Goal: Task Accomplishment & Management: Use online tool/utility

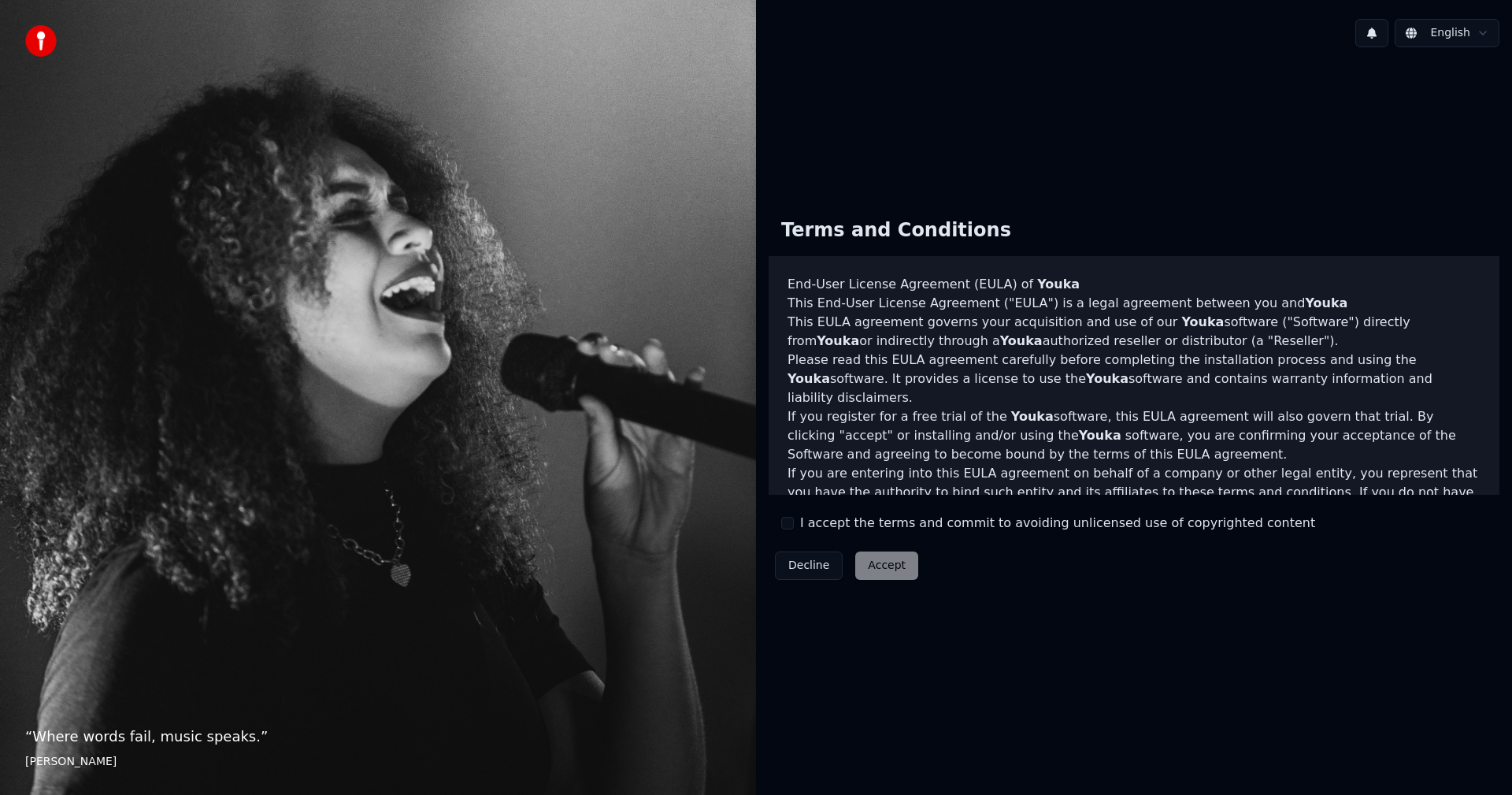
click at [809, 529] on label "I accept the terms and commit to avoiding unlicensed use of copyrighted content" at bounding box center [1057, 522] width 515 height 19
click at [794, 529] on button "I accept the terms and commit to avoiding unlicensed use of copyrighted content" at bounding box center [788, 523] width 13 height 13
click at [892, 562] on button "Accept" at bounding box center [887, 565] width 63 height 28
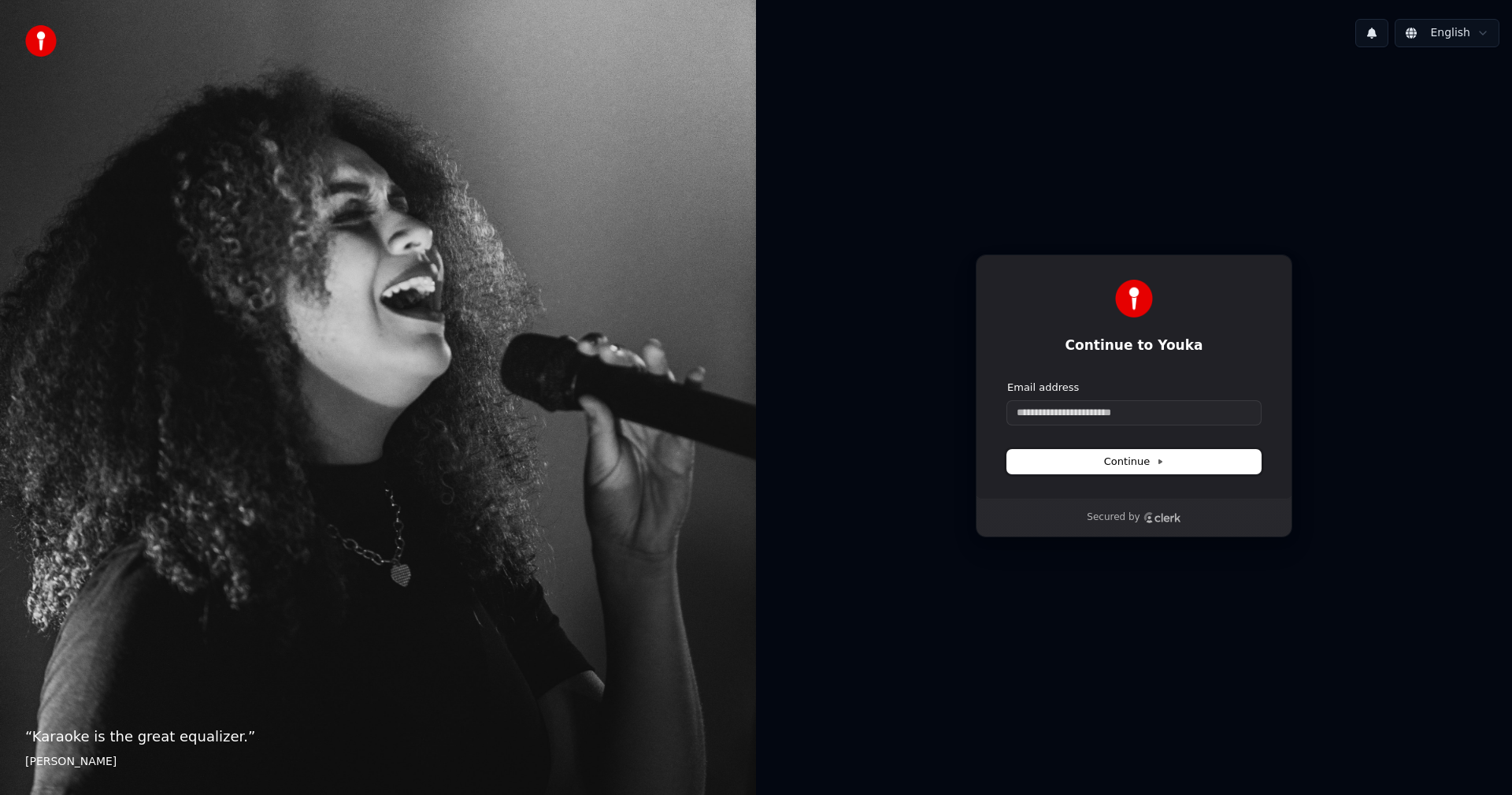
click at [1128, 462] on span "Continue" at bounding box center [1134, 461] width 60 height 15
click at [1043, 407] on input "Email address" at bounding box center [1133, 412] width 253 height 23
click at [1143, 421] on input "Email address" at bounding box center [1133, 412] width 253 height 23
click at [1136, 456] on span "Continue" at bounding box center [1134, 461] width 60 height 15
type input "**********"
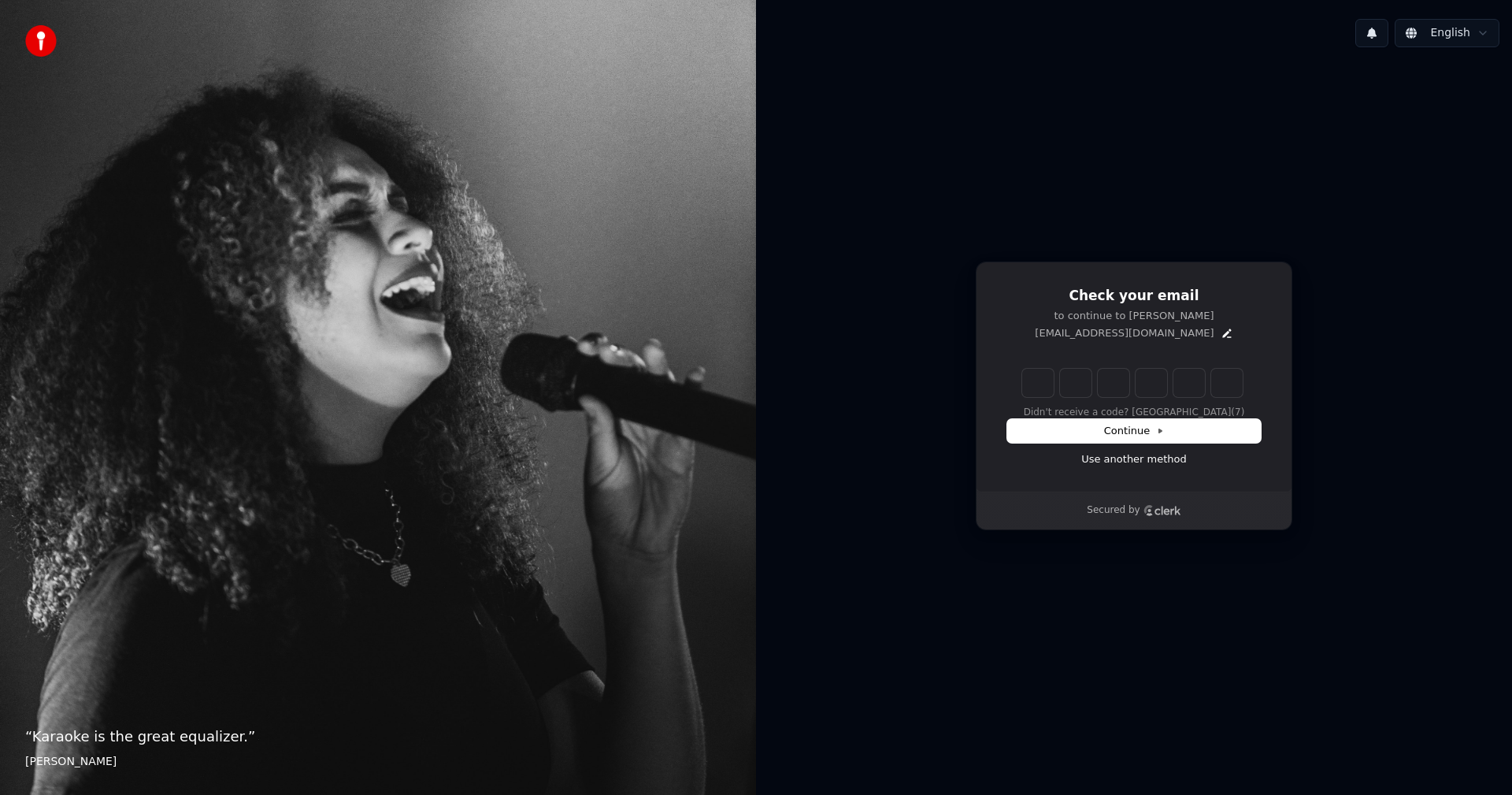
type input "******"
type input "*"
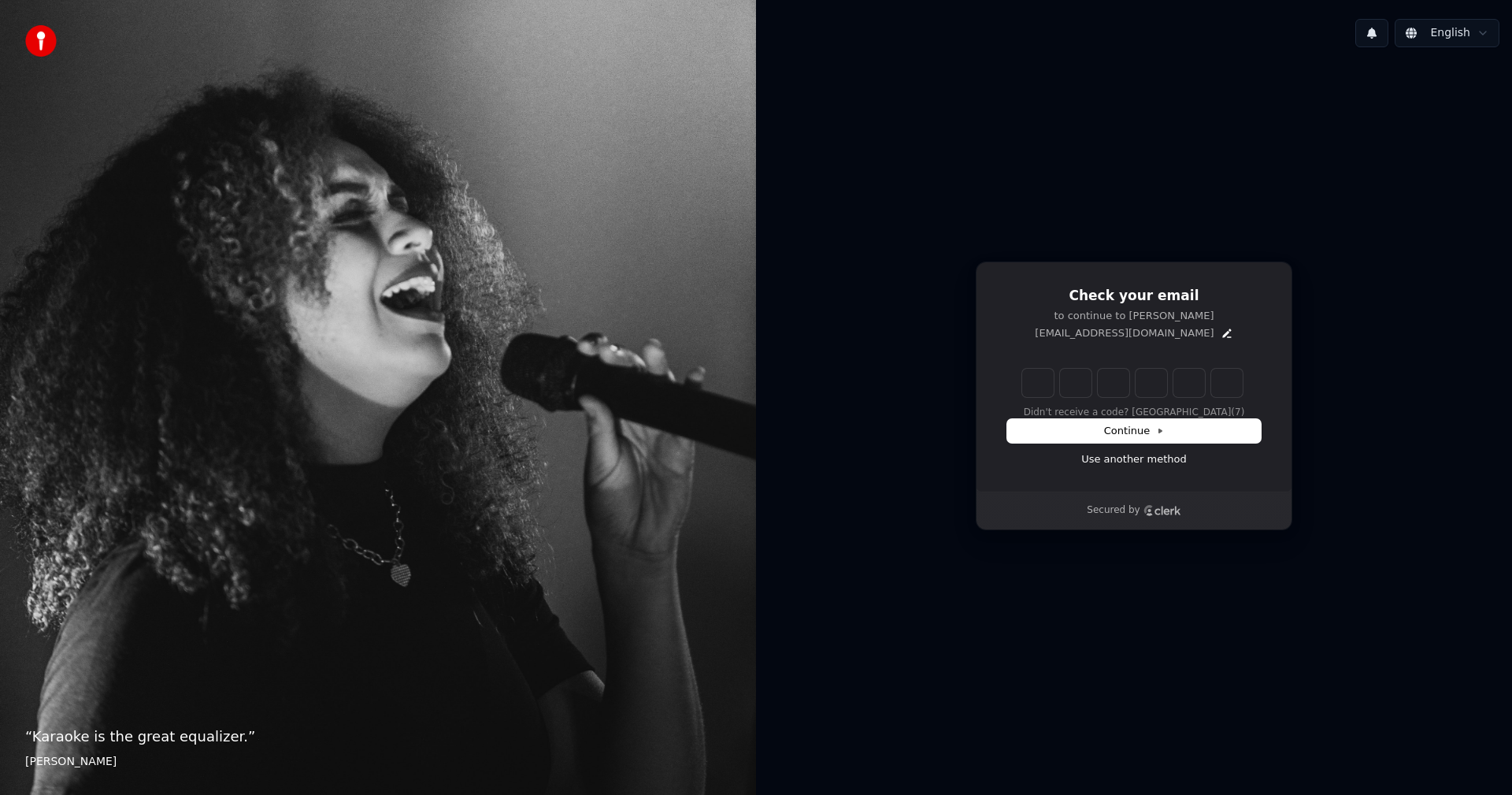
type input "*"
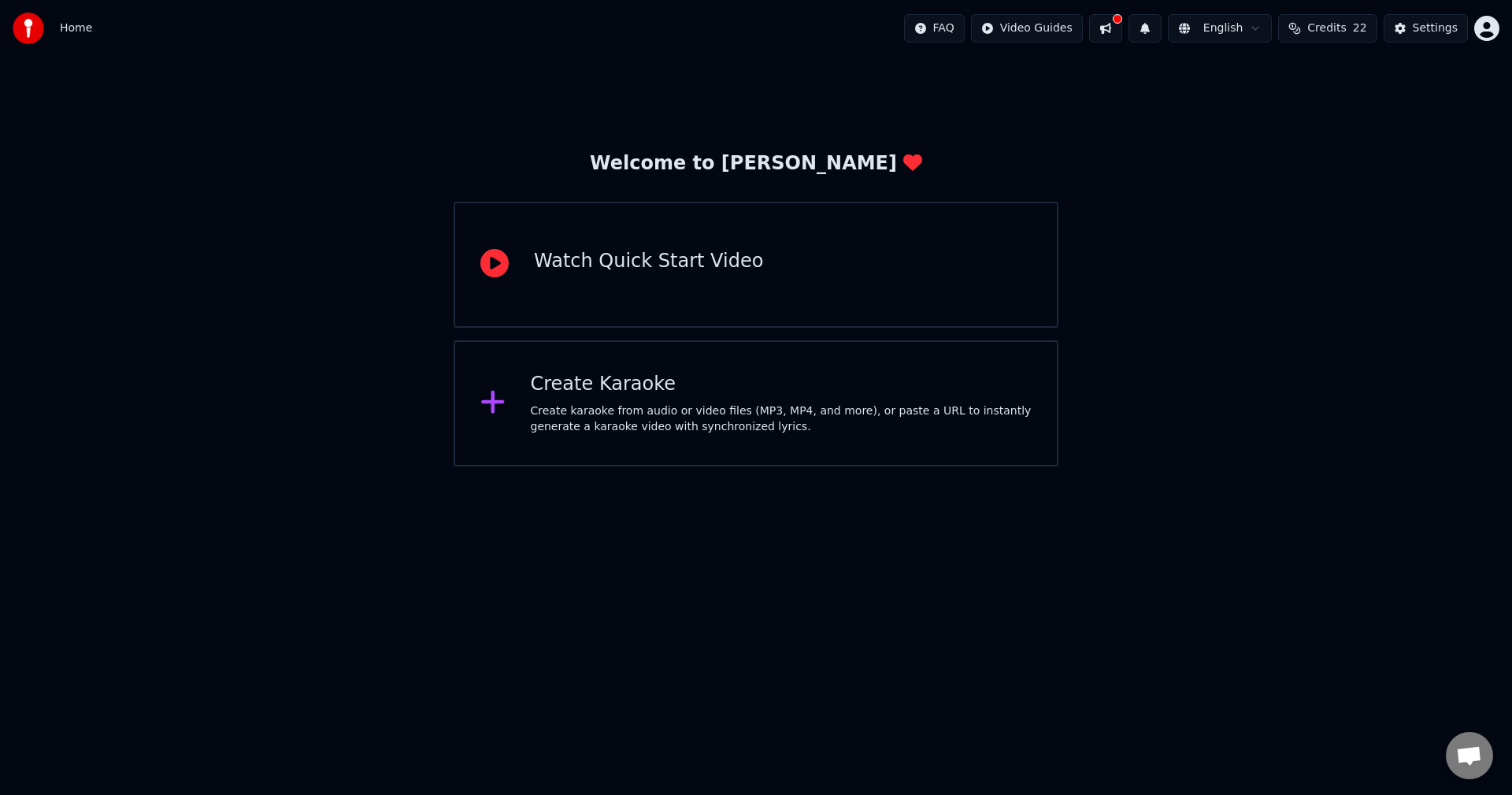
click at [1120, 29] on button at bounding box center [1105, 28] width 33 height 28
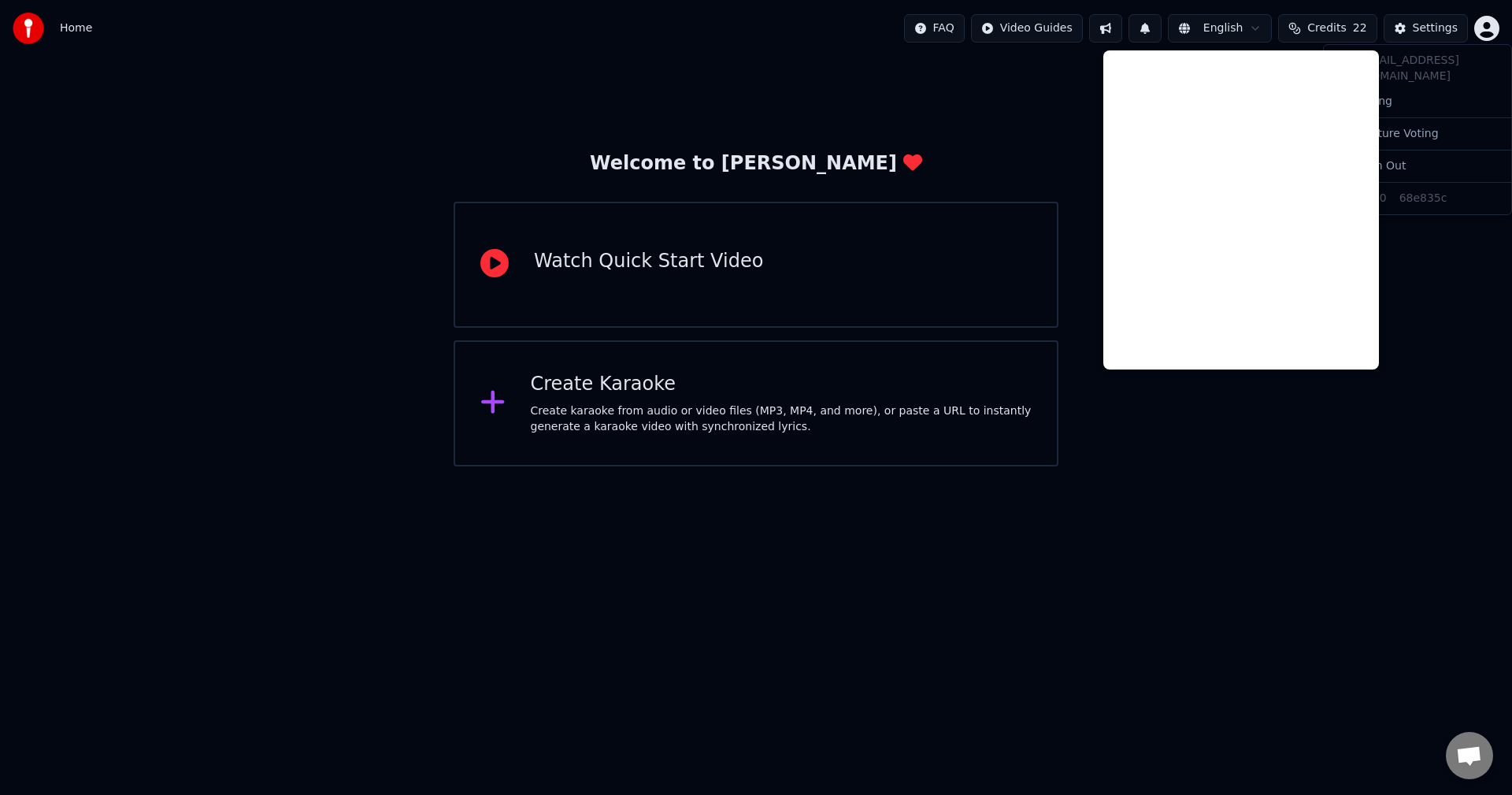
click at [1484, 40] on html "Home FAQ Video Guides English Credits 22 Settings Welcome to Youka Watch Quick …" at bounding box center [756, 233] width 1512 height 466
click at [1463, 308] on html "Home FAQ Video Guides English Credits 22 Settings Welcome to Youka Watch Quick …" at bounding box center [756, 233] width 1512 height 466
click at [1122, 34] on button at bounding box center [1105, 28] width 33 height 28
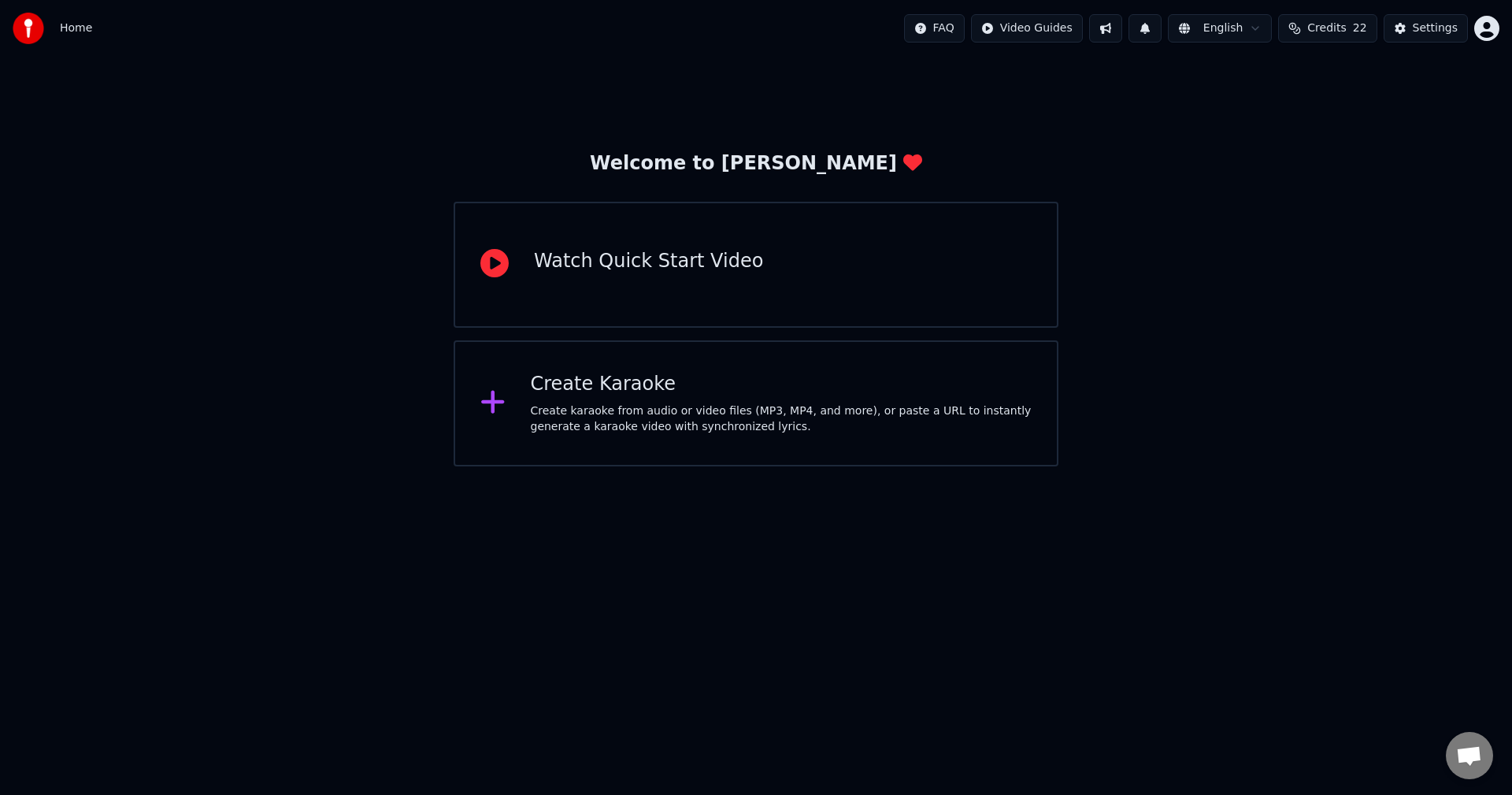
click at [1162, 33] on button at bounding box center [1145, 28] width 33 height 28
click at [1119, 23] on button at bounding box center [1105, 28] width 33 height 28
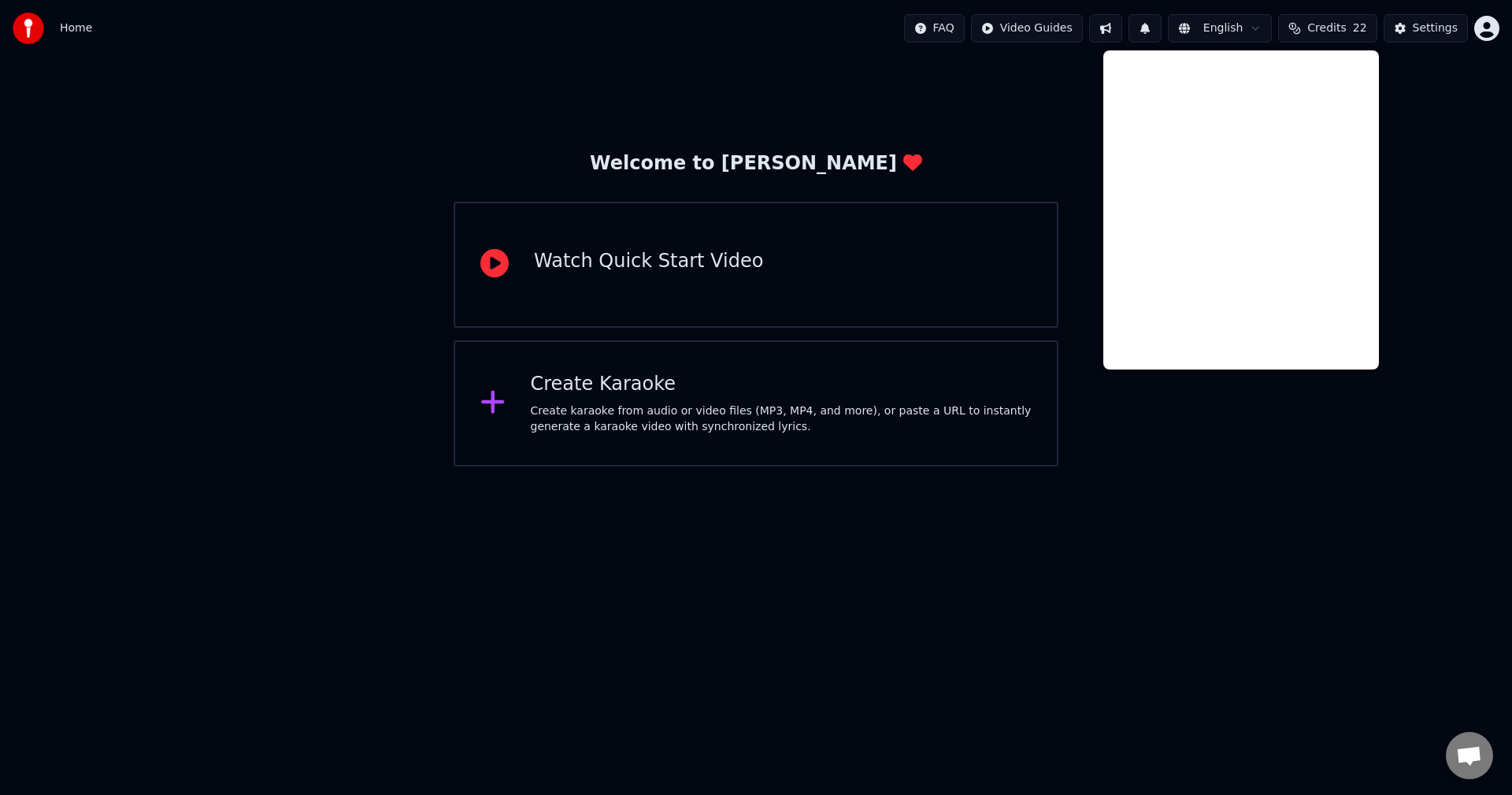
click at [1117, 24] on button at bounding box center [1105, 28] width 33 height 28
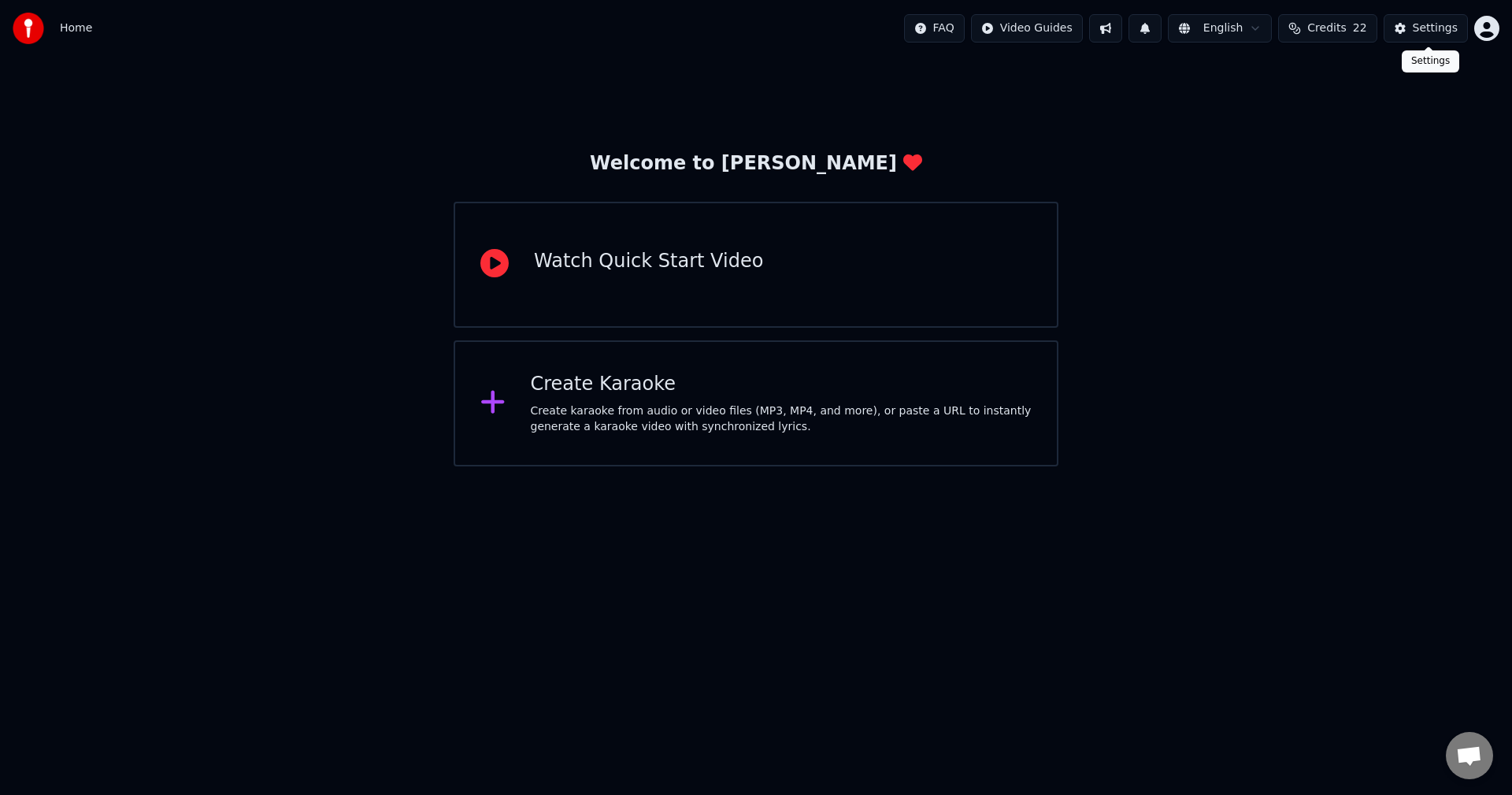
click at [1414, 23] on button "Settings" at bounding box center [1425, 28] width 84 height 28
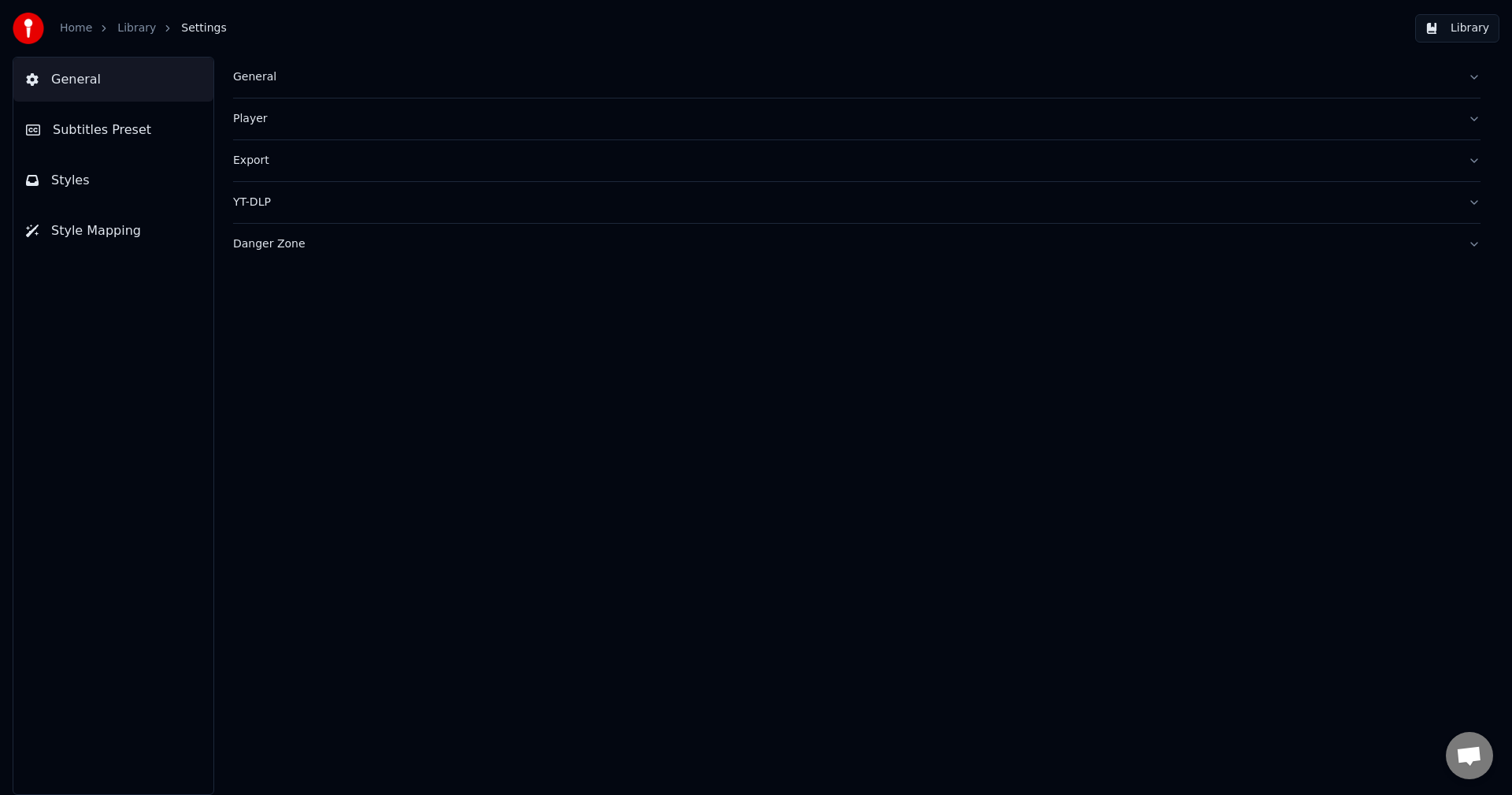
click at [274, 203] on div "YT-DLP" at bounding box center [844, 202] width 1222 height 15
click at [274, 172] on button "Export" at bounding box center [856, 160] width 1247 height 41
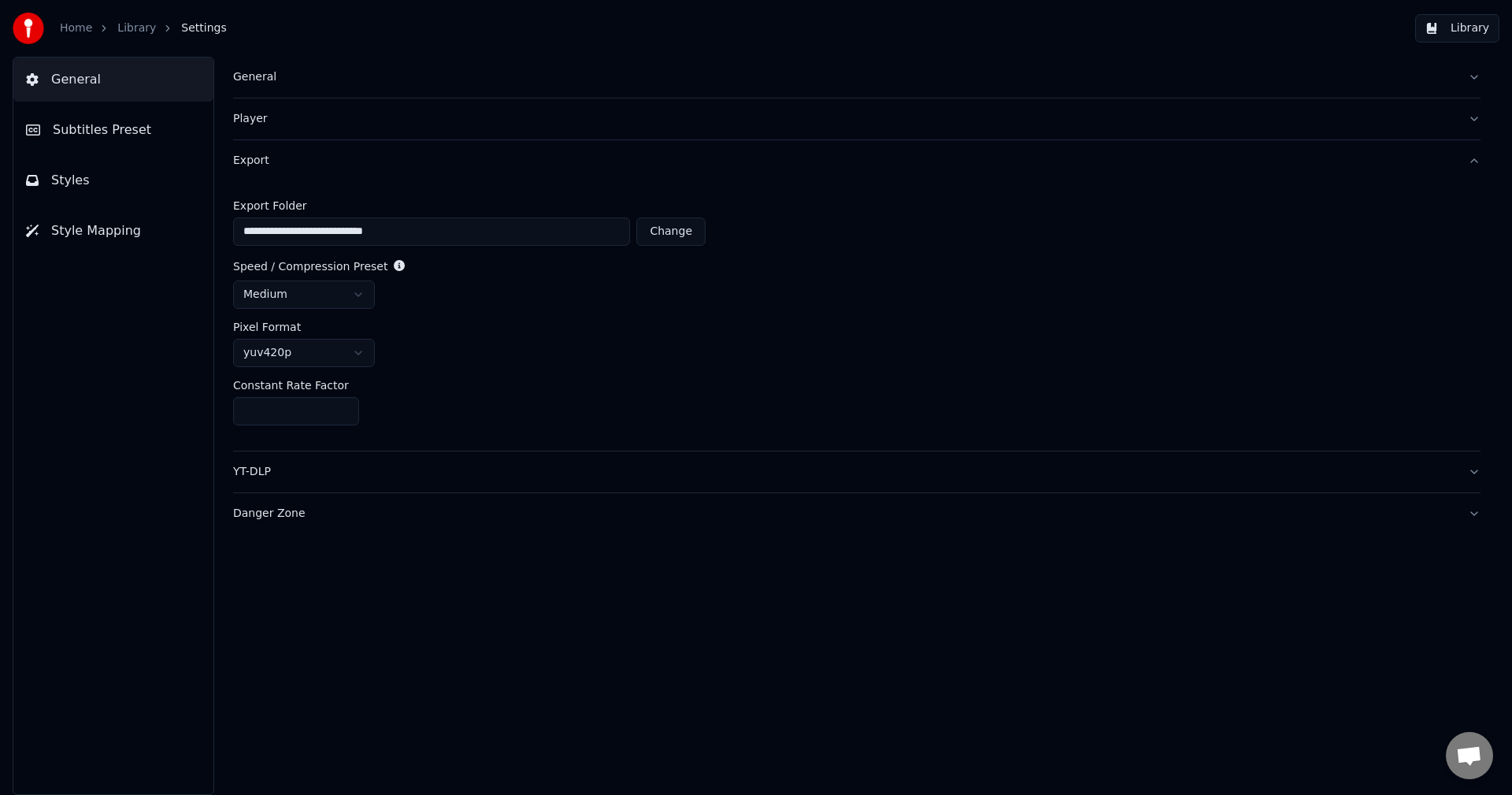
click at [274, 172] on button "Export" at bounding box center [856, 160] width 1247 height 41
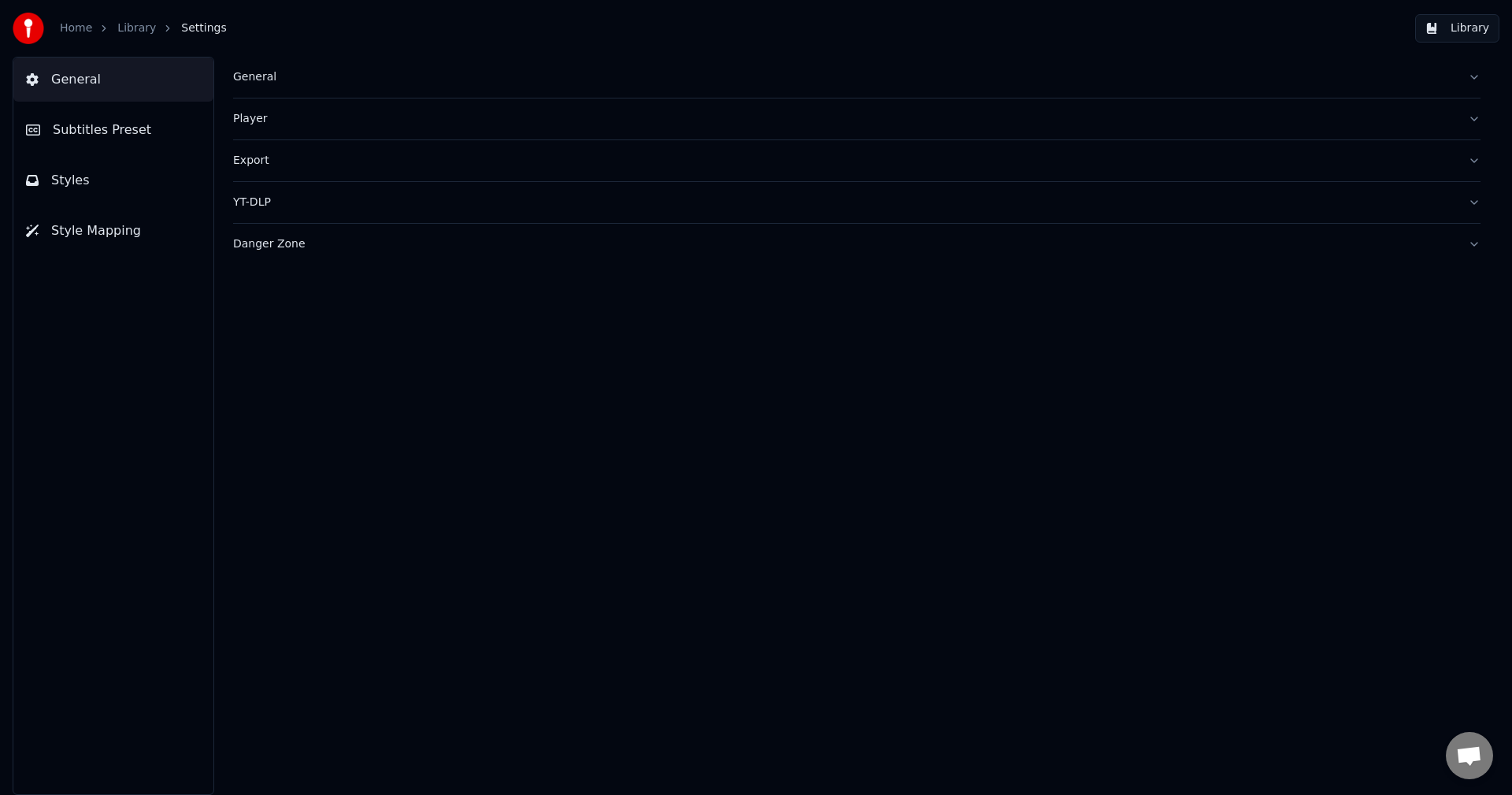
click at [274, 206] on div "YT-DLP" at bounding box center [844, 202] width 1222 height 15
click at [242, 261] on button "button" at bounding box center [245, 265] width 25 height 15
click at [276, 317] on html "Home Library Settings Library General Subtitles Preset Styles Style Mapping Gen…" at bounding box center [756, 398] width 1512 height 795
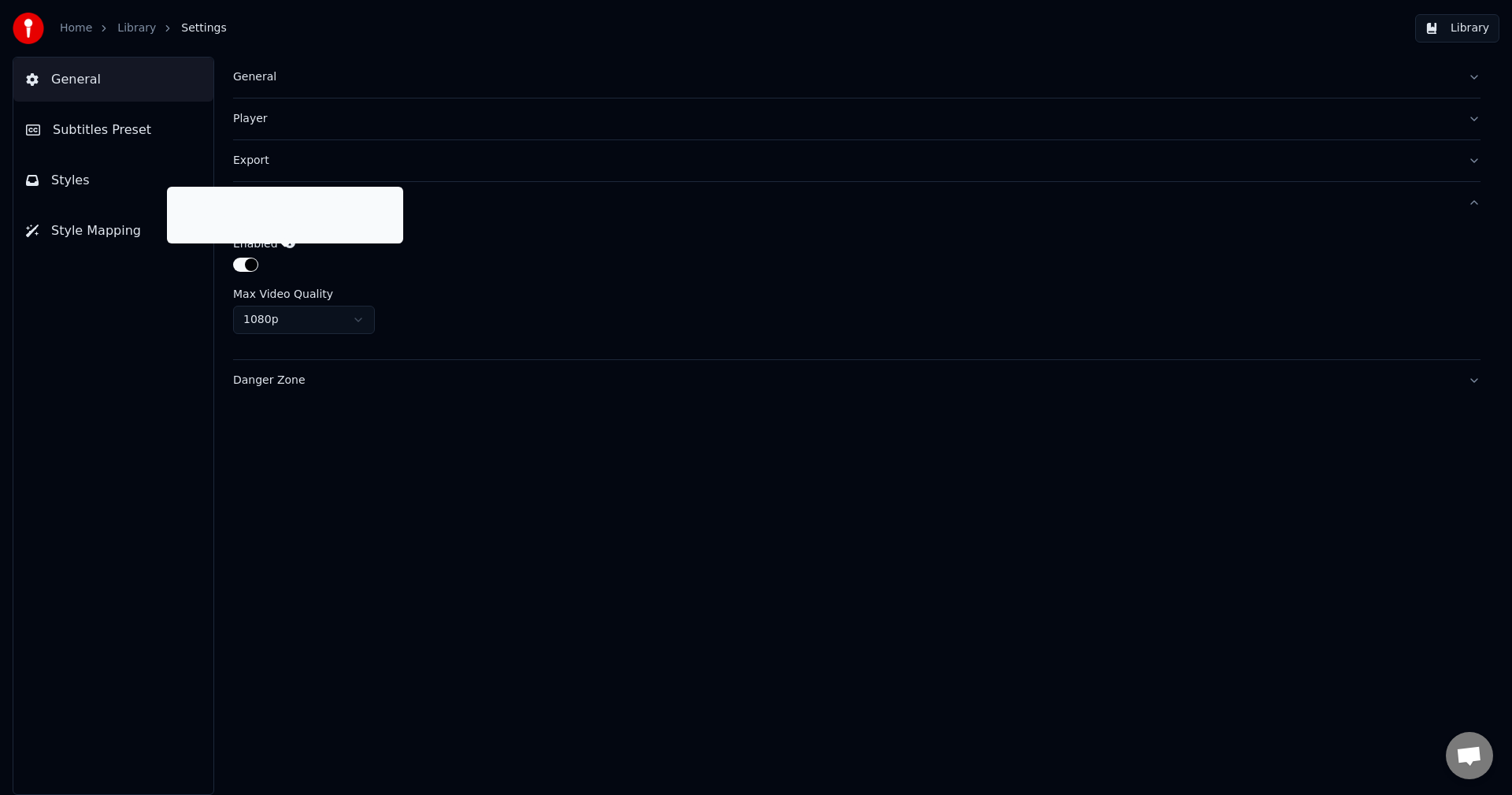
click at [286, 194] on div "yt-dlp is an open source project that allows you to search and download online …" at bounding box center [285, 215] width 218 height 47
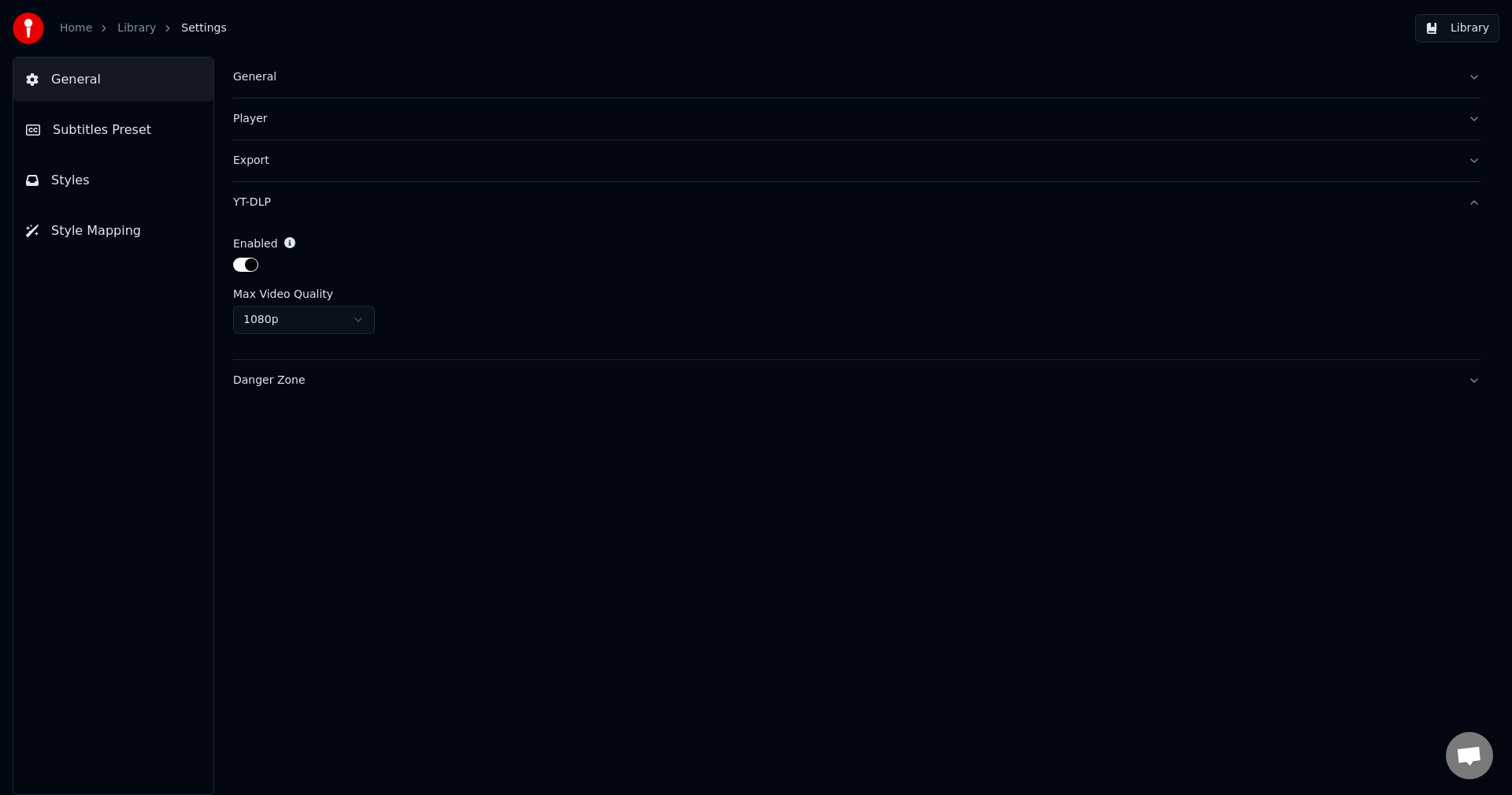
click at [481, 202] on div "YT-DLP" at bounding box center [844, 202] width 1222 height 15
click at [343, 165] on div "Export" at bounding box center [844, 160] width 1222 height 15
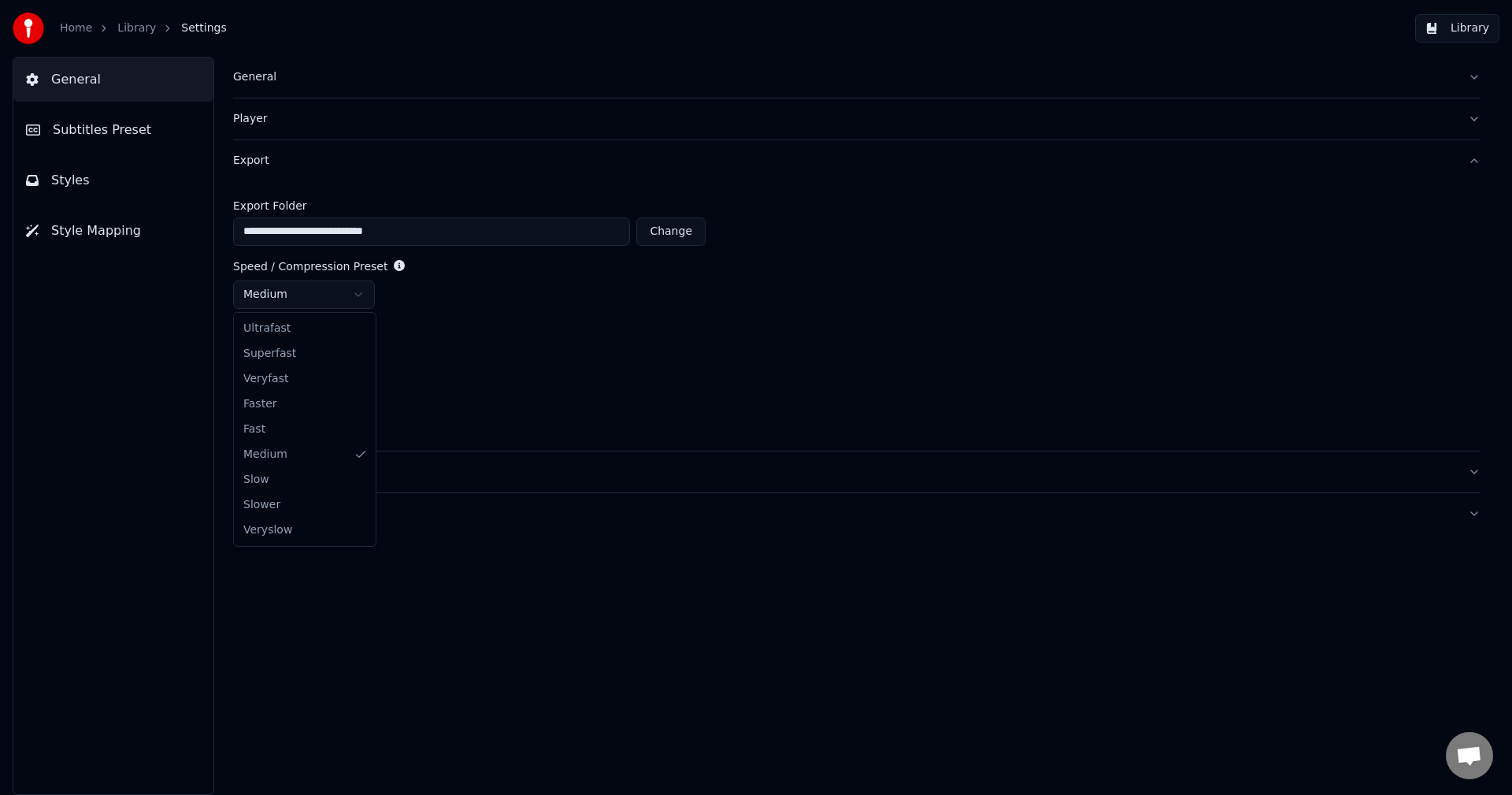
click at [321, 302] on html "**********" at bounding box center [756, 398] width 1512 height 795
drag, startPoint x: 297, startPoint y: 183, endPoint x: 295, endPoint y: 170, distance: 13.2
click at [297, 179] on div "**********" at bounding box center [856, 295] width 1247 height 311
click at [293, 161] on div "Export" at bounding box center [844, 160] width 1222 height 15
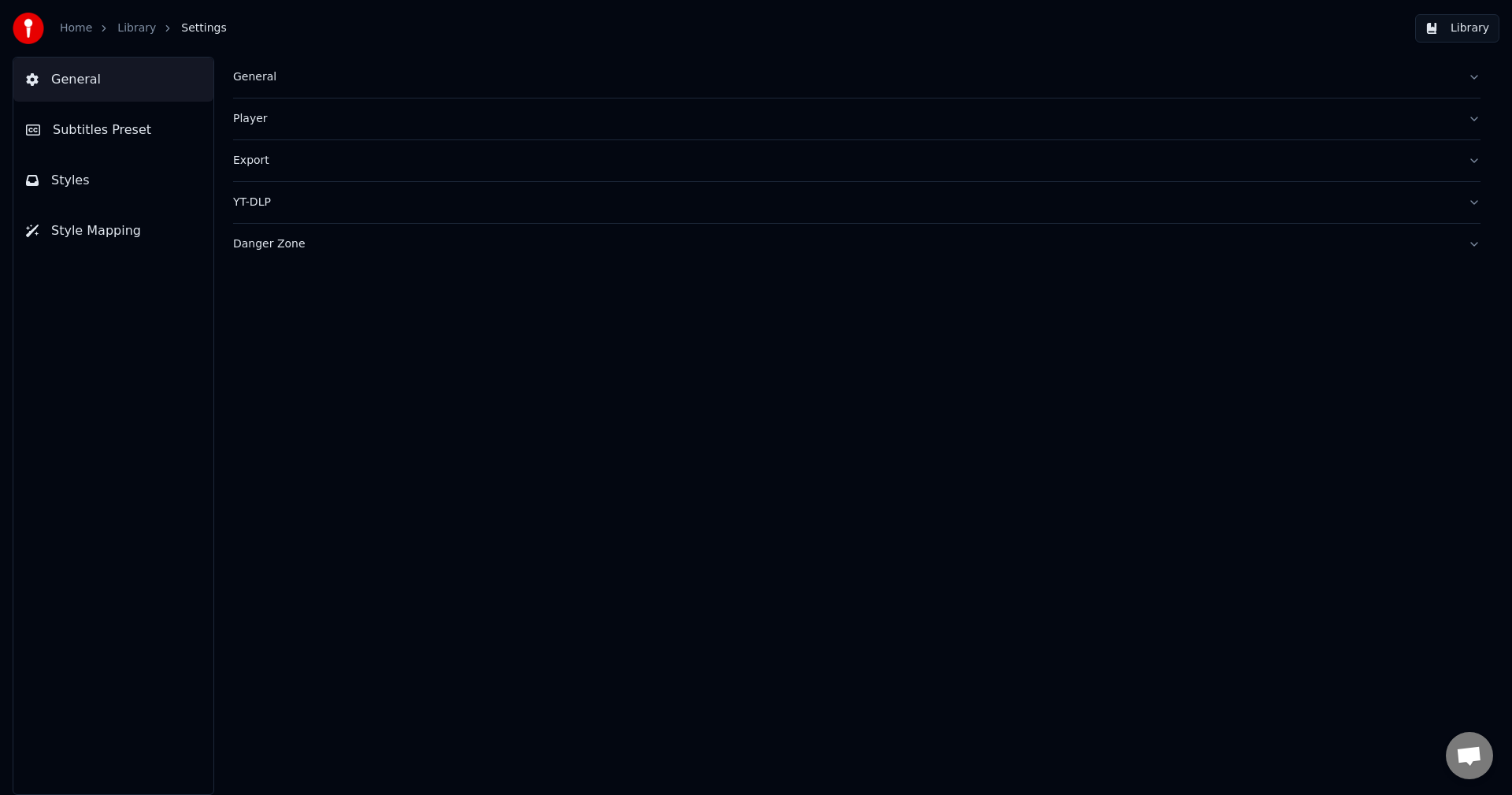
click at [289, 117] on div "Player" at bounding box center [844, 118] width 1222 height 15
click at [291, 93] on button "General" at bounding box center [856, 77] width 1247 height 41
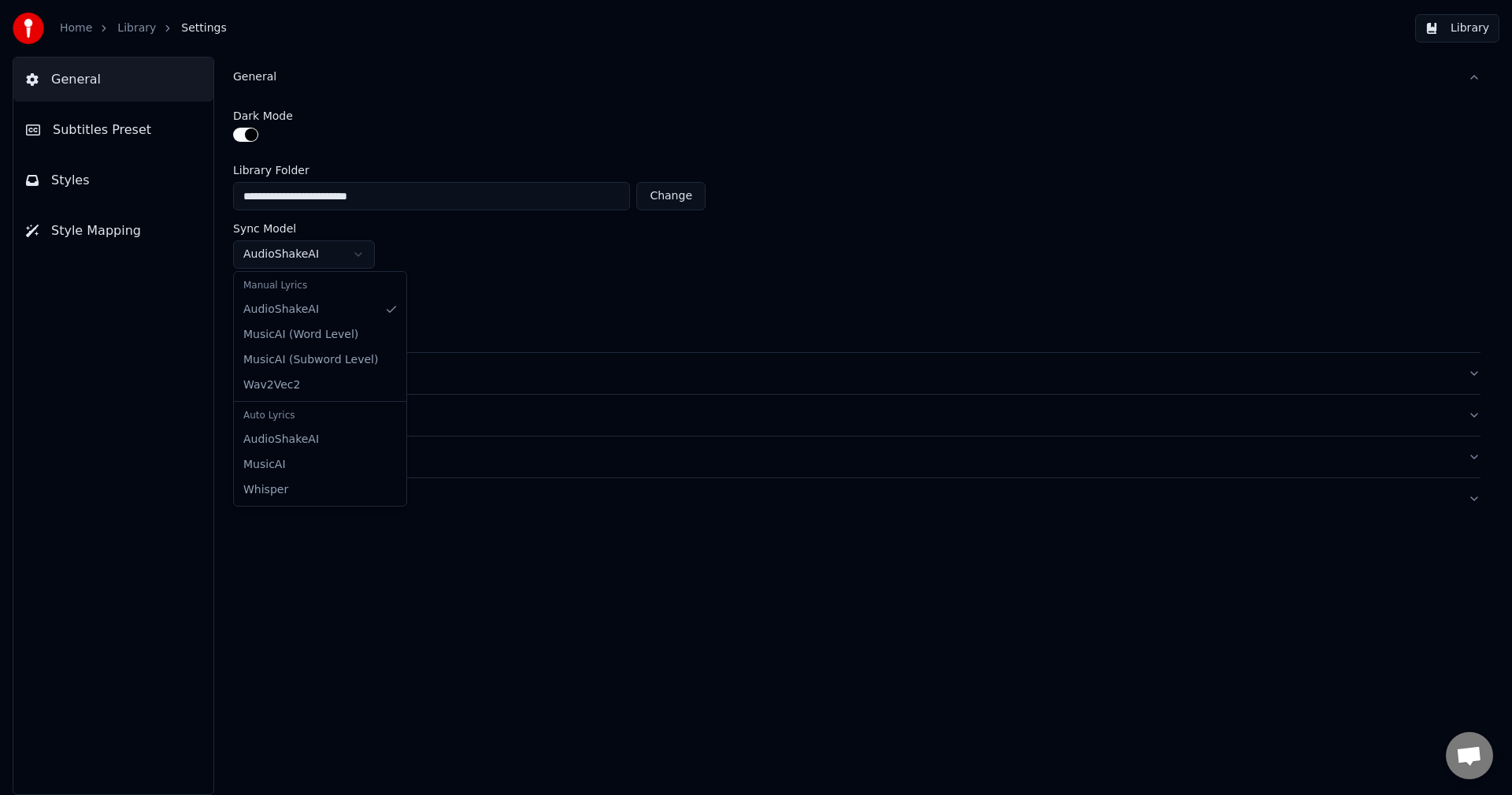
click at [302, 268] on html "**********" at bounding box center [756, 398] width 1512 height 795
click at [302, 261] on html "**********" at bounding box center [756, 398] width 1512 height 795
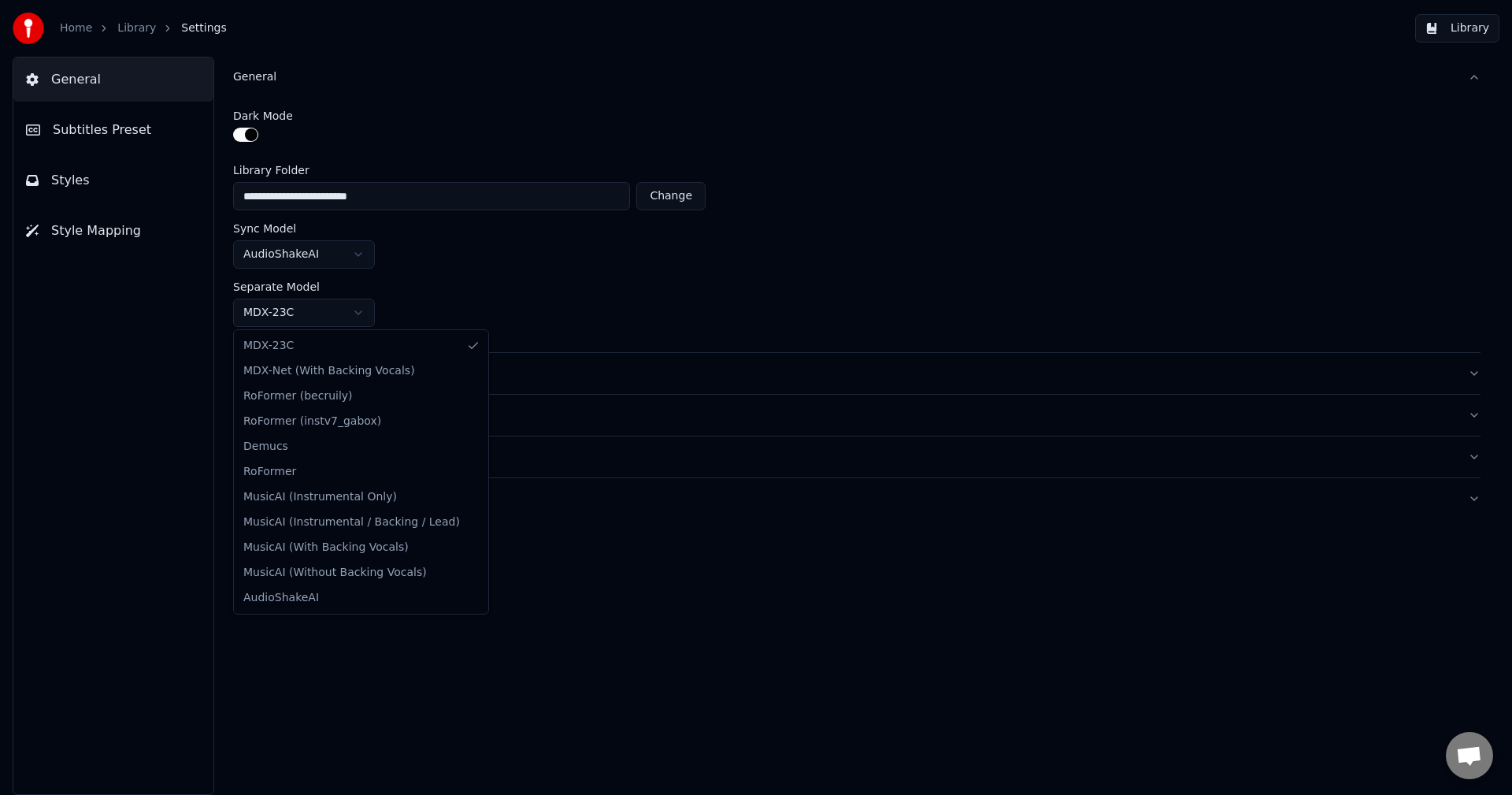
click at [304, 317] on html "**********" at bounding box center [756, 398] width 1512 height 795
click at [550, 287] on html "**********" at bounding box center [756, 398] width 1512 height 795
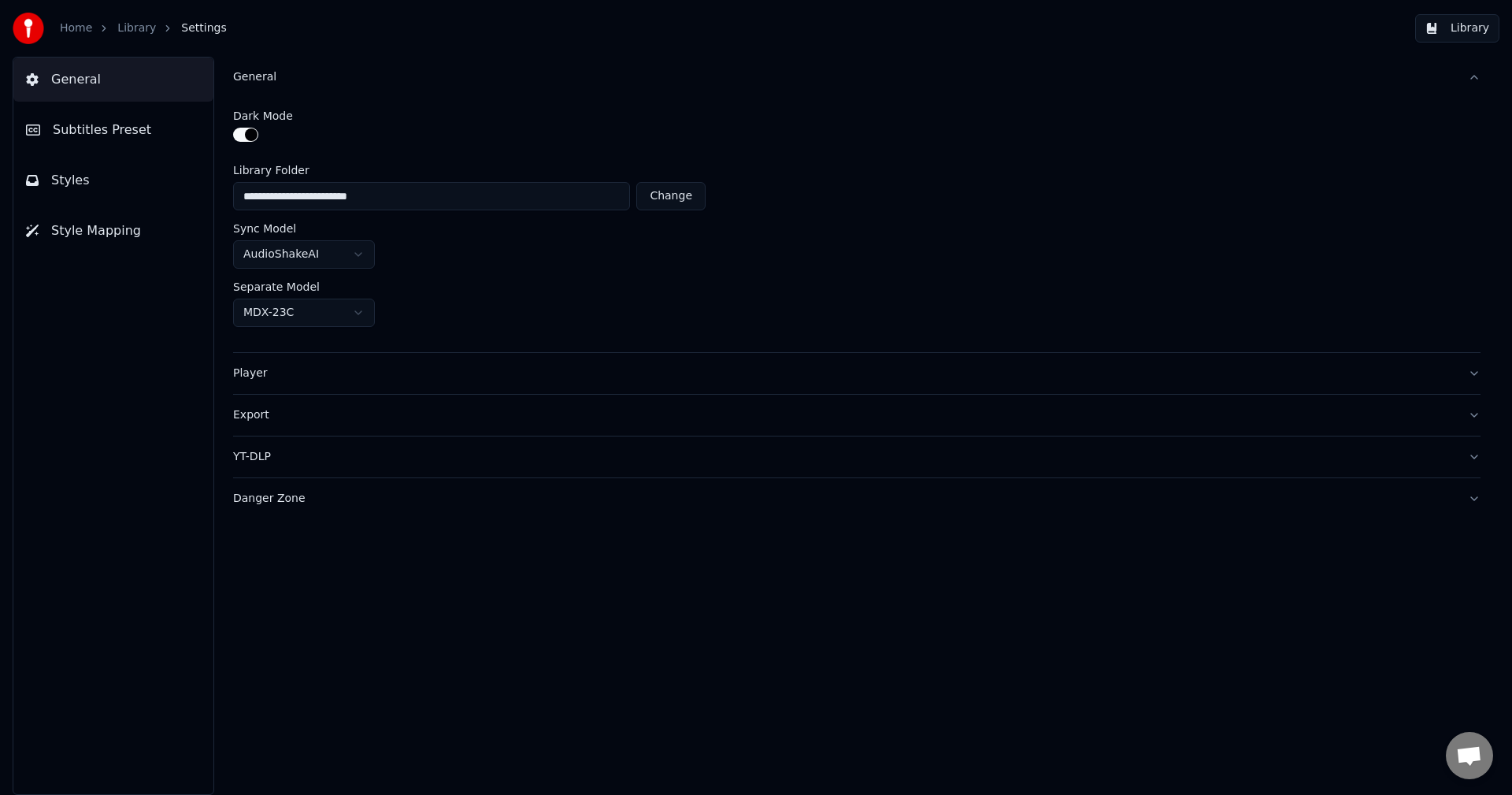
click at [300, 464] on div "YT-DLP" at bounding box center [844, 457] width 1222 height 15
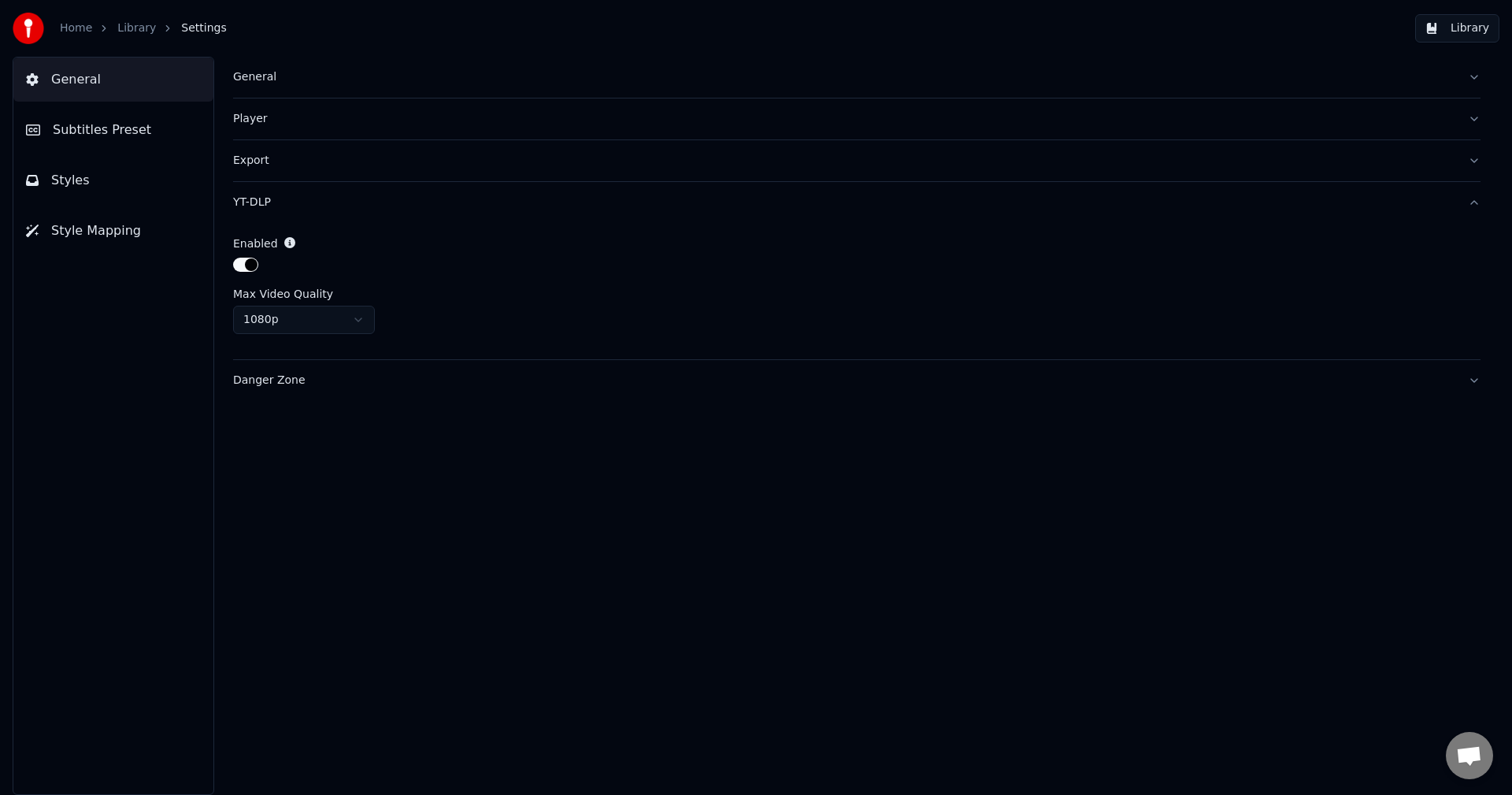
click at [119, 124] on span "Subtitles Preset" at bounding box center [102, 130] width 99 height 19
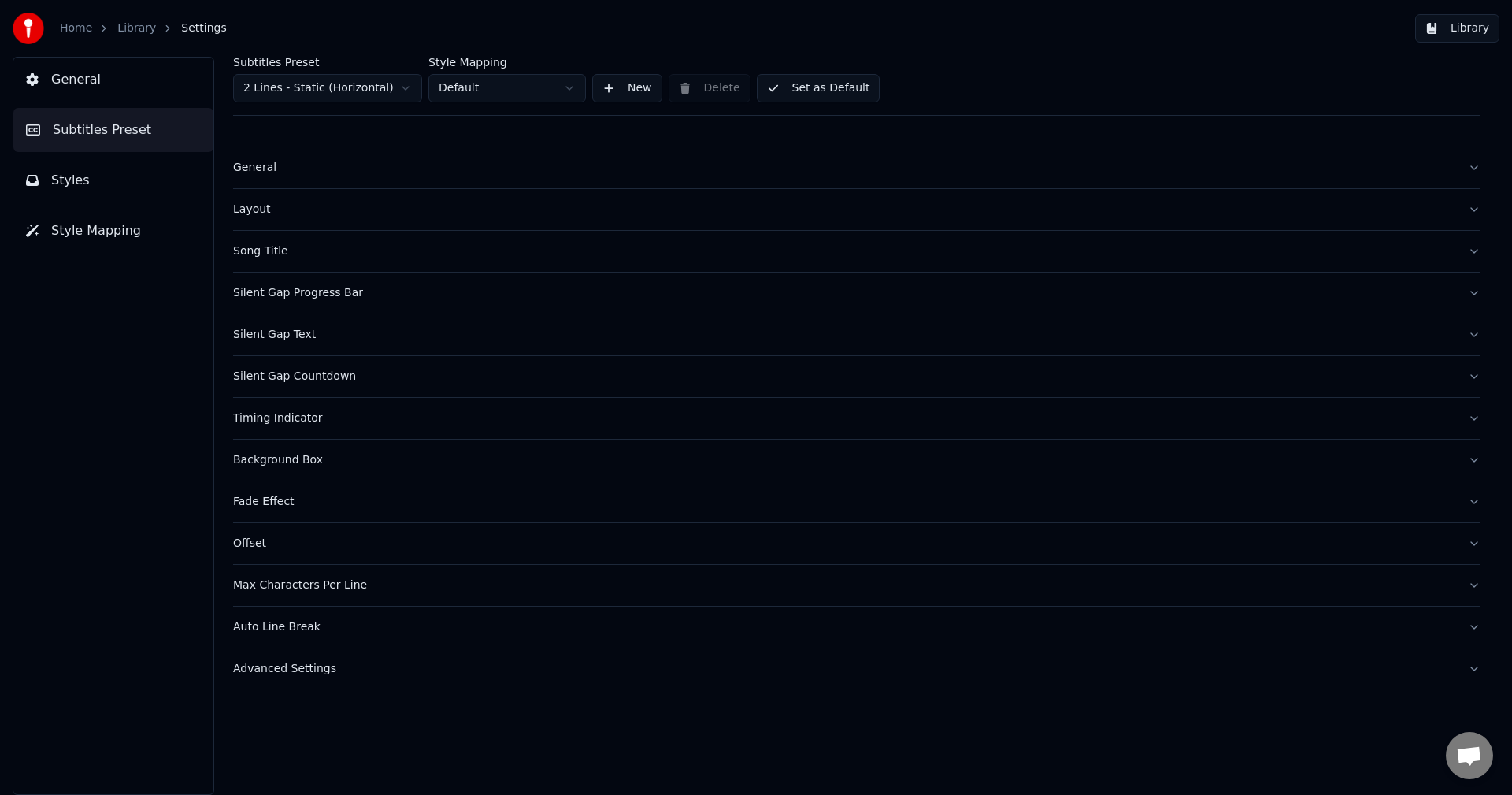
click at [130, 188] on button "Styles" at bounding box center [113, 181] width 200 height 44
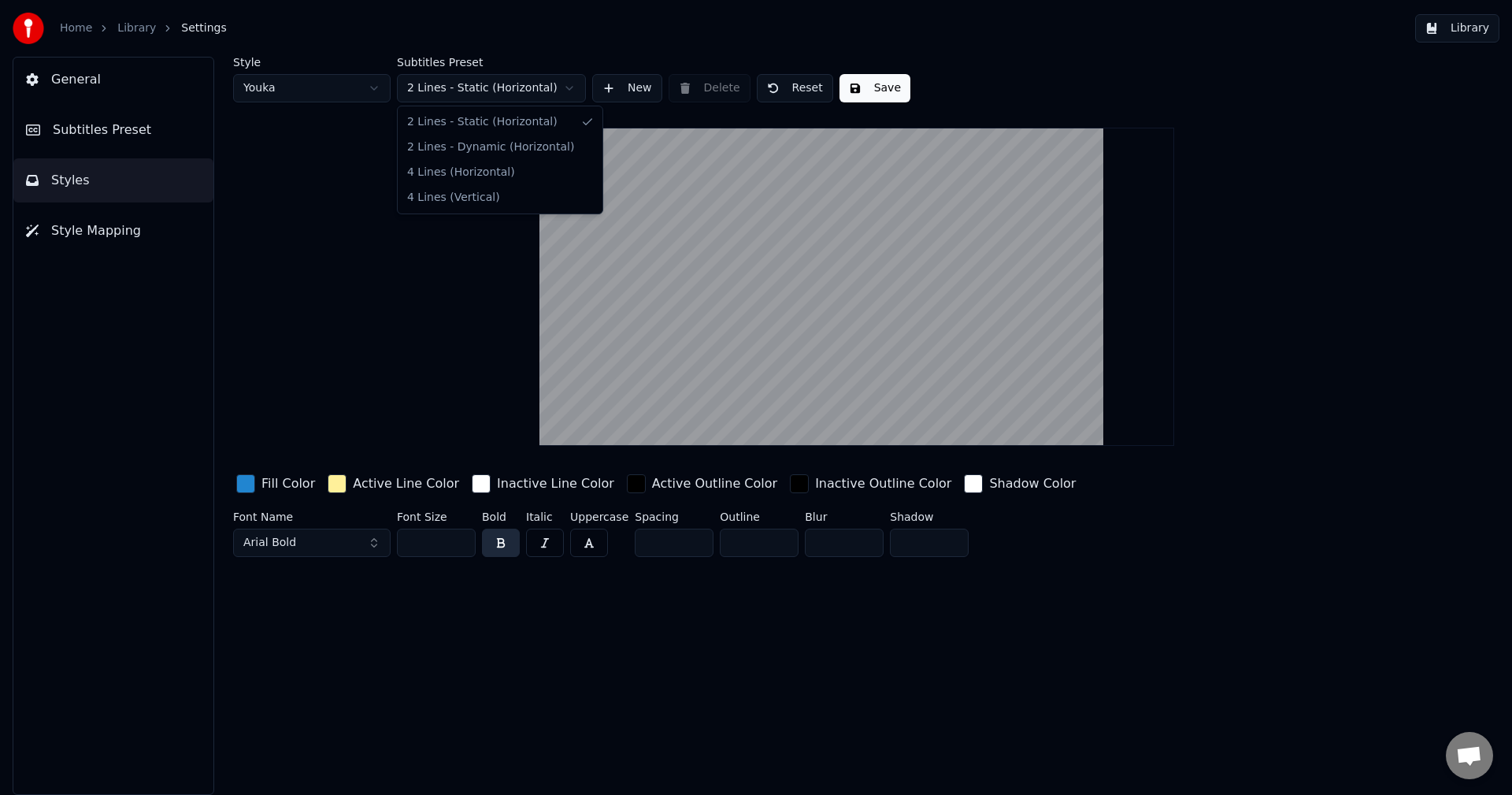
click at [433, 85] on html "Home Library Settings Library General Subtitles Preset Styles Style Mapping Sty…" at bounding box center [756, 398] width 1512 height 795
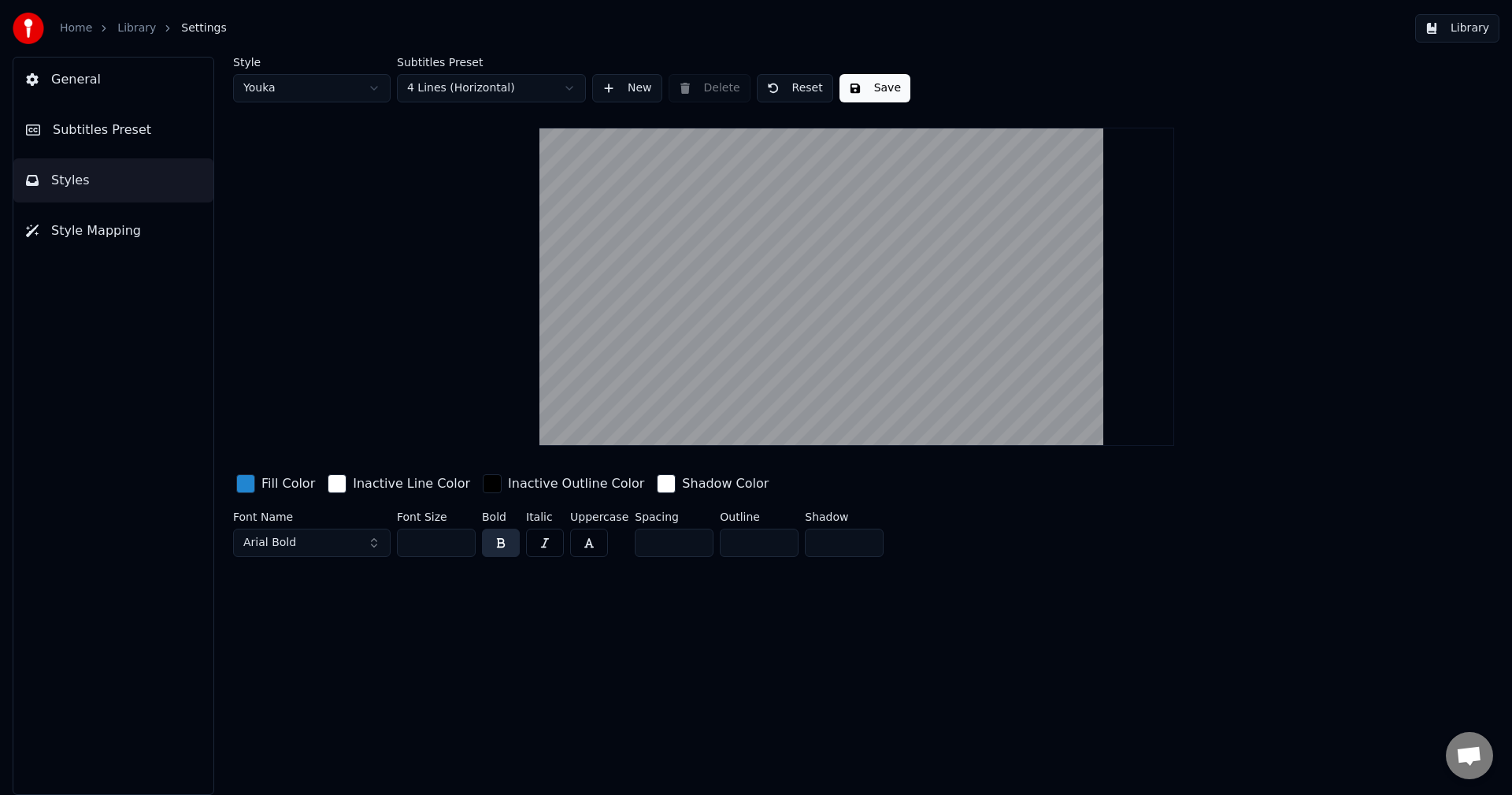
click at [328, 485] on div "button" at bounding box center [337, 483] width 19 height 19
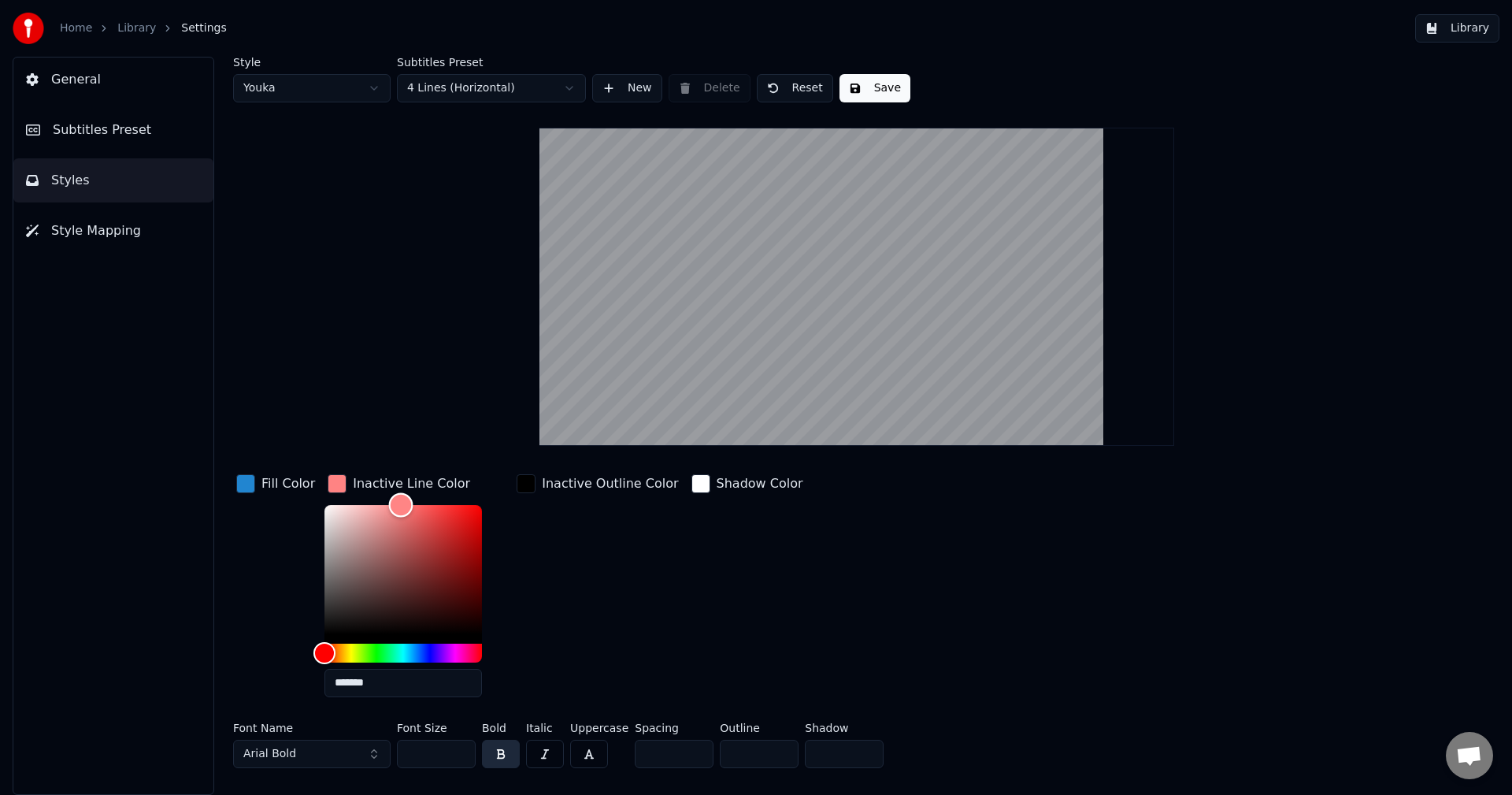
drag, startPoint x: 376, startPoint y: 511, endPoint x: 396, endPoint y: 461, distance: 53.9
click at [396, 461] on div "Style Youka Subtitles Preset 4 Lines (Horizontal) New Delete Reset Save Fill Co…" at bounding box center [856, 415] width 1247 height 717
type input "*******"
drag, startPoint x: 351, startPoint y: 528, endPoint x: 278, endPoint y: 461, distance: 99.1
click at [278, 461] on div "Style Youka Subtitles Preset 4 Lines (Horizontal) New Delete Reset Save Fill Co…" at bounding box center [856, 415] width 1247 height 717
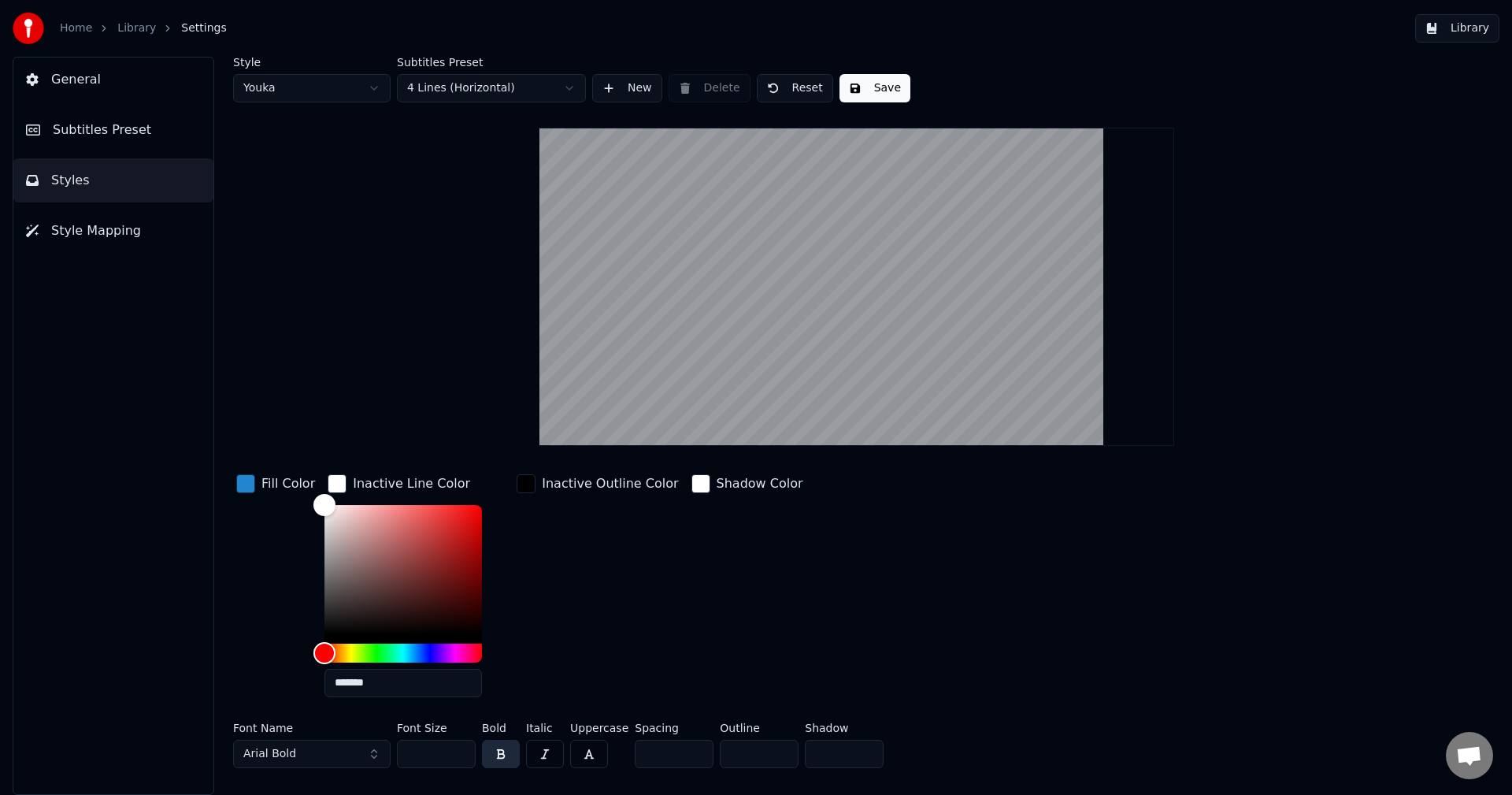
click at [460, 409] on div "Style Youka Subtitles Preset 4 Lines (Horizontal) New Delete Reset Save Fill Co…" at bounding box center [856, 415] width 1247 height 717
click at [691, 485] on div "button" at bounding box center [700, 483] width 19 height 19
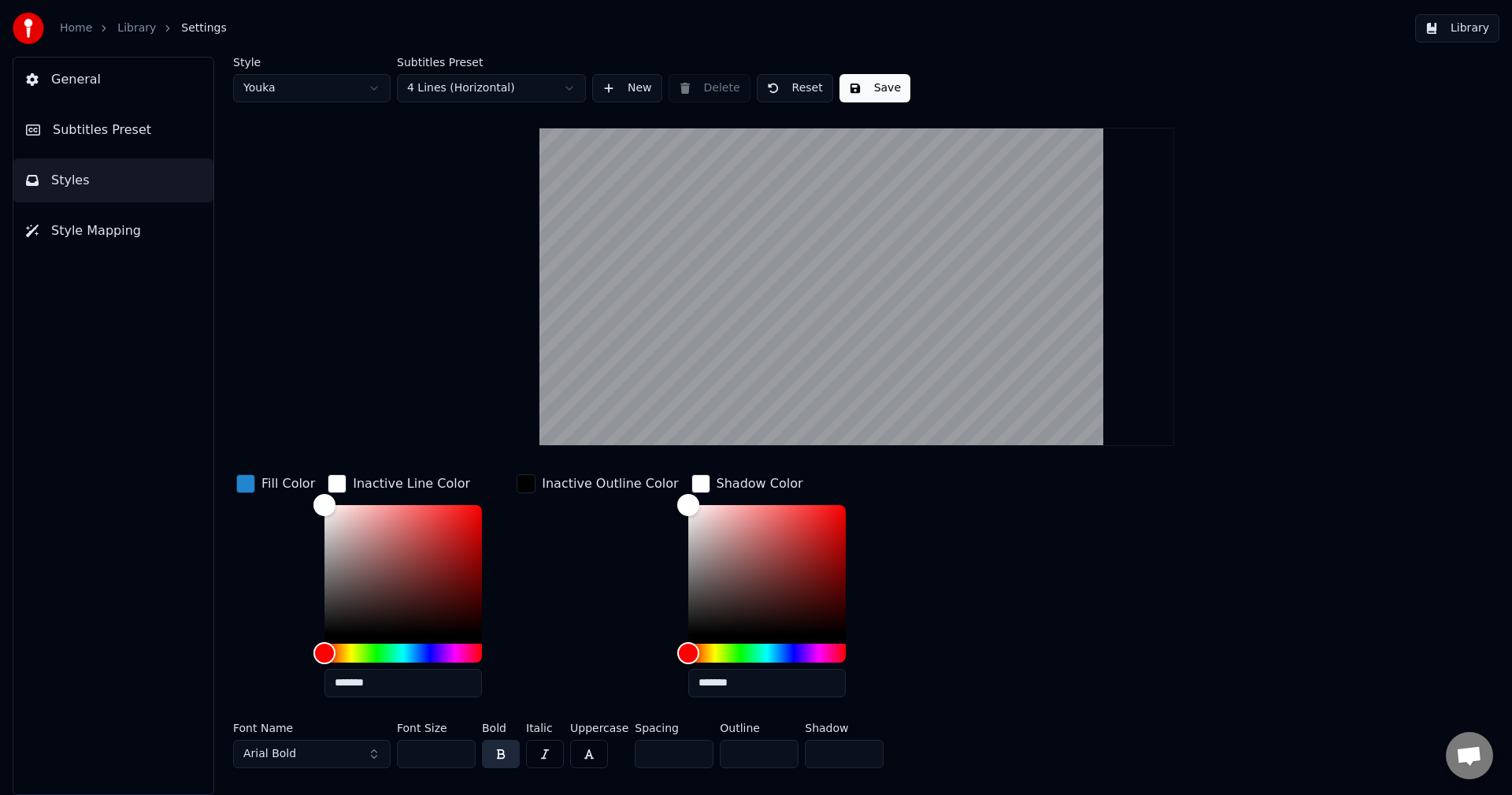
click at [589, 601] on div "Inactive Outline Color" at bounding box center [597, 590] width 168 height 239
click at [334, 482] on div "button" at bounding box center [337, 483] width 19 height 19
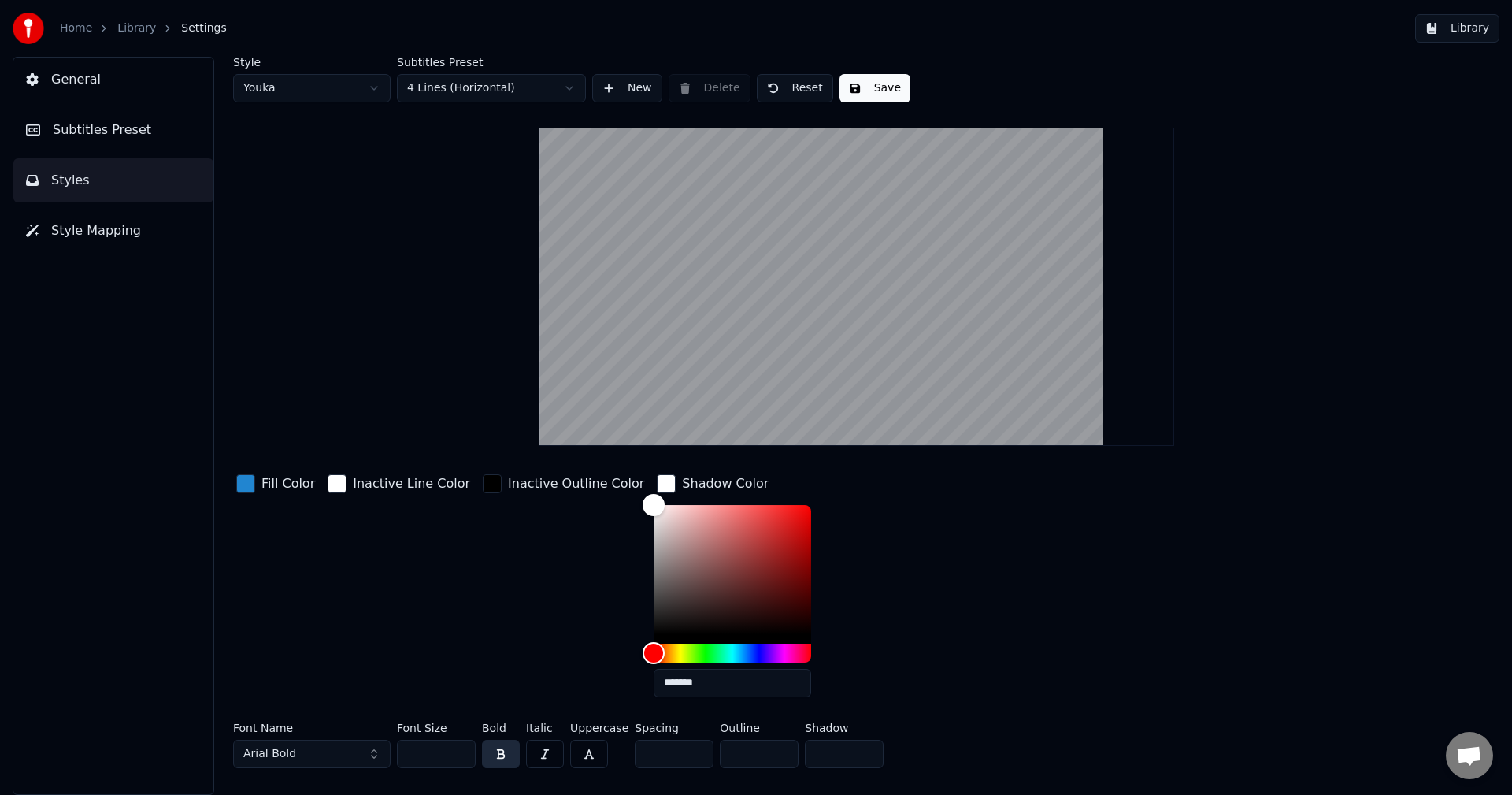
click at [656, 478] on div "button" at bounding box center [665, 483] width 19 height 19
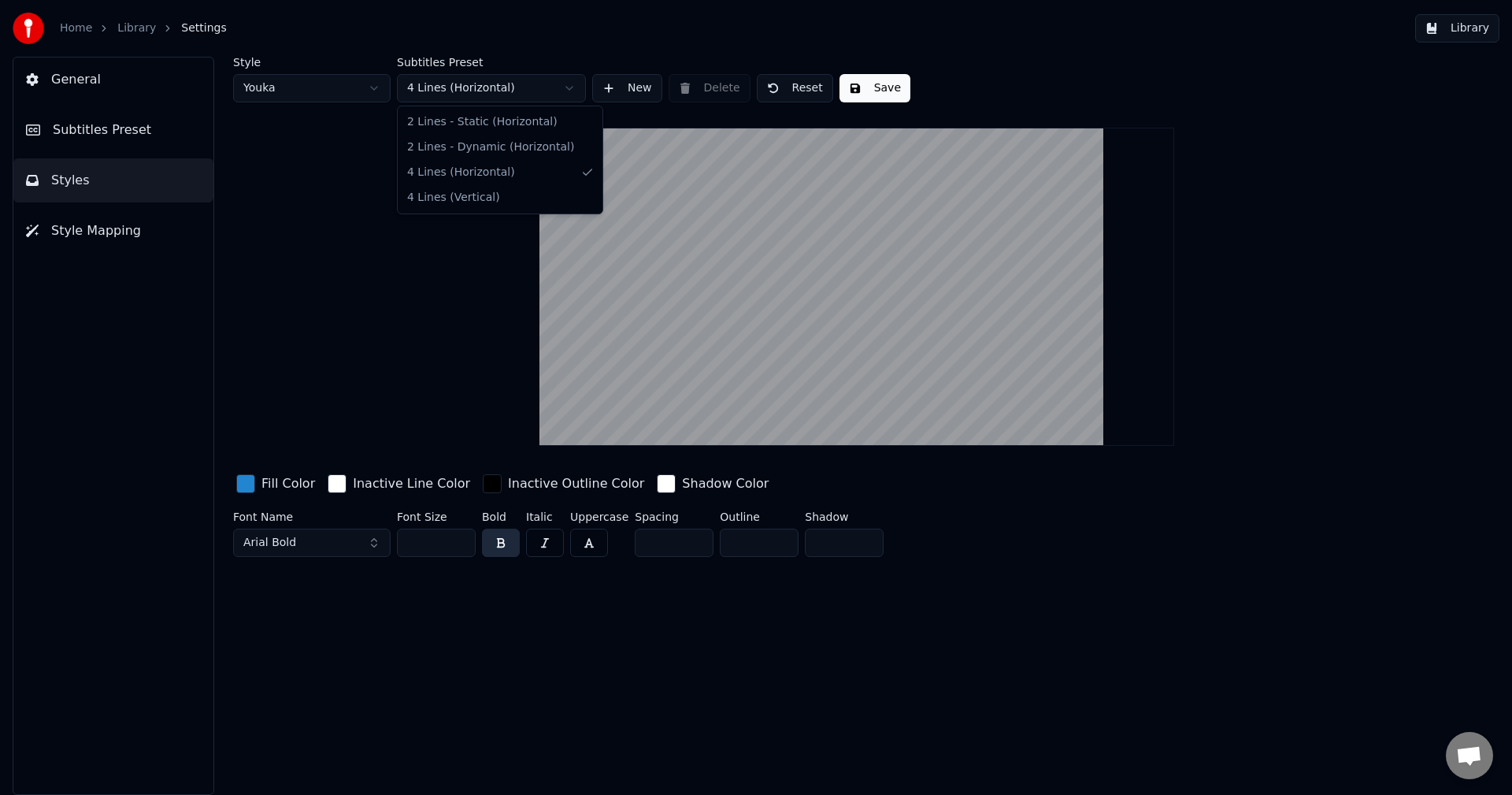
click at [418, 96] on html "Home Library Settings Library General Subtitles Preset Styles Style Mapping Sty…" at bounding box center [756, 398] width 1512 height 795
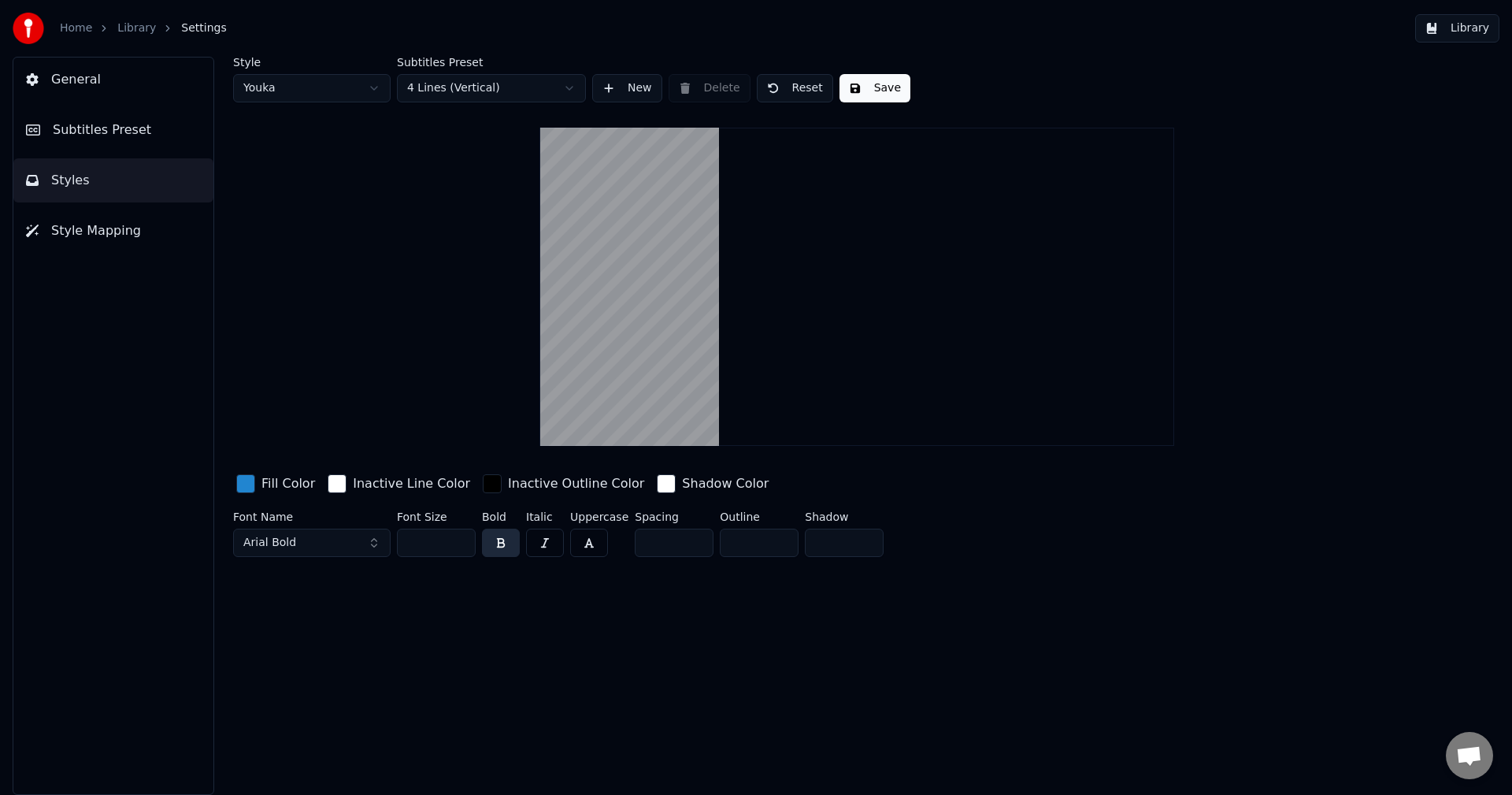
click at [366, 93] on html "Home Library Settings Library General Subtitles Preset Styles Style Mapping Sty…" at bounding box center [756, 398] width 1512 height 795
click at [389, 99] on html "Home Library Settings Library General Subtitles Preset Styles Style Mapping Sty…" at bounding box center [756, 398] width 1512 height 795
click at [453, 87] on html "Home Library Settings Library General Subtitles Preset Styles Style Mapping Sty…" at bounding box center [756, 398] width 1512 height 795
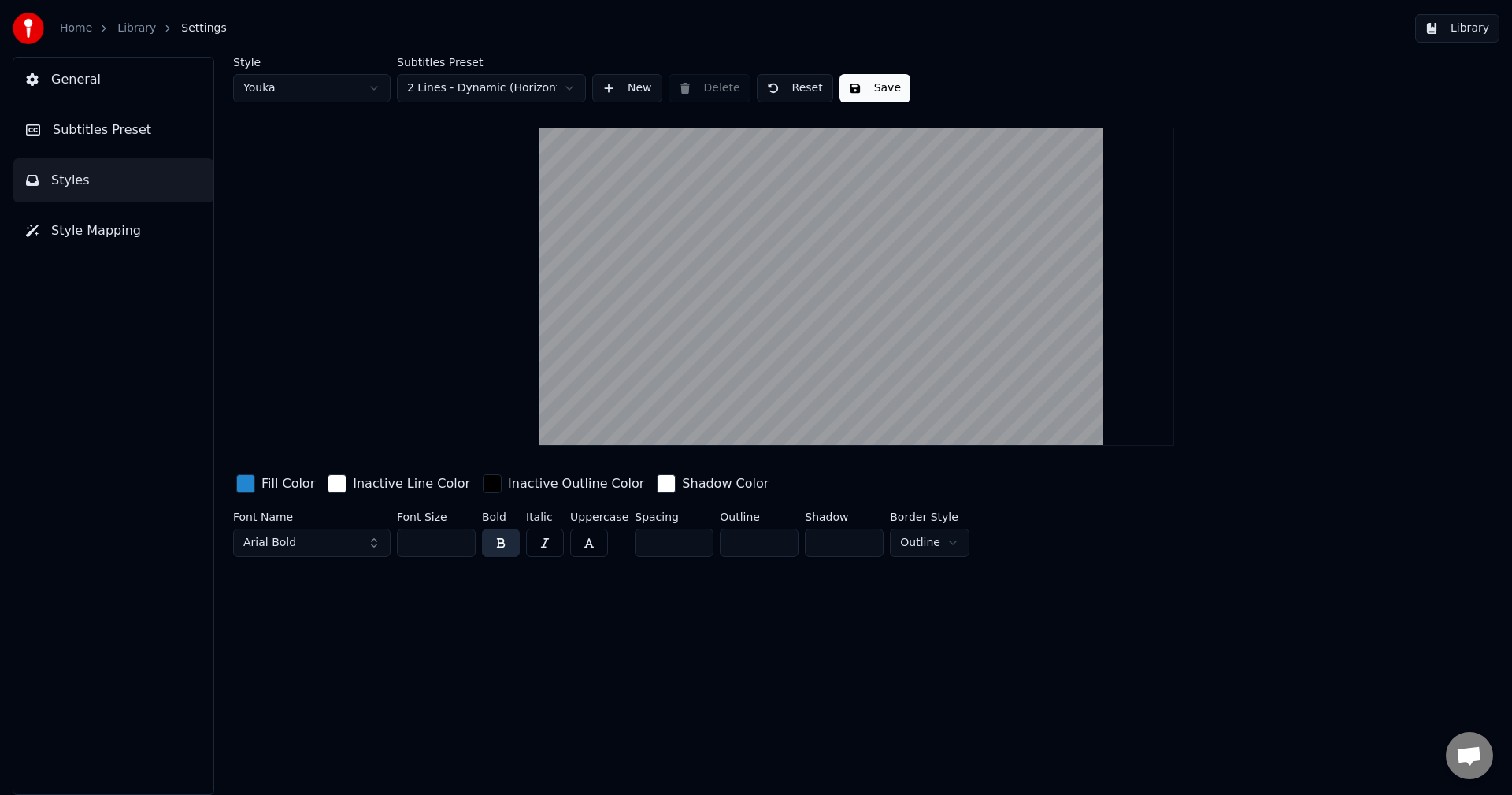
click at [343, 99] on html "Home Library Settings Library General Subtitles Preset Styles Style Mapping Sty…" at bounding box center [756, 398] width 1512 height 795
click at [495, 86] on html "Home Library Settings Library General Subtitles Preset Styles Style Mapping Sty…" at bounding box center [756, 398] width 1512 height 795
click at [334, 86] on html "Home Library Settings Library General Subtitles Preset Styles Style Mapping Sty…" at bounding box center [756, 398] width 1512 height 795
click at [320, 96] on html "Home Library Settings Library General Subtitles Preset Styles Style Mapping Sty…" at bounding box center [756, 398] width 1512 height 795
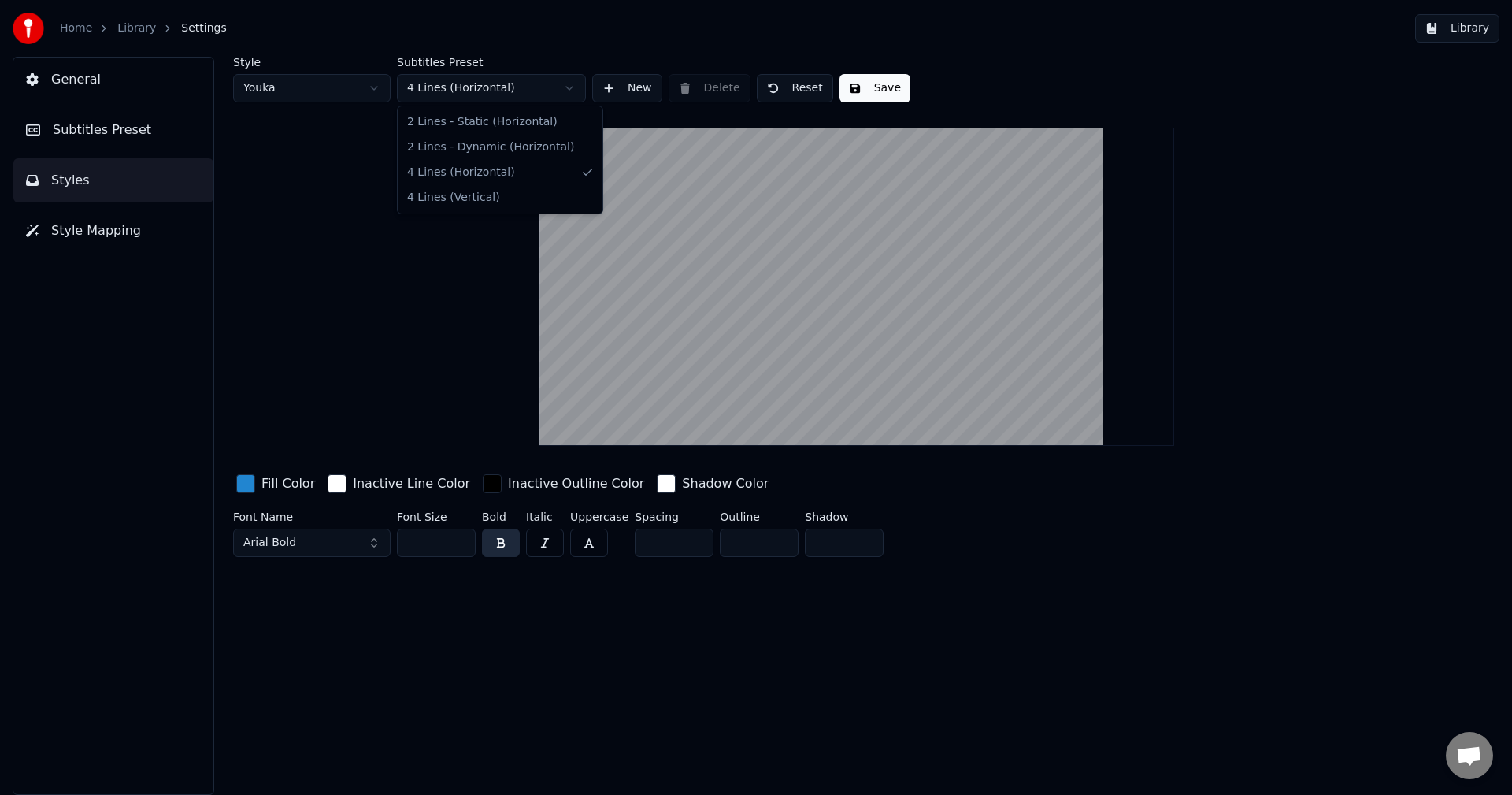
click at [452, 79] on html "Home Library Settings Library General Subtitles Preset Styles Style Mapping Sty…" at bounding box center [756, 398] width 1512 height 795
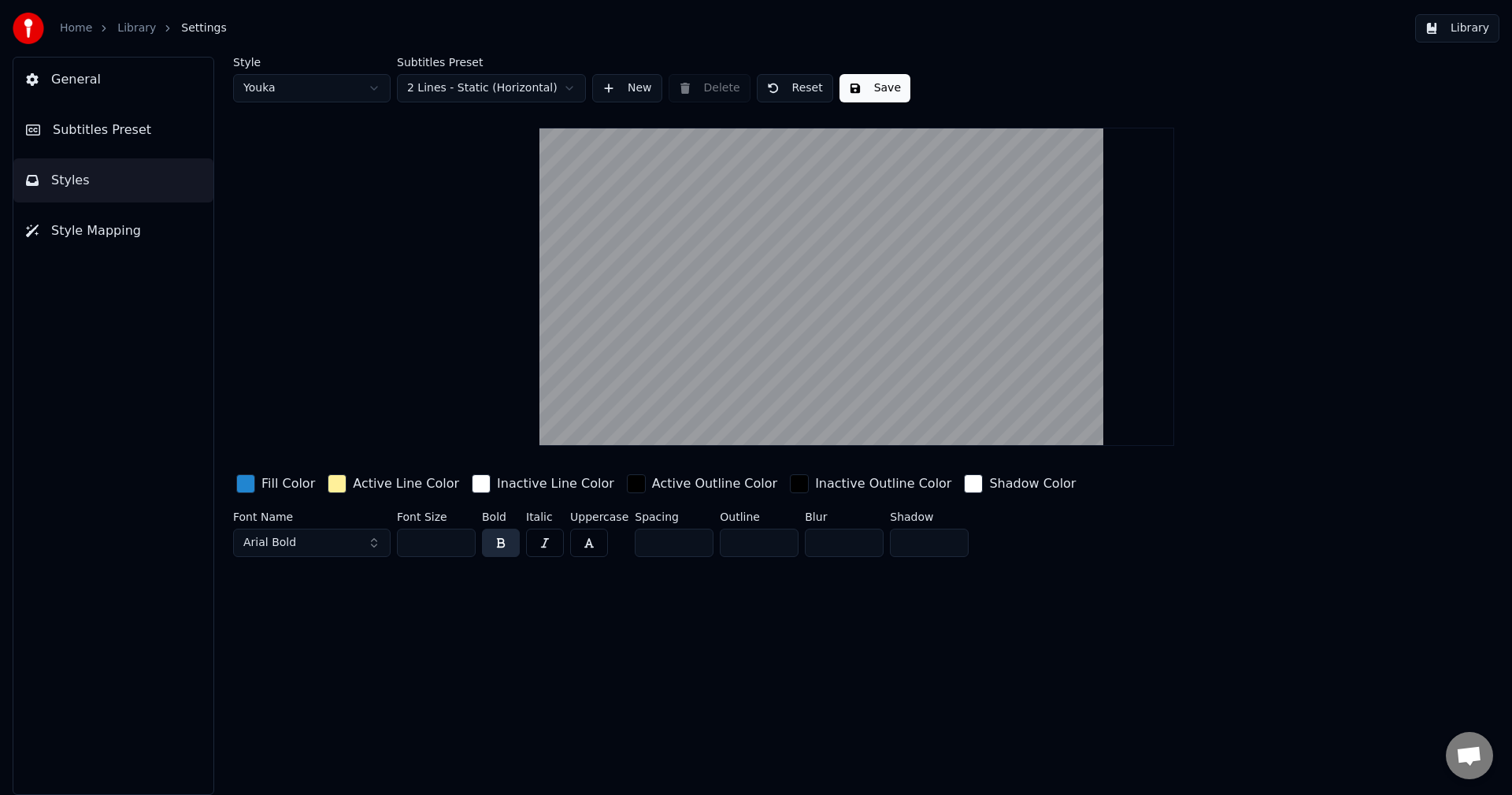
click at [467, 91] on html "Home Library Settings Library General Subtitles Preset Styles Style Mapping Sty…" at bounding box center [756, 398] width 1512 height 795
click at [472, 89] on html "Home Library Settings Library General Subtitles Preset Styles Style Mapping Sty…" at bounding box center [756, 398] width 1512 height 795
click at [125, 238] on span "Style Mapping" at bounding box center [96, 230] width 90 height 19
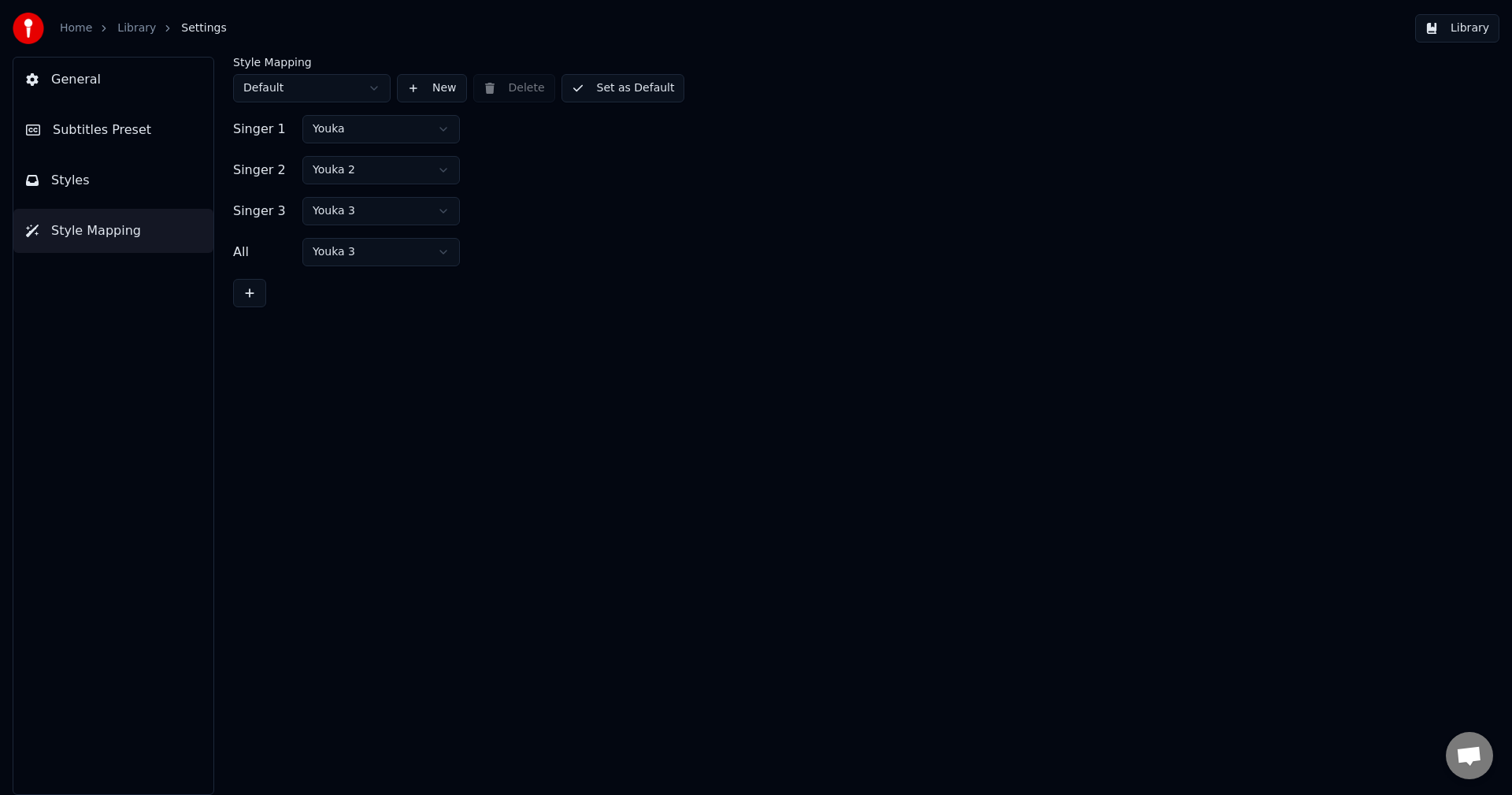
click at [334, 97] on html "Home Library Settings Library General Subtitles Preset Styles Style Mapping Sty…" at bounding box center [756, 398] width 1512 height 795
click at [334, 87] on html "Home Library Settings Library General Subtitles Preset Styles Style Mapping Sty…" at bounding box center [756, 398] width 1512 height 795
click at [134, 88] on button "General" at bounding box center [113, 79] width 200 height 44
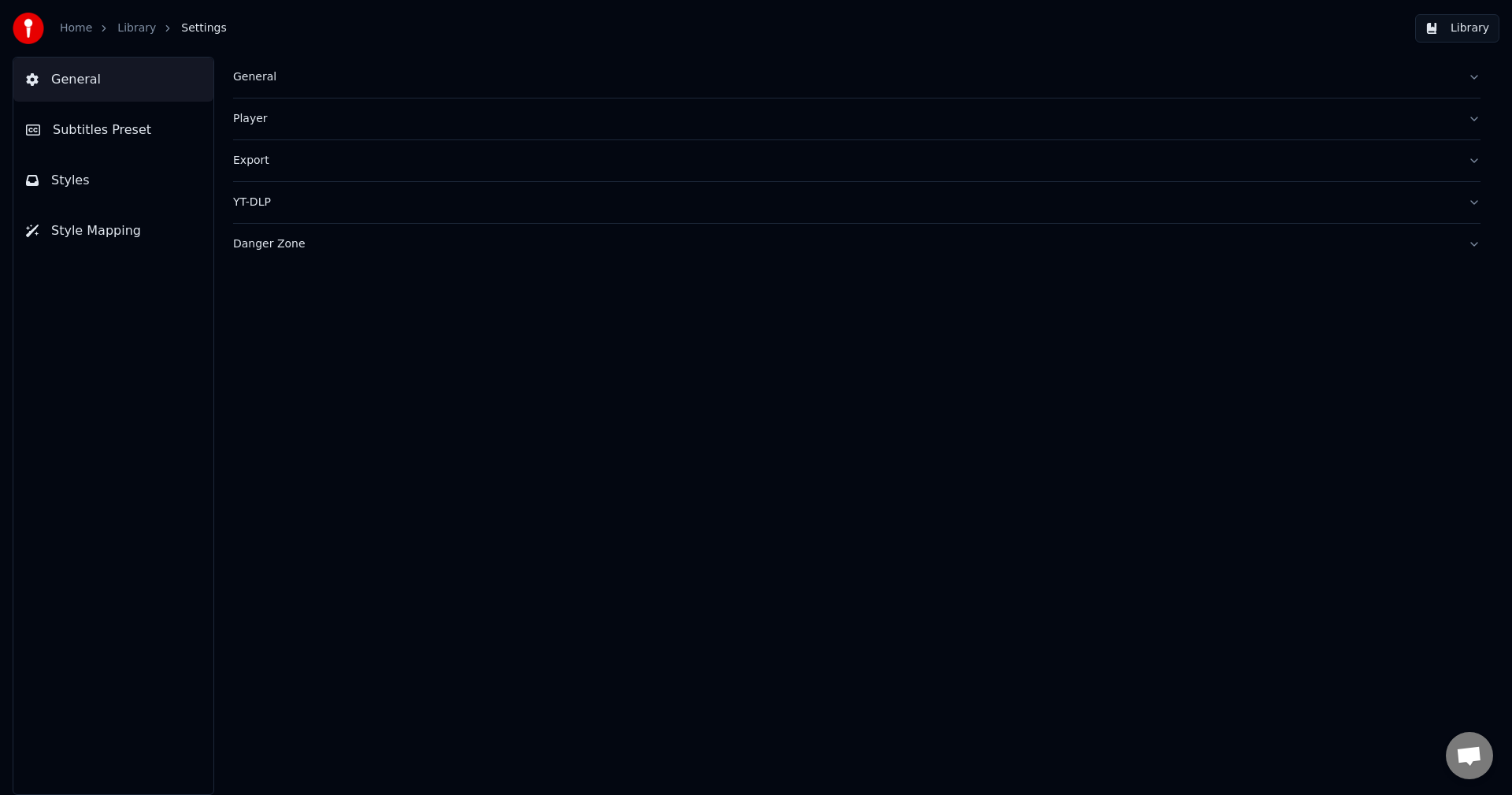
click at [76, 29] on link "Home" at bounding box center [76, 28] width 32 height 15
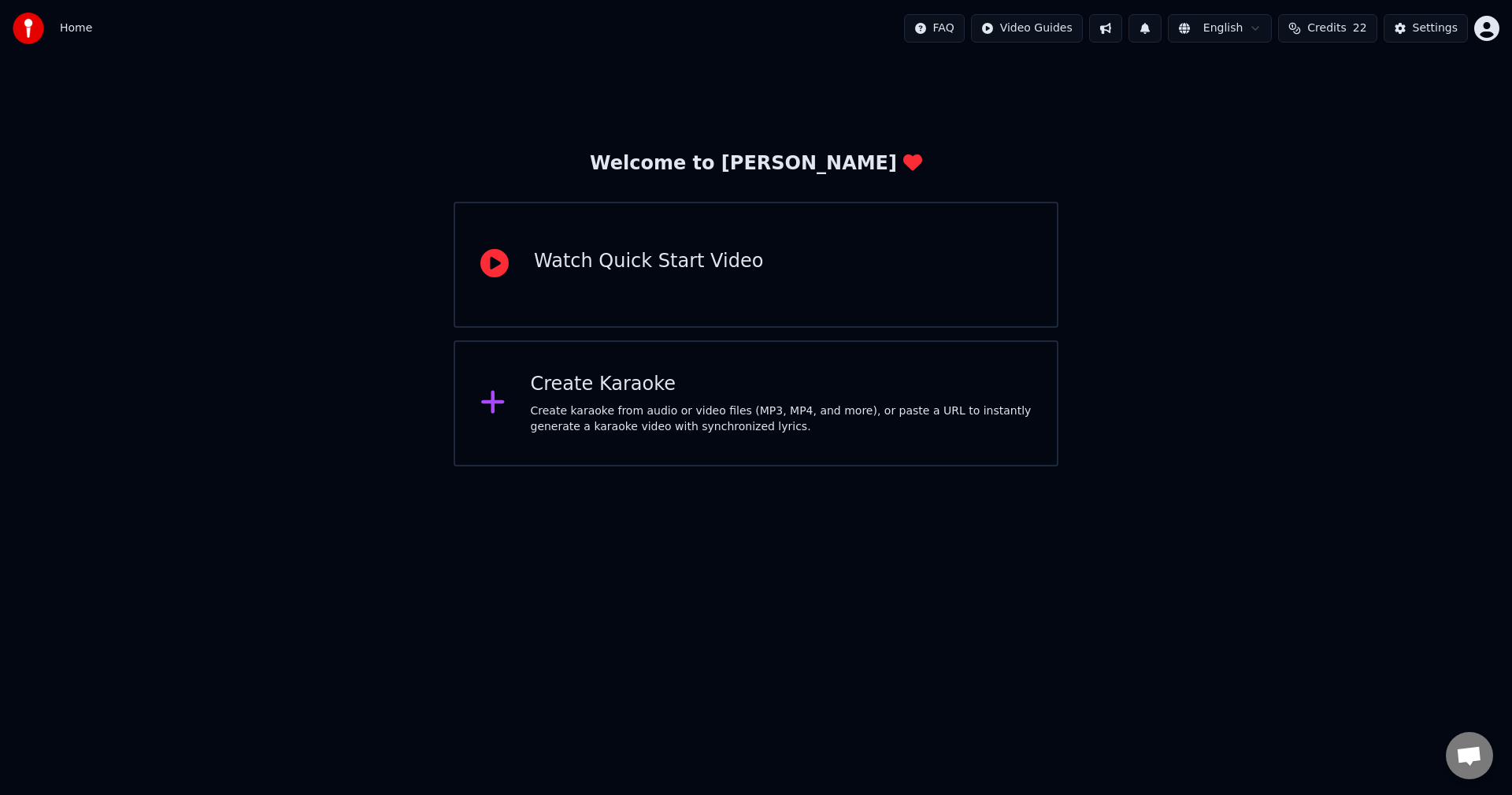
click at [583, 363] on div "Create Karaoke Create karaoke from audio or video files (MP3, MP4, and more), o…" at bounding box center [755, 403] width 605 height 126
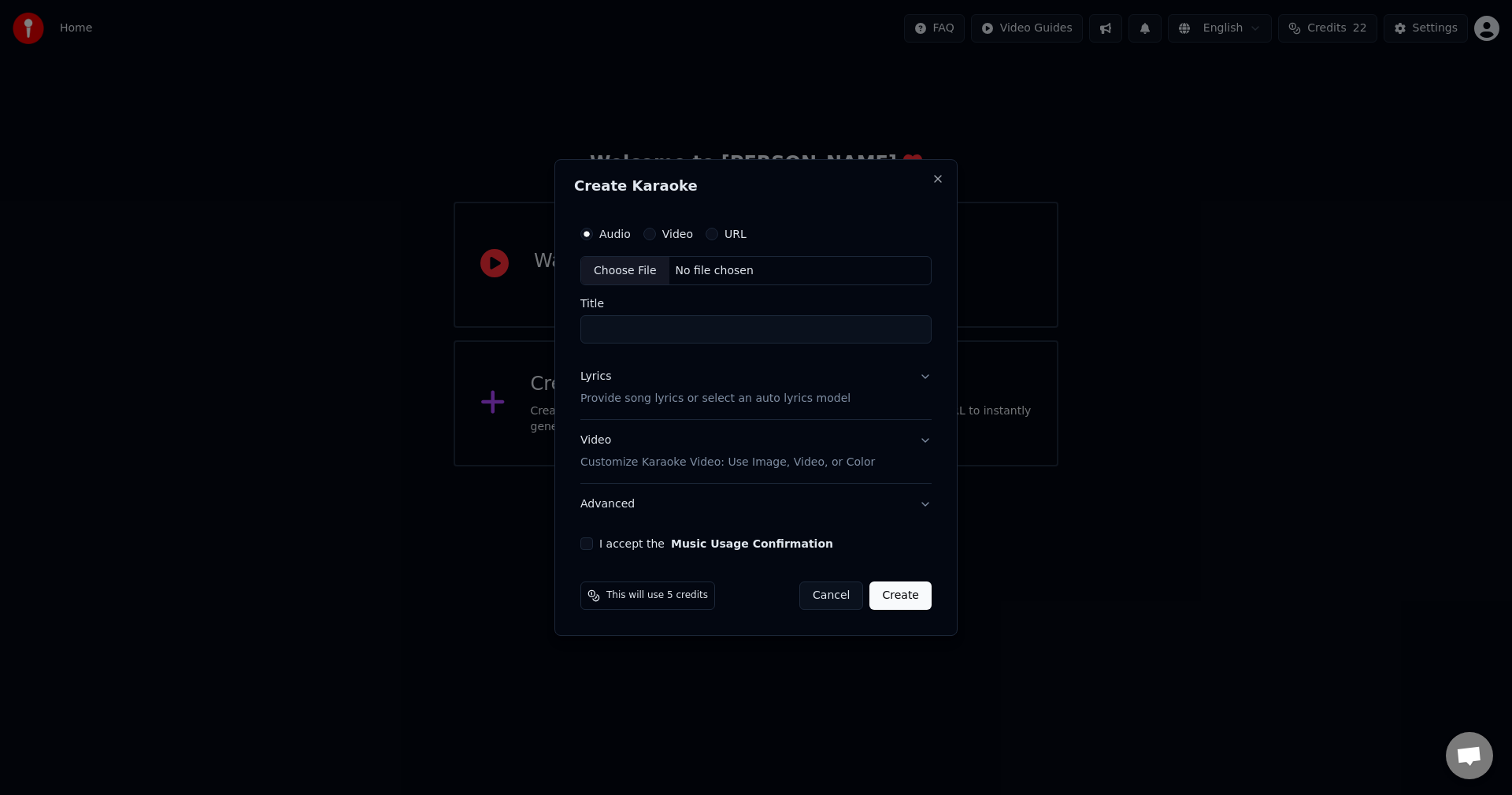
click at [837, 598] on button "Cancel" at bounding box center [830, 595] width 64 height 28
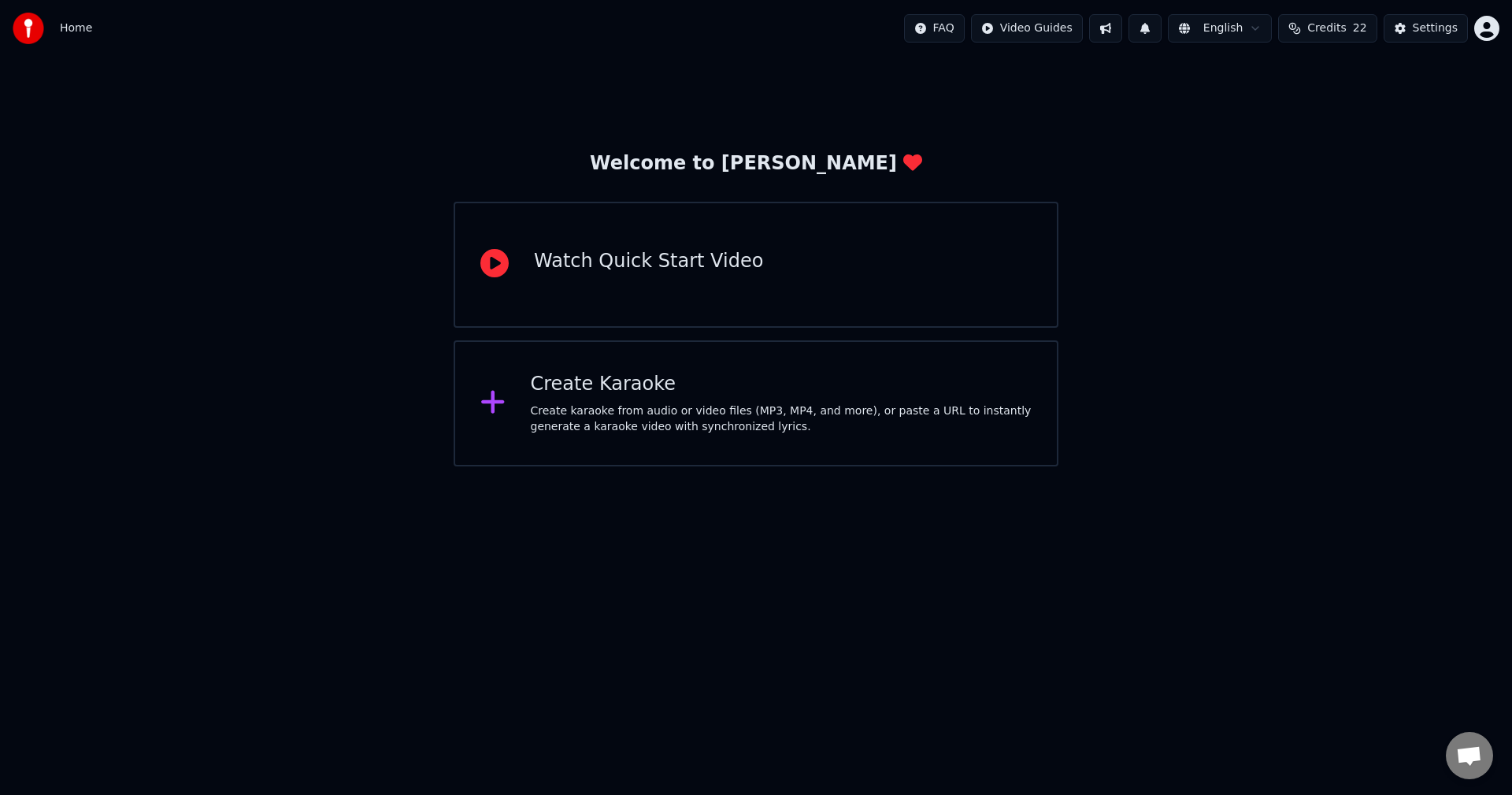
click at [802, 432] on div "Create karaoke from audio or video files (MP3, MP4, and more), or paste a URL t…" at bounding box center [782, 419] width 502 height 32
click at [720, 368] on div "Create Karaoke Create karaoke from audio or video files (MP3, MP4, and more), o…" at bounding box center [755, 403] width 605 height 126
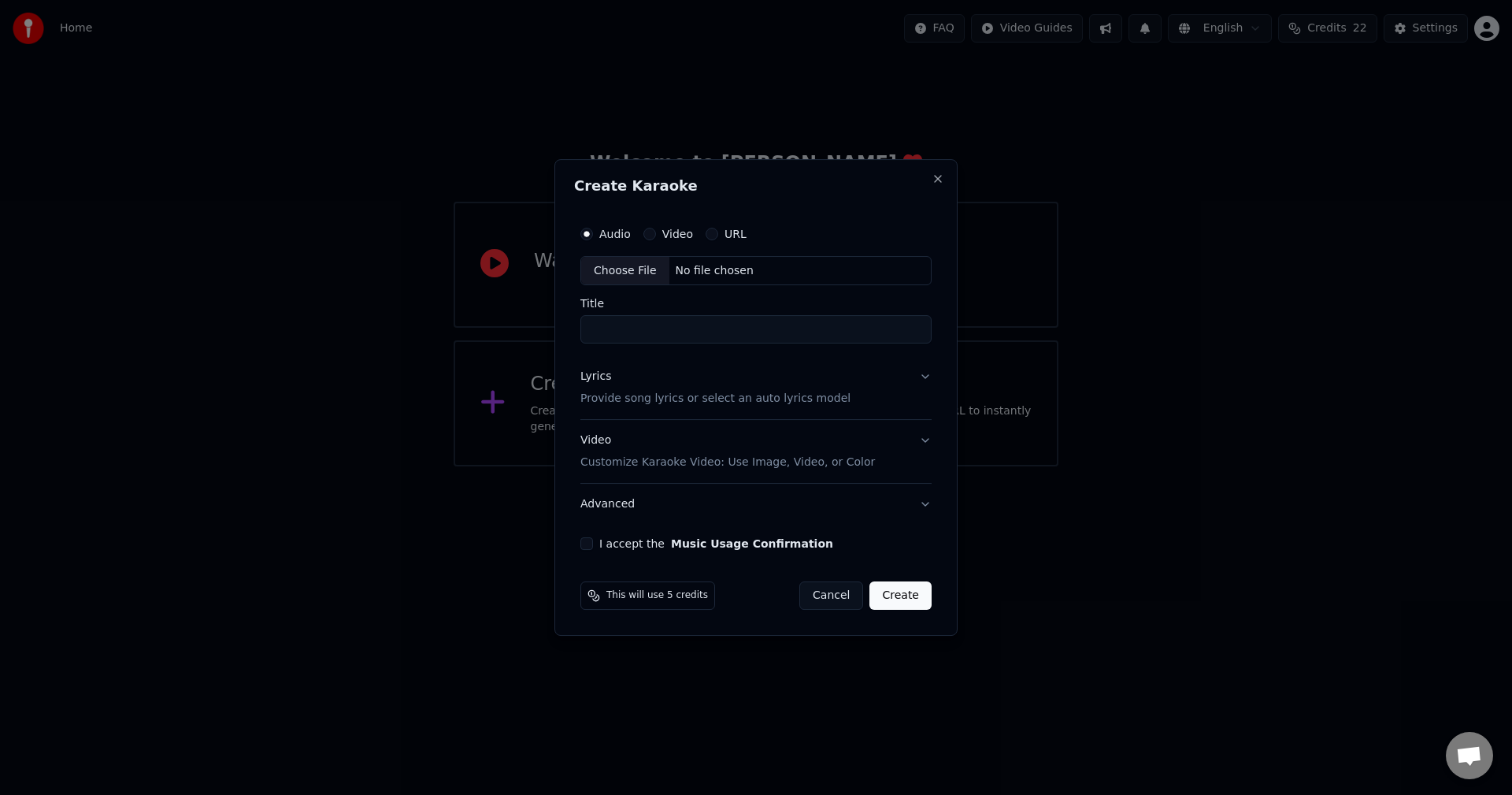
click at [678, 235] on label "Video" at bounding box center [677, 234] width 31 height 11
click at [656, 235] on button "Video" at bounding box center [650, 234] width 13 height 13
click at [625, 508] on button "Advanced" at bounding box center [756, 504] width 351 height 41
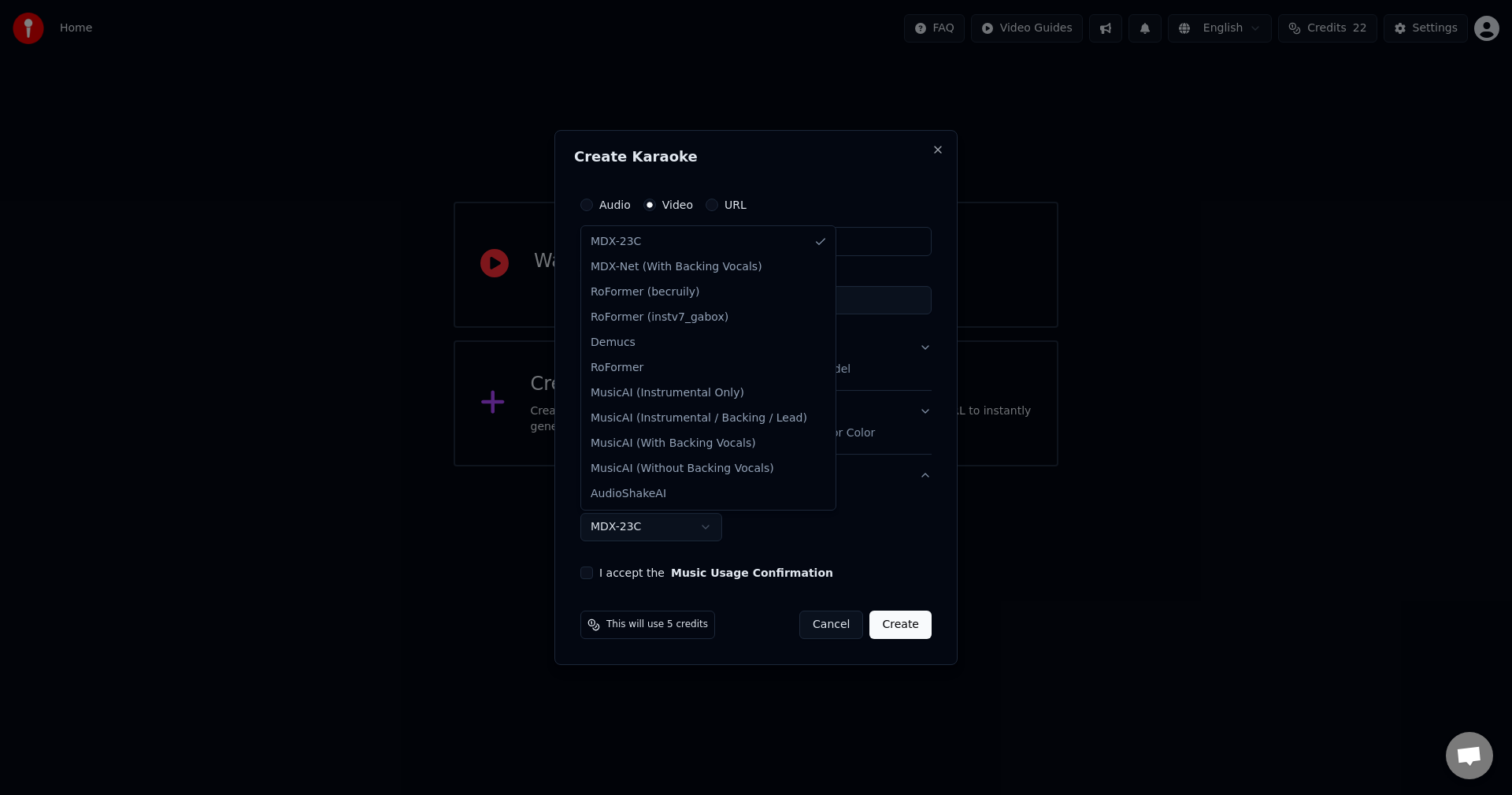
click at [663, 466] on body "**********" at bounding box center [756, 233] width 1512 height 466
click at [887, 466] on body "**********" at bounding box center [756, 233] width 1512 height 466
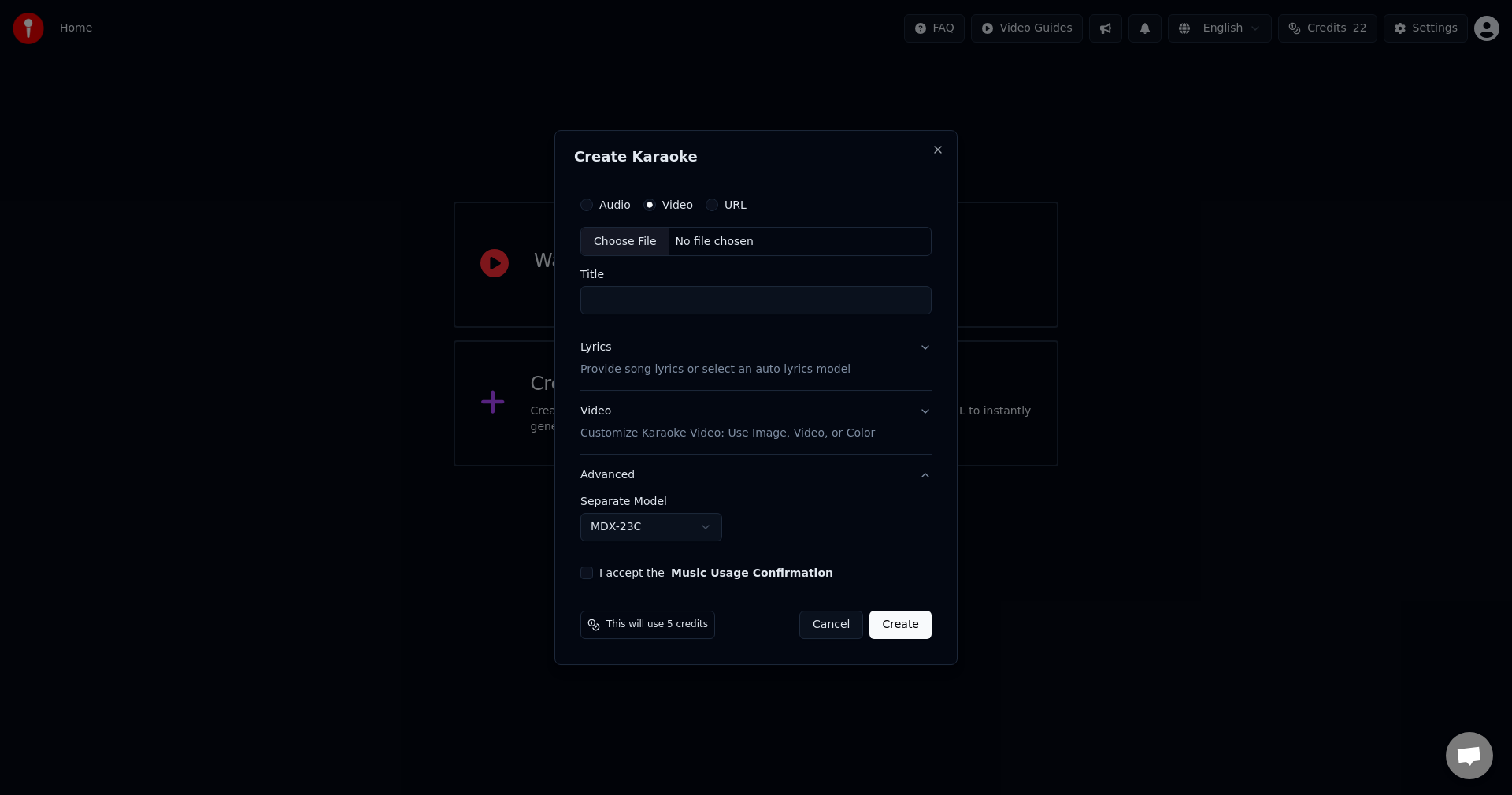
click at [689, 436] on p "Customize Karaoke Video: Use Image, Video, or Color" at bounding box center [728, 432] width 295 height 15
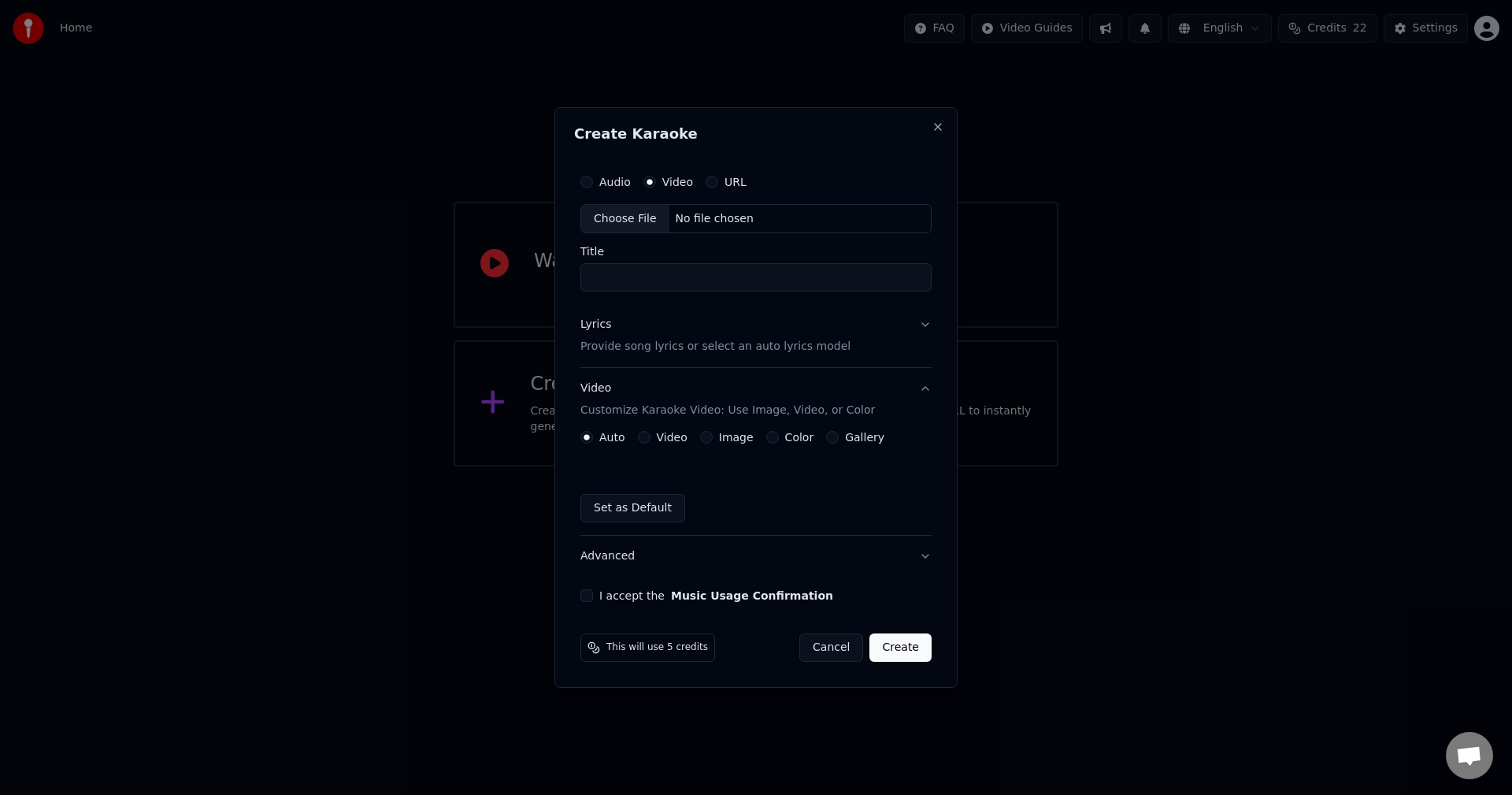
click at [668, 335] on div "Lyrics Provide song lyrics or select an auto lyrics model" at bounding box center [716, 336] width 270 height 38
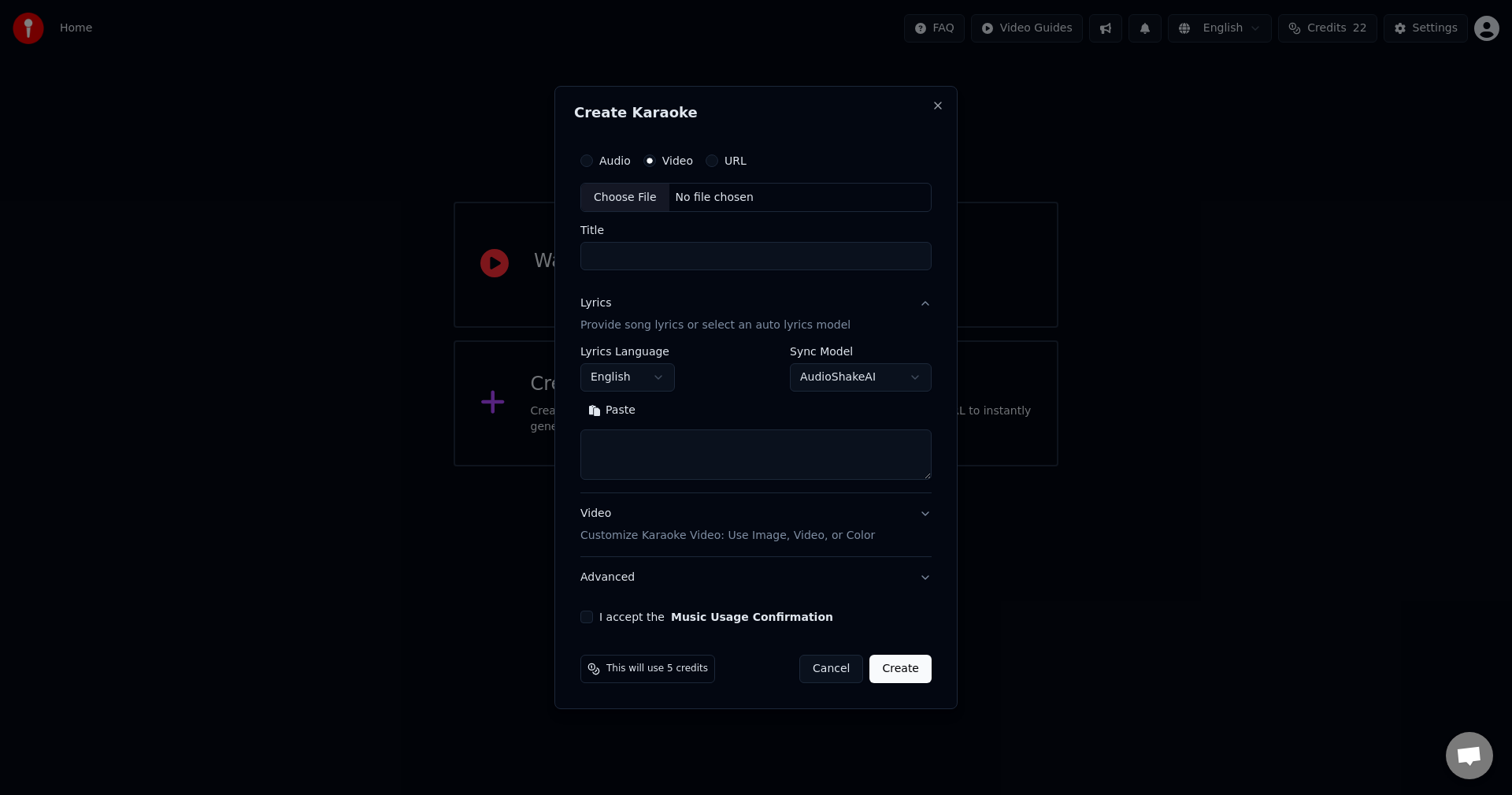
click at [817, 381] on body "**********" at bounding box center [756, 233] width 1512 height 466
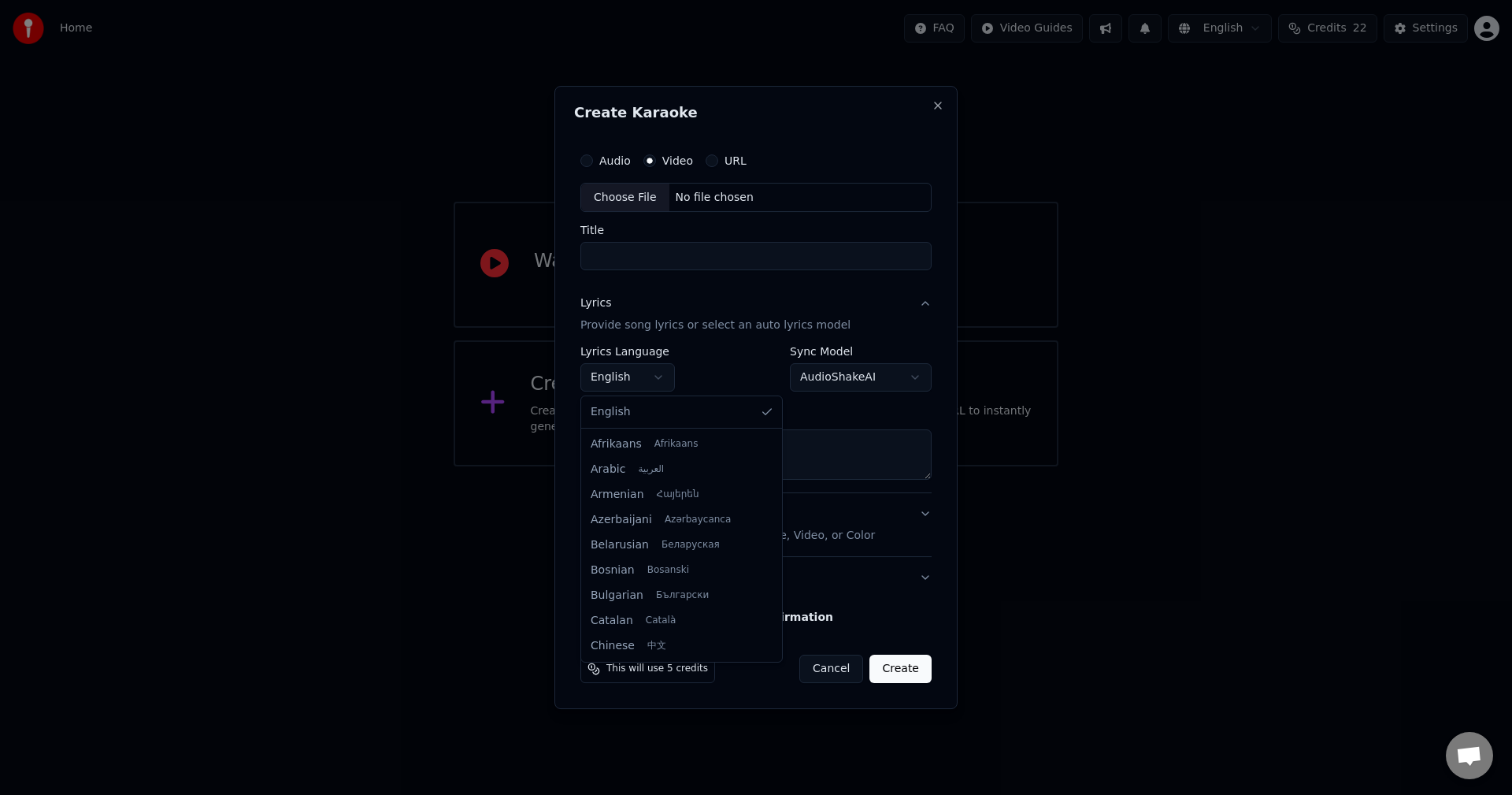
click at [622, 380] on body "**********" at bounding box center [756, 233] width 1512 height 466
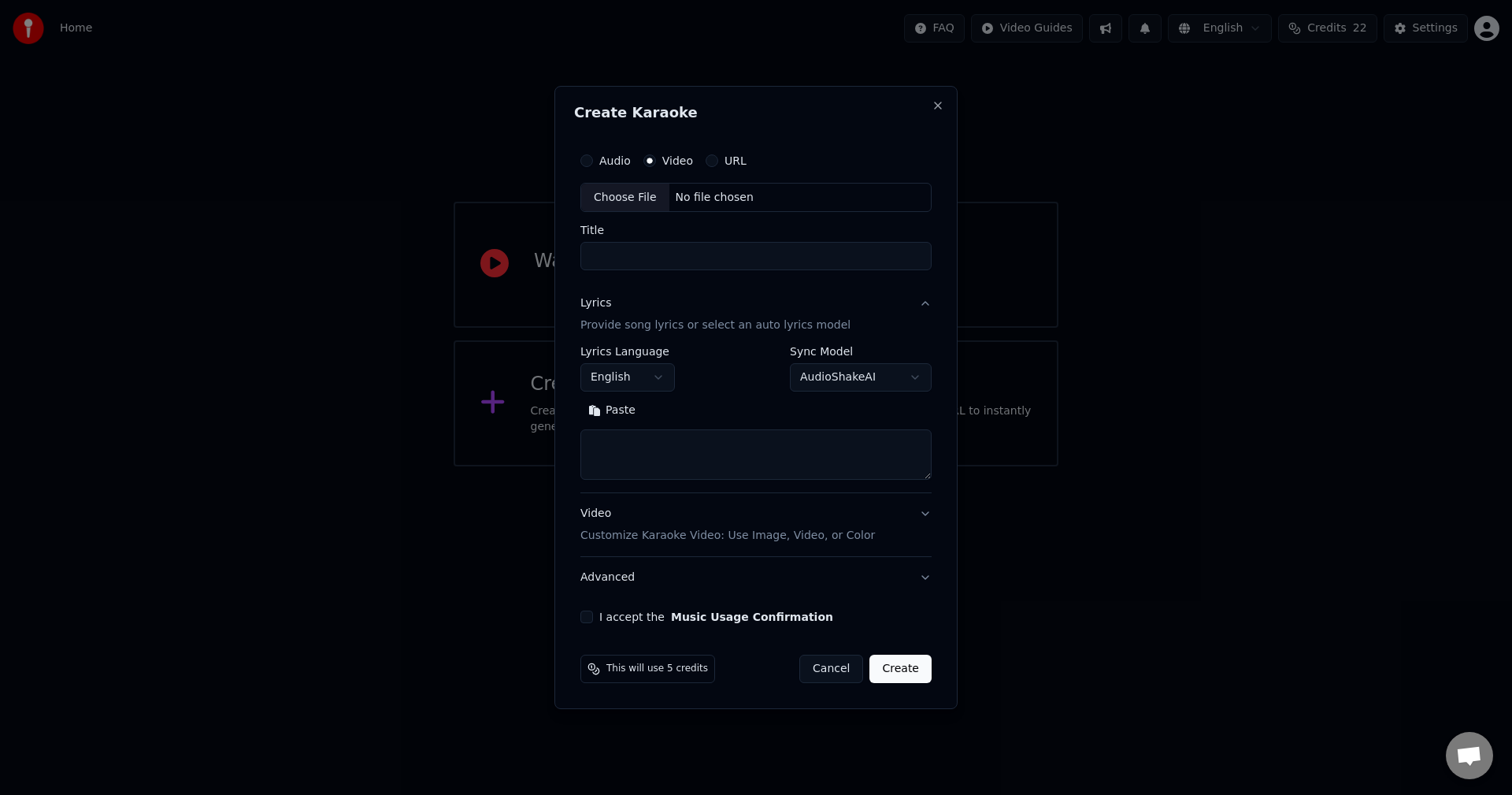
click at [622, 380] on body "**********" at bounding box center [756, 233] width 1512 height 466
click at [635, 445] on textarea at bounding box center [756, 455] width 351 height 50
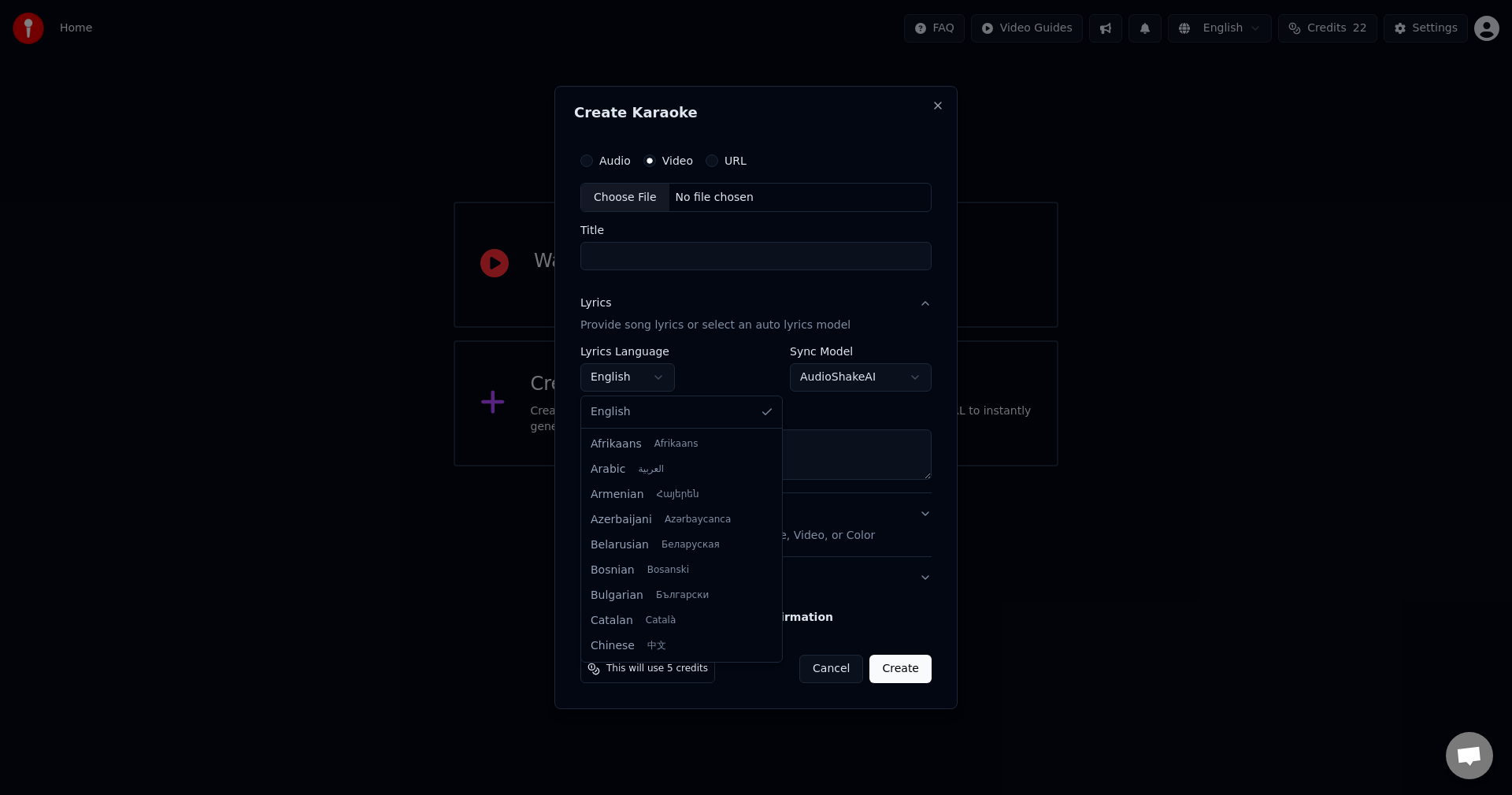
click at [625, 383] on body "**********" at bounding box center [756, 233] width 1512 height 466
select select "**"
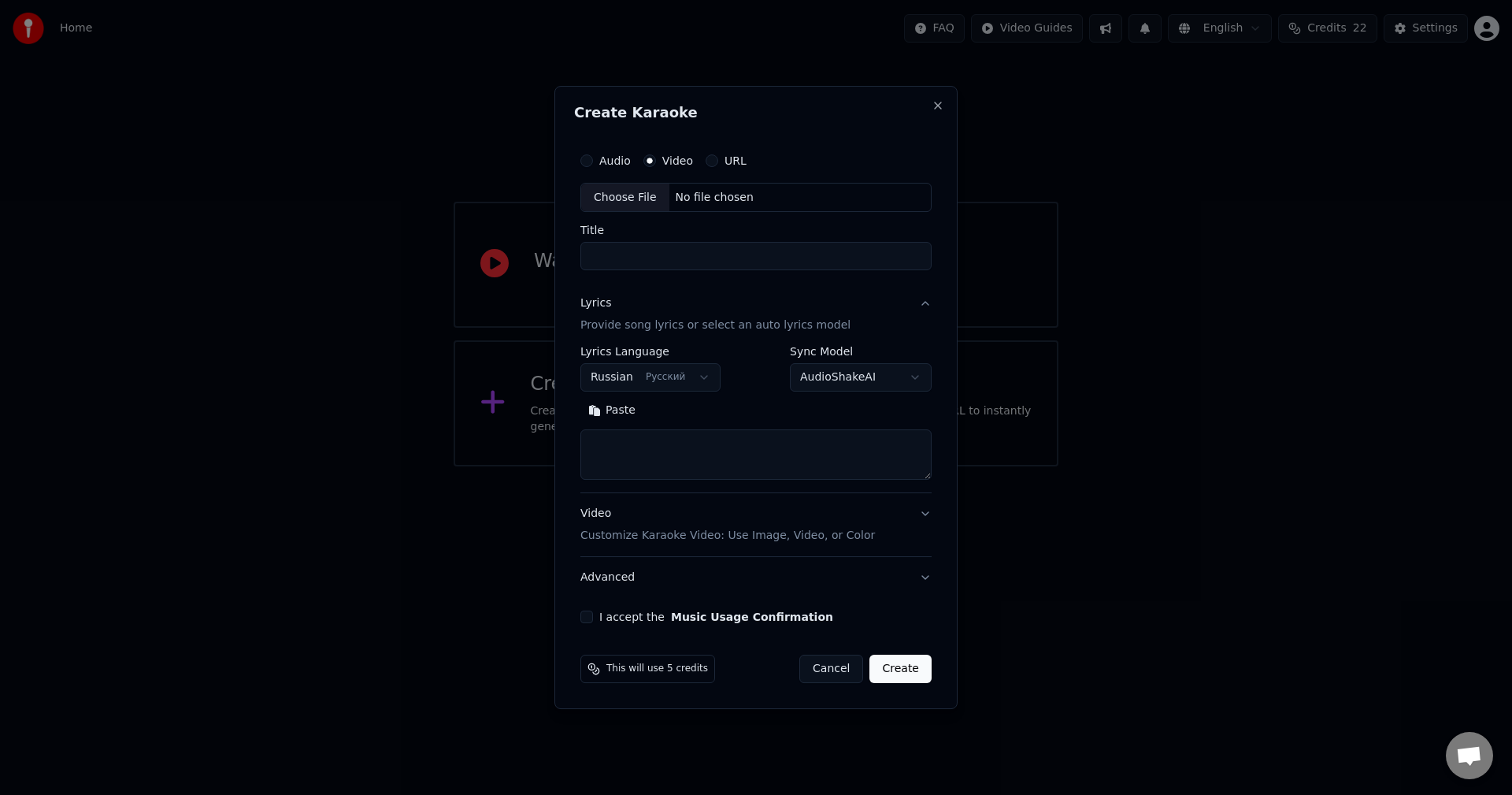
click at [601, 164] on label "Audio" at bounding box center [614, 161] width 32 height 11
click at [593, 164] on button "Audio" at bounding box center [587, 161] width 13 height 13
click at [662, 166] on label "Video" at bounding box center [677, 161] width 31 height 11
click at [656, 166] on button "Video" at bounding box center [650, 161] width 13 height 13
click at [631, 202] on div "Choose File" at bounding box center [625, 198] width 88 height 28
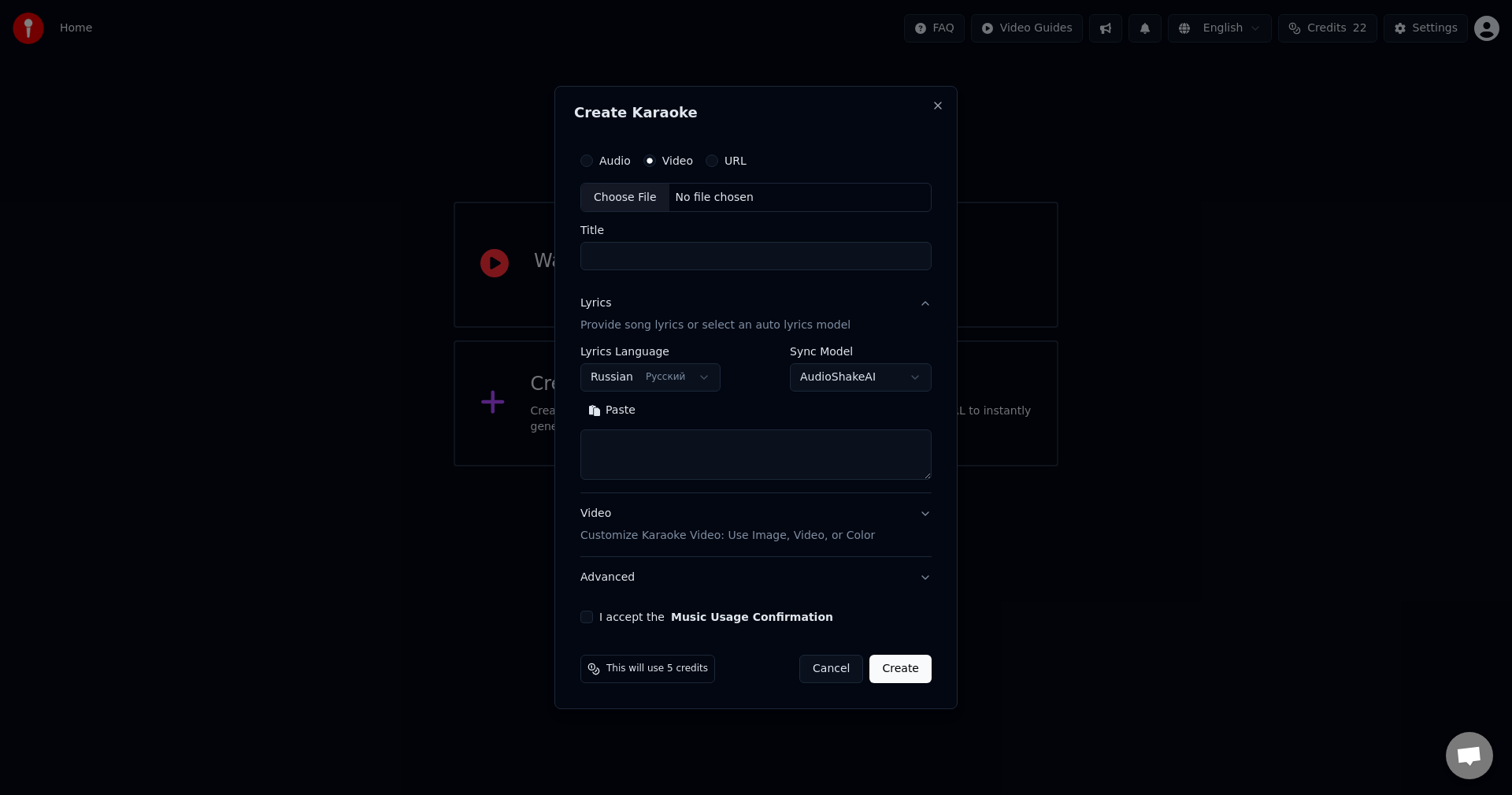
click at [599, 159] on label "Audio" at bounding box center [614, 161] width 32 height 11
click at [593, 159] on button "Audio" at bounding box center [587, 161] width 13 height 13
click at [624, 200] on div "Choose File" at bounding box center [625, 198] width 88 height 28
click at [663, 156] on label "Video" at bounding box center [677, 161] width 31 height 11
click at [656, 156] on button "Video" at bounding box center [650, 161] width 13 height 13
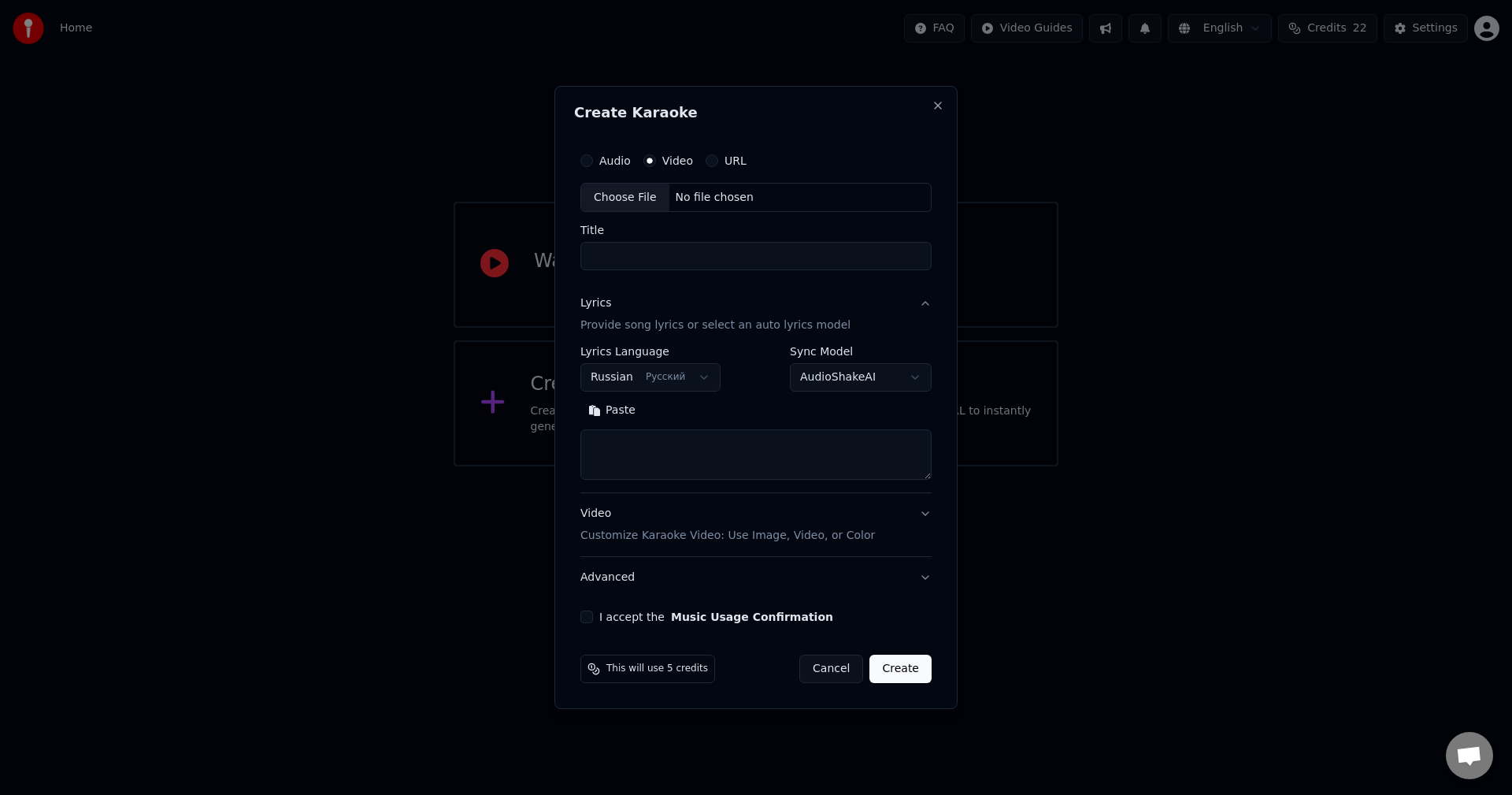
click at [626, 194] on div "Choose File" at bounding box center [625, 198] width 88 height 28
click at [600, 161] on label "Audio" at bounding box center [614, 161] width 32 height 11
click at [593, 161] on button "Audio" at bounding box center [587, 161] width 13 height 13
click at [649, 193] on div "Choose File" at bounding box center [625, 198] width 88 height 28
type input "**********"
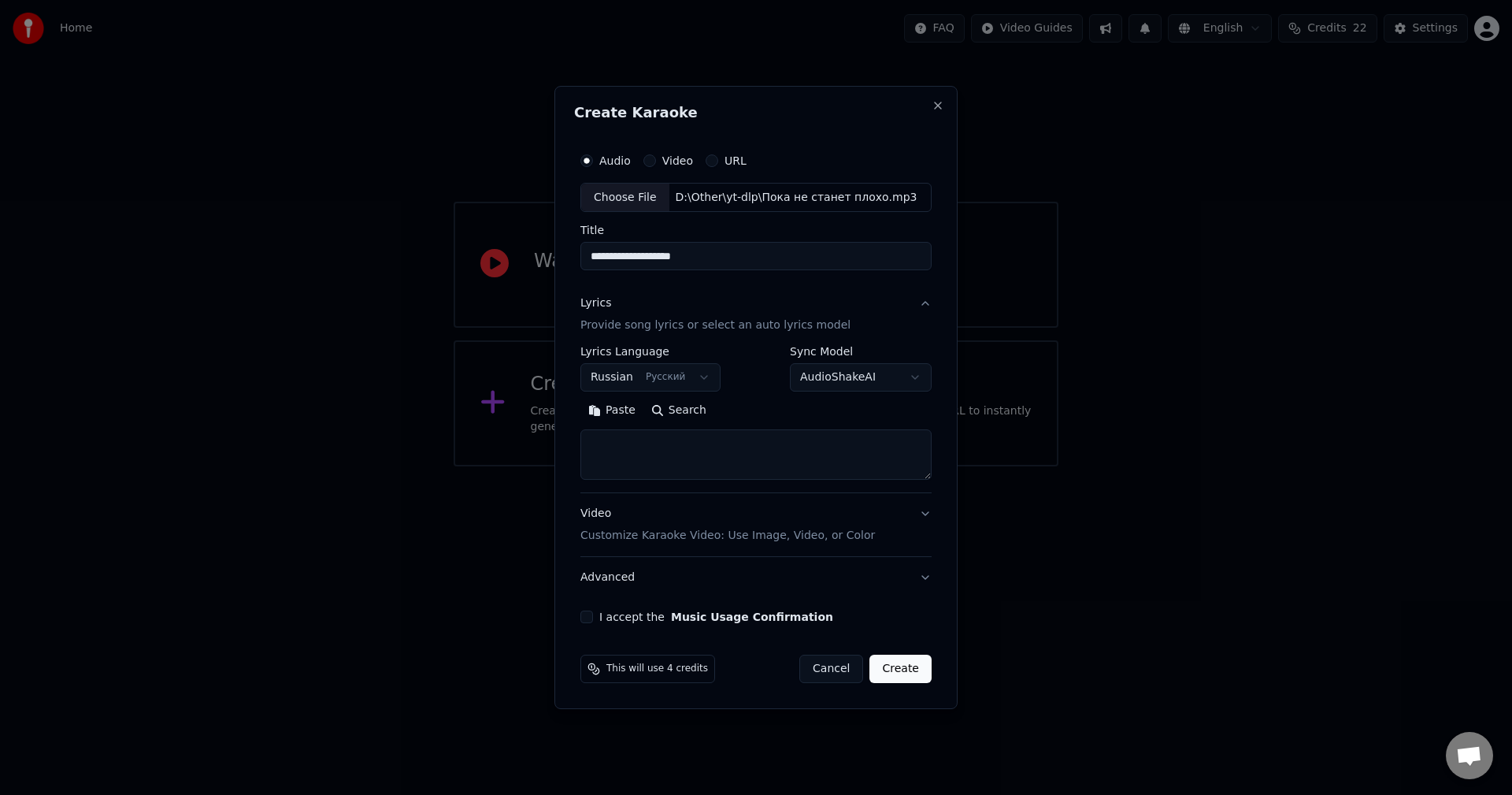
click at [652, 544] on button "Video Customize Karaoke Video: Use Image, Video, or Color" at bounding box center [756, 525] width 351 height 63
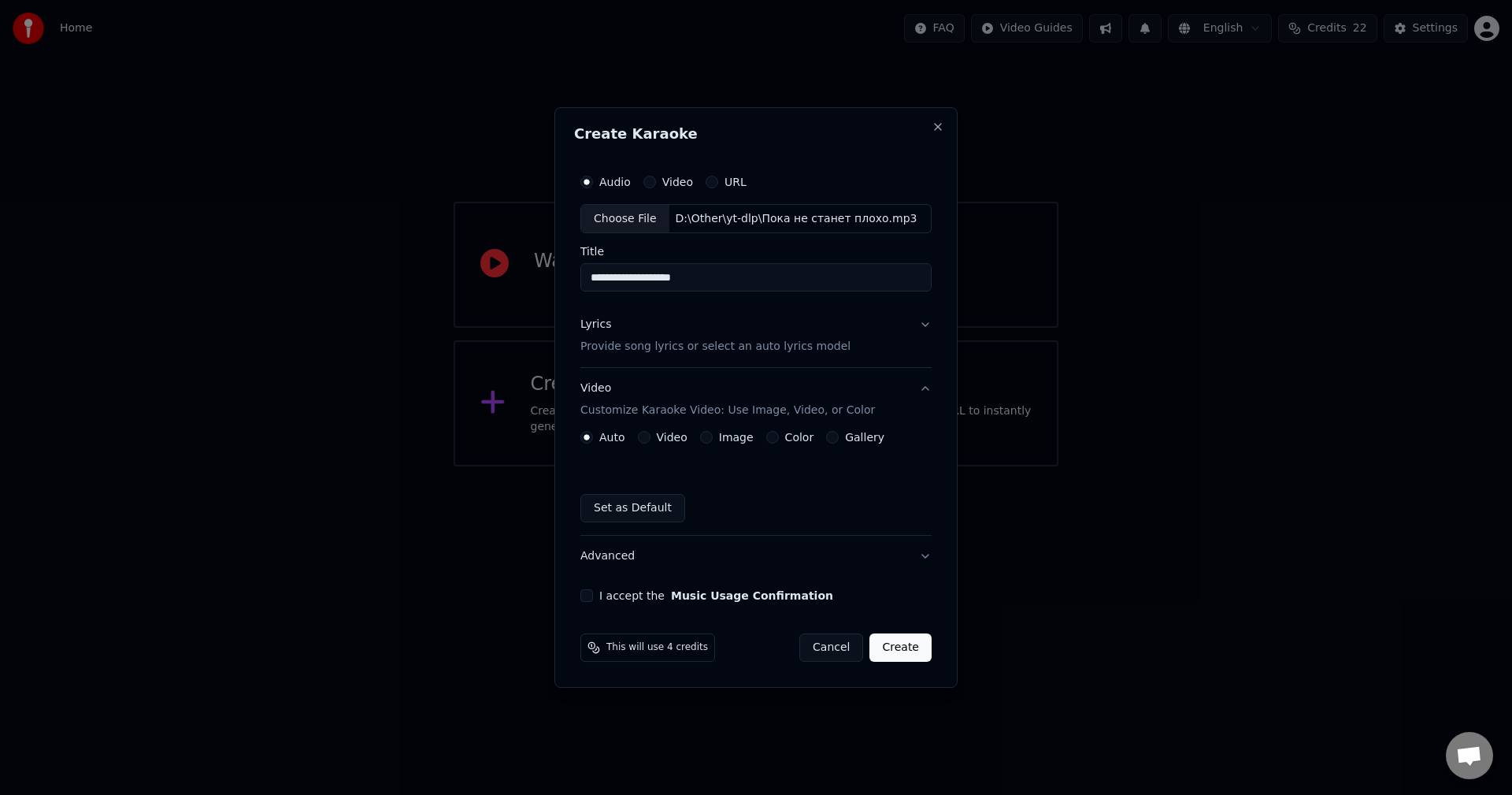
click at [645, 440] on button "Video" at bounding box center [644, 437] width 13 height 13
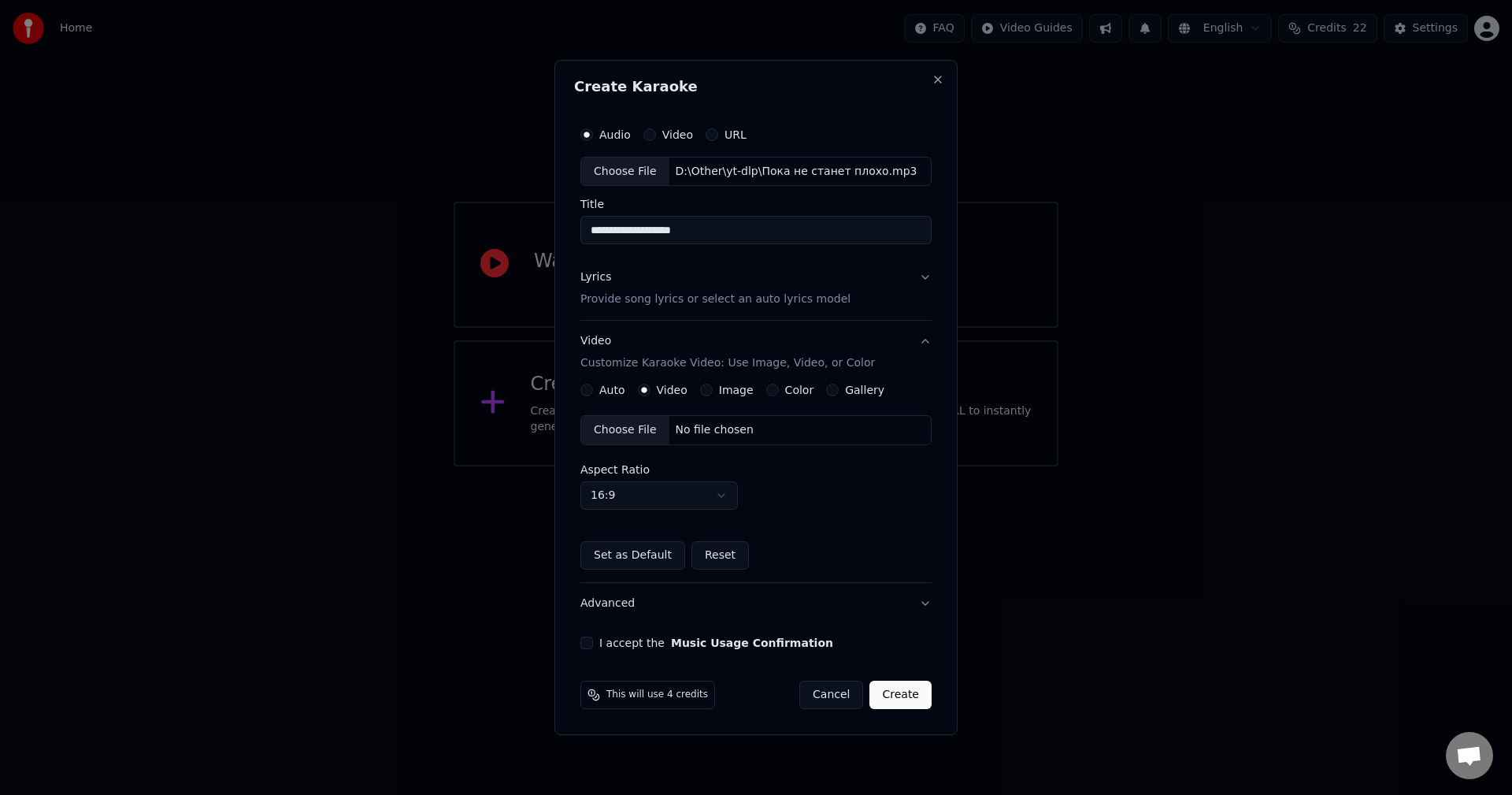
click at [771, 392] on div "Color" at bounding box center [790, 390] width 48 height 13
click at [767, 392] on button "Color" at bounding box center [773, 390] width 13 height 13
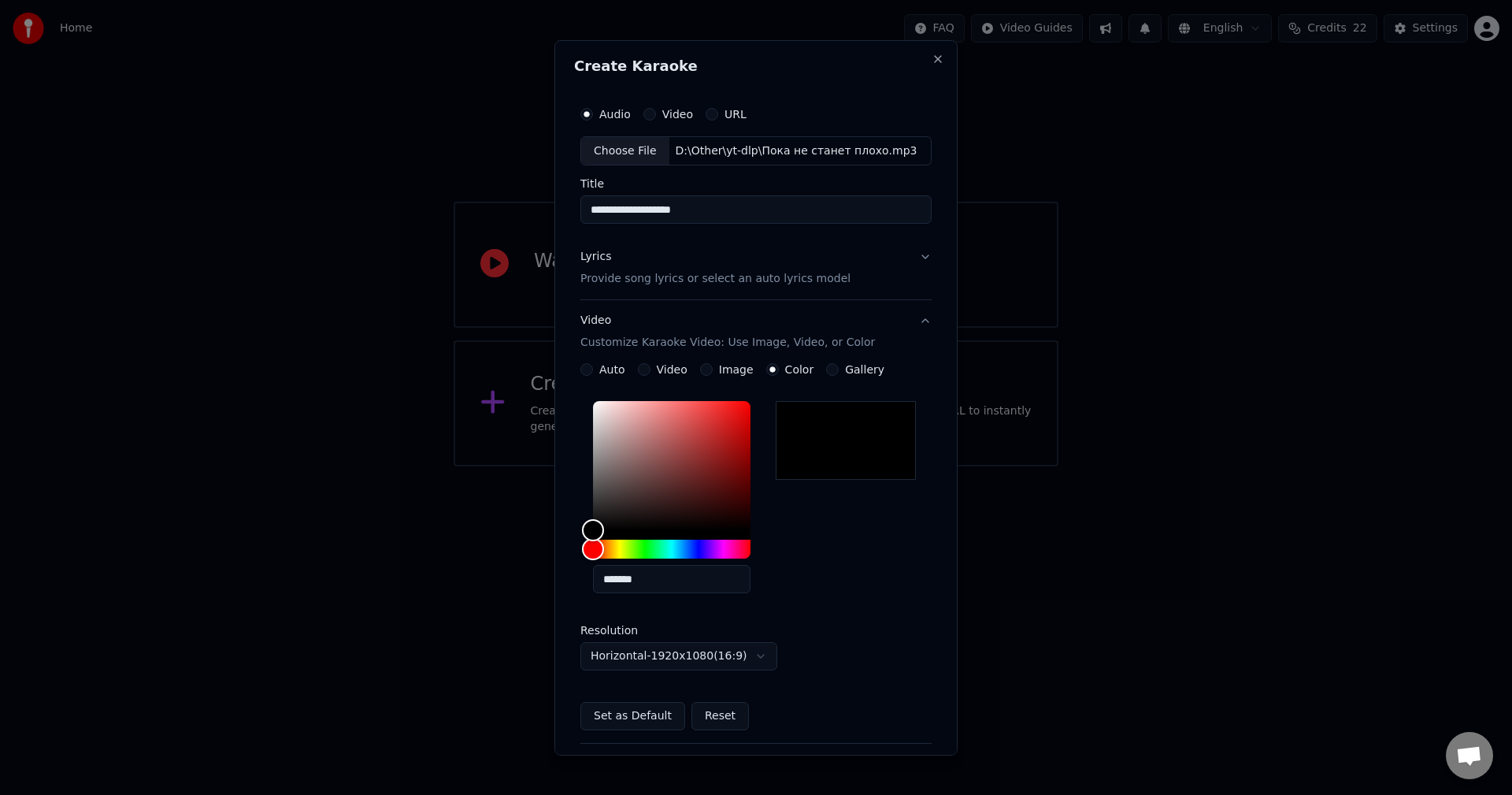
scroll to position [0, 0]
click at [629, 295] on button "Lyrics Provide song lyrics or select an auto lyrics model" at bounding box center [756, 269] width 351 height 63
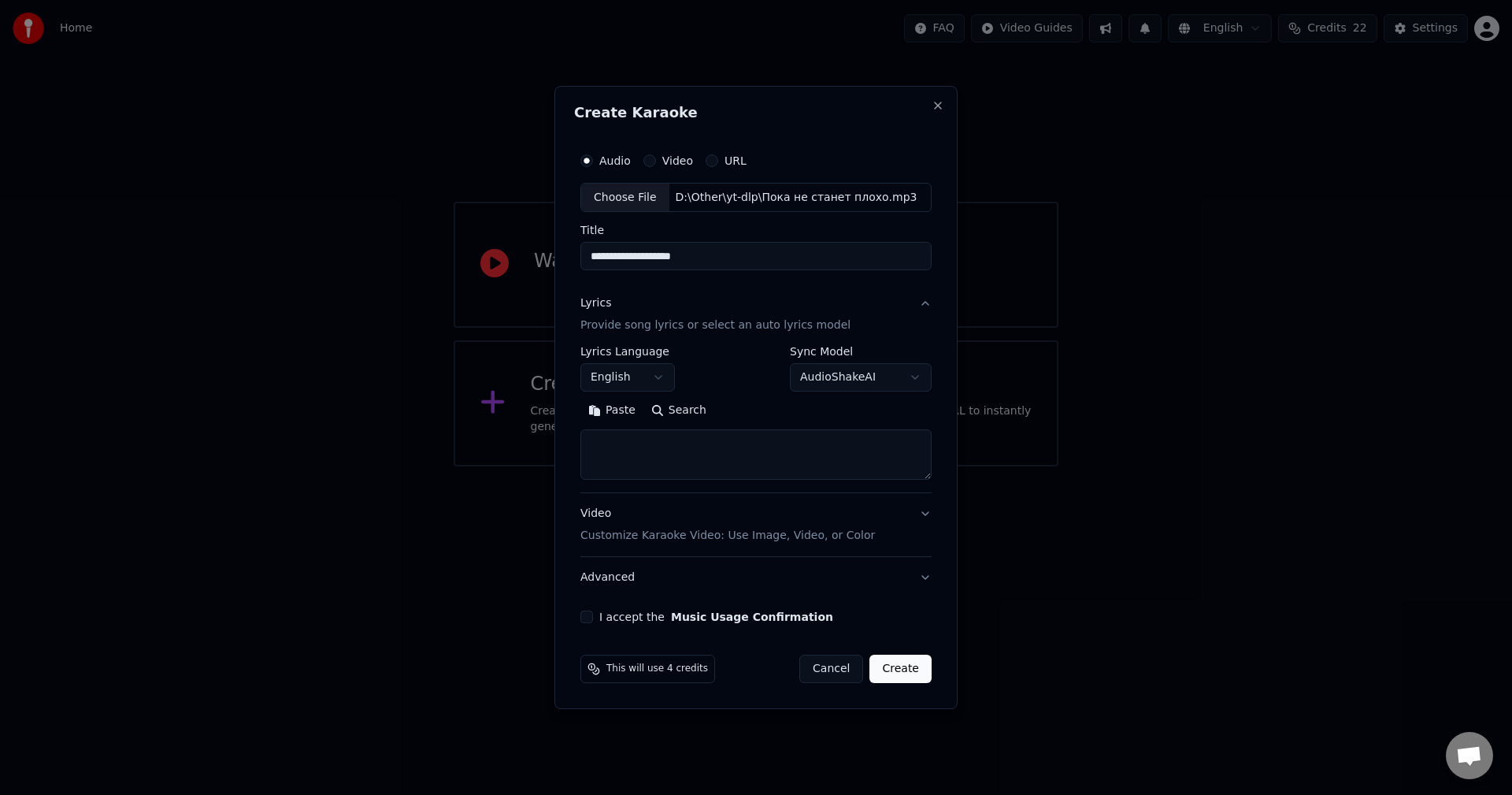
click at [674, 490] on div "**********" at bounding box center [756, 440] width 351 height 315
click at [673, 468] on textarea at bounding box center [756, 455] width 351 height 50
paste textarea "**********"
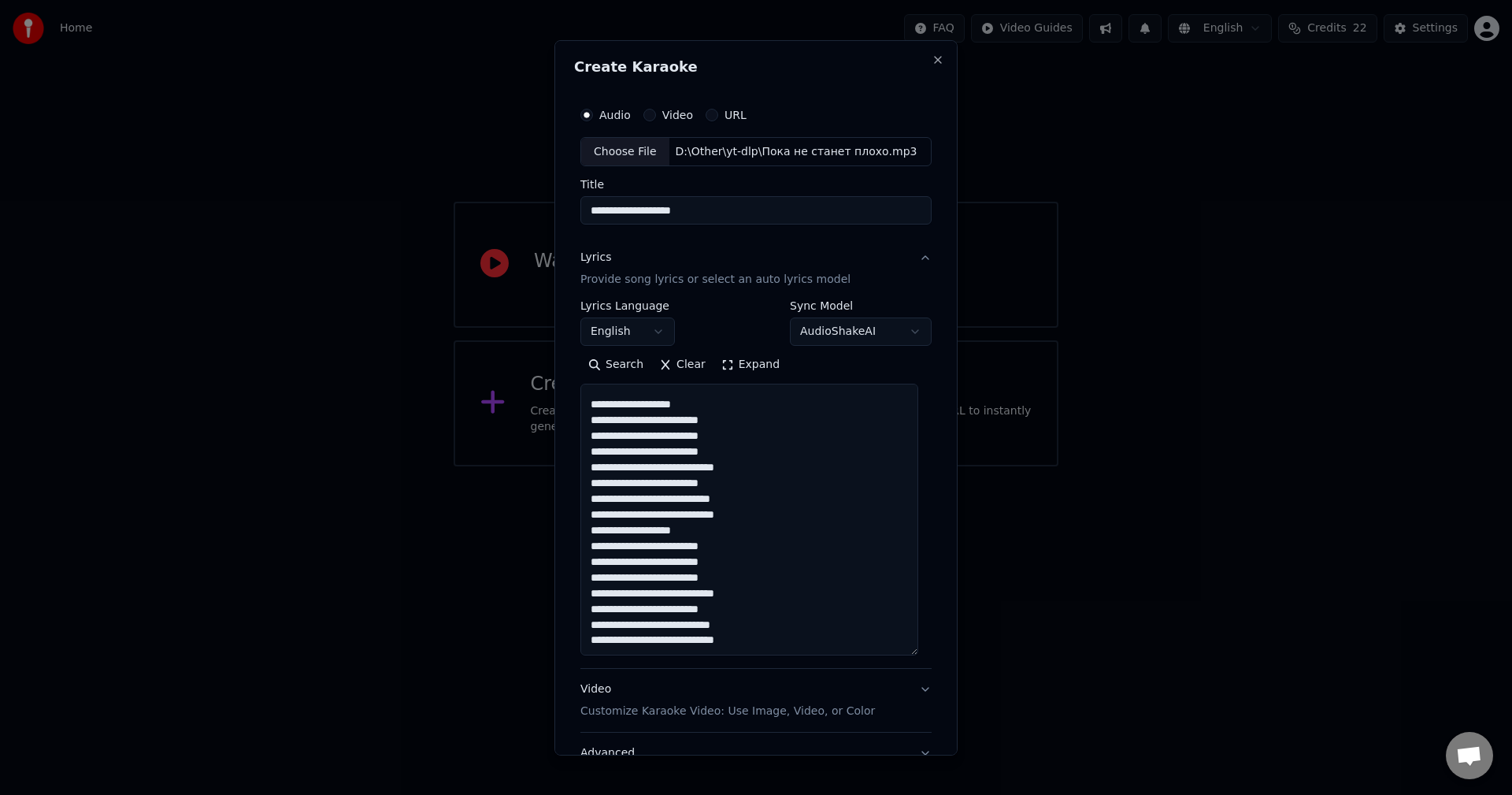
drag, startPoint x: 929, startPoint y: 476, endPoint x: 883, endPoint y: 608, distance: 139.8
click at [911, 646] on textarea at bounding box center [749, 520] width 338 height 272
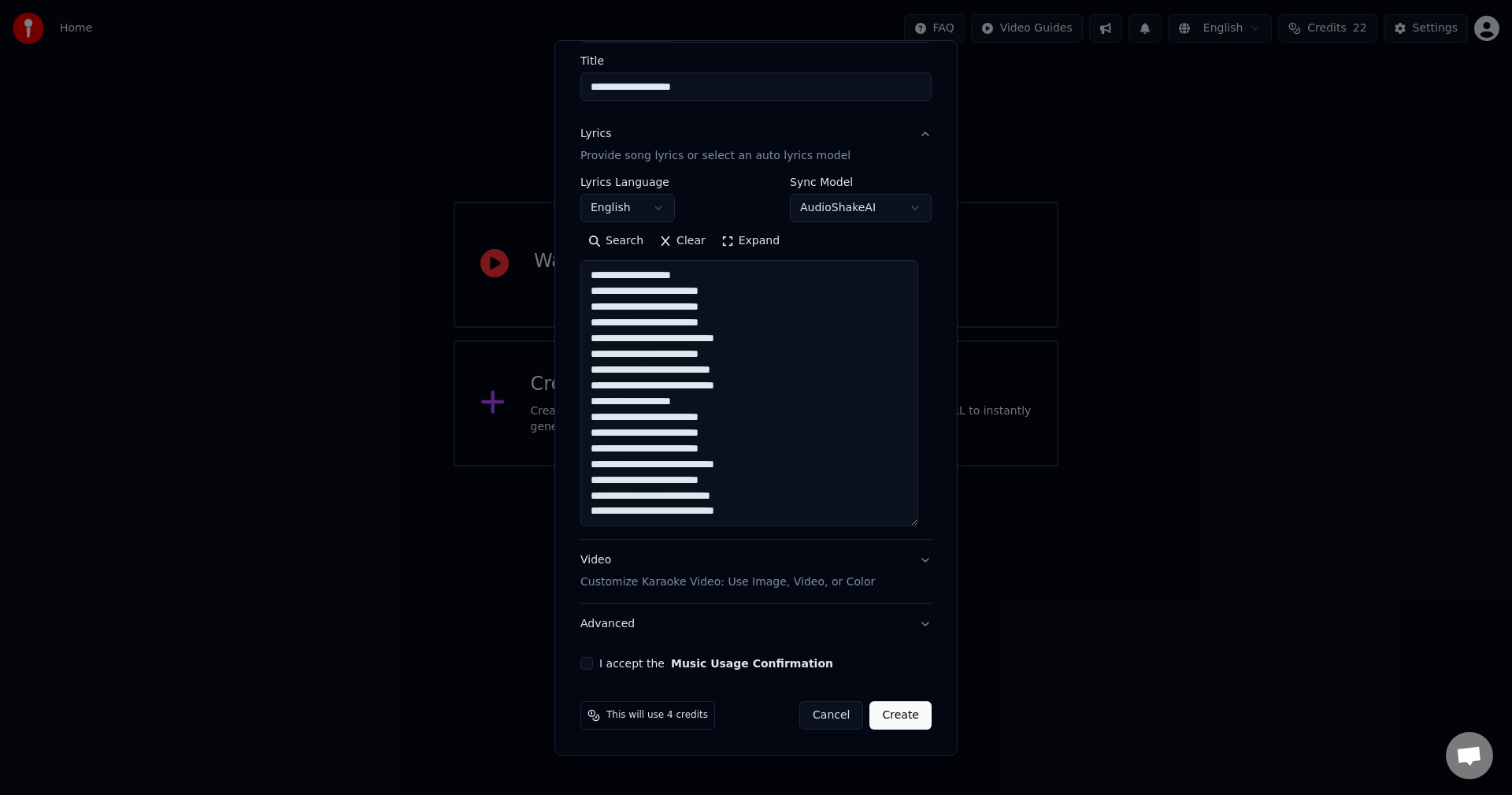
type textarea "**********"
click at [722, 627] on button "Advanced" at bounding box center [756, 623] width 351 height 41
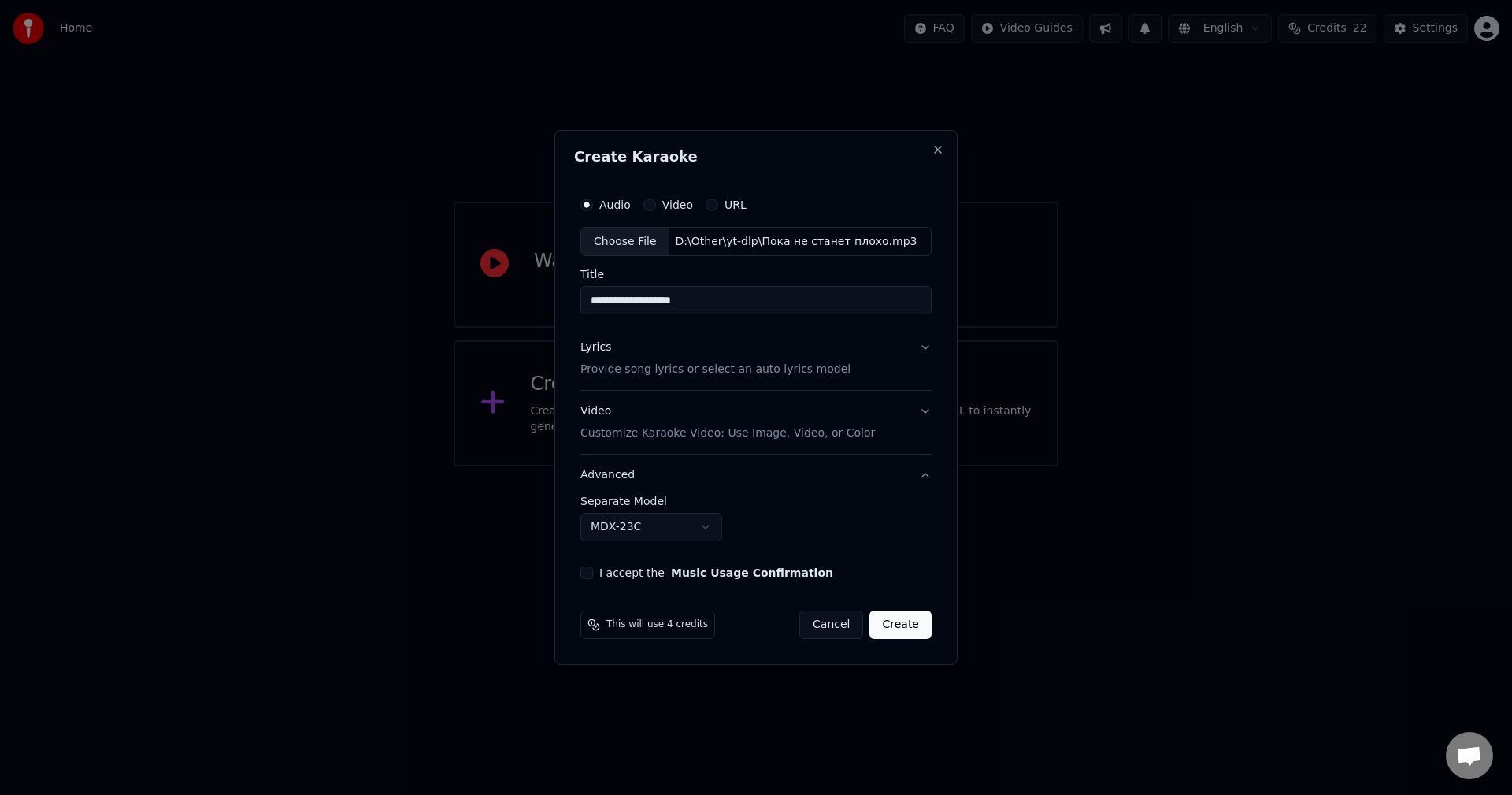
click at [588, 574] on button "I accept the Music Usage Confirmation" at bounding box center [587, 572] width 13 height 13
drag, startPoint x: 659, startPoint y: 627, endPoint x: 695, endPoint y: 624, distance: 36.1
click at [695, 624] on div "This will use 4 credits" at bounding box center [648, 624] width 134 height 28
click at [906, 628] on button "Create" at bounding box center [900, 624] width 62 height 28
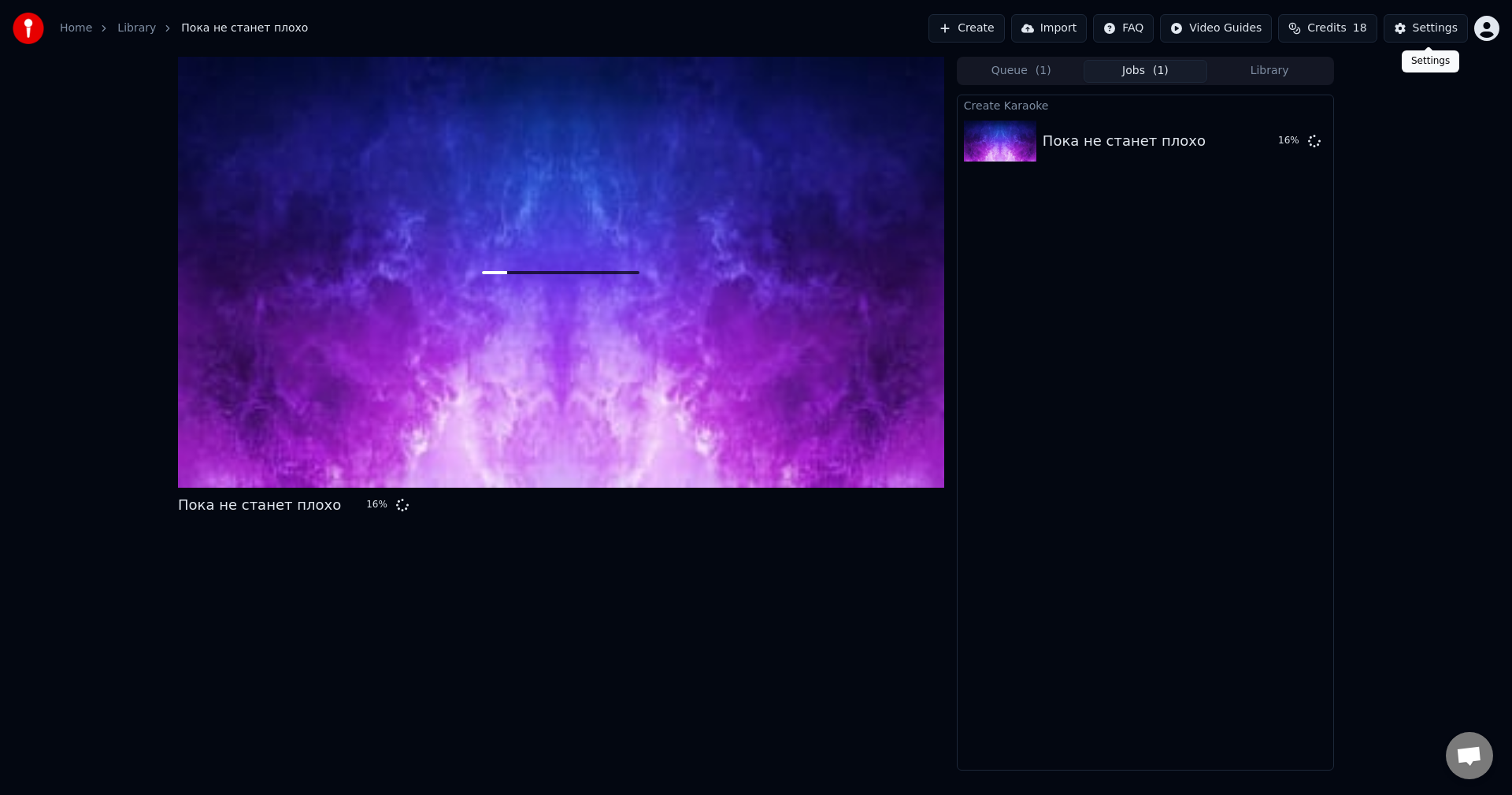
click at [1399, 33] on button "Settings" at bounding box center [1425, 28] width 84 height 28
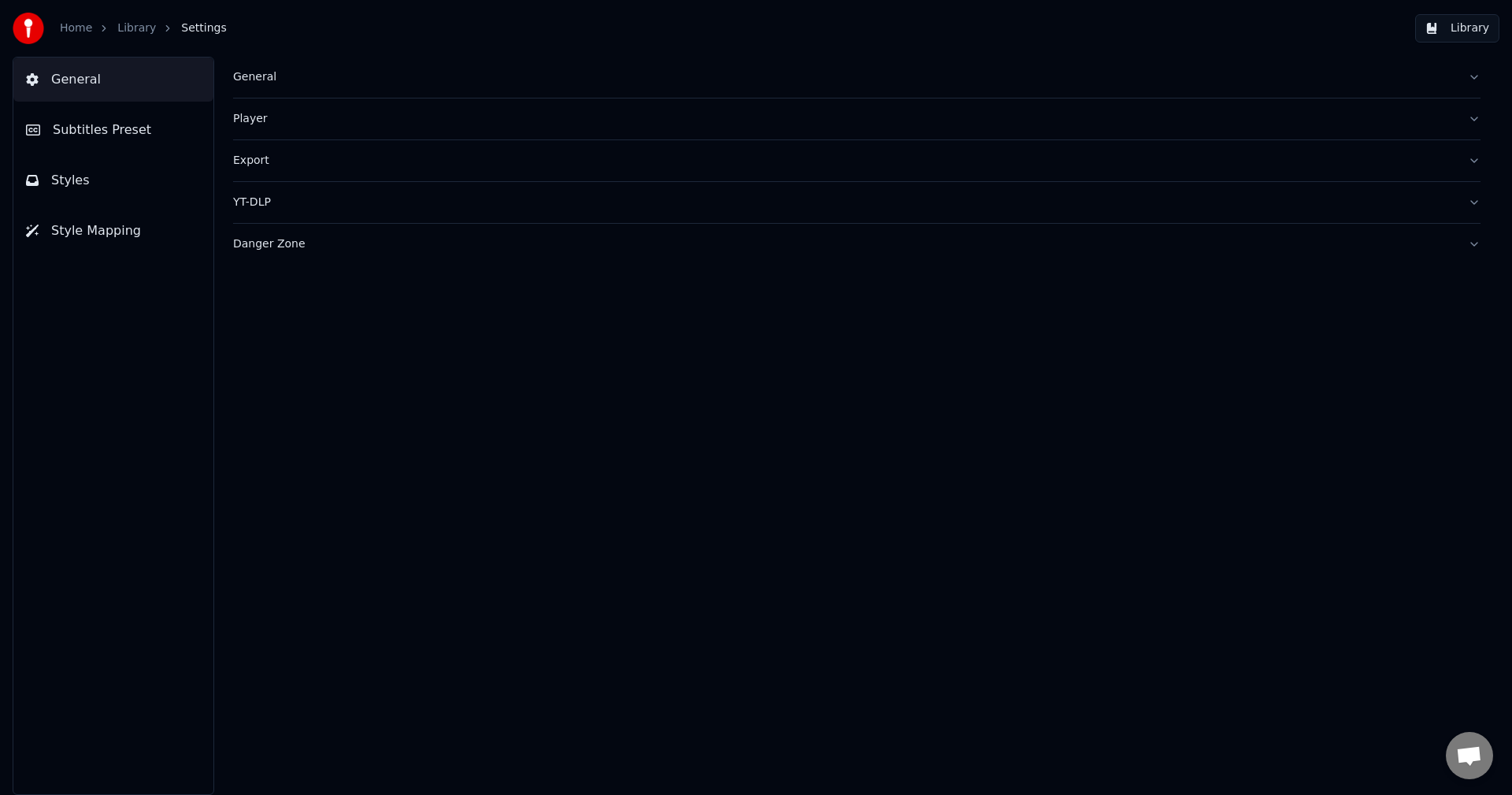
click at [92, 178] on button "Styles" at bounding box center [113, 181] width 200 height 44
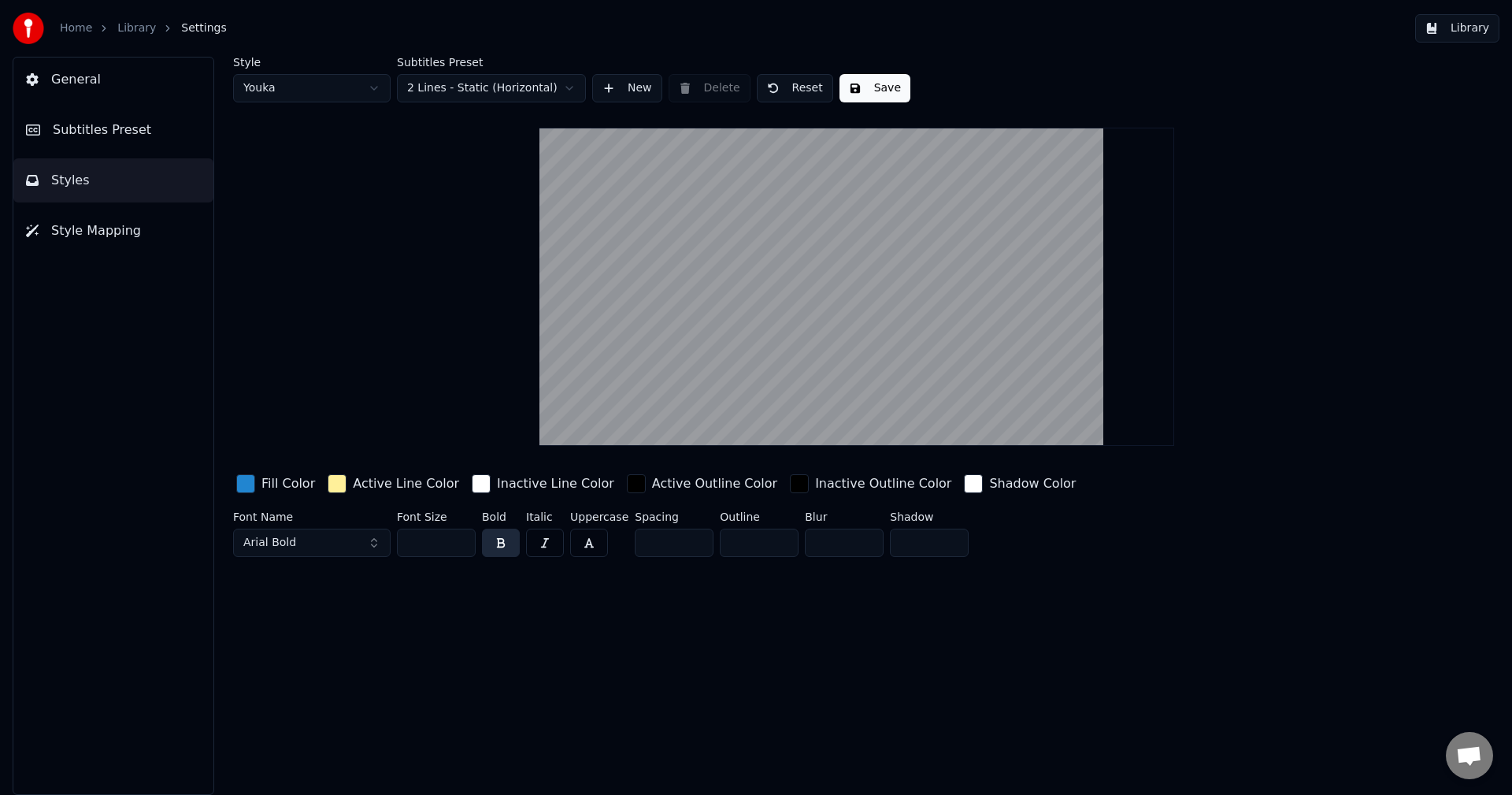
click at [112, 118] on button "Subtitles Preset" at bounding box center [113, 130] width 200 height 44
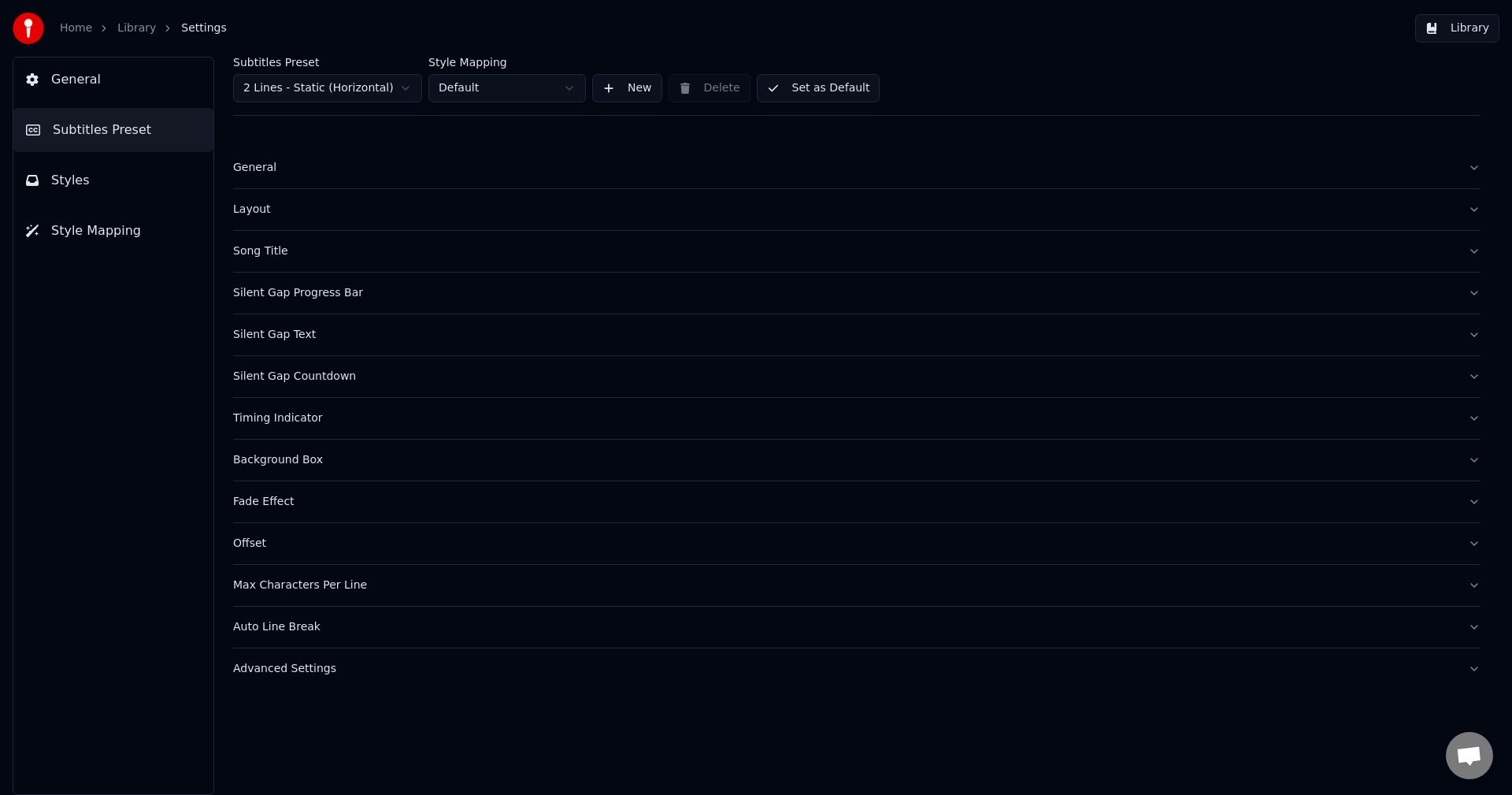
click at [257, 172] on div "General" at bounding box center [844, 167] width 1222 height 15
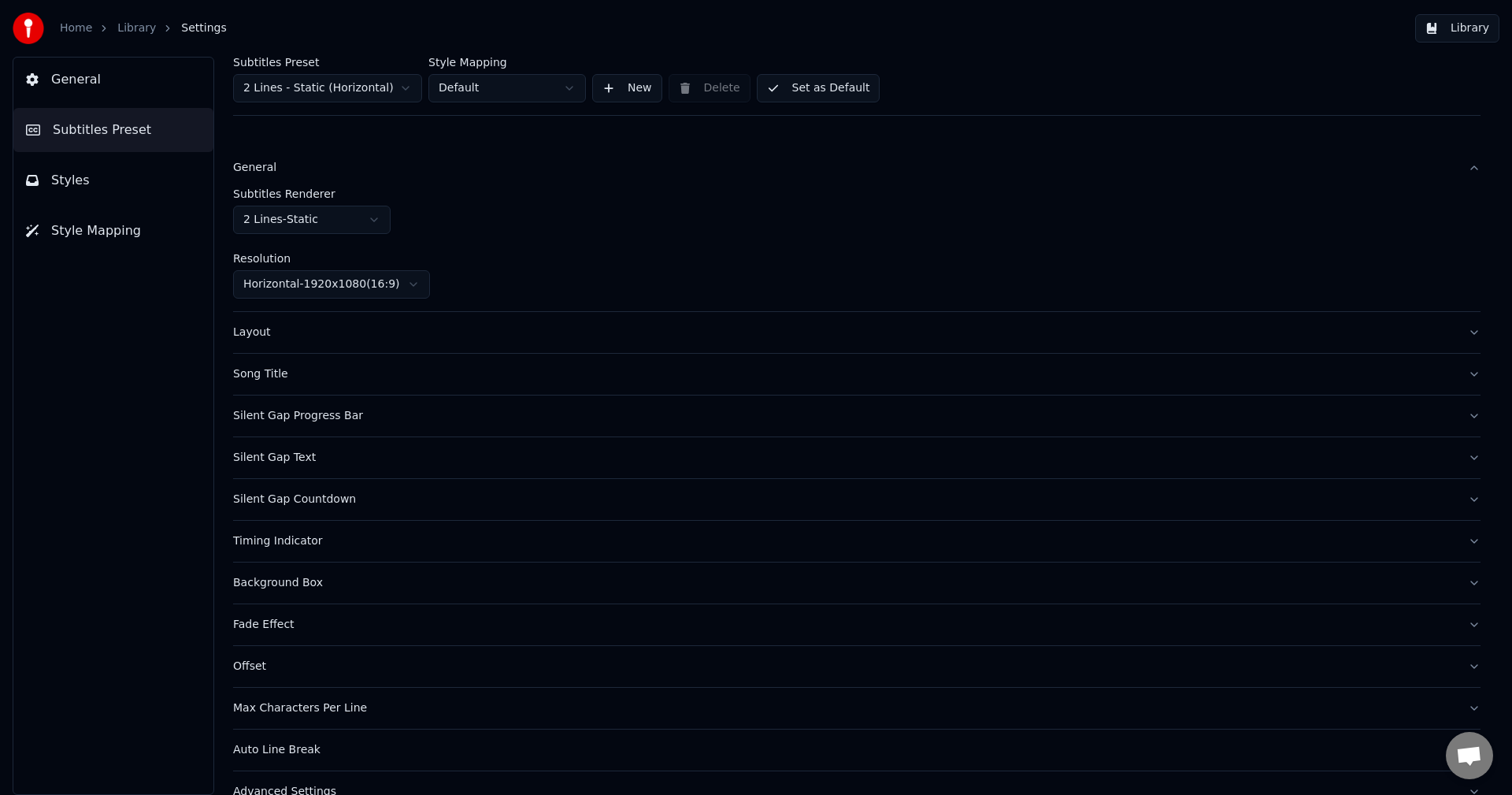
click at [257, 172] on div "General" at bounding box center [844, 167] width 1222 height 15
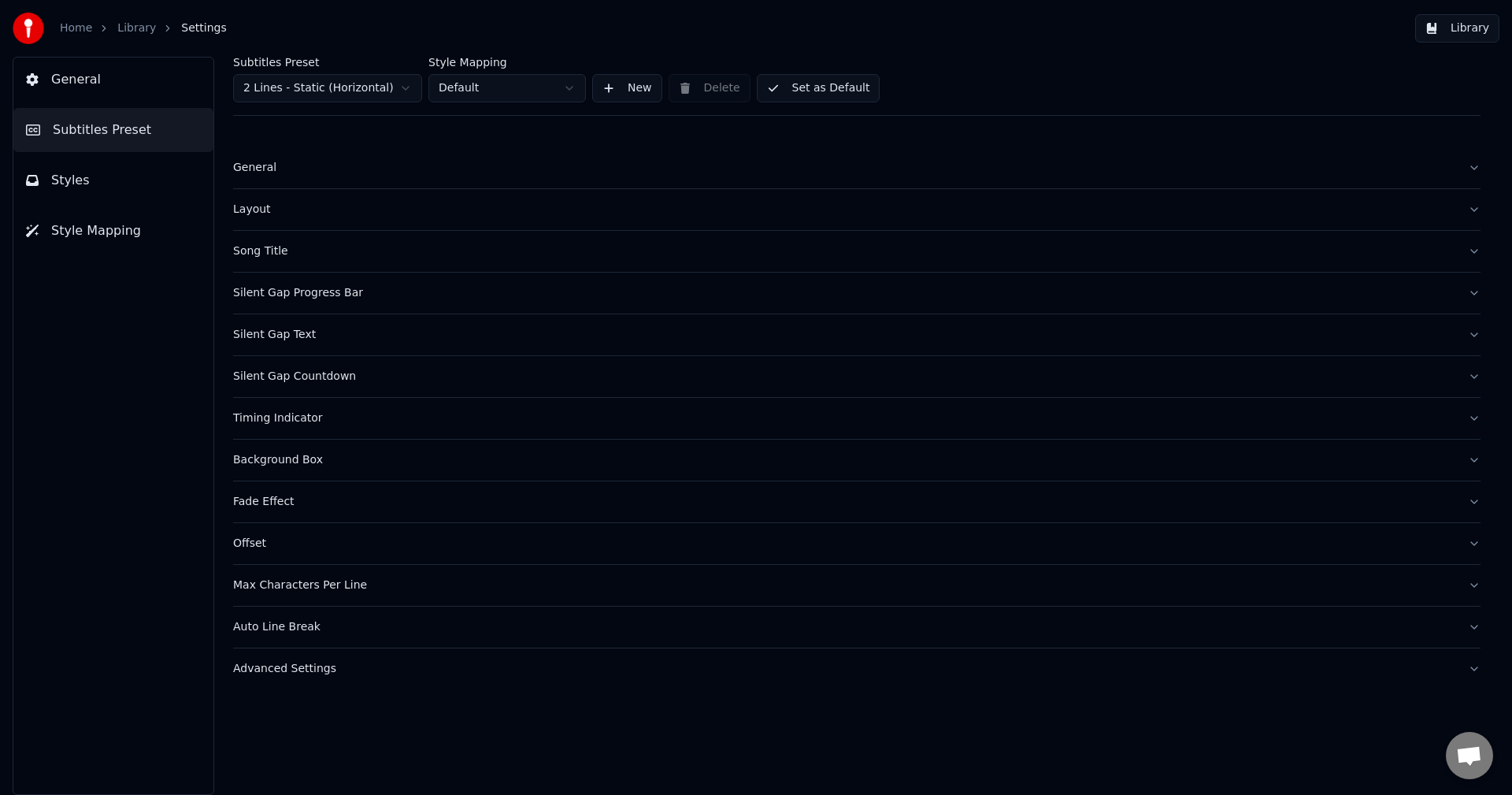
click at [261, 213] on div "Layout" at bounding box center [844, 209] width 1222 height 15
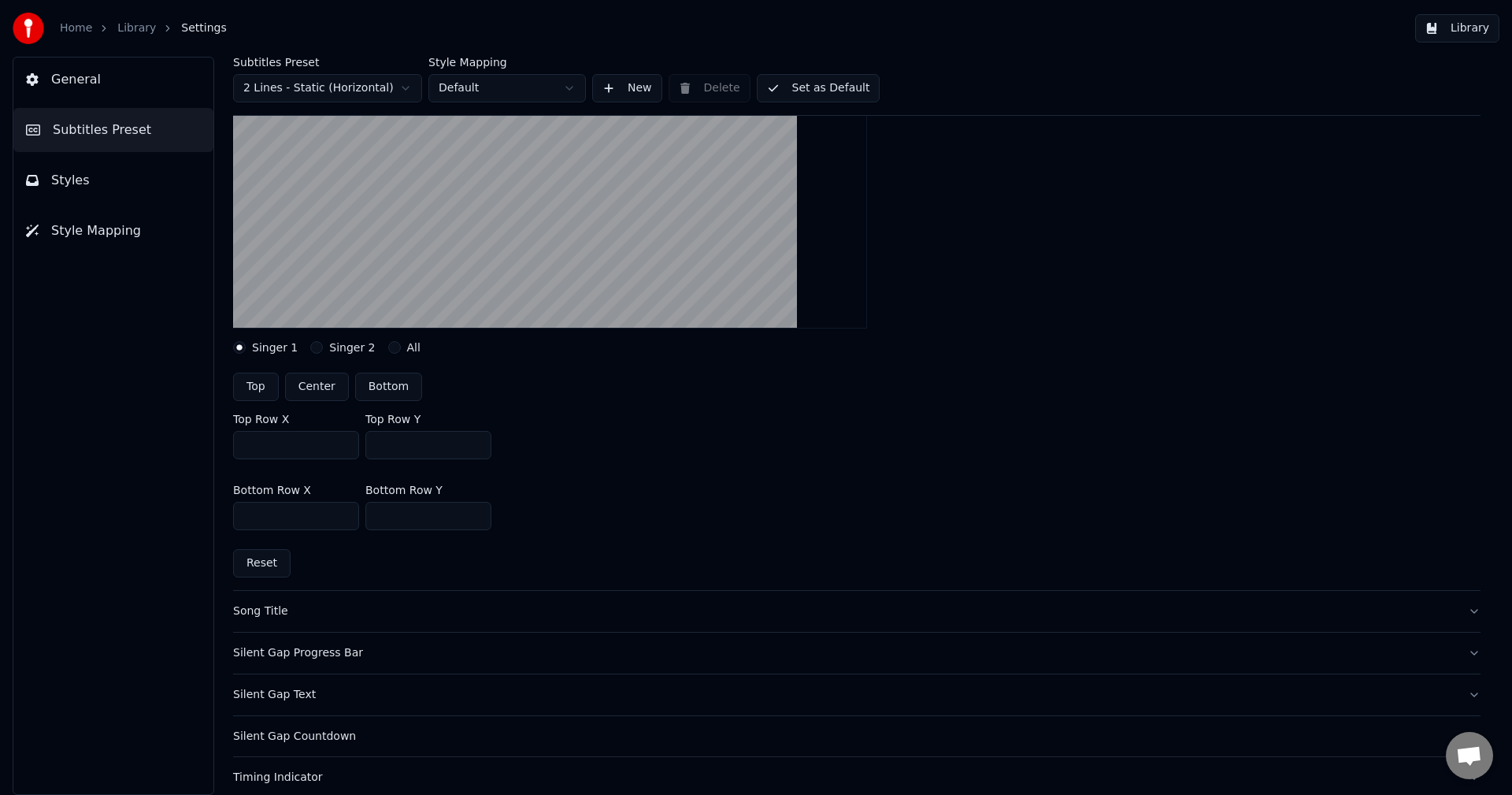
scroll to position [79, 0]
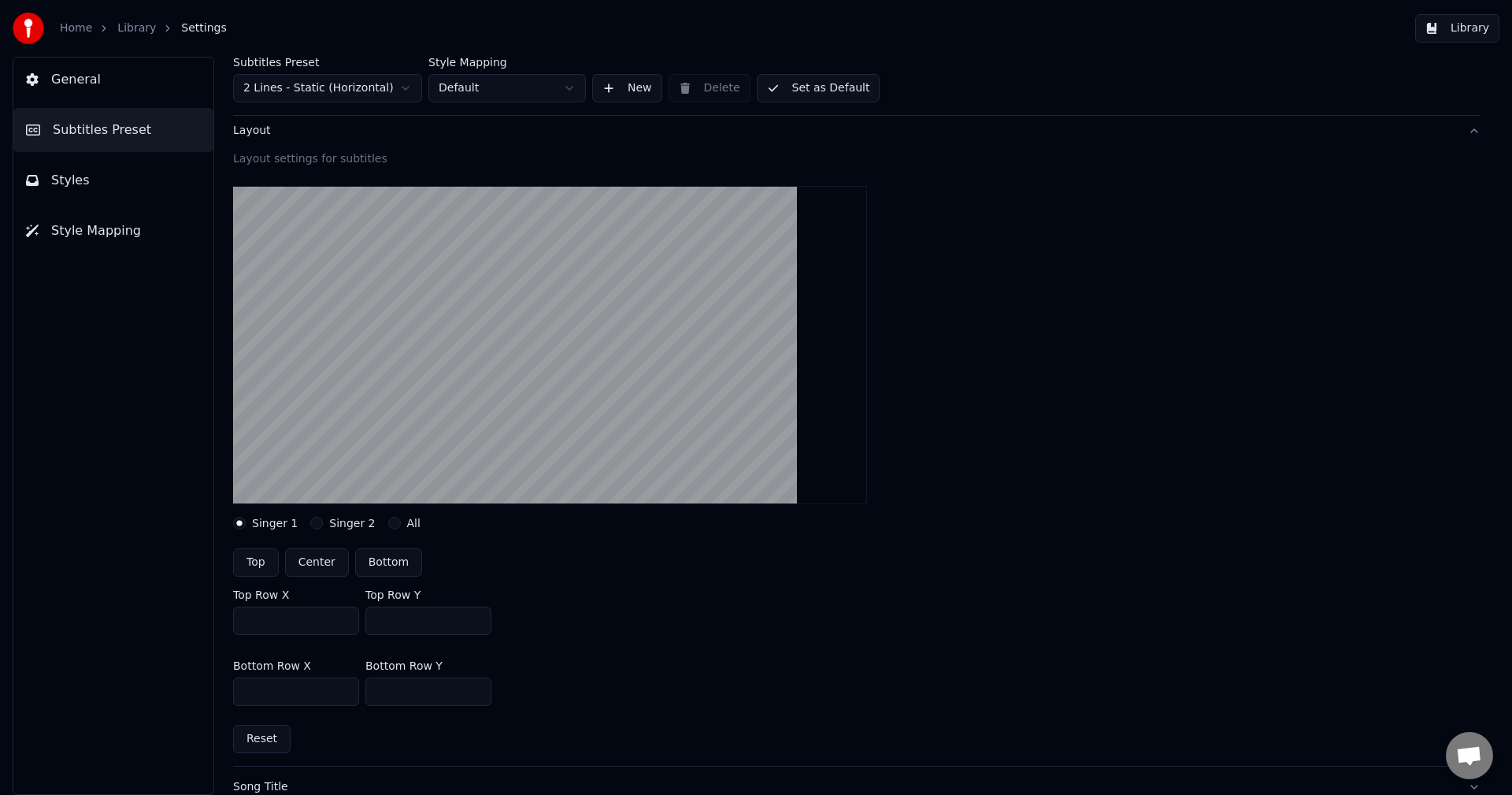
click at [329, 522] on label "Singer 2" at bounding box center [352, 523] width 45 height 11
click at [323, 522] on button "Singer 2" at bounding box center [316, 523] width 13 height 13
click at [406, 532] on div "Layout settings for subtitles Singer 1 Singer 2 All Top Center Bottom Top Row X…" at bounding box center [856, 458] width 1247 height 614
click at [407, 521] on label "All" at bounding box center [414, 523] width 14 height 11
click at [399, 521] on button "All" at bounding box center [395, 523] width 13 height 13
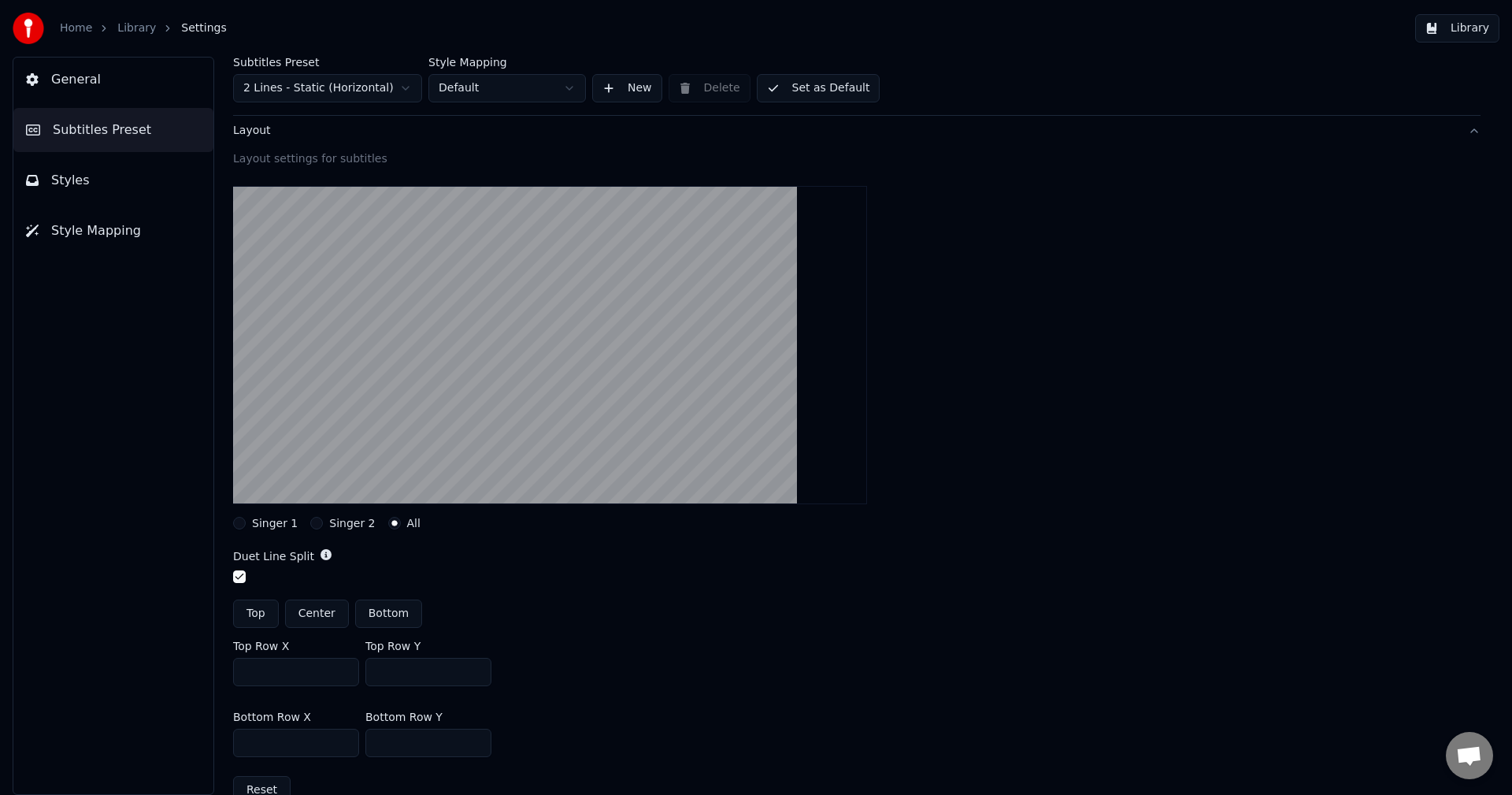
click at [239, 577] on button "button" at bounding box center [240, 576] width 13 height 13
click at [256, 526] on label "Singer 1" at bounding box center [274, 523] width 45 height 11
click at [246, 526] on button "Singer 1" at bounding box center [240, 523] width 13 height 13
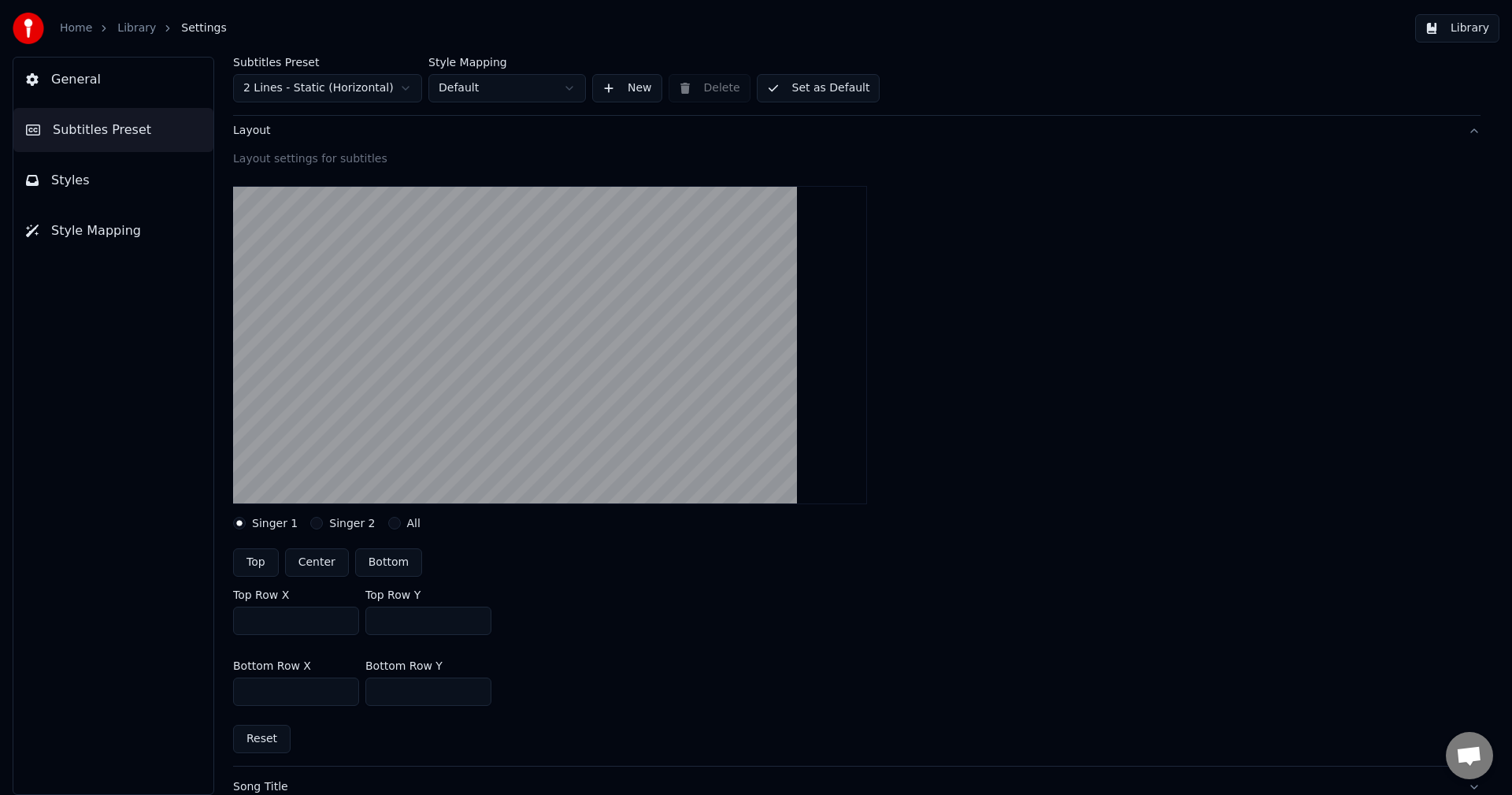
click at [133, 137] on span "Subtitles Preset" at bounding box center [102, 130] width 99 height 19
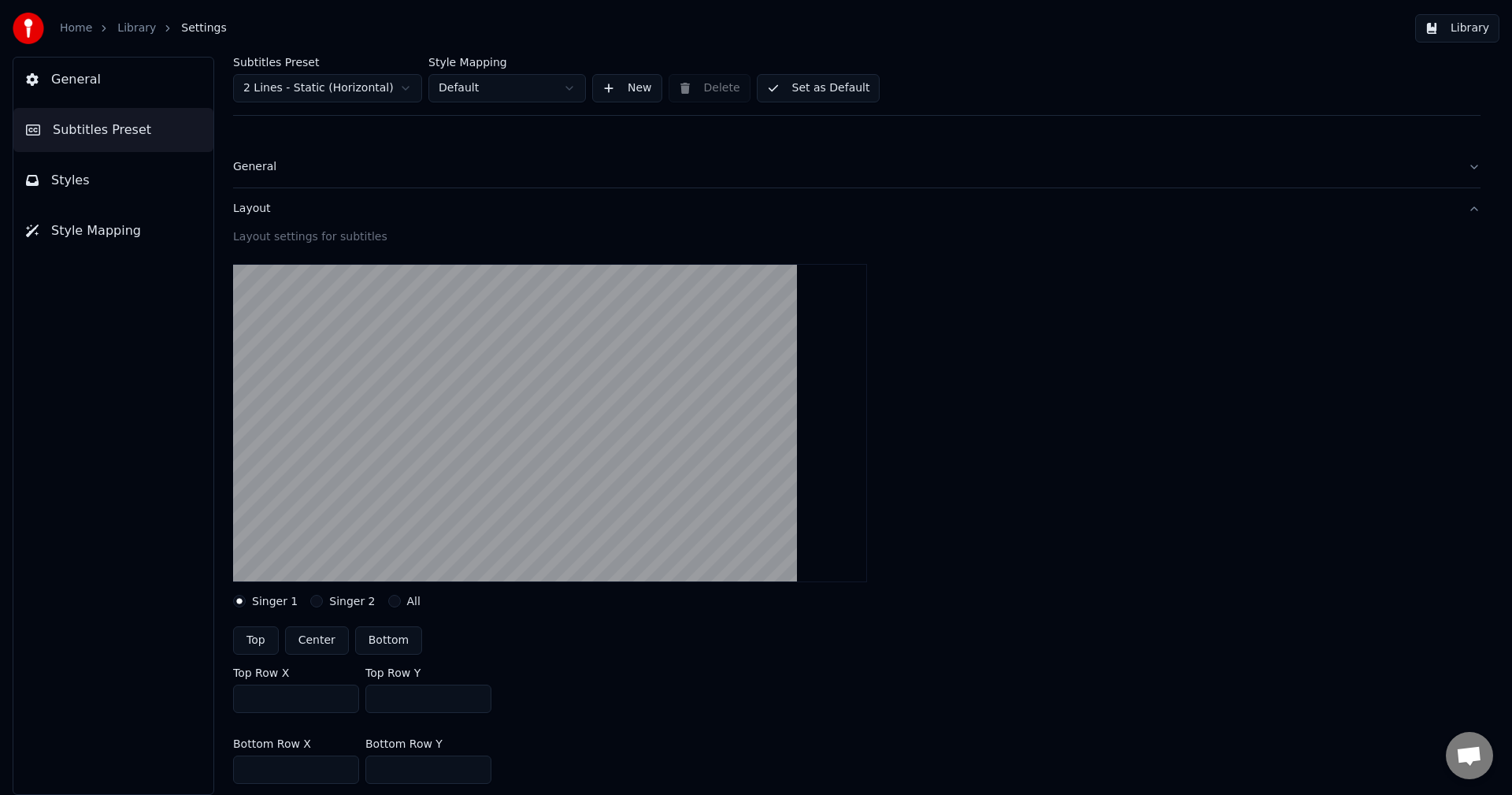
scroll to position [0, 0]
click at [272, 210] on div "Layout" at bounding box center [844, 209] width 1222 height 15
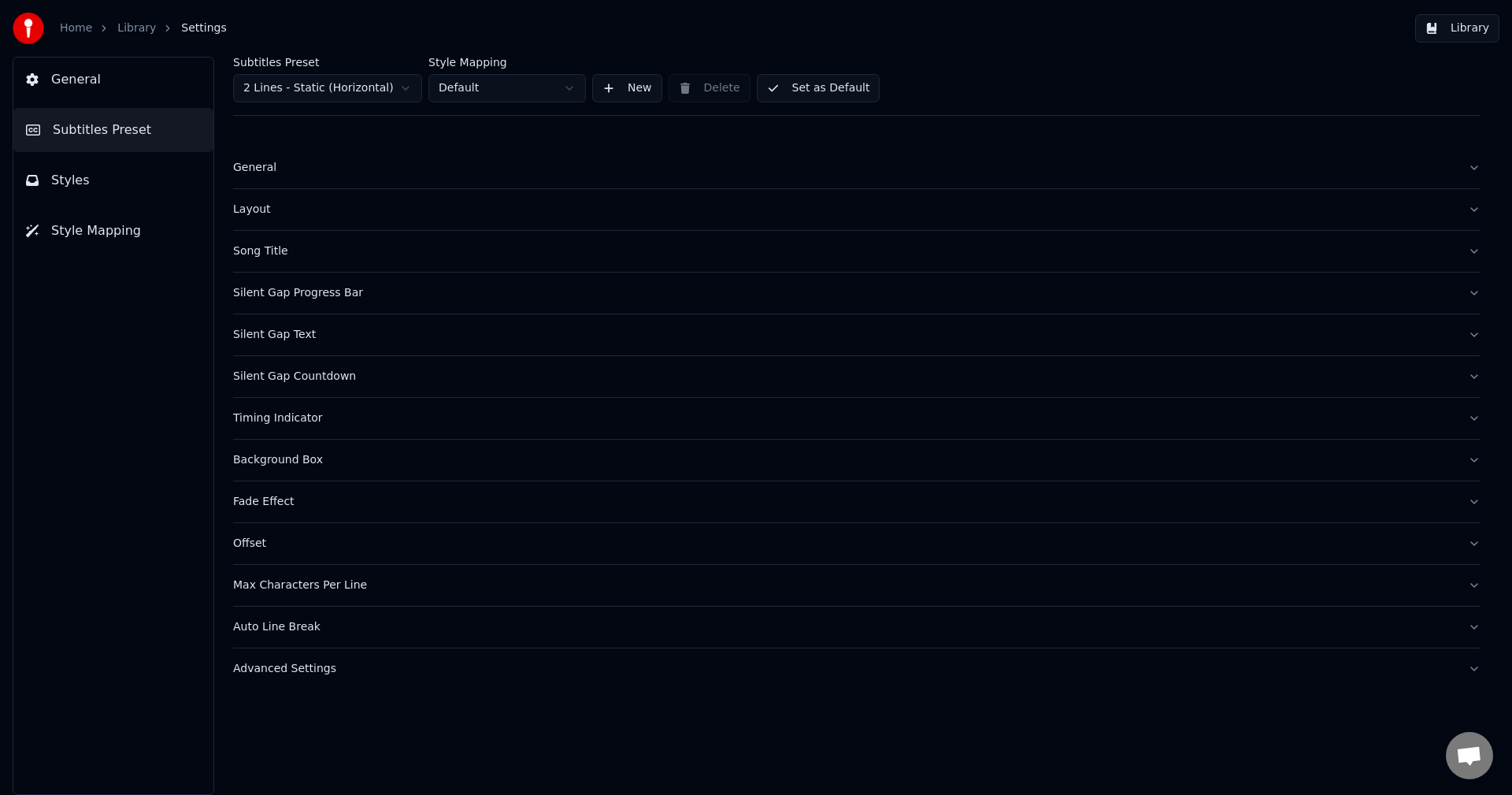
click at [69, 83] on span "General" at bounding box center [75, 79] width 49 height 19
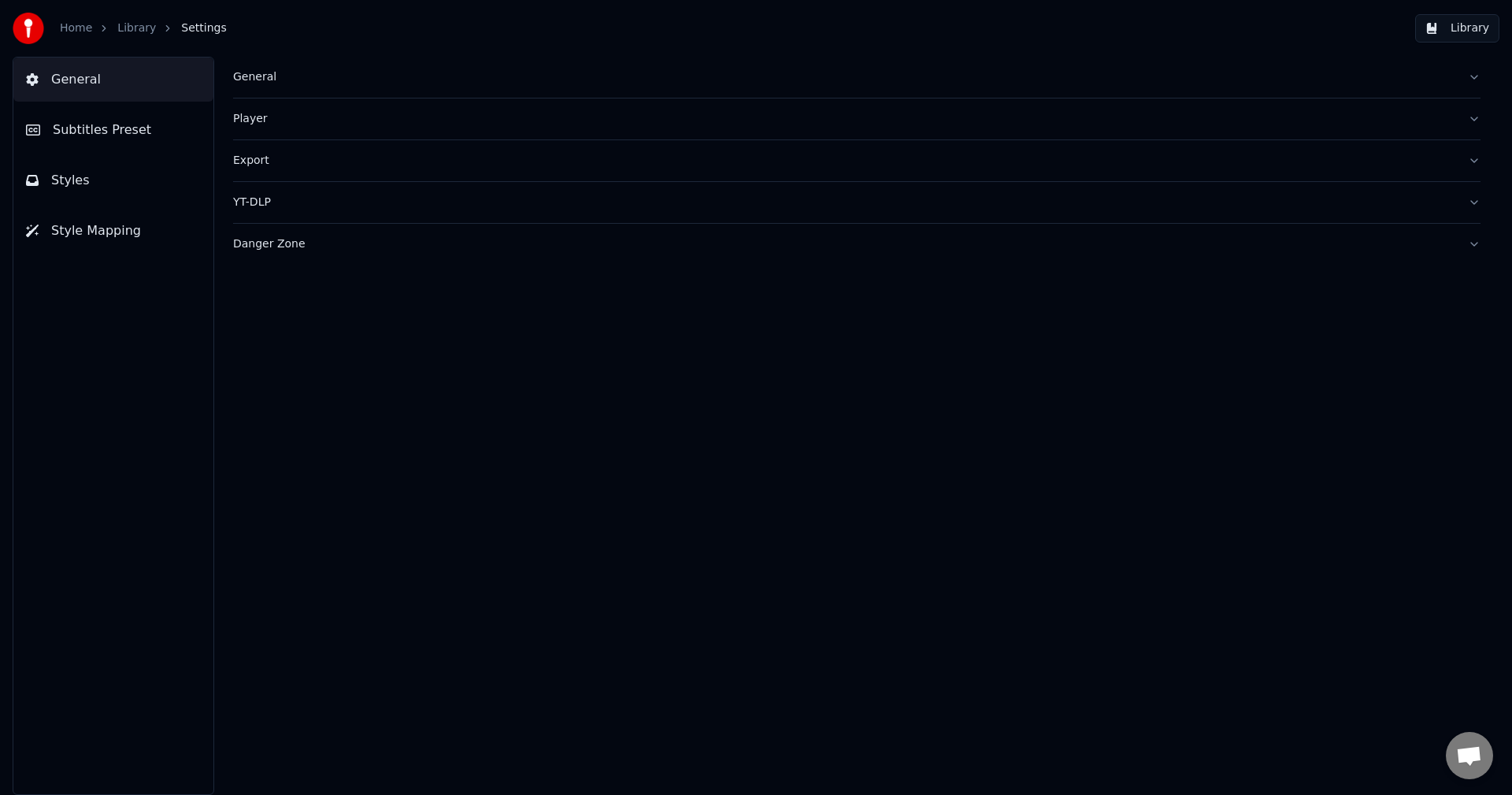
click at [81, 35] on link "Home" at bounding box center [76, 28] width 32 height 15
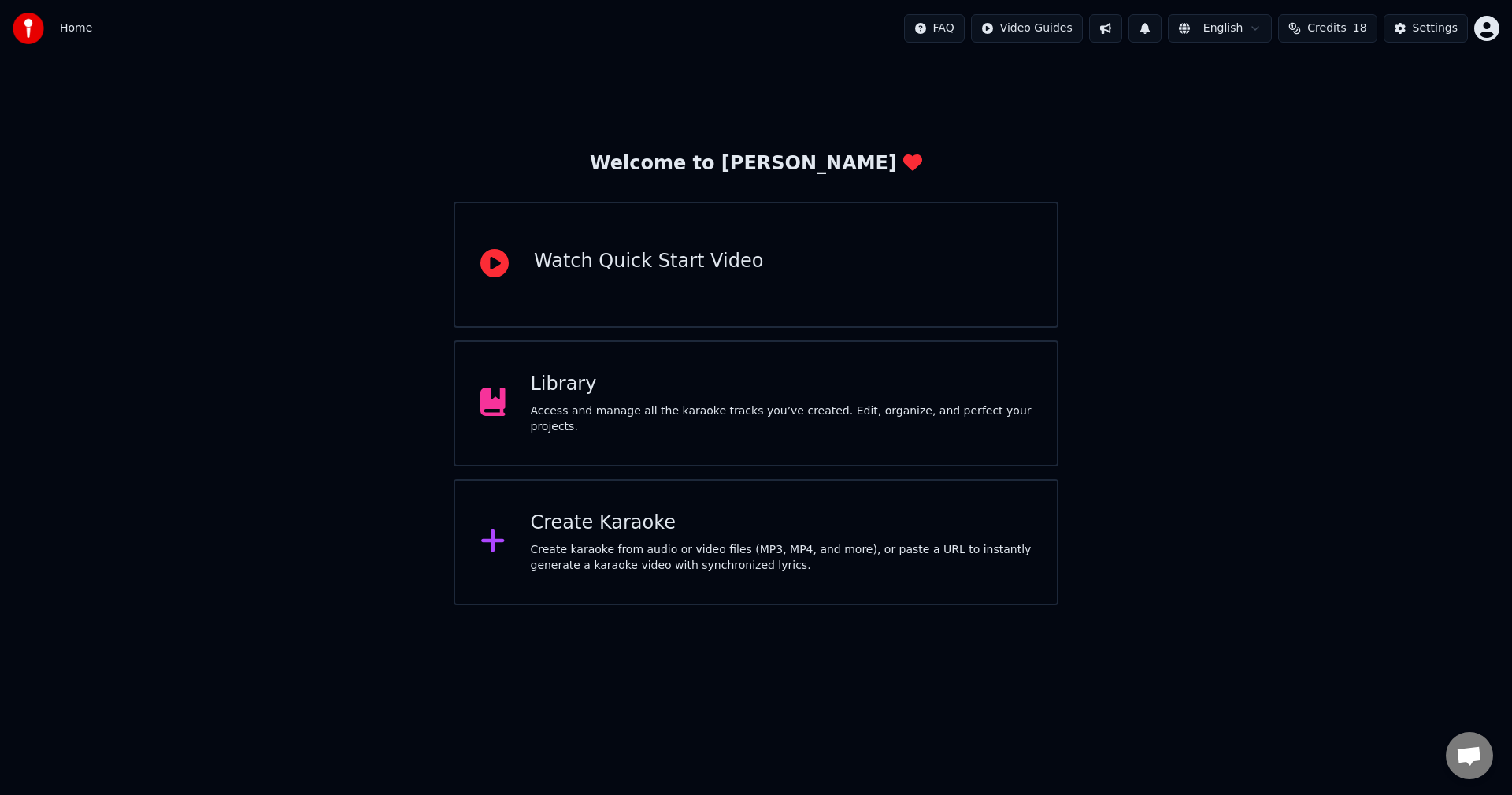
click at [592, 435] on div "Library Access and manage all the karaoke tracks you’ve created. Edit, organize…" at bounding box center [755, 403] width 605 height 126
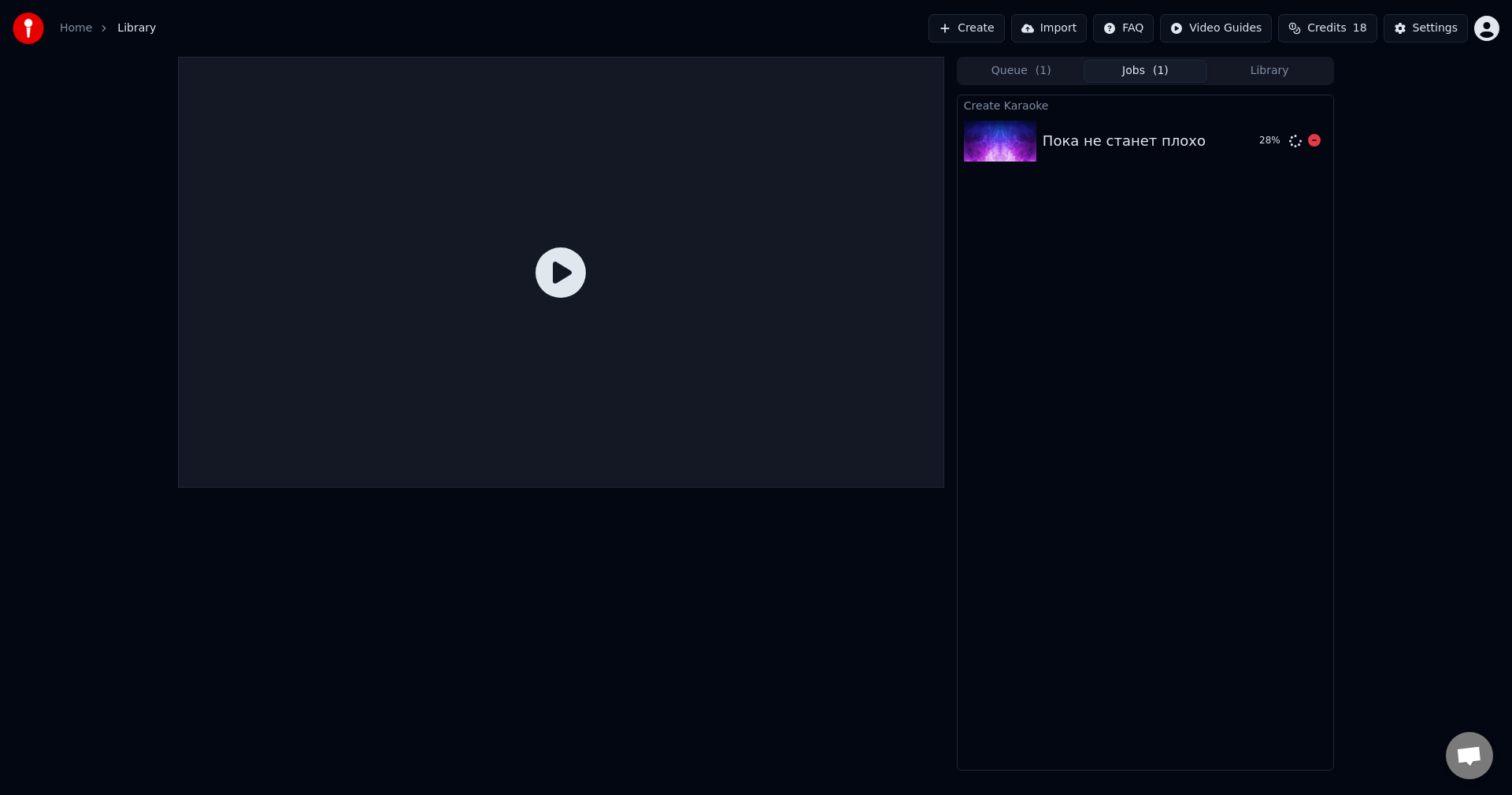
click at [1070, 143] on div "Пока не станет плохо" at bounding box center [1123, 141] width 163 height 22
click at [564, 274] on icon at bounding box center [561, 272] width 50 height 50
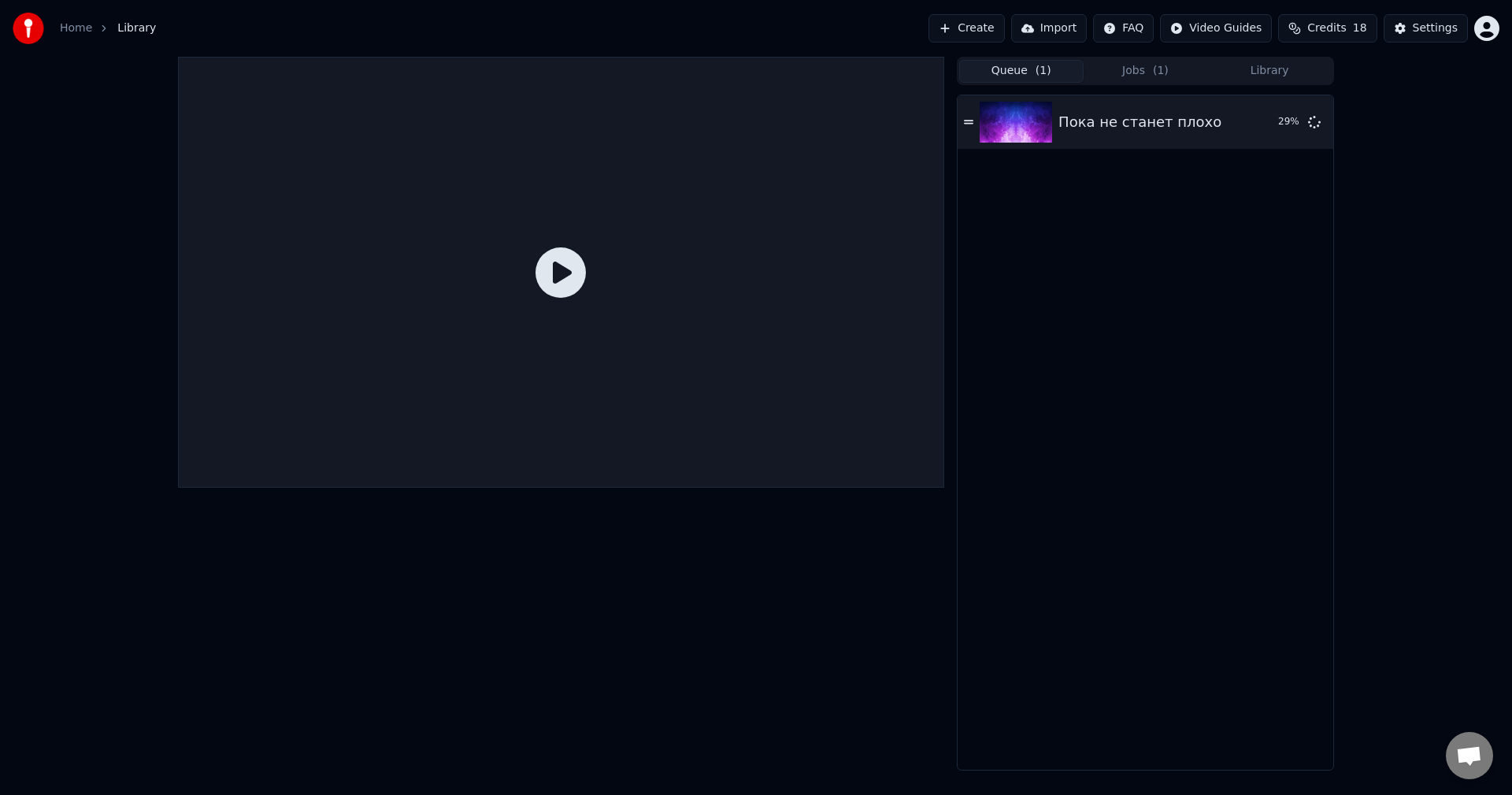
click at [1030, 67] on button "Queue ( 1 )" at bounding box center [1021, 71] width 125 height 23
click at [1488, 33] on html "Home Library Create Import FAQ Video Guides Credits 18 Settings Queue ( 1 ) Job…" at bounding box center [756, 398] width 1512 height 795
click at [1392, 127] on div "Feature Voting" at bounding box center [1417, 134] width 181 height 25
click at [72, 38] on div "Home Library" at bounding box center [84, 28] width 143 height 32
click at [77, 31] on link "Home" at bounding box center [76, 28] width 32 height 15
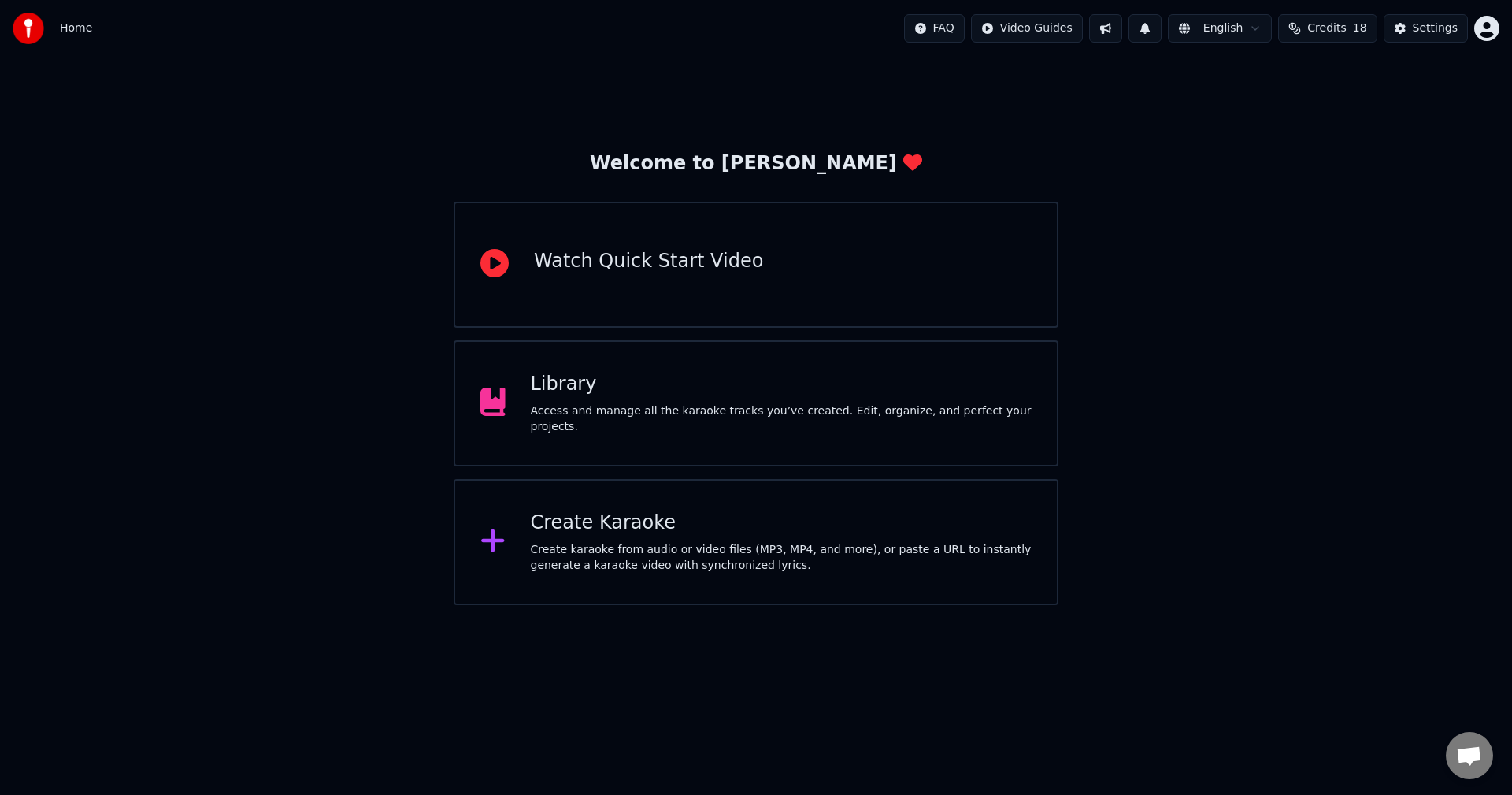
click at [695, 422] on div "Access and manage all the karaoke tracks you’ve created. Edit, organize, and pe…" at bounding box center [782, 419] width 502 height 32
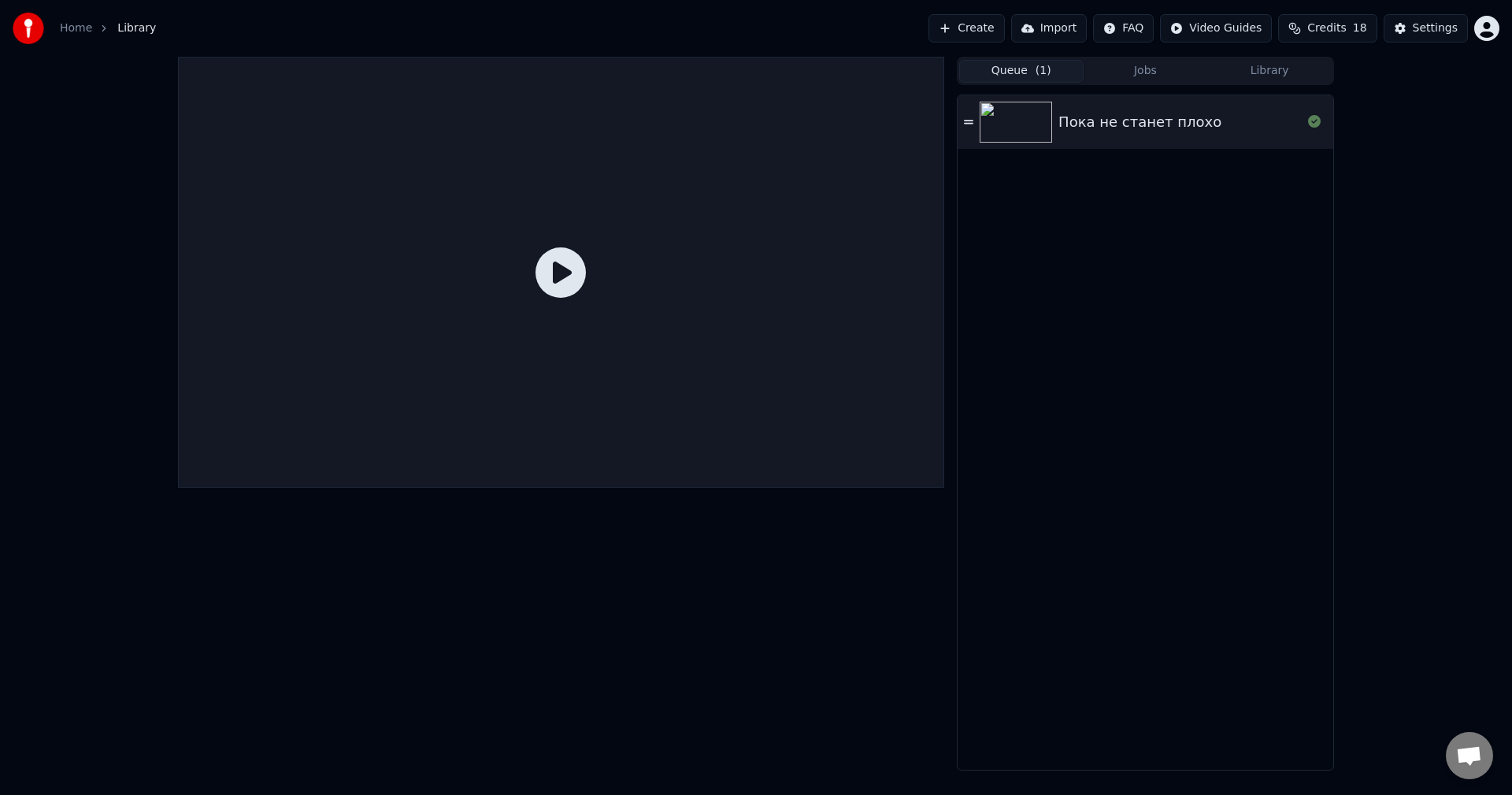
click at [1118, 117] on div "Пока не станет плохо" at bounding box center [1140, 121] width 163 height 22
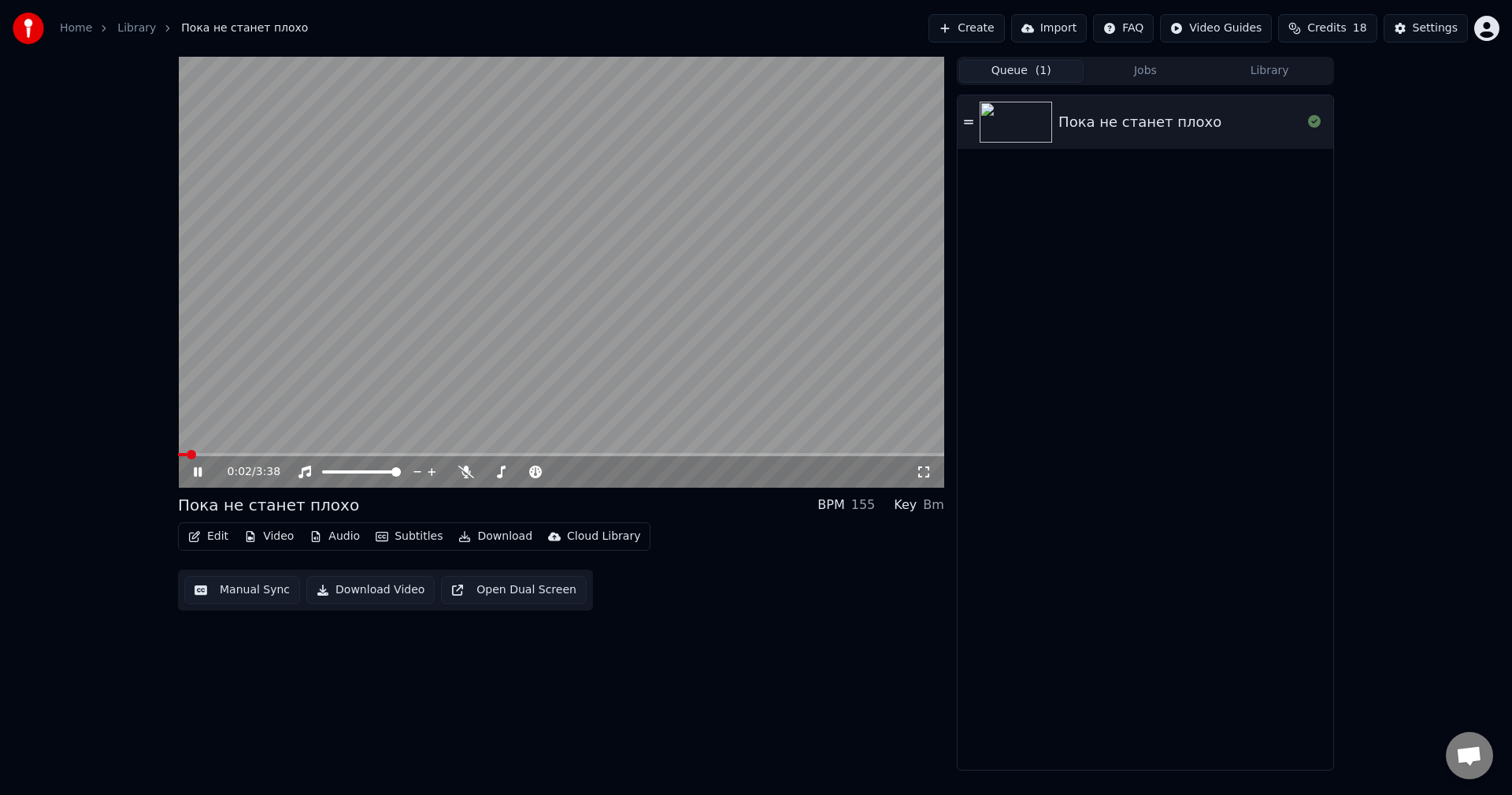
click at [196, 474] on icon at bounding box center [197, 472] width 8 height 10
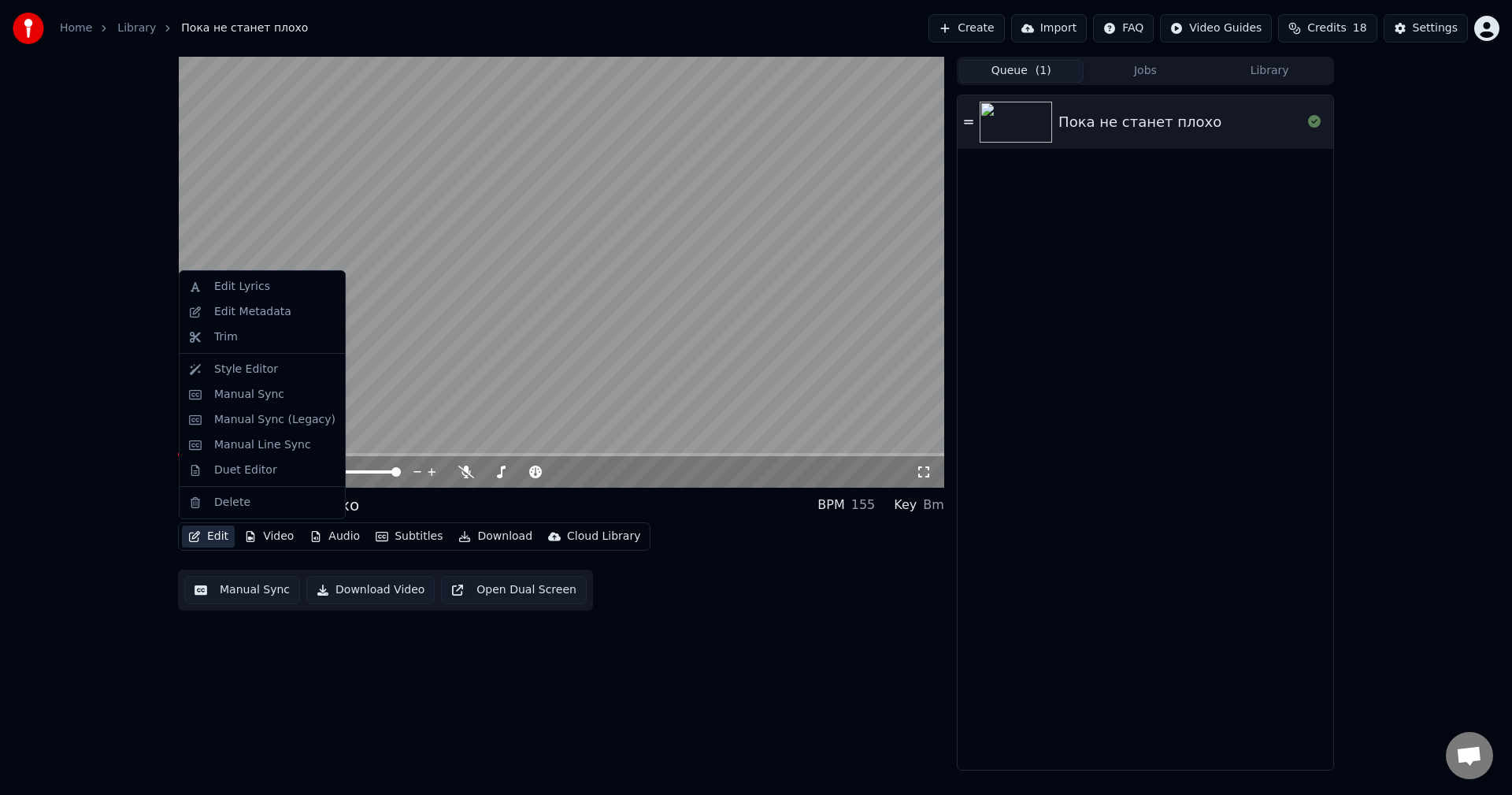
click at [204, 538] on button "Edit" at bounding box center [208, 536] width 53 height 22
click at [249, 312] on div "Edit Metadata" at bounding box center [253, 312] width 77 height 15
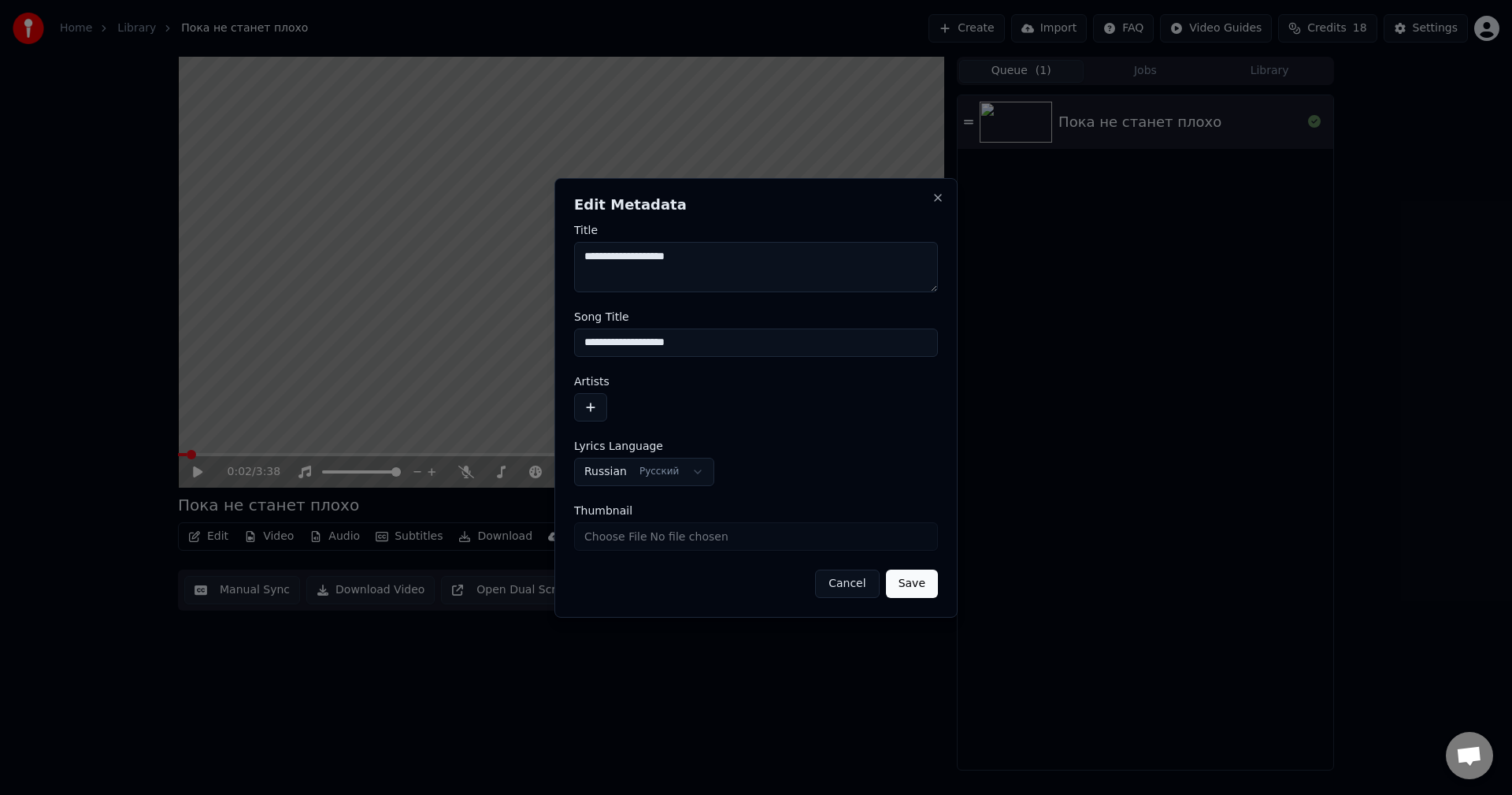
click at [590, 411] on button "button" at bounding box center [590, 406] width 33 height 28
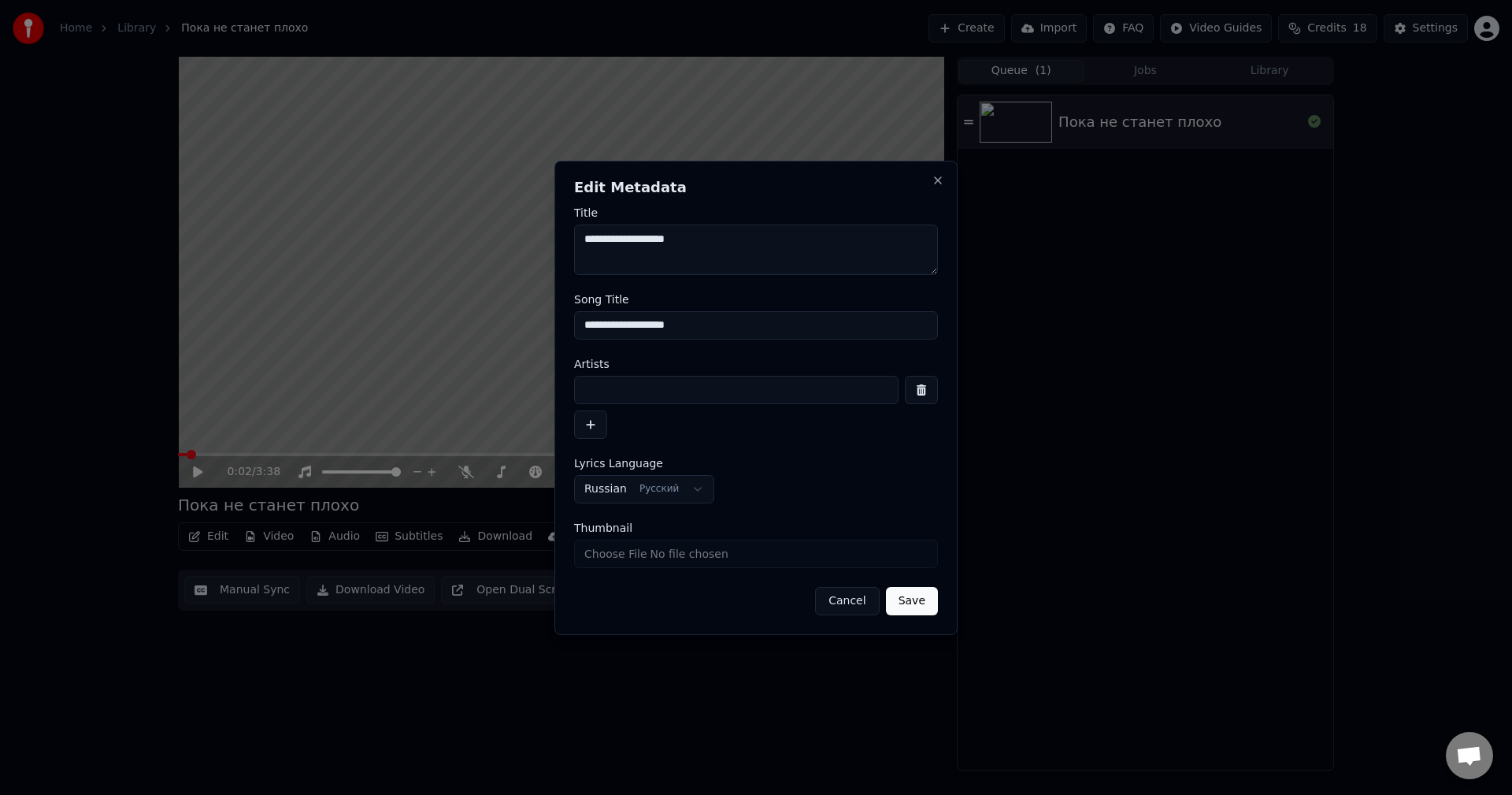
click at [631, 391] on input at bounding box center [736, 389] width 325 height 28
type input "*"
type input "**"
click at [684, 557] on input "Thumbnail" at bounding box center [755, 553] width 363 height 28
click at [910, 603] on button "Save" at bounding box center [911, 601] width 52 height 28
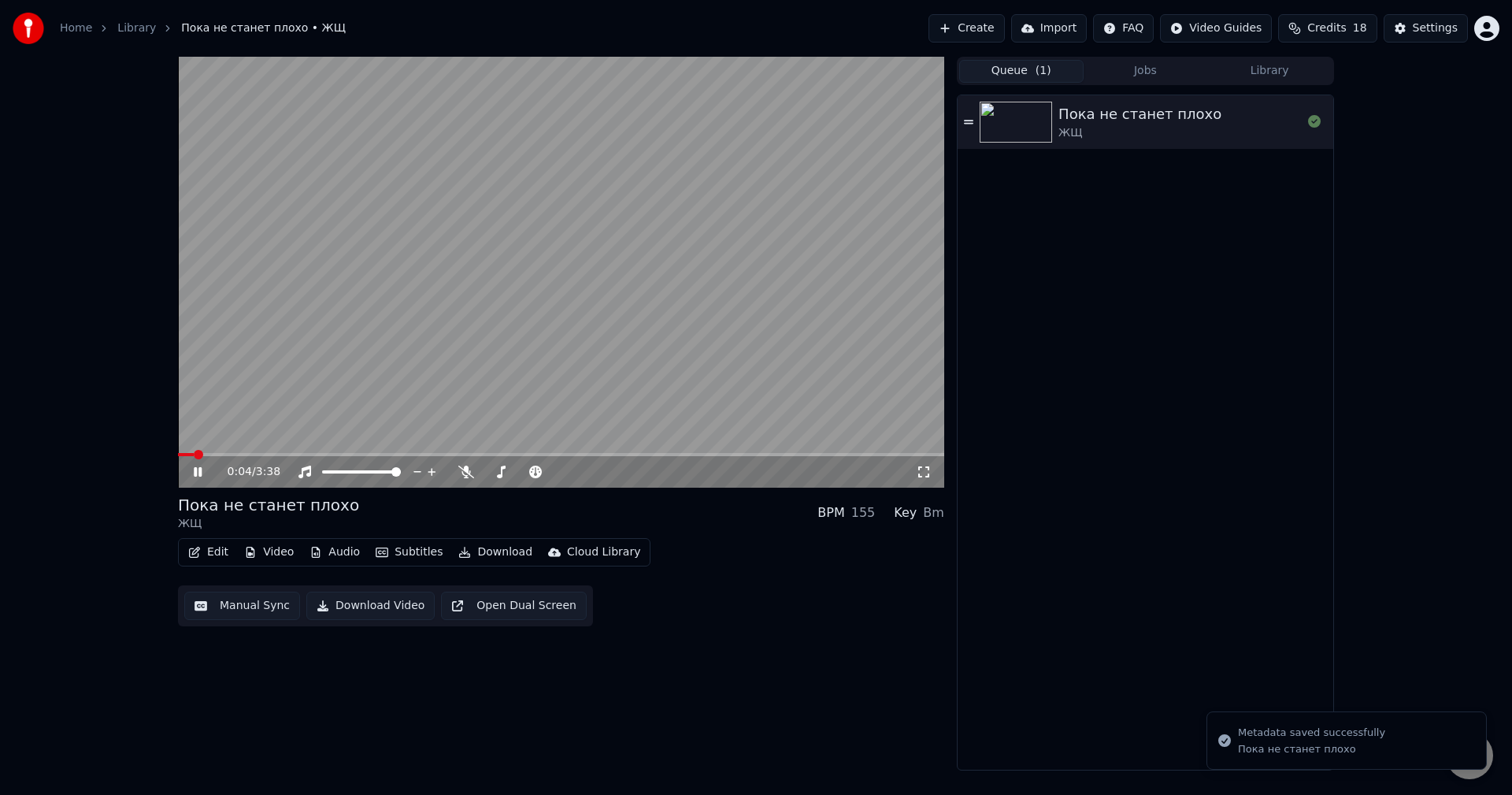
click at [196, 472] on icon at bounding box center [197, 472] width 8 height 10
click at [200, 471] on icon at bounding box center [197, 472] width 10 height 11
click at [178, 457] on span at bounding box center [183, 455] width 10 height 10
click at [466, 472] on icon at bounding box center [465, 472] width 15 height 13
click at [466, 472] on icon at bounding box center [465, 472] width 9 height 13
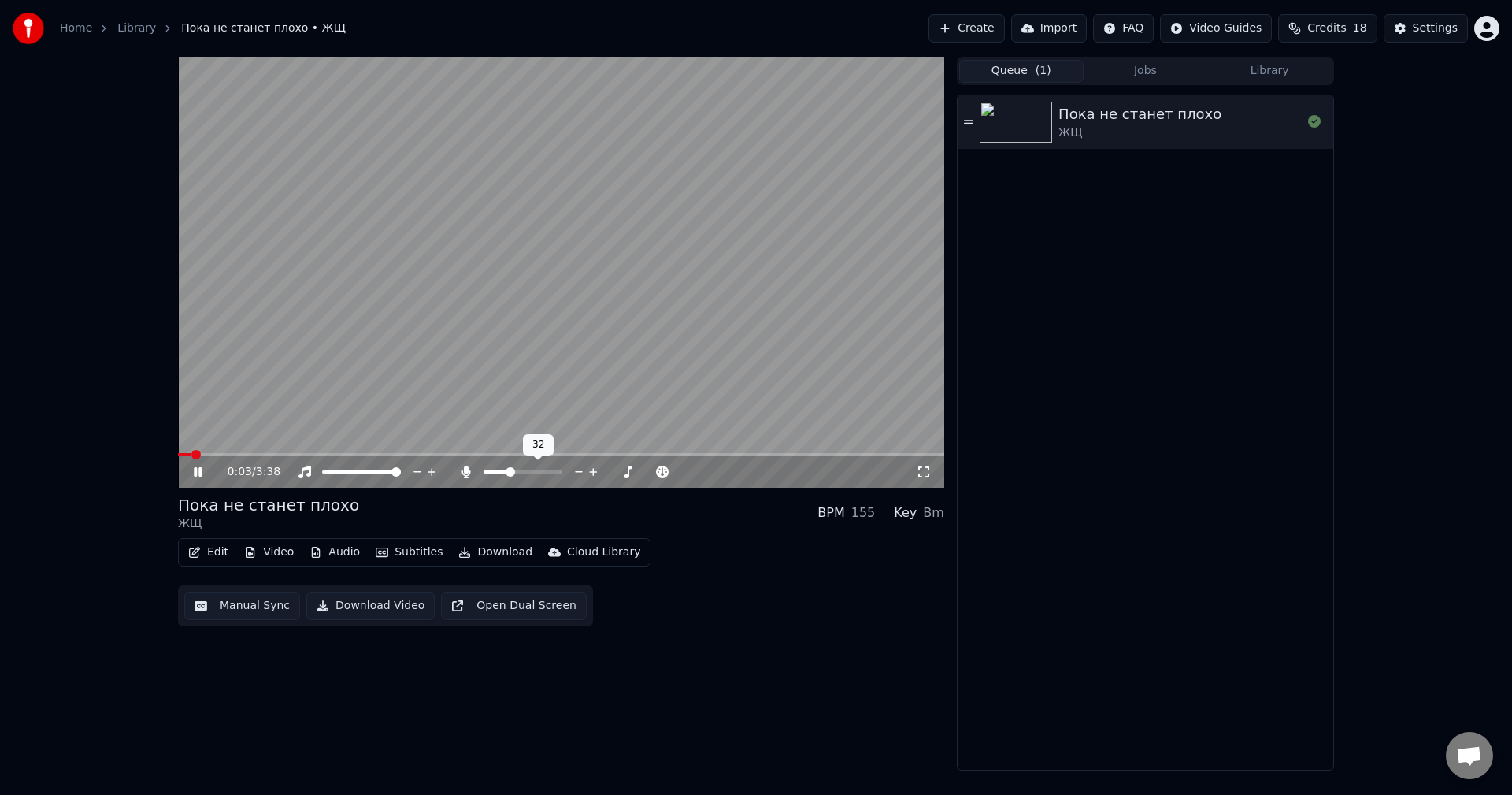
click at [509, 474] on span at bounding box center [522, 472] width 79 height 3
click at [495, 475] on span at bounding box center [499, 472] width 10 height 10
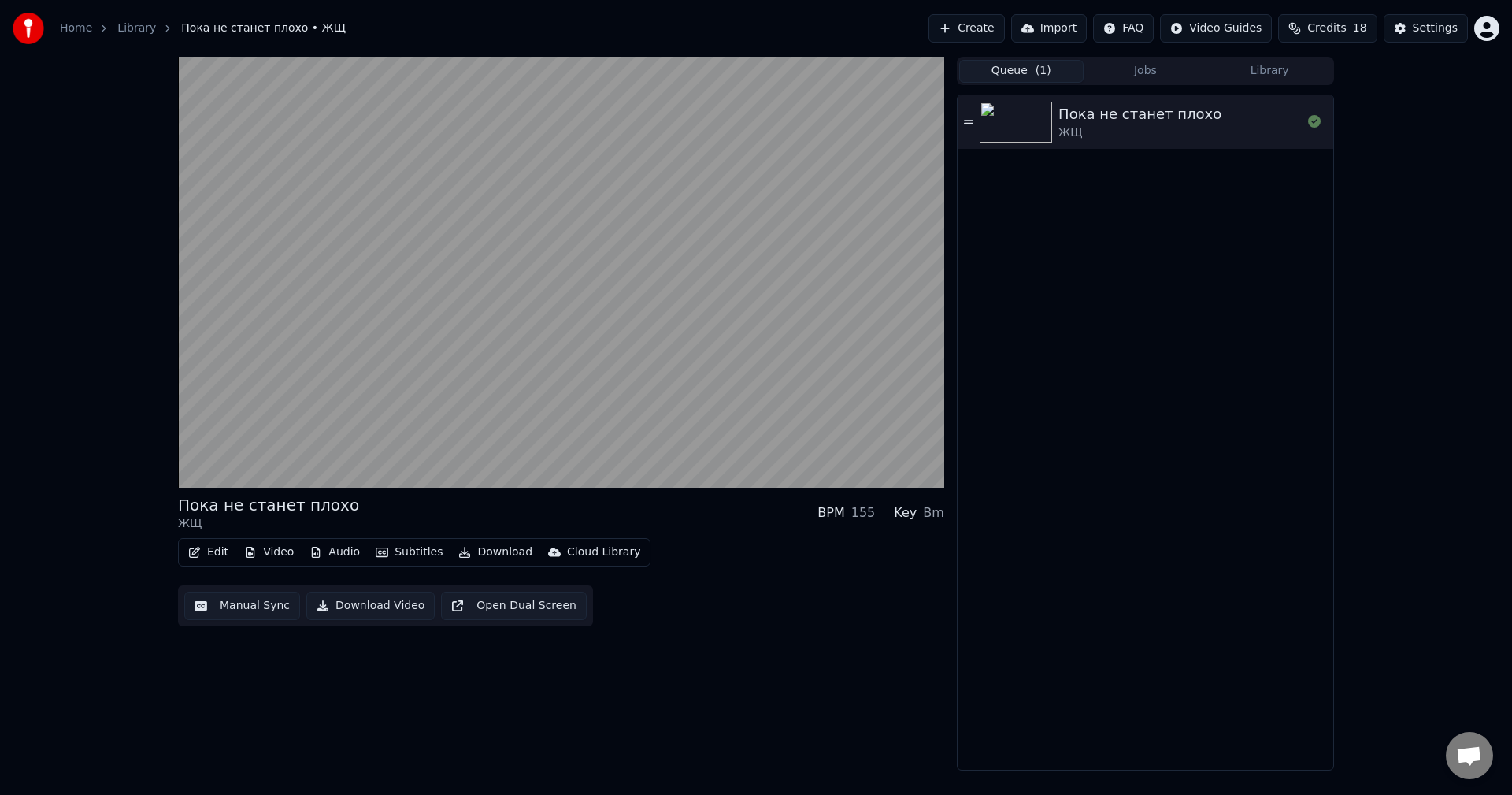
click at [209, 553] on button "Edit" at bounding box center [208, 551] width 53 height 22
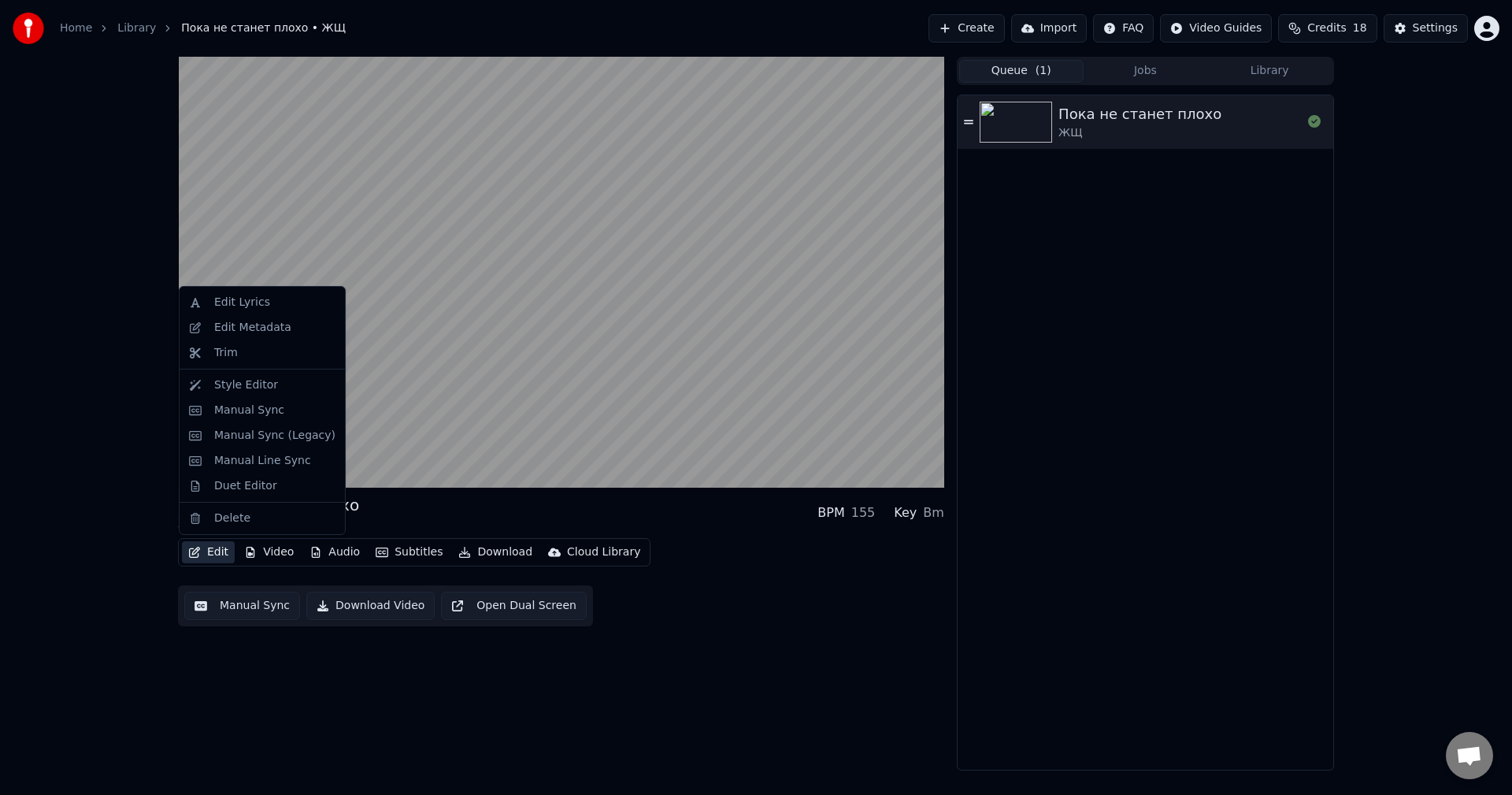
click at [209, 552] on button "Edit" at bounding box center [208, 551] width 53 height 22
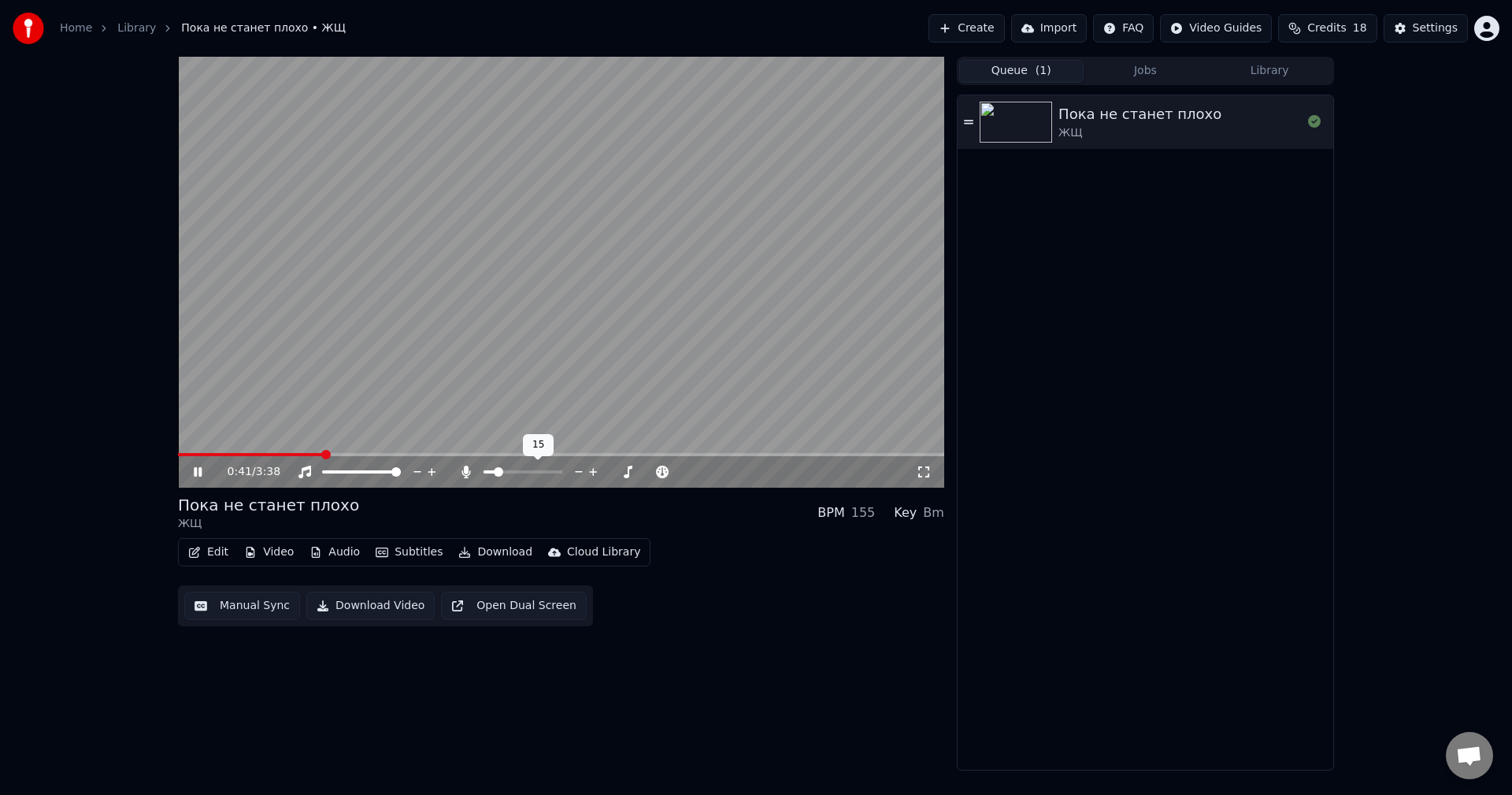
click at [489, 474] on div at bounding box center [537, 471] width 127 height 15
click at [491, 471] on span at bounding box center [495, 472] width 10 height 10
click at [745, 642] on div "0:46 / 3:38 Пока не станет плохо ЖЩ BPM 155 Key Bm Edit Video Audio Subtitles D…" at bounding box center [561, 413] width 767 height 713
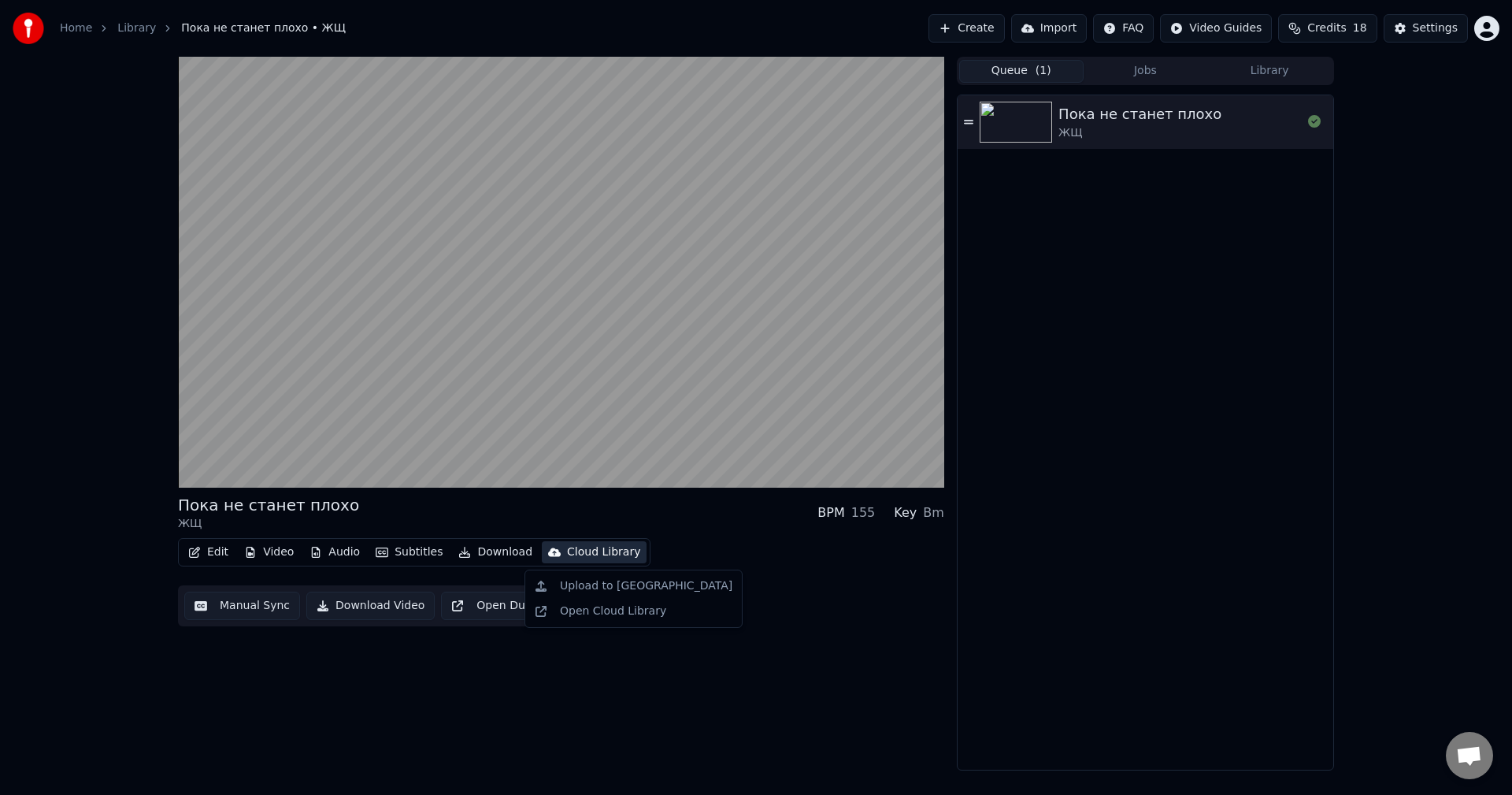
click at [582, 555] on div "Cloud Library" at bounding box center [603, 551] width 73 height 15
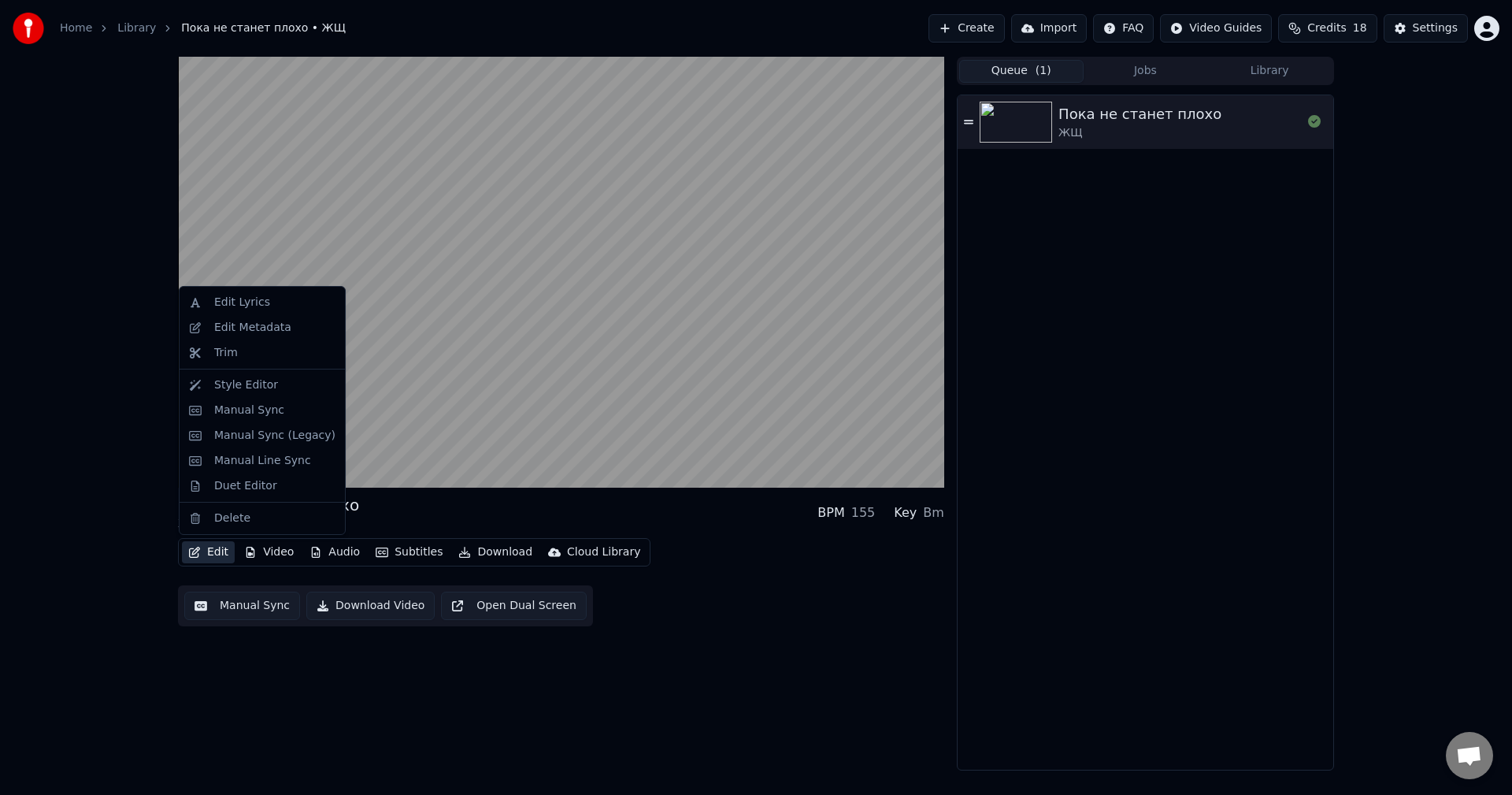
click at [217, 552] on button "Edit" at bounding box center [208, 551] width 53 height 22
click at [246, 347] on div "Trim" at bounding box center [275, 352] width 121 height 15
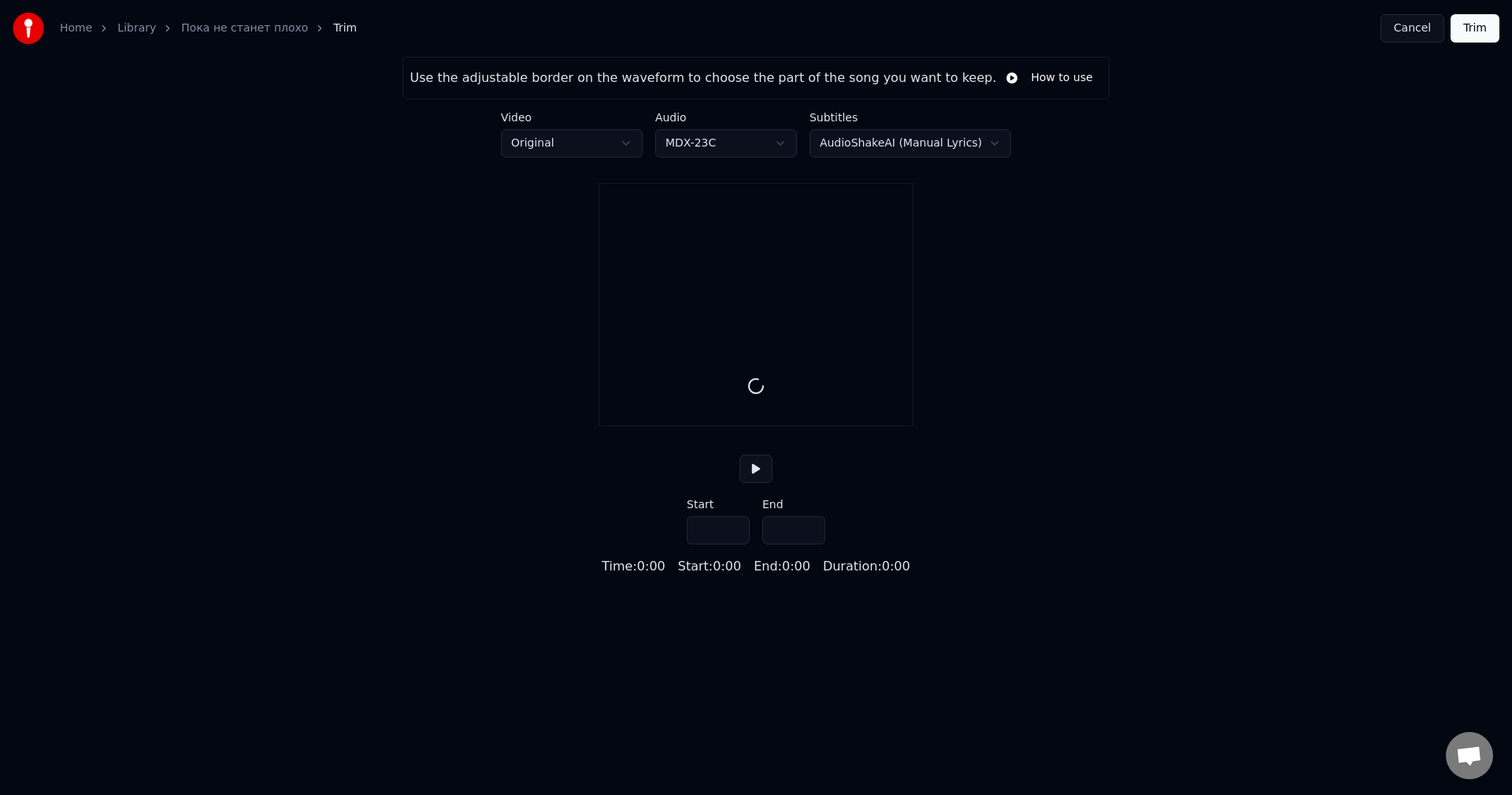
type input "*****"
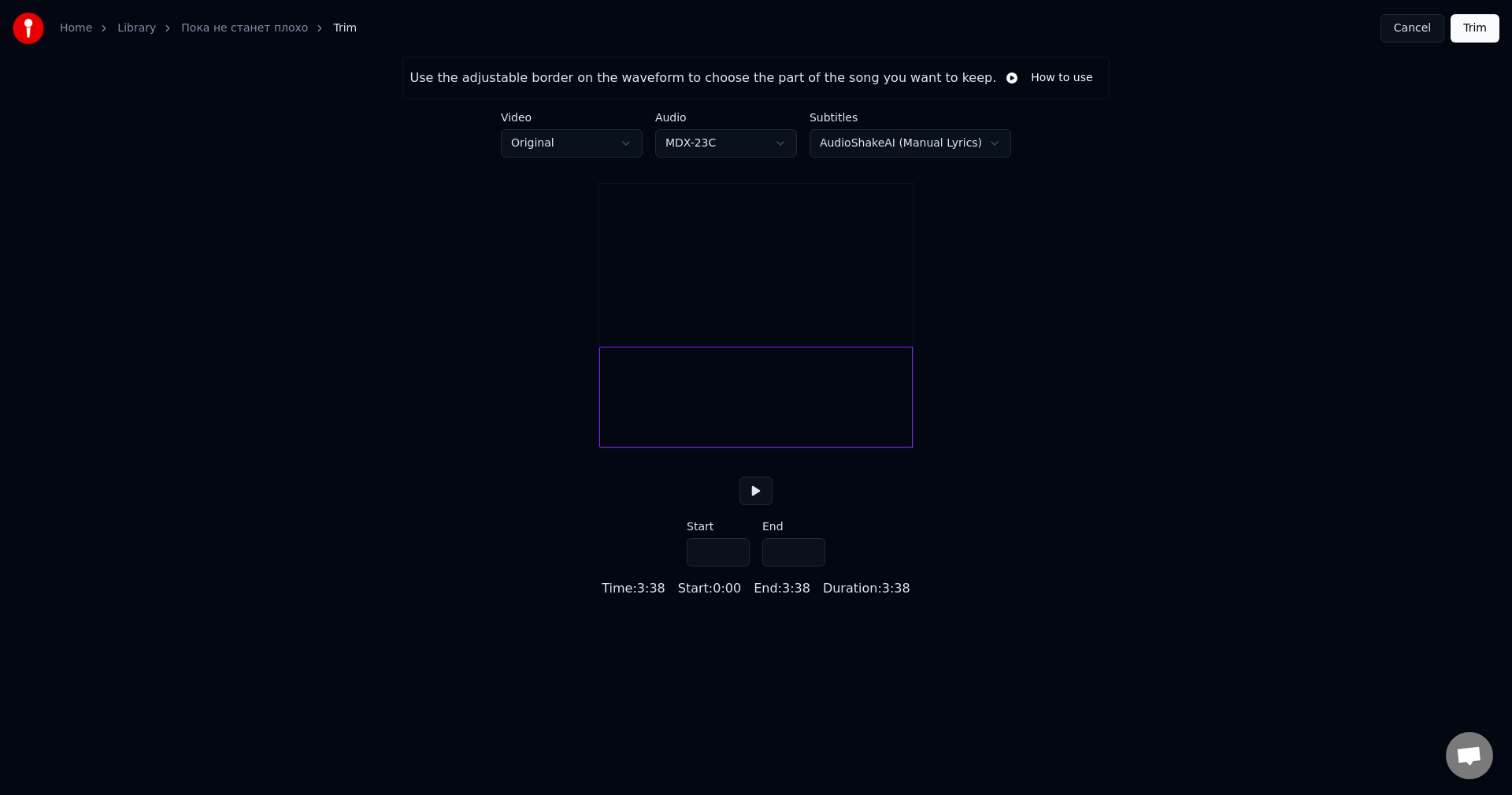
click at [554, 418] on div "Use the adjustable border on the waveform to choose the part of the song you wa…" at bounding box center [756, 327] width 1512 height 541
click at [578, 422] on div "Use the adjustable border on the waveform to choose the part of the song you wa…" at bounding box center [756, 327] width 1512 height 541
click at [1407, 30] on button "Cancel" at bounding box center [1412, 28] width 64 height 28
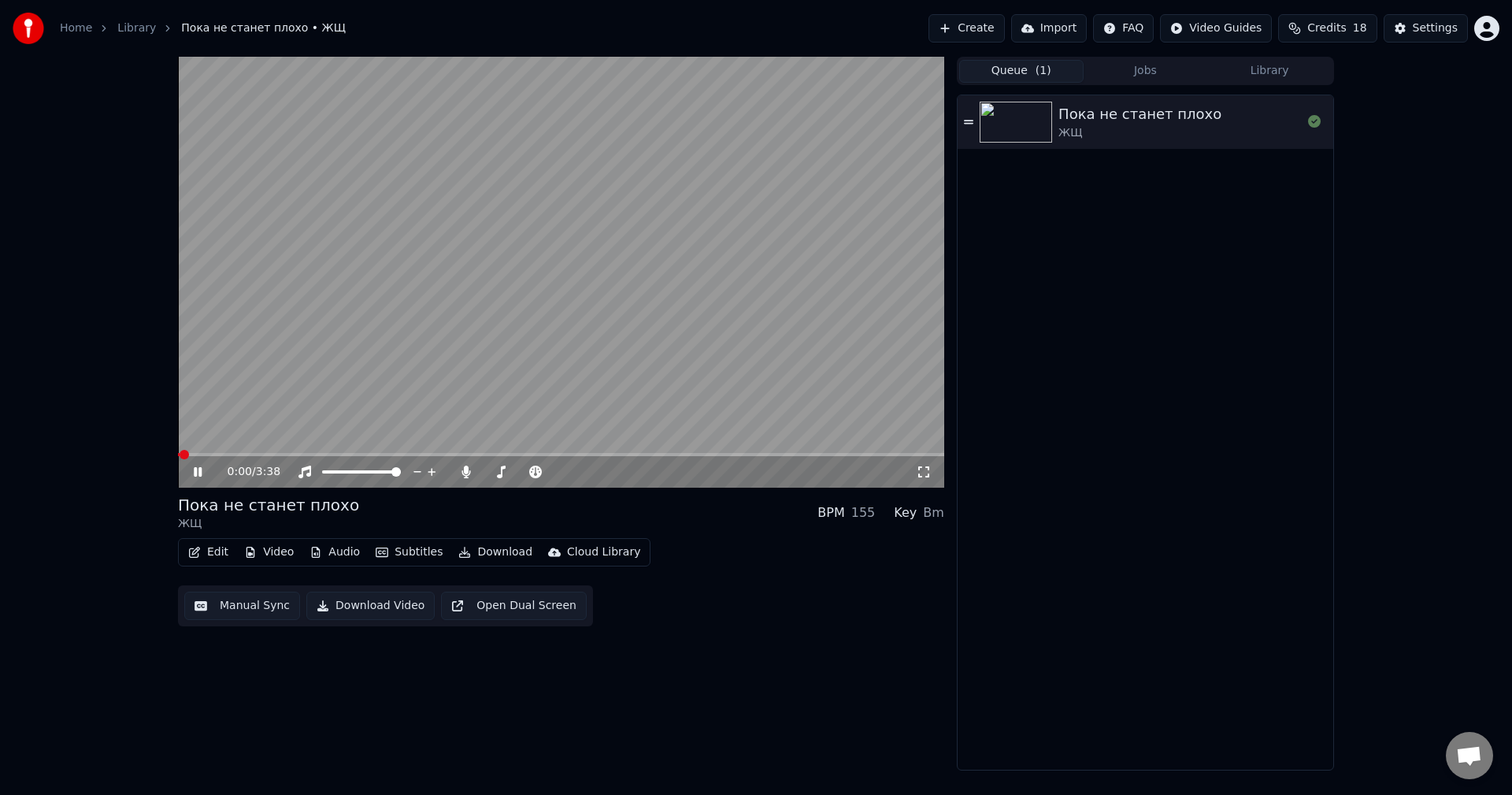
click at [211, 555] on button "Edit" at bounding box center [208, 551] width 53 height 22
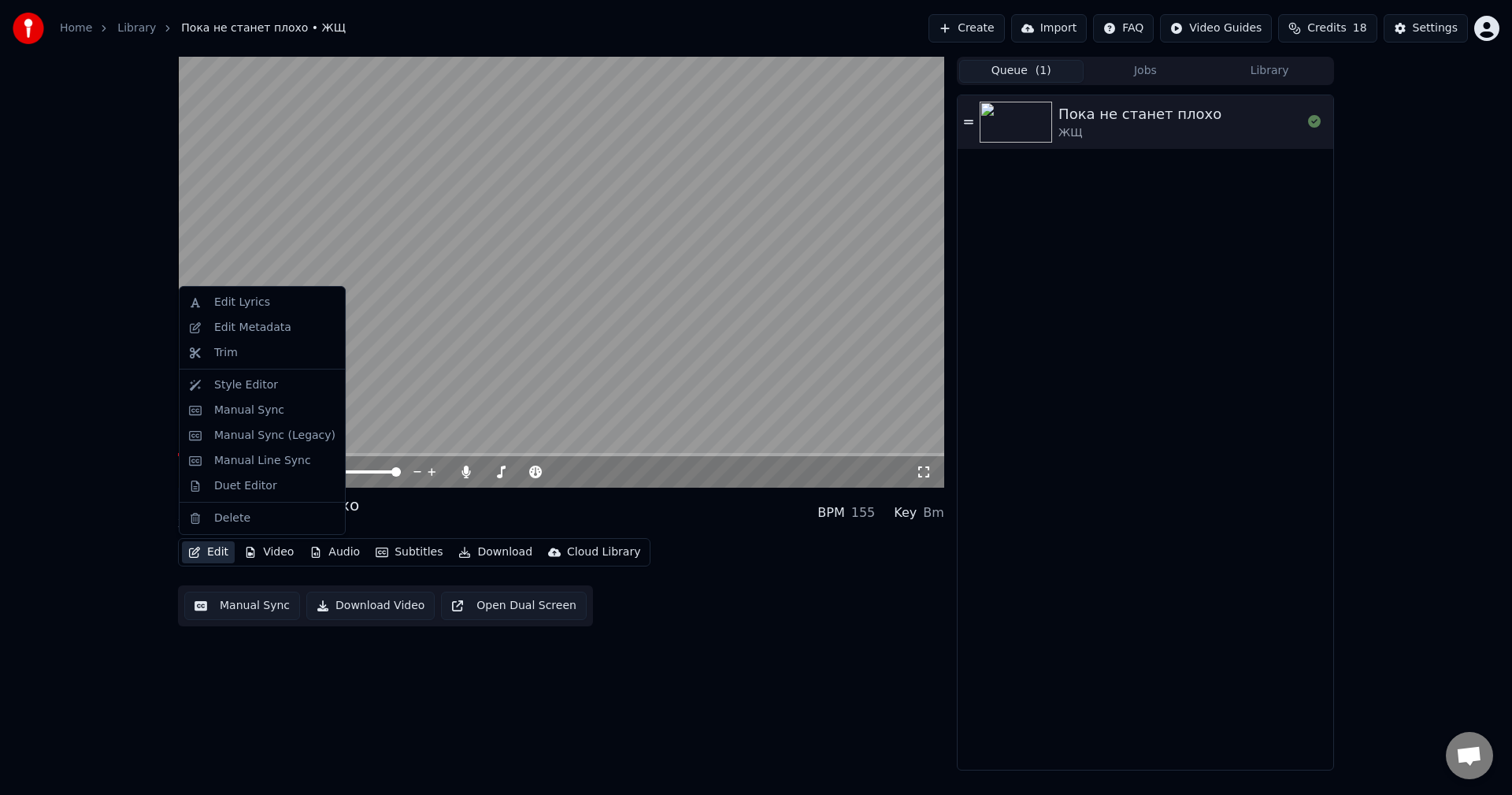
click at [211, 554] on button "Edit" at bounding box center [208, 551] width 53 height 22
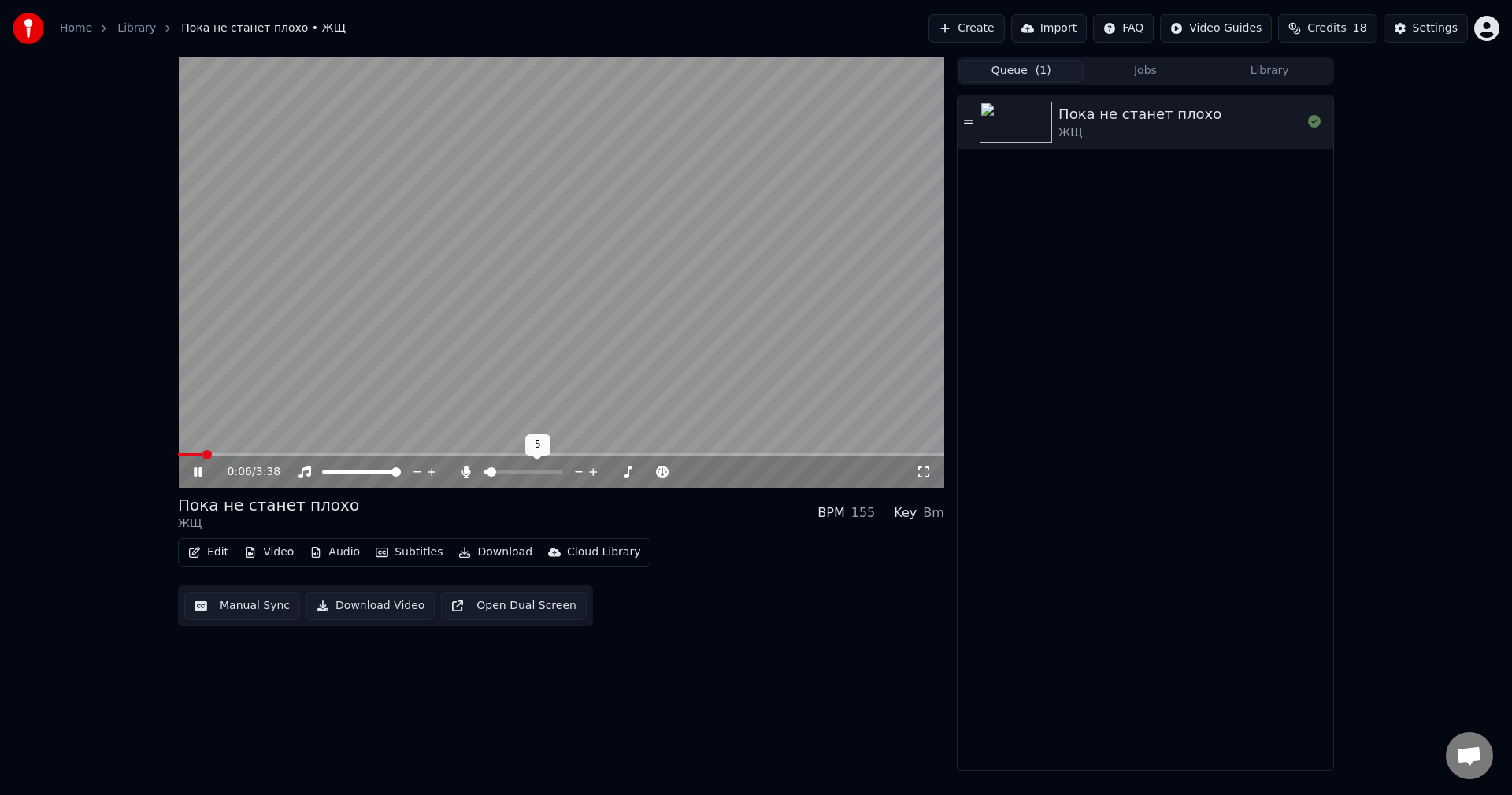
click at [487, 474] on span at bounding box center [491, 472] width 10 height 10
click at [214, 553] on button "Edit" at bounding box center [208, 551] width 53 height 22
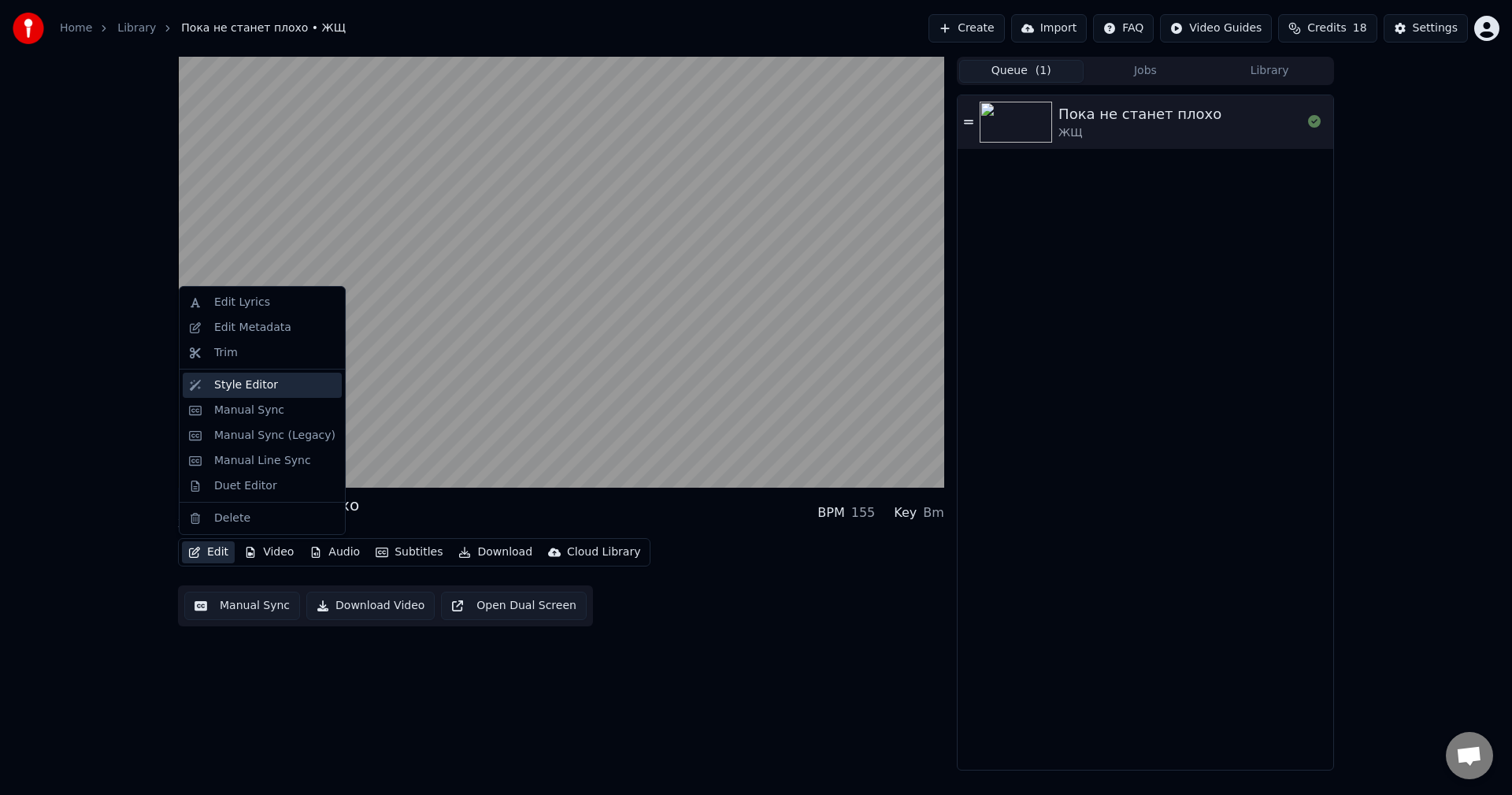
click at [257, 387] on div "Style Editor" at bounding box center [246, 385] width 64 height 15
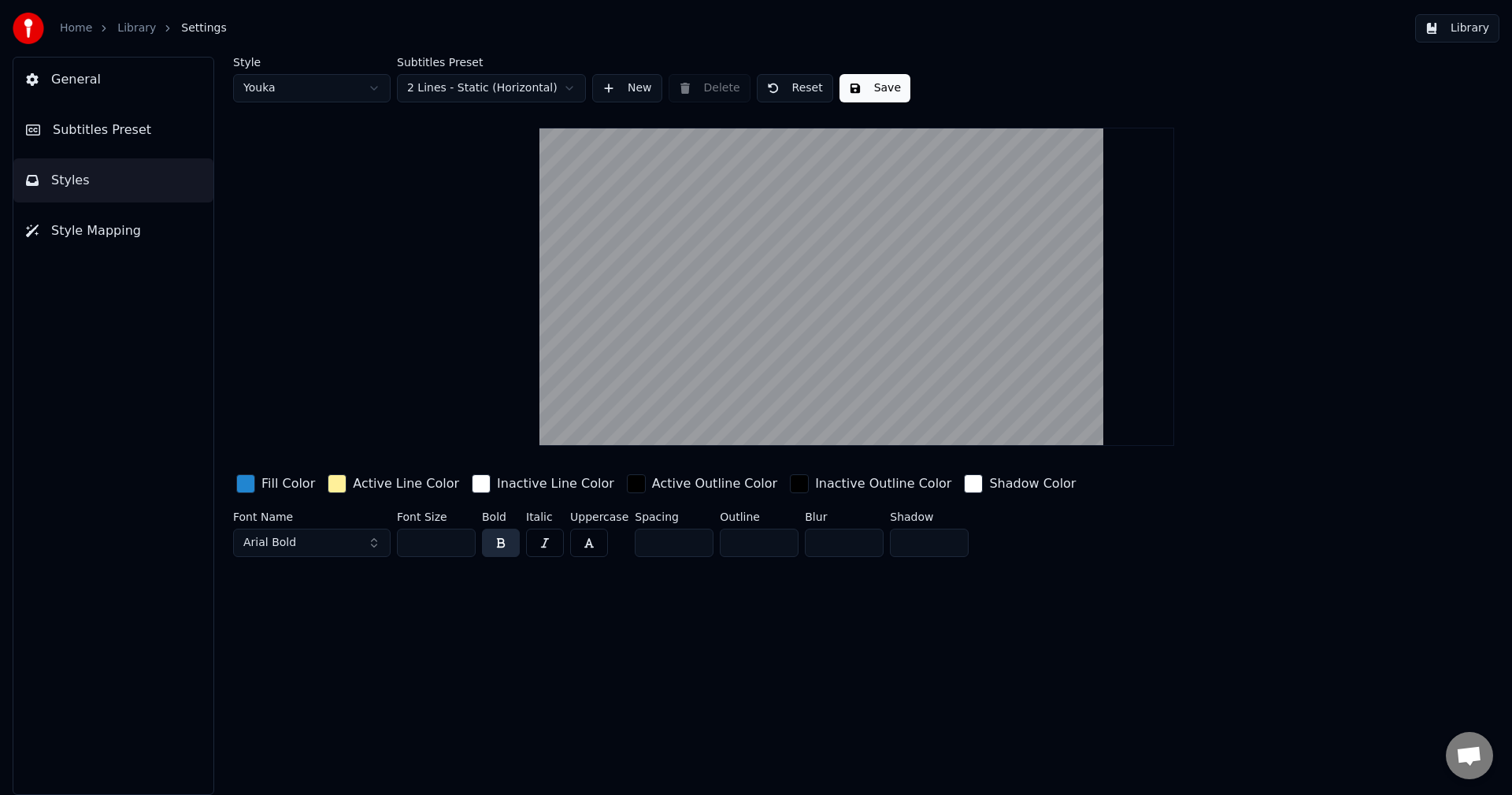
click at [79, 23] on link "Home" at bounding box center [76, 28] width 32 height 15
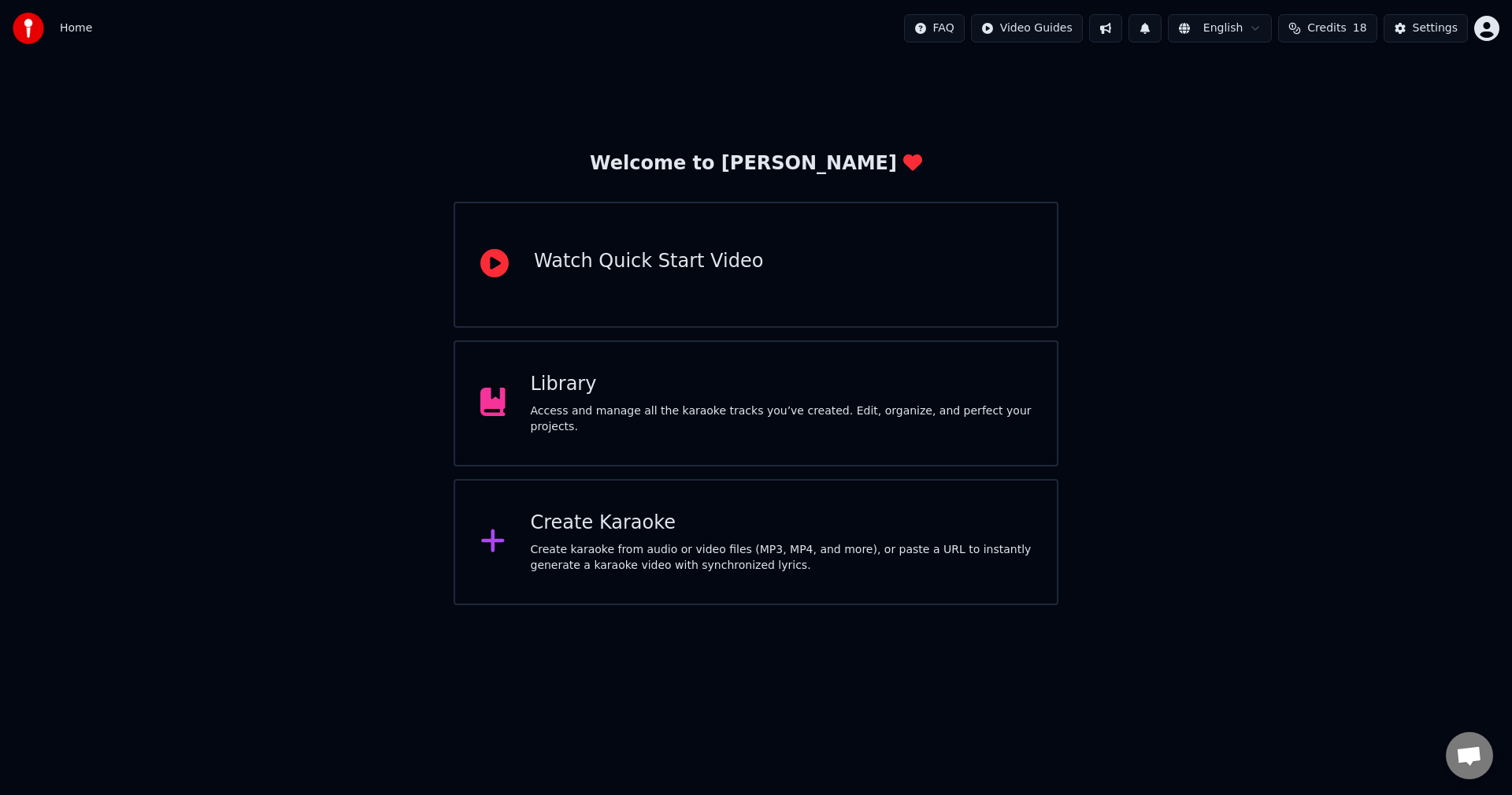
click at [568, 370] on div "Library Access and manage all the karaoke tracks you’ve created. Edit, organize…" at bounding box center [755, 403] width 605 height 126
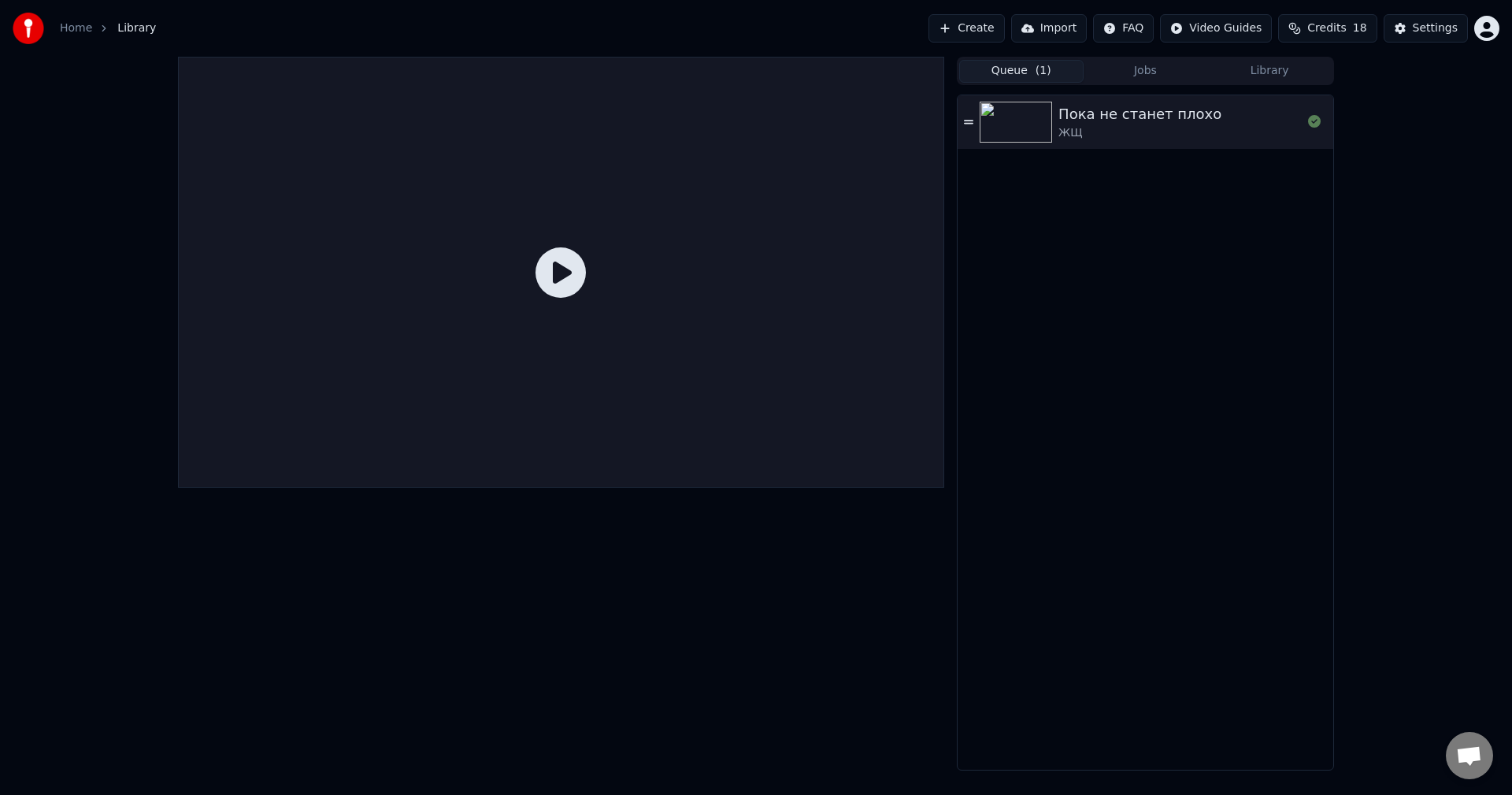
click at [1135, 127] on div "ЖЩ" at bounding box center [1140, 133] width 163 height 15
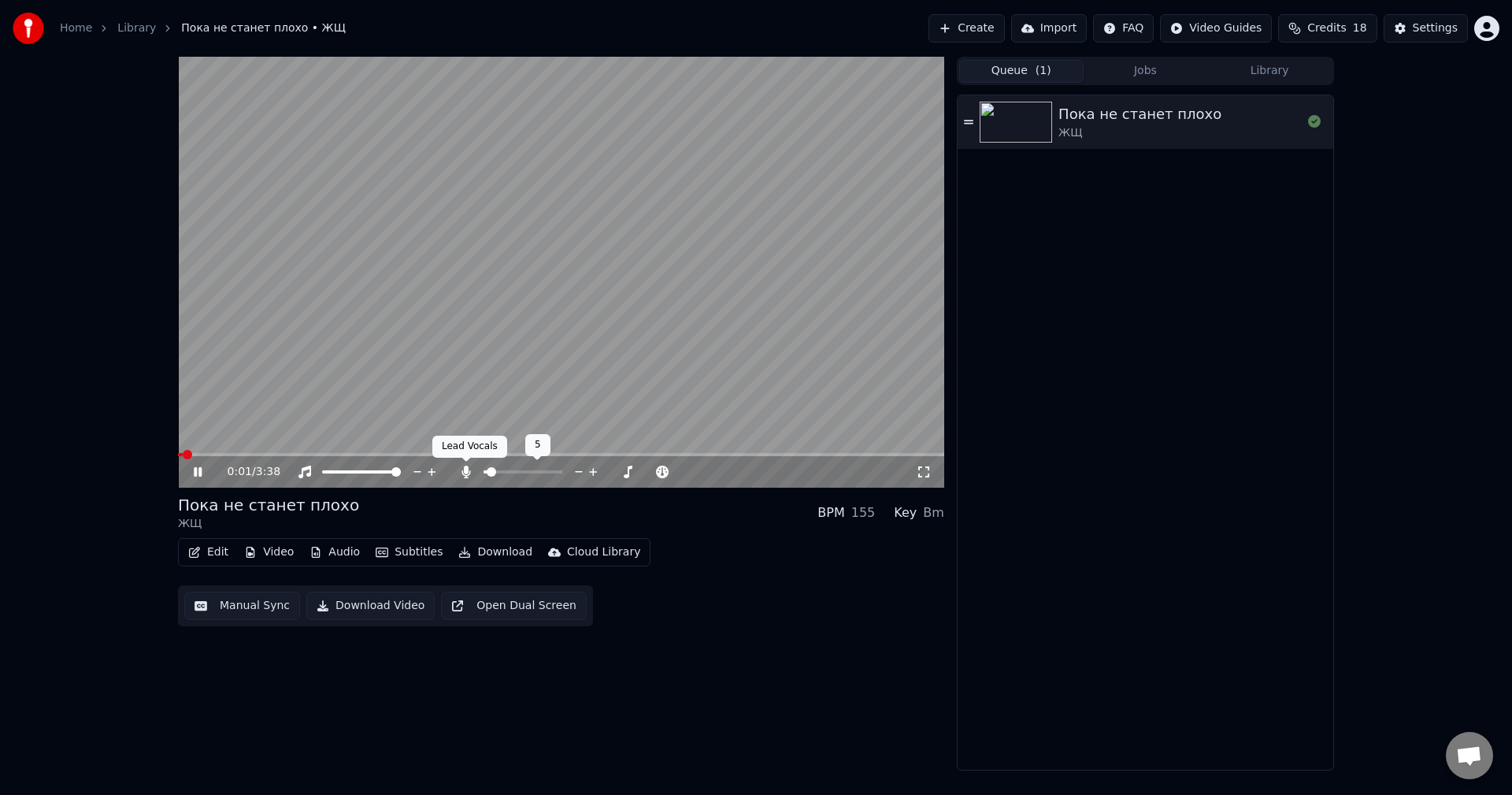
click at [471, 477] on icon at bounding box center [465, 472] width 15 height 13
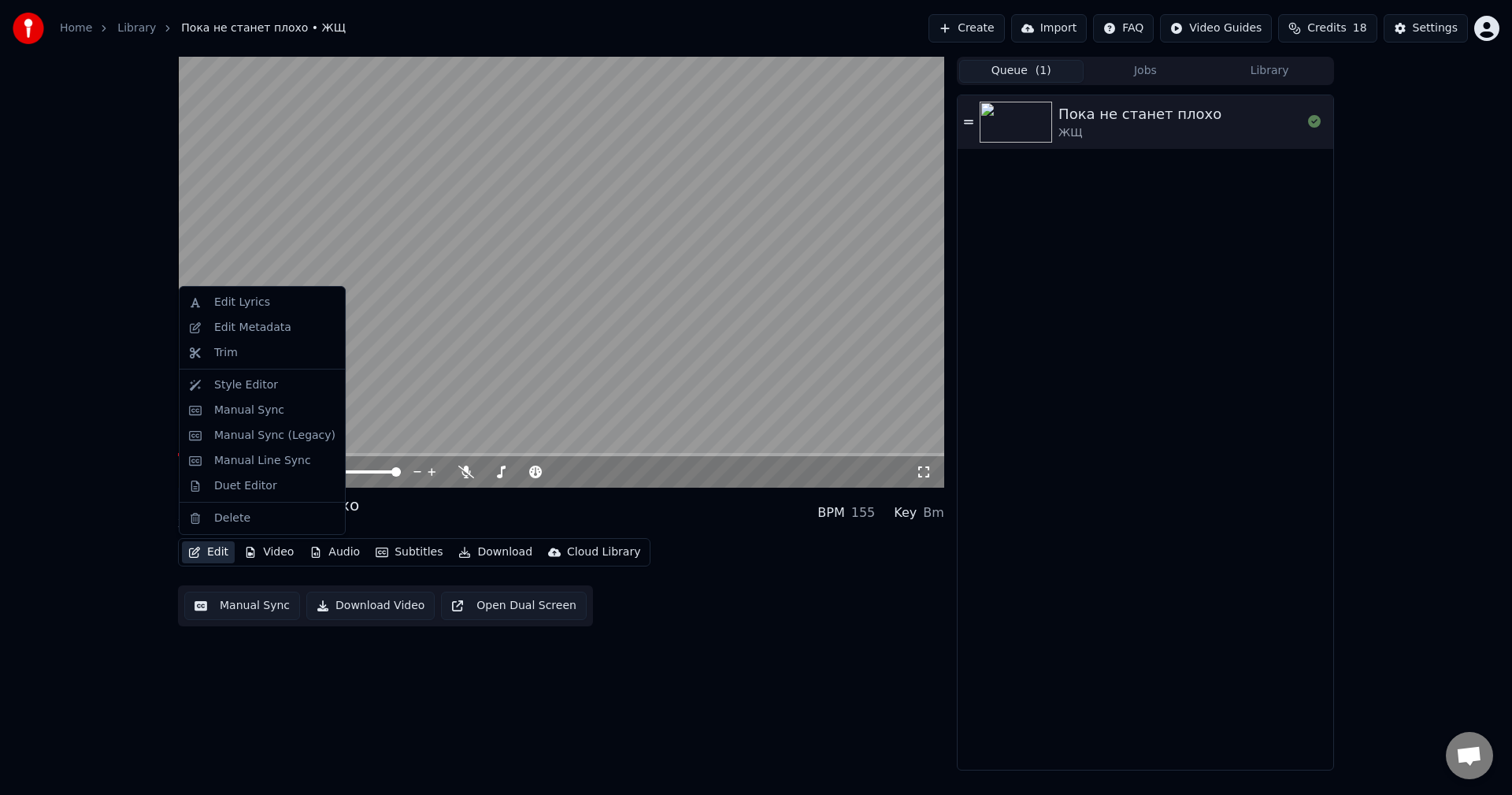
click at [227, 555] on button "Edit" at bounding box center [208, 551] width 53 height 22
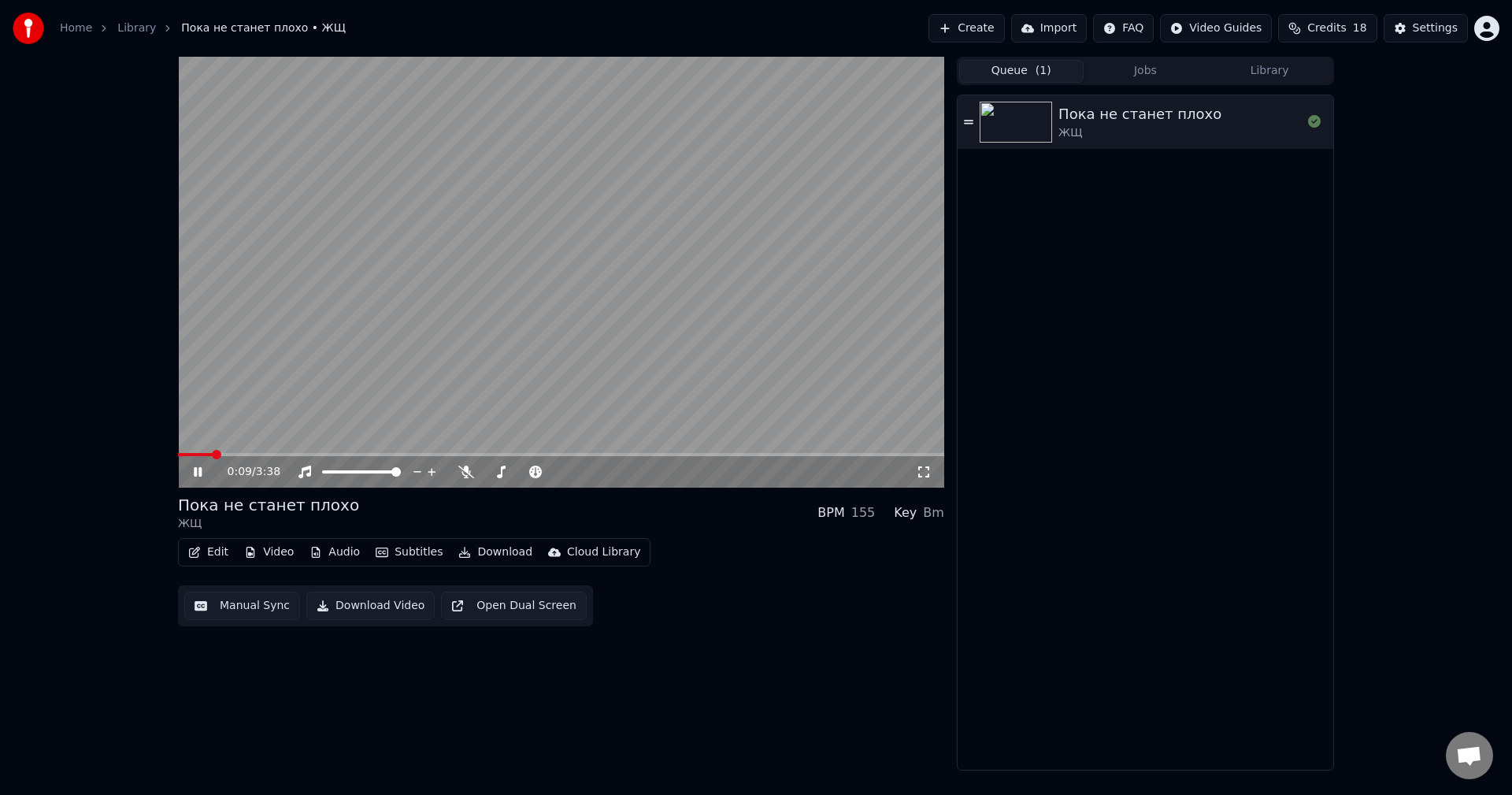
click at [746, 557] on div "Edit Video Audio Subtitles Download Cloud Library Manual Sync Download Video Op…" at bounding box center [561, 581] width 767 height 88
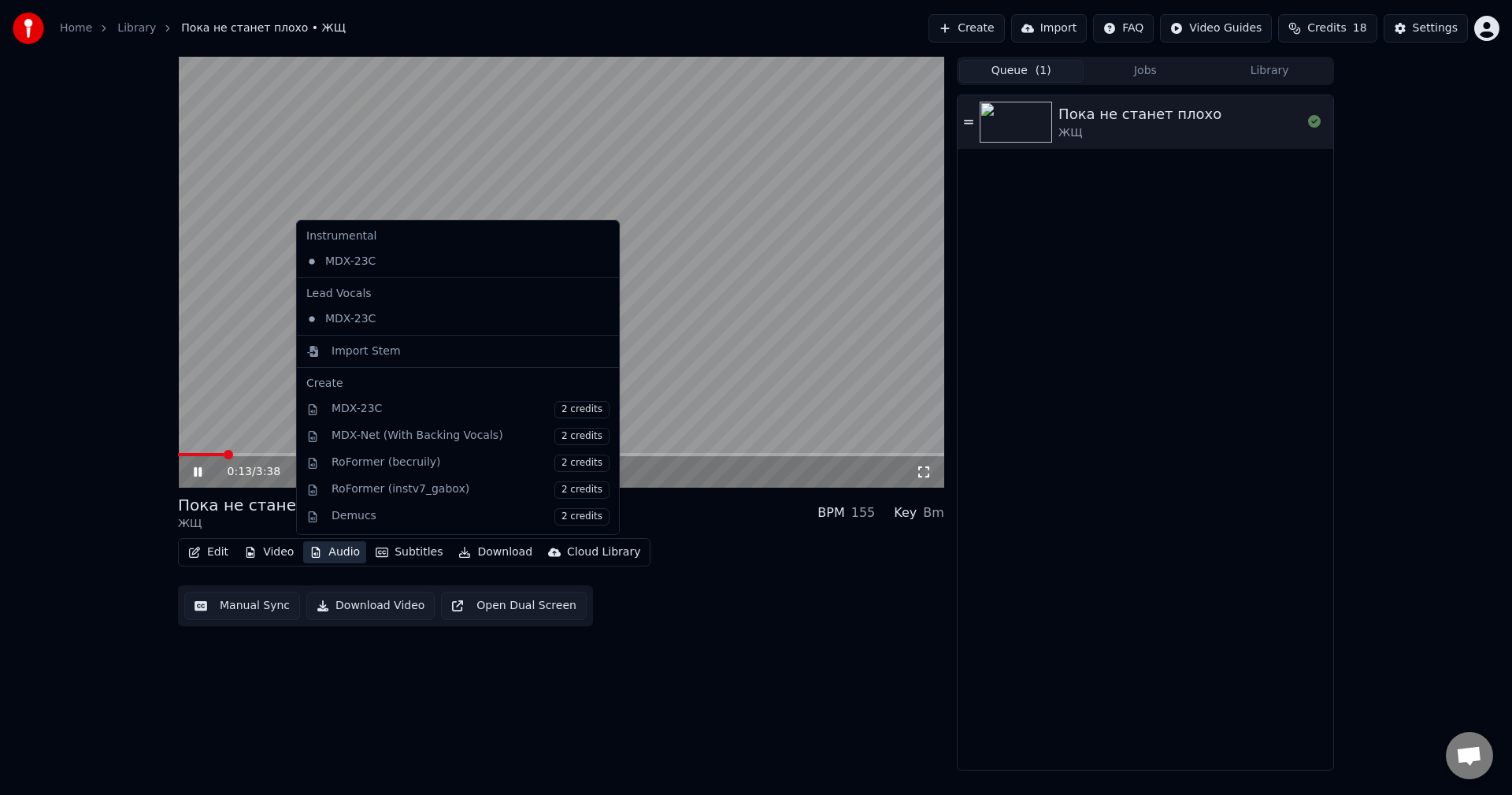
click at [325, 554] on button "Audio" at bounding box center [335, 551] width 63 height 22
click at [759, 592] on div "Edit Video Audio Subtitles Download Cloud Library Manual Sync Download Video Op…" at bounding box center [561, 581] width 767 height 88
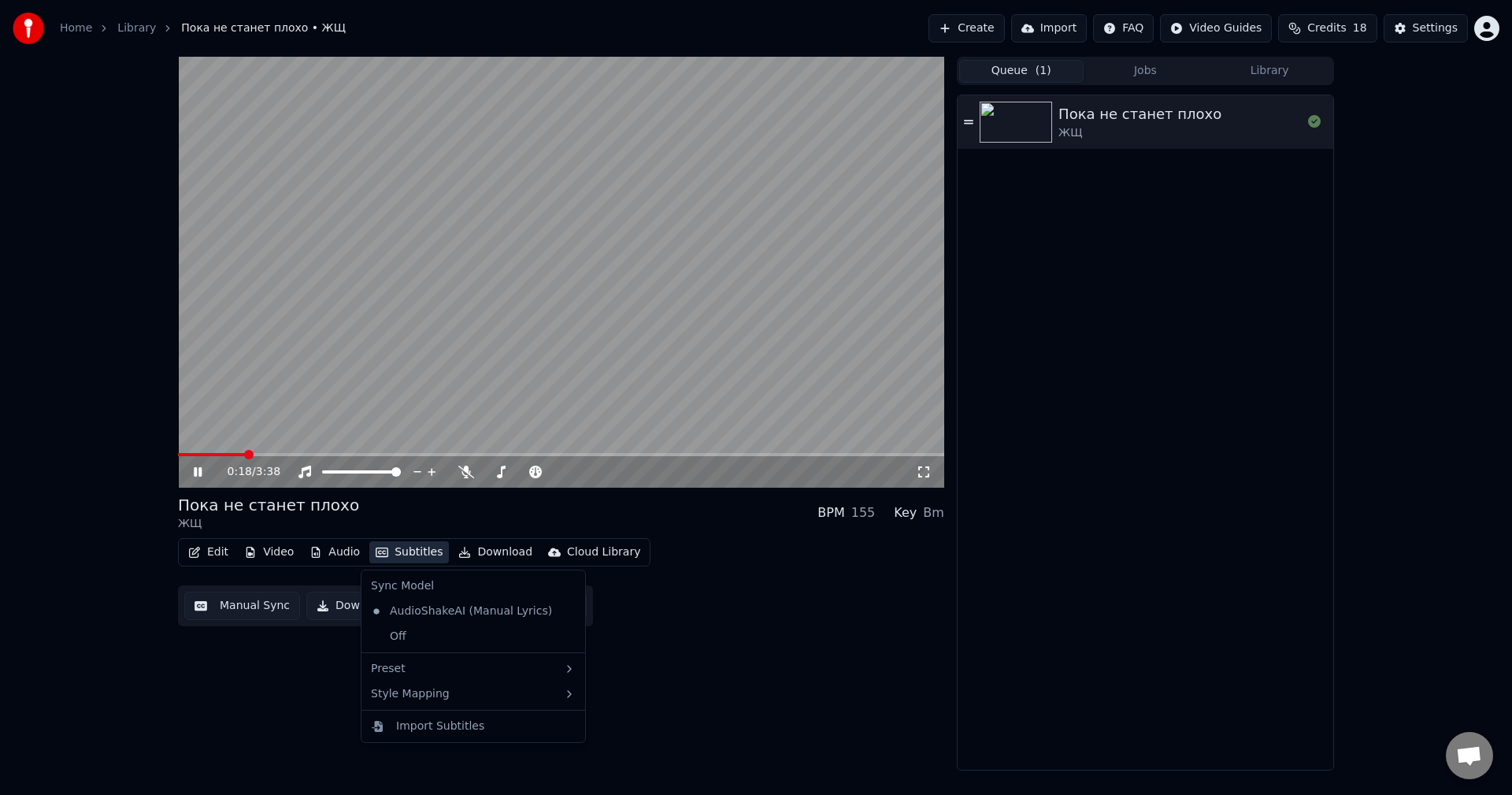
click at [403, 550] on button "Subtitles" at bounding box center [409, 551] width 79 height 22
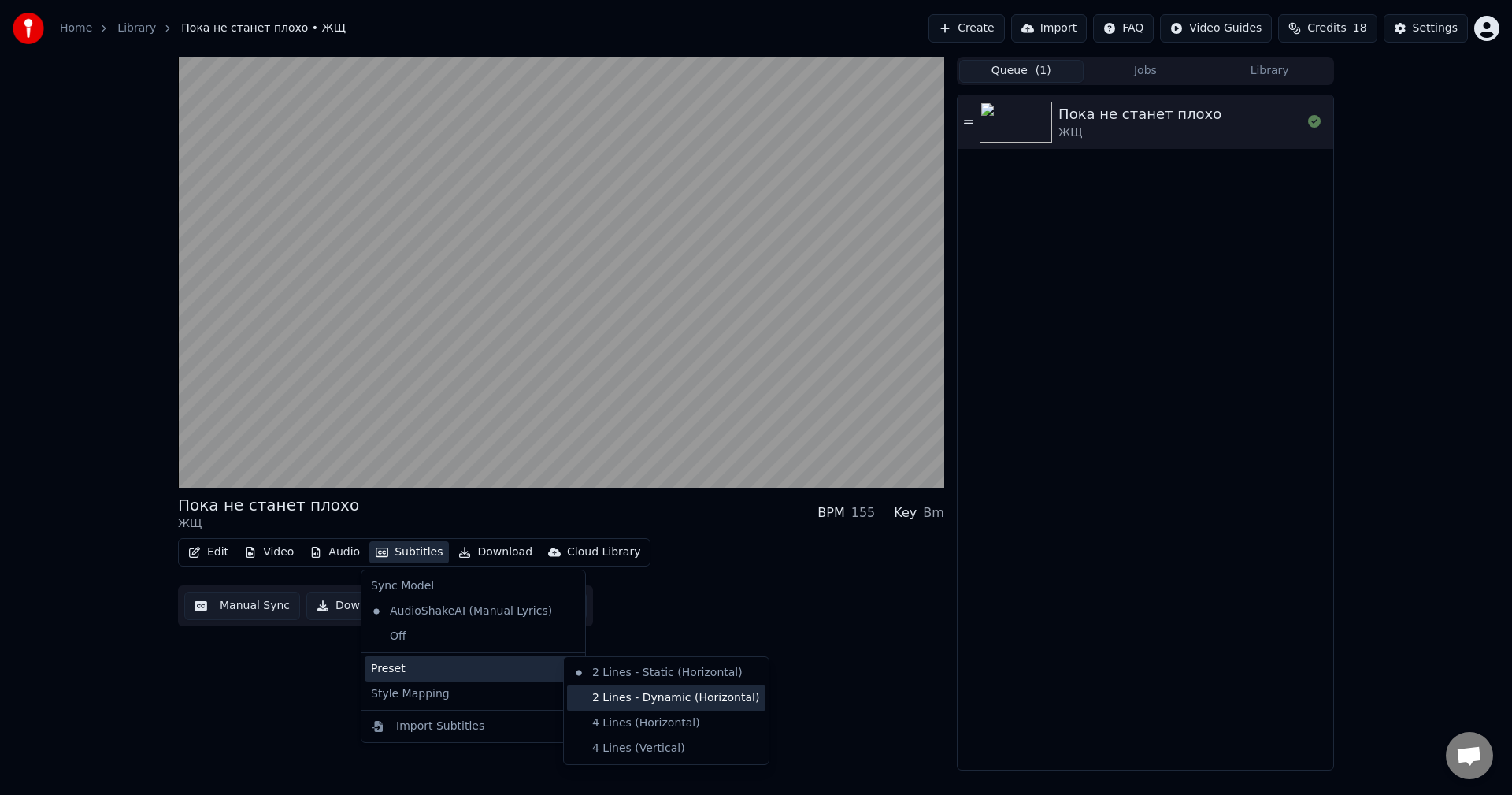
click at [679, 693] on div "2 Lines - Dynamic (Horizontal)" at bounding box center [665, 697] width 198 height 25
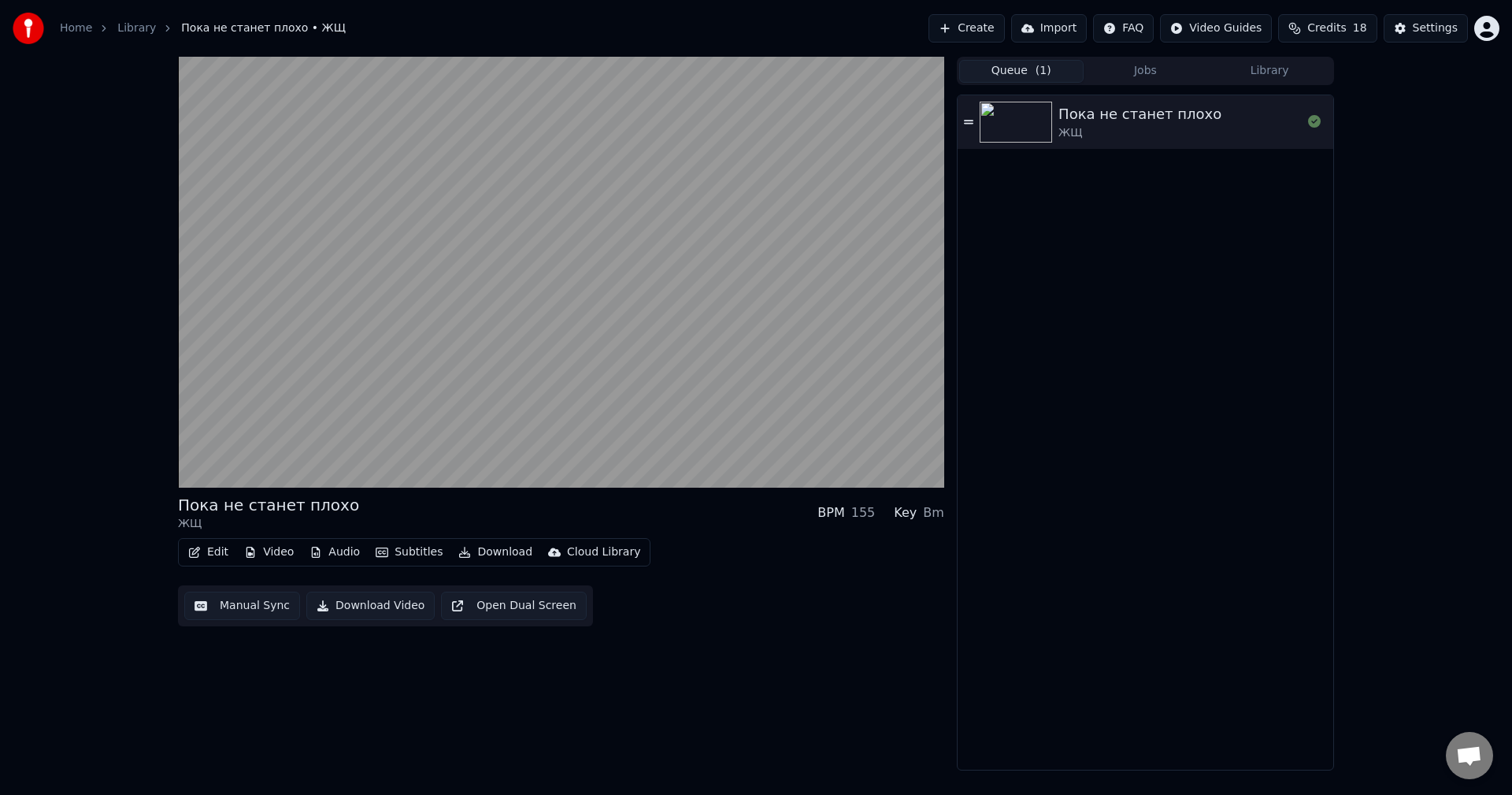
click at [408, 555] on button "Subtitles" at bounding box center [409, 551] width 79 height 22
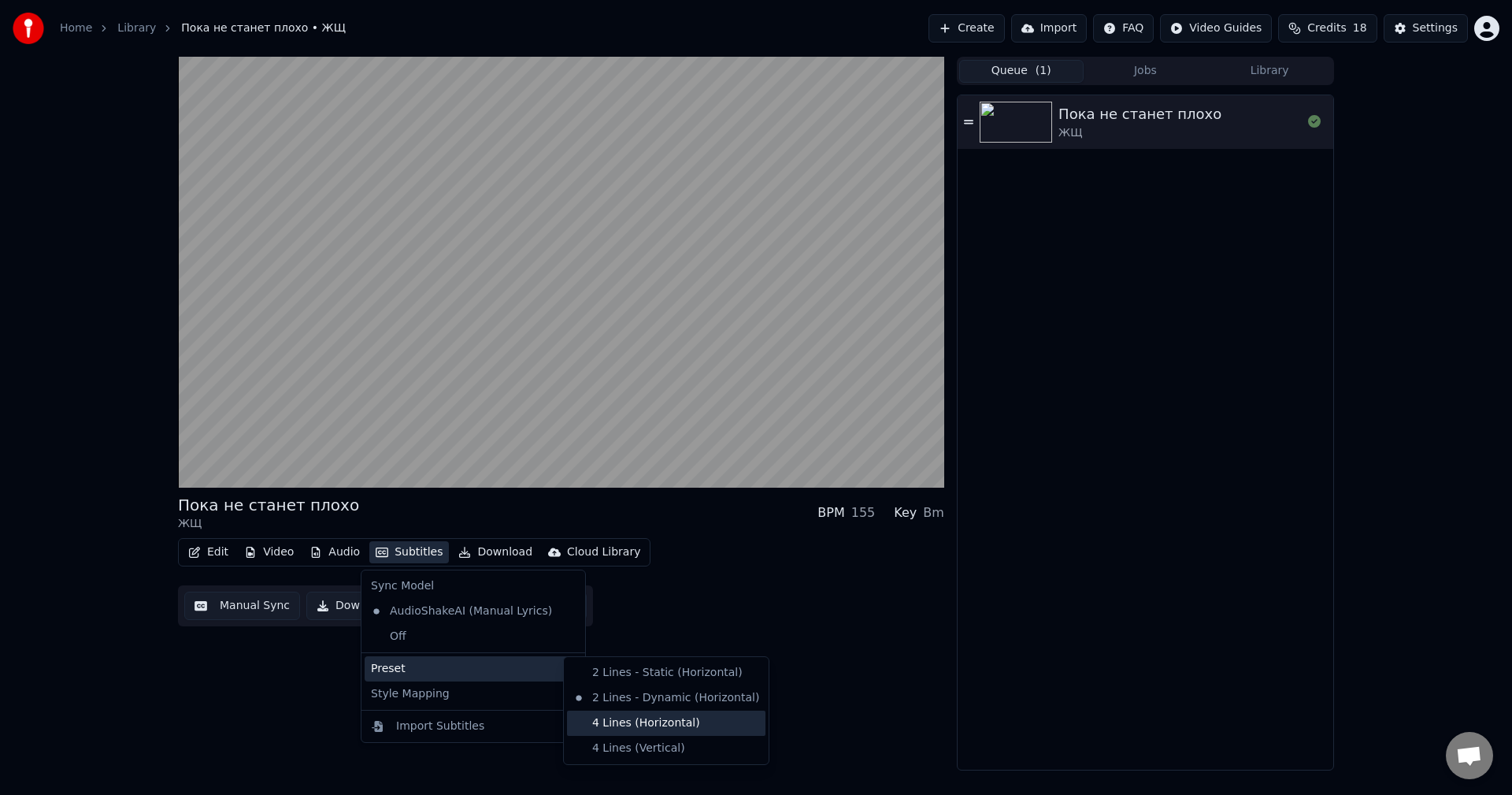
click at [636, 727] on div "4 Lines (Horizontal)" at bounding box center [665, 723] width 198 height 25
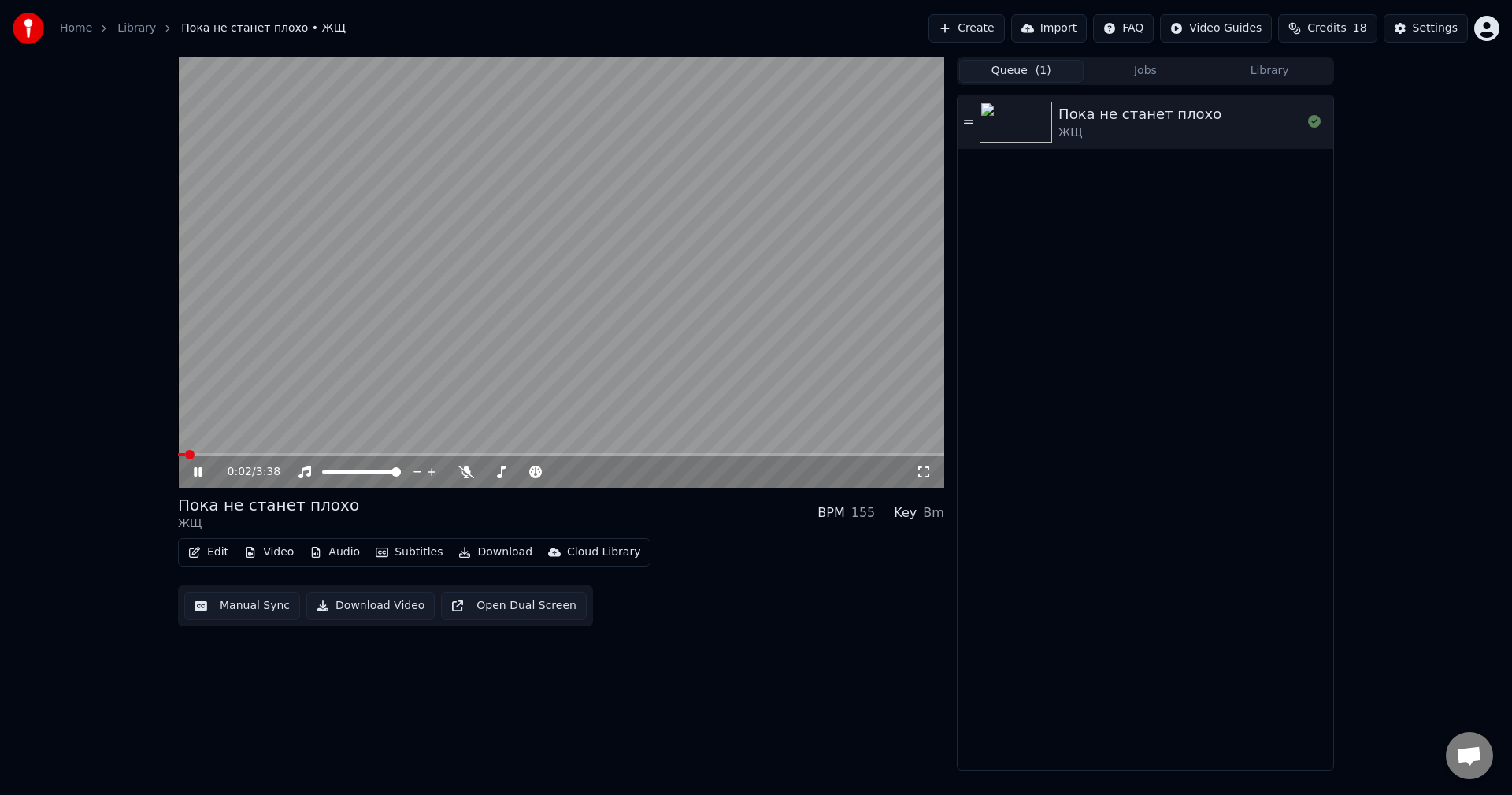
click at [178, 455] on span at bounding box center [181, 454] width 7 height 3
click at [196, 466] on icon at bounding box center [209, 472] width 37 height 13
click at [249, 555] on icon "button" at bounding box center [251, 552] width 9 height 11
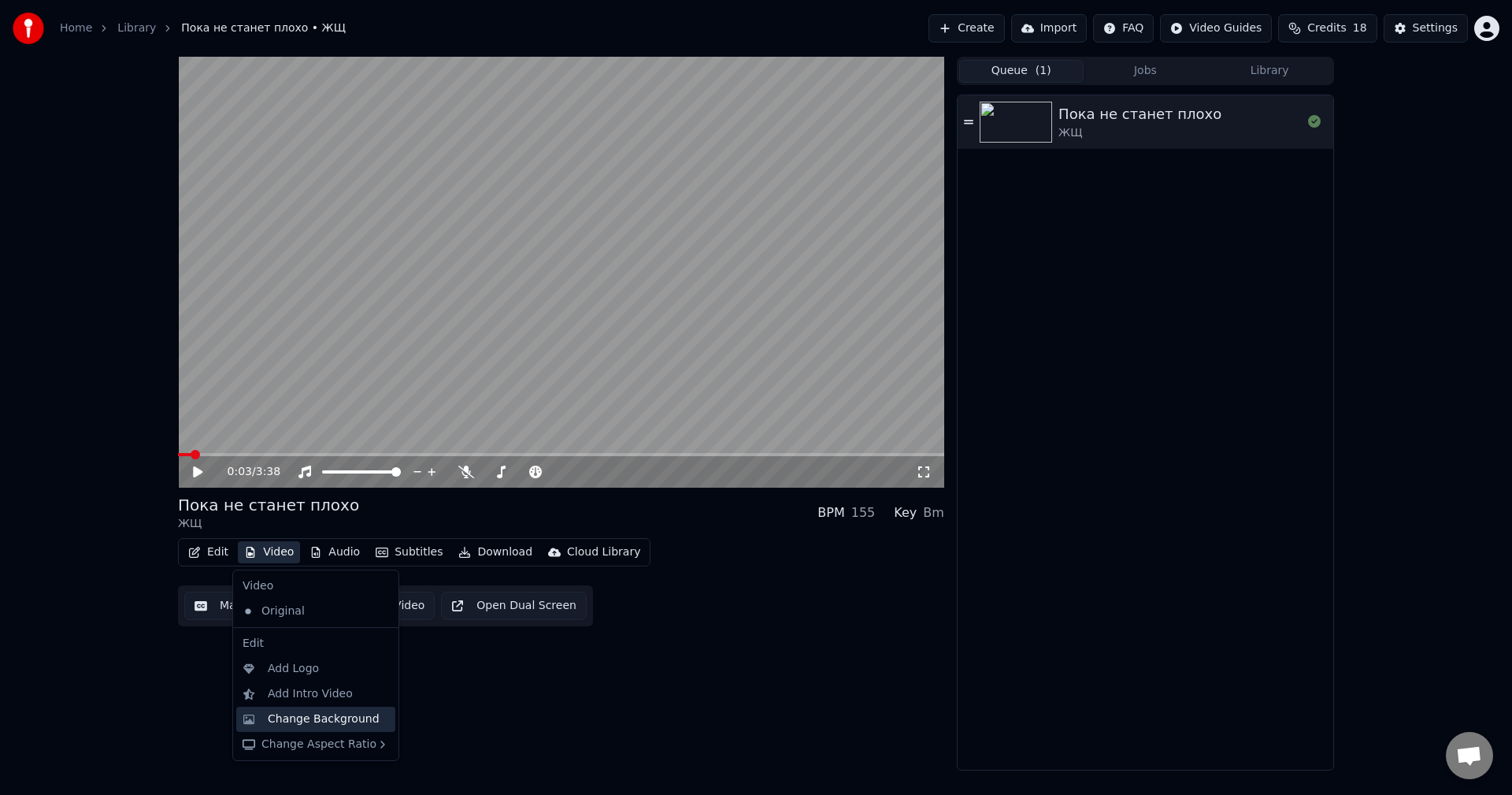
click at [329, 719] on div "Change Background" at bounding box center [324, 718] width 112 height 15
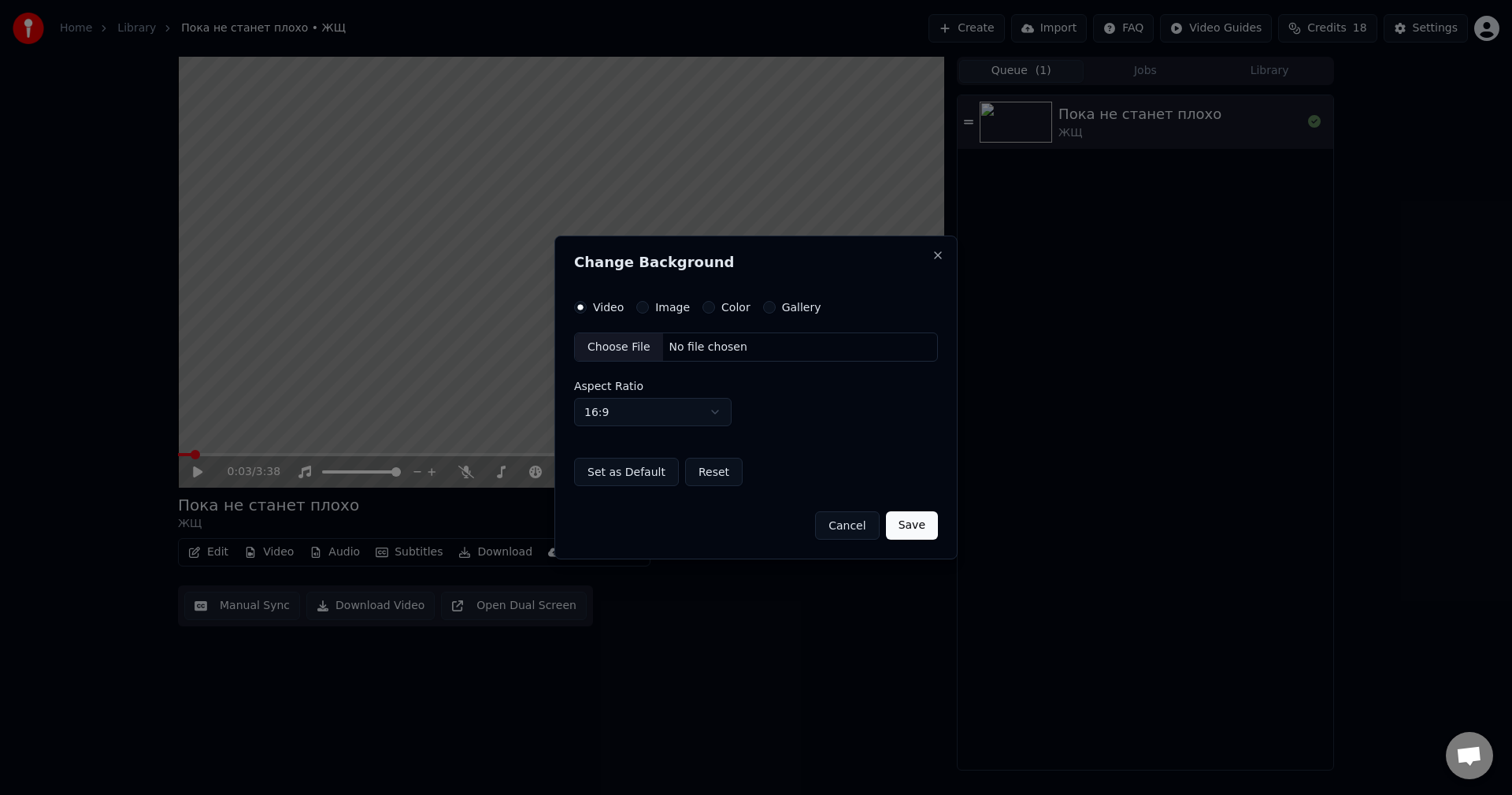
click at [854, 529] on button "Cancel" at bounding box center [847, 525] width 64 height 28
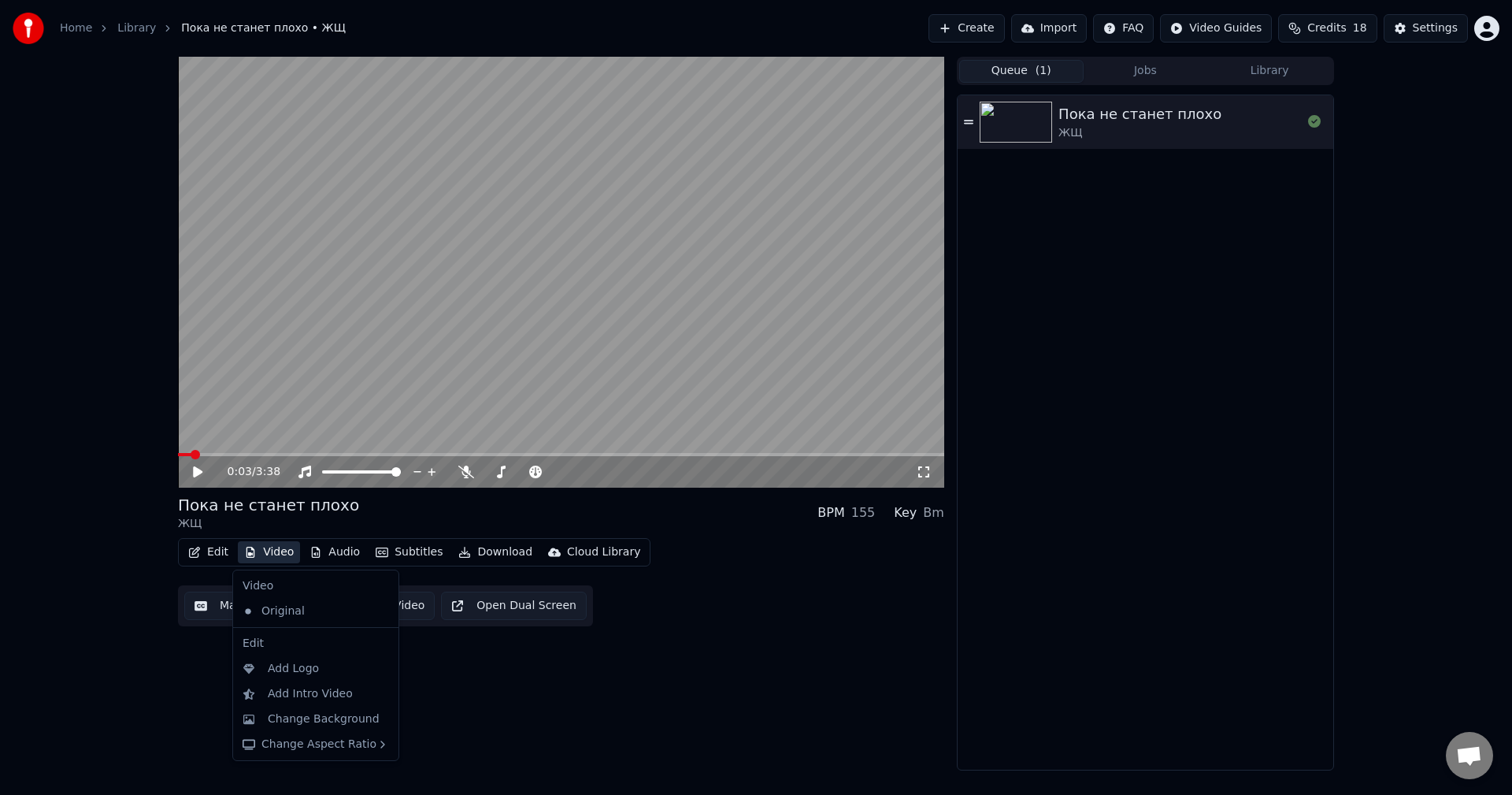
click at [278, 547] on button "Video" at bounding box center [269, 551] width 62 height 22
click at [321, 699] on div "Add Intro Video" at bounding box center [310, 693] width 85 height 15
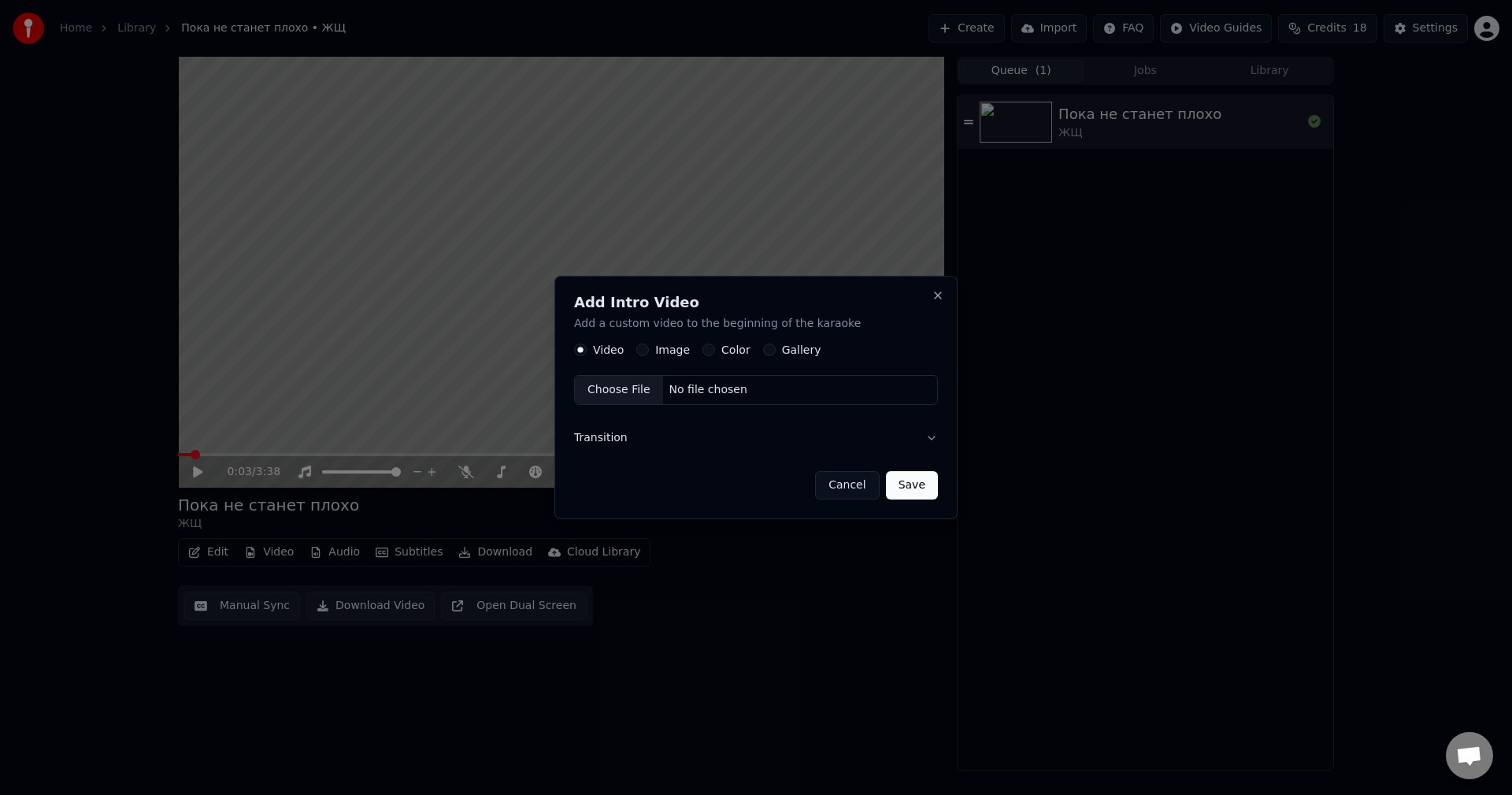
click at [655, 353] on label "Image" at bounding box center [672, 351] width 35 height 11
click at [649, 353] on button "Image" at bounding box center [643, 351] width 13 height 13
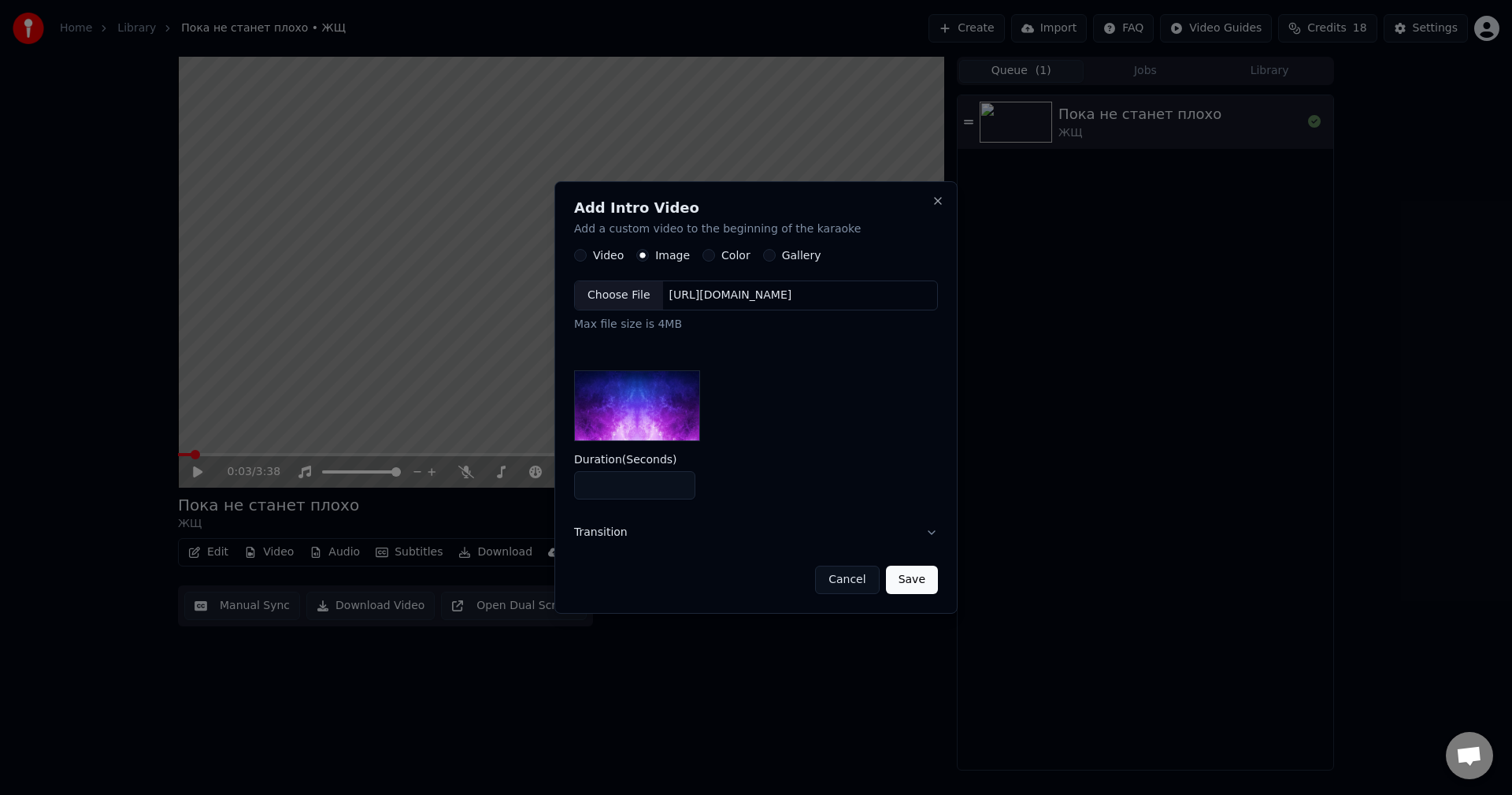
click at [711, 256] on div "Color" at bounding box center [726, 256] width 48 height 13
click at [707, 256] on button "Color" at bounding box center [709, 256] width 13 height 13
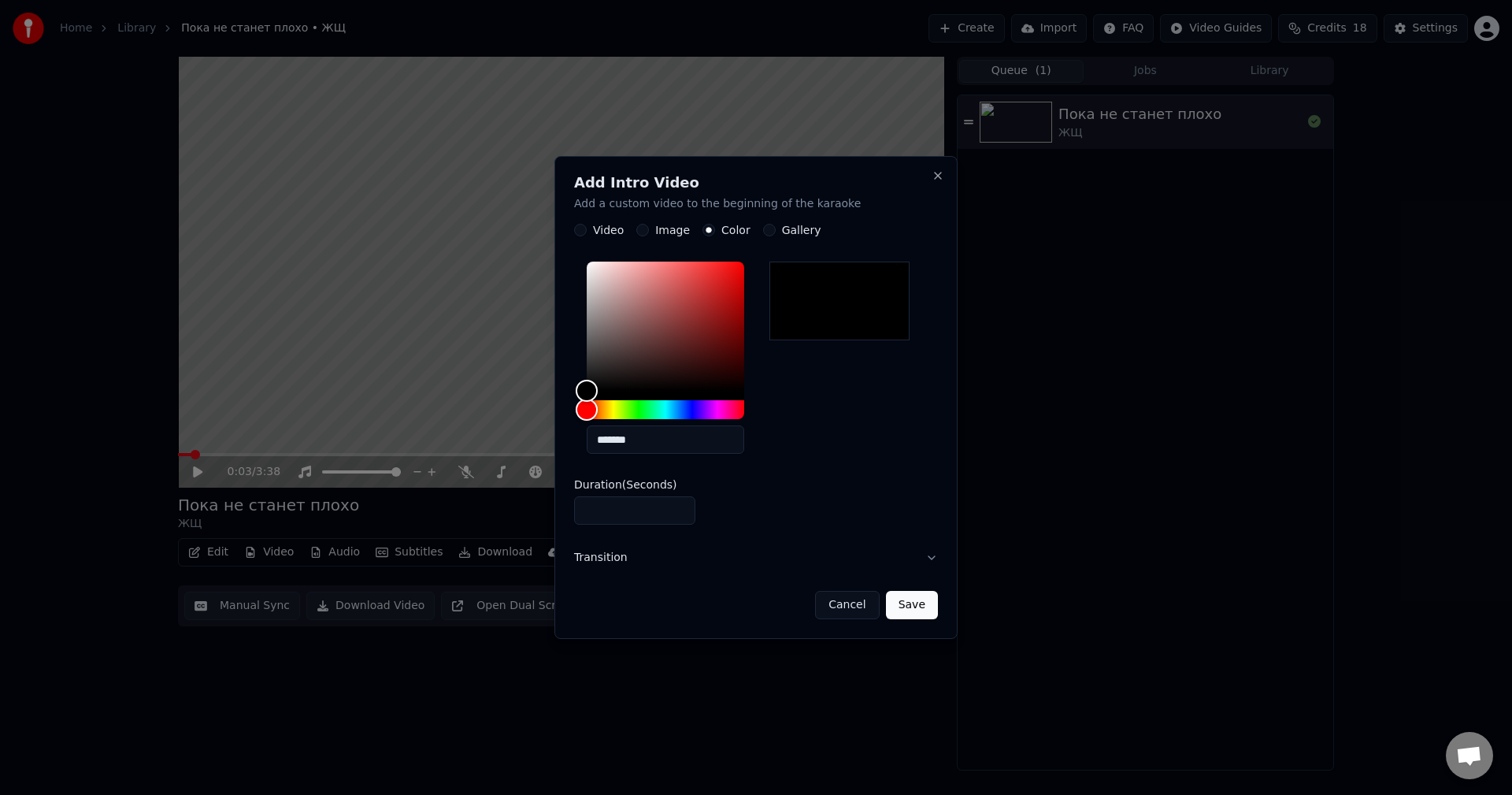
click at [763, 230] on button "Gallery" at bounding box center [770, 231] width 13 height 13
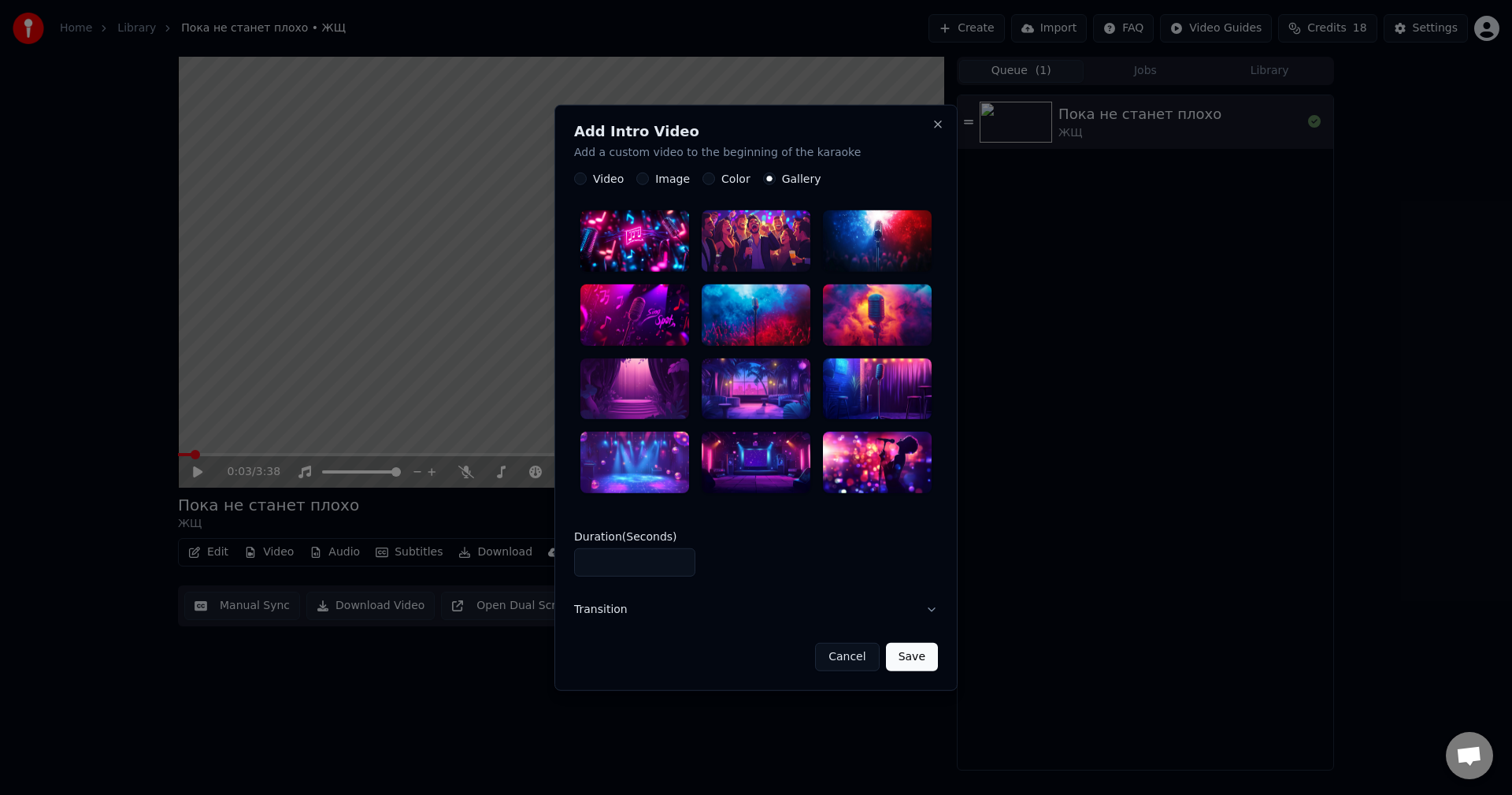
click at [707, 174] on button "Color" at bounding box center [709, 179] width 13 height 13
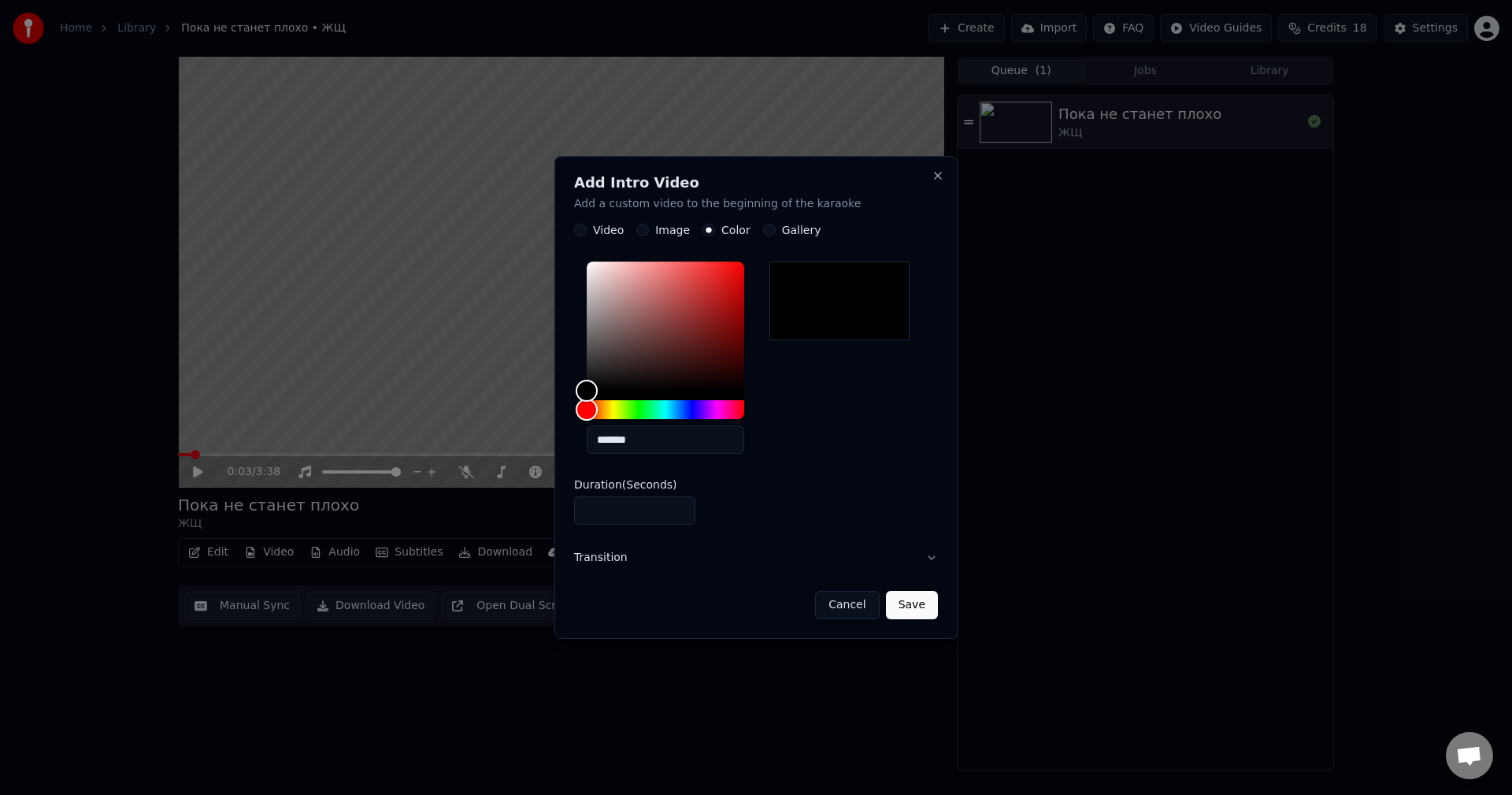
click at [913, 606] on button "Save" at bounding box center [911, 605] width 52 height 28
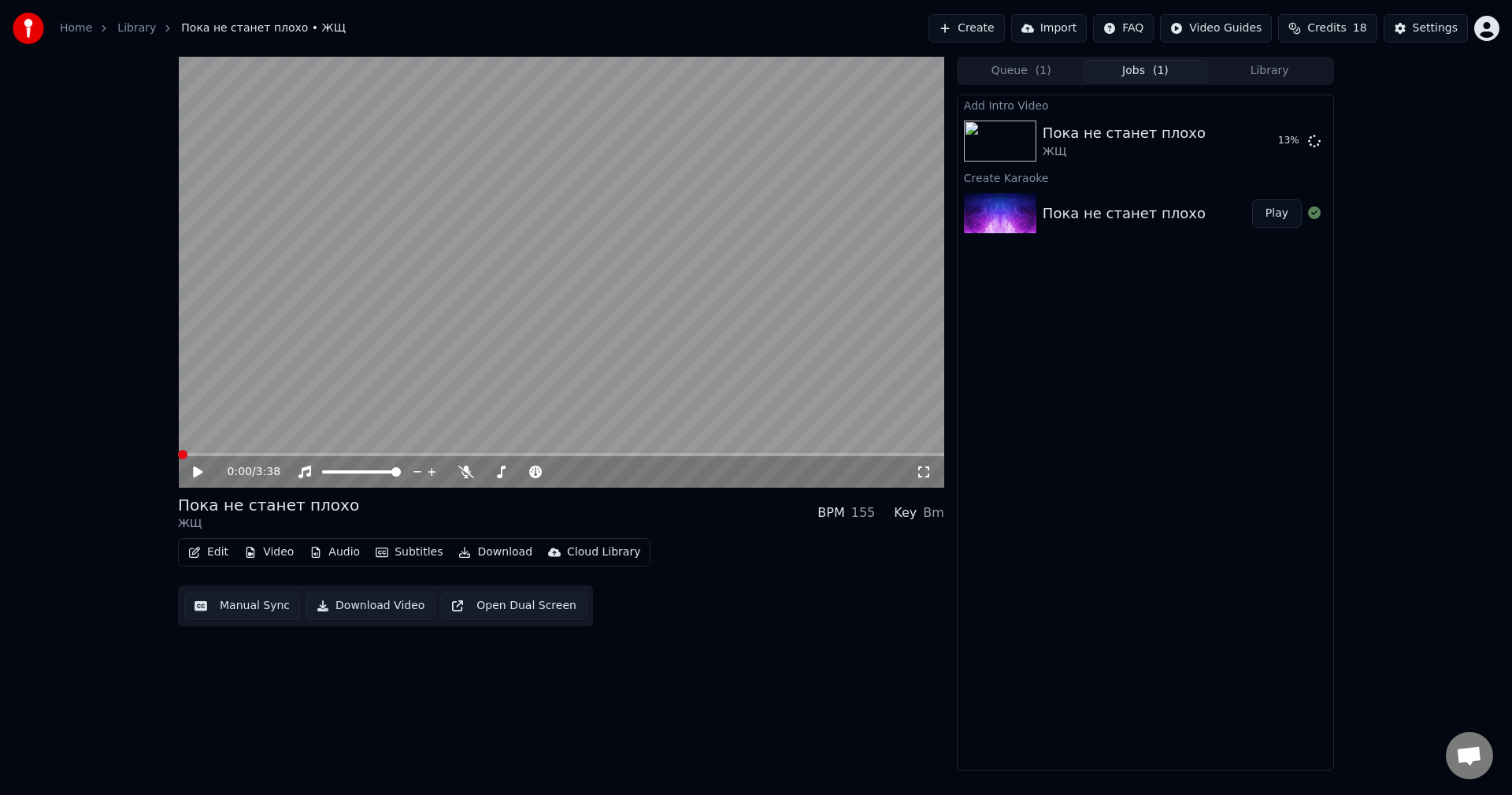
click at [178, 456] on span at bounding box center [178, 454] width 0 height 3
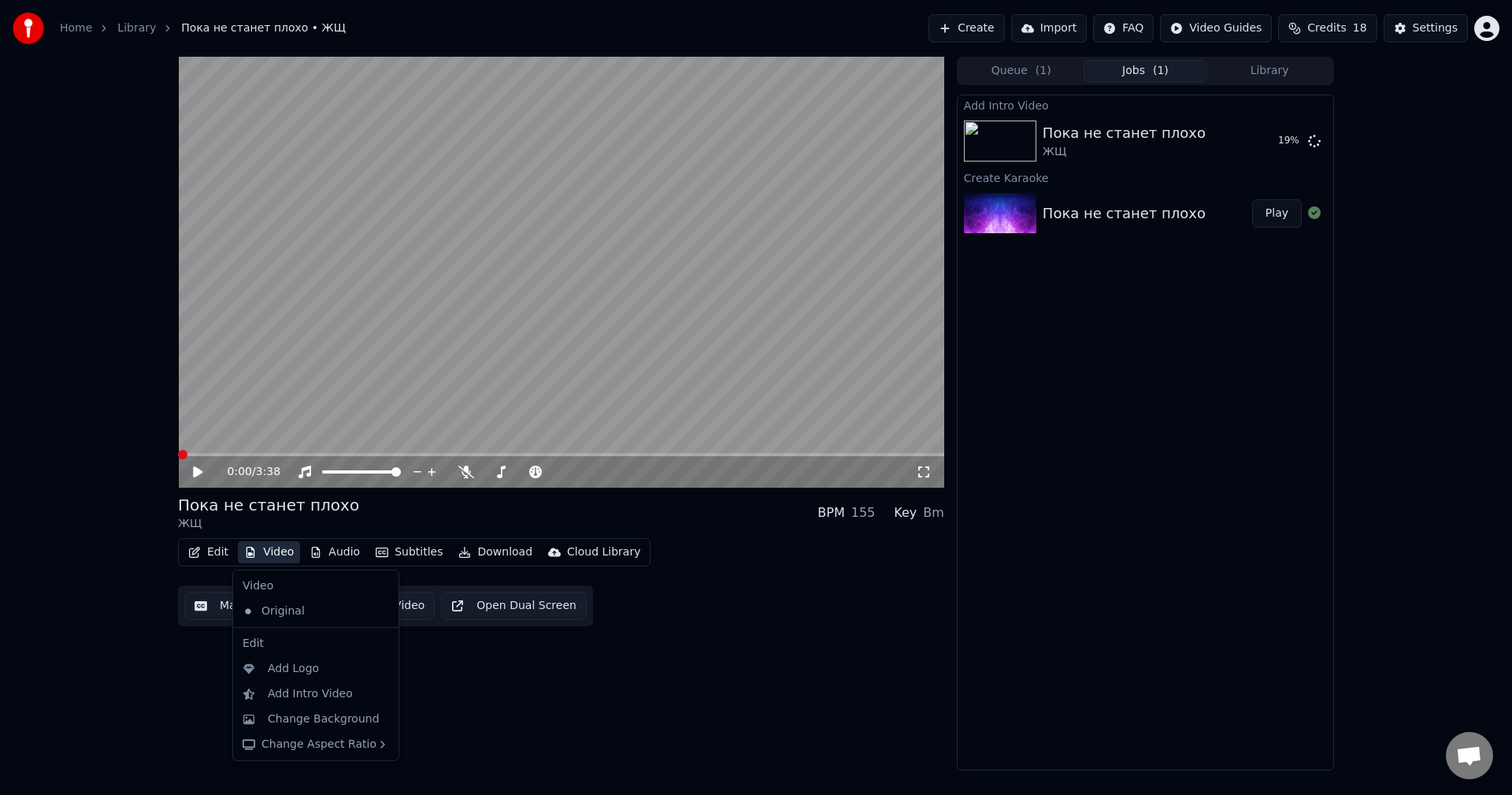
click at [279, 557] on button "Video" at bounding box center [269, 551] width 62 height 22
click at [304, 670] on div "Add Logo" at bounding box center [293, 668] width 51 height 15
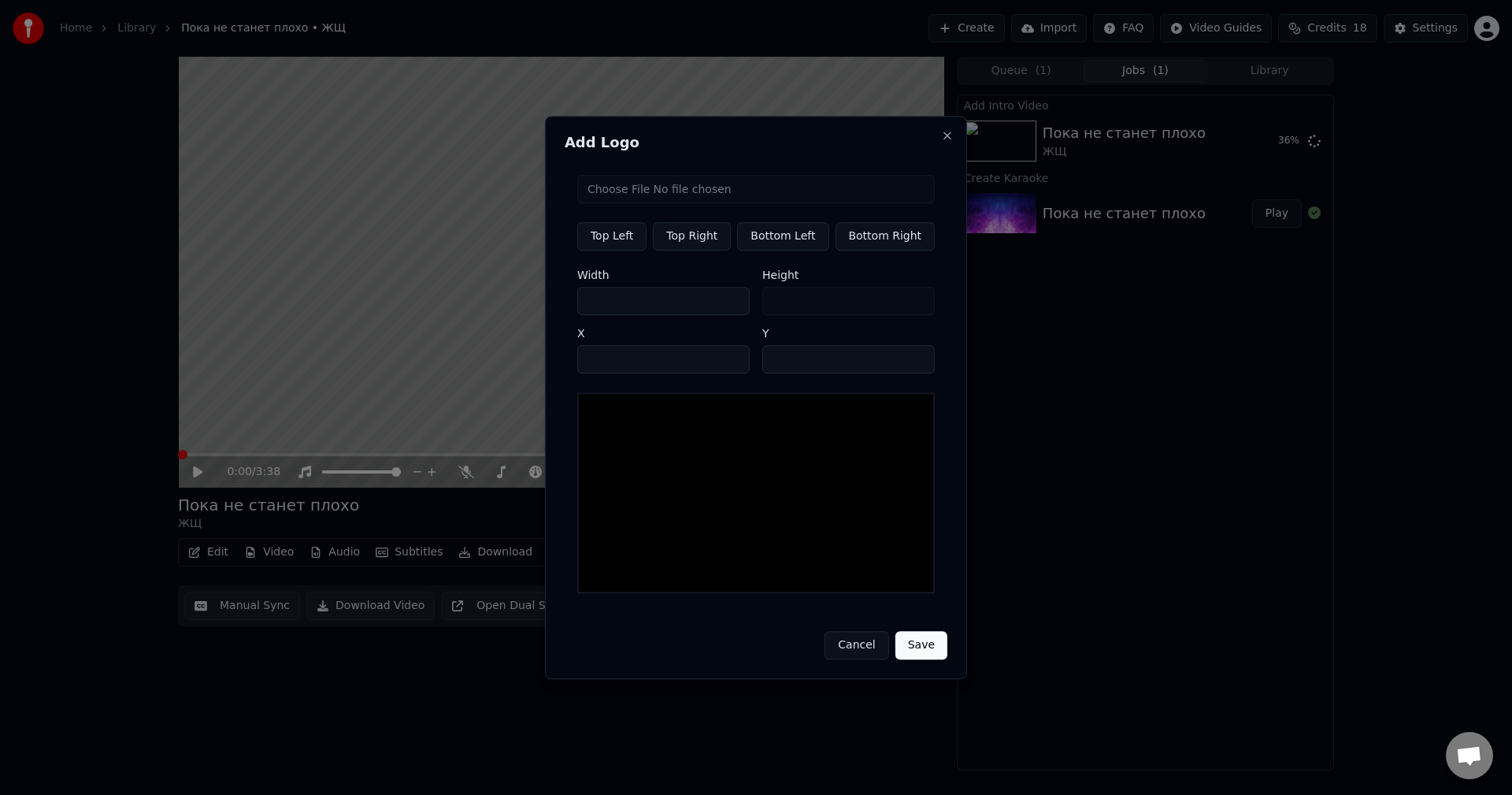
click at [669, 193] on input "file" at bounding box center [756, 189] width 358 height 28
type input "**********"
click at [865, 247] on button "Bottom Right" at bounding box center [885, 236] width 100 height 28
type input "****"
type input "***"
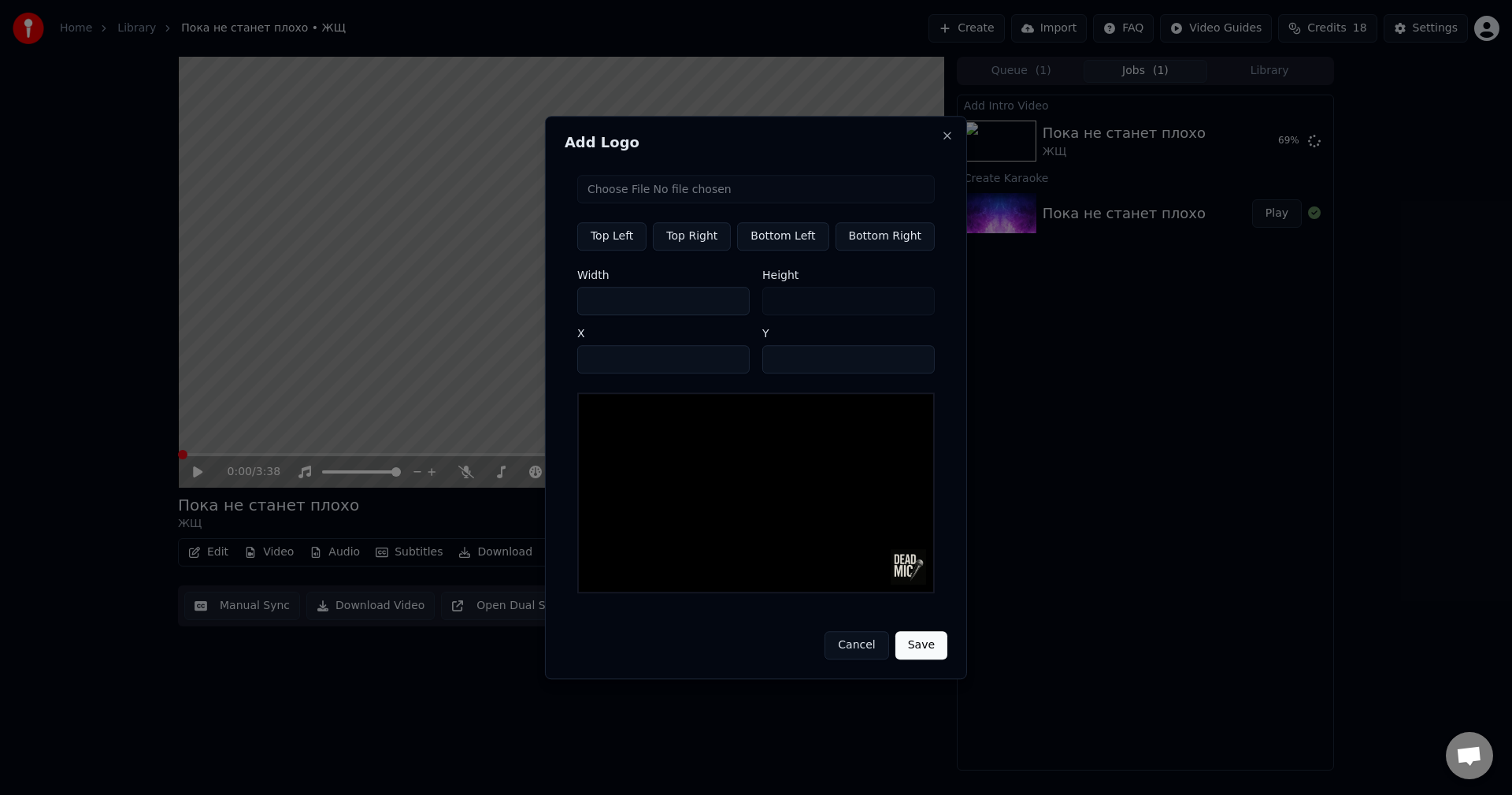
click at [789, 234] on button "Bottom Left" at bounding box center [783, 236] width 91 height 28
click at [694, 242] on button "Top Right" at bounding box center [691, 236] width 78 height 28
type input "****"
type input "**"
click at [917, 642] on button "Save" at bounding box center [921, 644] width 52 height 28
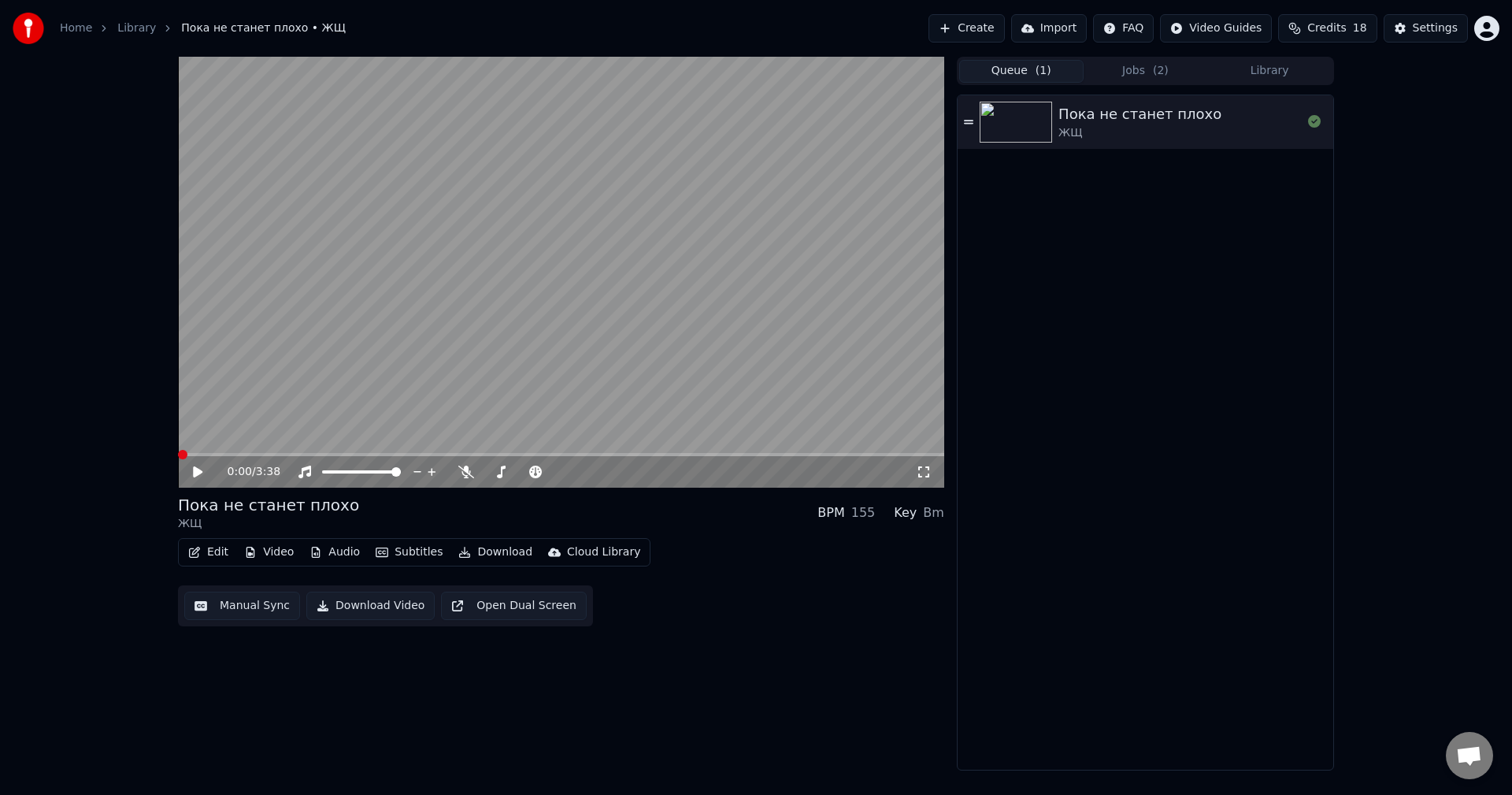
click at [1011, 70] on button "Queue ( 1 )" at bounding box center [1021, 71] width 125 height 23
click at [1123, 70] on button "Jobs ( 2 )" at bounding box center [1146, 71] width 125 height 23
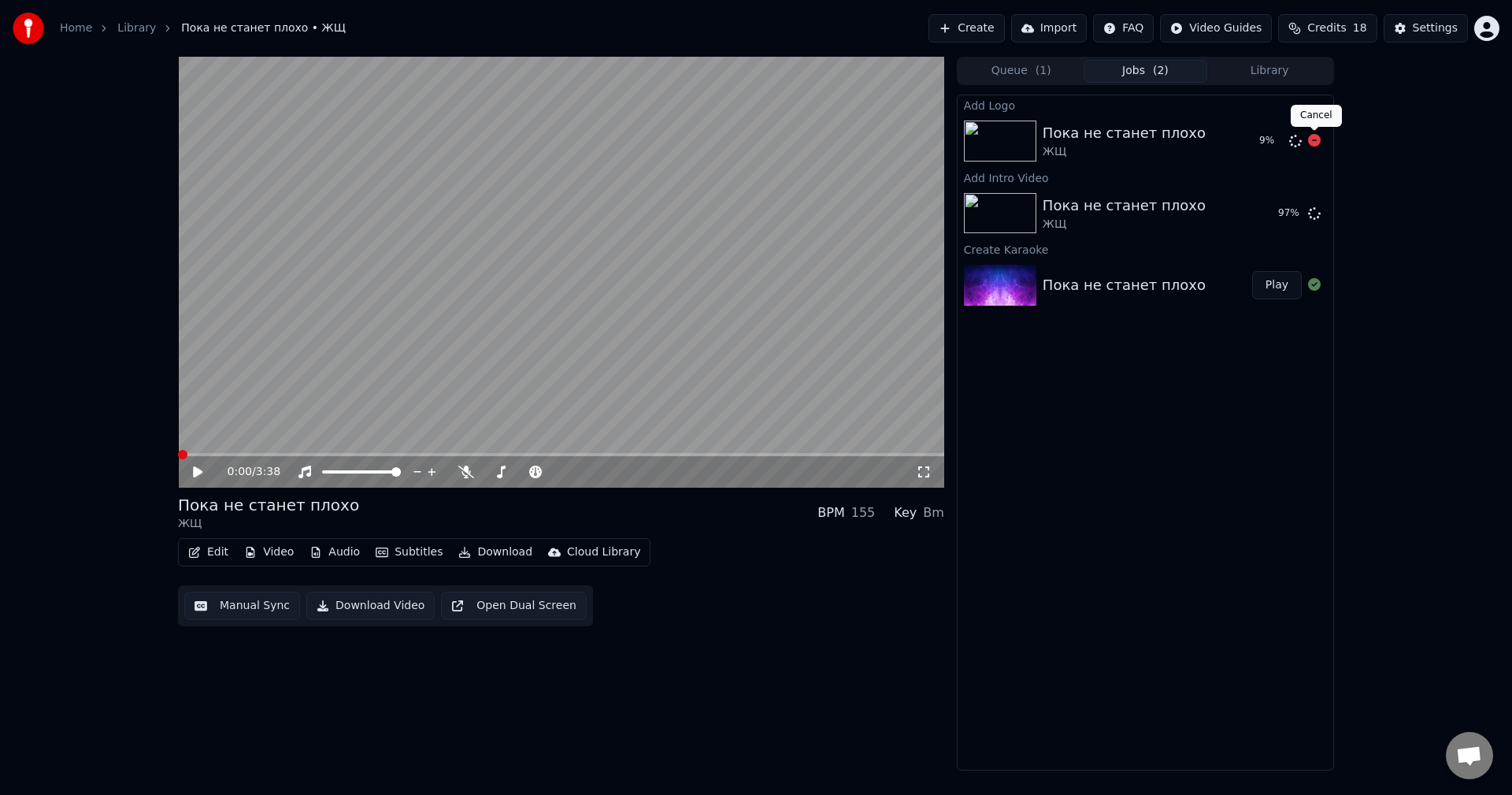
click at [1319, 138] on icon at bounding box center [1315, 140] width 13 height 13
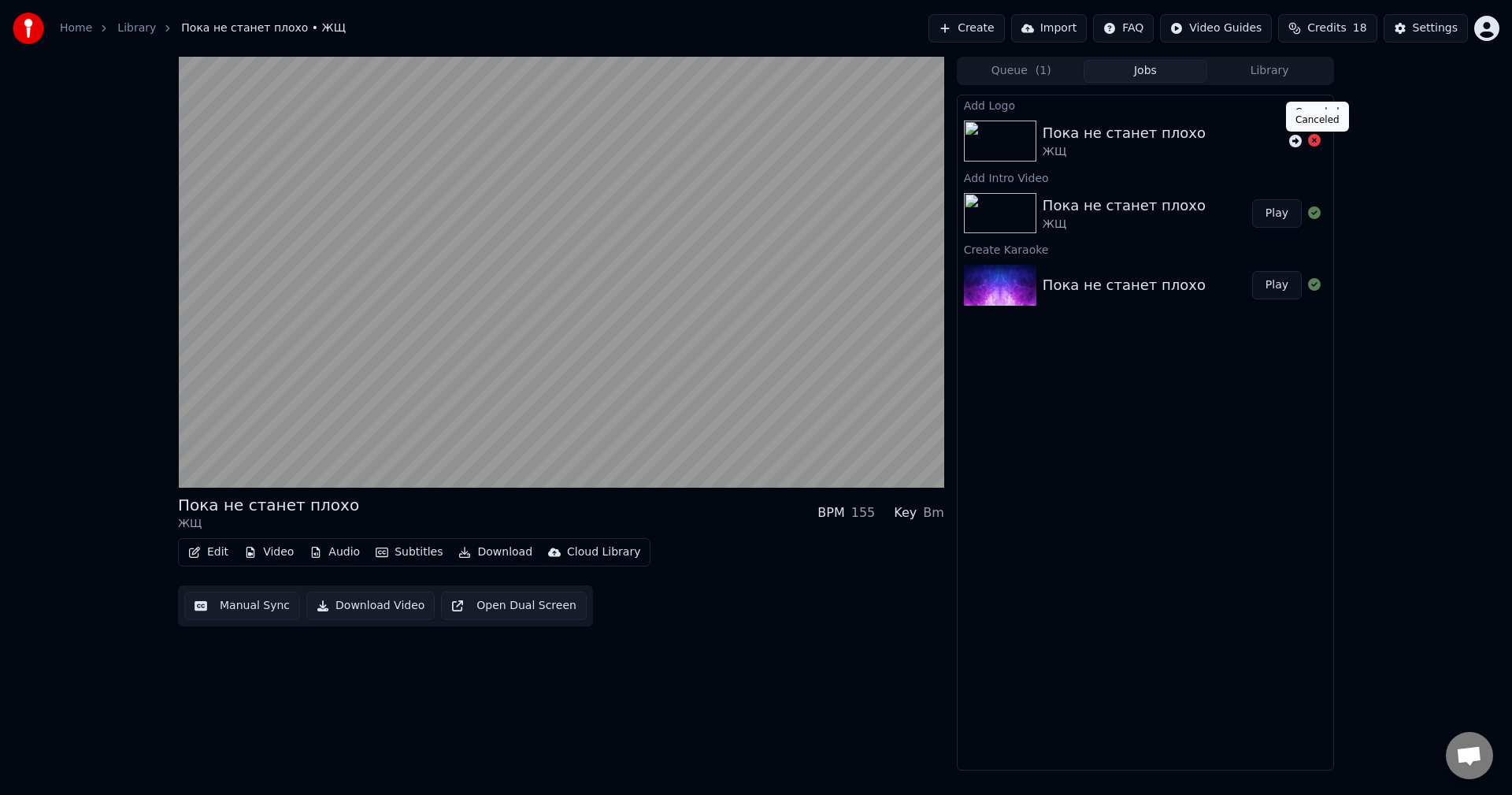
click at [1320, 138] on div at bounding box center [1305, 140] width 44 height 19
click at [1315, 143] on icon at bounding box center [1315, 140] width 13 height 13
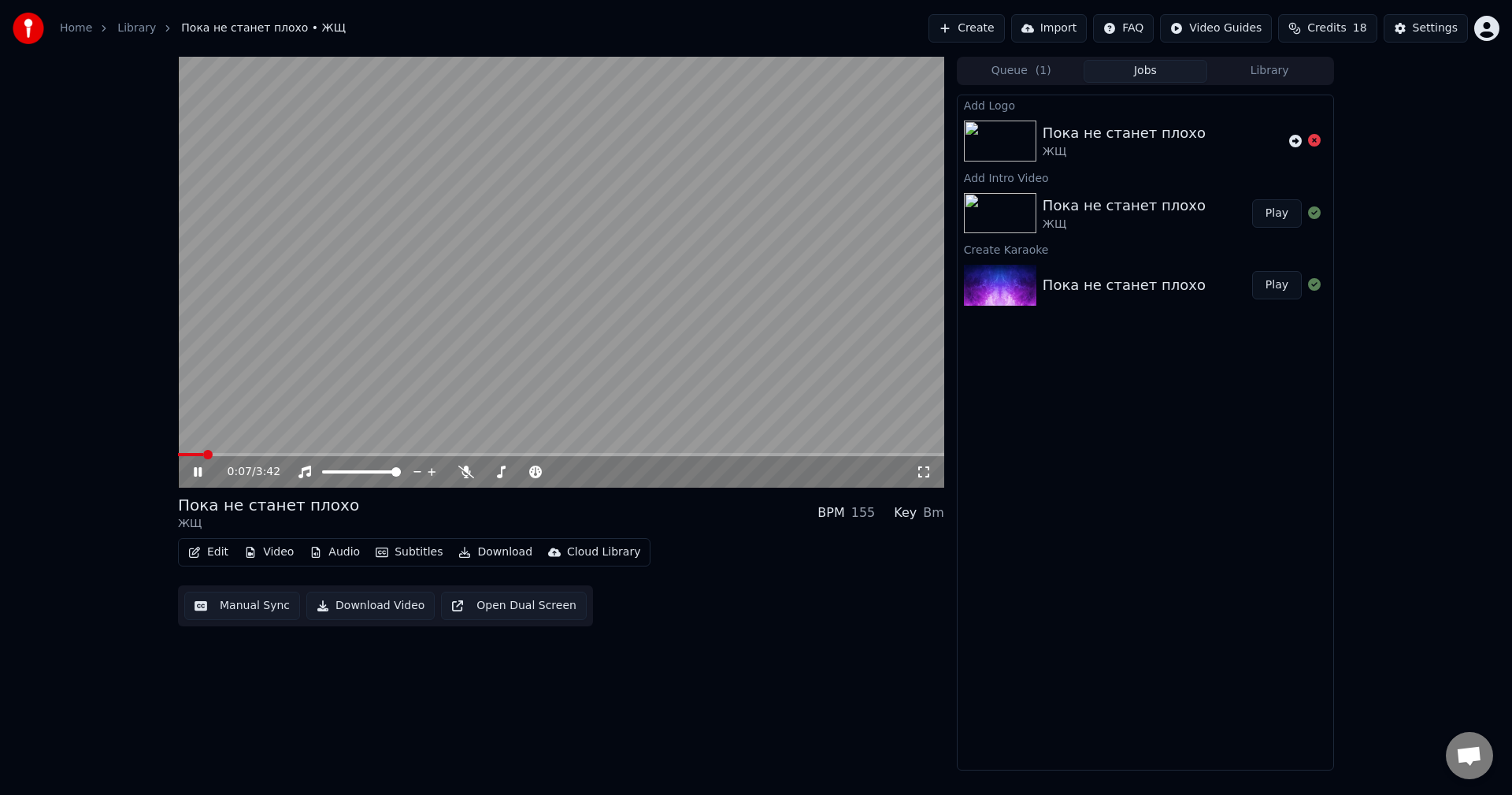
click at [201, 472] on icon at bounding box center [197, 472] width 8 height 10
click at [1312, 140] on icon at bounding box center [1315, 140] width 13 height 13
click at [1091, 115] on div "Пока не станет плохо ЖЩ" at bounding box center [1145, 141] width 376 height 53
click at [1265, 215] on button "Play" at bounding box center [1276, 213] width 49 height 28
click at [193, 478] on div "0:03 / 3:42" at bounding box center [561, 471] width 754 height 15
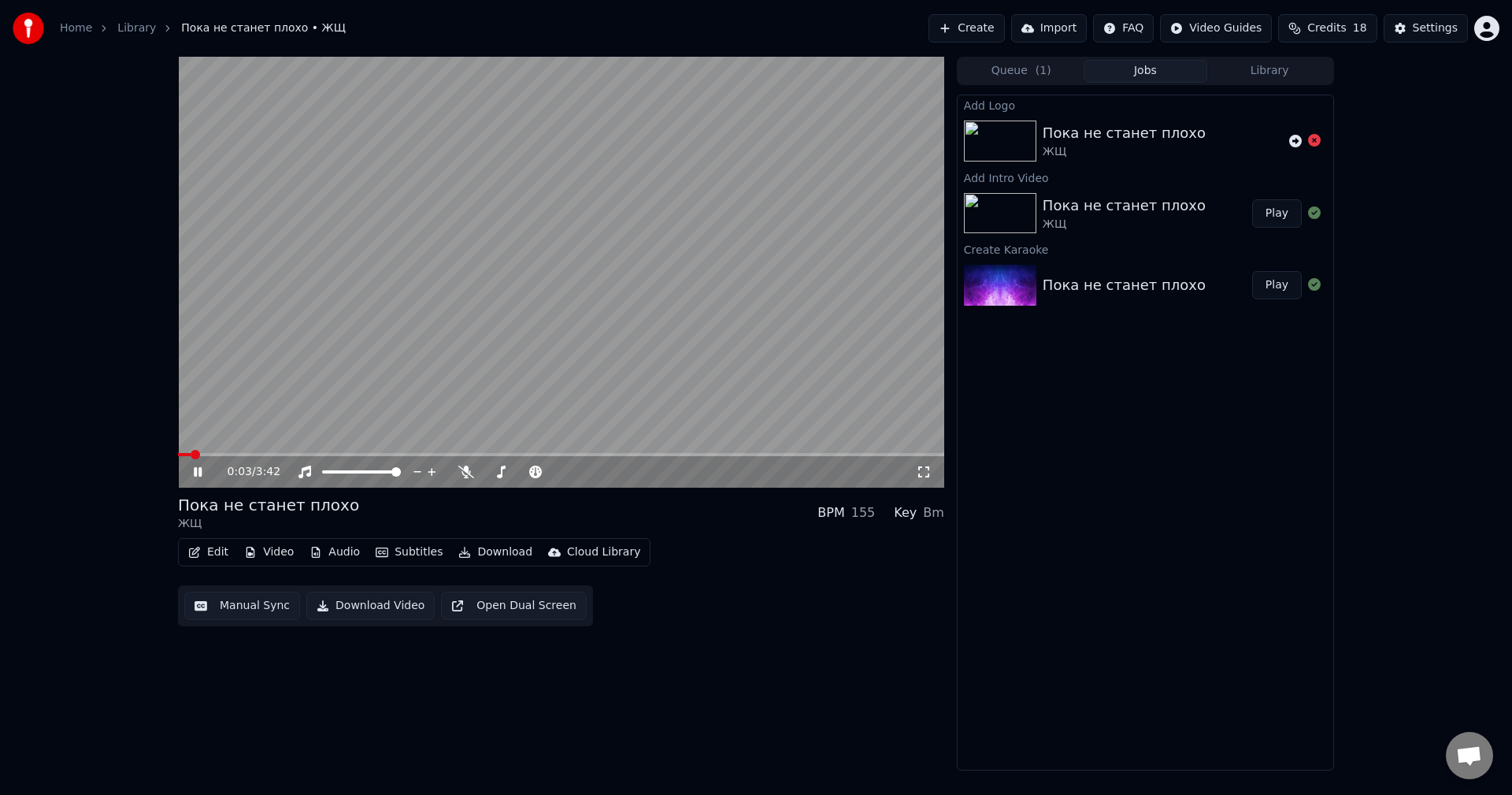
click at [217, 557] on button "Edit" at bounding box center [208, 551] width 53 height 22
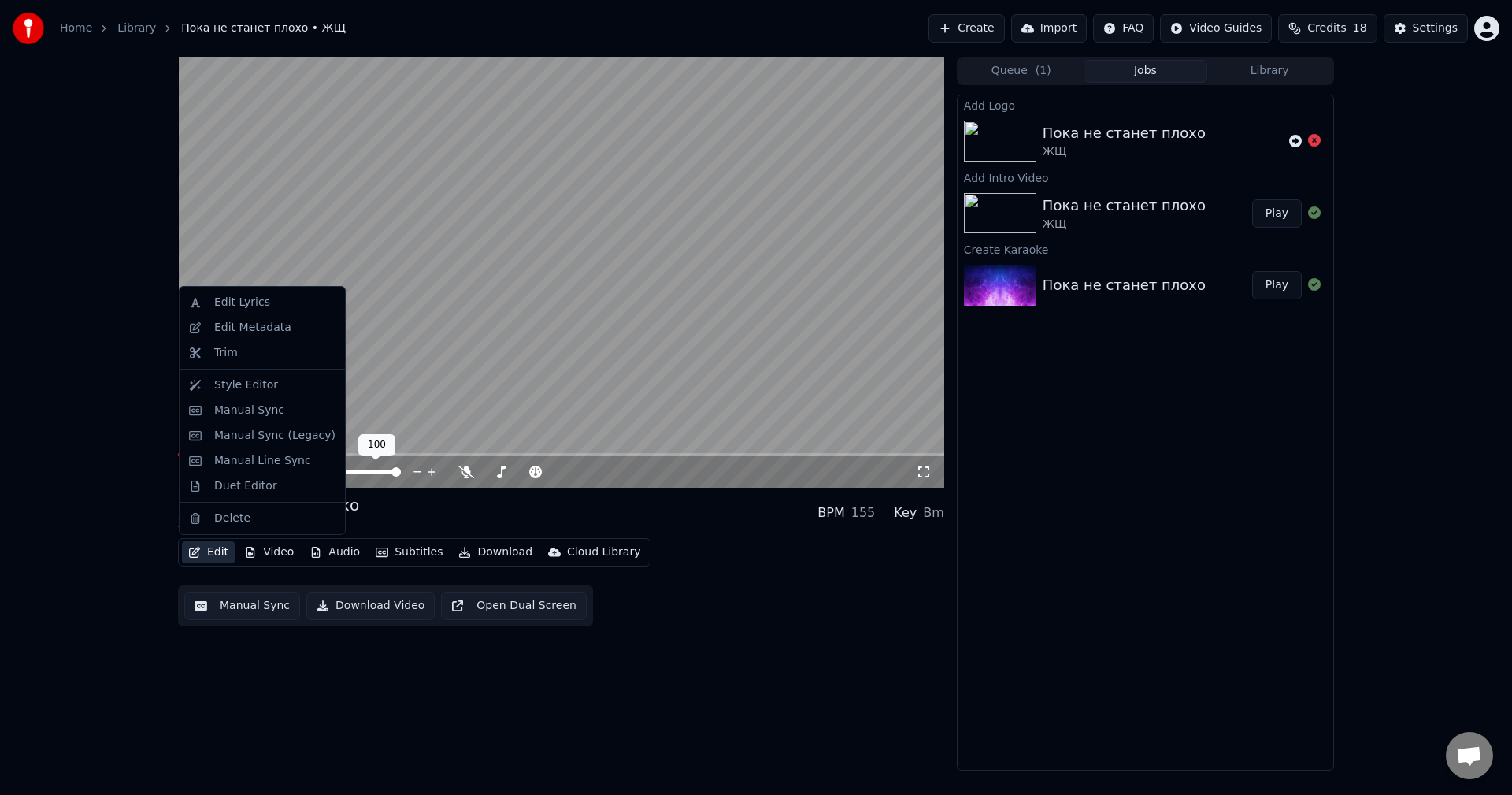
click at [410, 413] on video at bounding box center [561, 272] width 767 height 431
click at [209, 551] on button "Edit" at bounding box center [208, 551] width 53 height 22
click at [1166, 223] on div "ЖЩ" at bounding box center [1123, 224] width 163 height 15
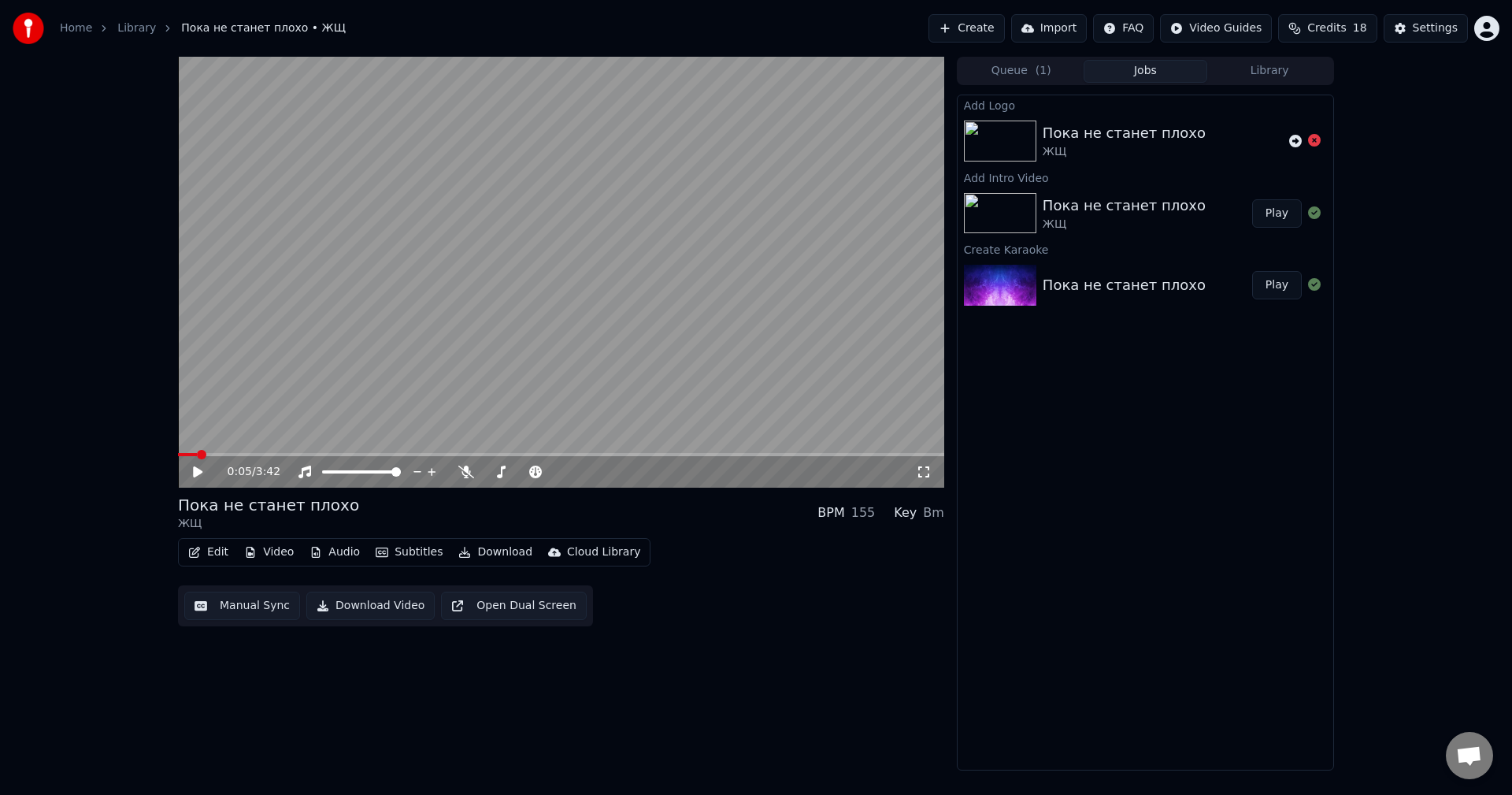
click at [1187, 202] on div "Пока не станет плохо ЖЩ" at bounding box center [1147, 213] width 210 height 38
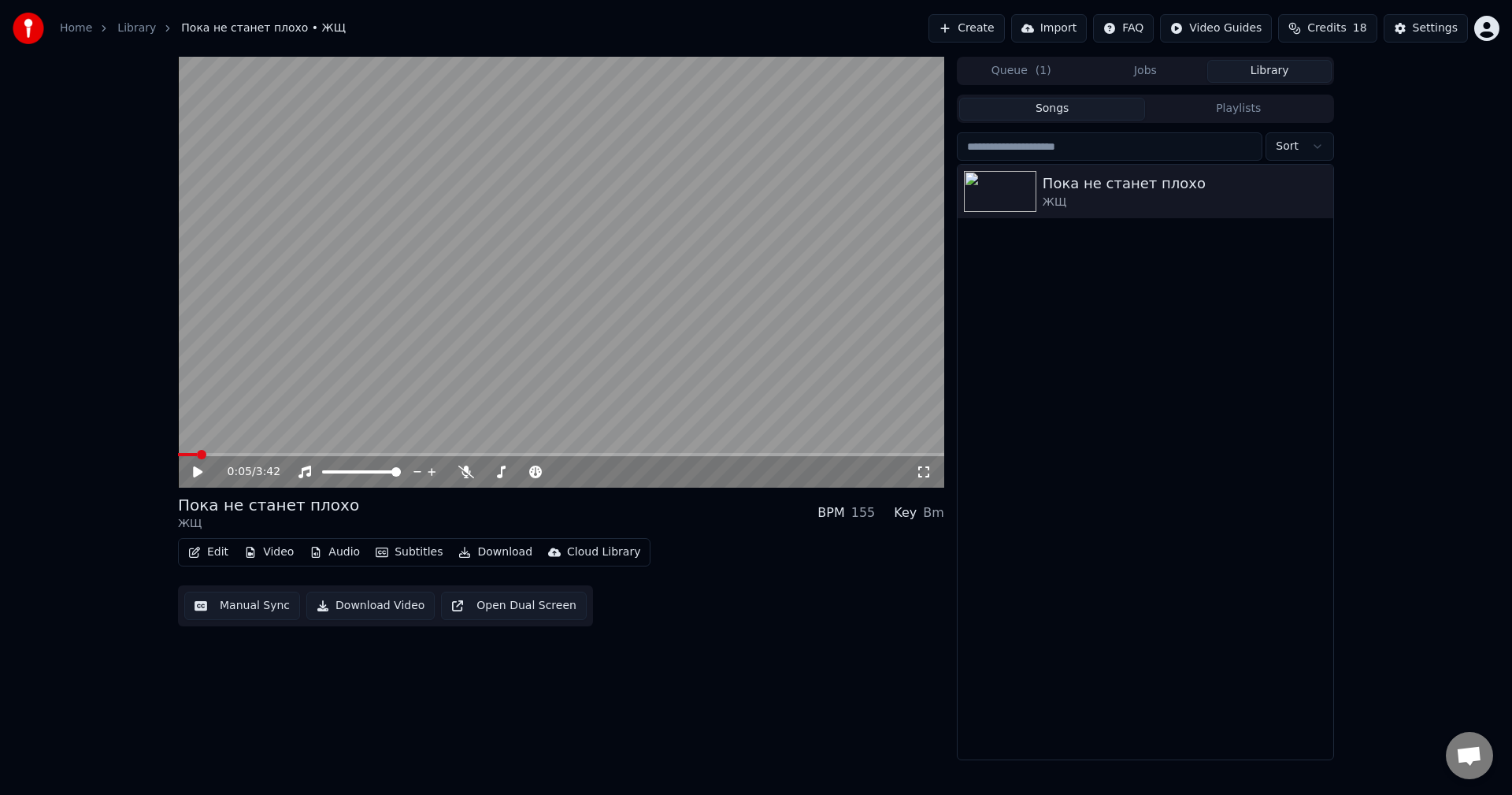
click at [1259, 60] on button "Library" at bounding box center [1269, 71] width 125 height 23
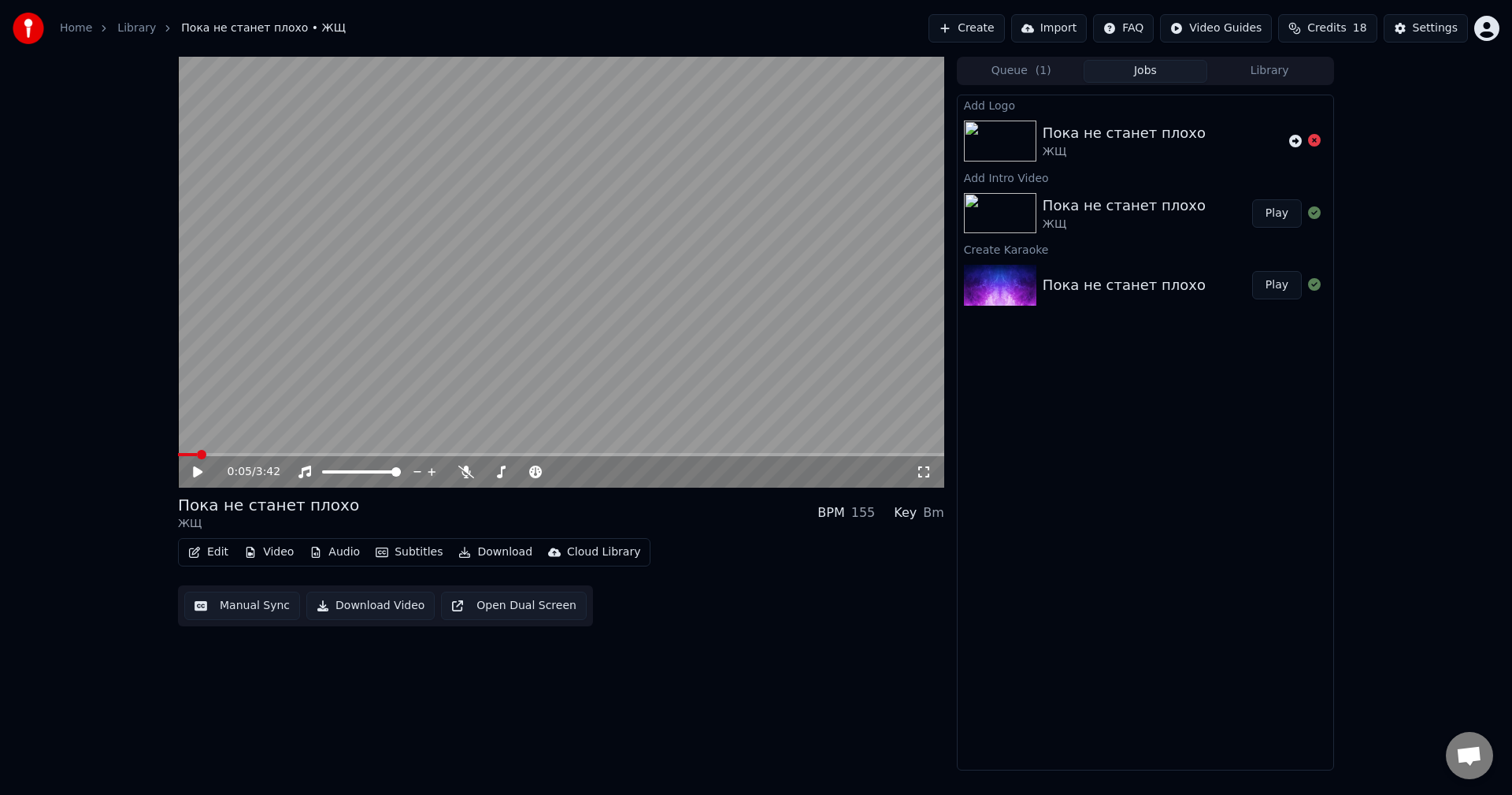
click at [1160, 70] on button "Jobs" at bounding box center [1146, 71] width 125 height 23
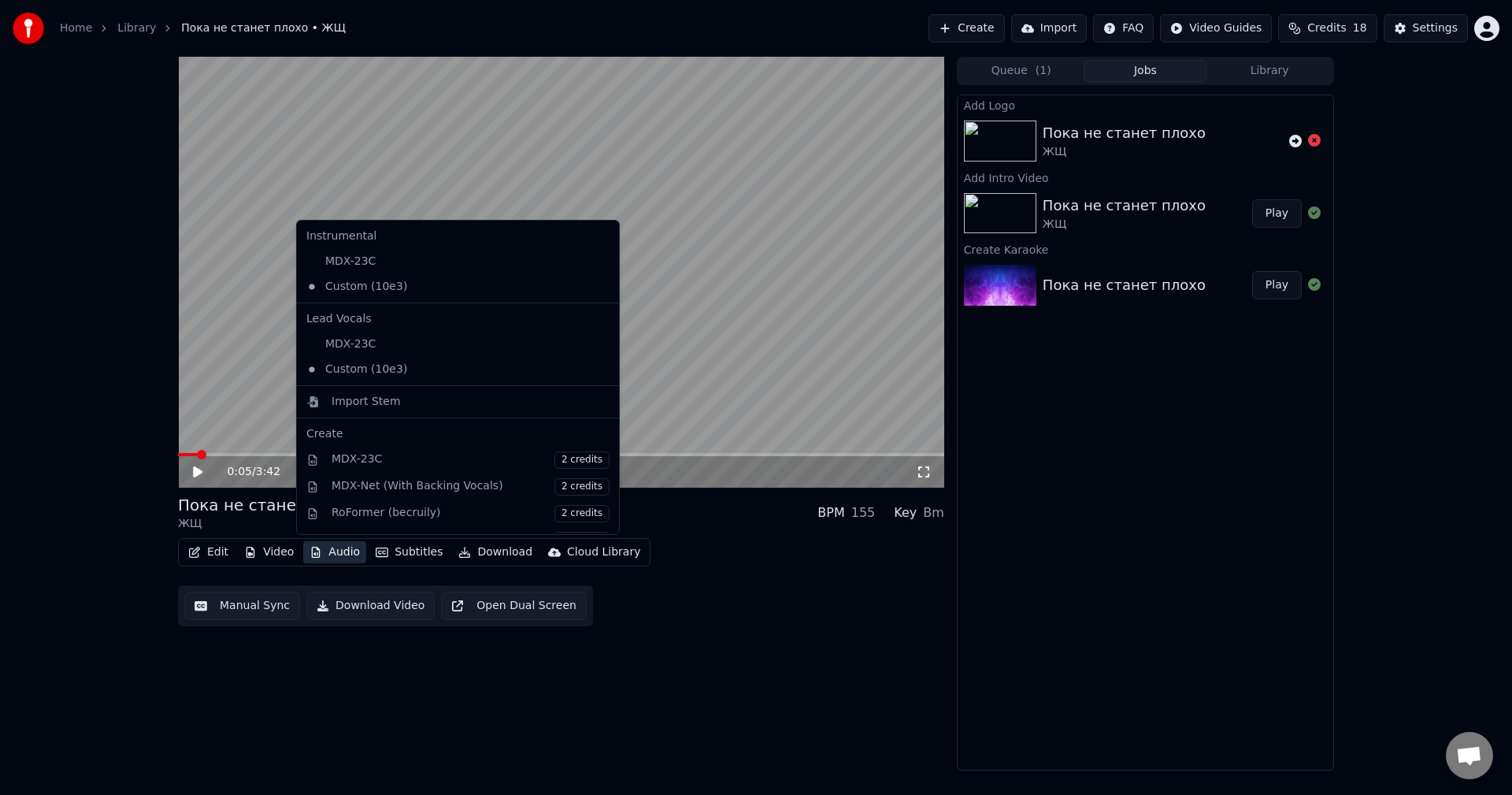
click at [324, 556] on button "Audio" at bounding box center [335, 551] width 63 height 22
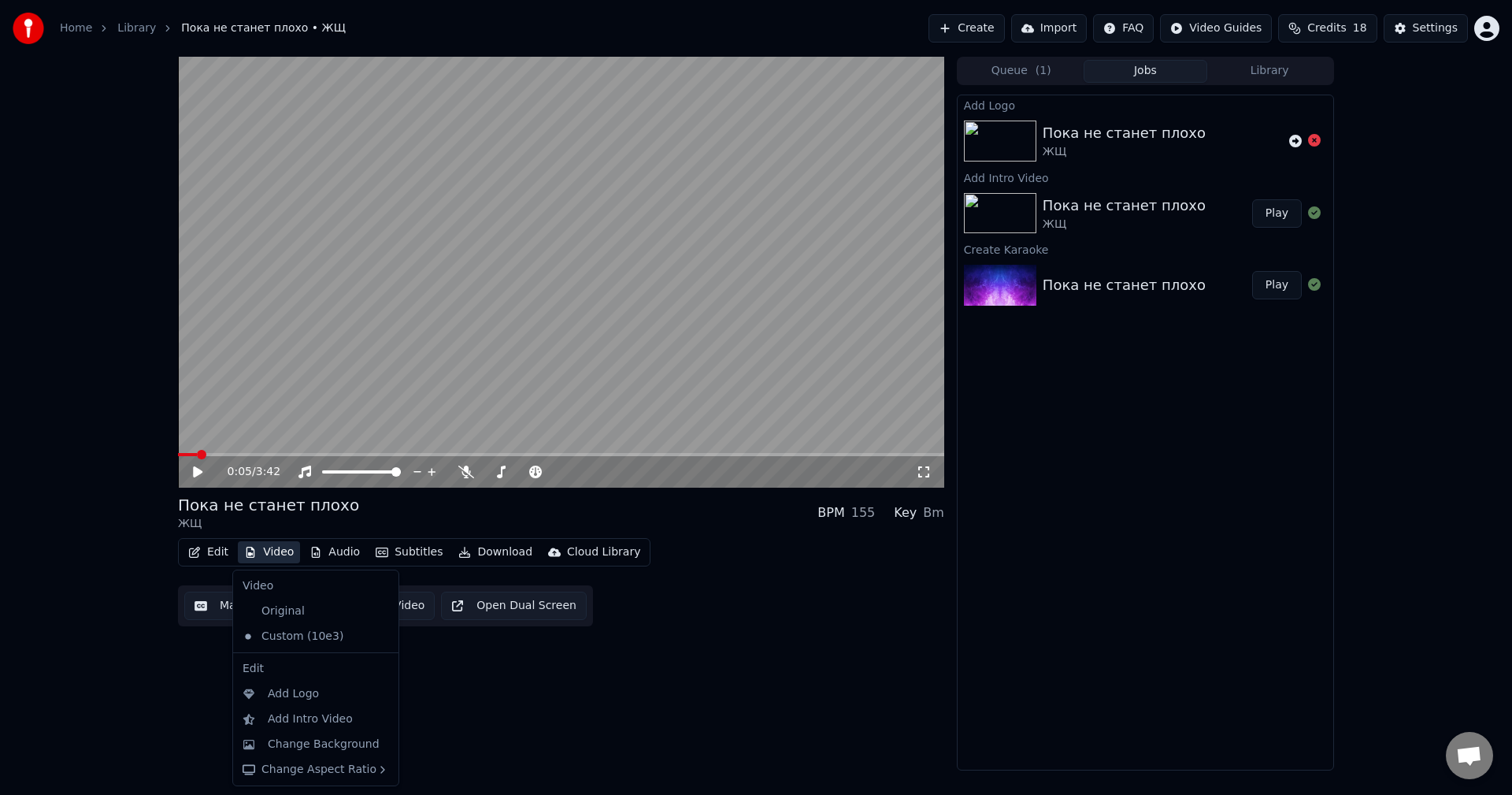
click at [378, 638] on icon at bounding box center [386, 636] width 17 height 13
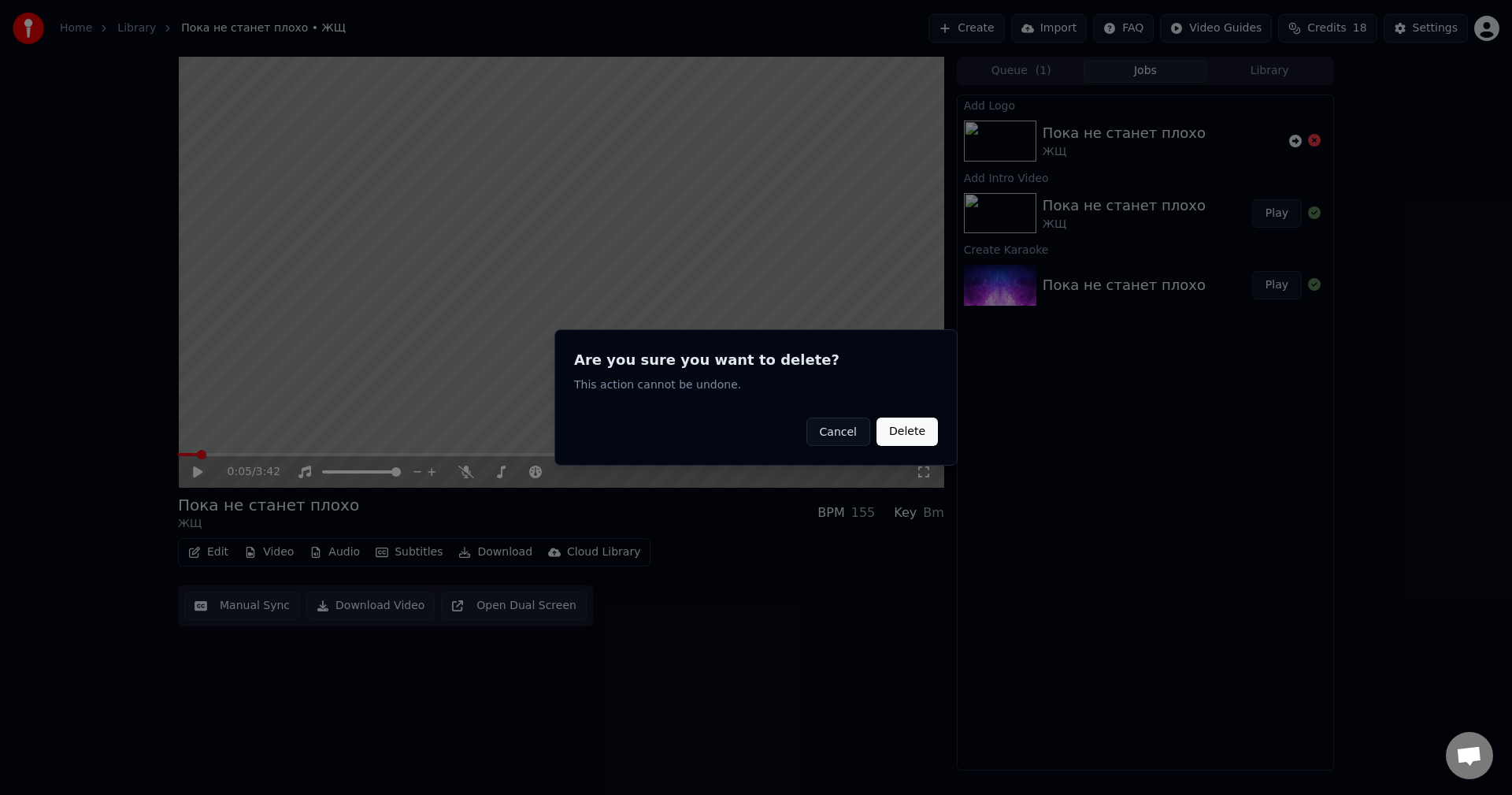
click at [906, 426] on button "Delete" at bounding box center [907, 432] width 62 height 28
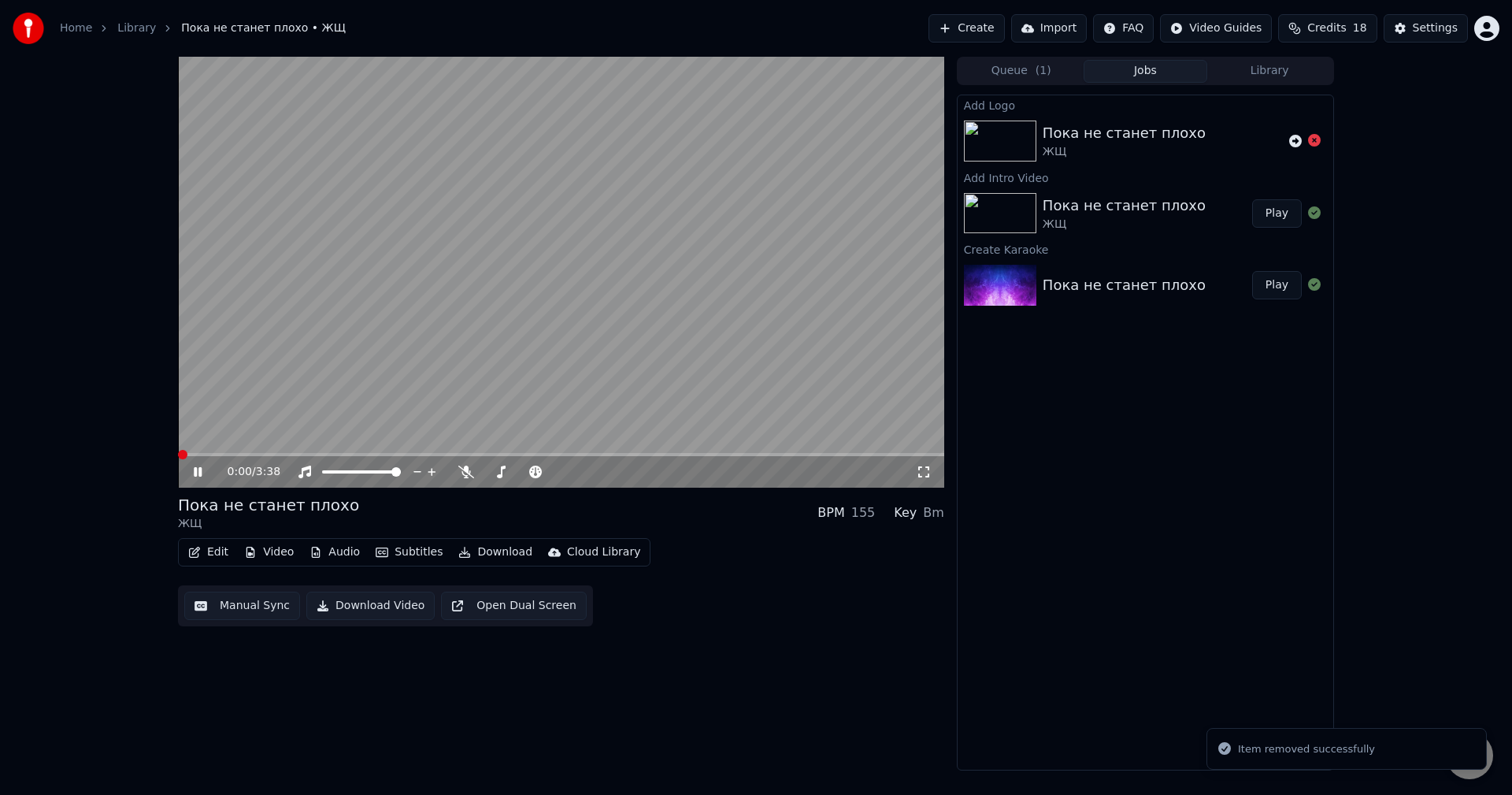
click at [178, 458] on span at bounding box center [183, 455] width 10 height 10
click at [201, 473] on icon at bounding box center [197, 472] width 8 height 10
click at [282, 555] on button "Video" at bounding box center [269, 551] width 62 height 22
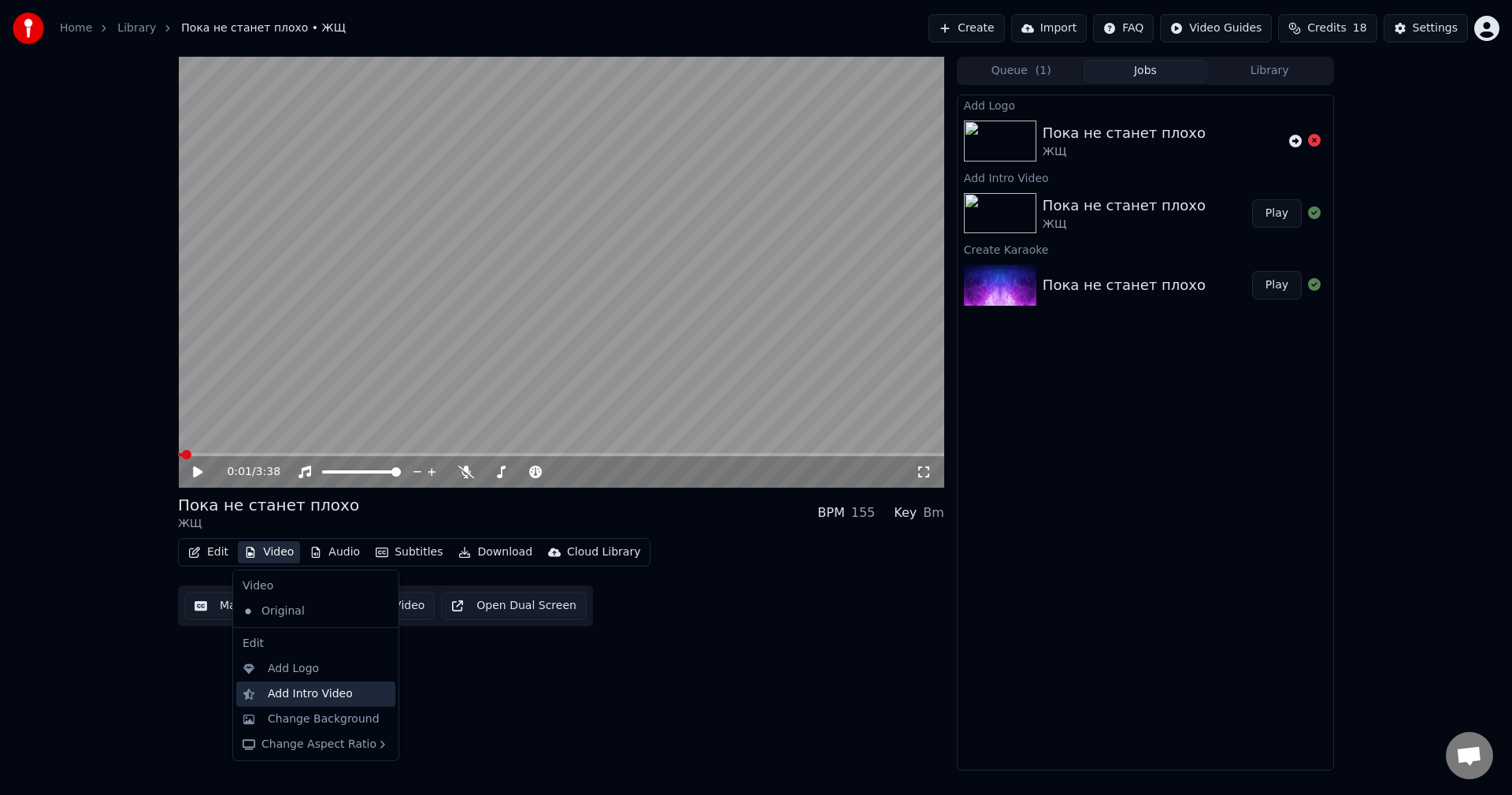
click at [300, 690] on div "Add Intro Video" at bounding box center [310, 693] width 85 height 15
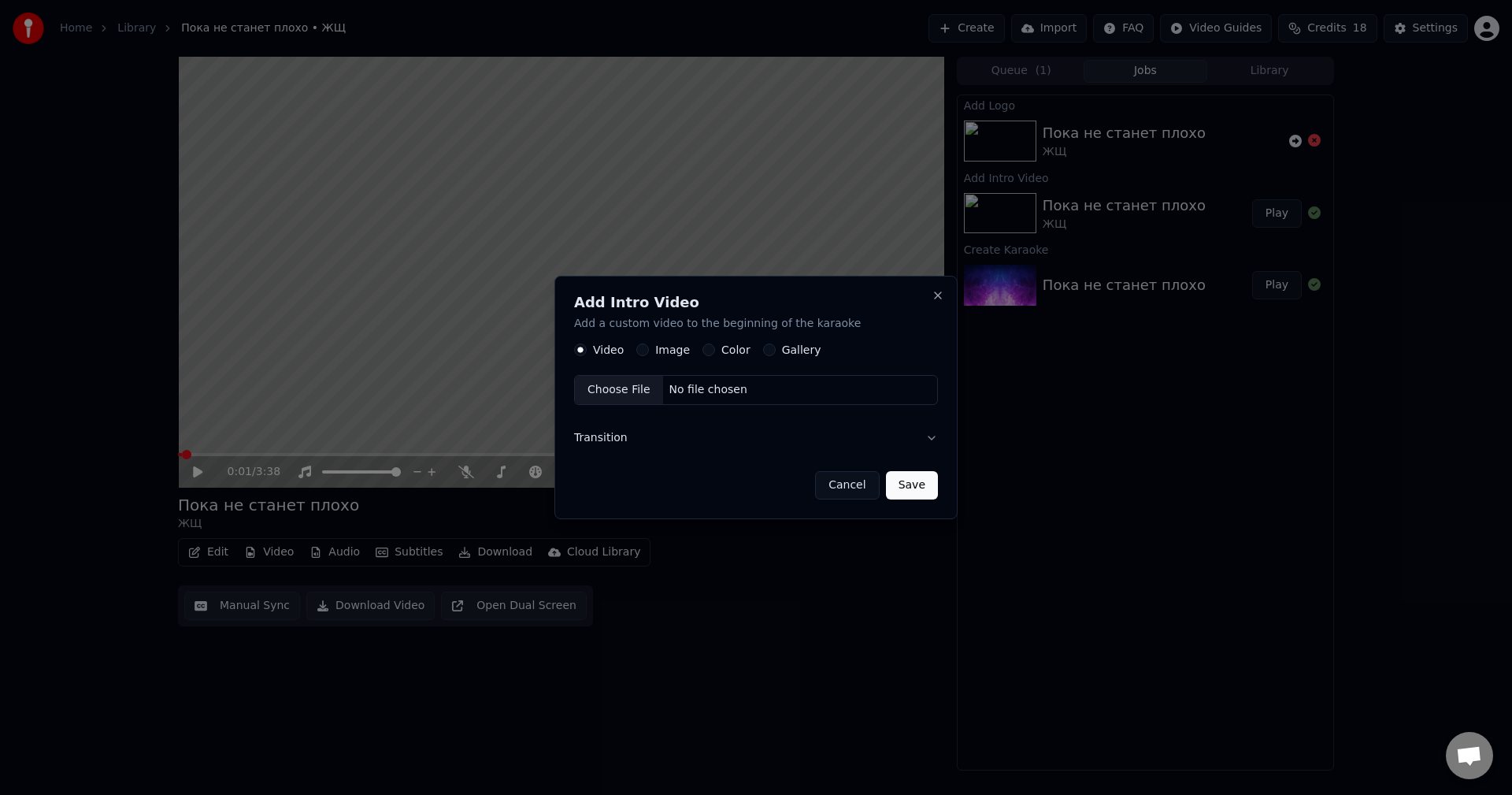
click at [724, 347] on label "Color" at bounding box center [736, 351] width 29 height 11
click at [715, 347] on button "Color" at bounding box center [709, 351] width 13 height 13
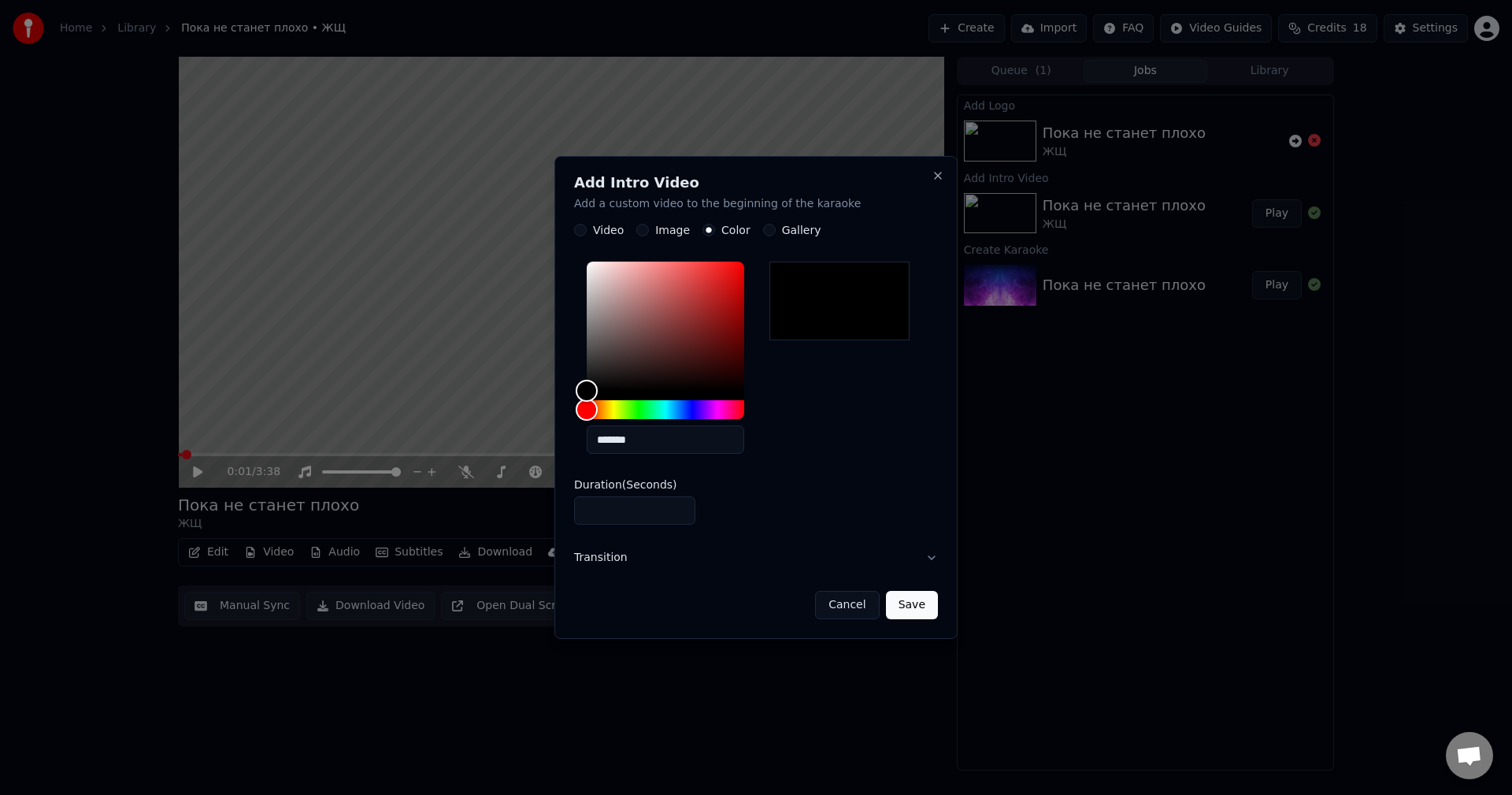
drag, startPoint x: 612, startPoint y: 514, endPoint x: 508, endPoint y: 513, distance: 104.0
click at [508, 513] on body "Home Library Пока не станет плохо • ЖЩ Create Import FAQ Video Guides Credits 1…" at bounding box center [756, 398] width 1512 height 795
click at [855, 616] on button "Cancel" at bounding box center [847, 605] width 64 height 28
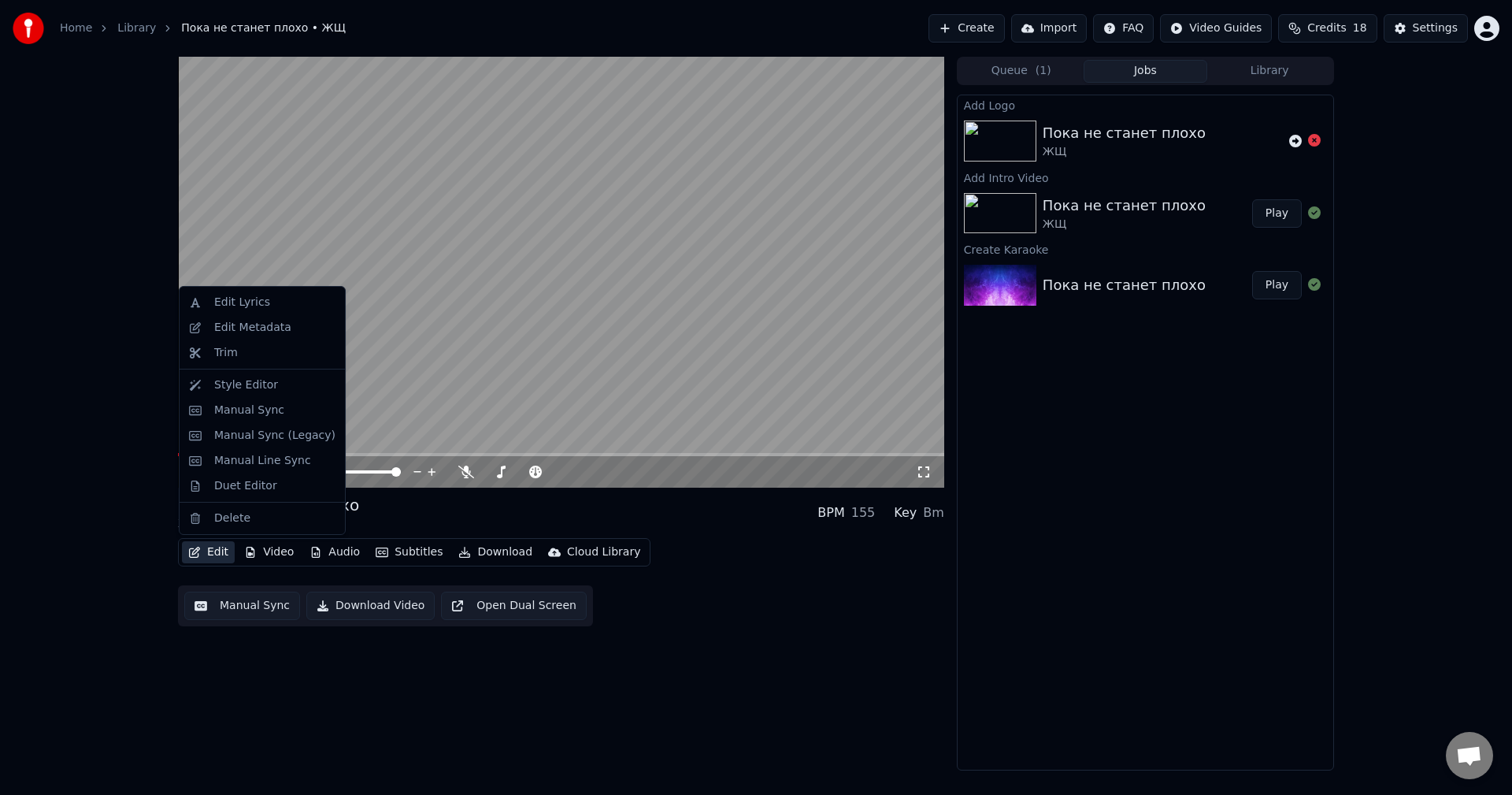
click at [214, 553] on button "Edit" at bounding box center [208, 551] width 53 height 22
click at [259, 388] on div "Style Editor" at bounding box center [246, 385] width 64 height 15
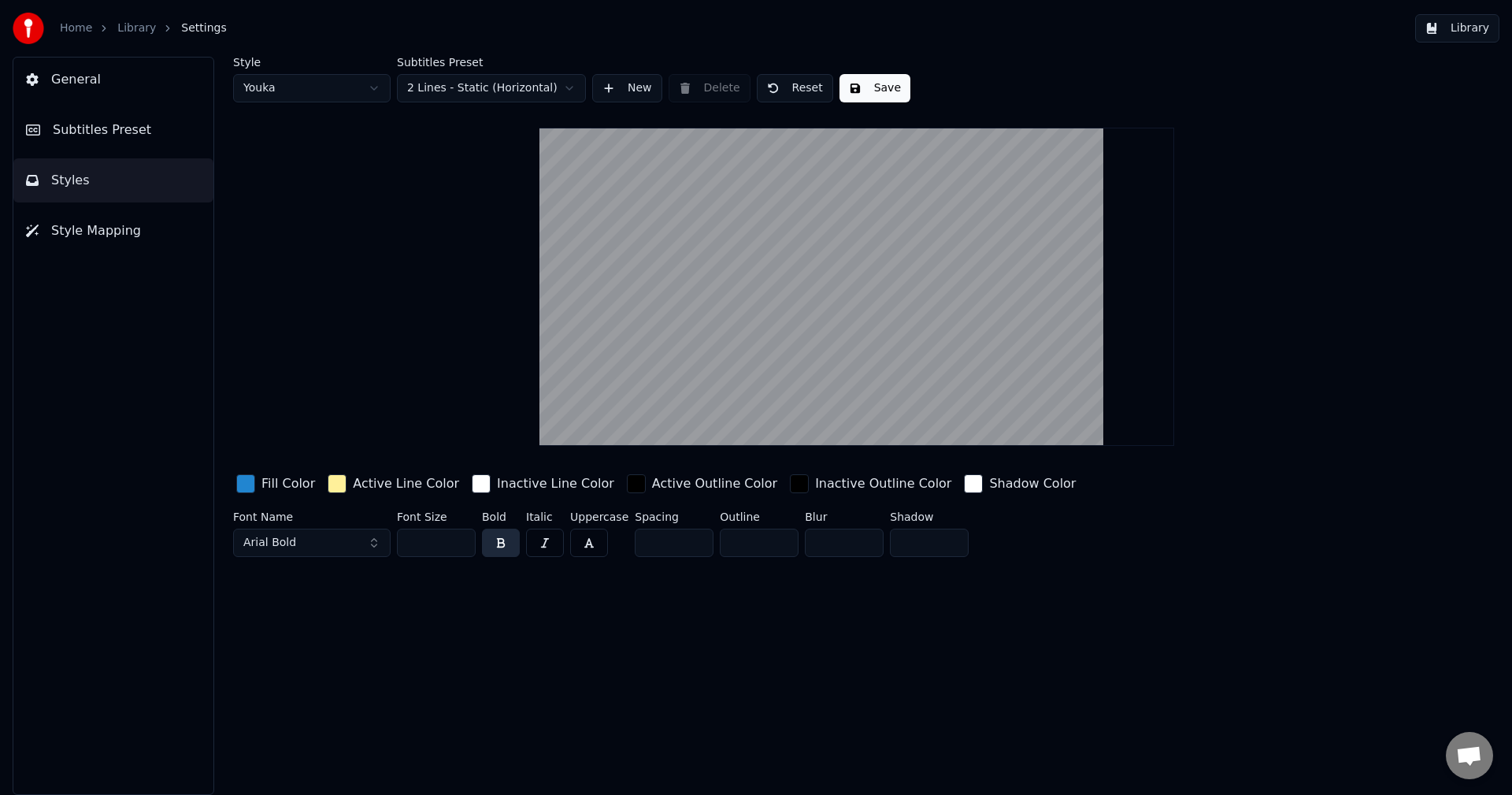
click at [152, 164] on button "Styles" at bounding box center [113, 181] width 200 height 44
click at [147, 136] on button "Subtitles Preset" at bounding box center [113, 130] width 200 height 44
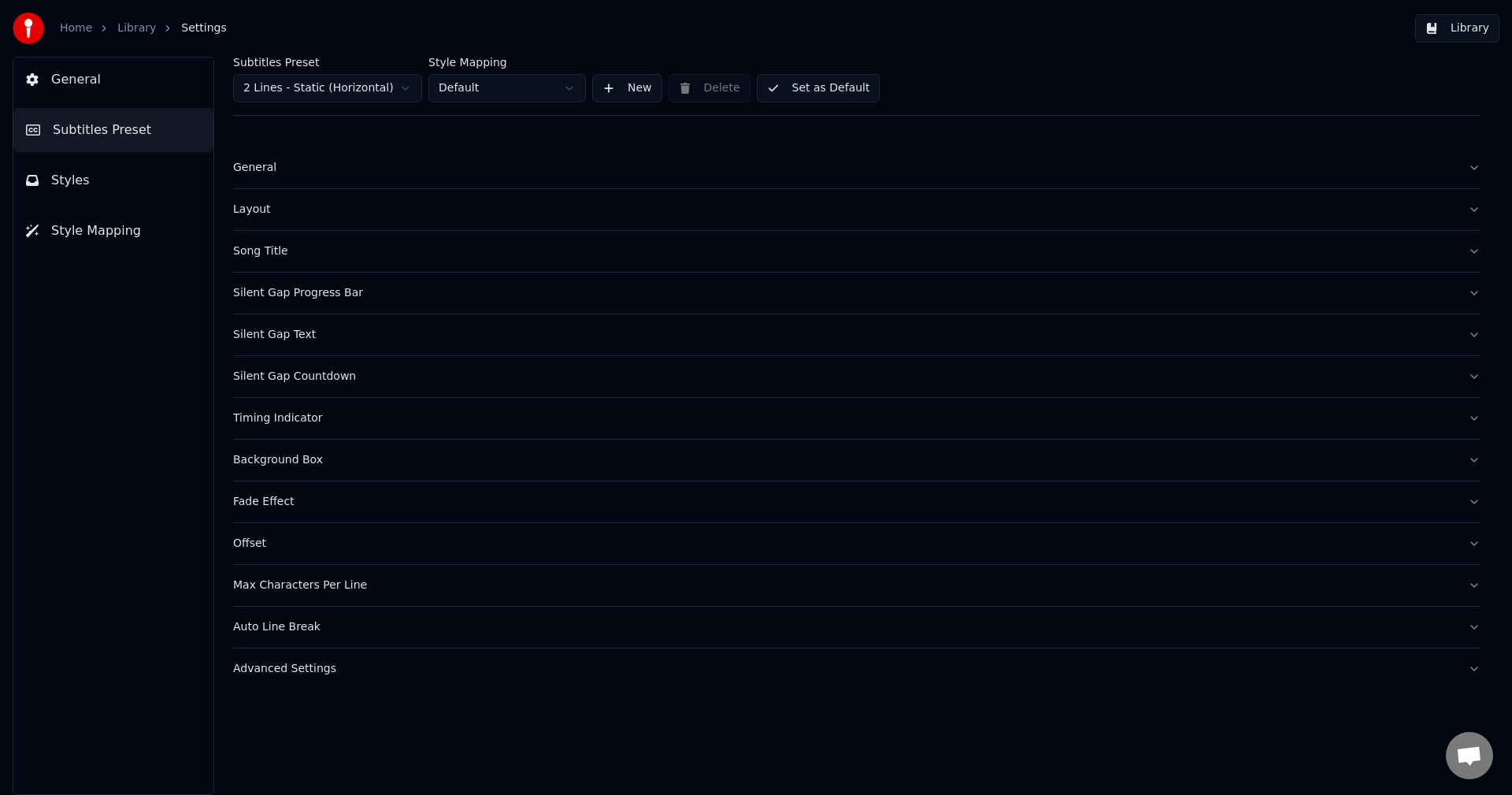
click at [88, 173] on button "Styles" at bounding box center [113, 181] width 200 height 44
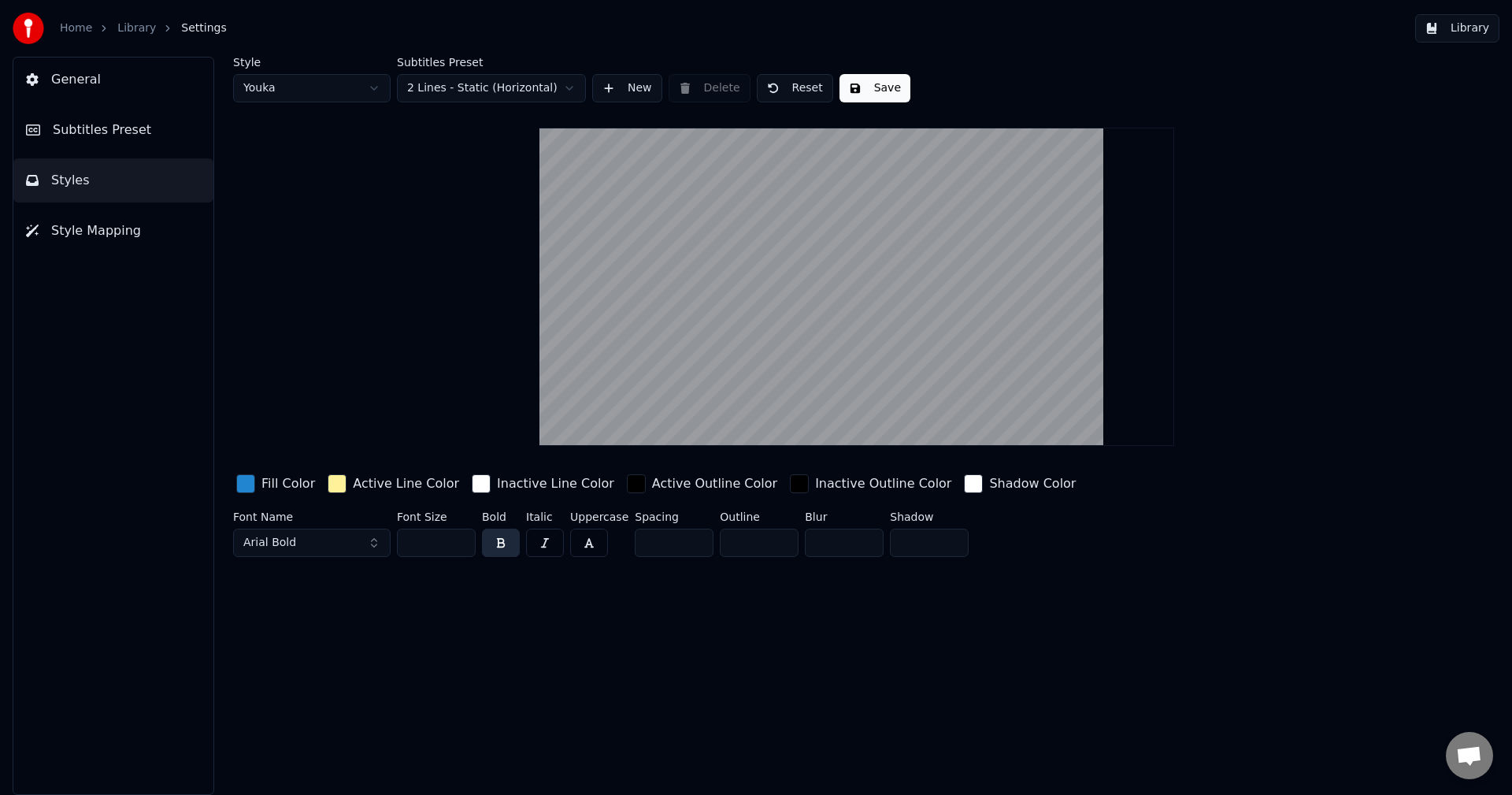
click at [397, 87] on html "Home Library Settings Library General Subtitles Preset Styles Style Mapping Sty…" at bounding box center [756, 398] width 1512 height 795
click at [329, 84] on html "Home Library Settings Library General Subtitles Preset Styles Style Mapping Sty…" at bounding box center [756, 398] width 1512 height 795
click at [100, 228] on span "Style Mapping" at bounding box center [96, 230] width 90 height 19
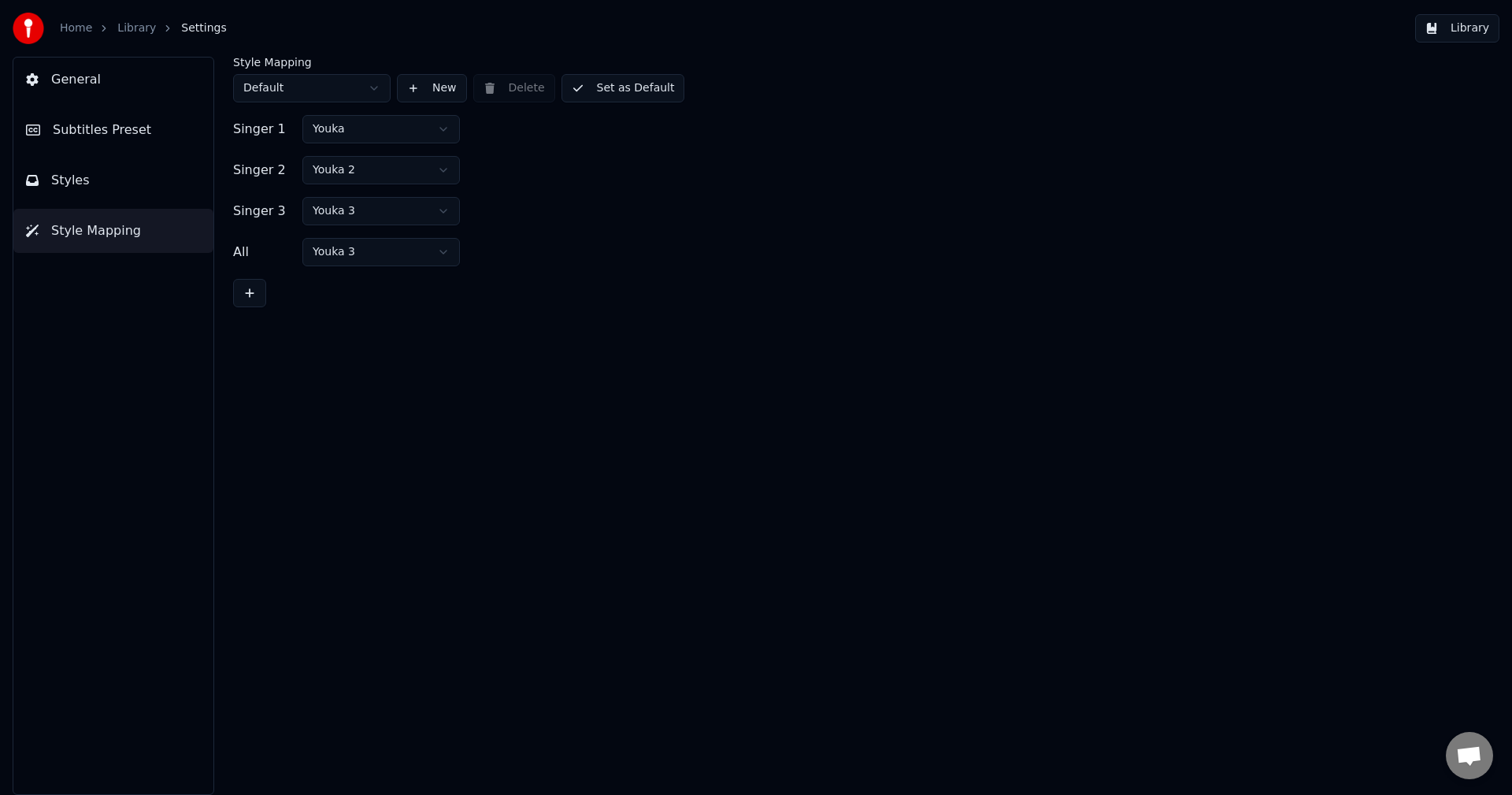
click at [119, 137] on span "Subtitles Preset" at bounding box center [102, 130] width 99 height 19
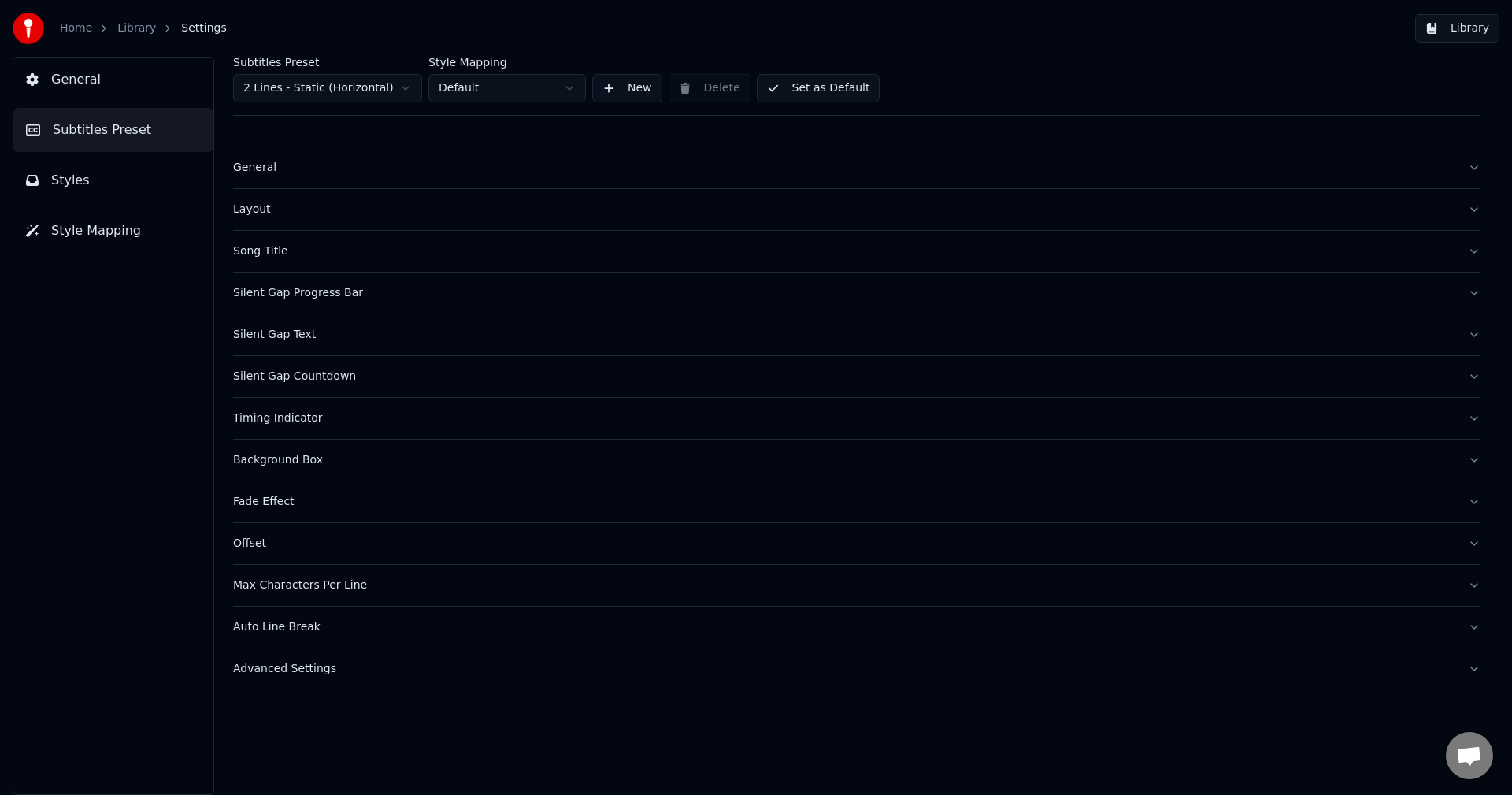
click at [296, 621] on div "Auto Line Break" at bounding box center [844, 627] width 1222 height 15
click at [282, 665] on div "Advanced Settings" at bounding box center [844, 668] width 1222 height 15
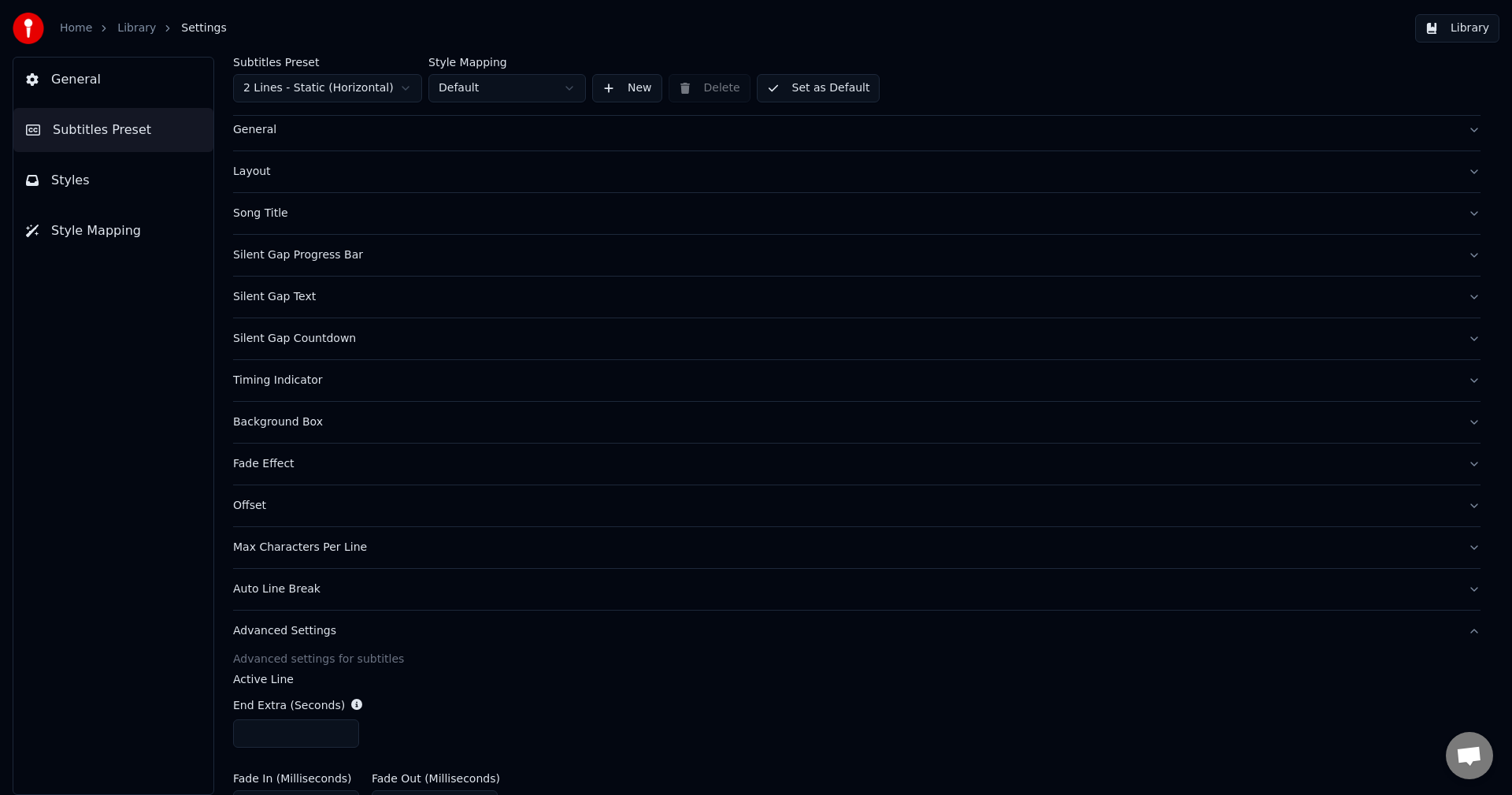
scroll to position [367, 0]
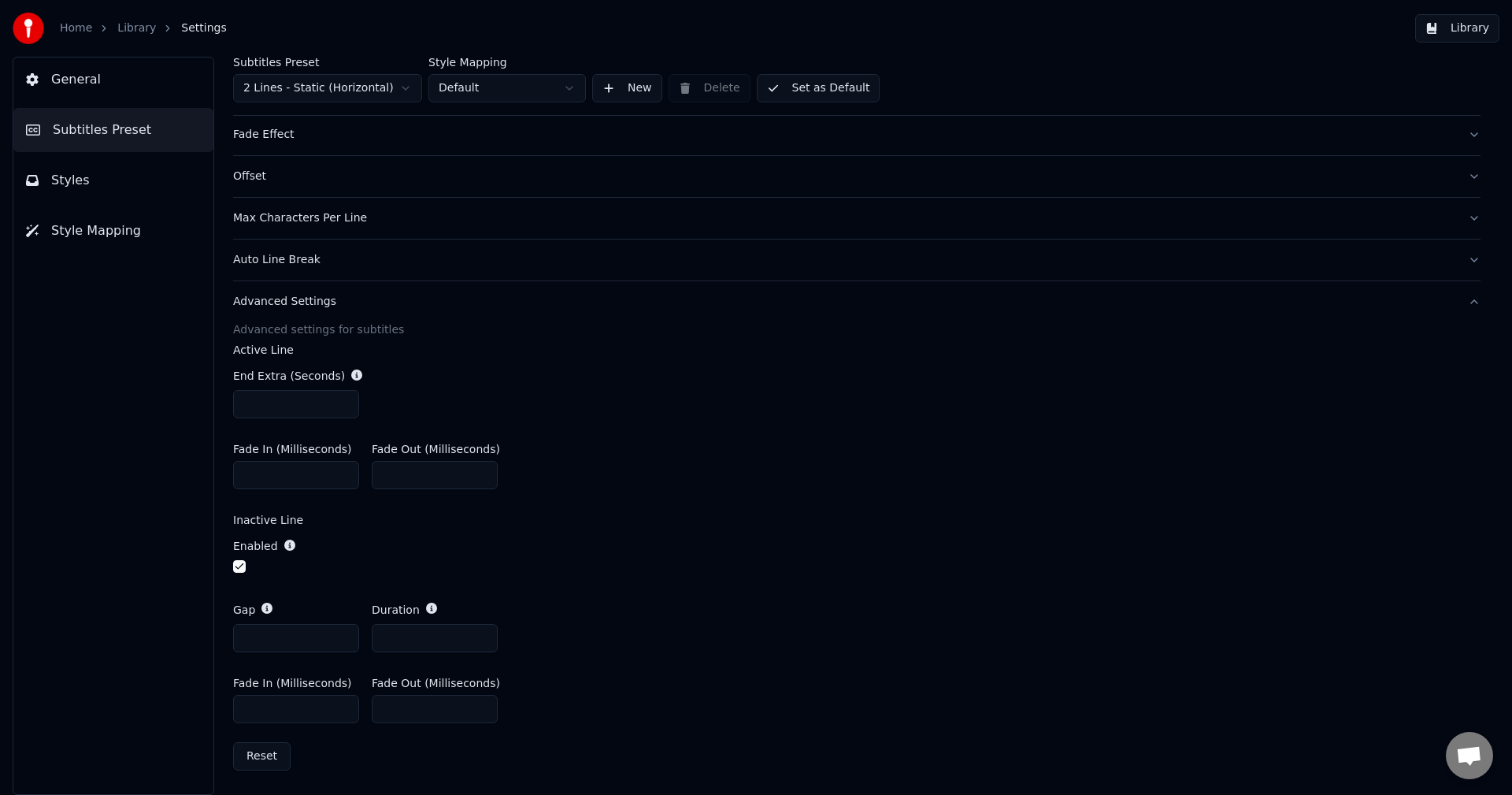
click at [296, 296] on div "Advanced Settings" at bounding box center [844, 301] width 1222 height 15
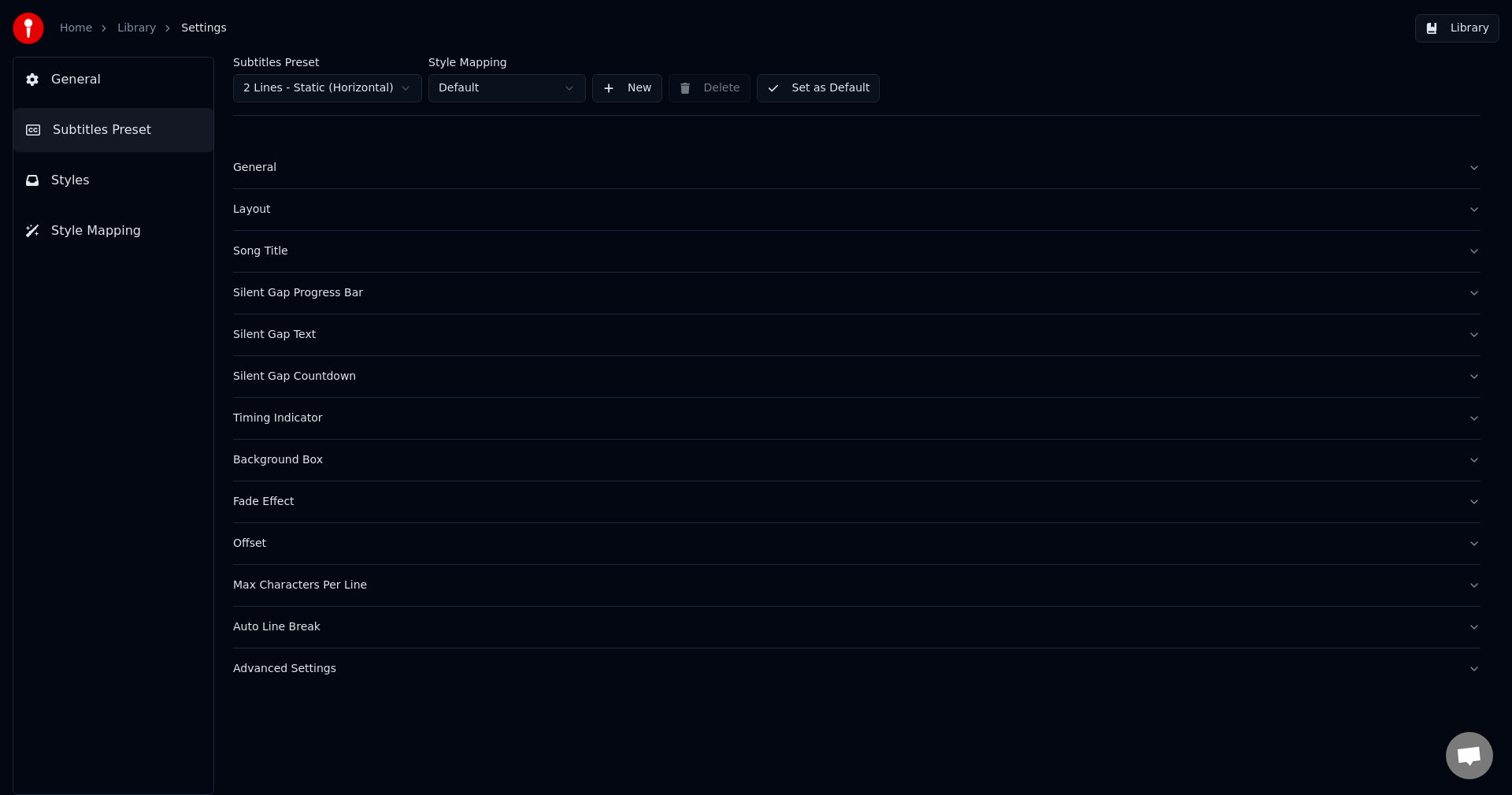
click at [278, 508] on div "Fade Effect" at bounding box center [844, 501] width 1222 height 15
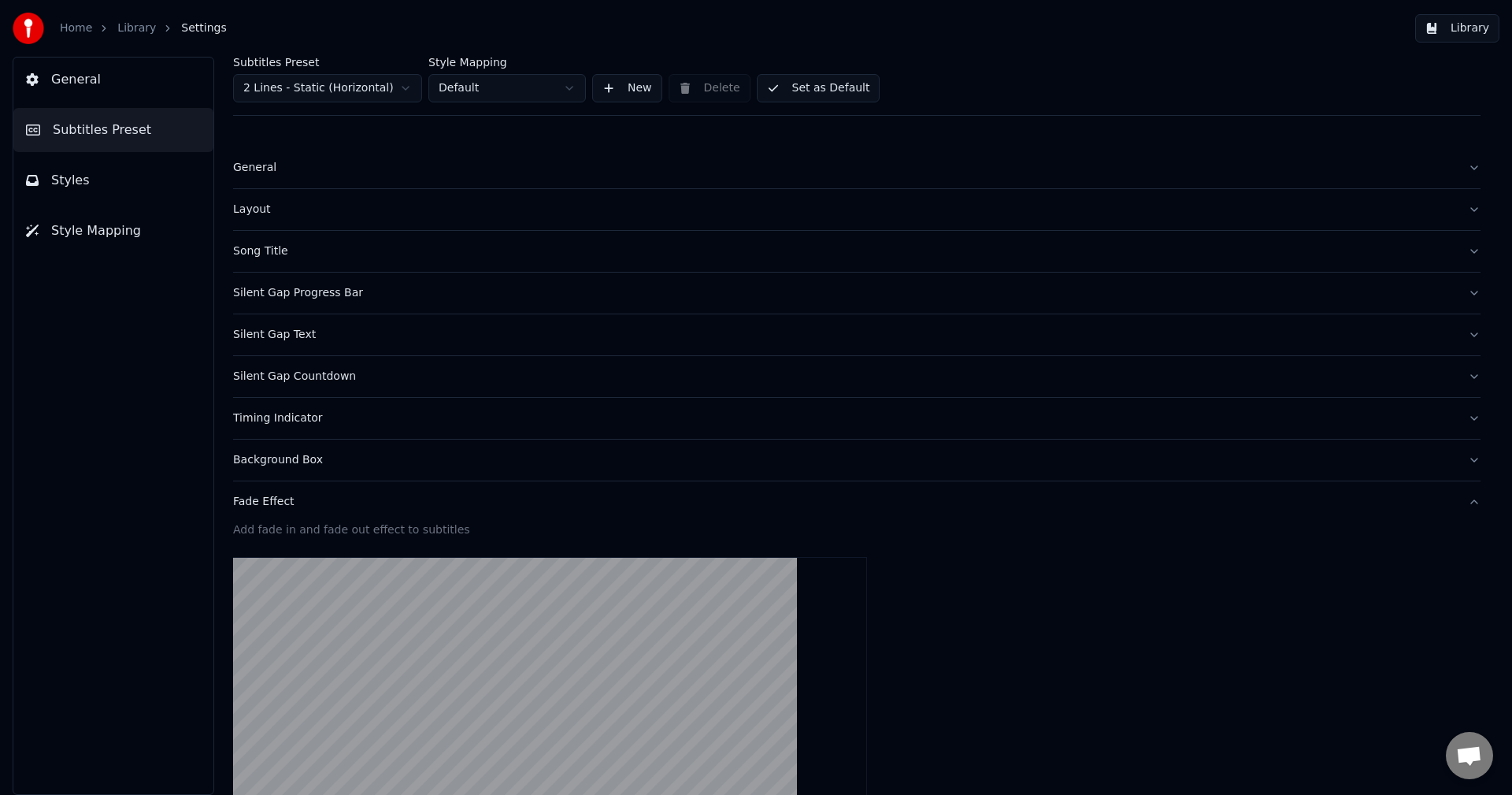
click at [278, 508] on div "Fade Effect" at bounding box center [844, 501] width 1222 height 15
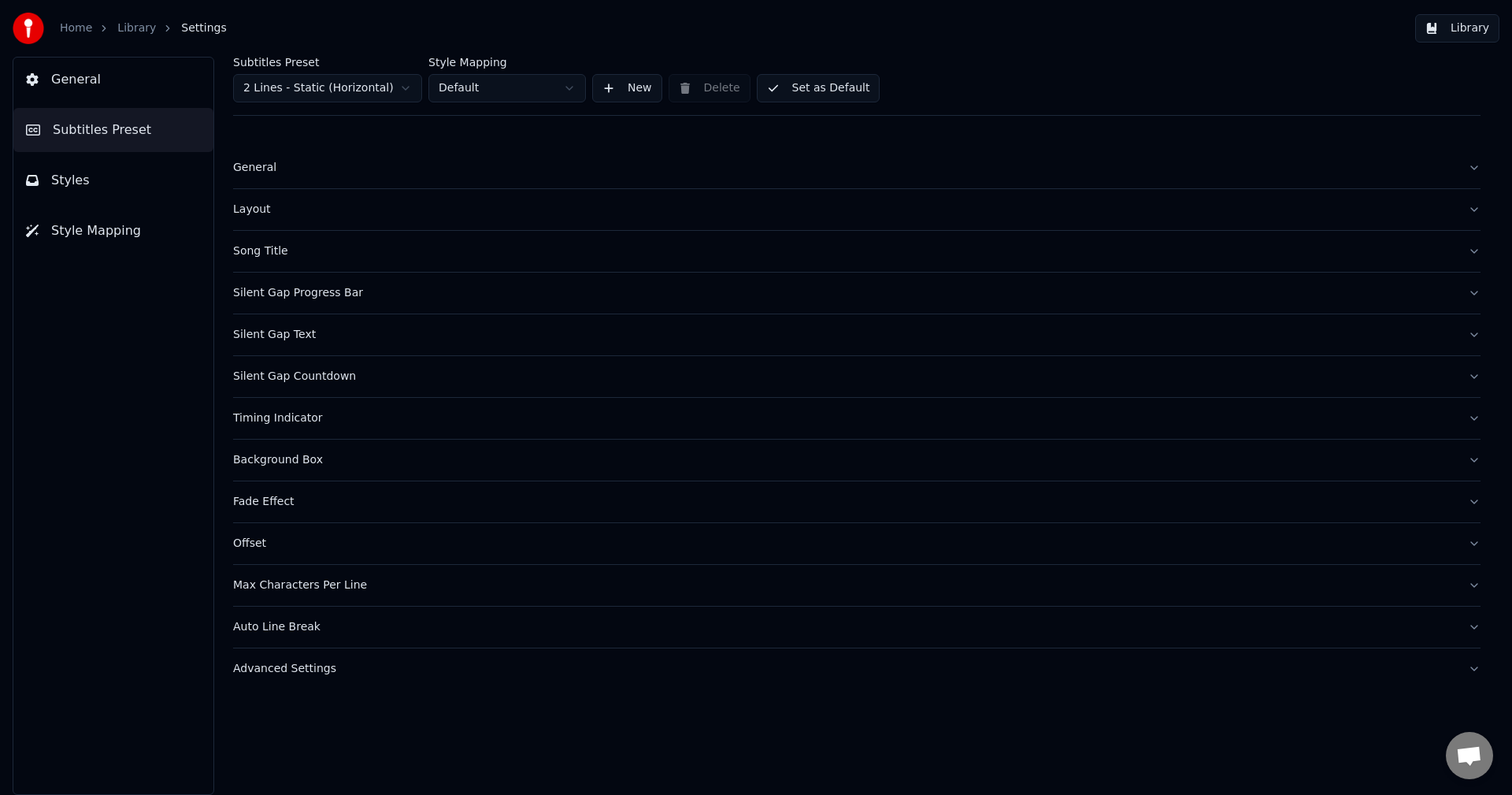
click at [273, 458] on div "Background Box" at bounding box center [844, 459] width 1222 height 15
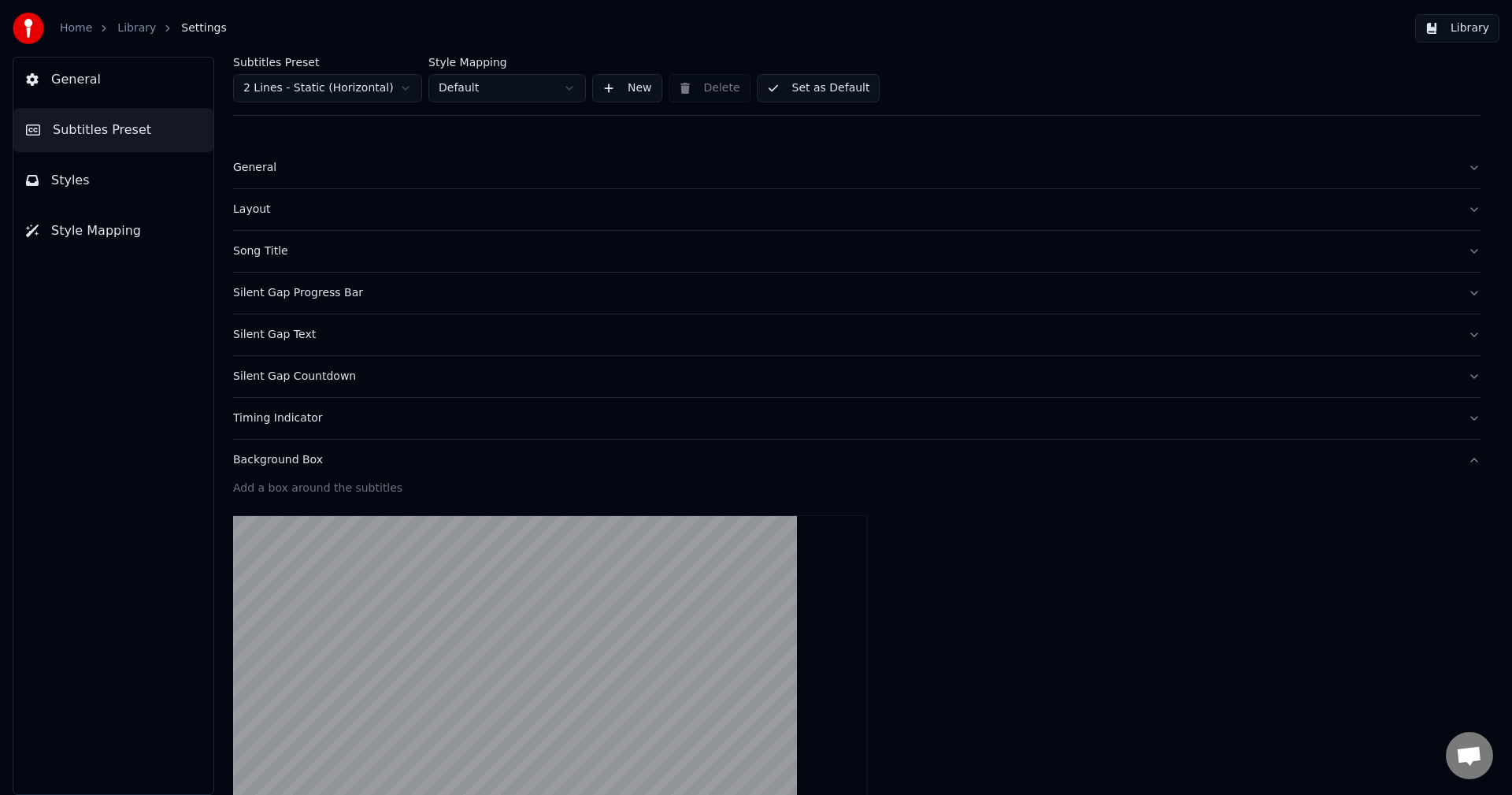
click at [273, 458] on div "Background Box" at bounding box center [844, 459] width 1222 height 15
click at [277, 429] on button "Timing Indicator" at bounding box center [856, 418] width 1247 height 41
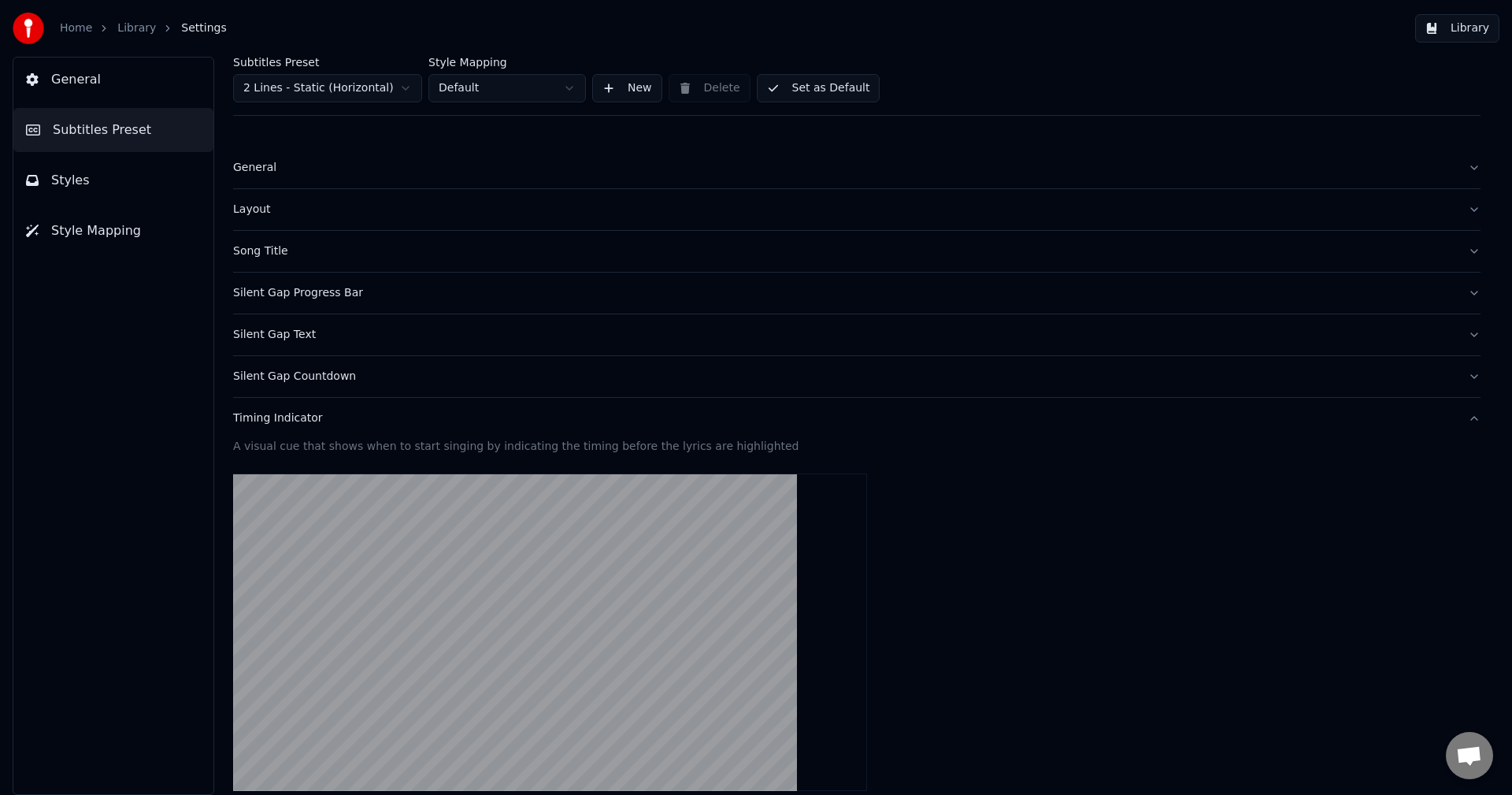
click at [277, 429] on button "Timing Indicator" at bounding box center [856, 418] width 1247 height 41
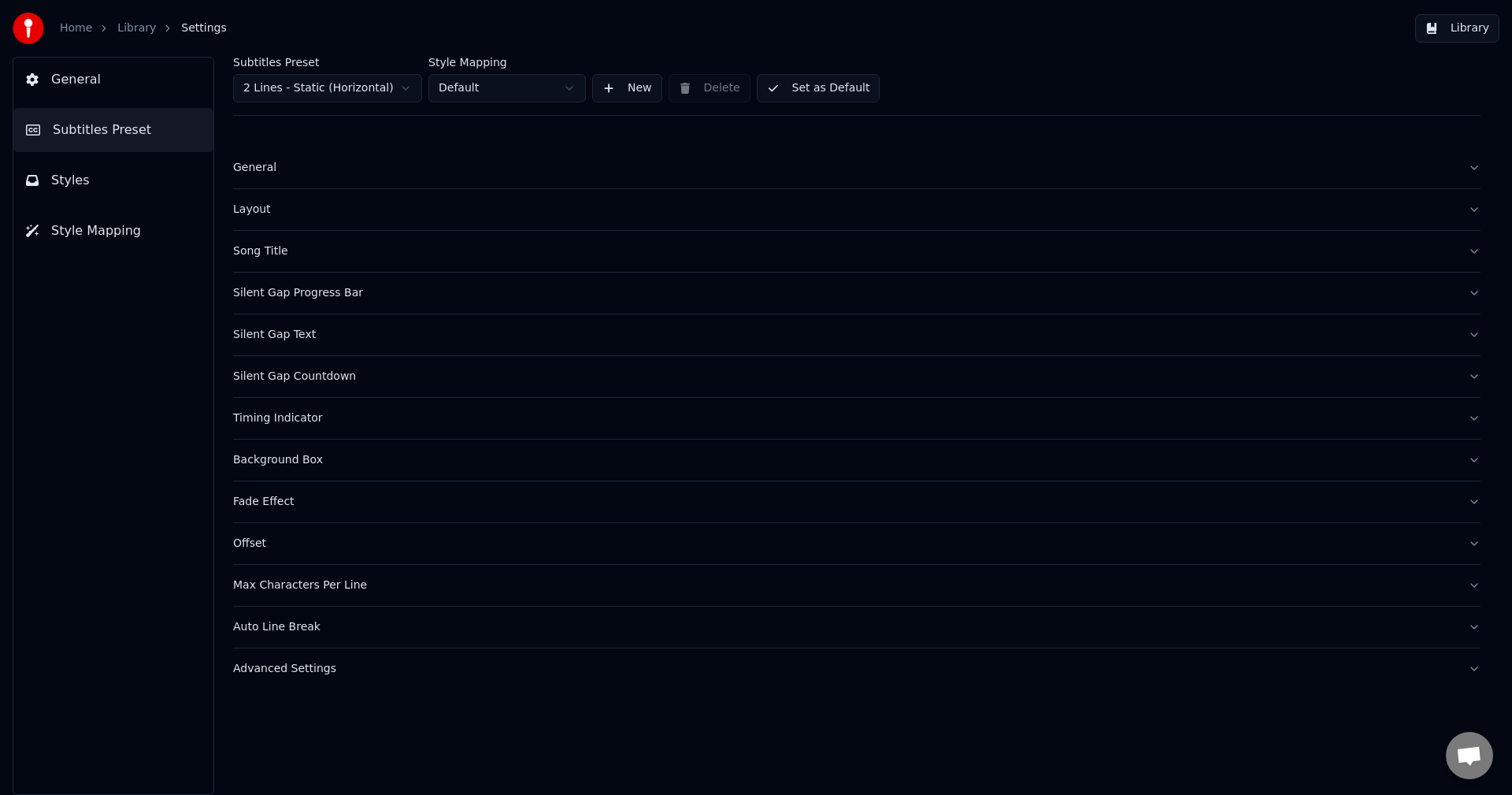
click at [280, 240] on button "Song Title" at bounding box center [856, 251] width 1247 height 41
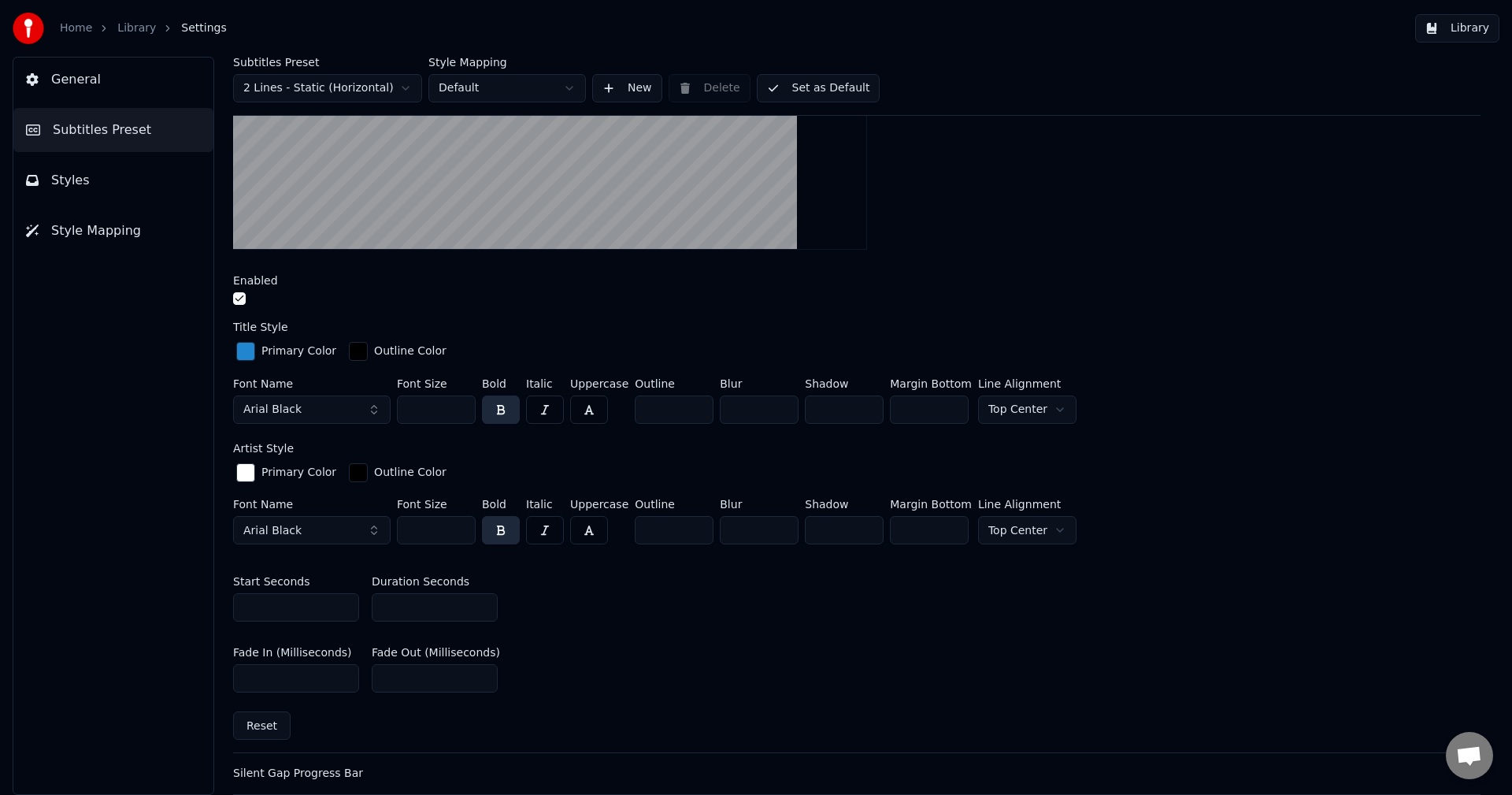
scroll to position [393, 0]
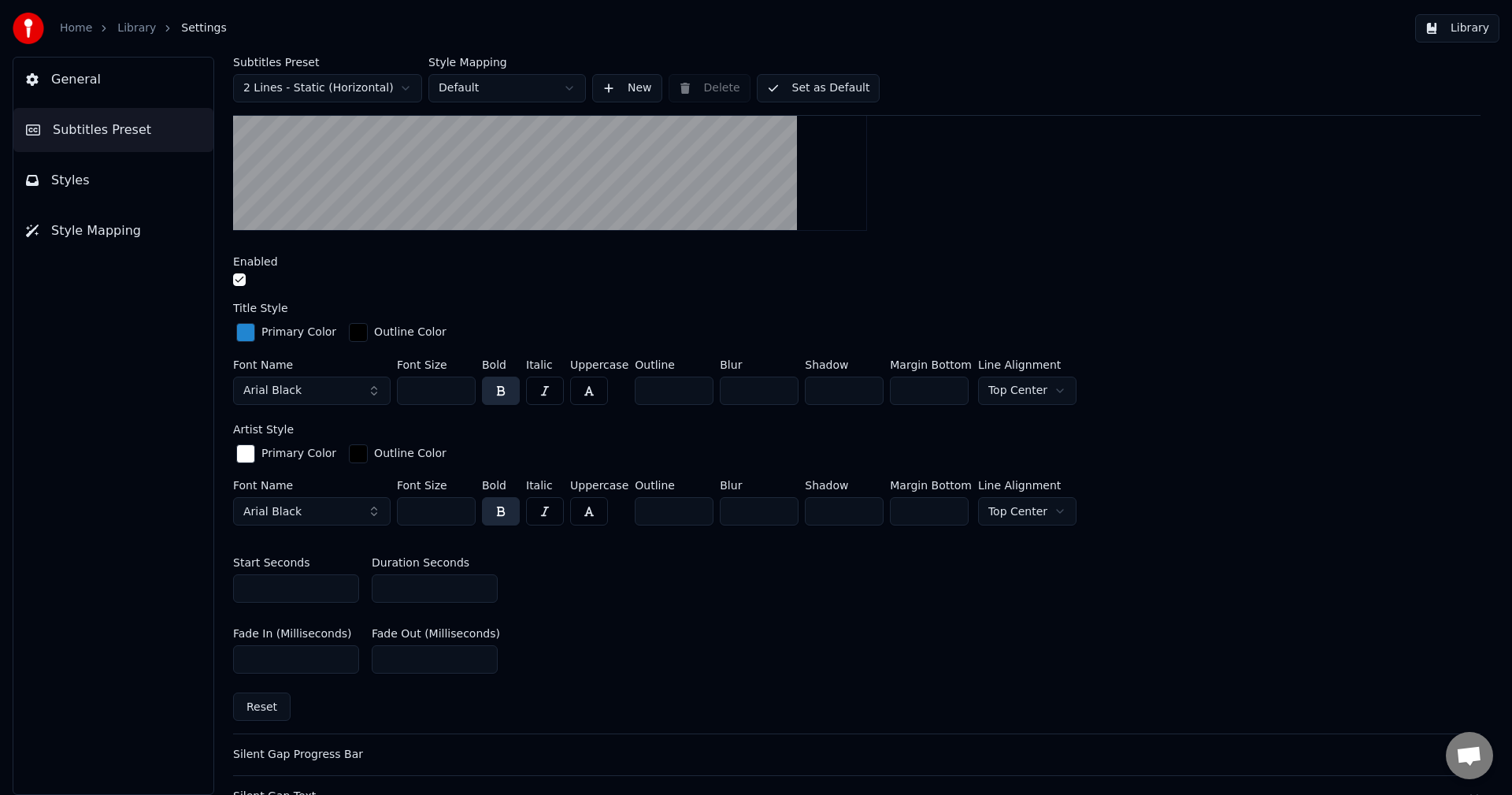
drag, startPoint x: 275, startPoint y: 588, endPoint x: 189, endPoint y: 581, distance: 86.3
click at [189, 581] on div "General Subtitles Preset Styles Style Mapping Subtitles Preset 2 Lines - Static…" at bounding box center [756, 426] width 1512 height 738
type input "*"
click at [629, 619] on div "Fade In (Milliseconds) *** Fade Out (Milliseconds) ***" at bounding box center [856, 651] width 1247 height 71
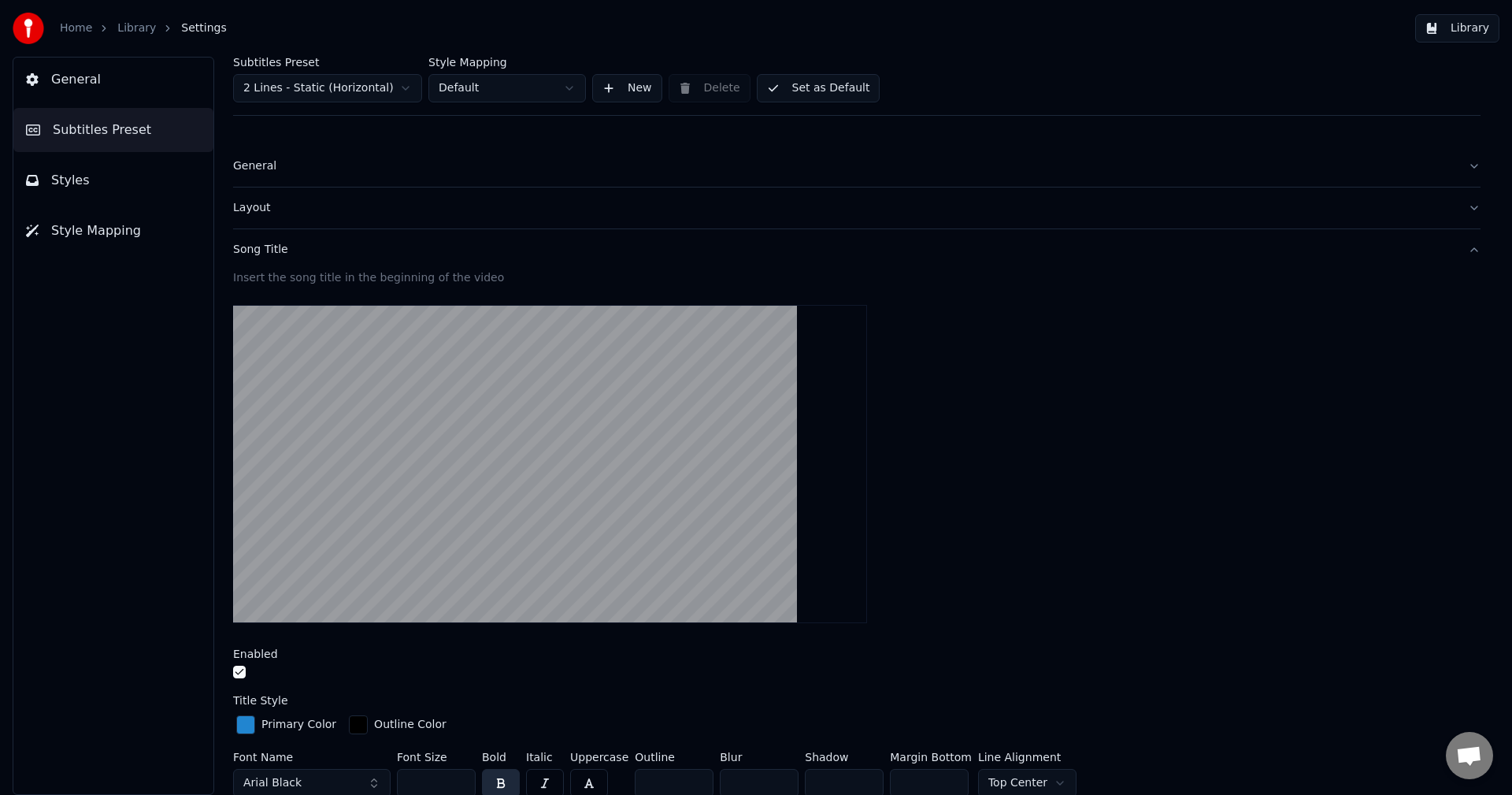
scroll to position [0, 0]
click at [130, 30] on link "Library" at bounding box center [137, 28] width 39 height 15
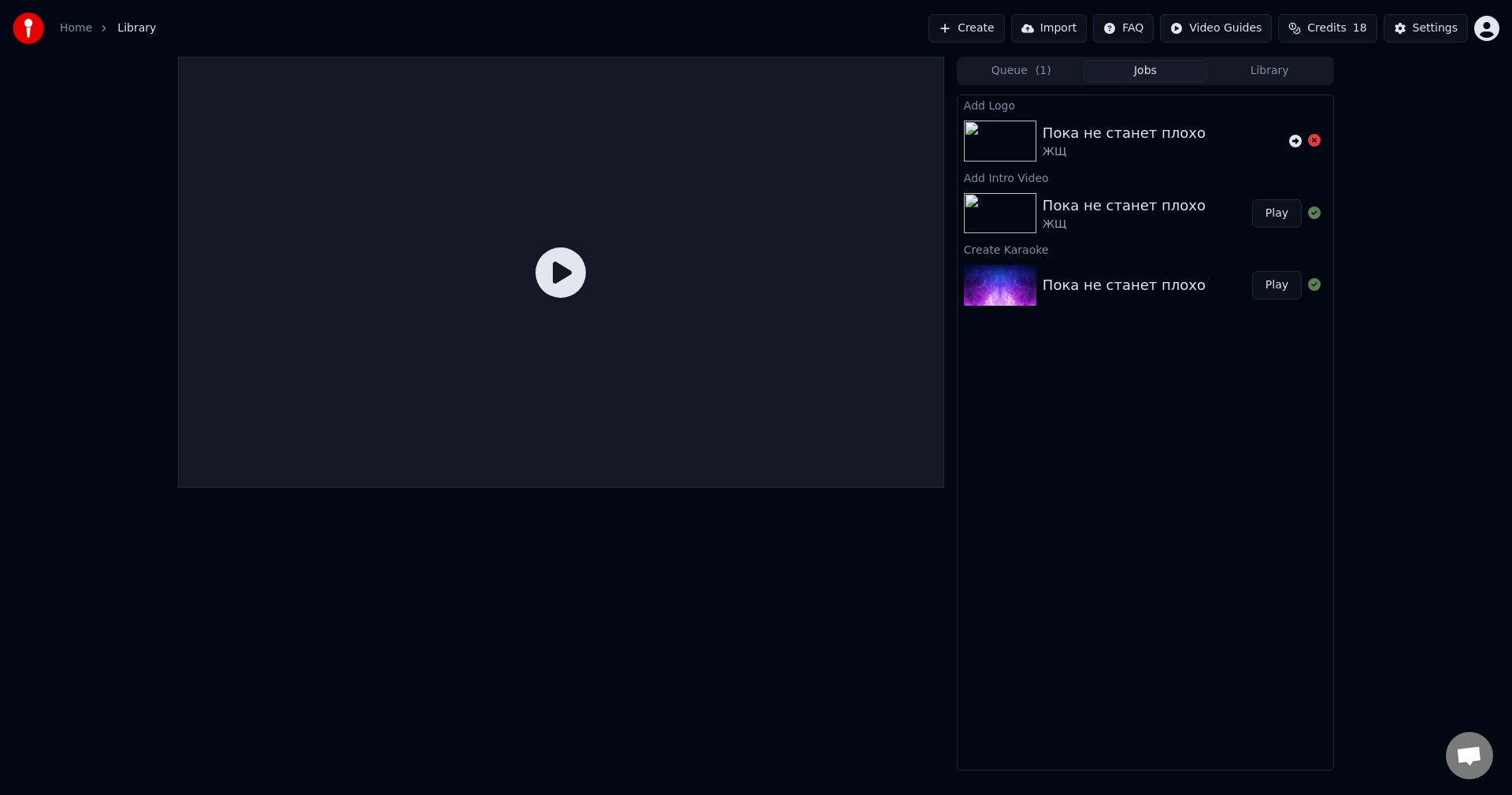
click at [1130, 274] on div "Пока не станет плохо" at bounding box center [1123, 285] width 163 height 22
click at [1007, 72] on button "Queue ( 1 )" at bounding box center [1021, 71] width 125 height 23
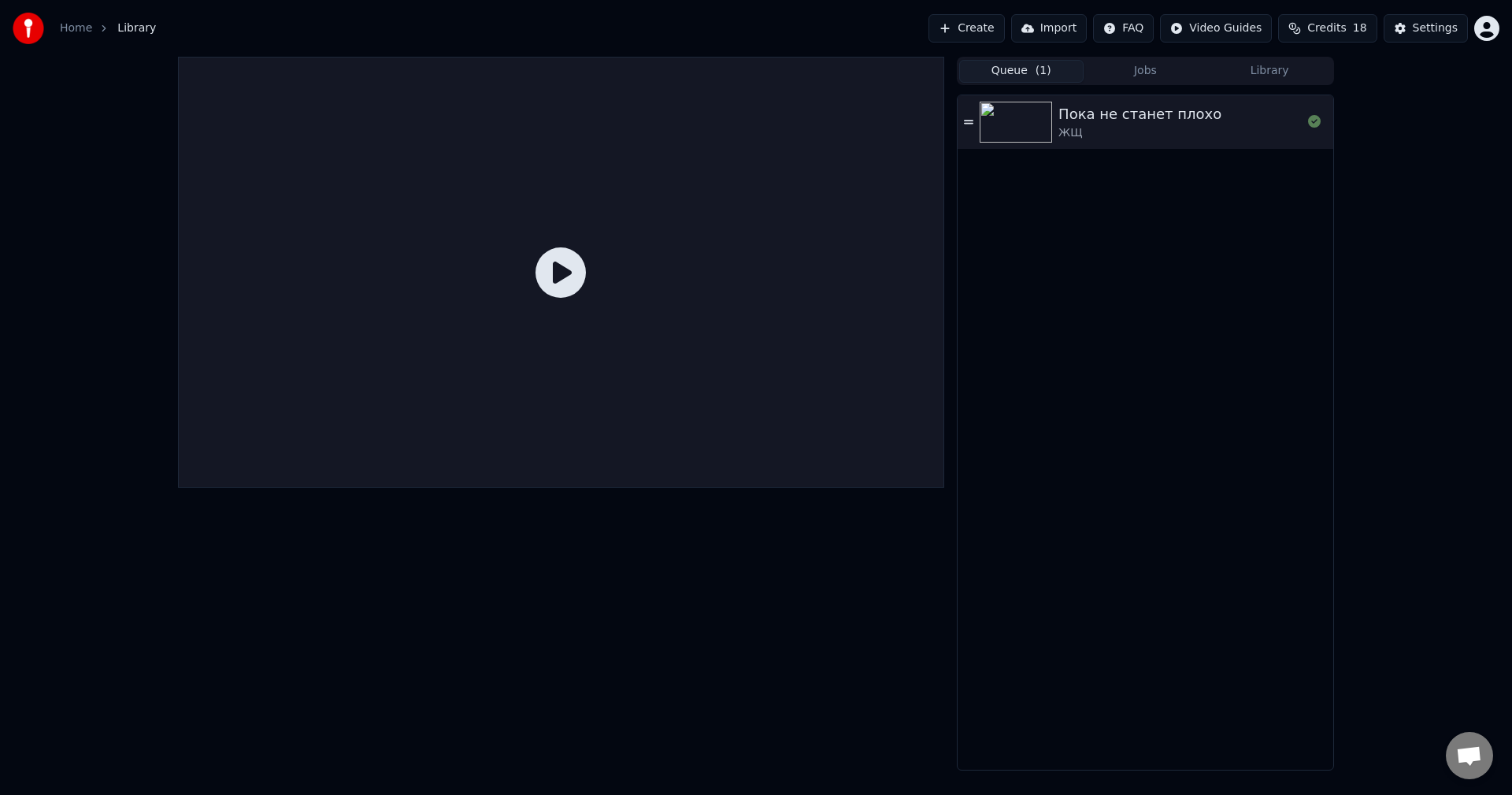
click at [1064, 139] on div "ЖЩ" at bounding box center [1140, 133] width 163 height 15
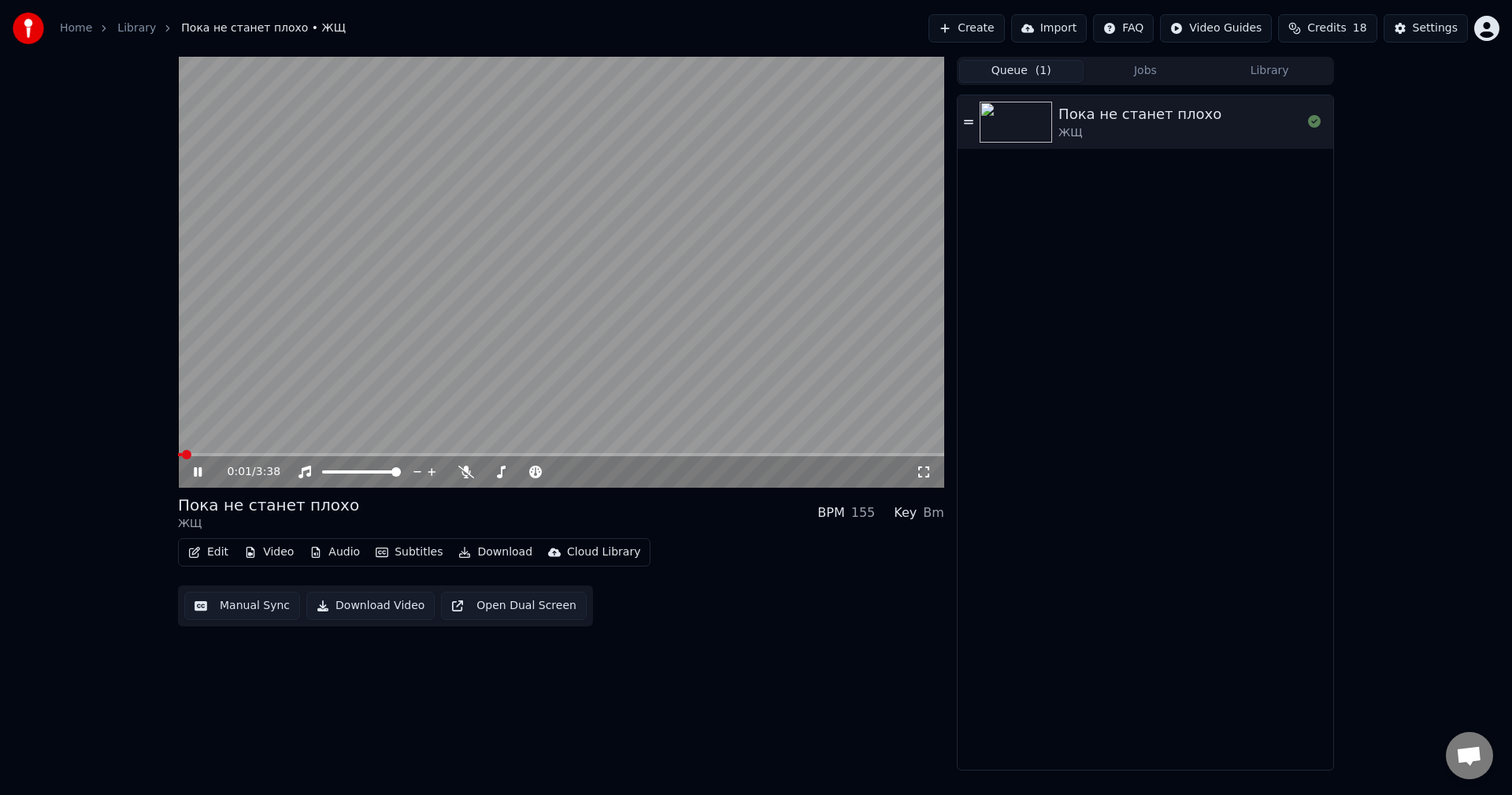
click at [206, 474] on icon at bounding box center [209, 472] width 37 height 13
click at [185, 453] on span at bounding box center [190, 455] width 10 height 10
click at [1136, 67] on button "Jobs" at bounding box center [1146, 71] width 125 height 23
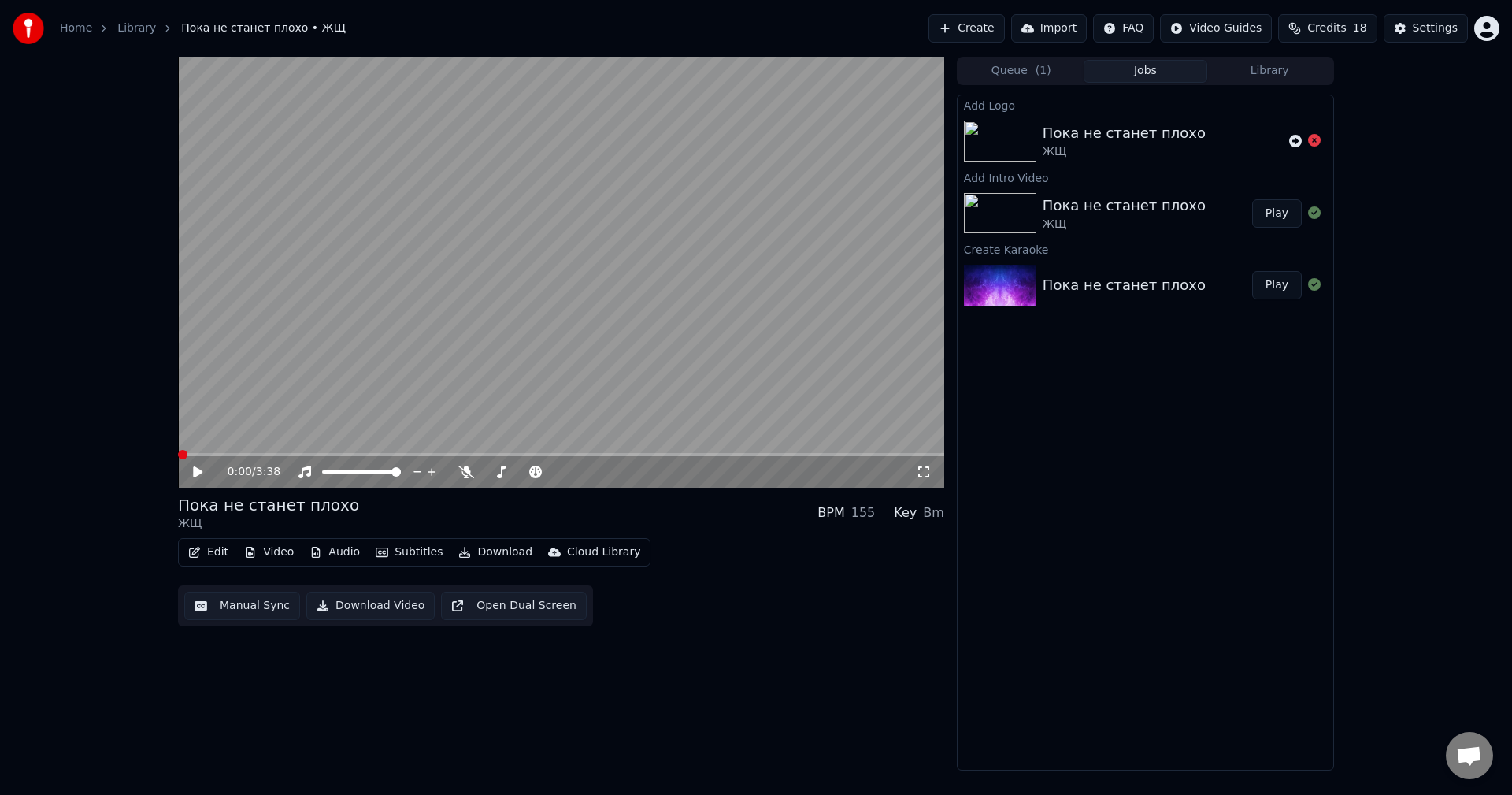
click at [1005, 67] on button "Queue ( 1 )" at bounding box center [1021, 71] width 125 height 23
click at [1153, 74] on button "Jobs" at bounding box center [1146, 71] width 125 height 23
click at [1027, 66] on button "Queue ( 1 )" at bounding box center [1021, 71] width 125 height 23
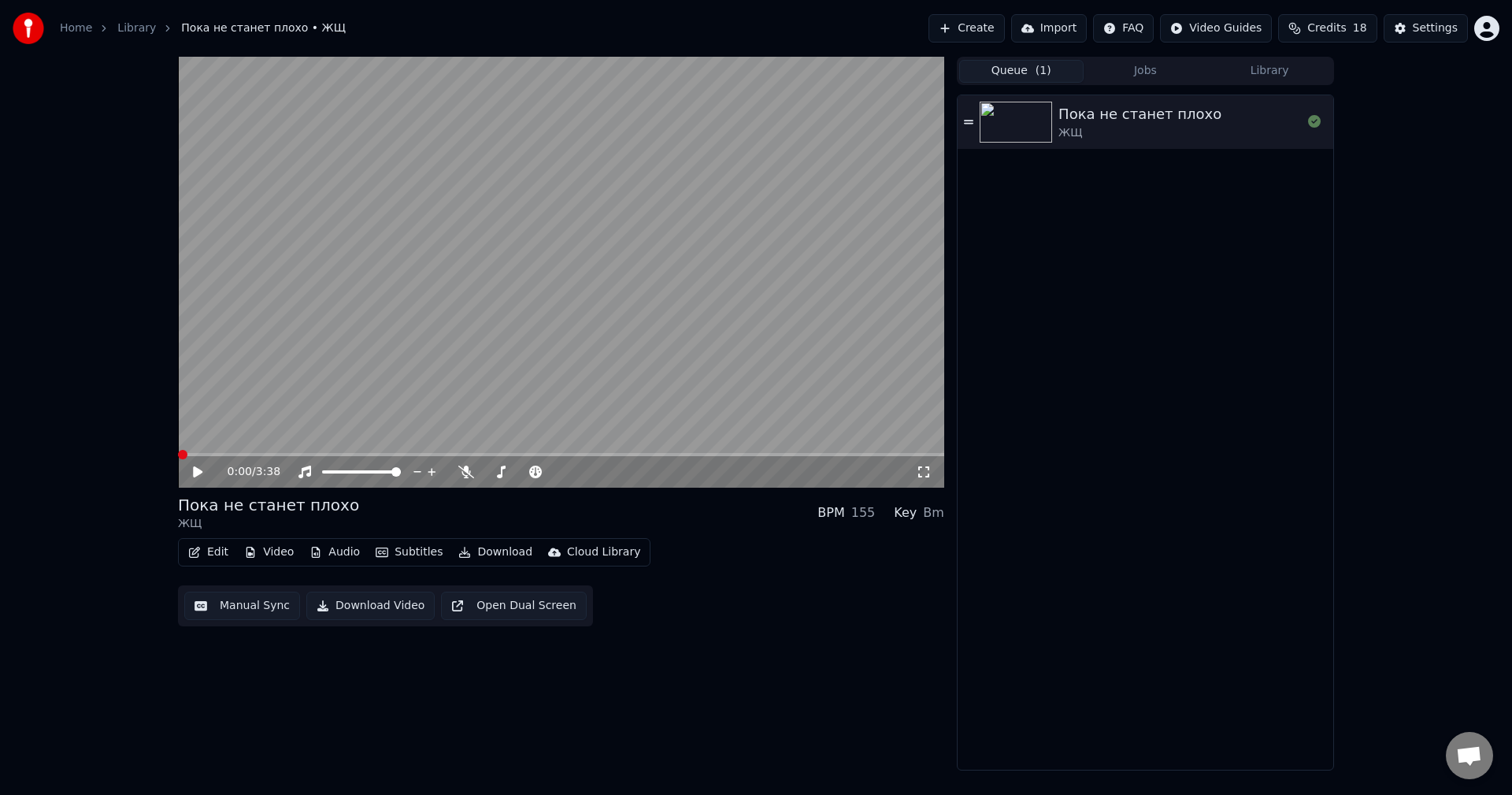
click at [322, 555] on button "Audio" at bounding box center [335, 551] width 63 height 22
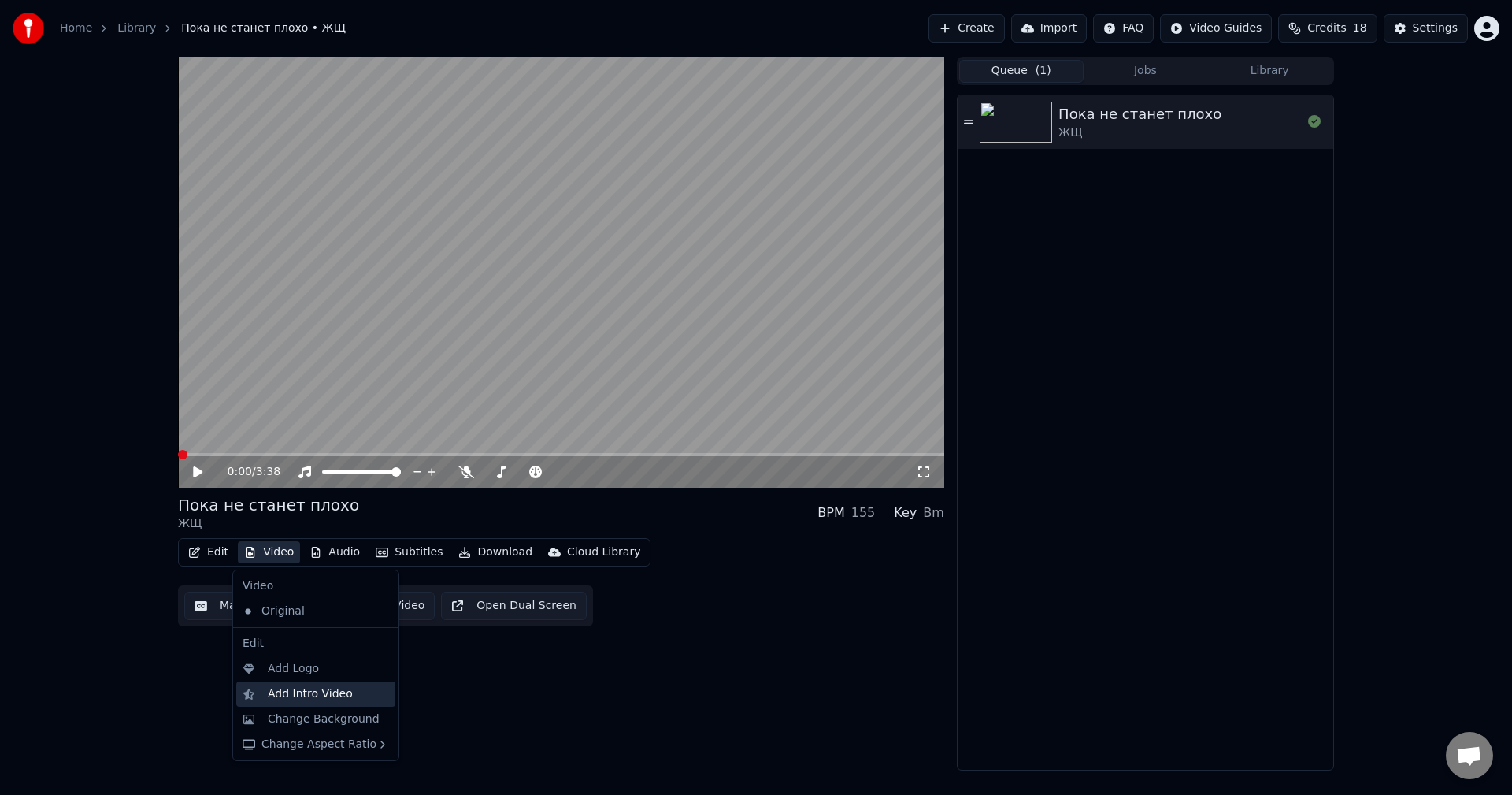
click at [302, 701] on div "Add Intro Video" at bounding box center [310, 693] width 85 height 15
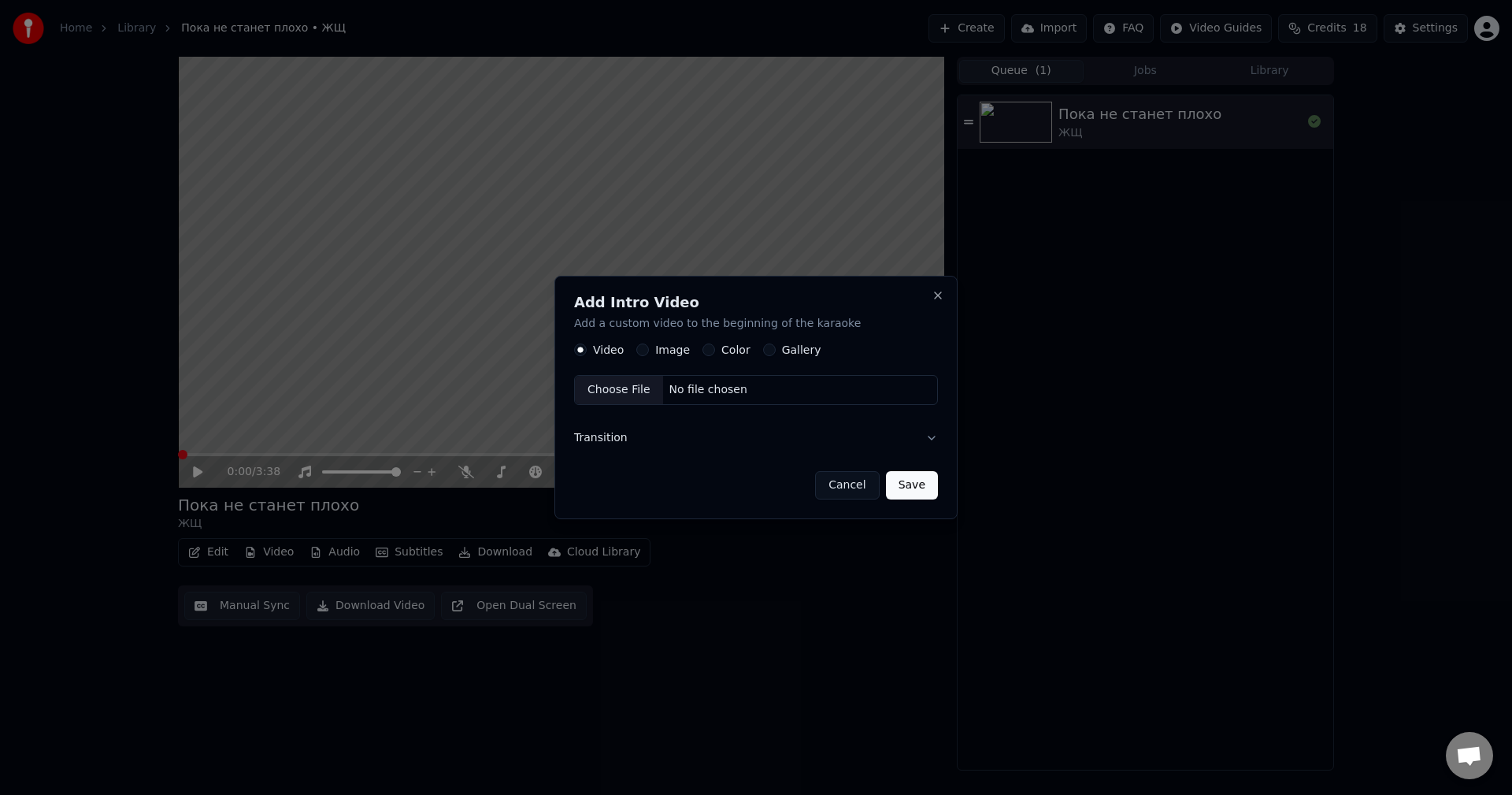
click at [707, 352] on button "Color" at bounding box center [709, 351] width 13 height 13
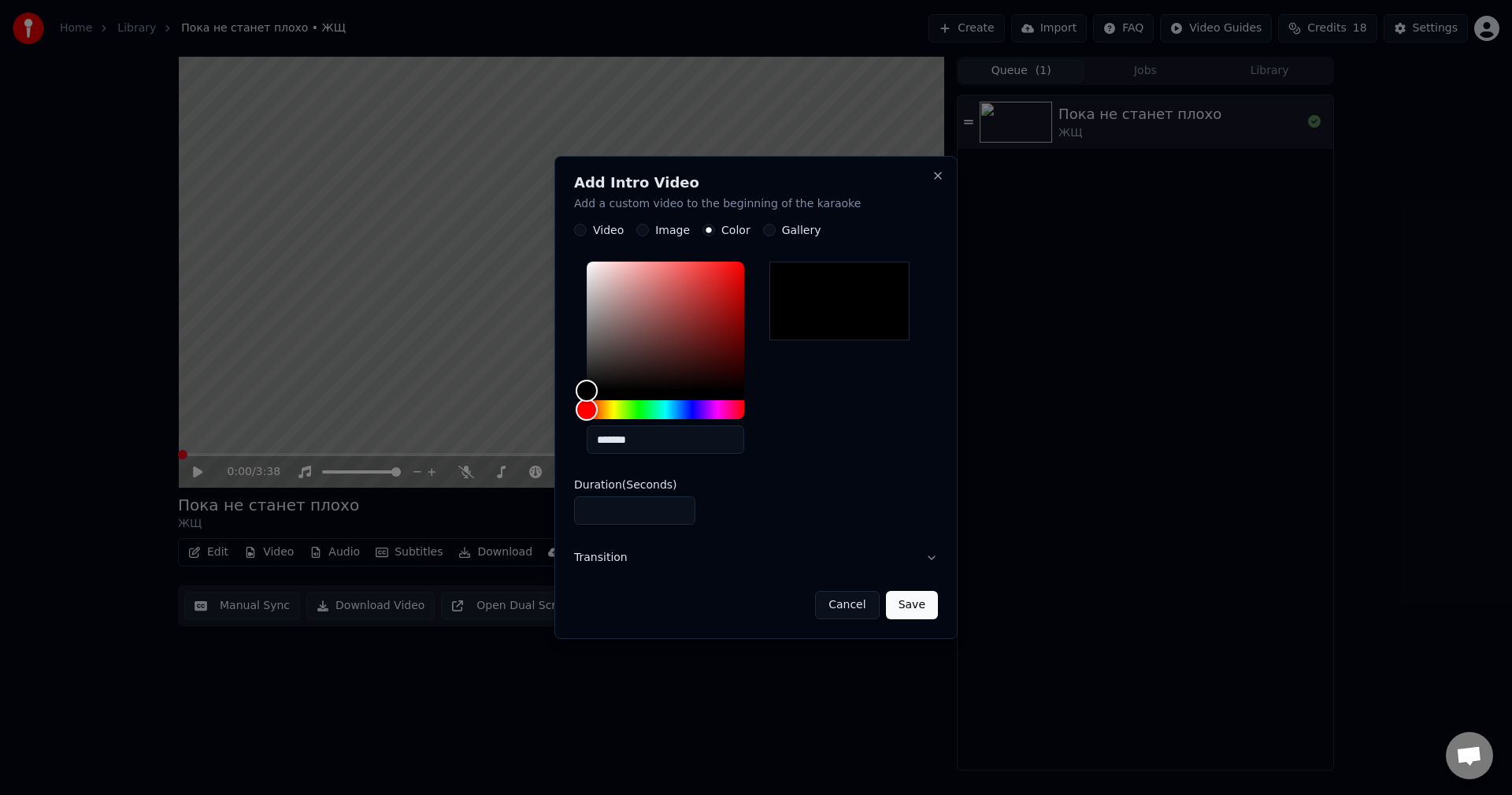
drag, startPoint x: 610, startPoint y: 512, endPoint x: 502, endPoint y: 508, distance: 108.1
click at [503, 508] on body "Home Library Пока не станет плохо • ЖЩ Create Import FAQ Video Guides Credits 1…" at bounding box center [756, 398] width 1512 height 795
type input "*"
click at [924, 561] on button "Transition" at bounding box center [755, 558] width 363 height 41
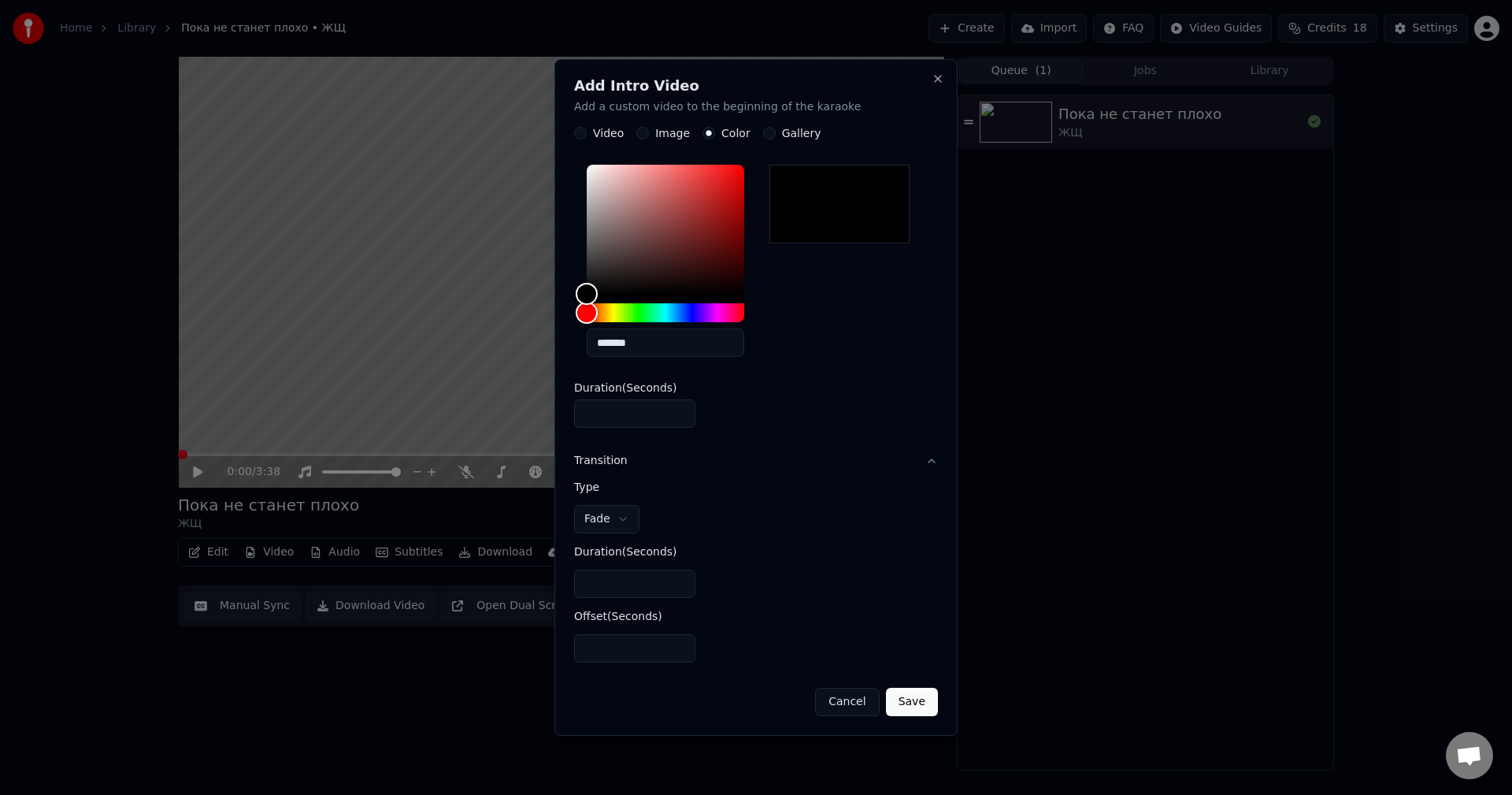
click at [901, 457] on button "Transition" at bounding box center [755, 461] width 363 height 41
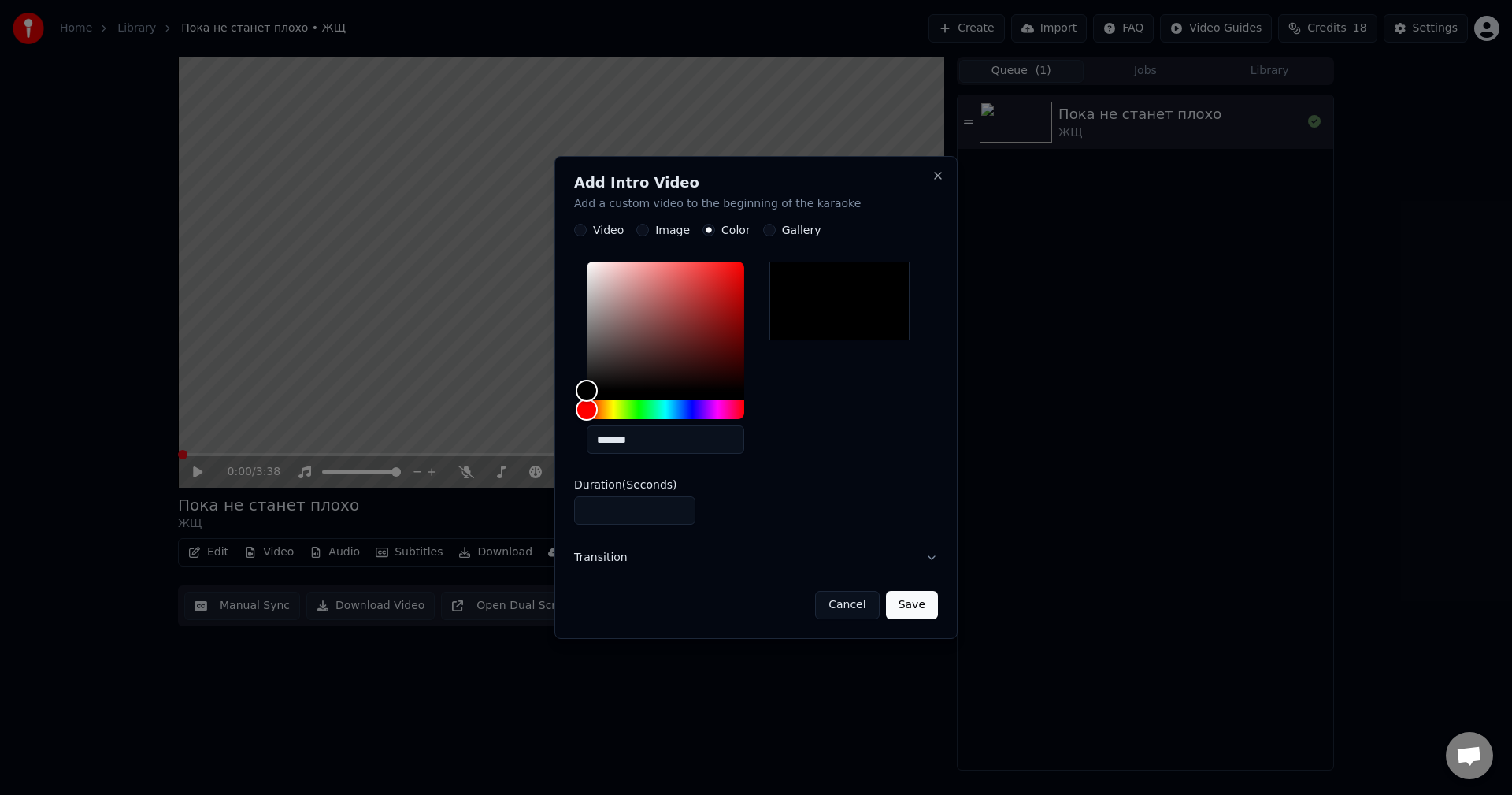
click at [919, 610] on button "Save" at bounding box center [911, 605] width 52 height 28
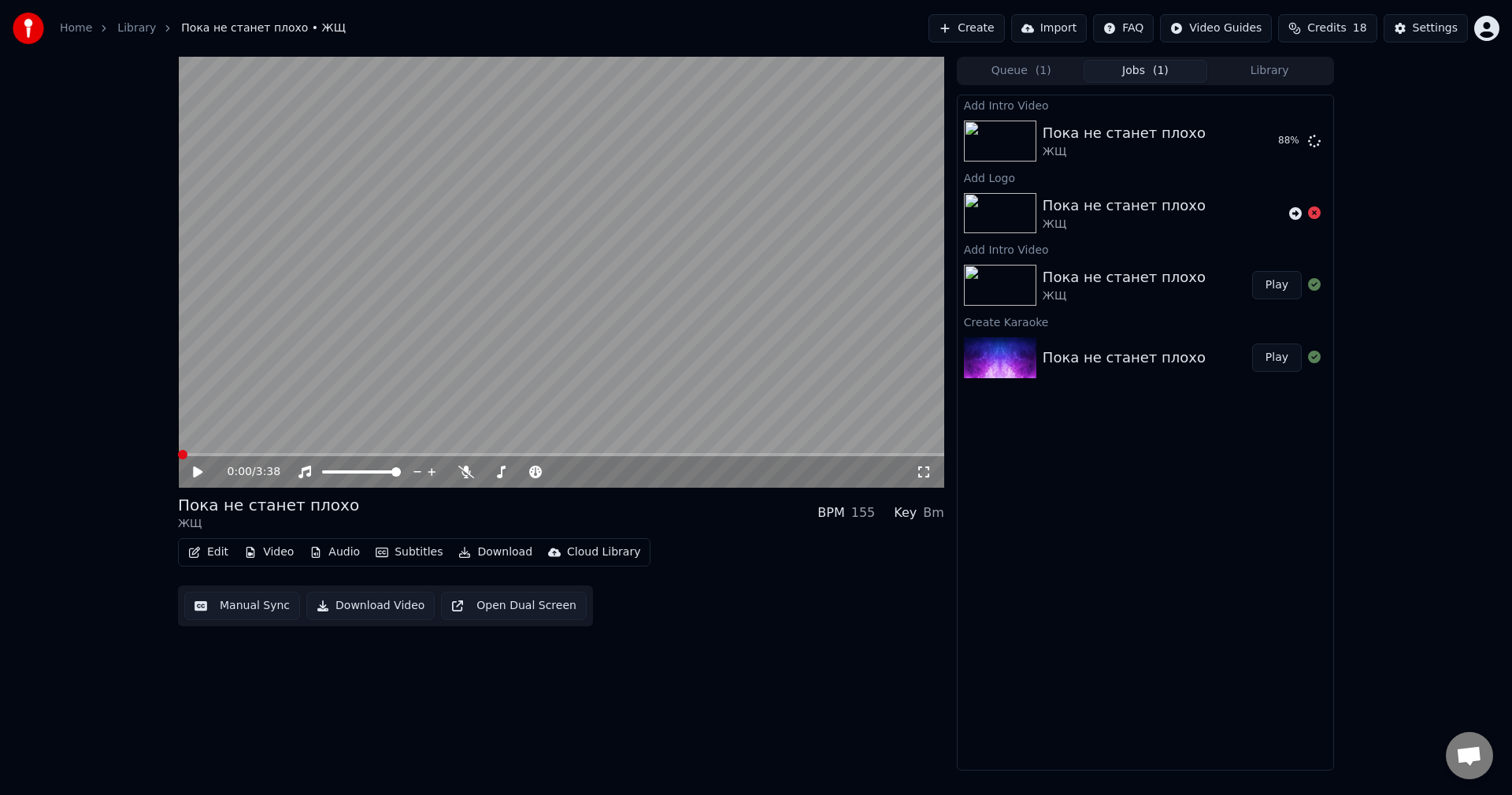
click at [225, 551] on button "Edit" at bounding box center [208, 551] width 53 height 22
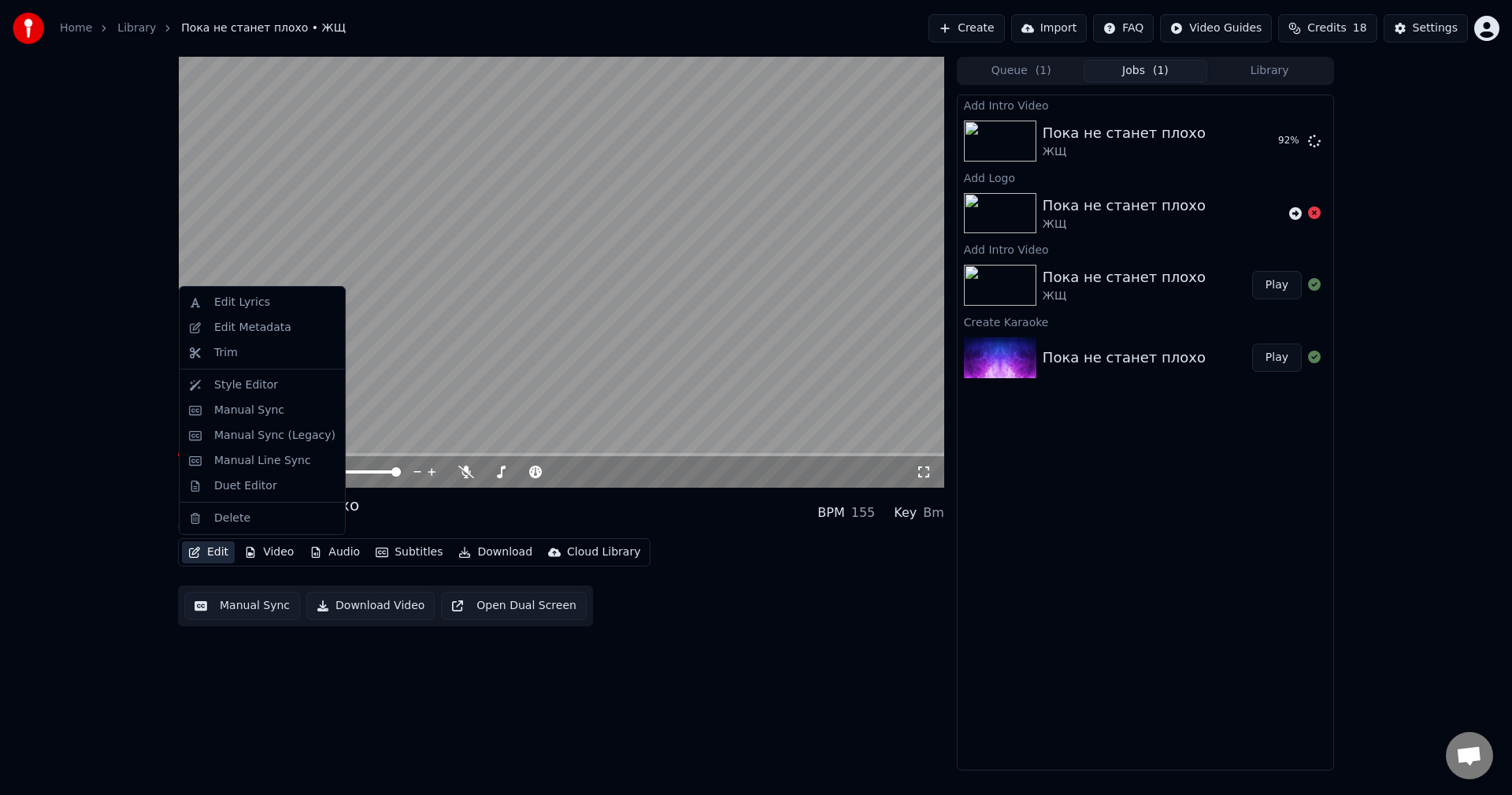
click at [213, 553] on button "Edit" at bounding box center [208, 551] width 53 height 22
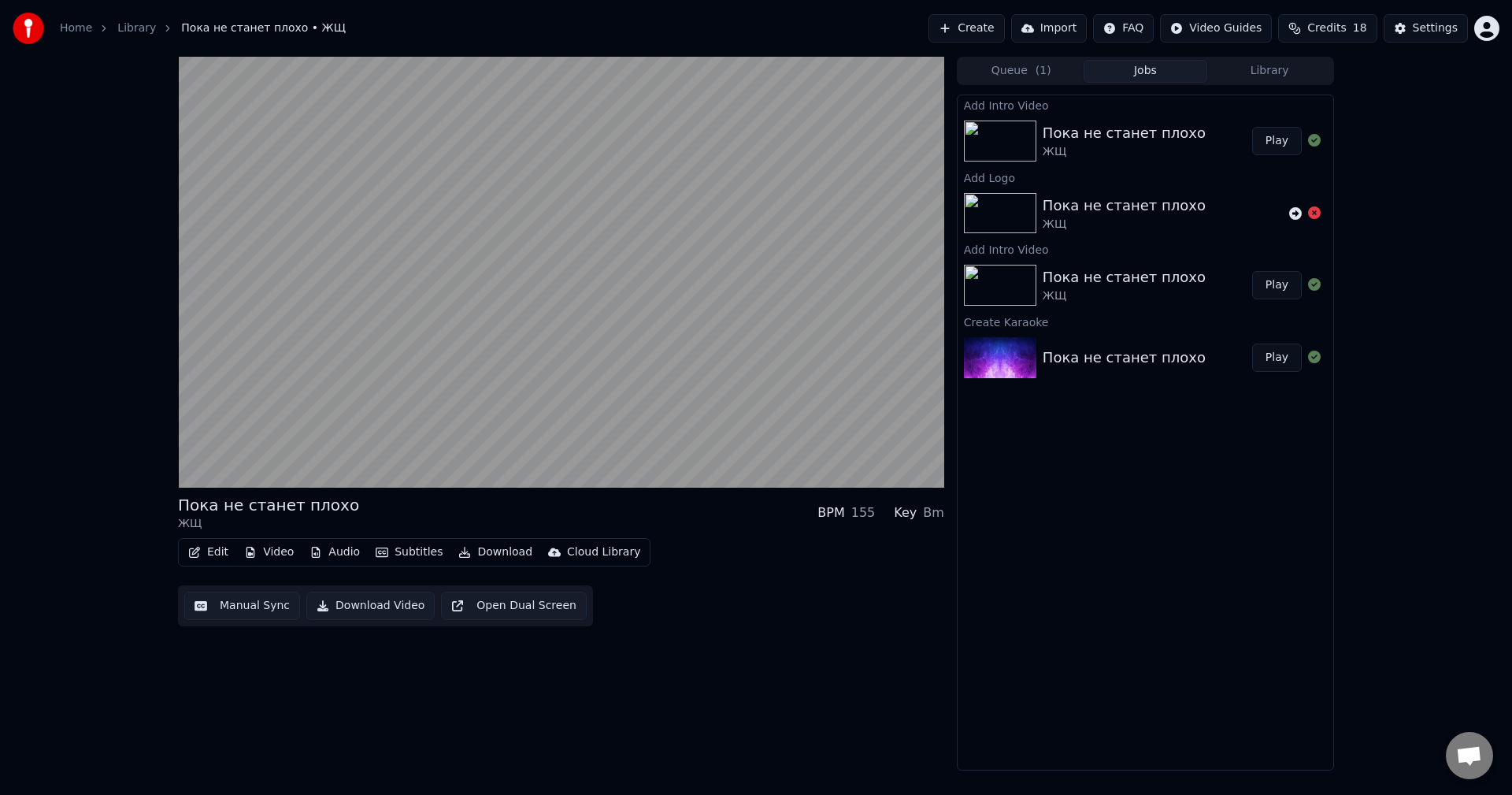
click at [281, 549] on button "Video" at bounding box center [269, 551] width 62 height 22
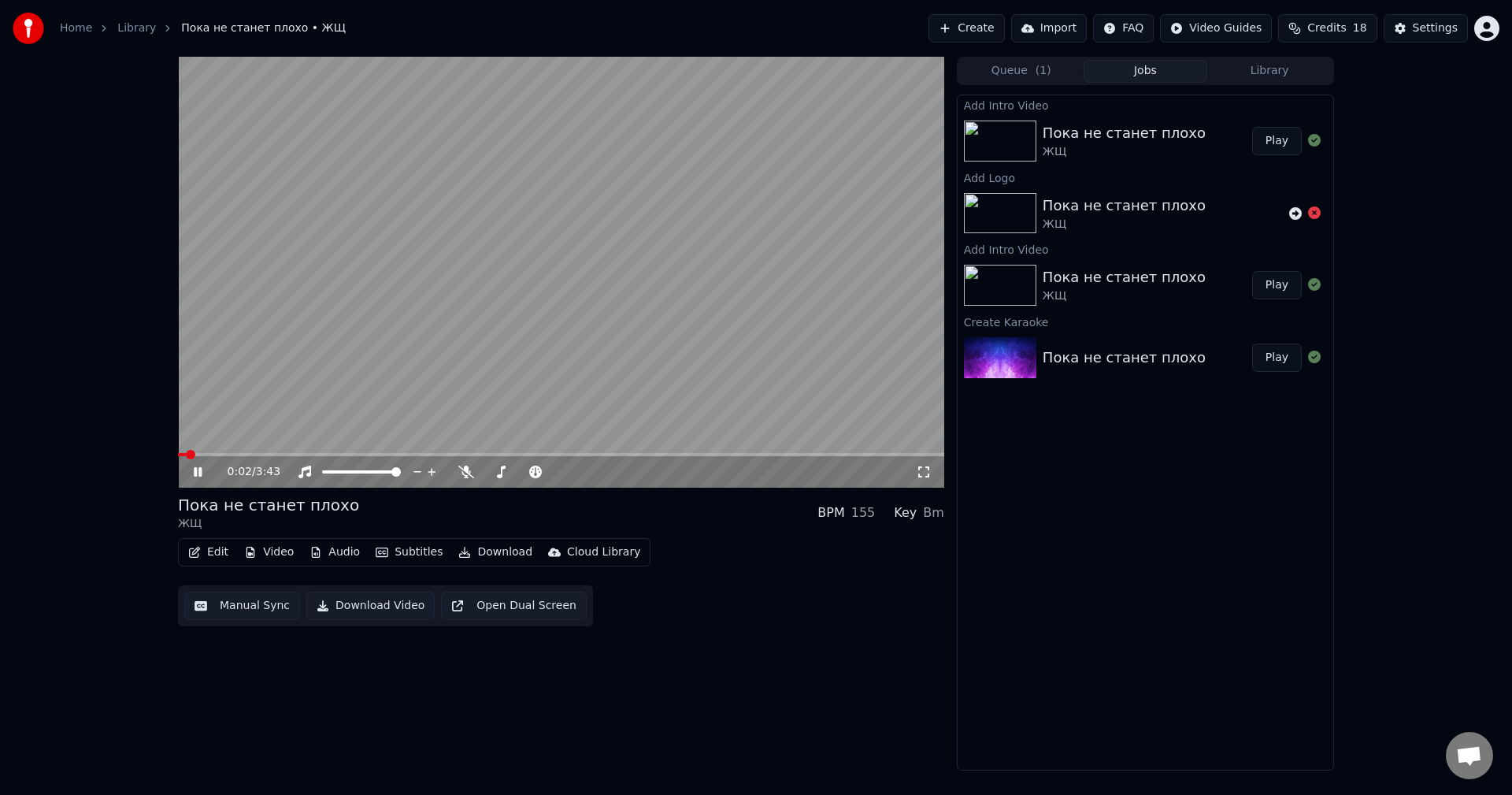
click at [754, 553] on div "Edit Video Audio Subtitles Download Cloud Library Manual Sync Download Video Op…" at bounding box center [561, 581] width 767 height 88
click at [195, 473] on icon at bounding box center [197, 472] width 8 height 10
click at [129, 30] on link "Library" at bounding box center [137, 28] width 39 height 15
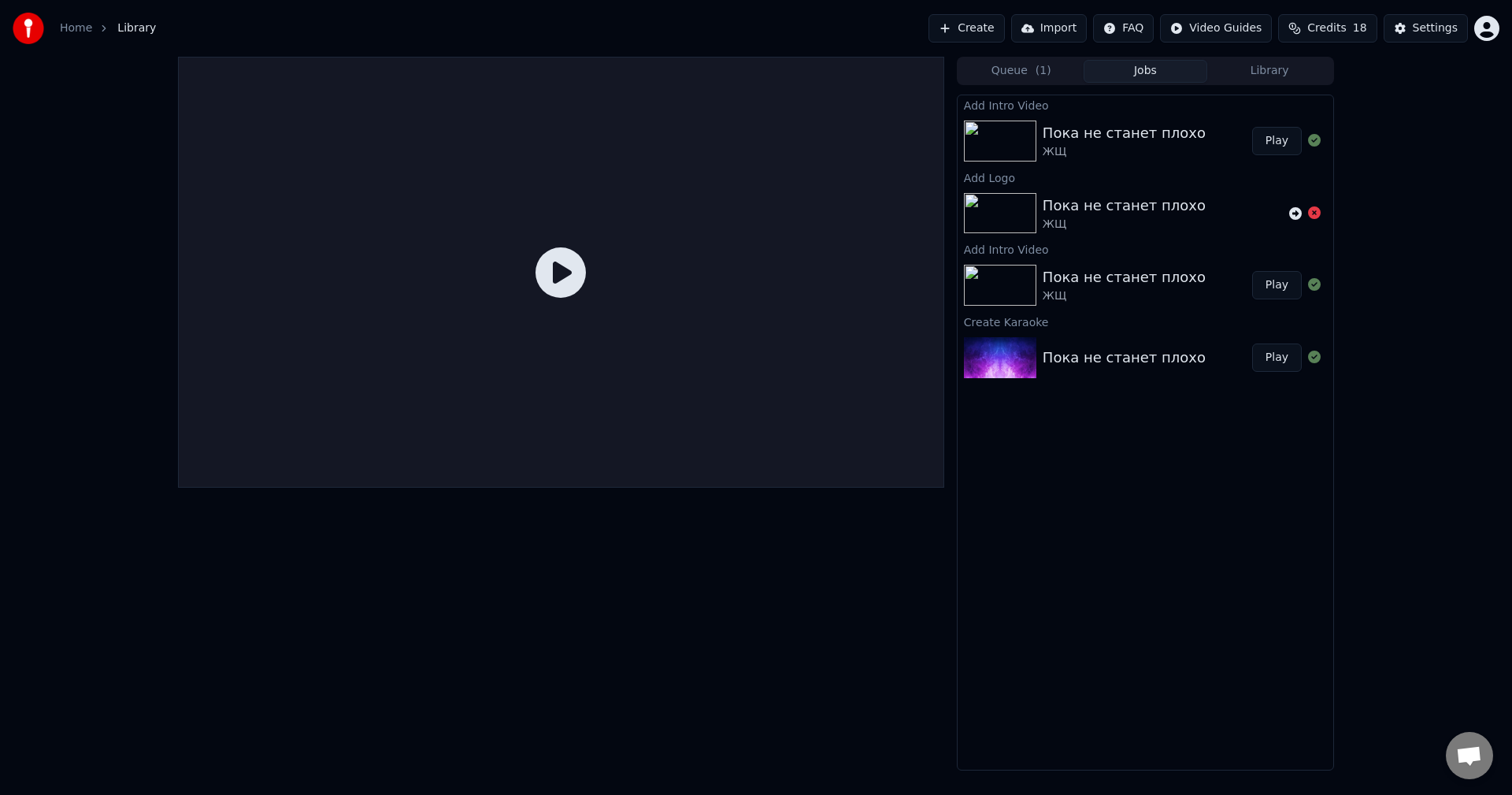
click at [70, 32] on link "Home" at bounding box center [76, 28] width 32 height 15
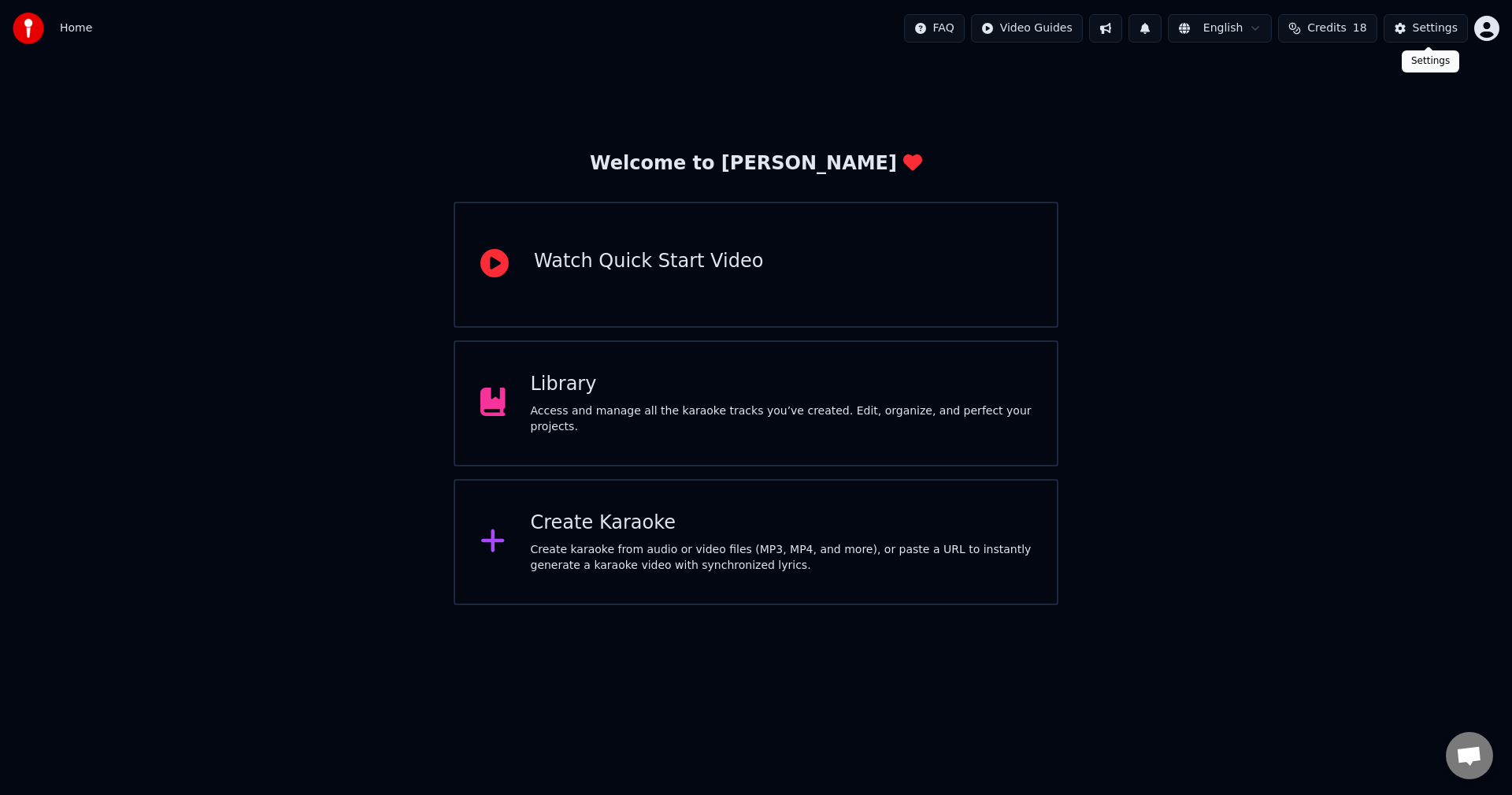
click at [1428, 29] on div "Settings" at bounding box center [1434, 28] width 45 height 15
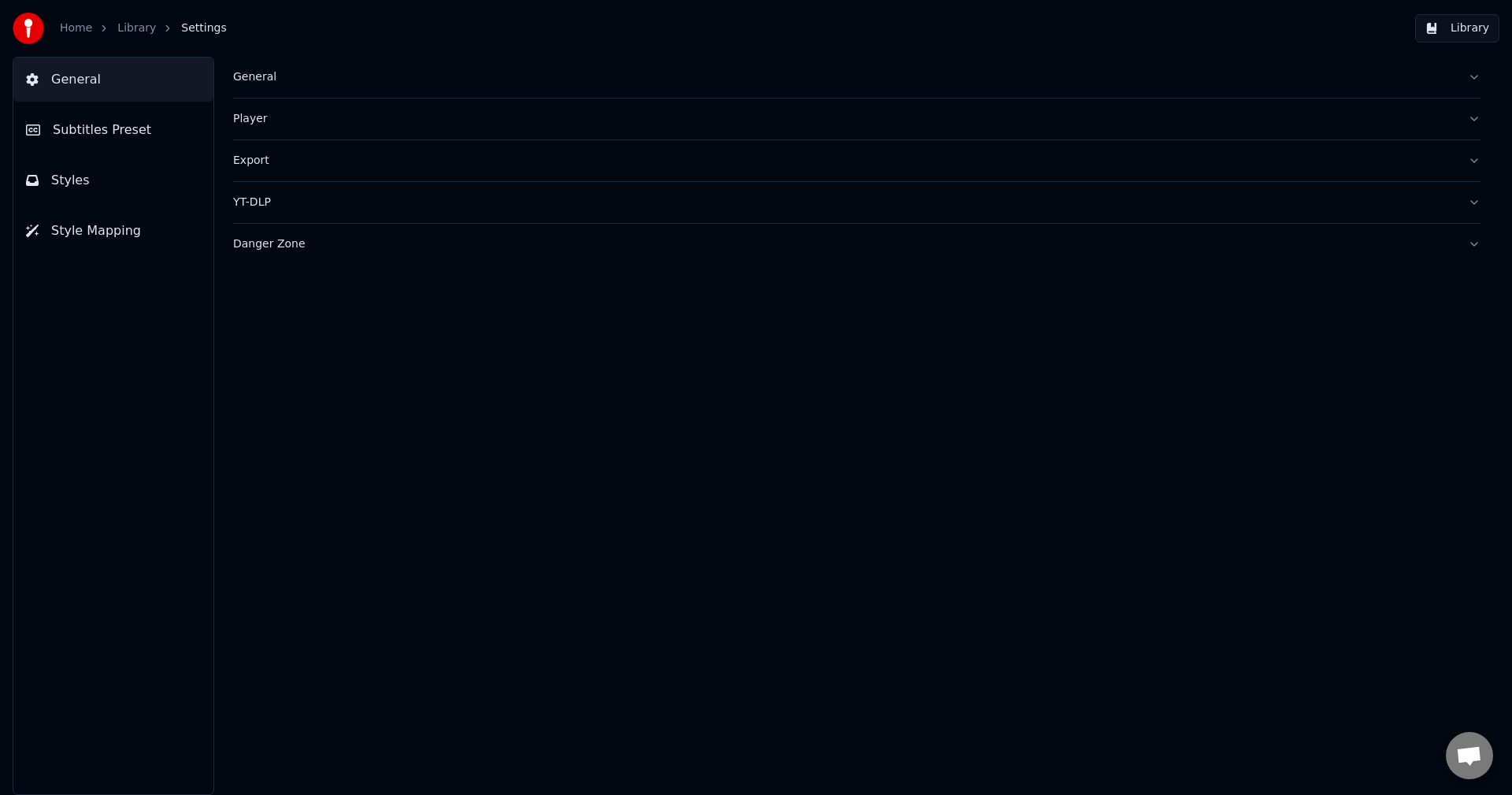
click at [177, 232] on button "Style Mapping" at bounding box center [113, 231] width 200 height 44
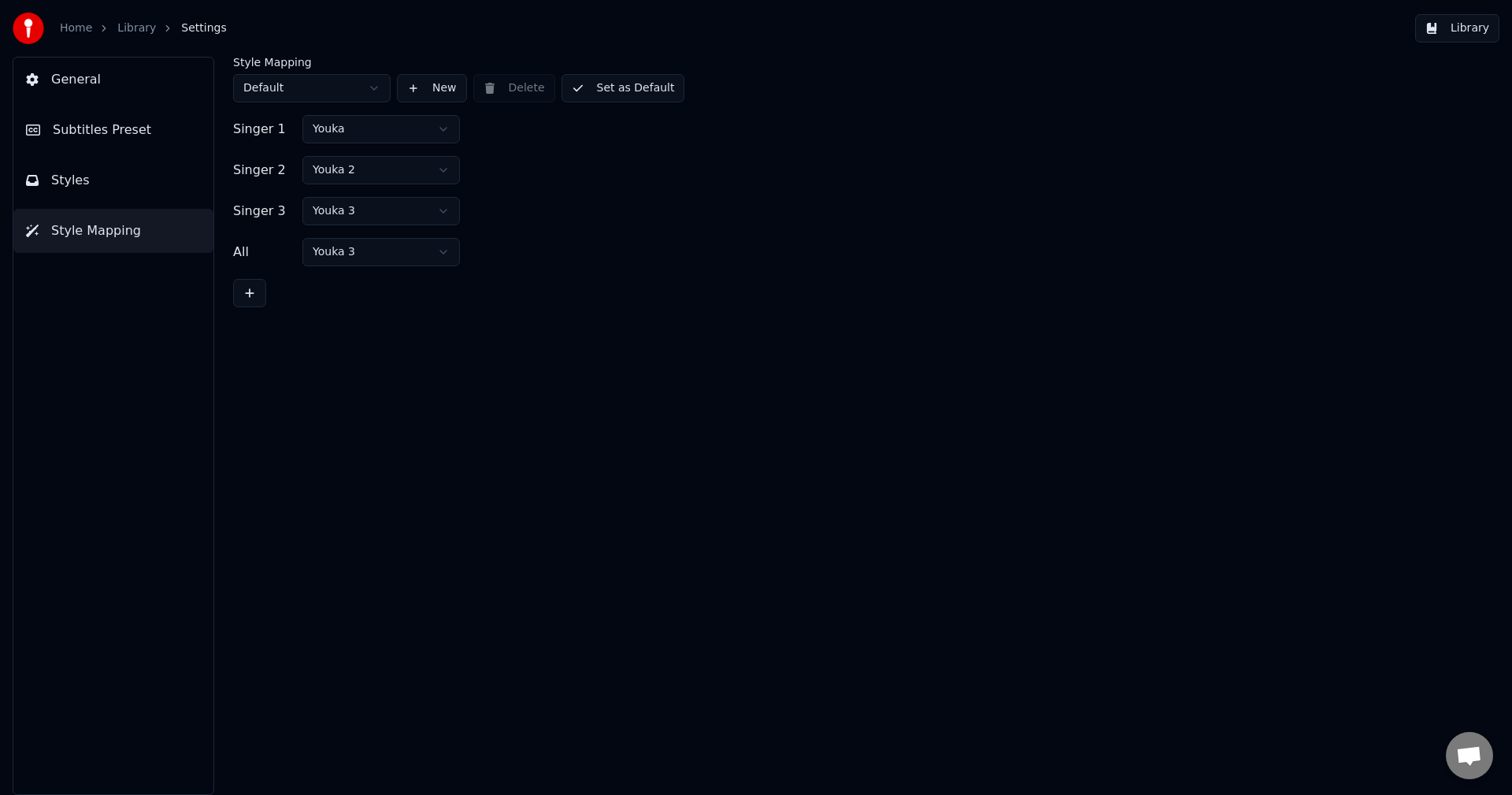
click at [171, 195] on button "Styles" at bounding box center [113, 181] width 200 height 44
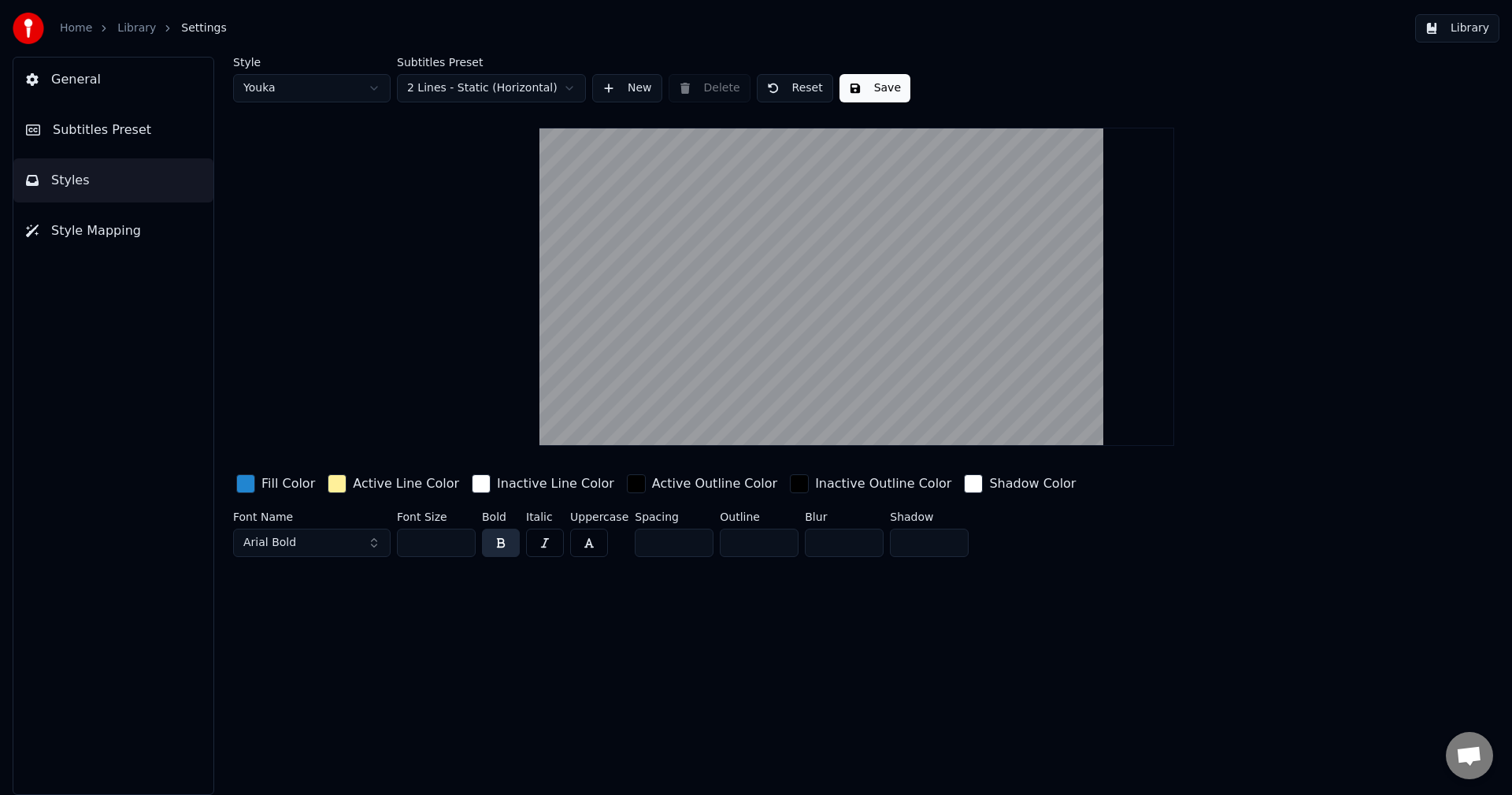
click at [107, 236] on span "Style Mapping" at bounding box center [96, 230] width 90 height 19
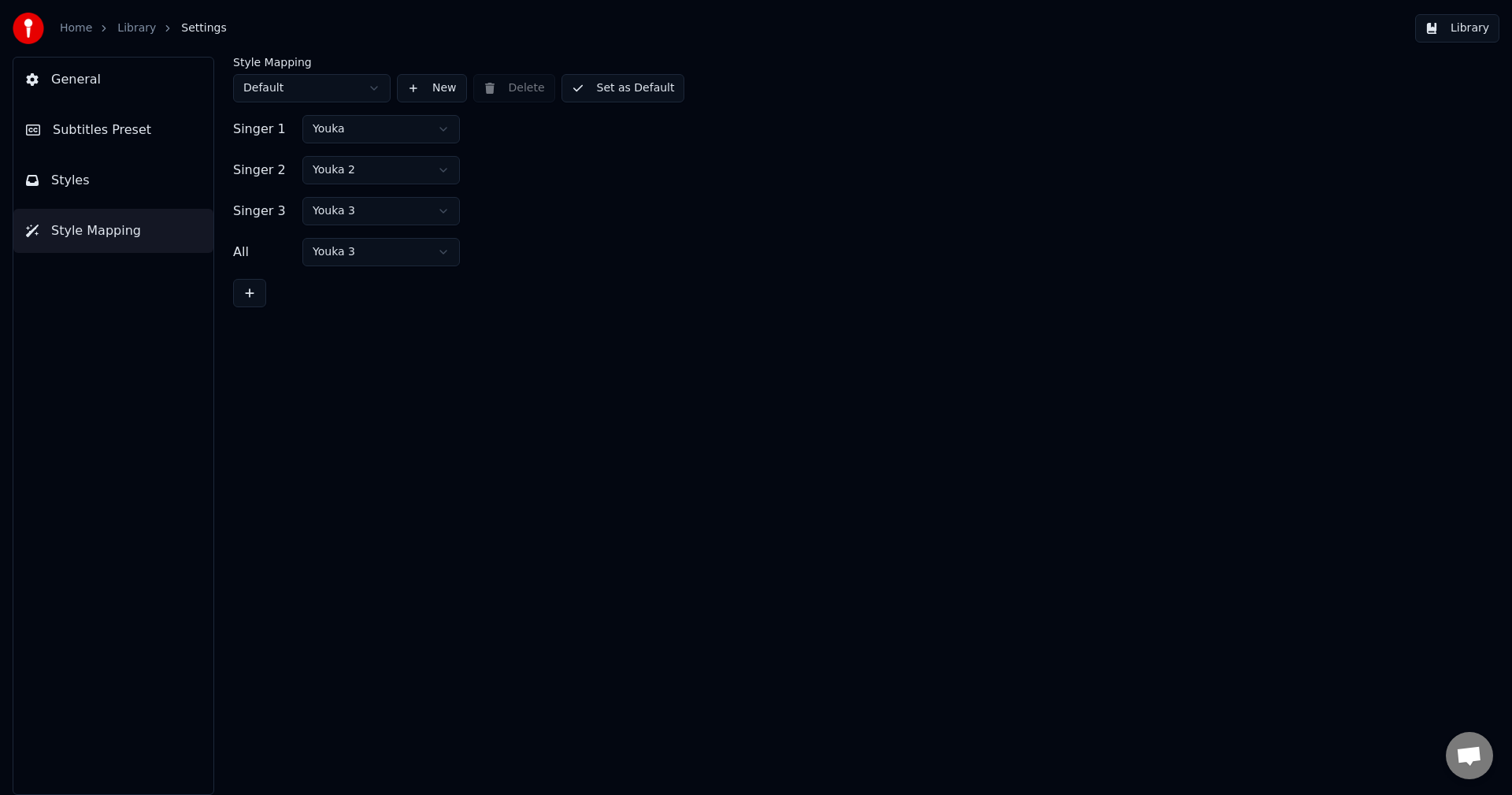
click at [115, 134] on span "Subtitles Preset" at bounding box center [102, 130] width 99 height 19
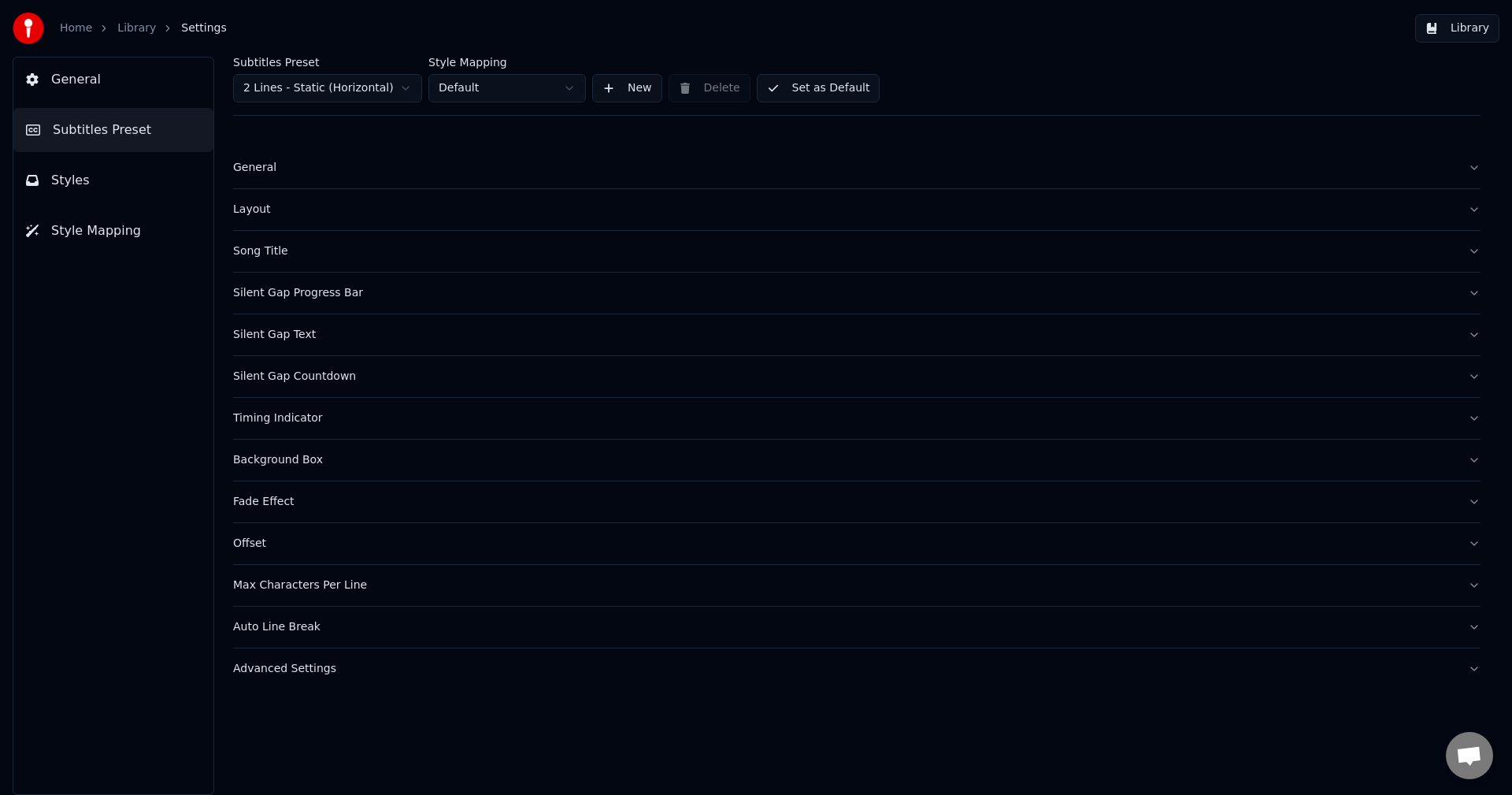
click at [270, 221] on button "Layout" at bounding box center [856, 209] width 1247 height 41
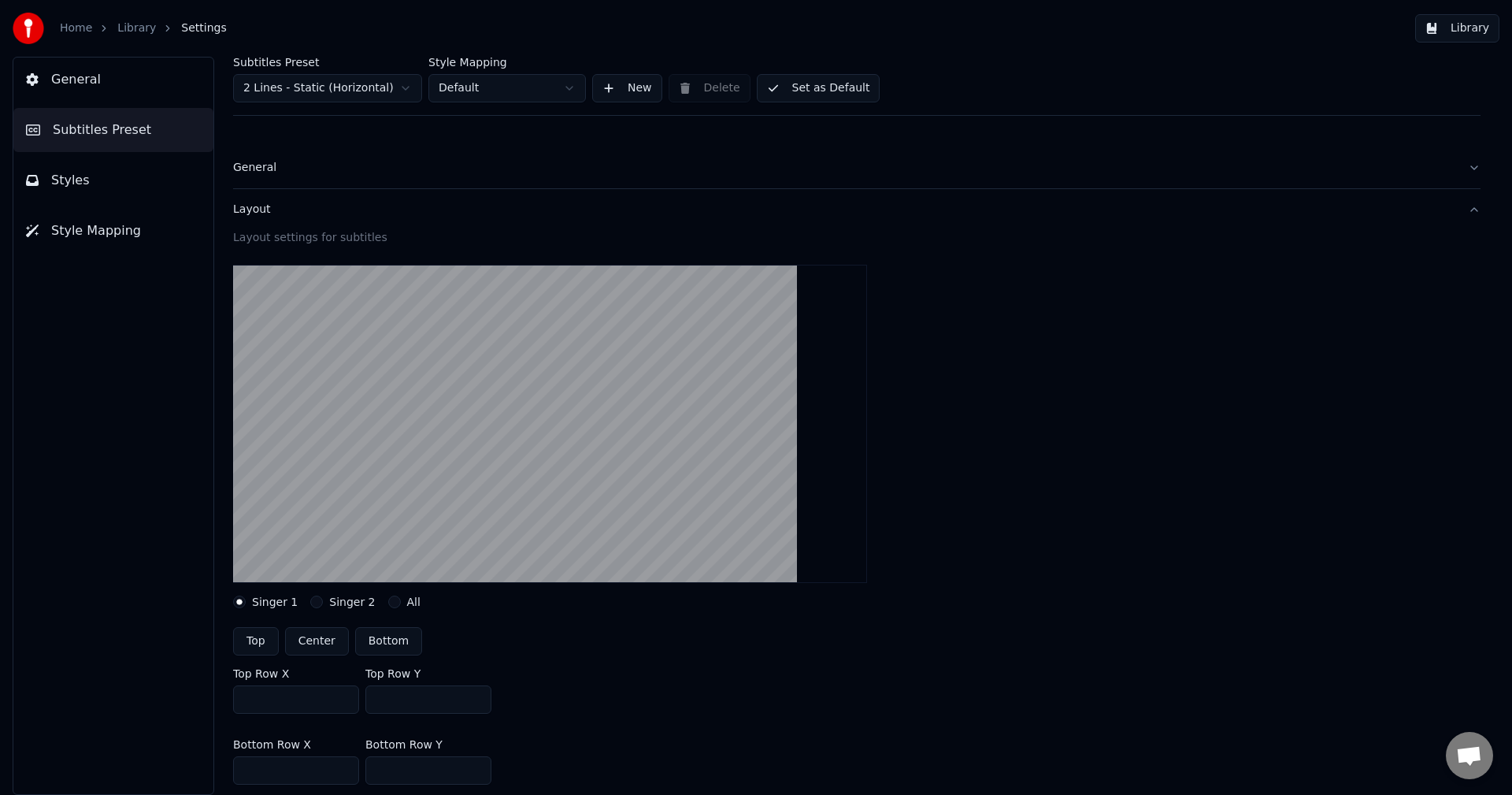
click at [261, 210] on div "Layout" at bounding box center [844, 209] width 1222 height 15
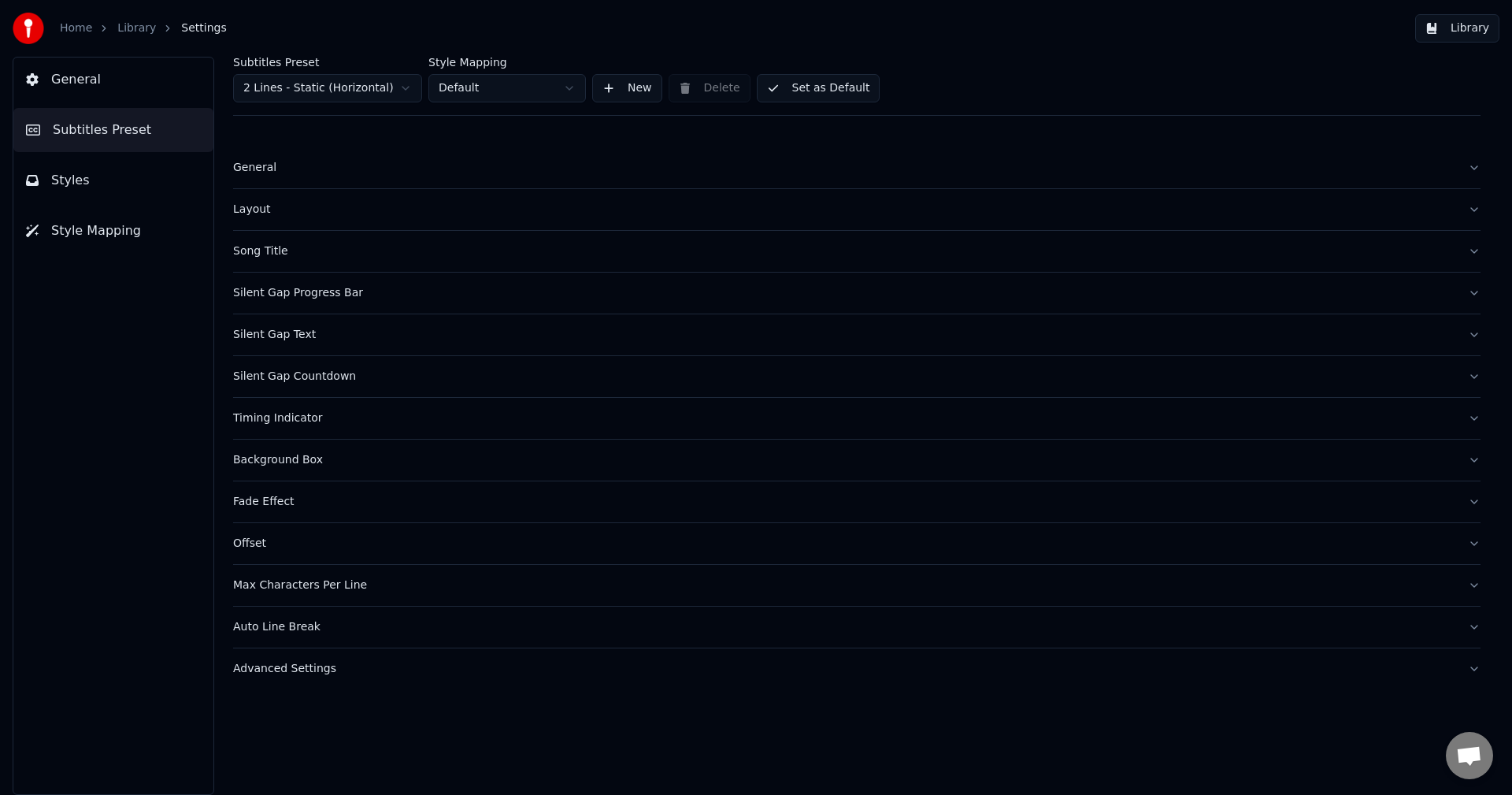
click at [264, 252] on div "Song Title" at bounding box center [844, 251] width 1222 height 15
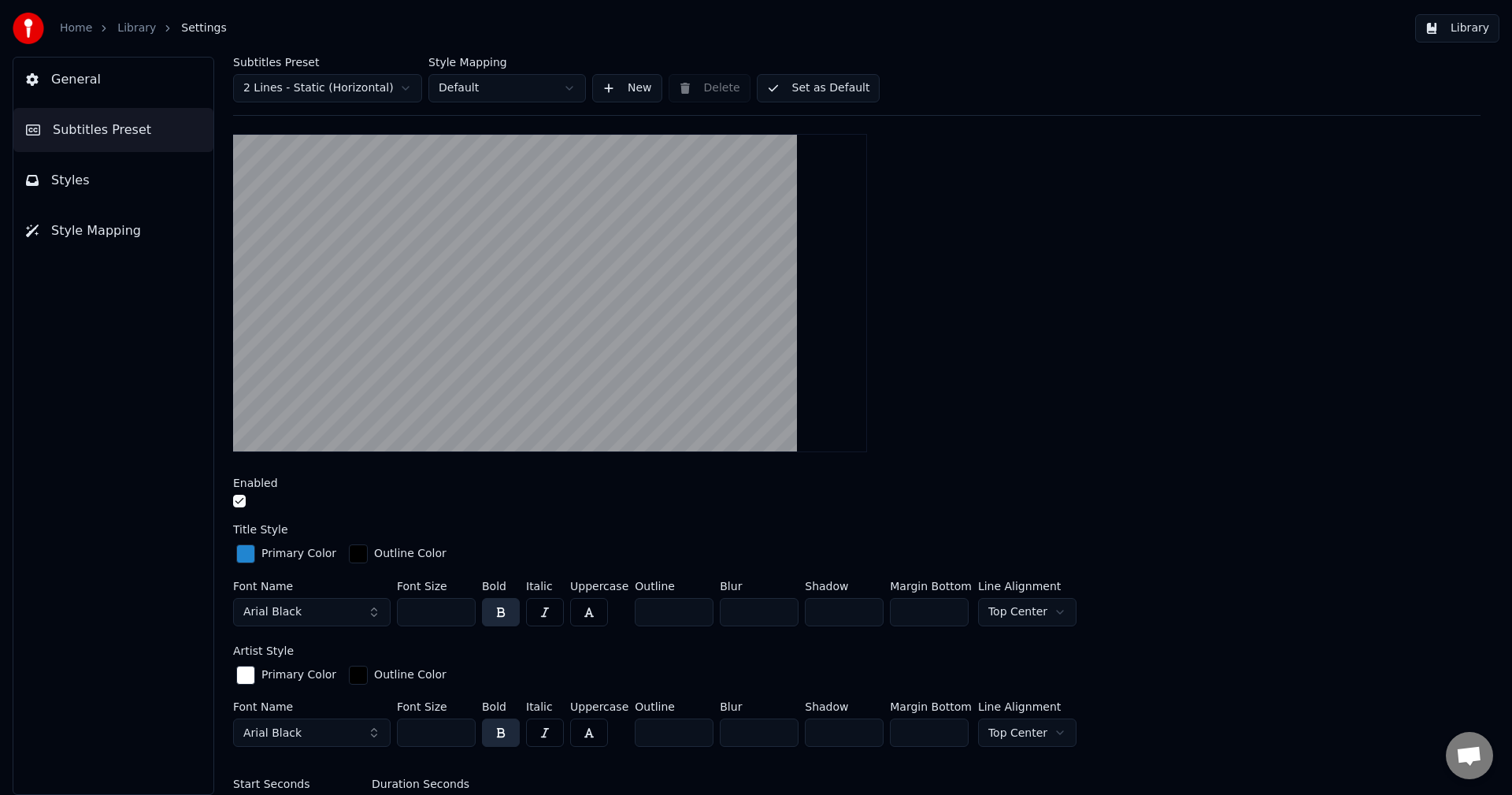
scroll to position [393, 0]
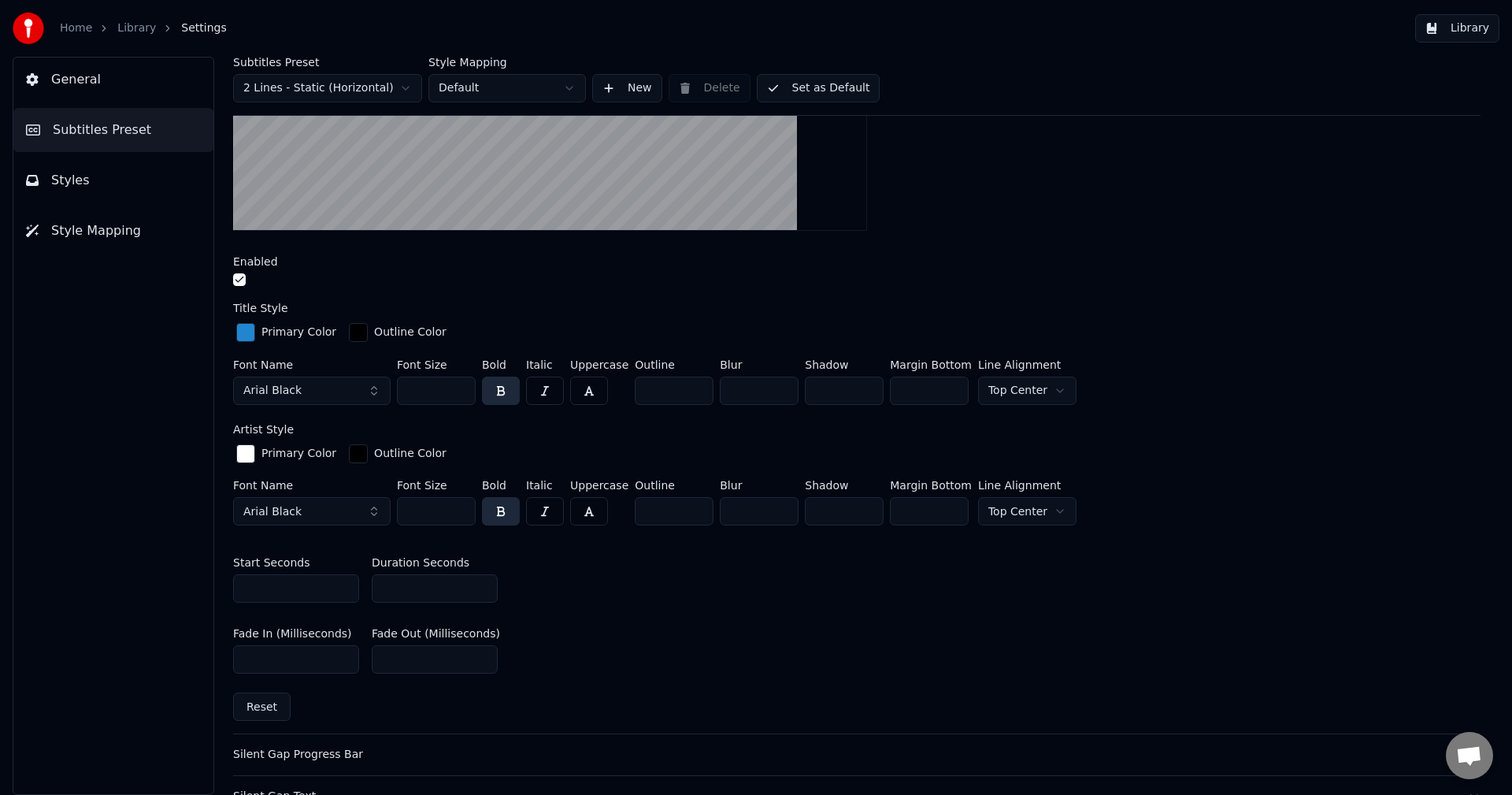
drag, startPoint x: 410, startPoint y: 590, endPoint x: 346, endPoint y: 585, distance: 64.2
click at [350, 585] on div "Start Seconds * Duration Seconds *" at bounding box center [856, 580] width 1247 height 71
type input "*"
click at [609, 600] on div "Start Seconds * Duration Seconds *" at bounding box center [856, 580] width 1247 height 71
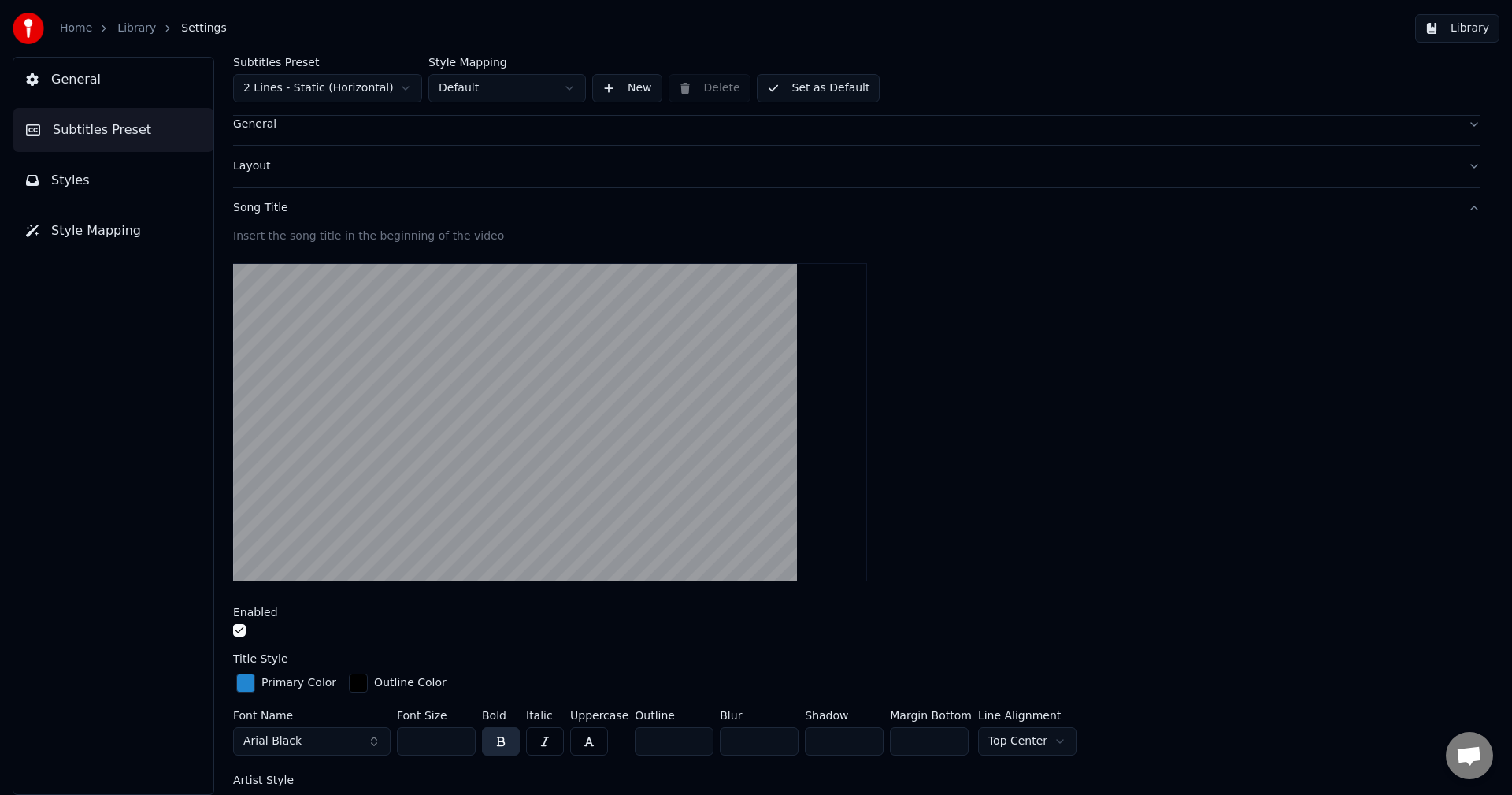
scroll to position [0, 0]
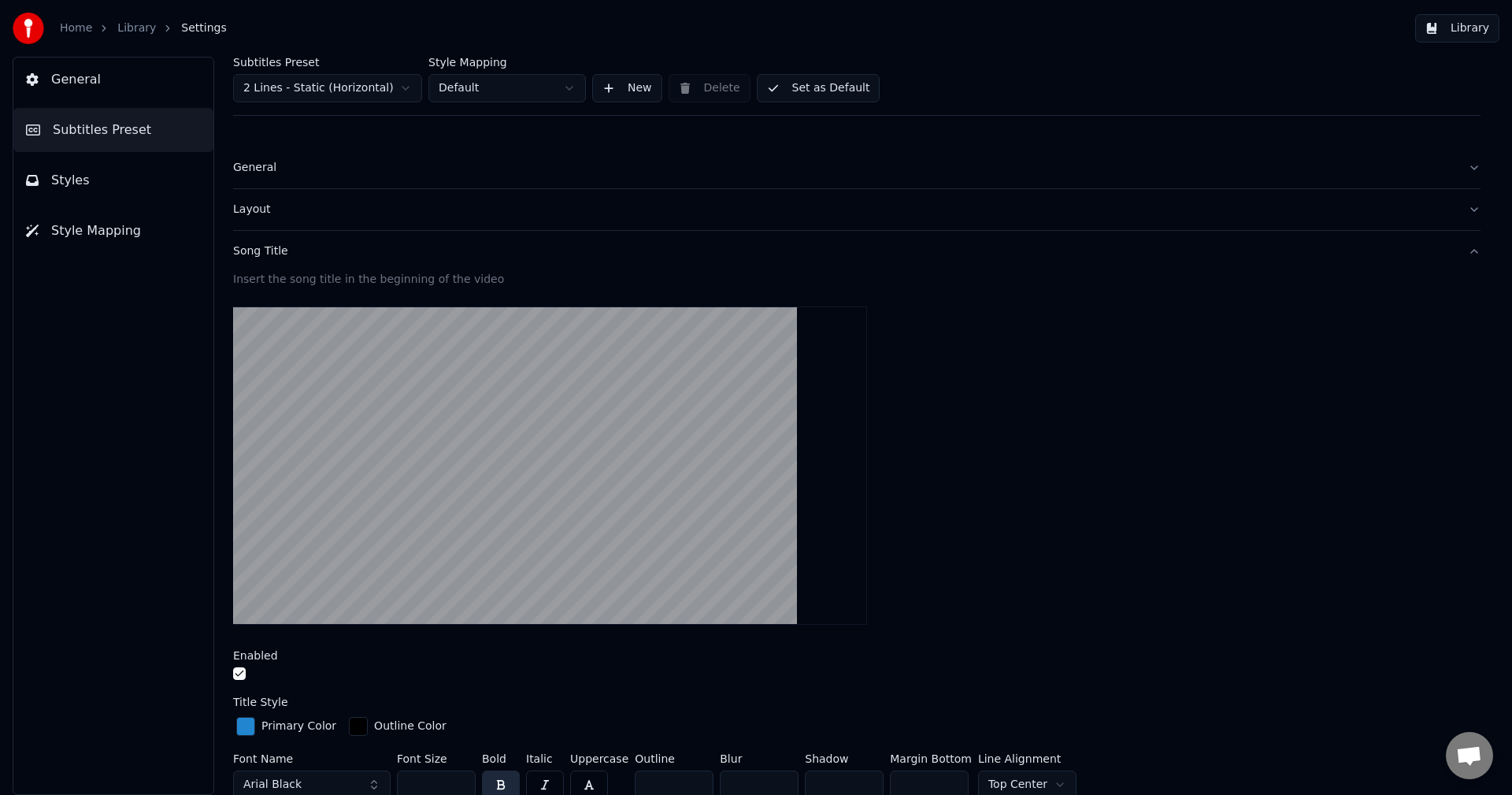
click at [128, 24] on link "Library" at bounding box center [137, 28] width 39 height 15
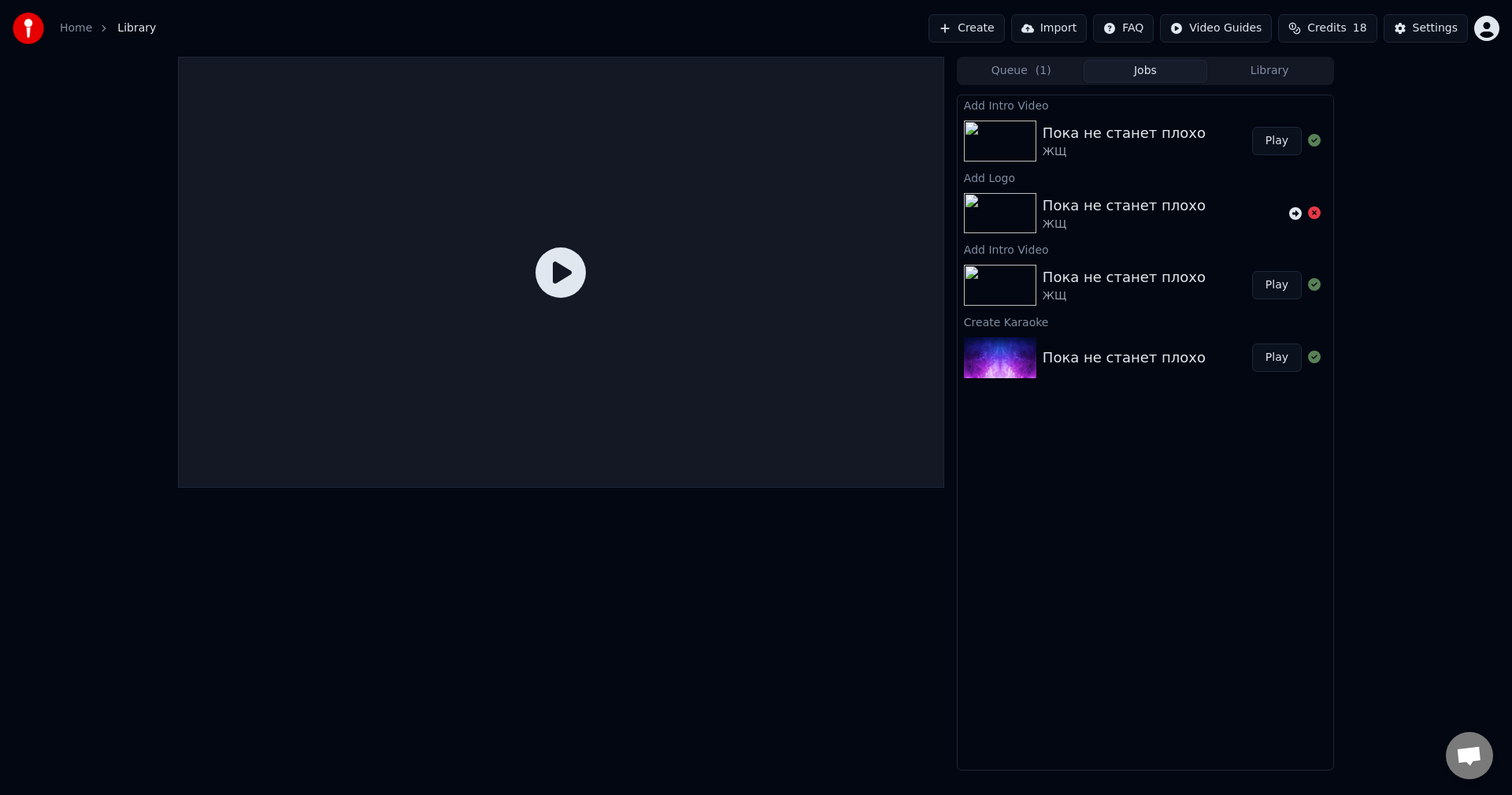
click at [1005, 69] on button "Queue ( 1 )" at bounding box center [1021, 71] width 125 height 23
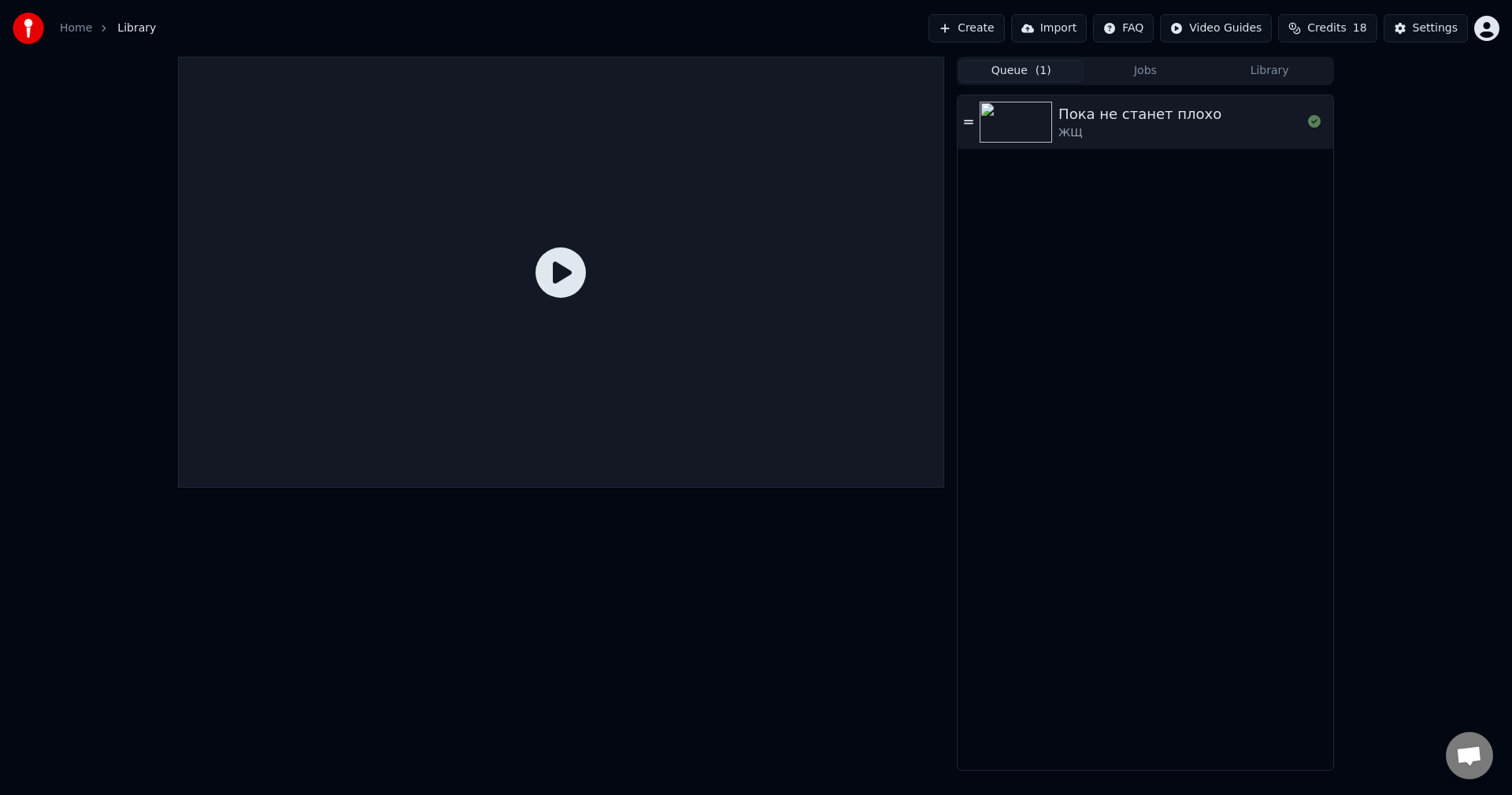
click at [1032, 130] on img at bounding box center [1016, 121] width 73 height 41
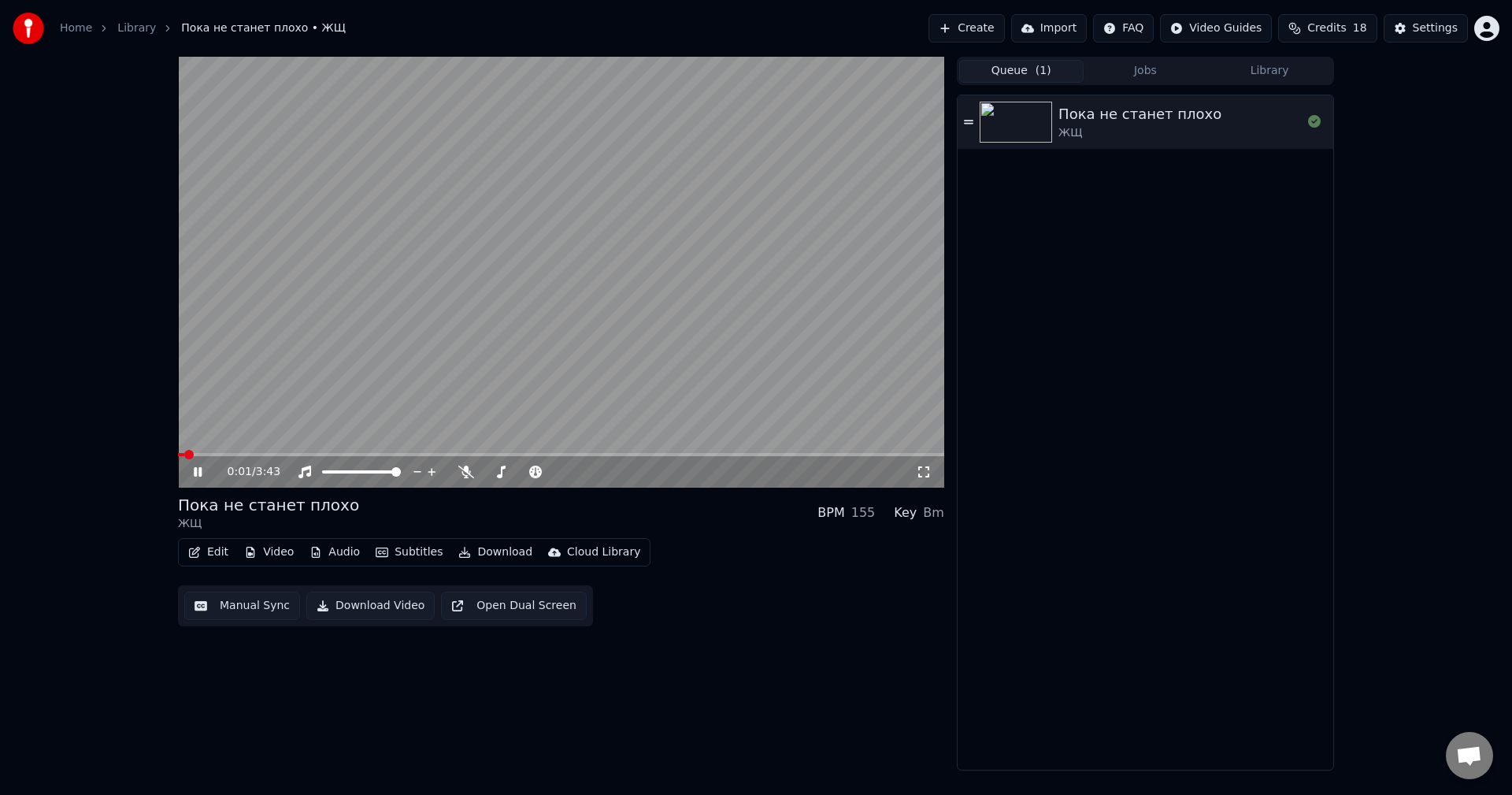
click at [190, 480] on div "0:01 / 3:43" at bounding box center [561, 471] width 767 height 32
click at [196, 466] on icon at bounding box center [209, 472] width 37 height 13
click at [193, 474] on icon at bounding box center [209, 472] width 37 height 13
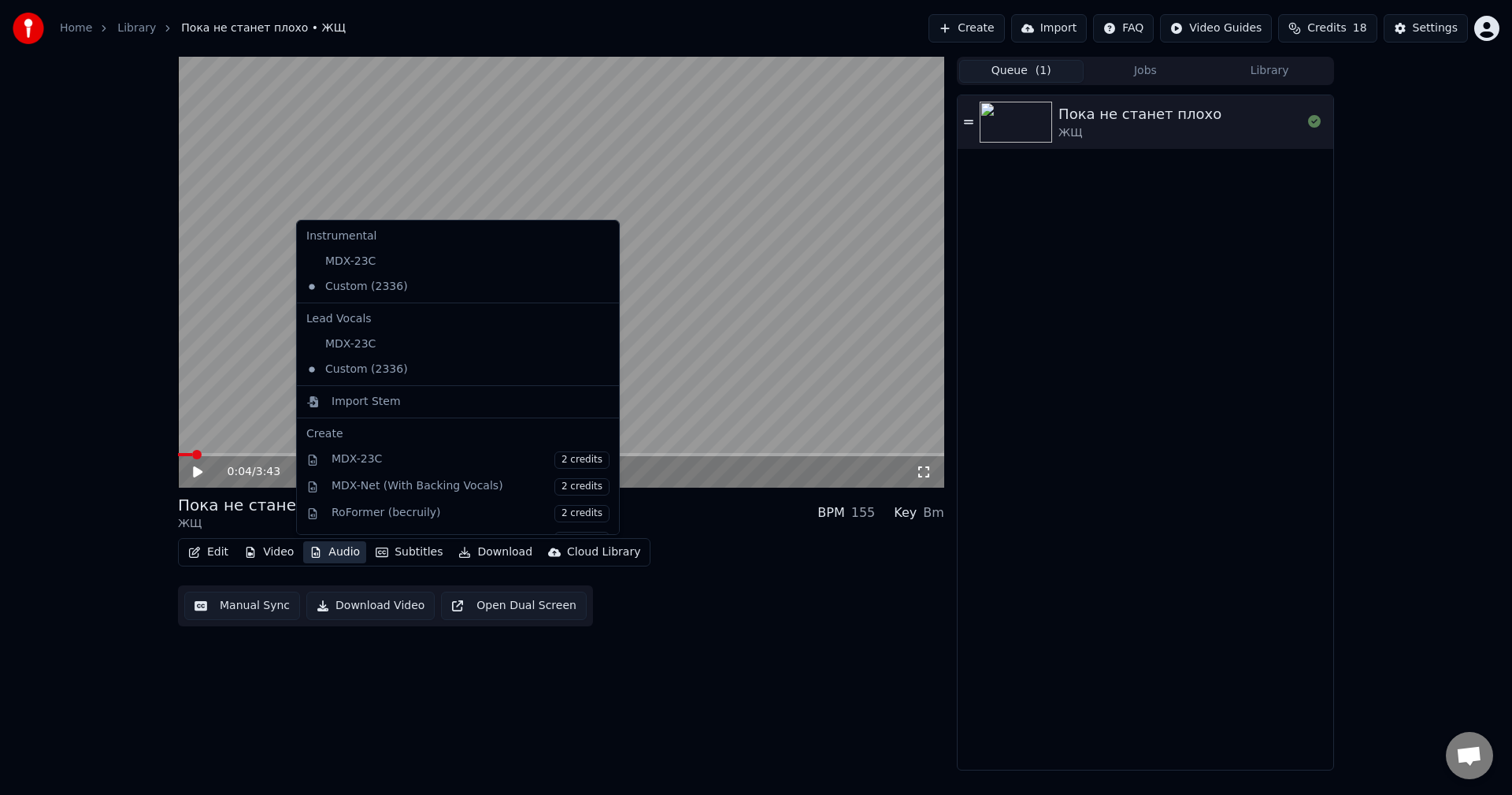
click at [329, 546] on button "Audio" at bounding box center [335, 551] width 63 height 22
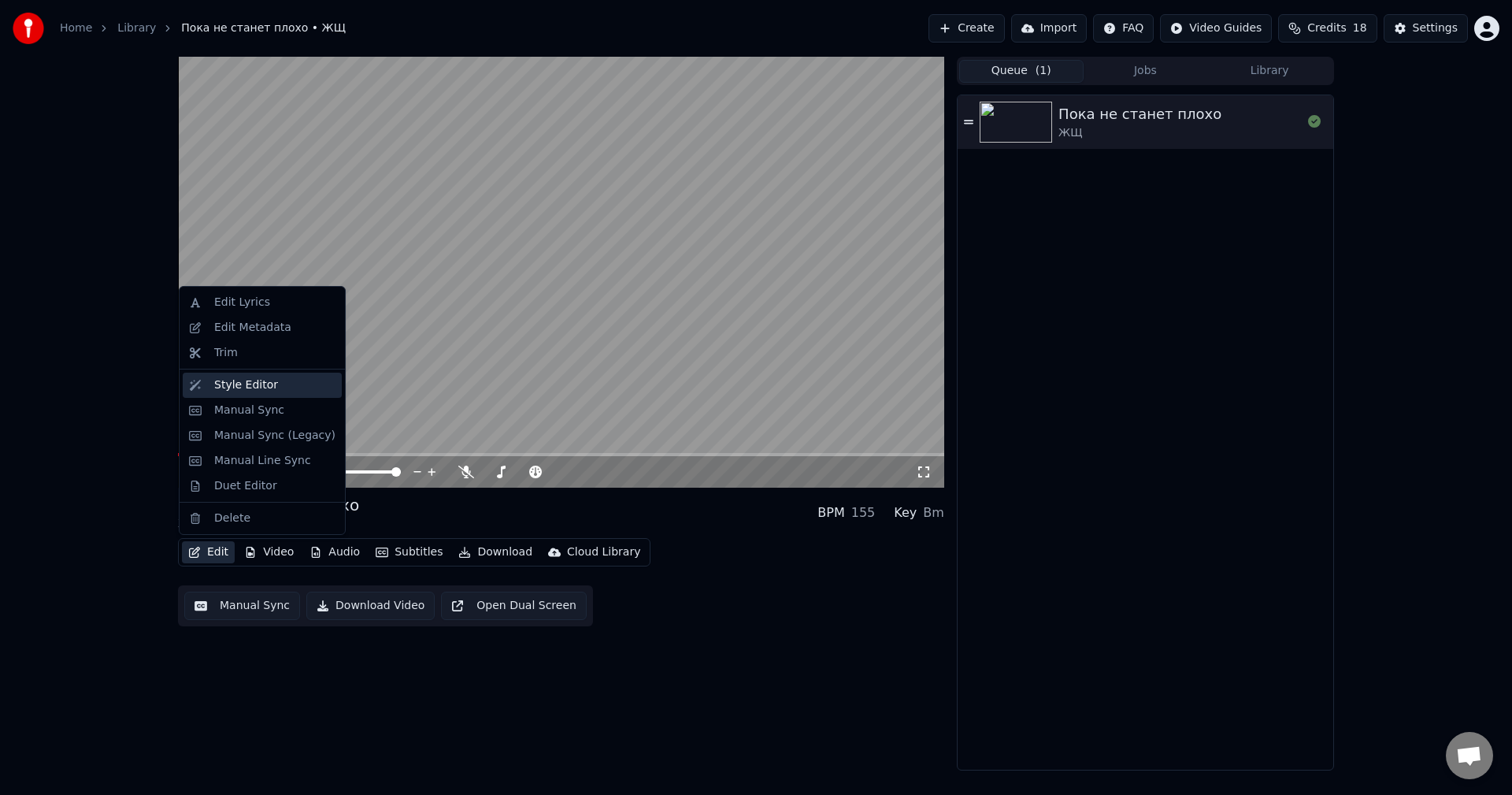
click at [251, 383] on div "Style Editor" at bounding box center [246, 385] width 64 height 15
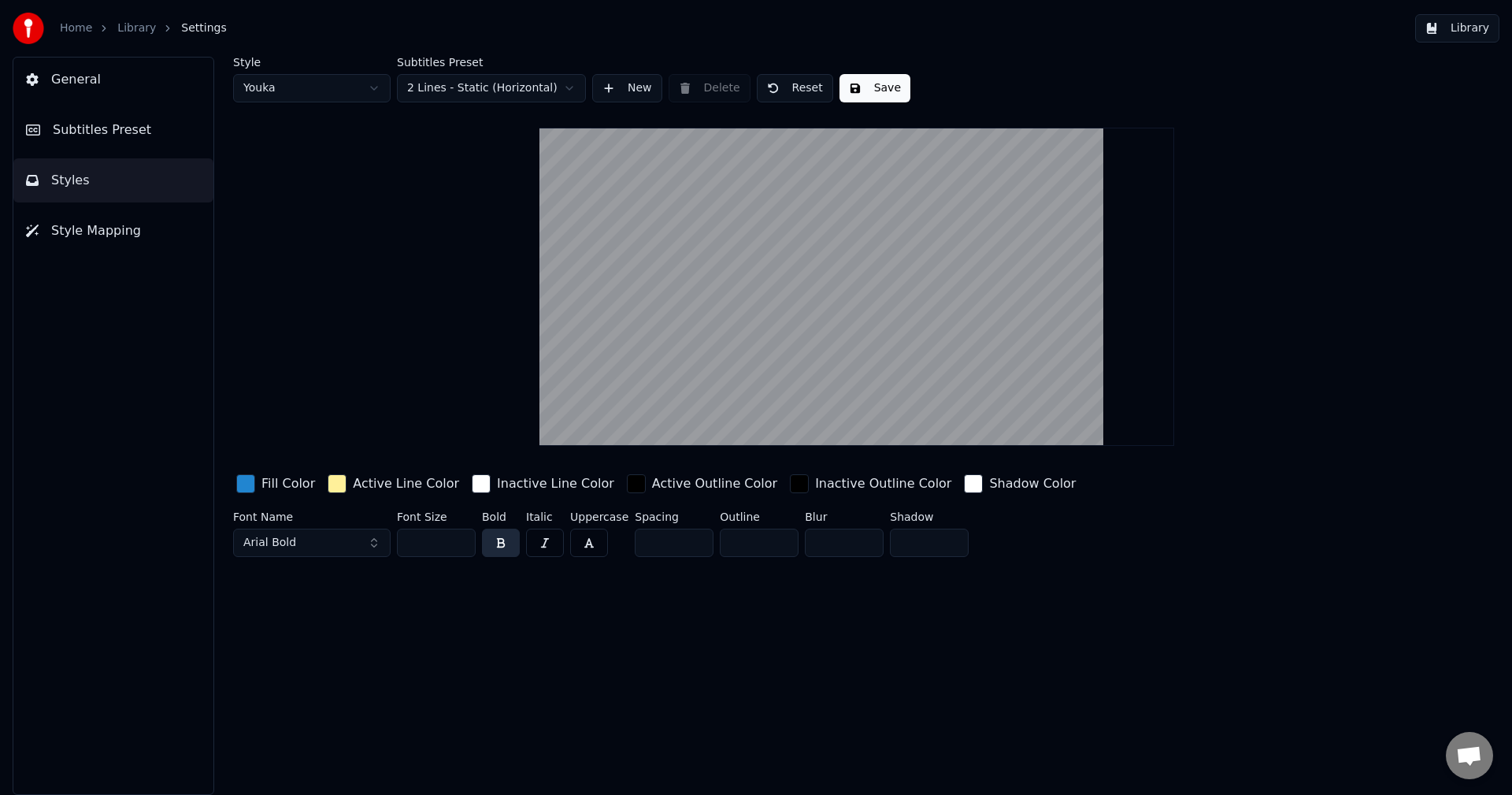
click at [118, 220] on button "Style Mapping" at bounding box center [113, 231] width 200 height 44
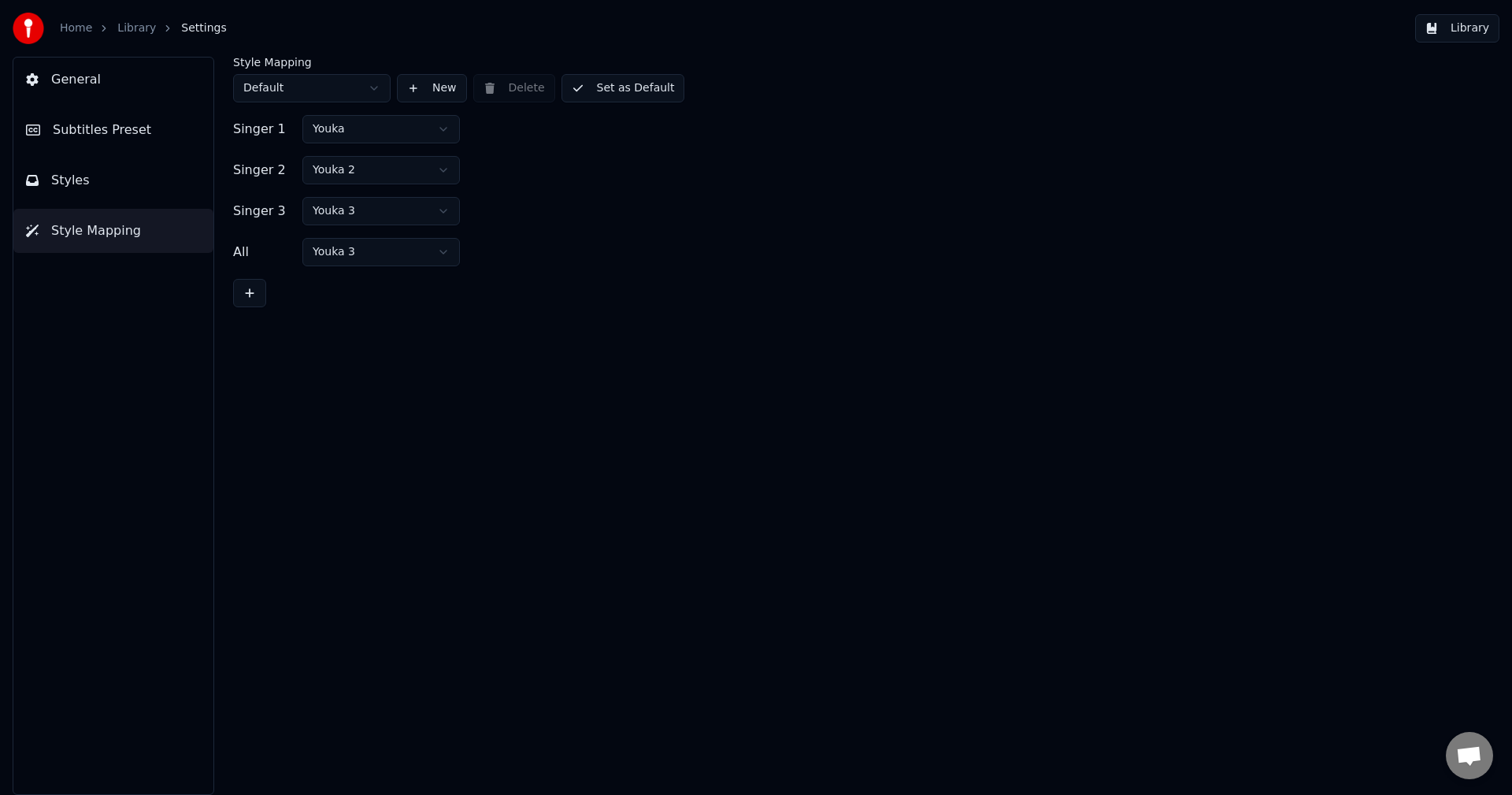
click at [121, 178] on button "Styles" at bounding box center [113, 181] width 200 height 44
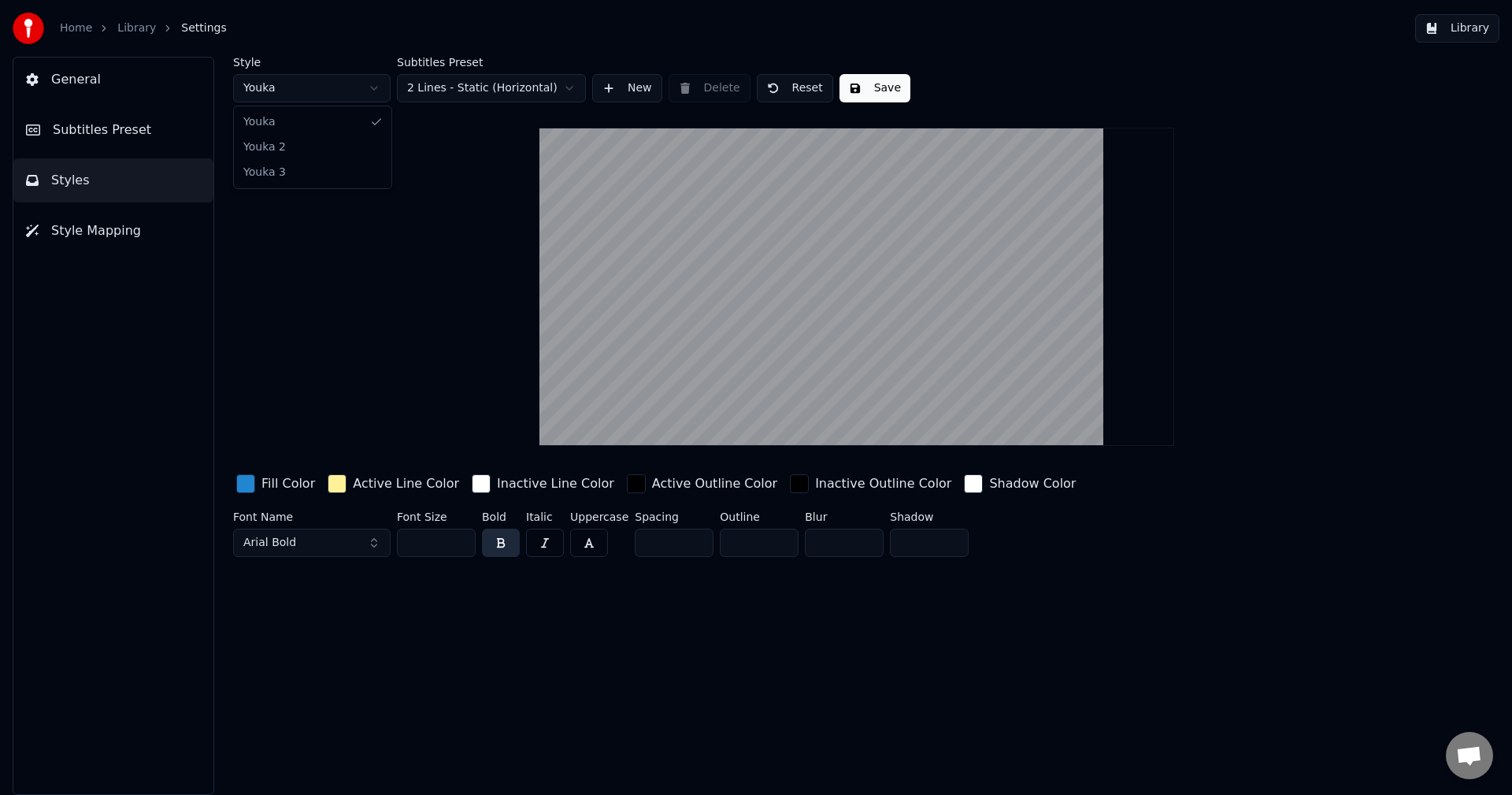
click at [307, 96] on html "Home Library Settings Library General Subtitles Preset Styles Style Mapping Sty…" at bounding box center [756, 398] width 1512 height 795
click at [121, 133] on span "Subtitles Preset" at bounding box center [102, 130] width 99 height 19
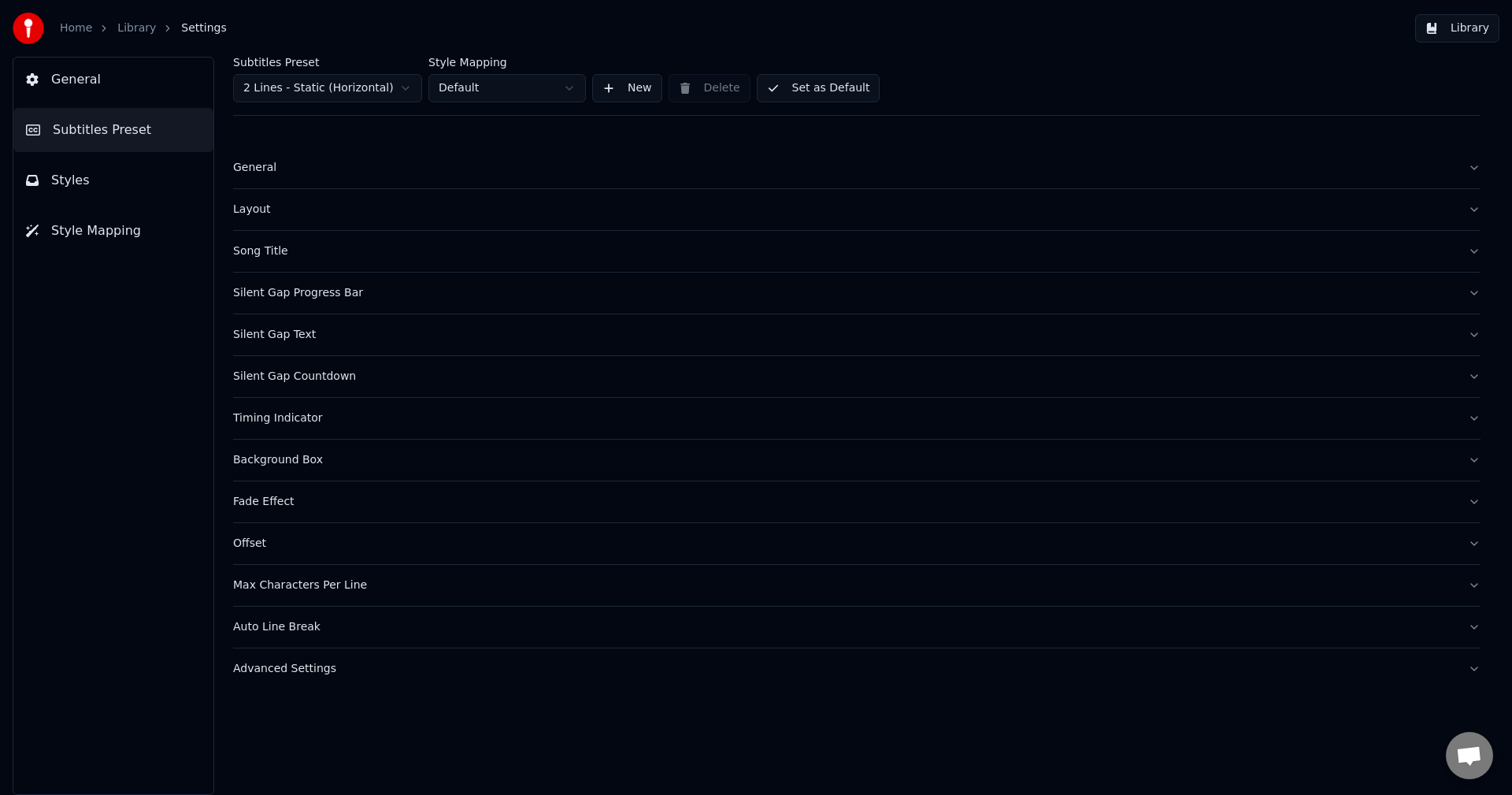
click at [287, 244] on div "Song Title" at bounding box center [844, 251] width 1222 height 15
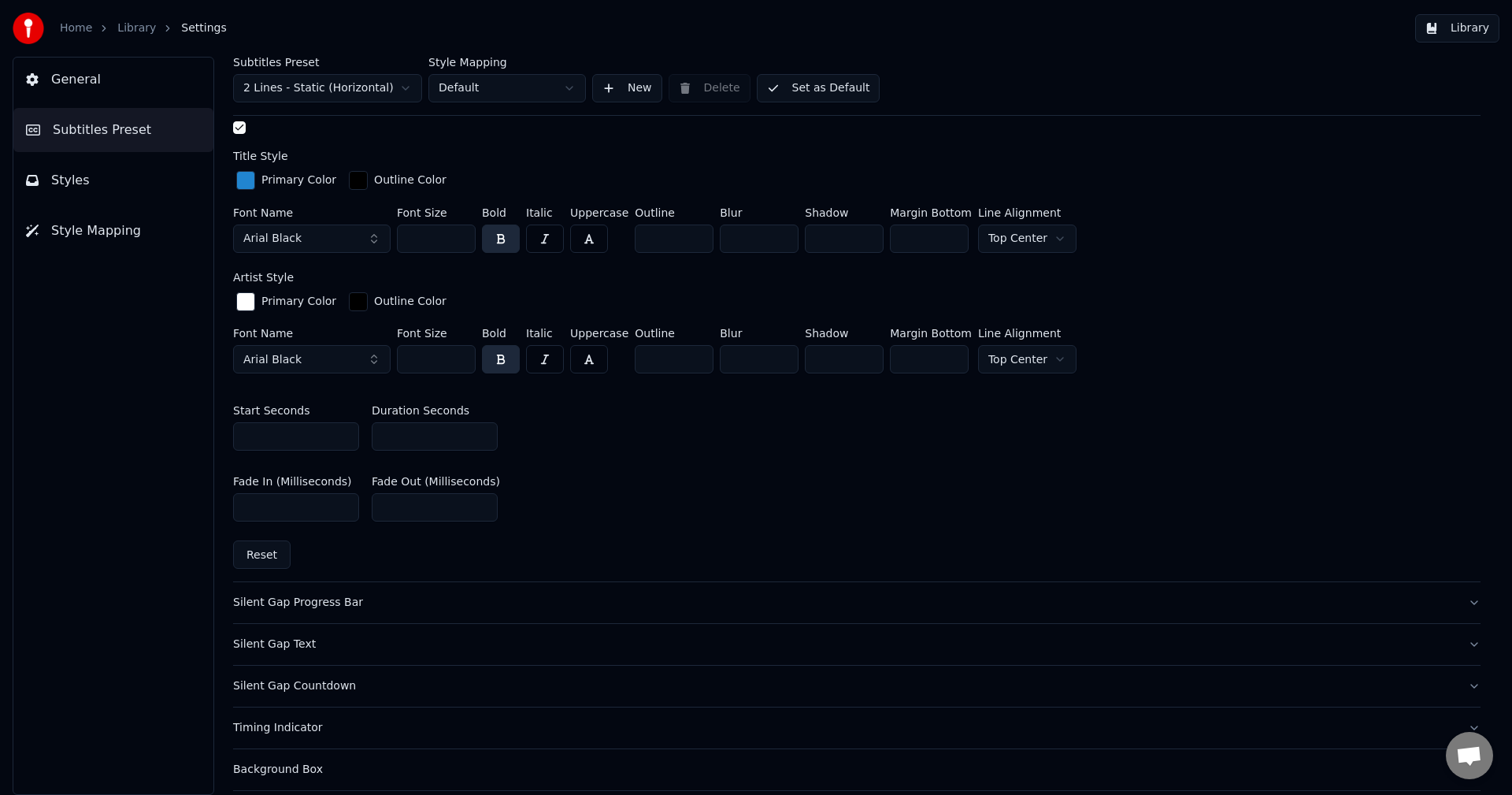
scroll to position [551, 0]
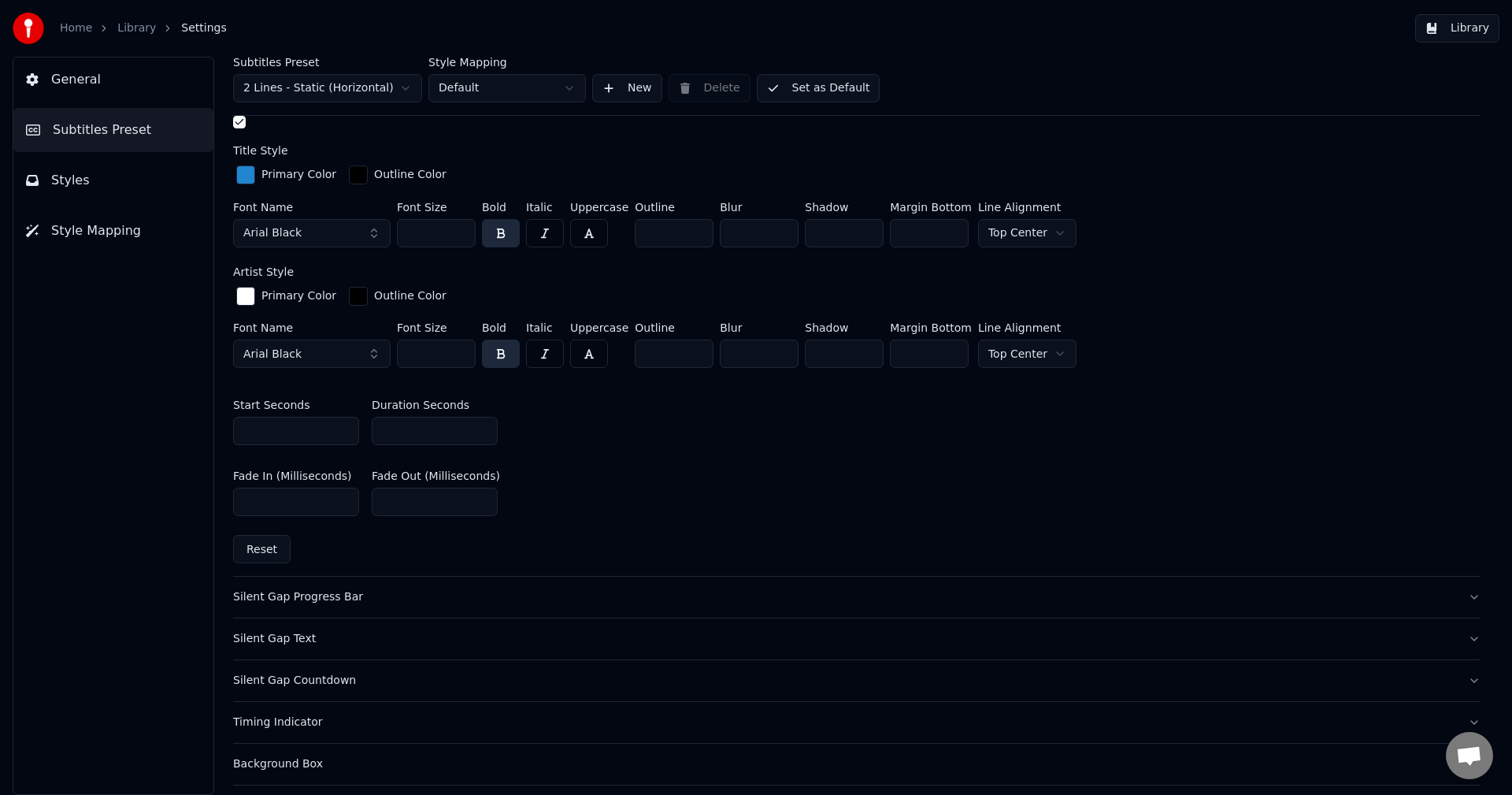
drag, startPoint x: 408, startPoint y: 428, endPoint x: 355, endPoint y: 440, distance: 54.3
click at [332, 421] on div "Start Seconds * Duration Seconds *" at bounding box center [856, 423] width 1247 height 71
type input "*"
drag, startPoint x: 606, startPoint y: 497, endPoint x: 530, endPoint y: 502, distance: 76.2
click at [601, 495] on div "Fade In (Milliseconds) *** Fade Out (Milliseconds) ***" at bounding box center [856, 493] width 1247 height 71
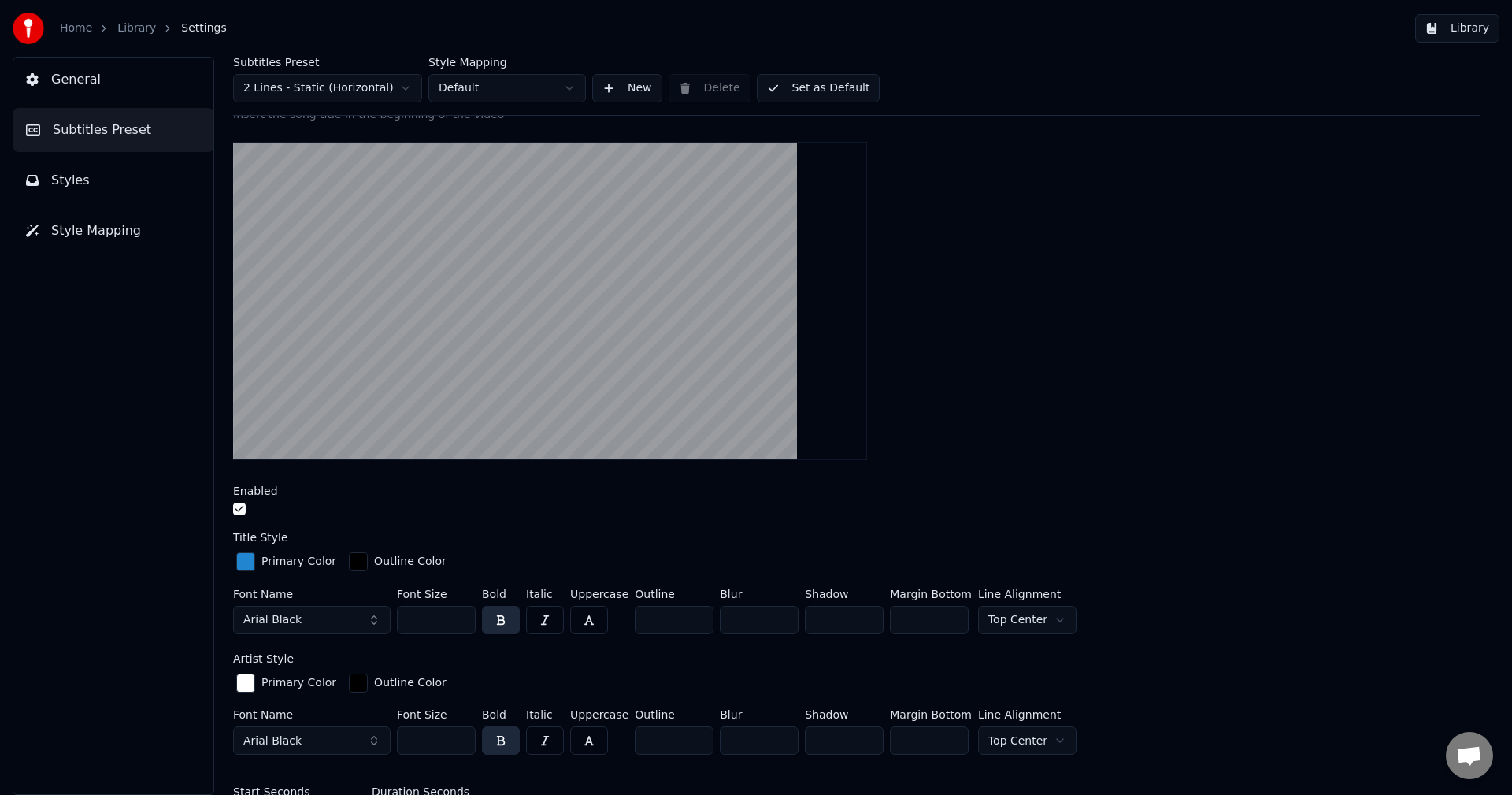
scroll to position [0, 0]
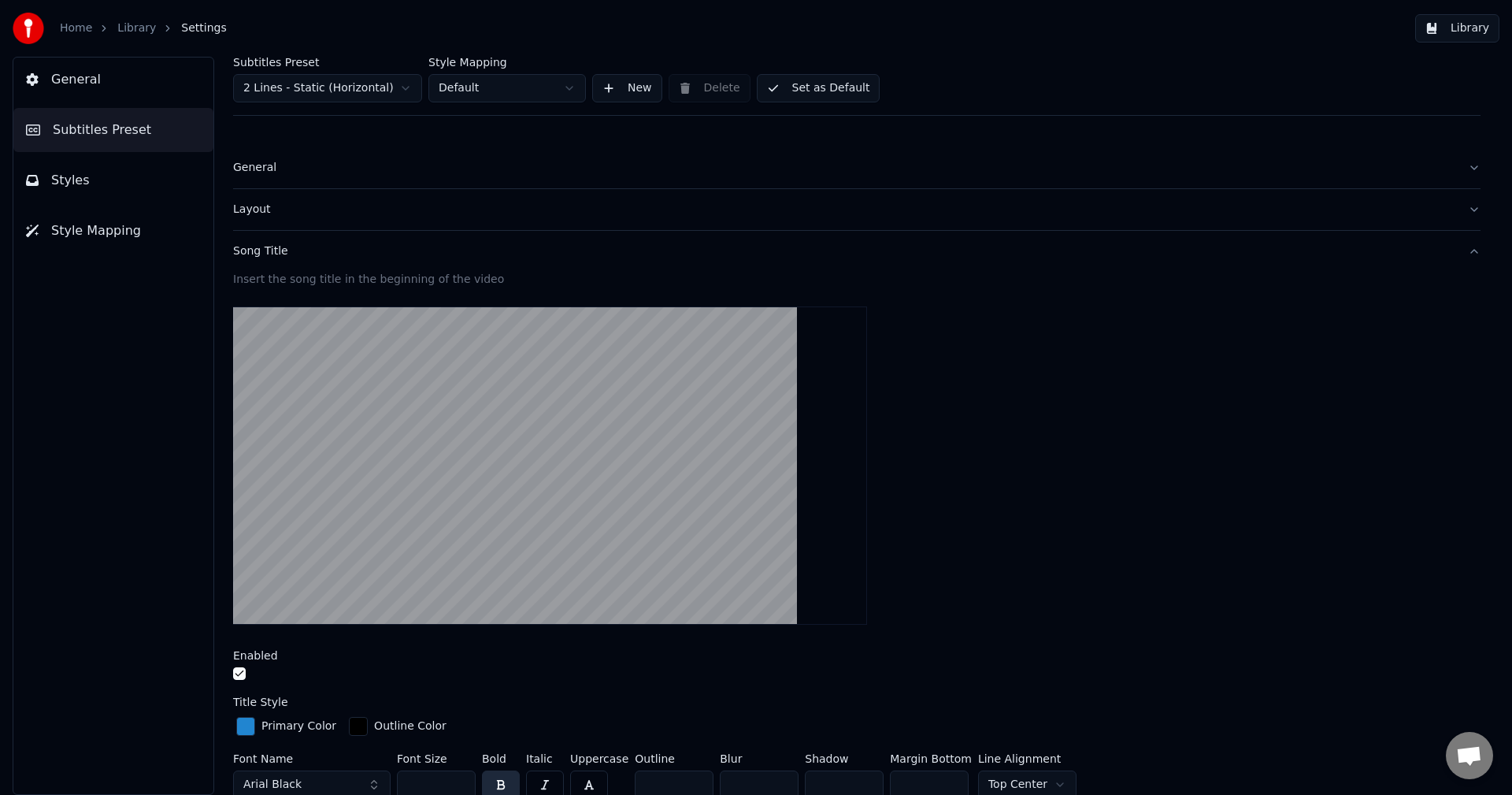
click at [369, 253] on div "Song Title" at bounding box center [844, 251] width 1222 height 15
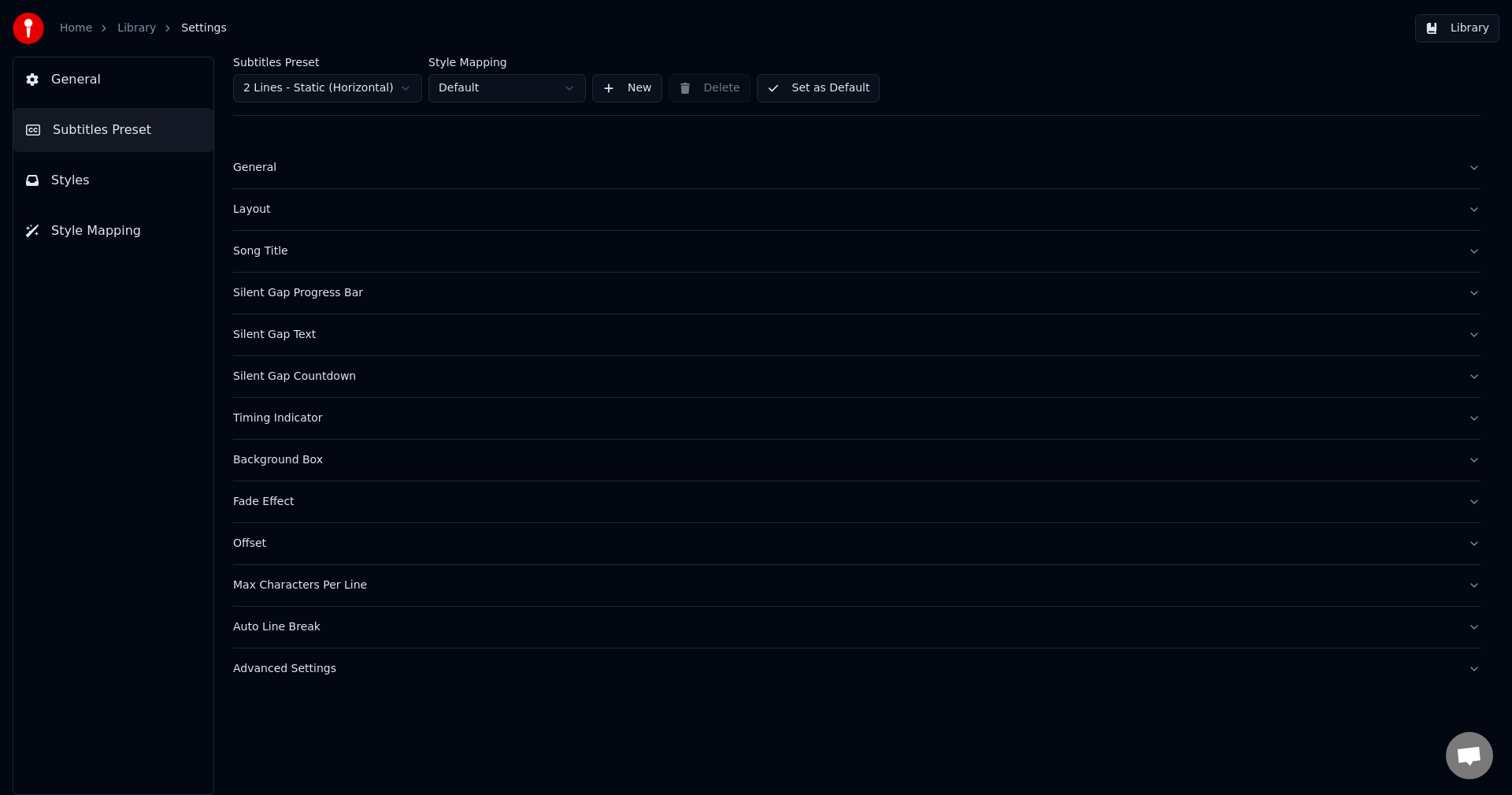
click at [139, 22] on link "Library" at bounding box center [137, 28] width 39 height 15
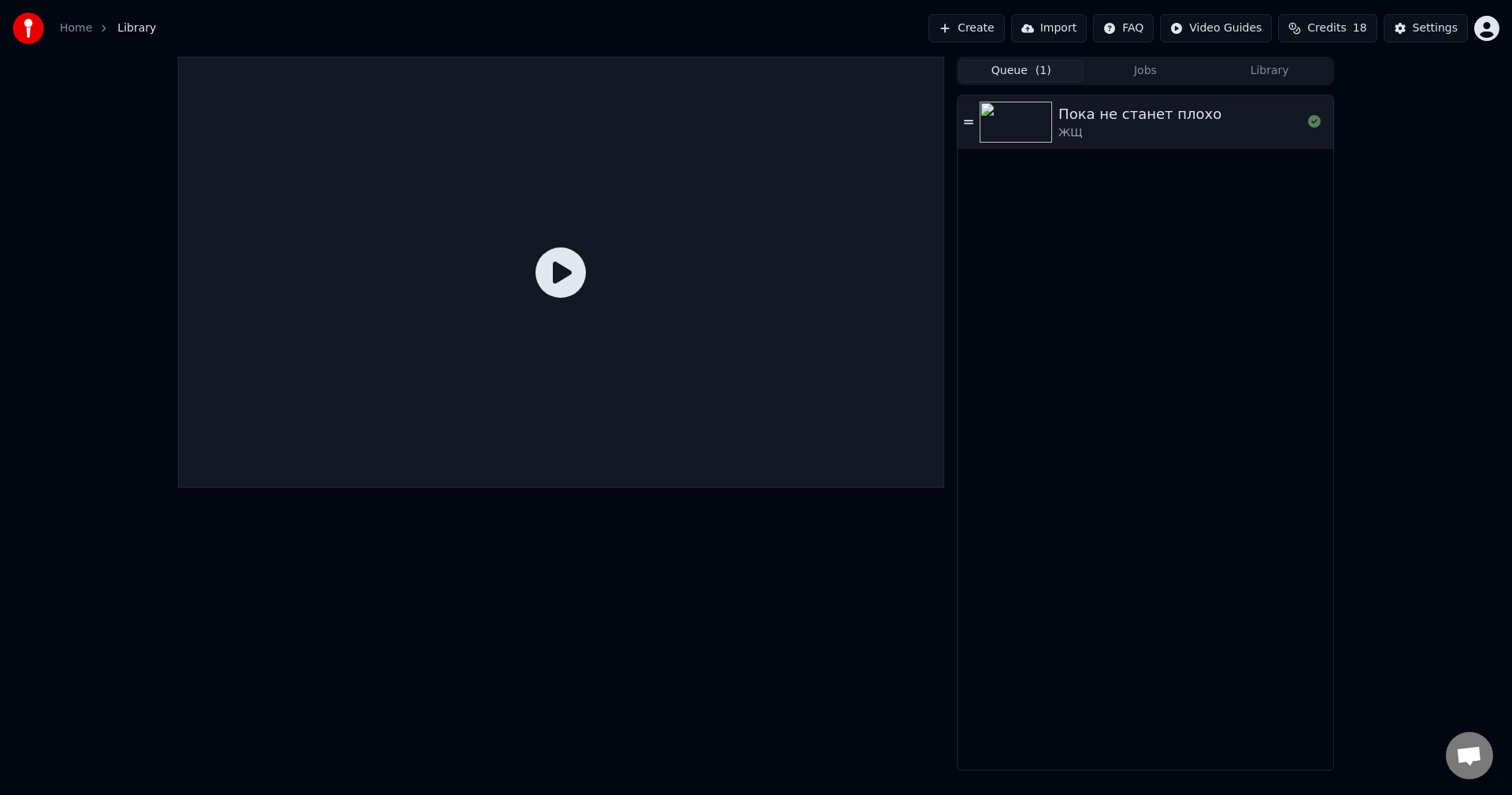
click at [550, 266] on icon at bounding box center [561, 272] width 50 height 50
click at [1064, 138] on div "ЖЩ" at bounding box center [1140, 133] width 163 height 15
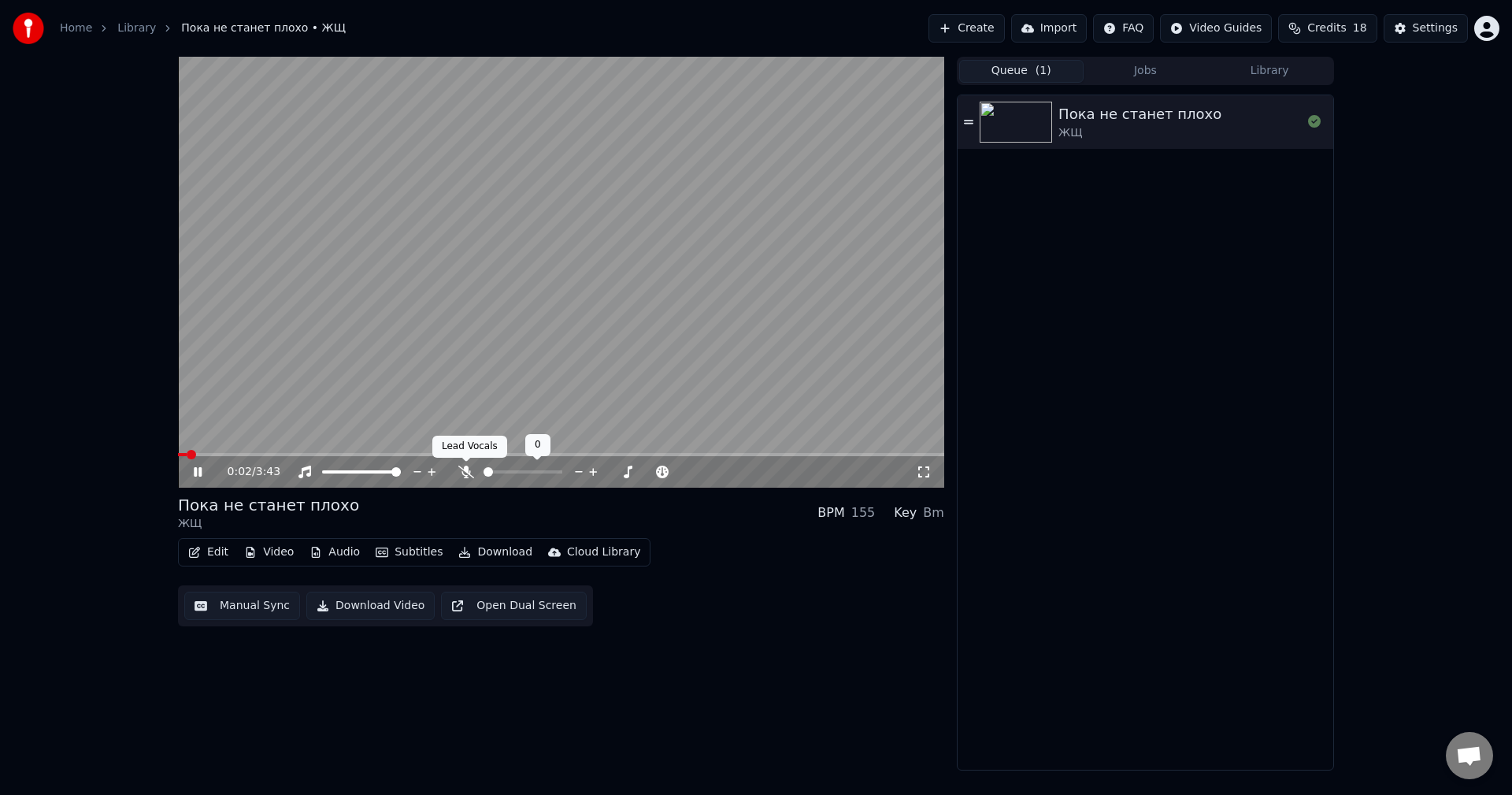
click at [459, 474] on icon at bounding box center [465, 472] width 15 height 13
click at [202, 471] on icon at bounding box center [197, 472] width 8 height 10
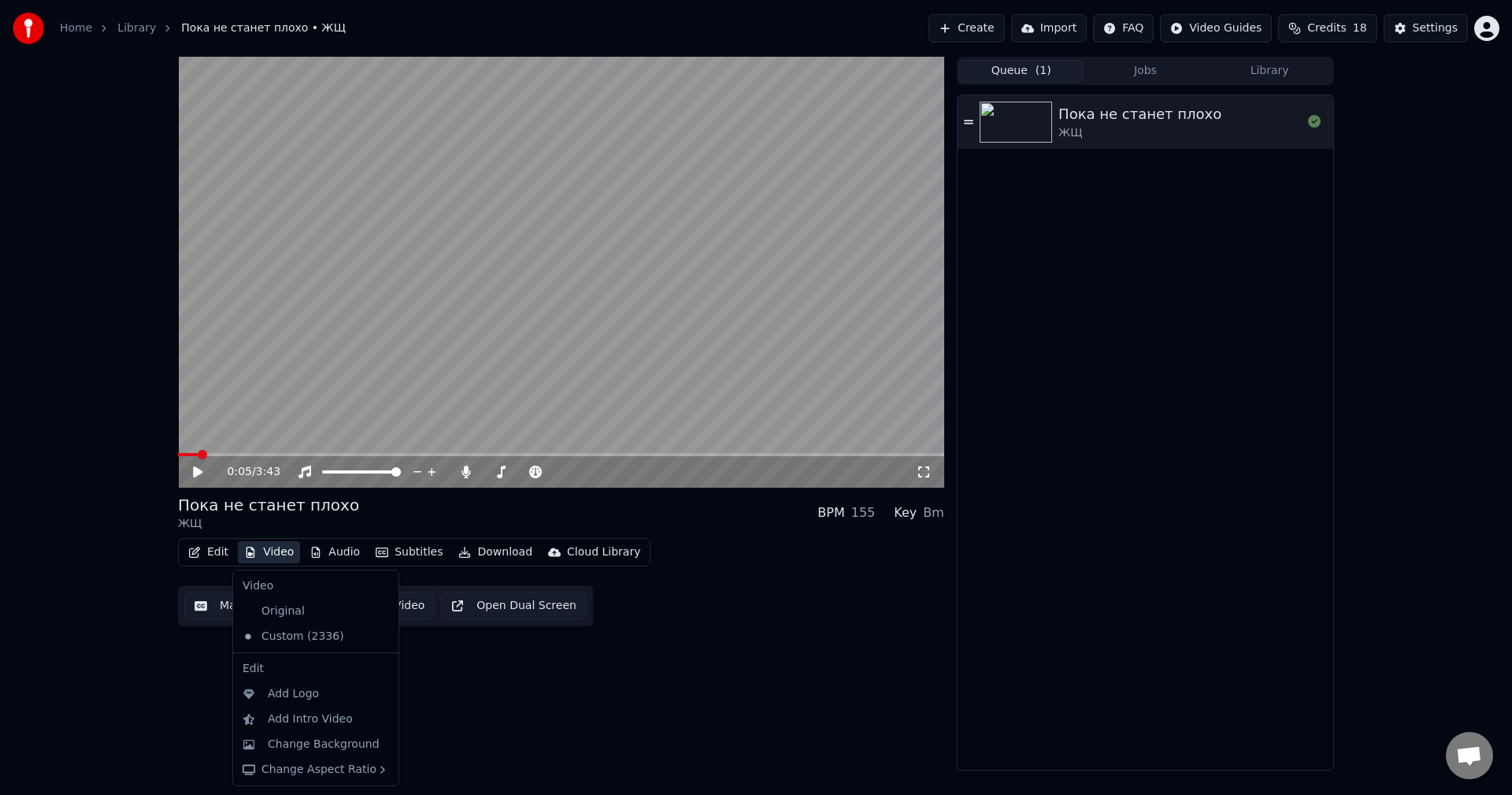
click at [264, 559] on button "Video" at bounding box center [269, 551] width 62 height 22
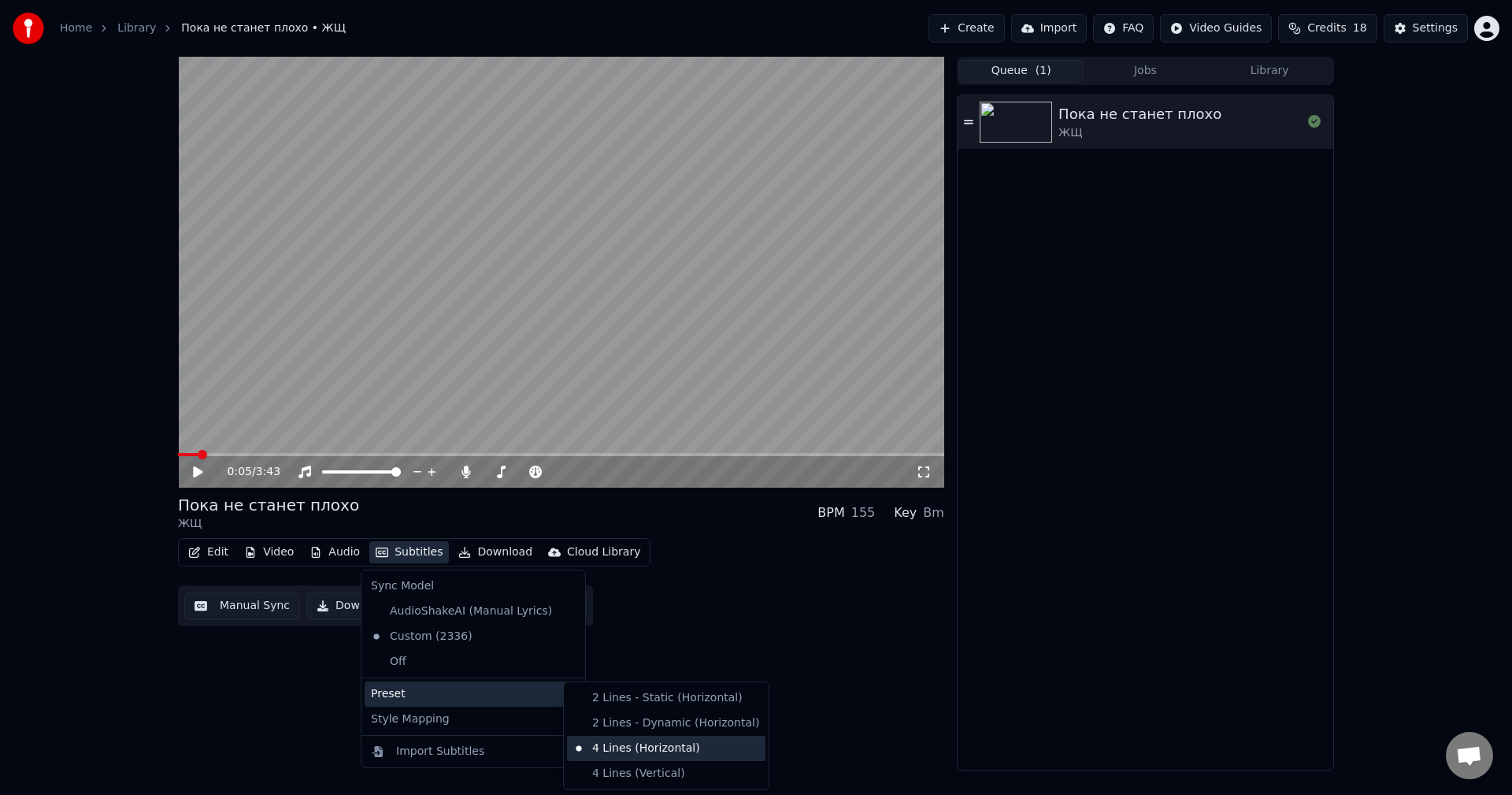
click at [660, 755] on div "4 Lines (Horizontal)" at bounding box center [665, 748] width 198 height 25
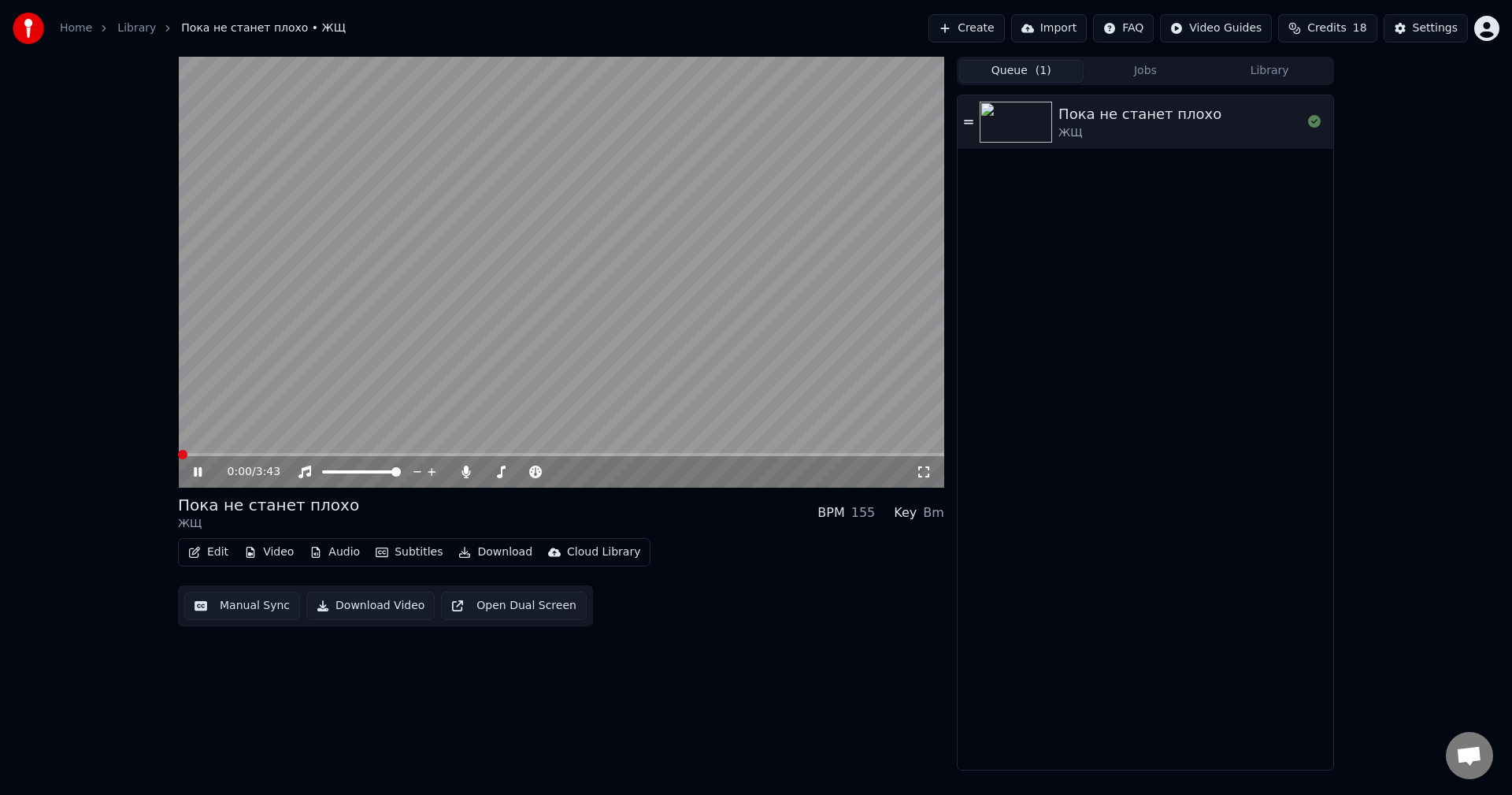
click at [178, 453] on span at bounding box center [183, 455] width 10 height 10
click at [197, 474] on icon at bounding box center [197, 472] width 8 height 10
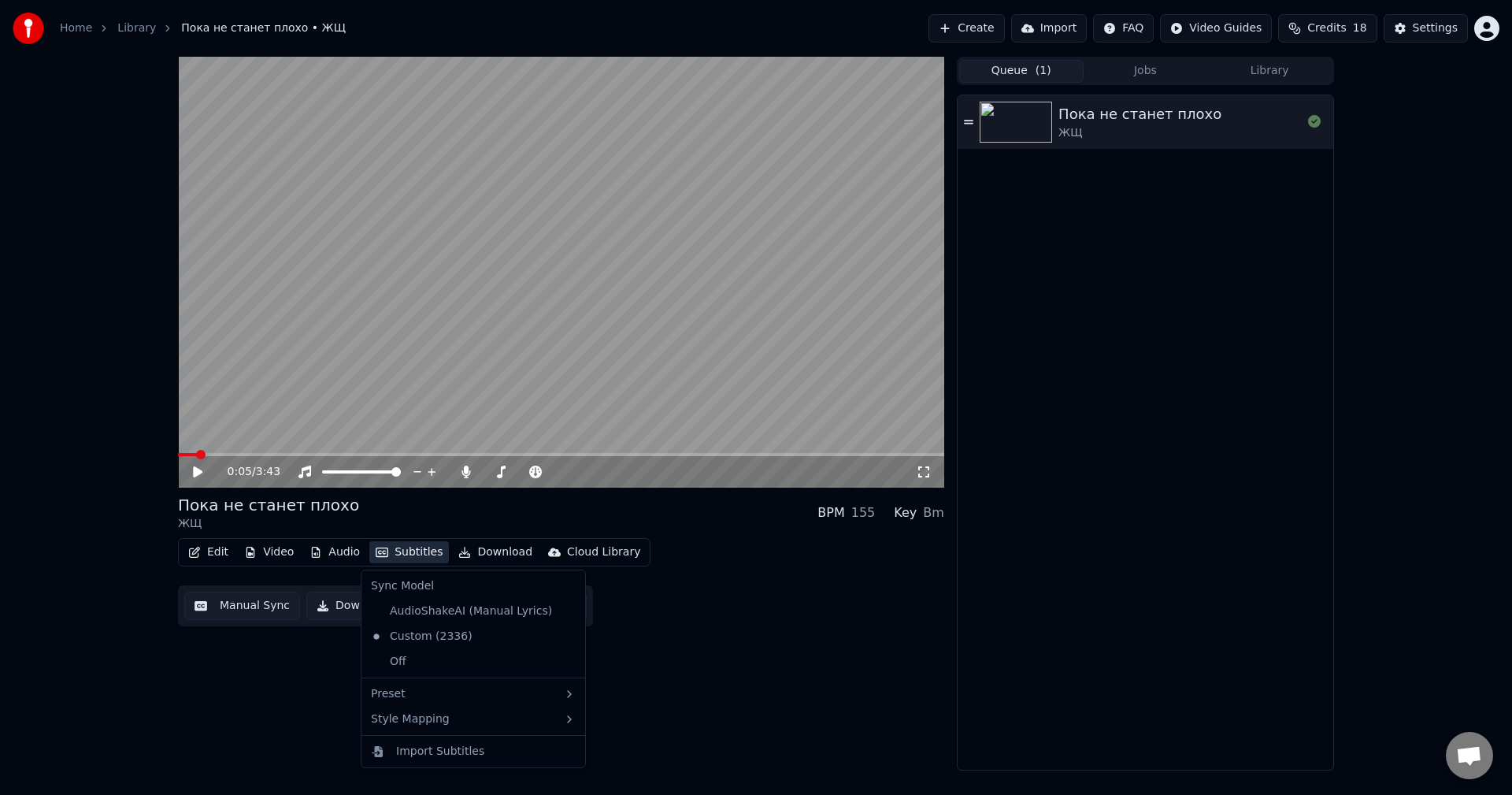
click at [410, 551] on button "Subtitles" at bounding box center [409, 551] width 79 height 22
click at [715, 639] on div "0:05 / 3:43 Пока не станет плохо ЖЩ BPM 155 Key Bm Edit Video Audio Subtitles D…" at bounding box center [561, 413] width 767 height 713
click at [192, 454] on span at bounding box center [196, 455] width 10 height 10
click at [384, 547] on button "Subtitles" at bounding box center [409, 551] width 79 height 22
click at [453, 726] on div "Style Mapping" at bounding box center [473, 719] width 218 height 25
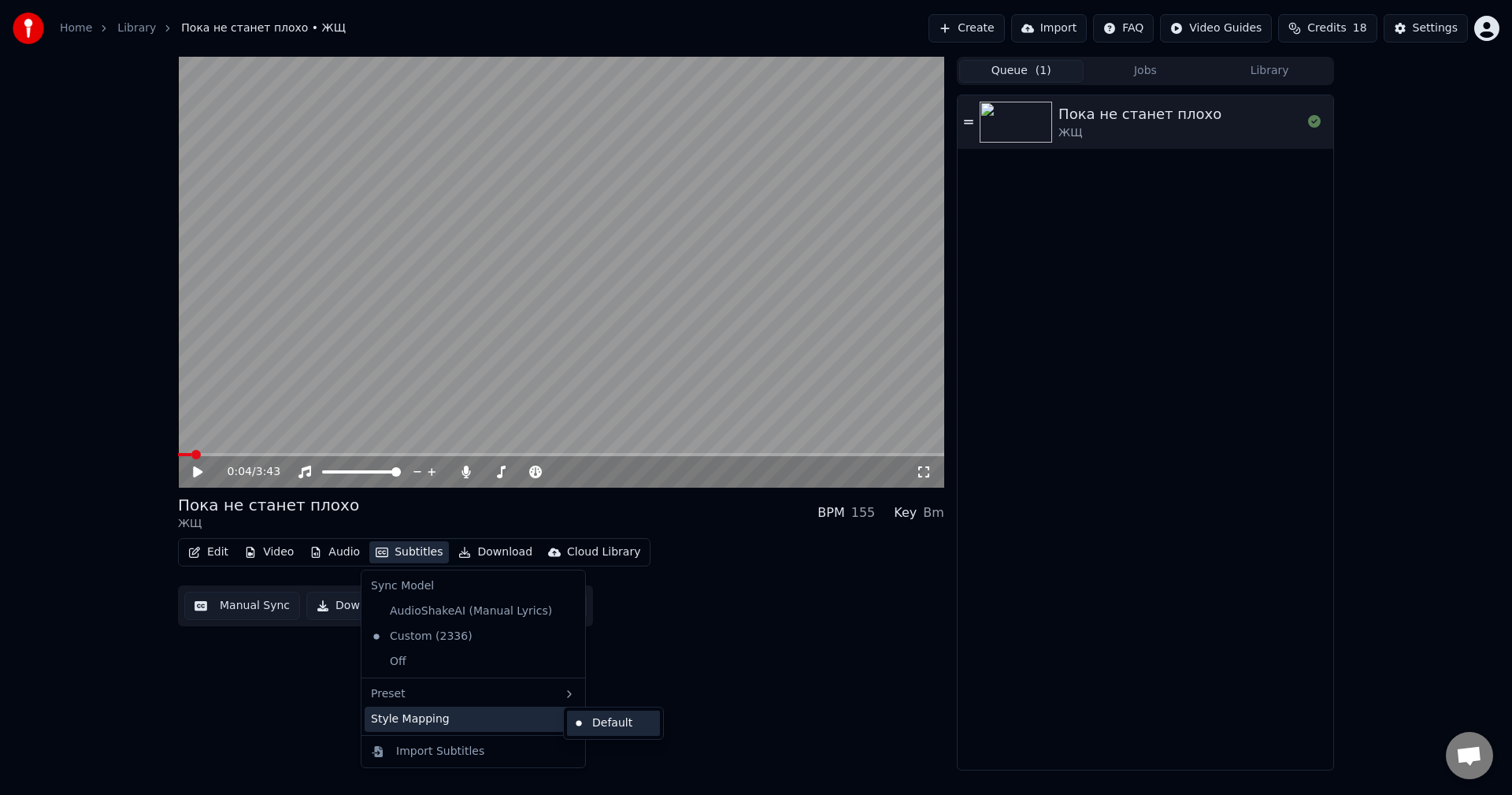
click at [622, 728] on div "Default" at bounding box center [613, 723] width 93 height 25
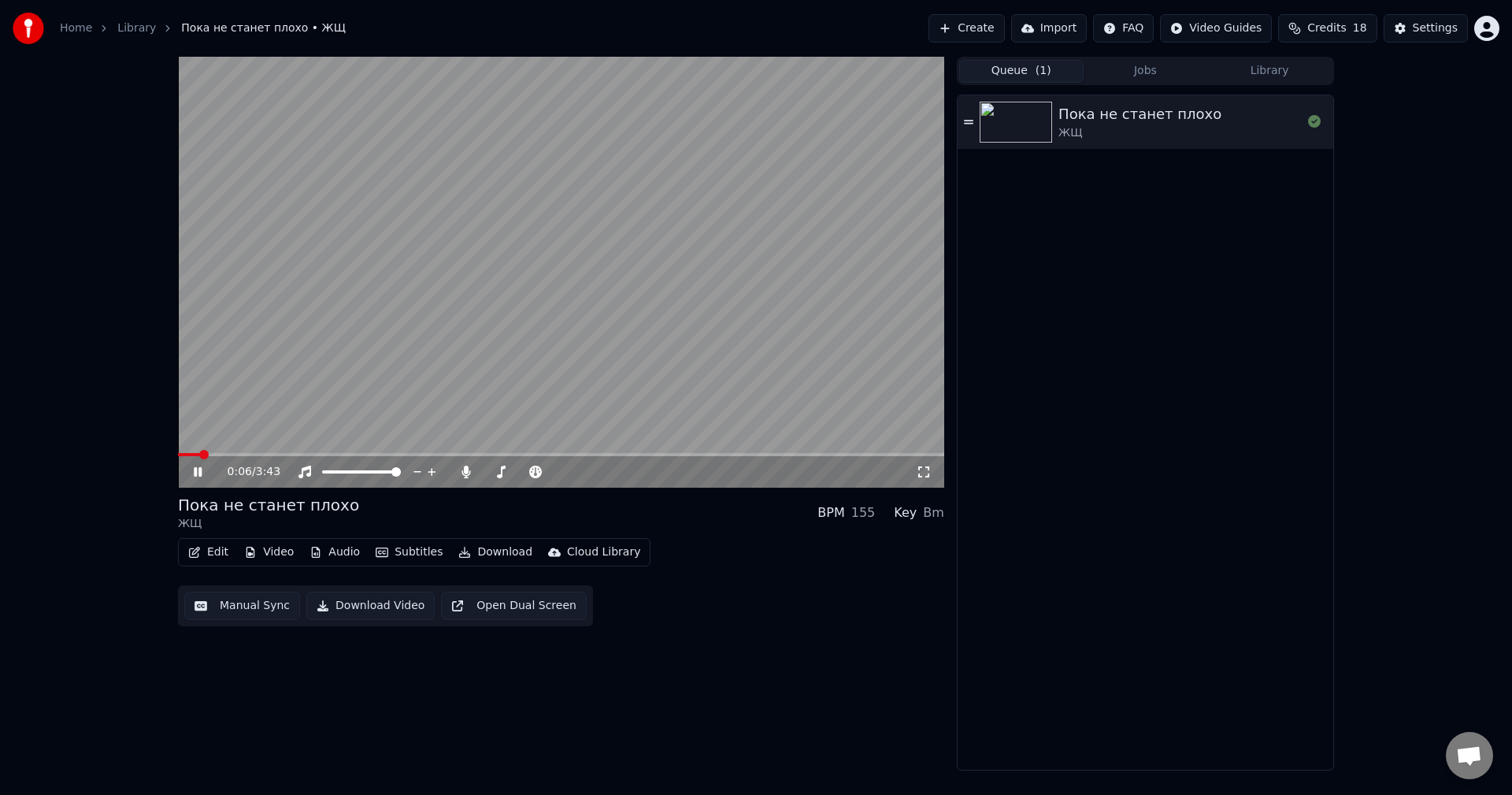
drag, startPoint x: 197, startPoint y: 461, endPoint x: 138, endPoint y: 451, distance: 59.8
click at [138, 451] on div "0:06 / 3:43 Пока не станет плохо ЖЩ BPM 155 Key Bm Edit Video Audio Subtitles D…" at bounding box center [756, 413] width 1512 height 713
click at [198, 456] on span at bounding box center [203, 455] width 10 height 10
click at [194, 466] on icon at bounding box center [209, 472] width 37 height 13
click at [215, 551] on button "Edit" at bounding box center [208, 551] width 53 height 22
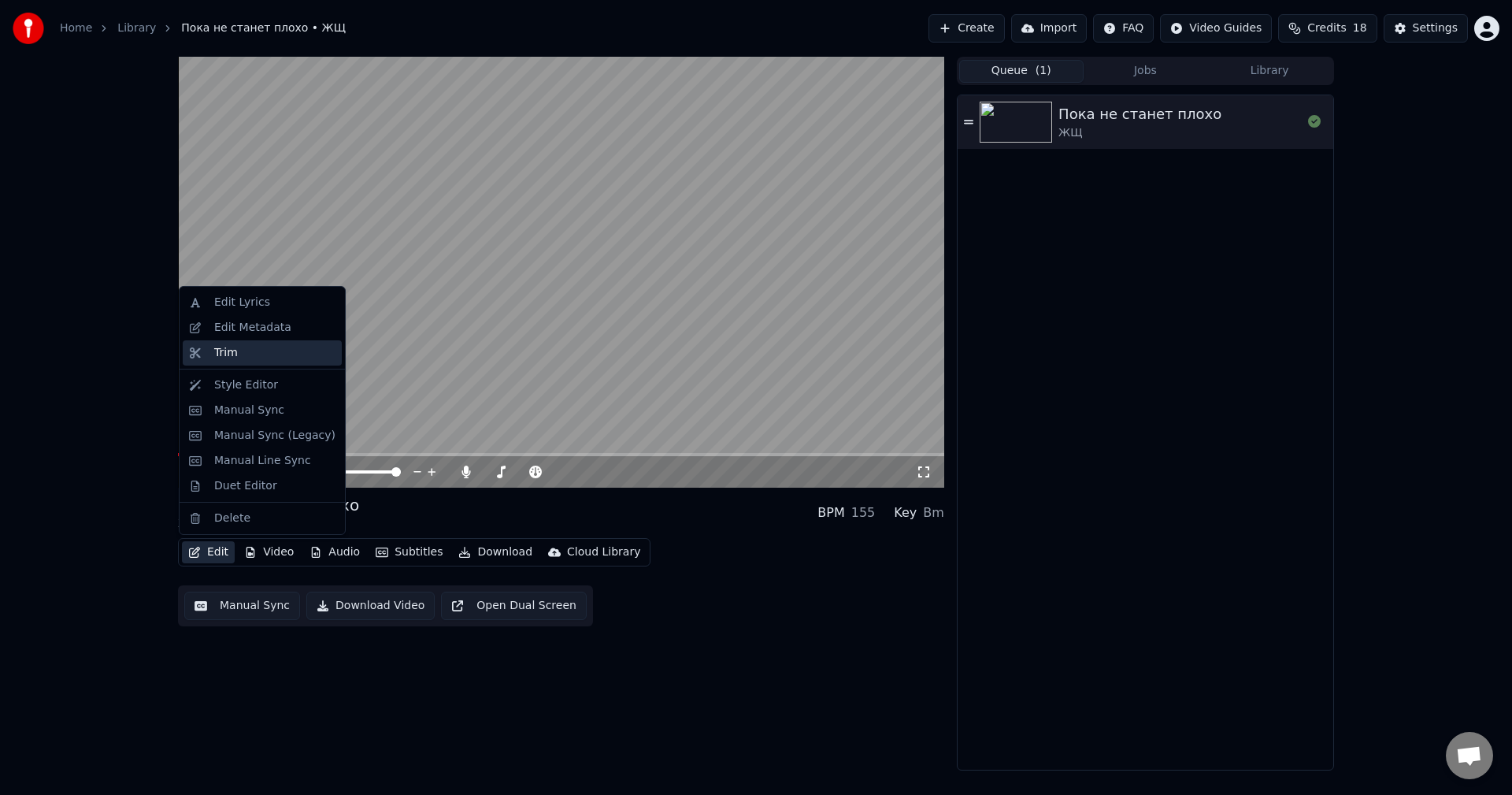
click at [244, 351] on div "Trim" at bounding box center [275, 352] width 121 height 15
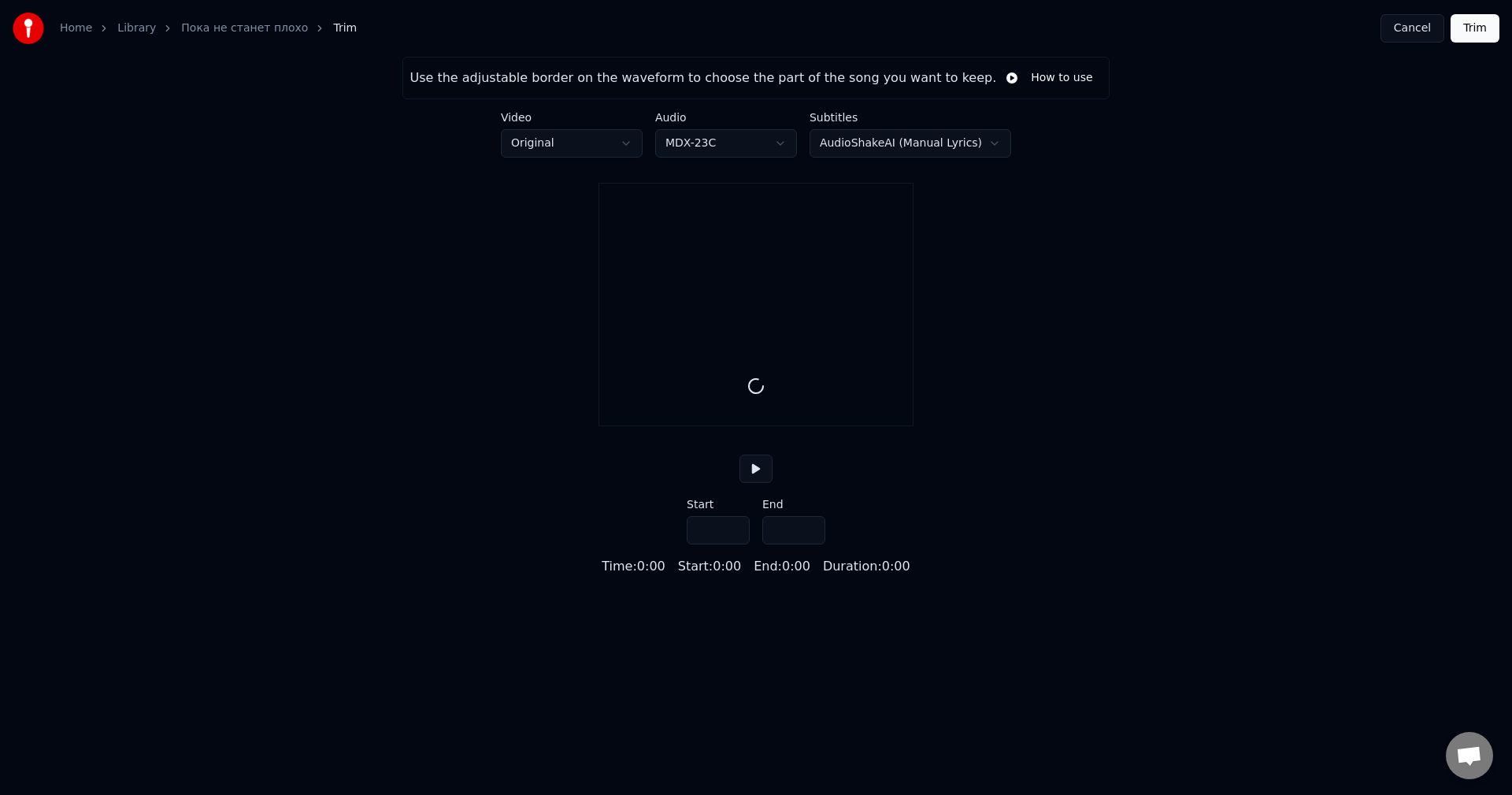
type input "*****"
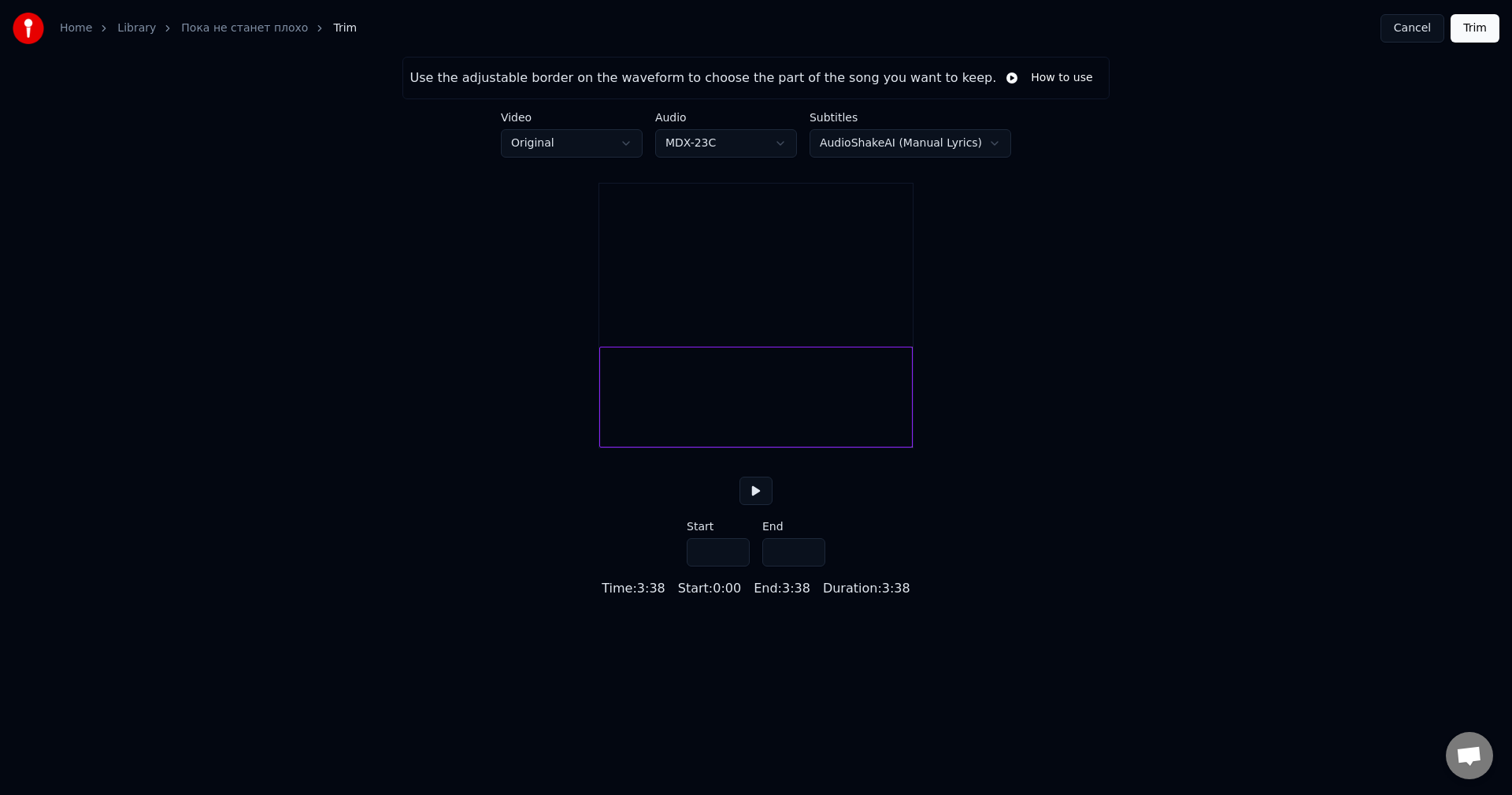
click at [1411, 40] on button "Cancel" at bounding box center [1412, 28] width 64 height 28
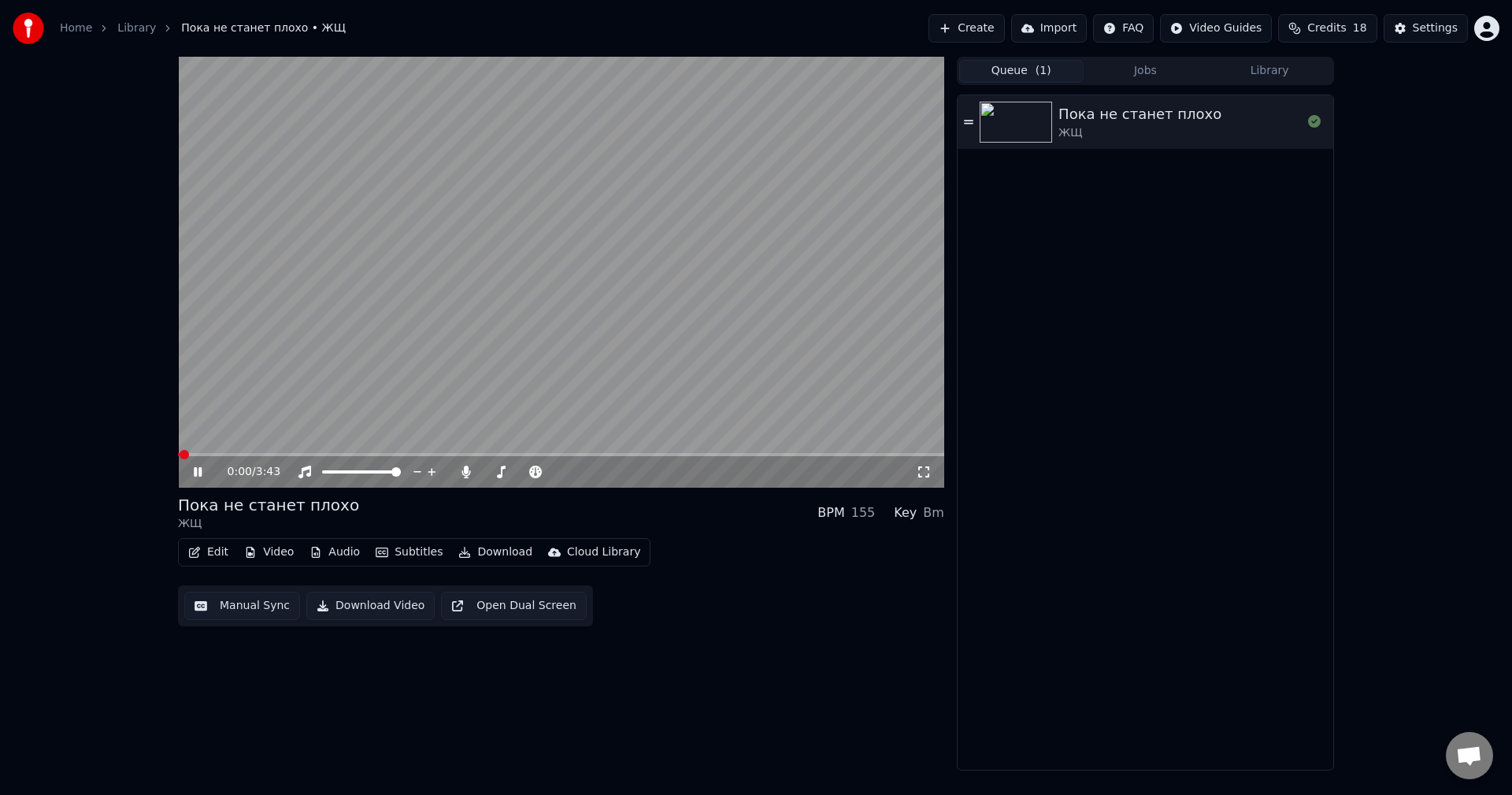
click at [213, 559] on button "Edit" at bounding box center [208, 551] width 53 height 22
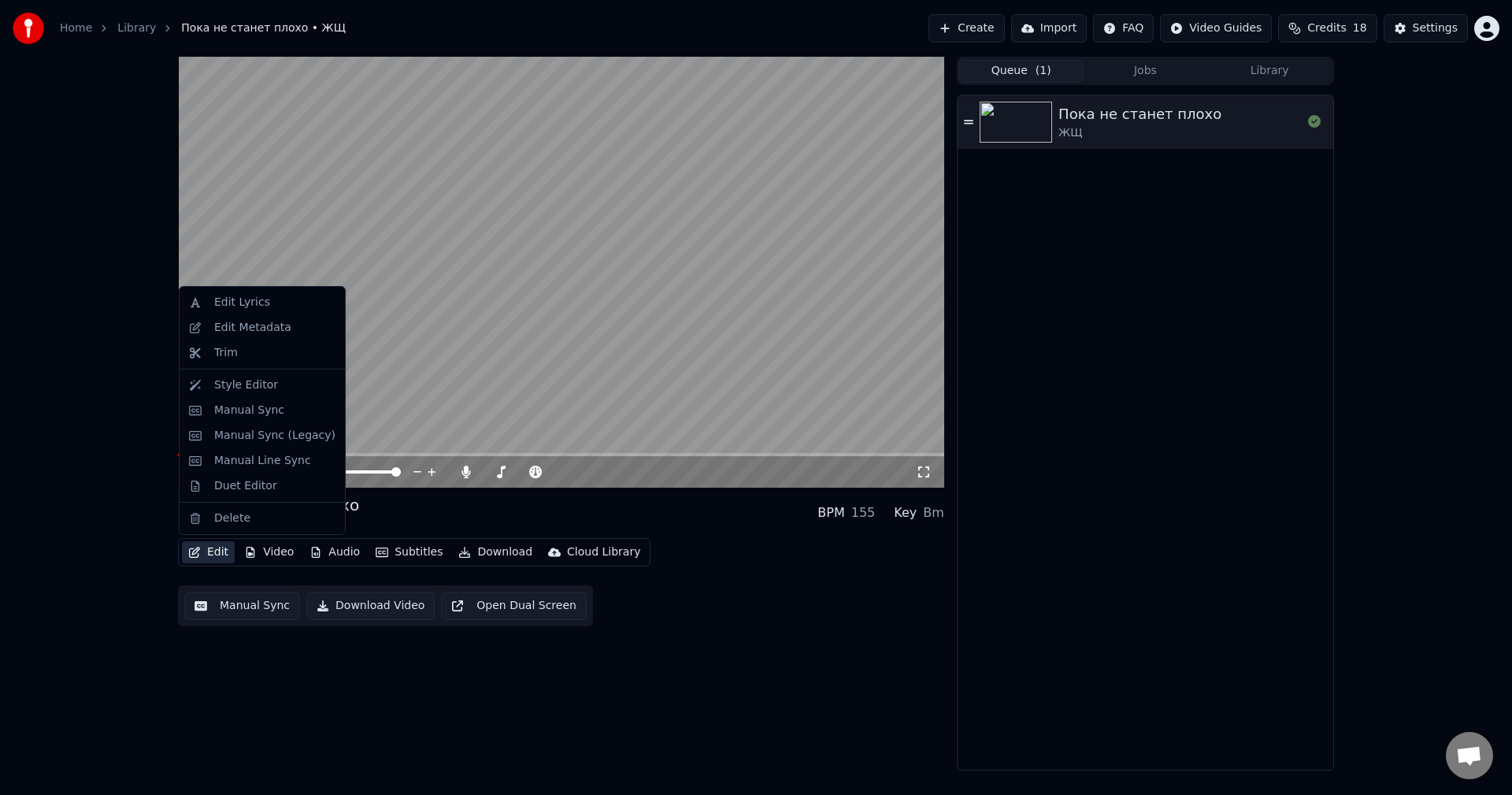
click at [582, 348] on video at bounding box center [561, 272] width 767 height 431
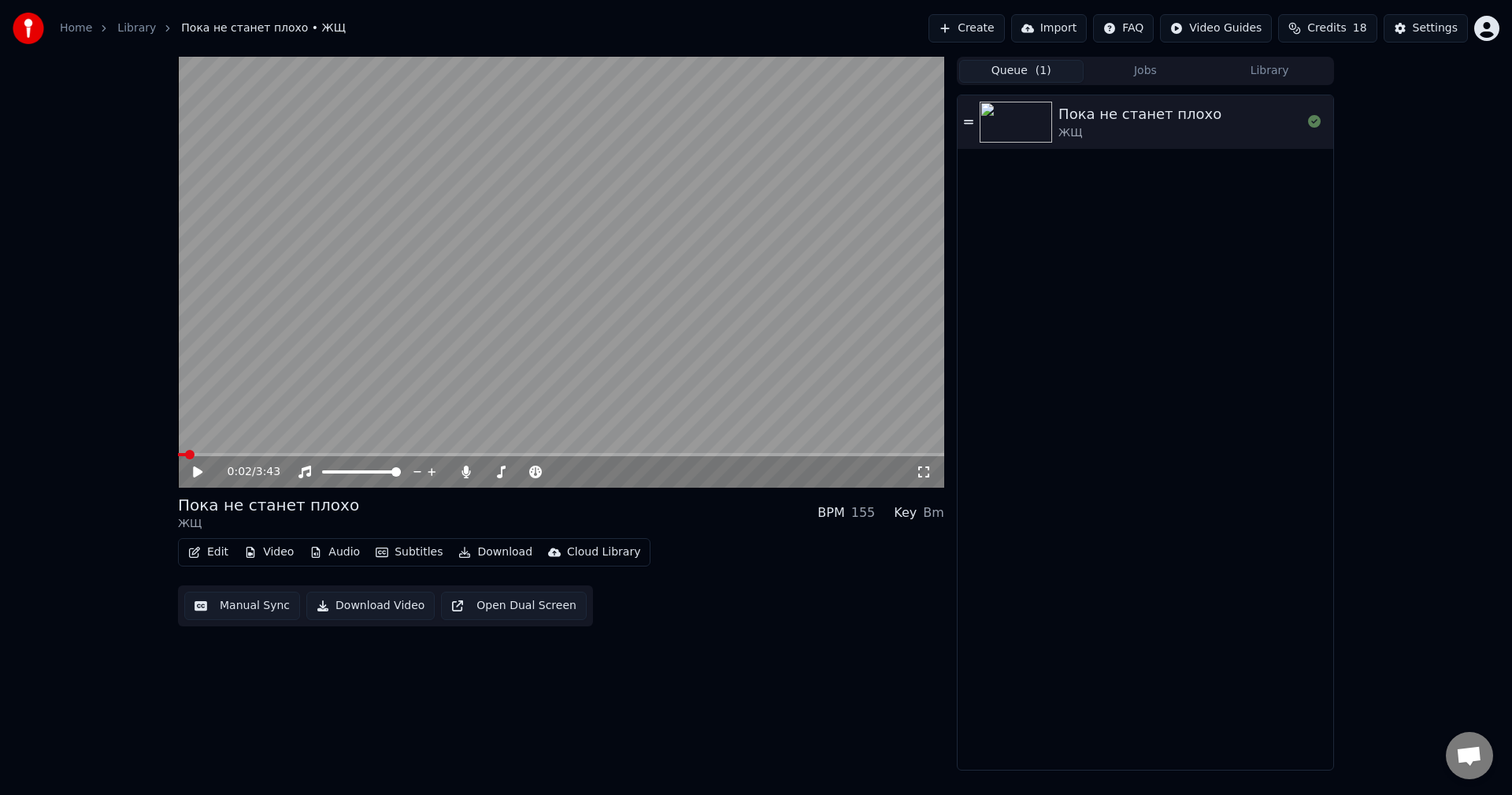
click at [189, 551] on icon "button" at bounding box center [195, 552] width 13 height 11
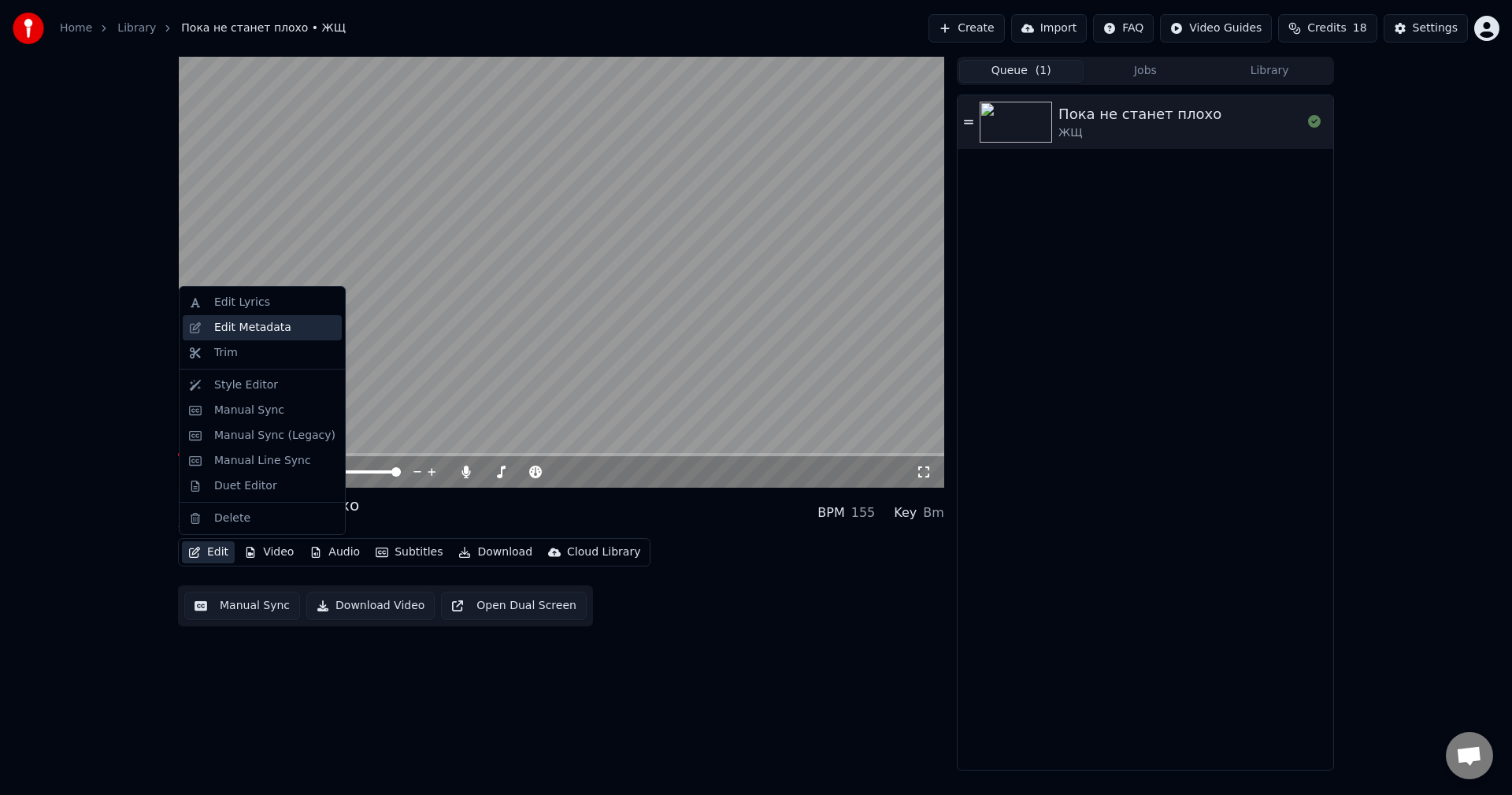
click at [260, 321] on div "Edit Metadata" at bounding box center [253, 327] width 77 height 15
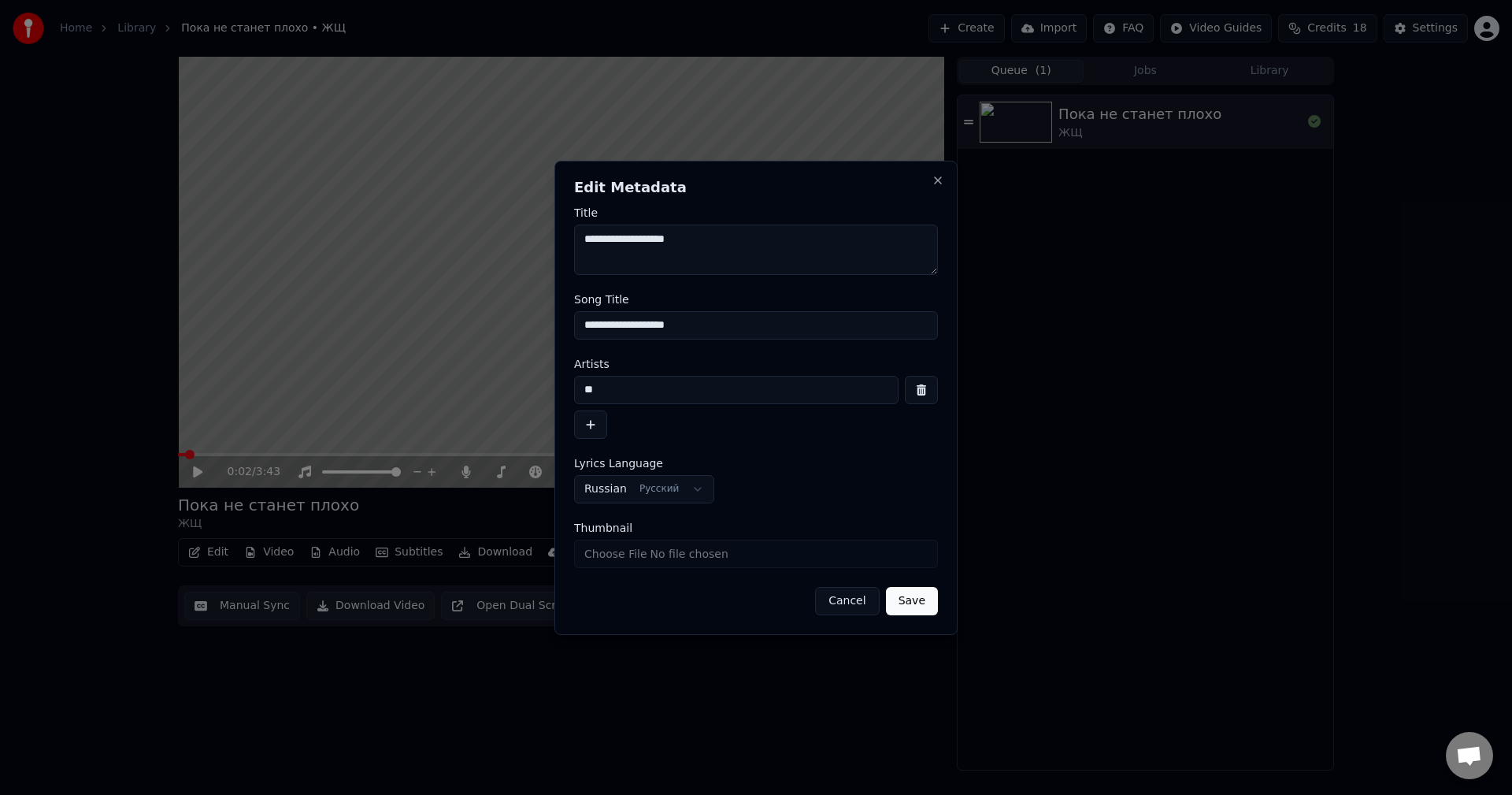
click at [641, 551] on input "Thumbnail" at bounding box center [755, 553] width 363 height 28
type input "**********"
click at [857, 597] on button "Cancel" at bounding box center [847, 601] width 64 height 28
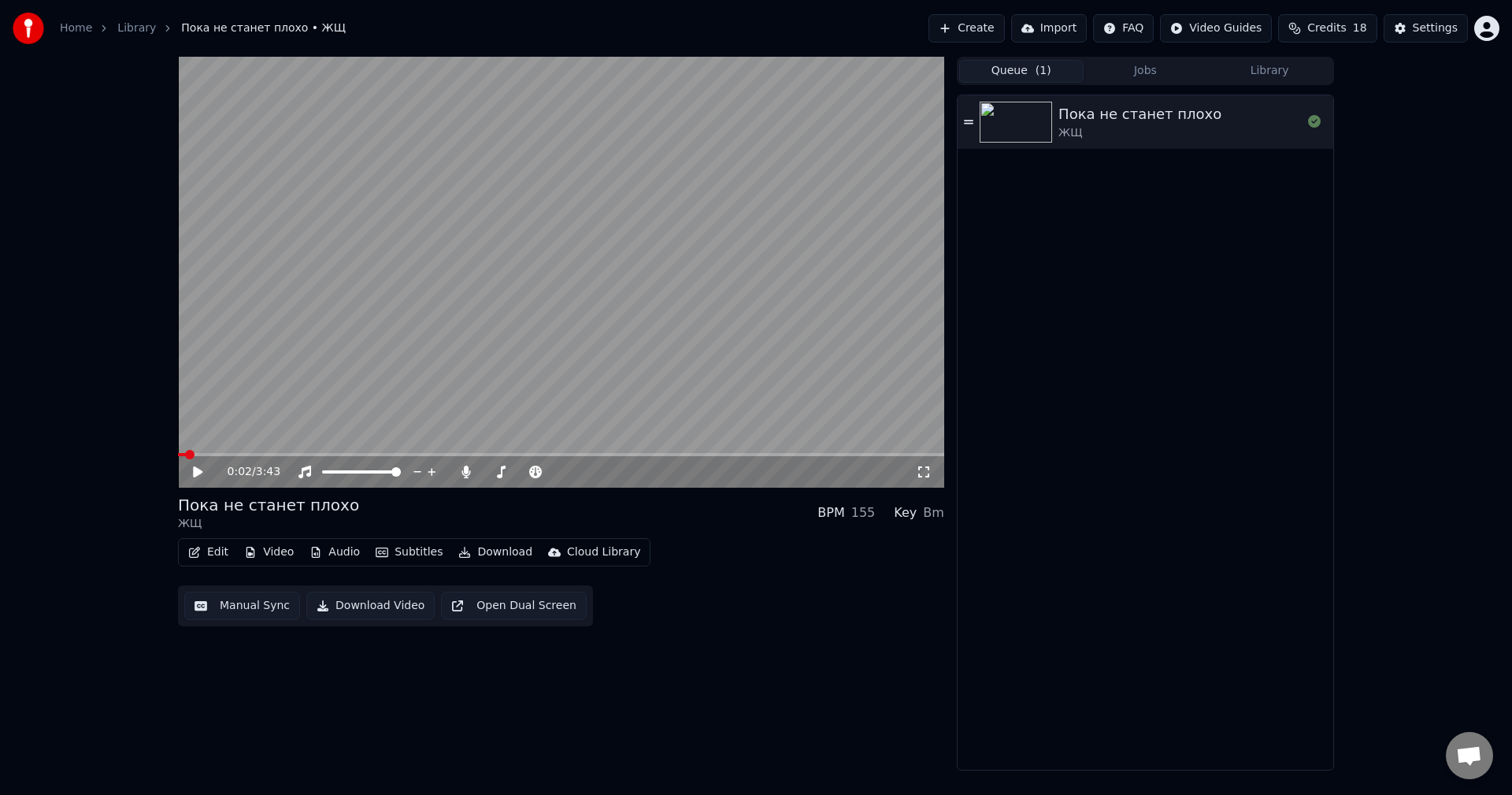
click at [198, 540] on div "Edit Video Audio Subtitles Download Cloud Library" at bounding box center [414, 551] width 473 height 28
click at [197, 546] on icon "button" at bounding box center [195, 552] width 13 height 11
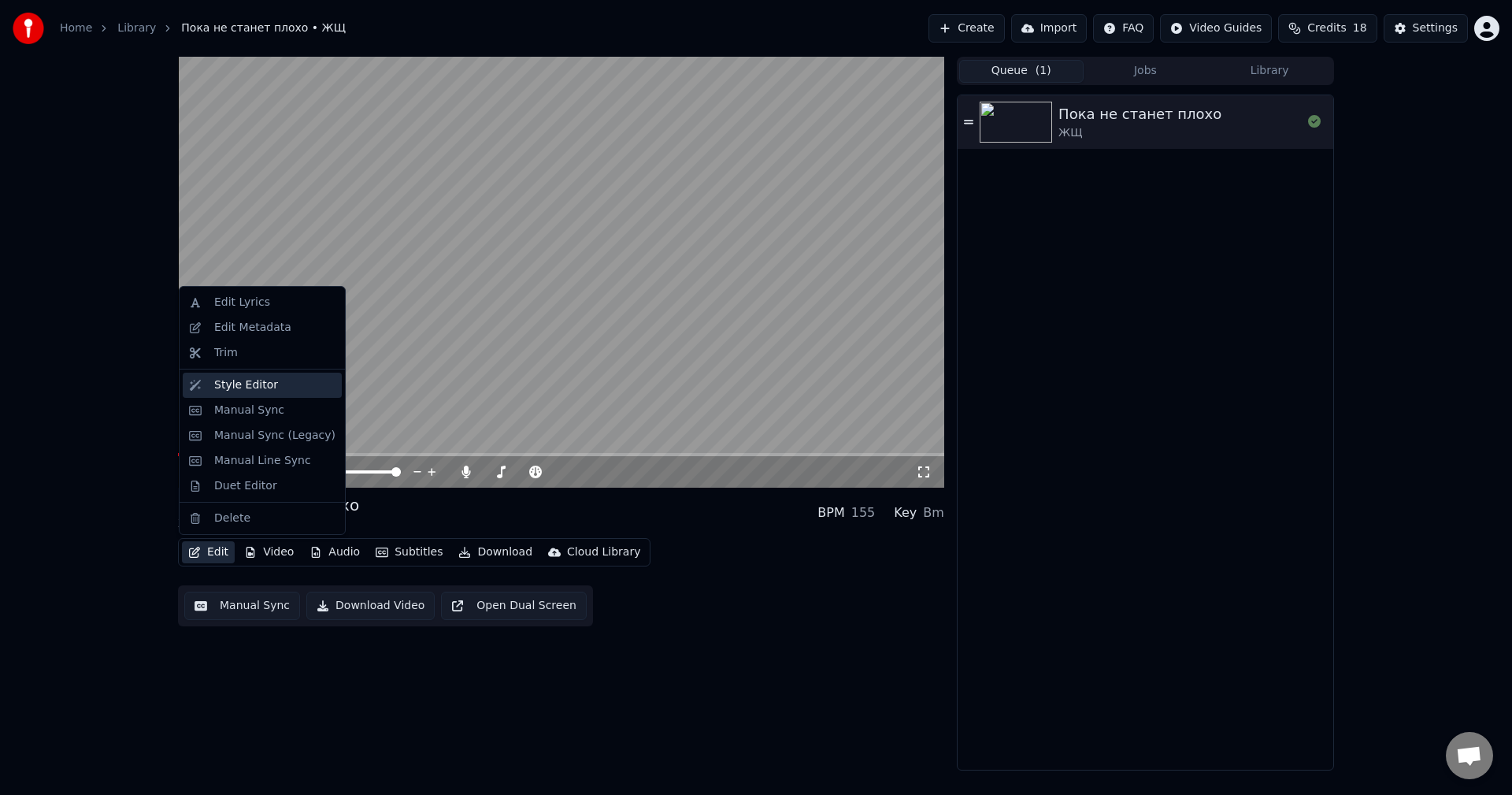
click at [263, 392] on div "Style Editor" at bounding box center [246, 385] width 64 height 15
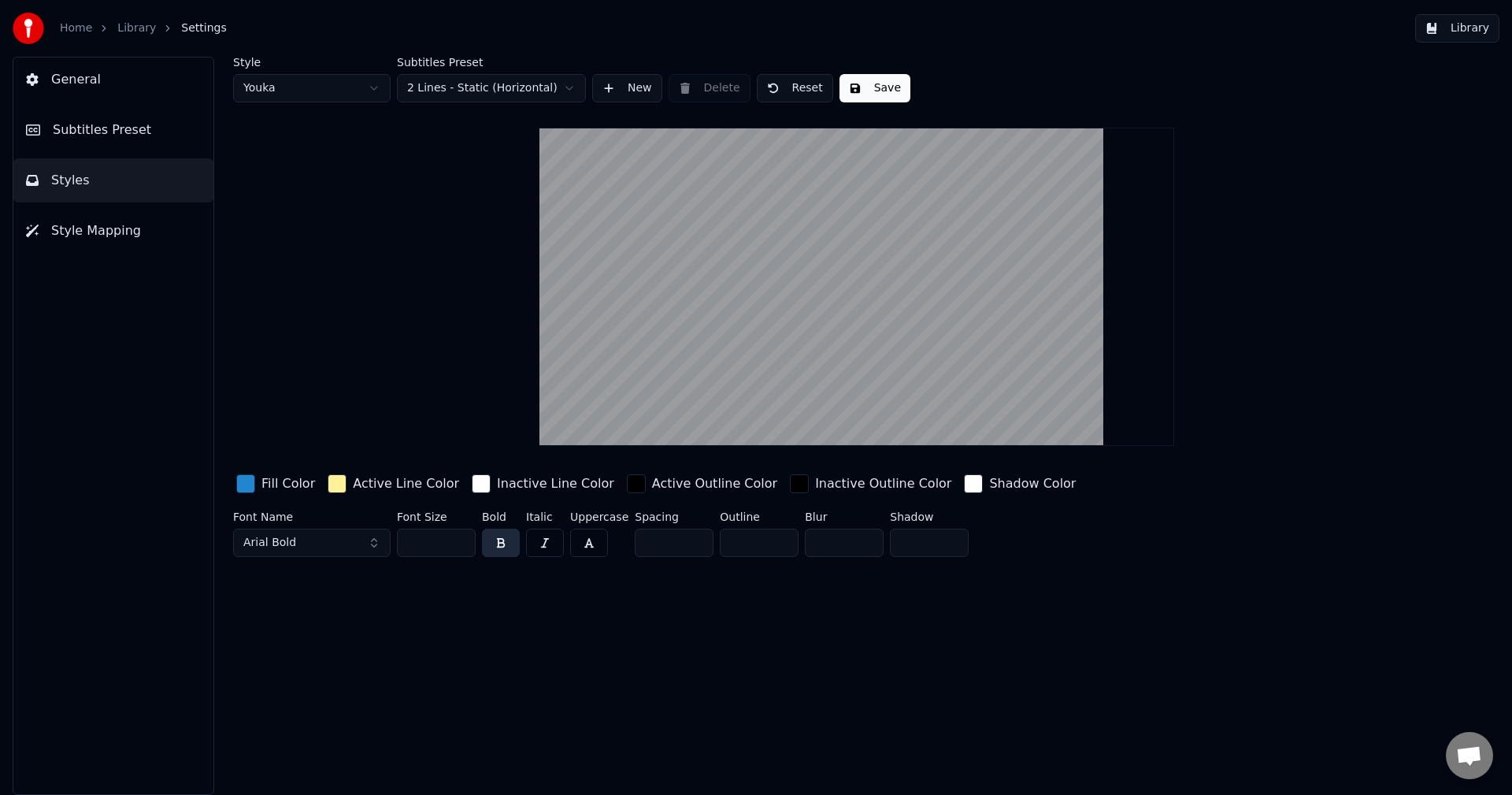
click at [428, 92] on html "Home Library Settings Library General Subtitles Preset Styles Style Mapping Sty…" at bounding box center [756, 398] width 1512 height 795
click at [429, 89] on html "Home Library Settings Library General Subtitles Preset Styles Style Mapping Sty…" at bounding box center [756, 398] width 1512 height 795
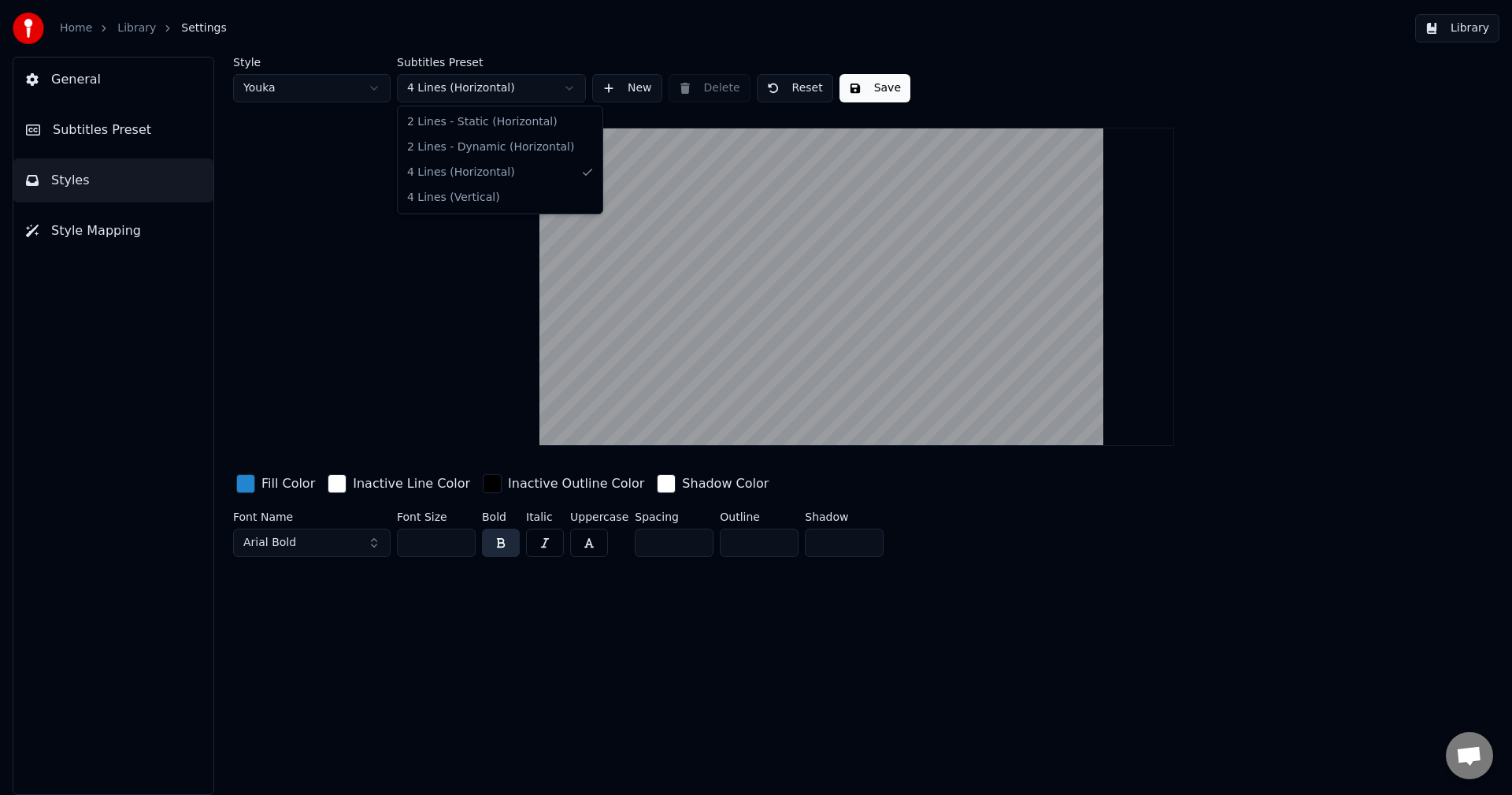
drag, startPoint x: 429, startPoint y: 89, endPoint x: 388, endPoint y: 87, distance: 41.0
click at [429, 88] on html "Home Library Settings Library General Subtitles Preset Styles Style Mapping Sty…" at bounding box center [756, 398] width 1512 height 795
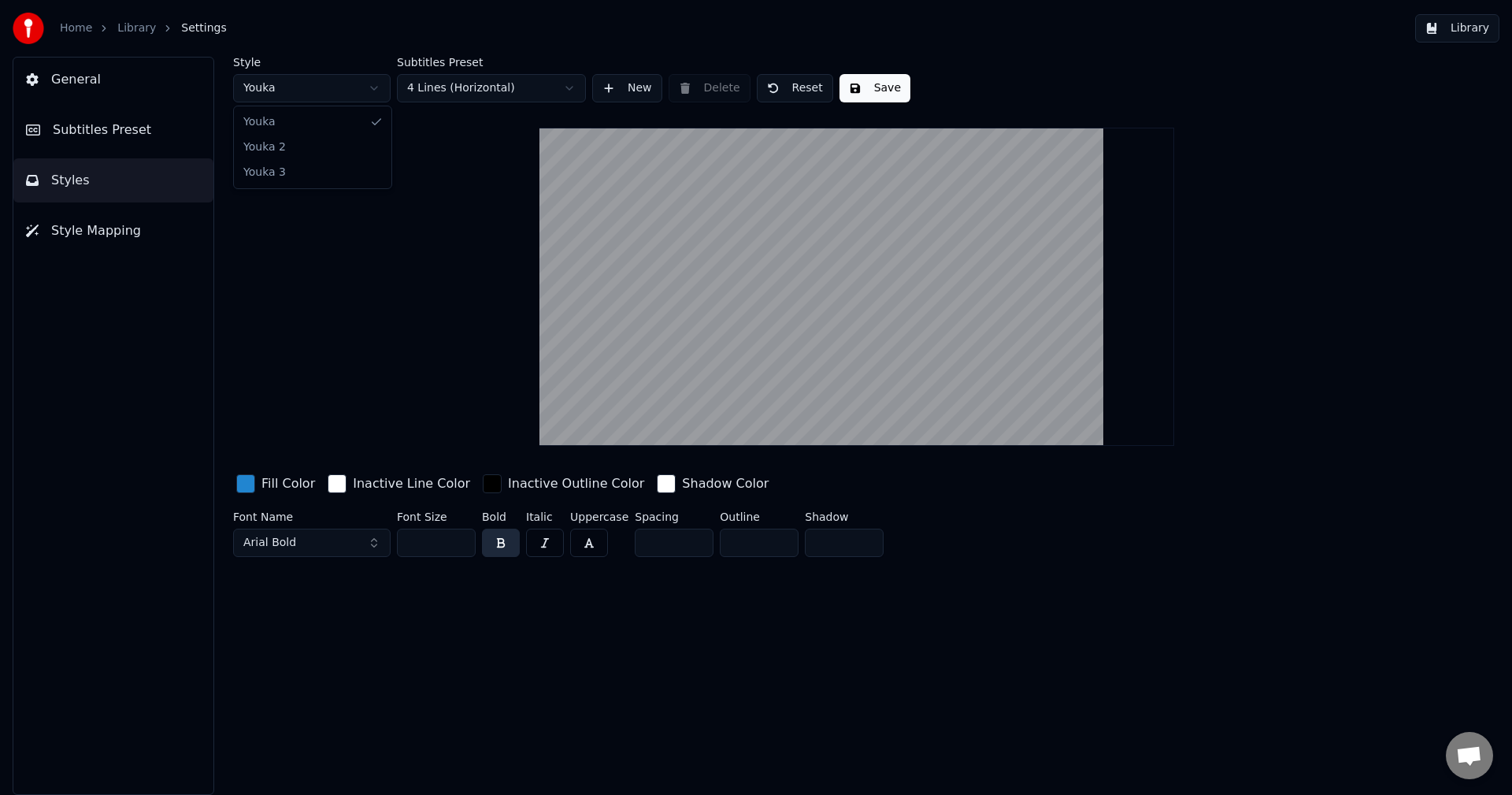
click at [341, 83] on html "Home Library Settings Library General Subtitles Preset Styles Style Mapping Sty…" at bounding box center [756, 398] width 1512 height 795
click at [99, 193] on button "Styles" at bounding box center [113, 181] width 200 height 44
click at [93, 225] on span "Style Mapping" at bounding box center [96, 230] width 90 height 19
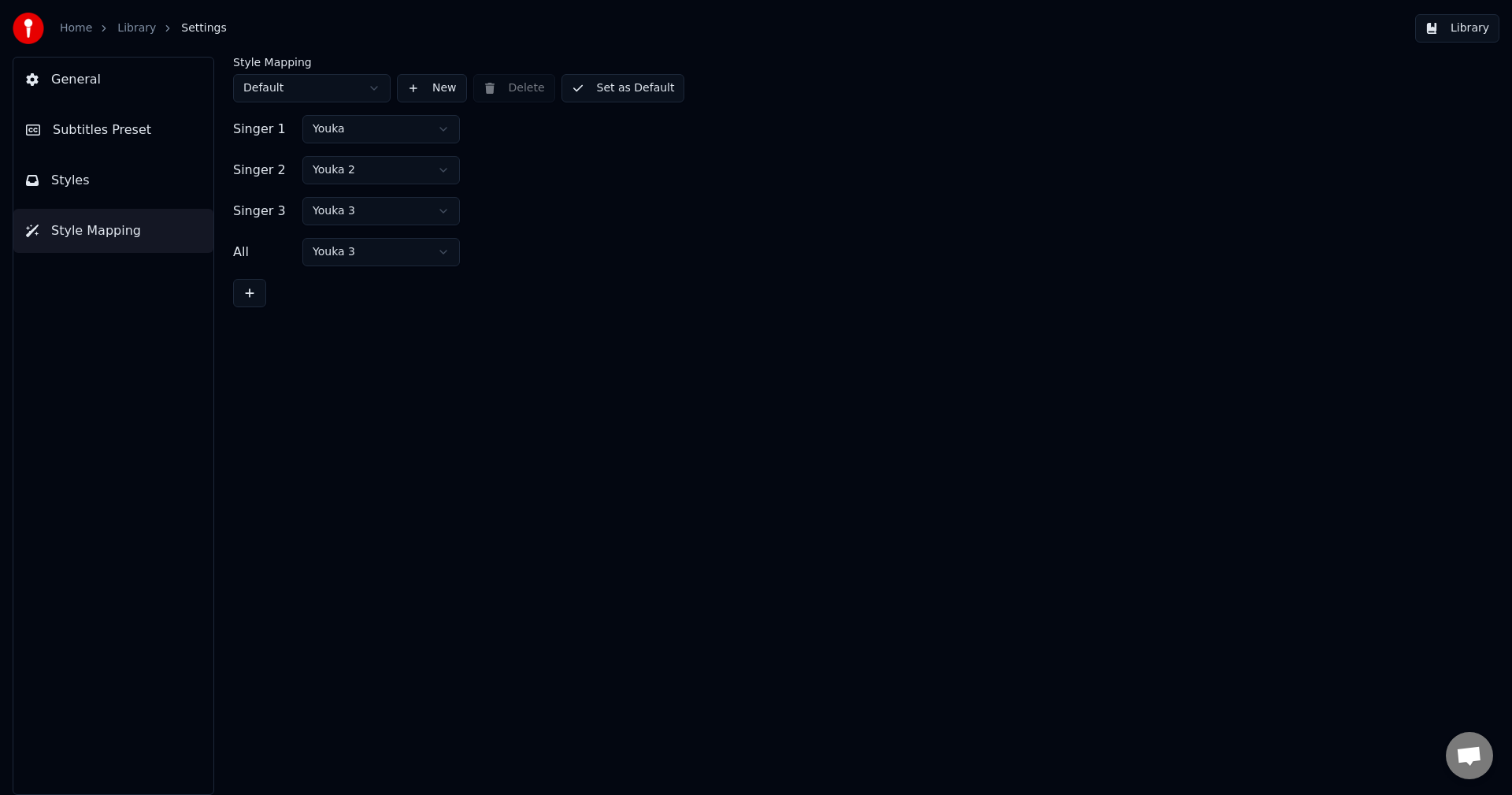
click at [306, 93] on html "Home Library Settings Library General Subtitles Preset Styles Style Mapping Sty…" at bounding box center [756, 398] width 1512 height 795
click at [167, 147] on button "Subtitles Preset" at bounding box center [113, 130] width 200 height 44
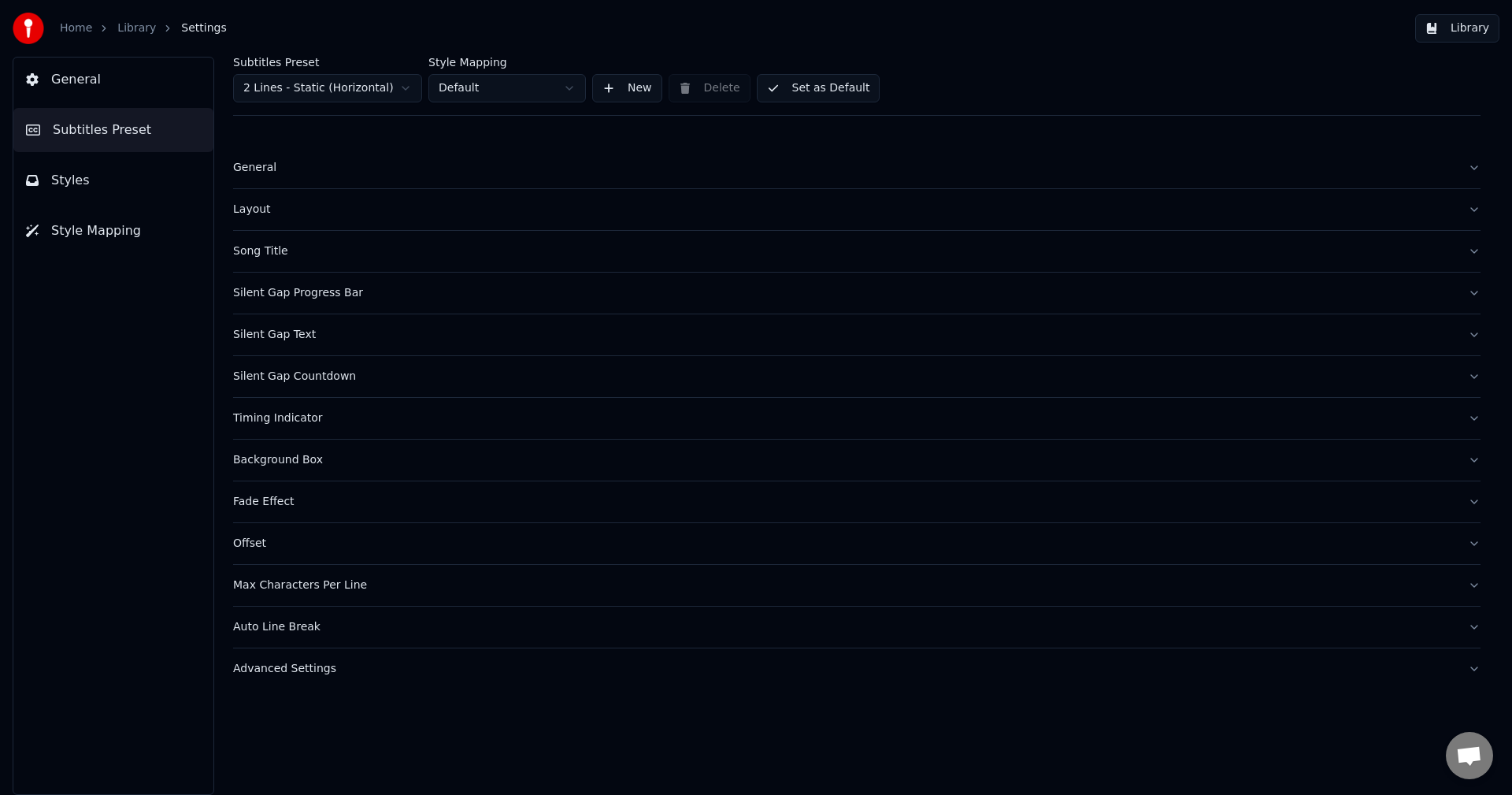
click at [289, 232] on button "Song Title" at bounding box center [856, 251] width 1247 height 41
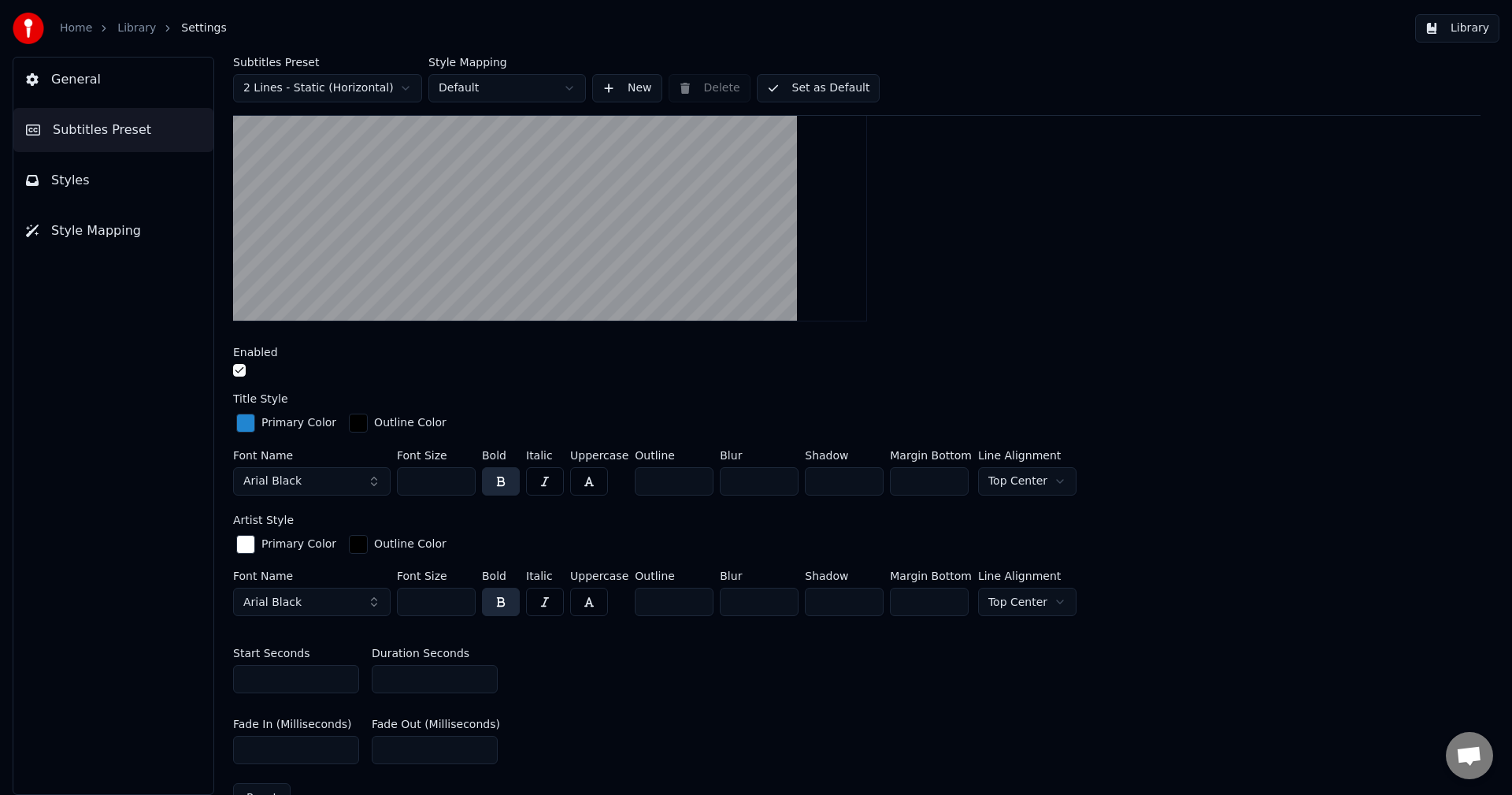
scroll to position [315, 0]
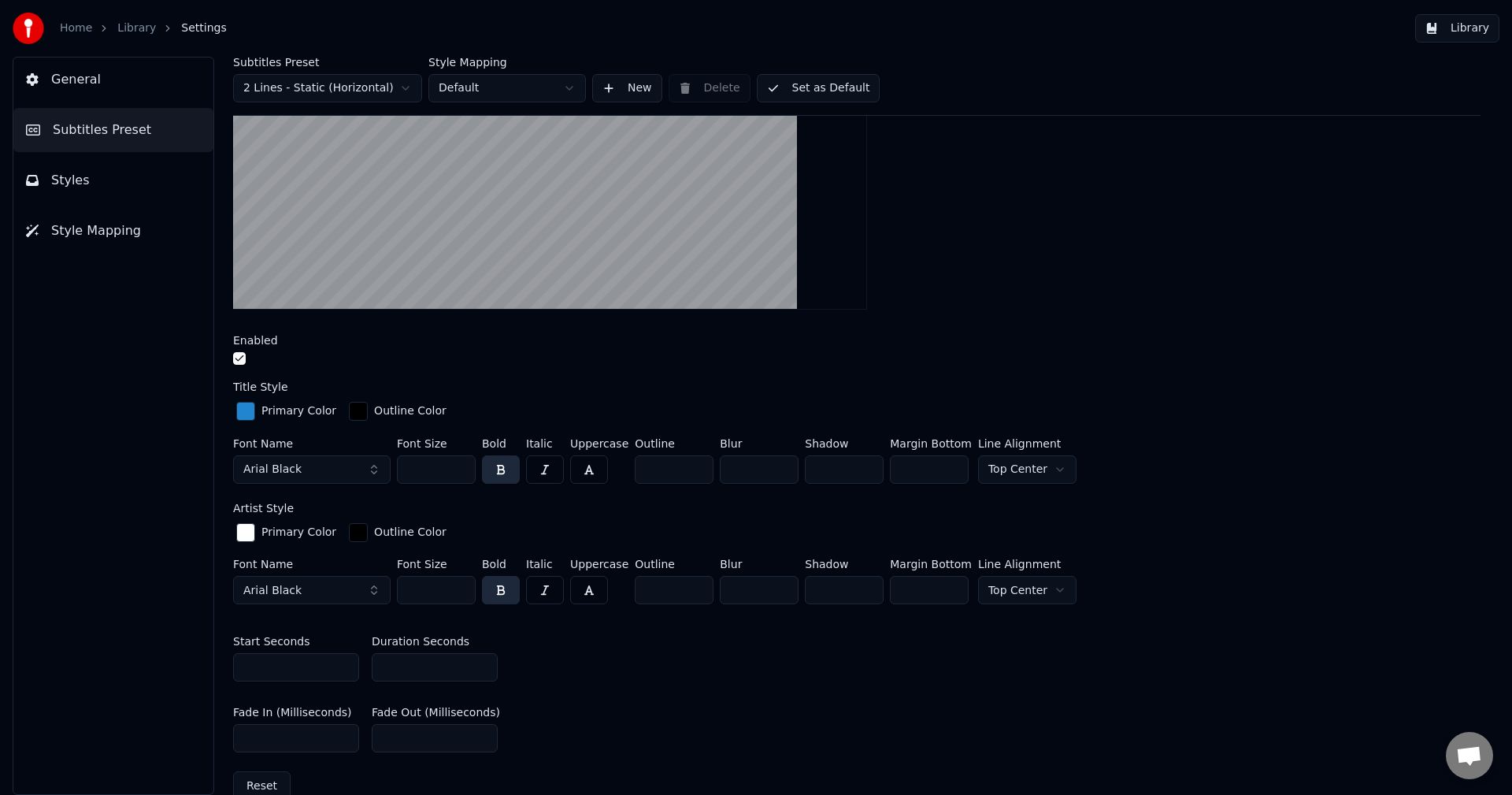
drag, startPoint x: 402, startPoint y: 665, endPoint x: 325, endPoint y: 655, distance: 77.6
click at [324, 655] on div "Start Seconds * Duration Seconds *" at bounding box center [856, 659] width 1247 height 71
click at [539, 653] on div "Start Seconds * Duration Seconds *" at bounding box center [856, 659] width 1247 height 71
drag, startPoint x: 390, startPoint y: 660, endPoint x: 300, endPoint y: 659, distance: 90.0
click at [303, 659] on div "Start Seconds * Duration Seconds *" at bounding box center [856, 659] width 1247 height 71
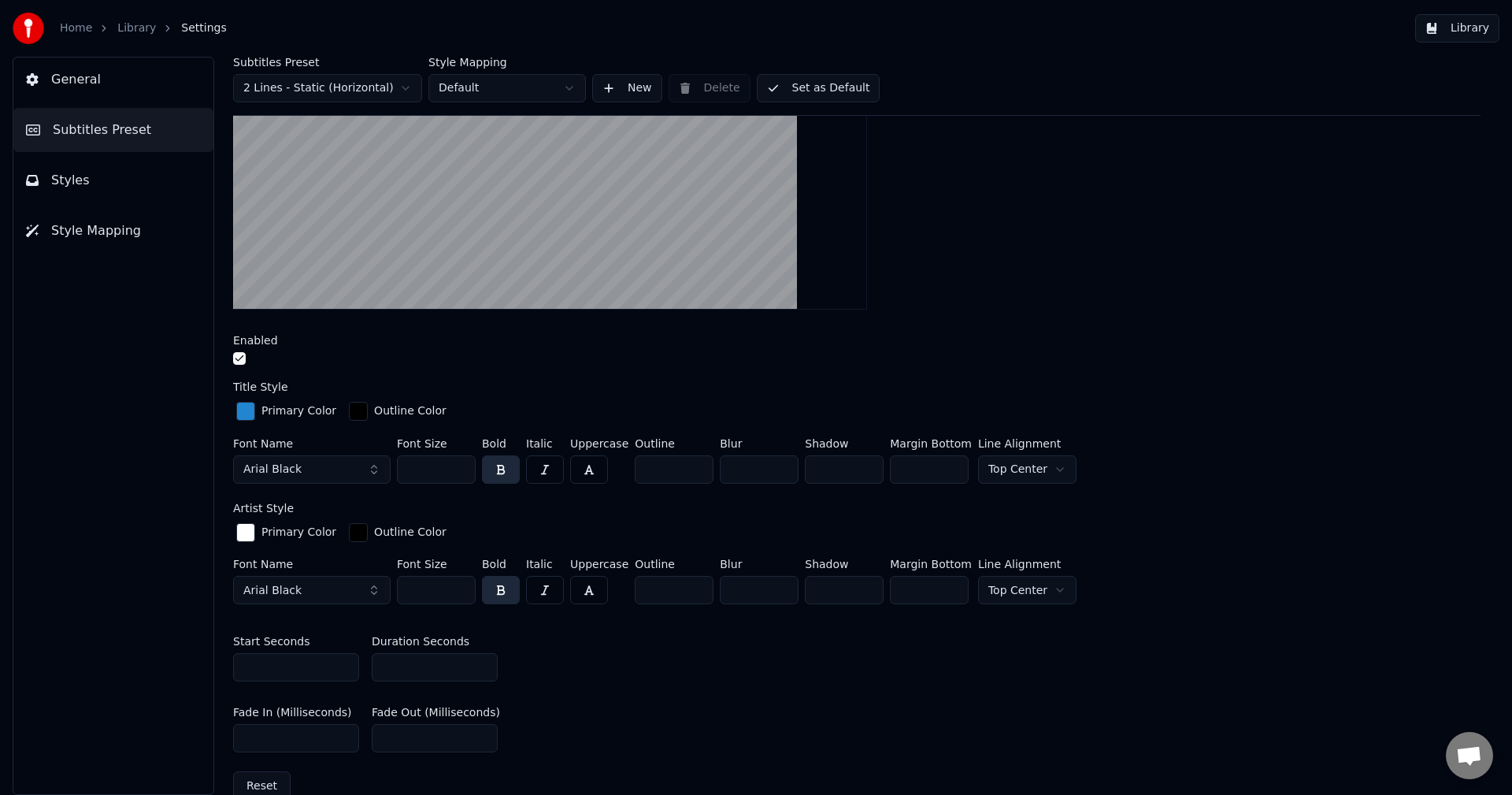
type input "*"
click at [607, 670] on div "Start Seconds * Duration Seconds *" at bounding box center [856, 659] width 1247 height 71
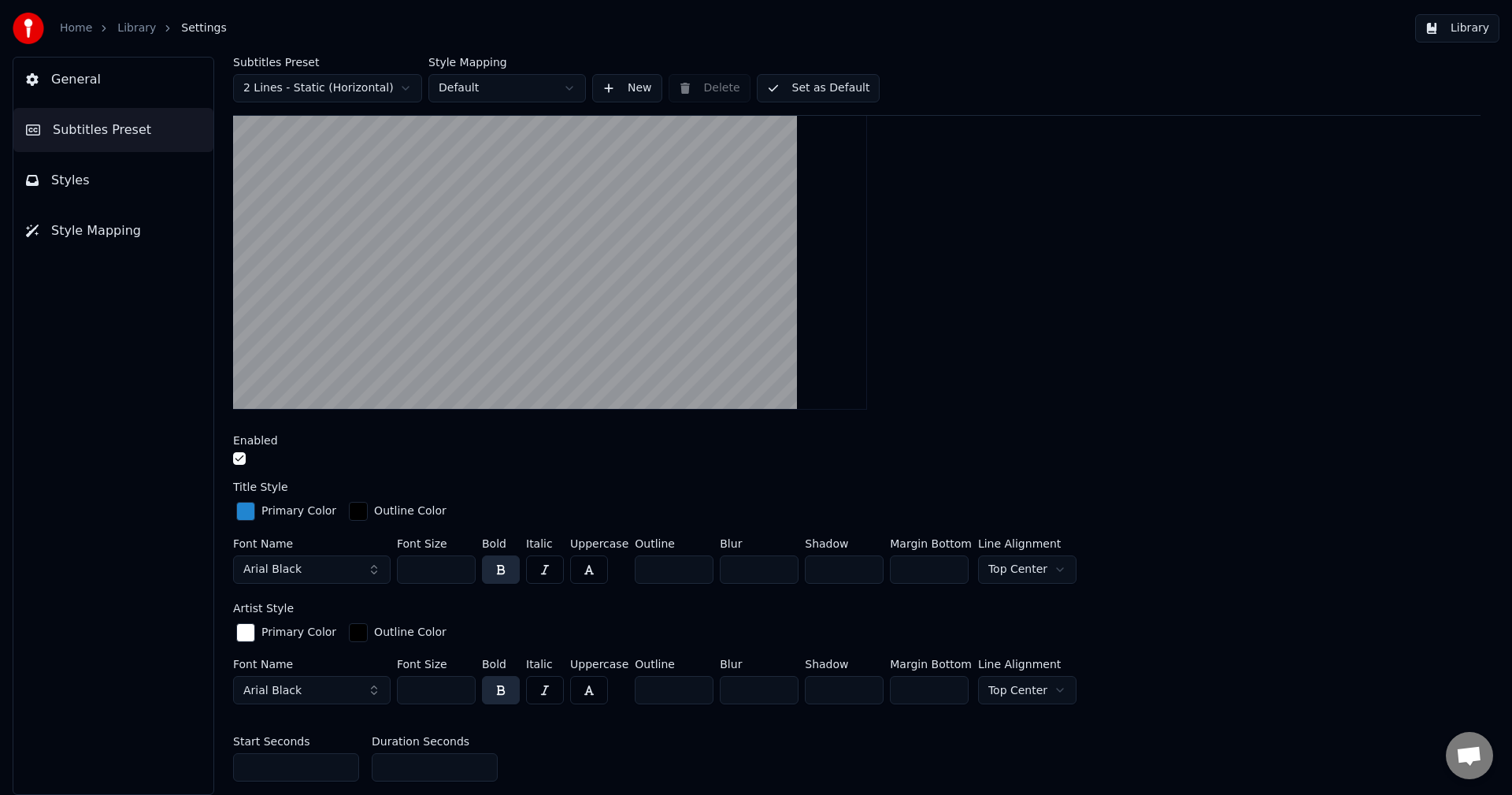
scroll to position [0, 0]
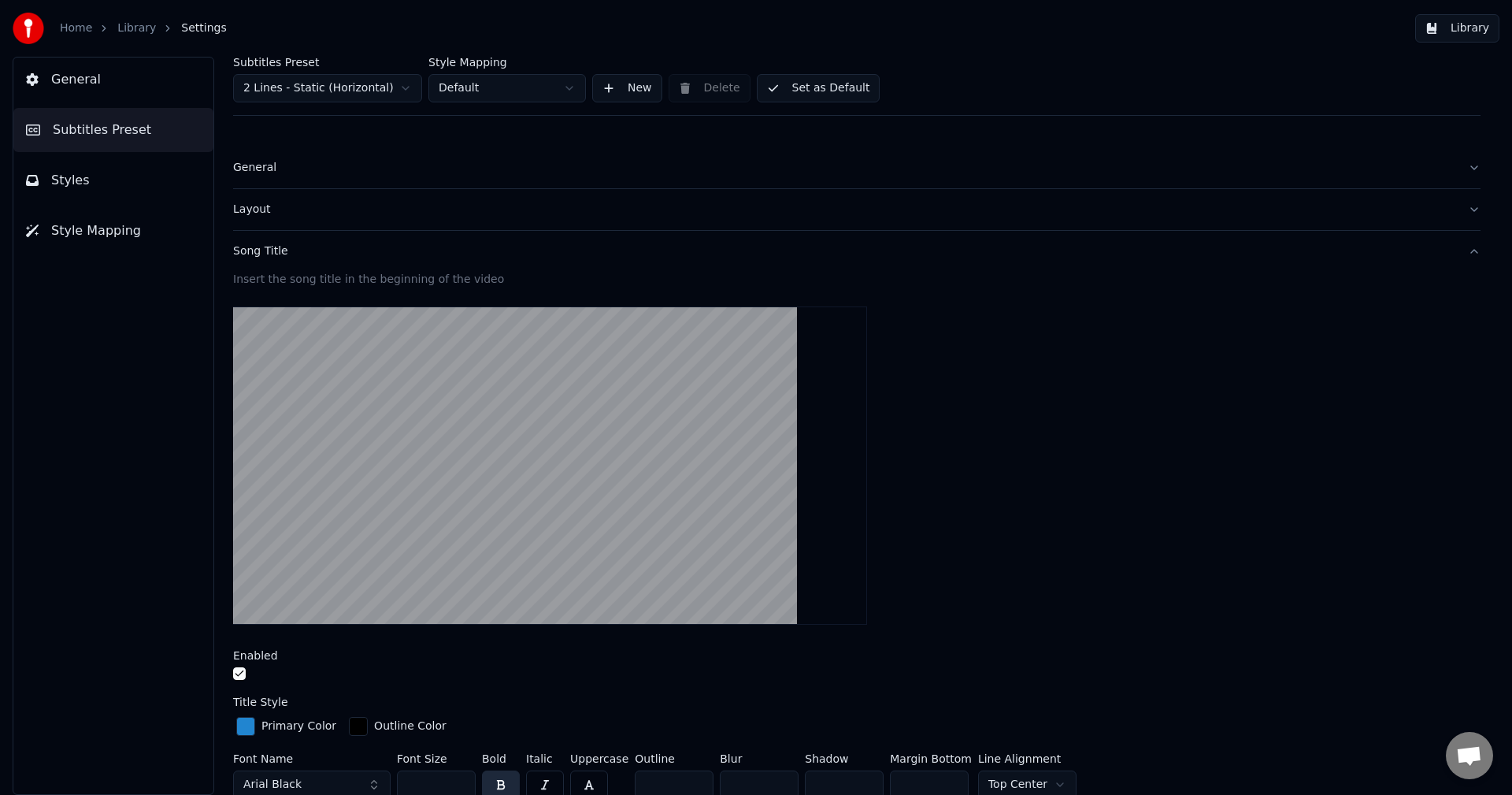
click at [1445, 26] on button "Library" at bounding box center [1457, 28] width 84 height 28
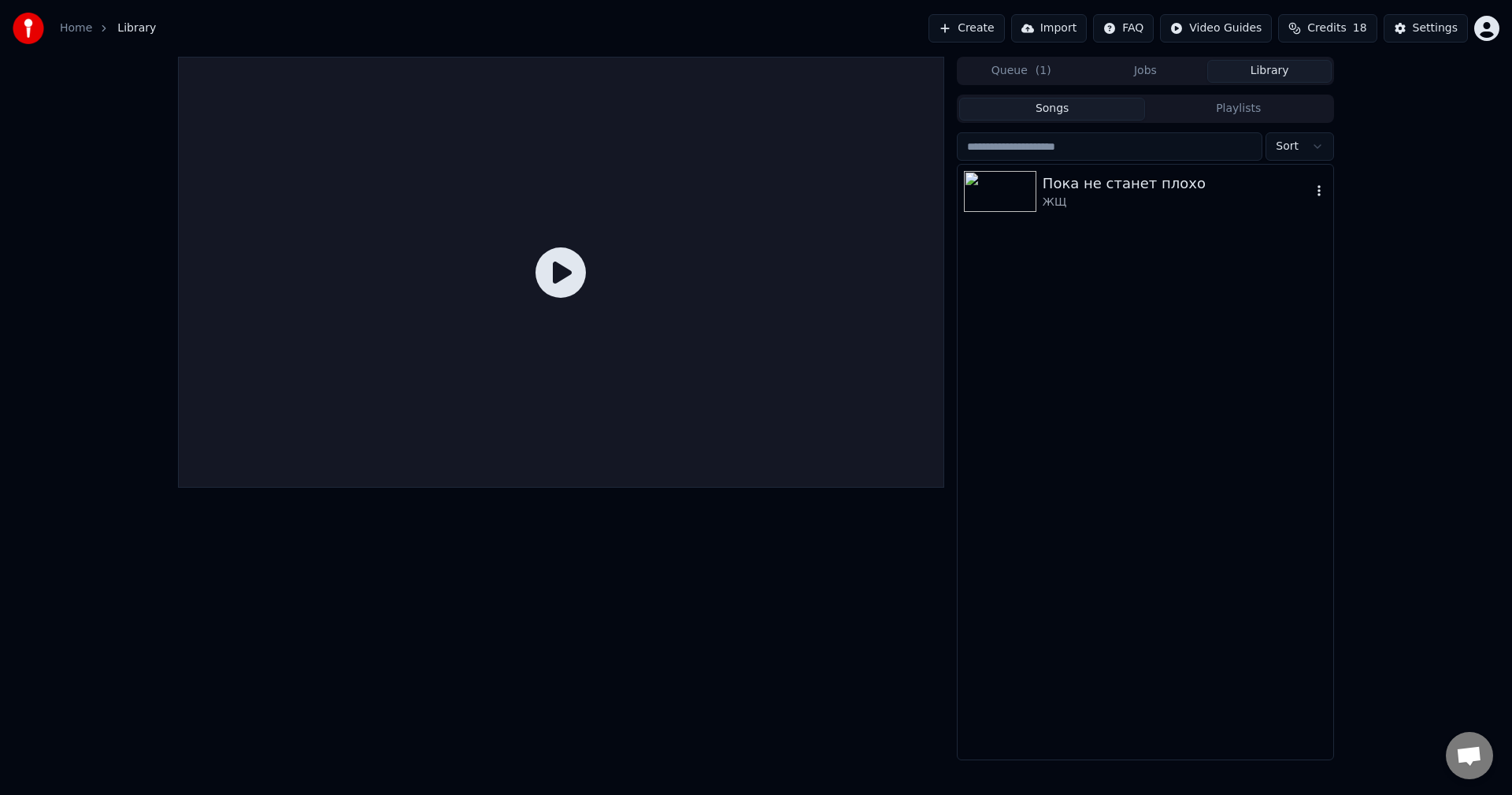
click at [1083, 205] on div "ЖЩ" at bounding box center [1177, 202] width 269 height 15
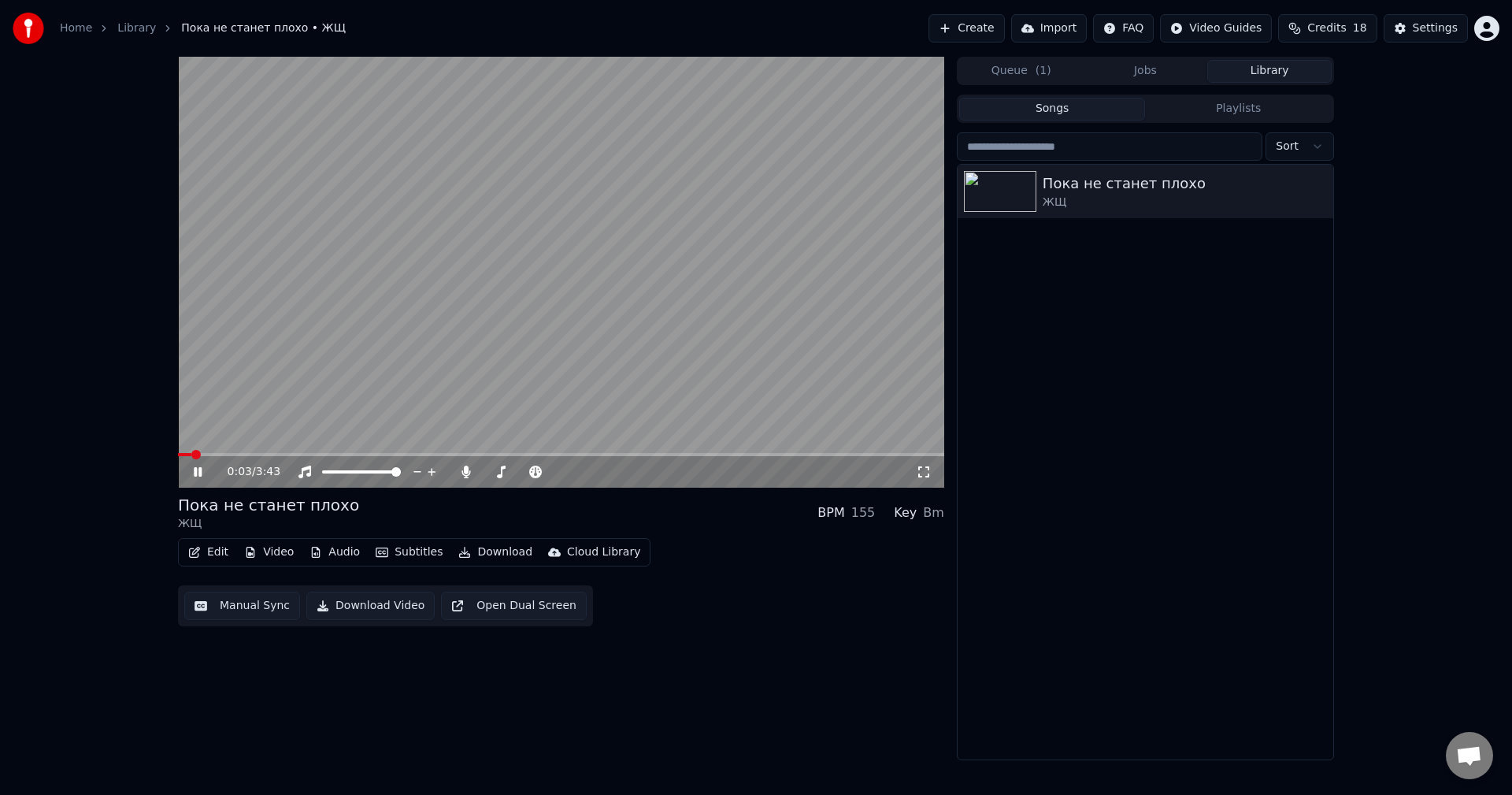
click at [195, 479] on div "0:03 / 3:43" at bounding box center [561, 471] width 754 height 15
click at [202, 469] on icon at bounding box center [197, 472] width 8 height 10
click at [313, 549] on icon "button" at bounding box center [316, 552] width 9 height 11
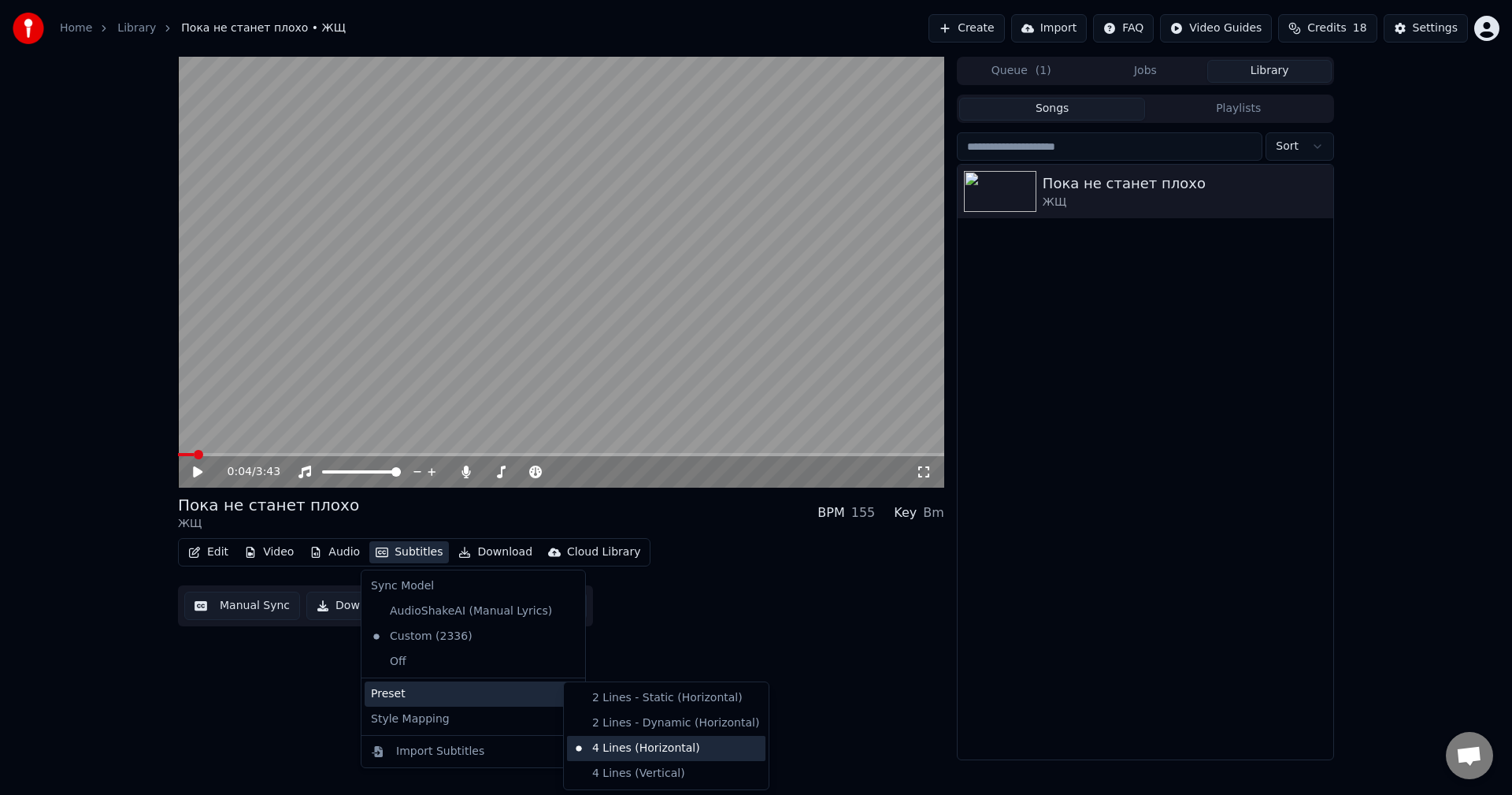
click at [616, 749] on div "4 Lines (Horizontal)" at bounding box center [665, 748] width 198 height 25
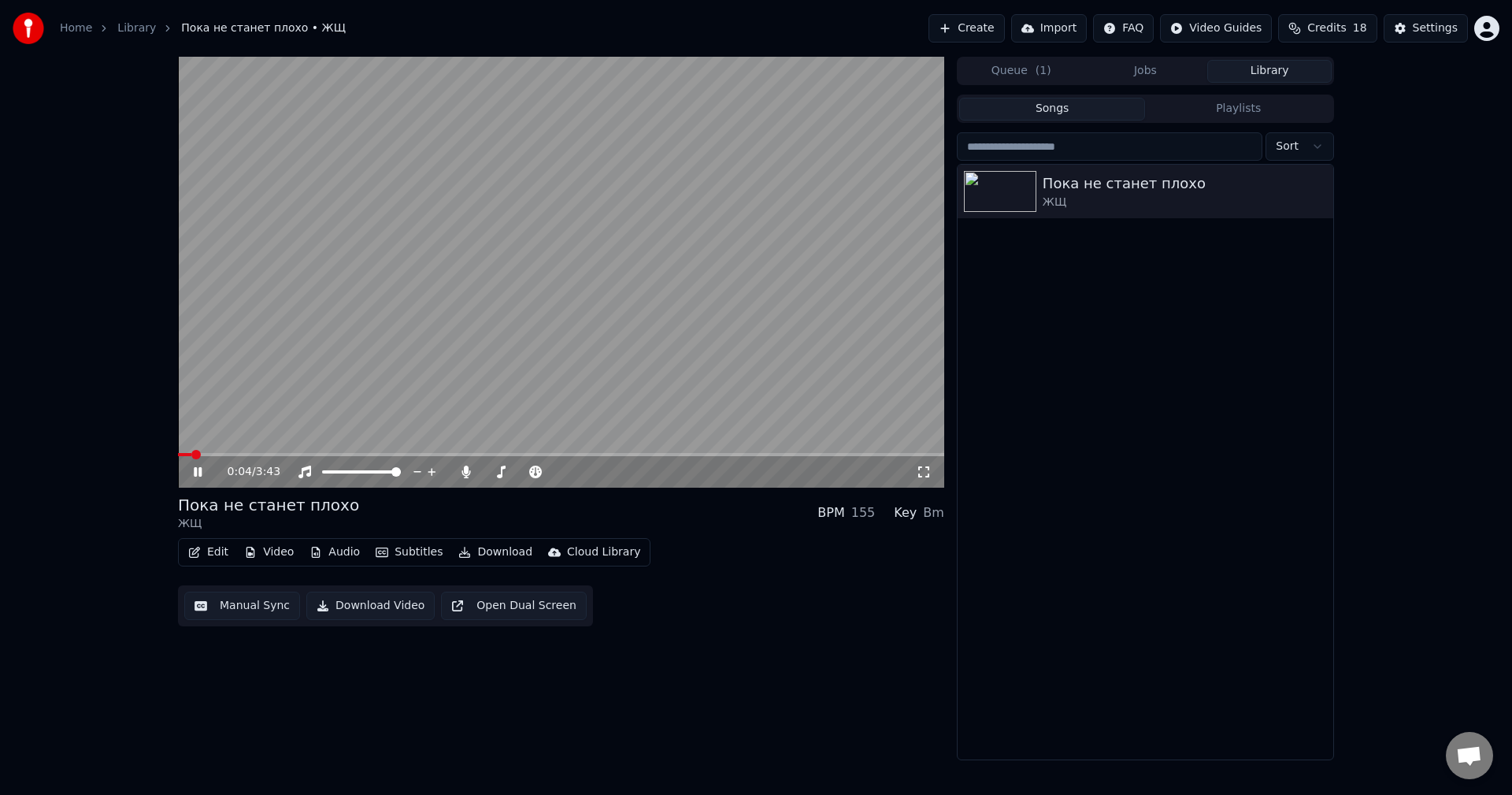
click at [191, 453] on span at bounding box center [196, 455] width 10 height 10
click at [193, 478] on icon at bounding box center [209, 472] width 37 height 13
drag, startPoint x: 202, startPoint y: 453, endPoint x: 173, endPoint y: 457, distance: 29.3
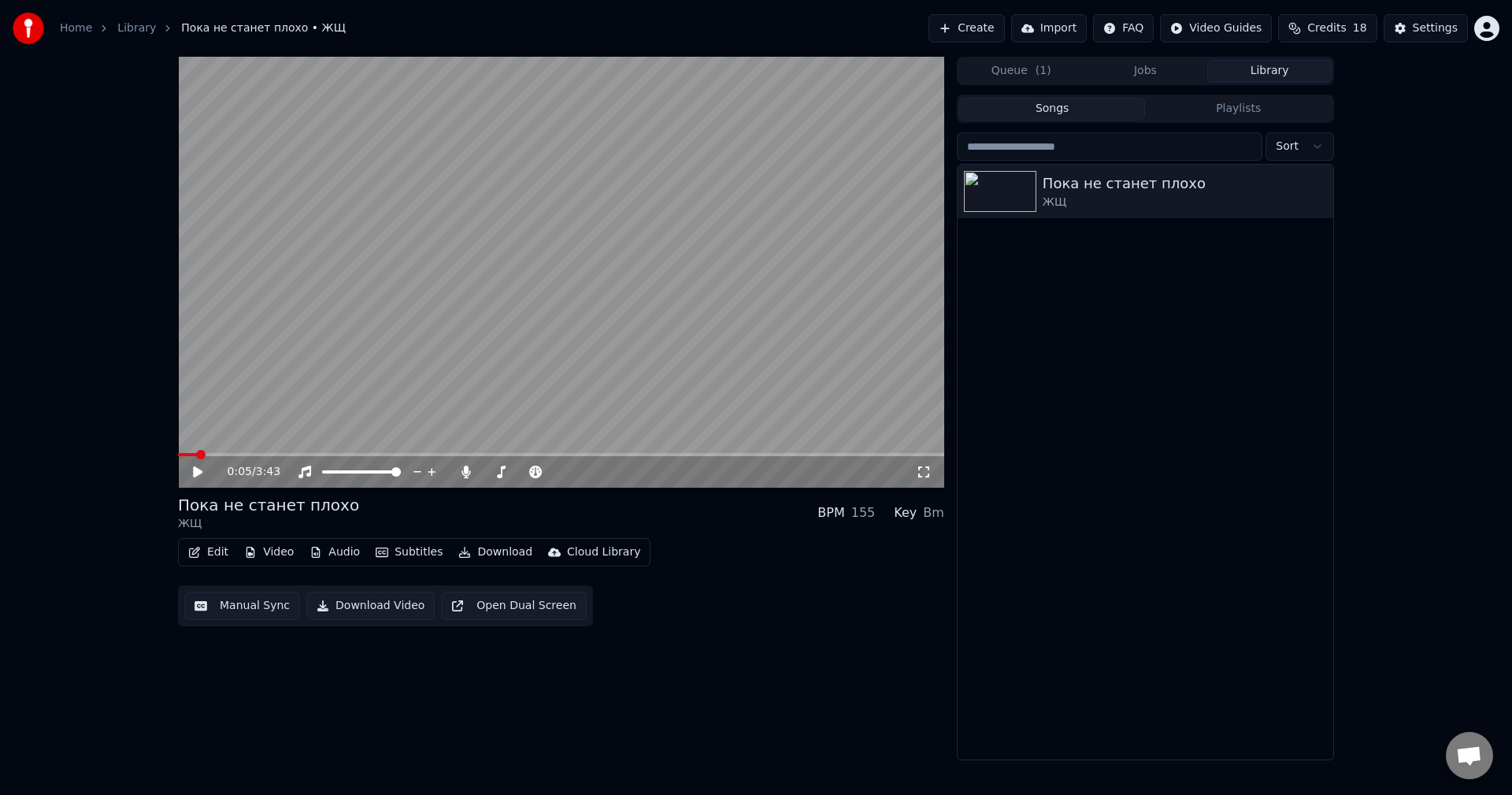
click at [168, 459] on div "0:05 / 3:43 Пока не станет плохо ЖЩ BPM 155 Key Bm Edit Video Audio Subtitles D…" at bounding box center [755, 408] width 1181 height 704
drag, startPoint x: 182, startPoint y: 457, endPoint x: 167, endPoint y: 457, distance: 15.0
click at [167, 457] on div "0:05 / 3:43 Пока не станет плохо ЖЩ BPM 155 Key Bm Edit Video Audio Subtitles D…" at bounding box center [755, 408] width 1181 height 704
click at [178, 454] on span at bounding box center [178, 454] width 0 height 3
click at [194, 471] on icon at bounding box center [197, 472] width 10 height 11
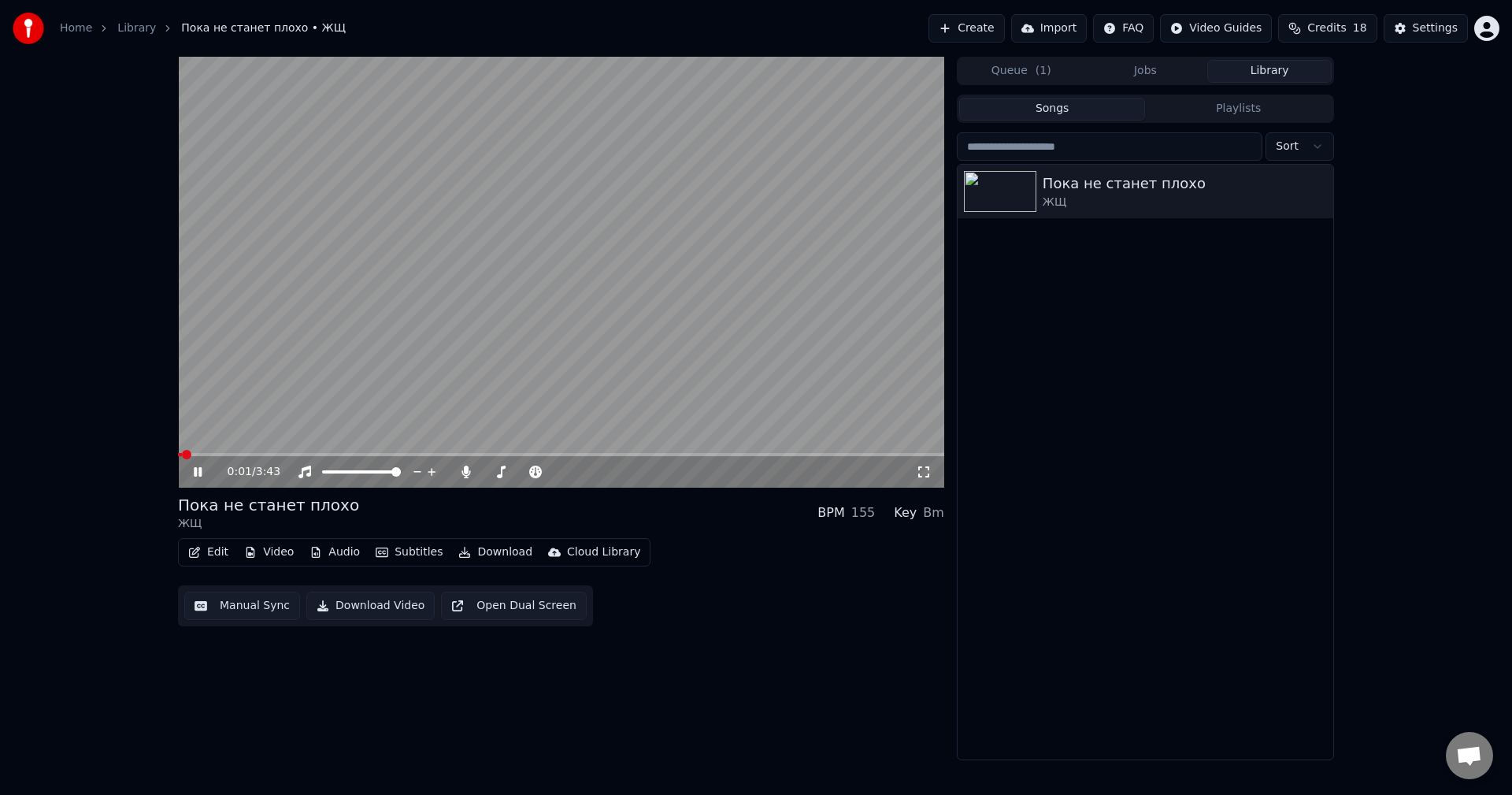
click at [197, 471] on icon at bounding box center [209, 472] width 37 height 13
click at [360, 554] on button "Audio" at bounding box center [335, 551] width 63 height 22
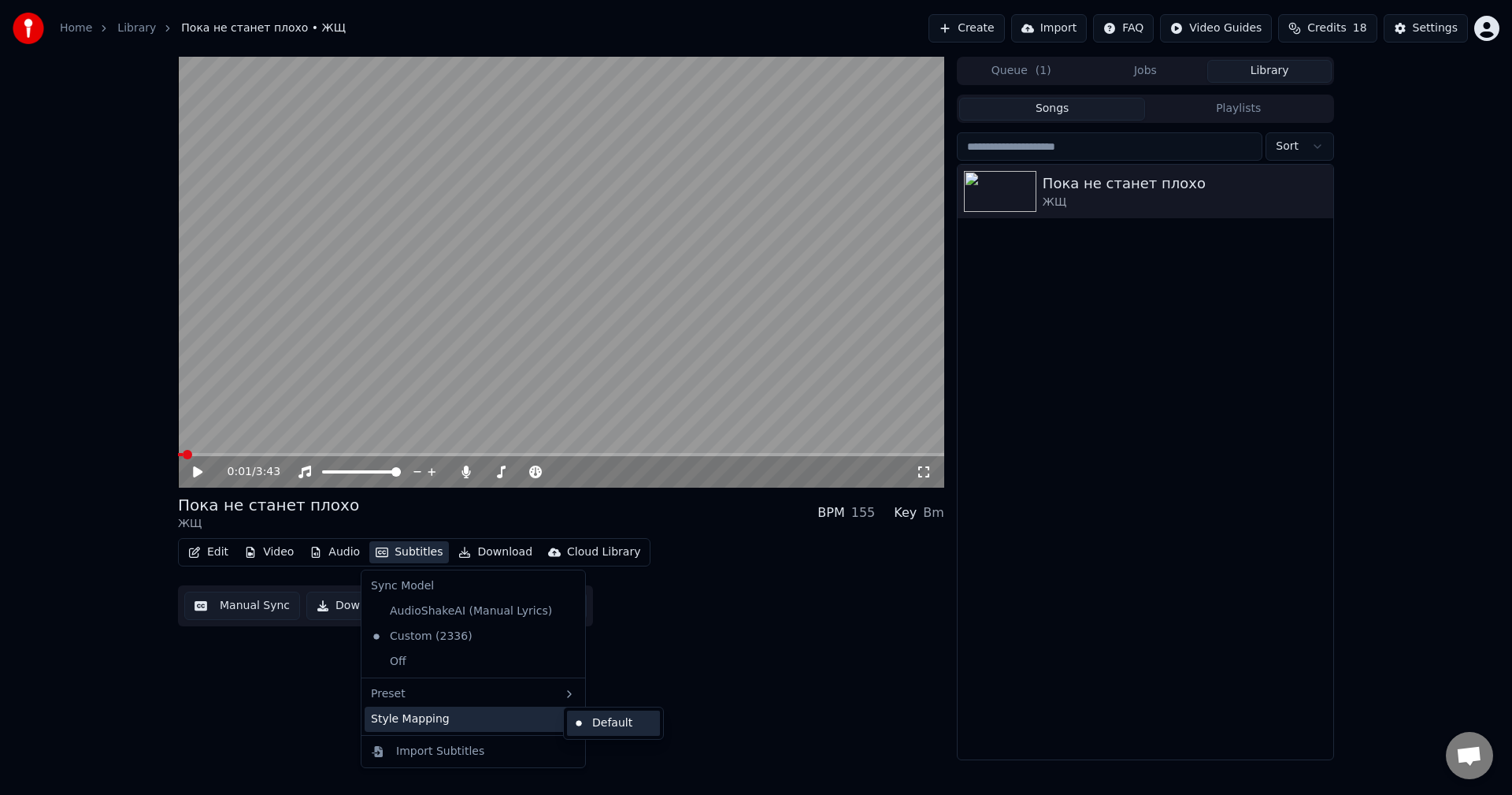
click at [600, 726] on div "Default" at bounding box center [613, 723] width 93 height 25
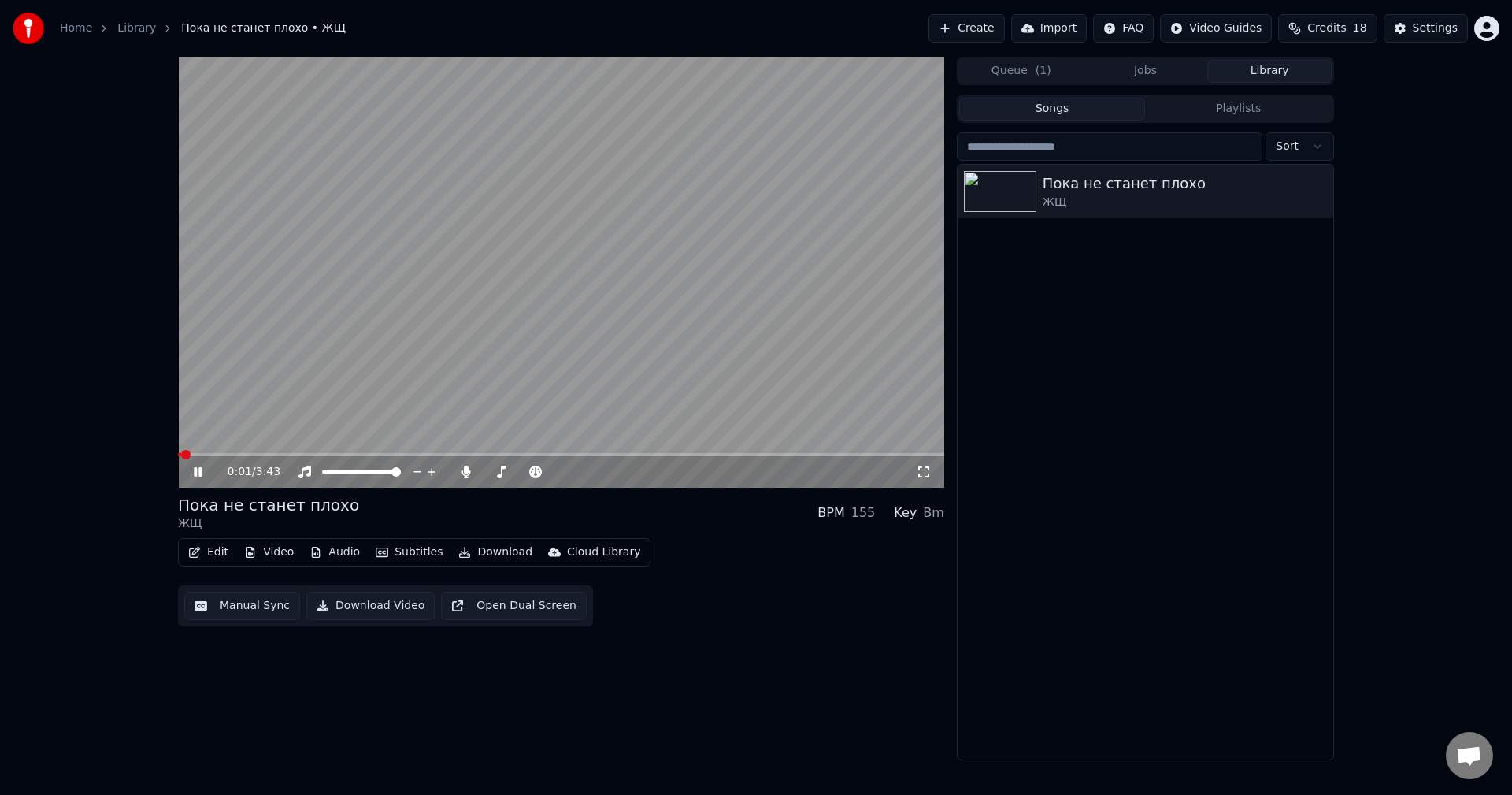
click at [181, 455] on span at bounding box center [186, 455] width 10 height 10
click at [199, 475] on icon at bounding box center [197, 472] width 8 height 10
click at [1323, 186] on icon "button" at bounding box center [1319, 191] width 15 height 13
click at [1323, 189] on icon "button" at bounding box center [1319, 191] width 15 height 13
click at [1136, 78] on button "Jobs" at bounding box center [1146, 71] width 125 height 23
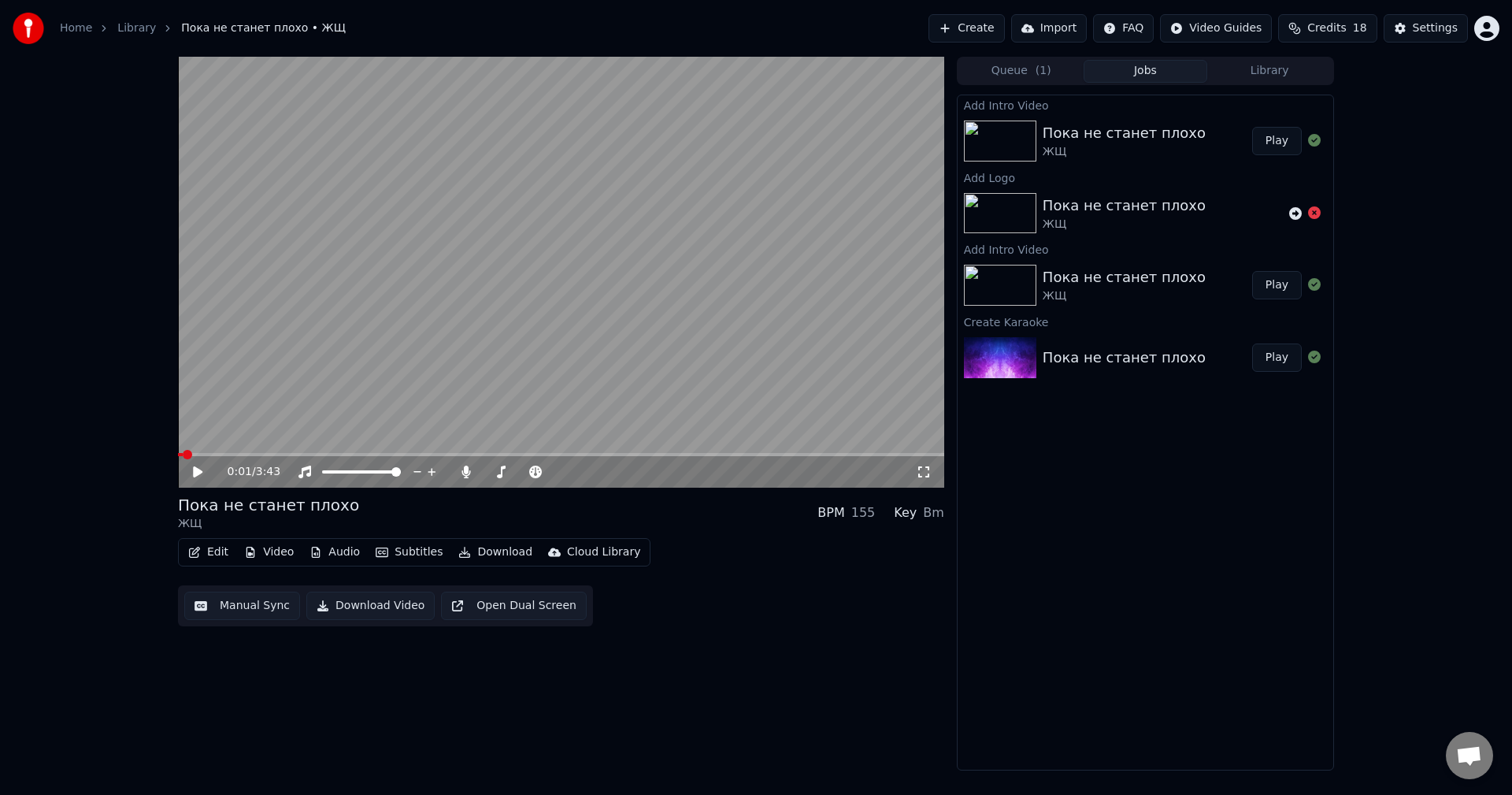
click at [1051, 70] on button "Queue ( 1 )" at bounding box center [1021, 71] width 125 height 23
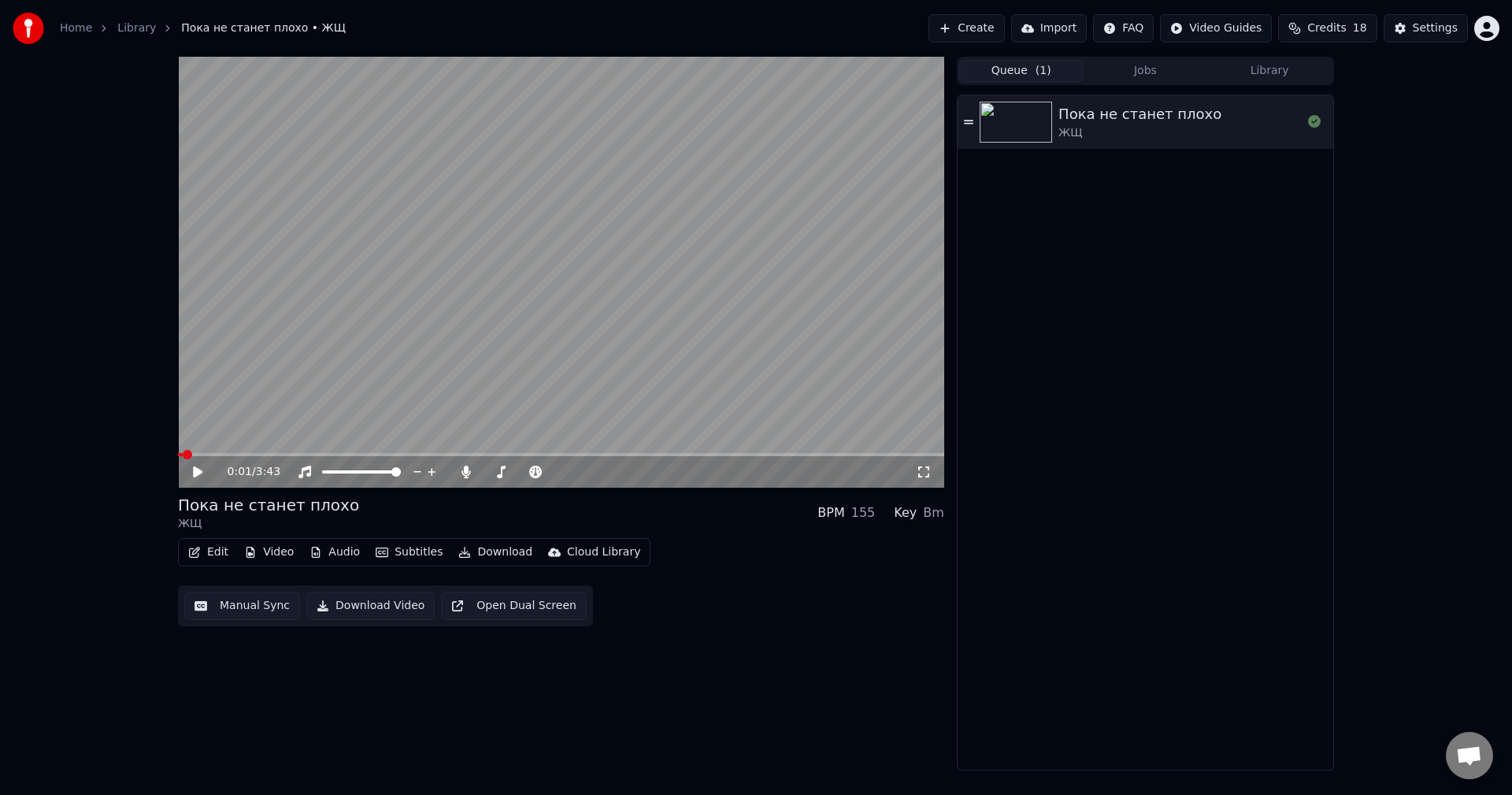
click at [1222, 112] on div "Пока не станет плохо ЖЩ" at bounding box center [1180, 121] width 244 height 38
click at [193, 469] on icon at bounding box center [209, 472] width 37 height 13
click at [283, 555] on button "Video" at bounding box center [269, 551] width 62 height 22
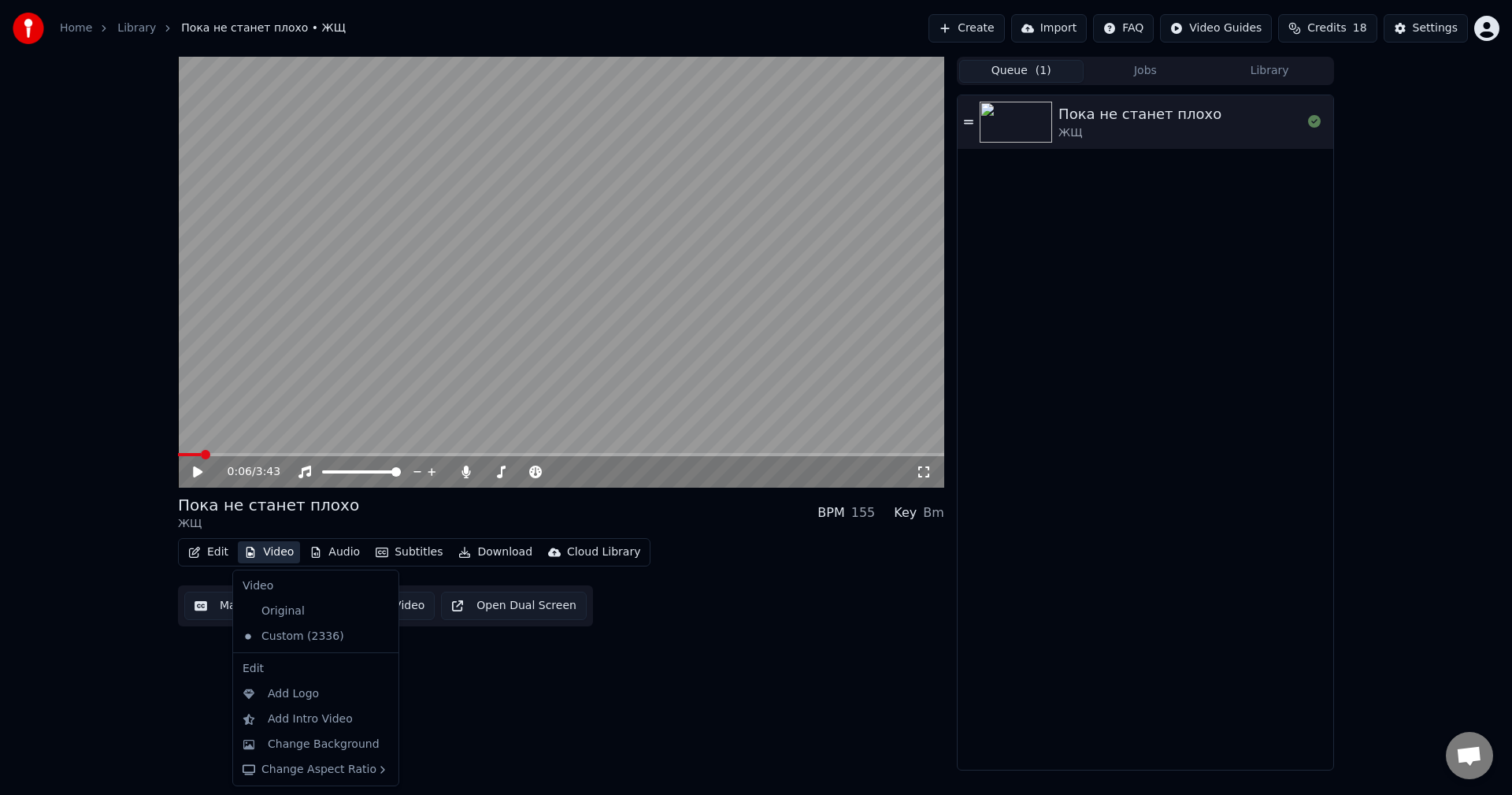
click at [362, 636] on div "Custom (2336)" at bounding box center [316, 636] width 159 height 25
click at [378, 637] on icon at bounding box center [386, 636] width 17 height 13
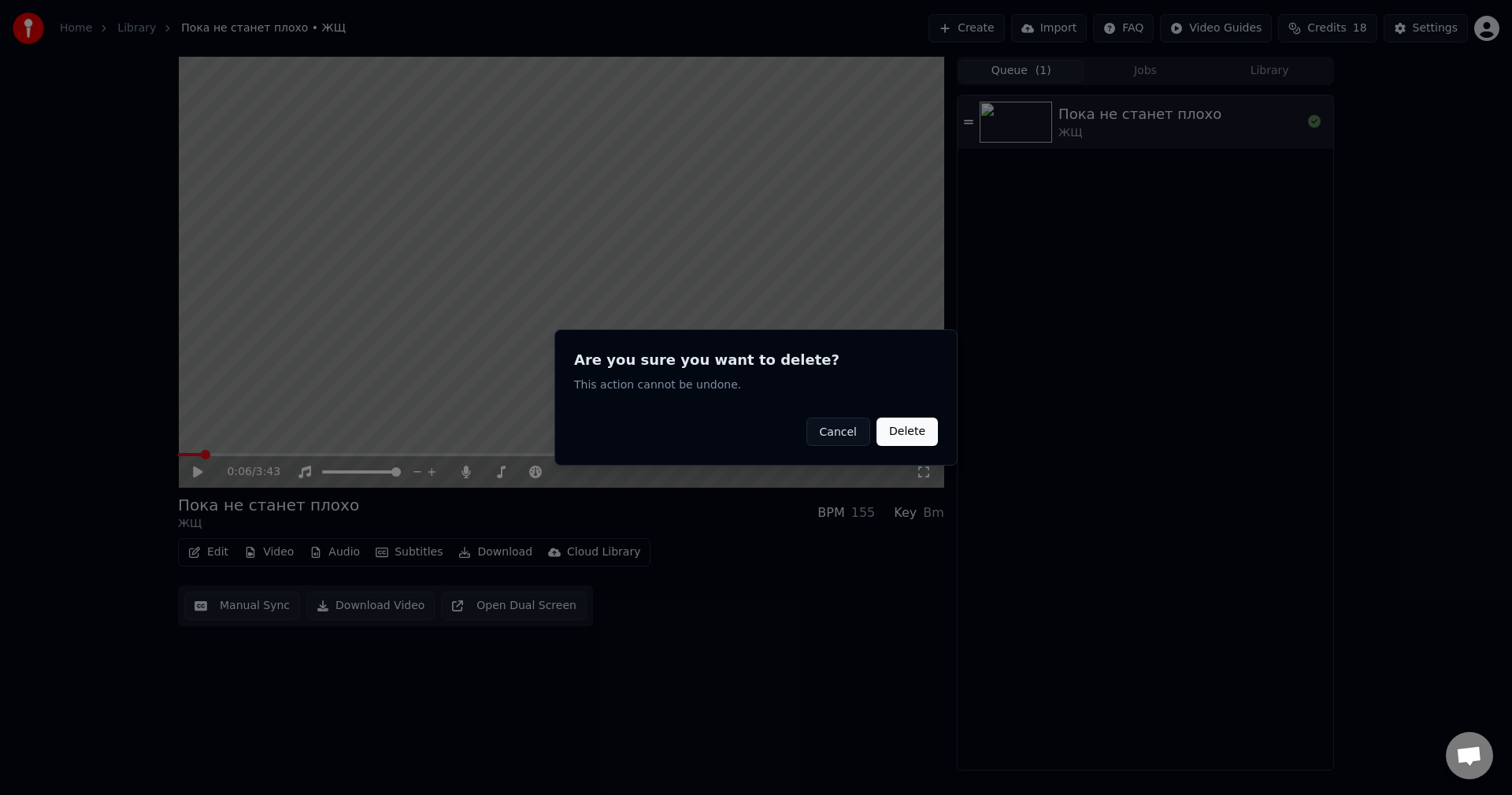
click at [918, 440] on button "Delete" at bounding box center [907, 432] width 62 height 28
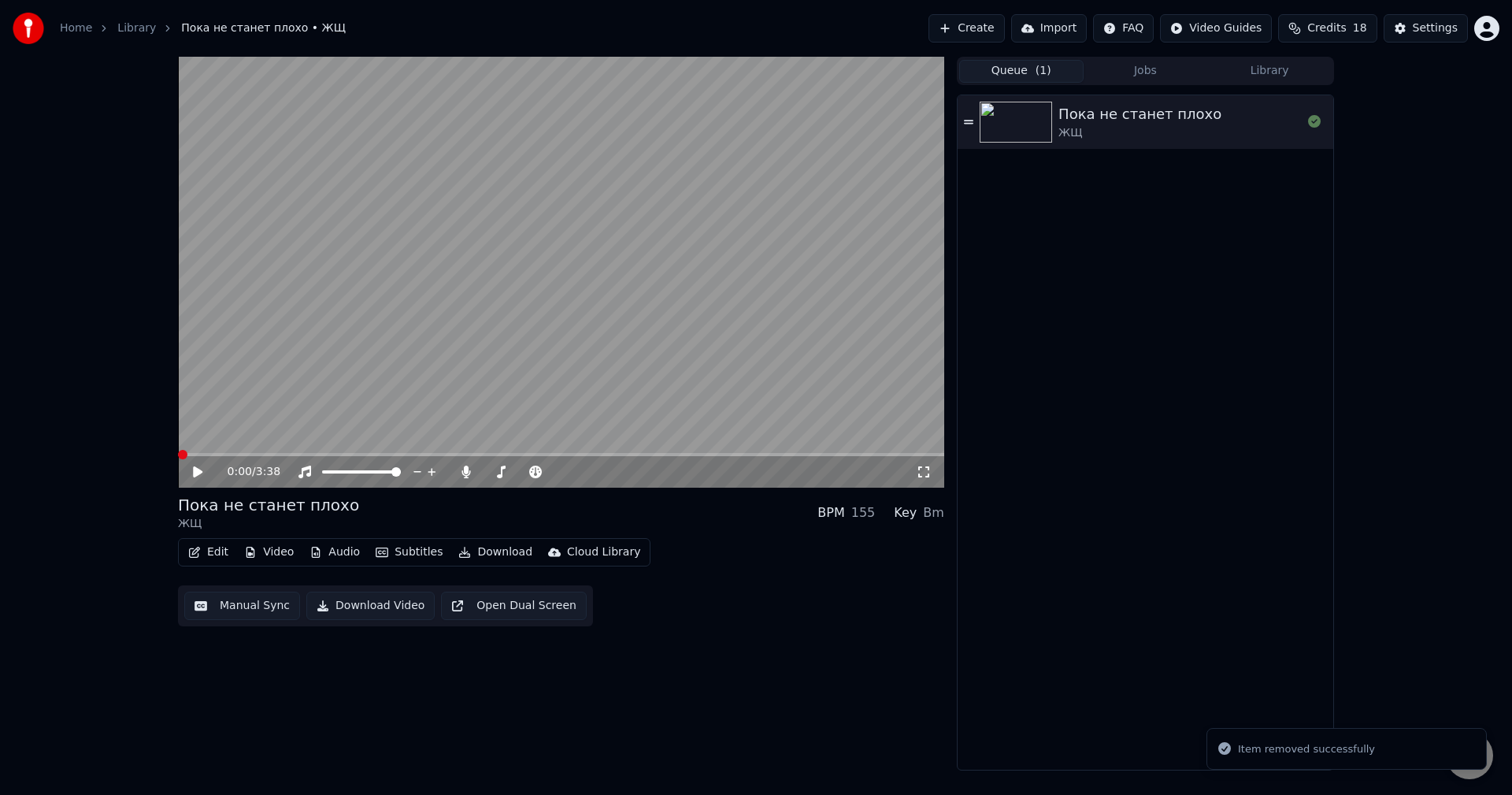
click at [270, 559] on button "Video" at bounding box center [269, 551] width 62 height 22
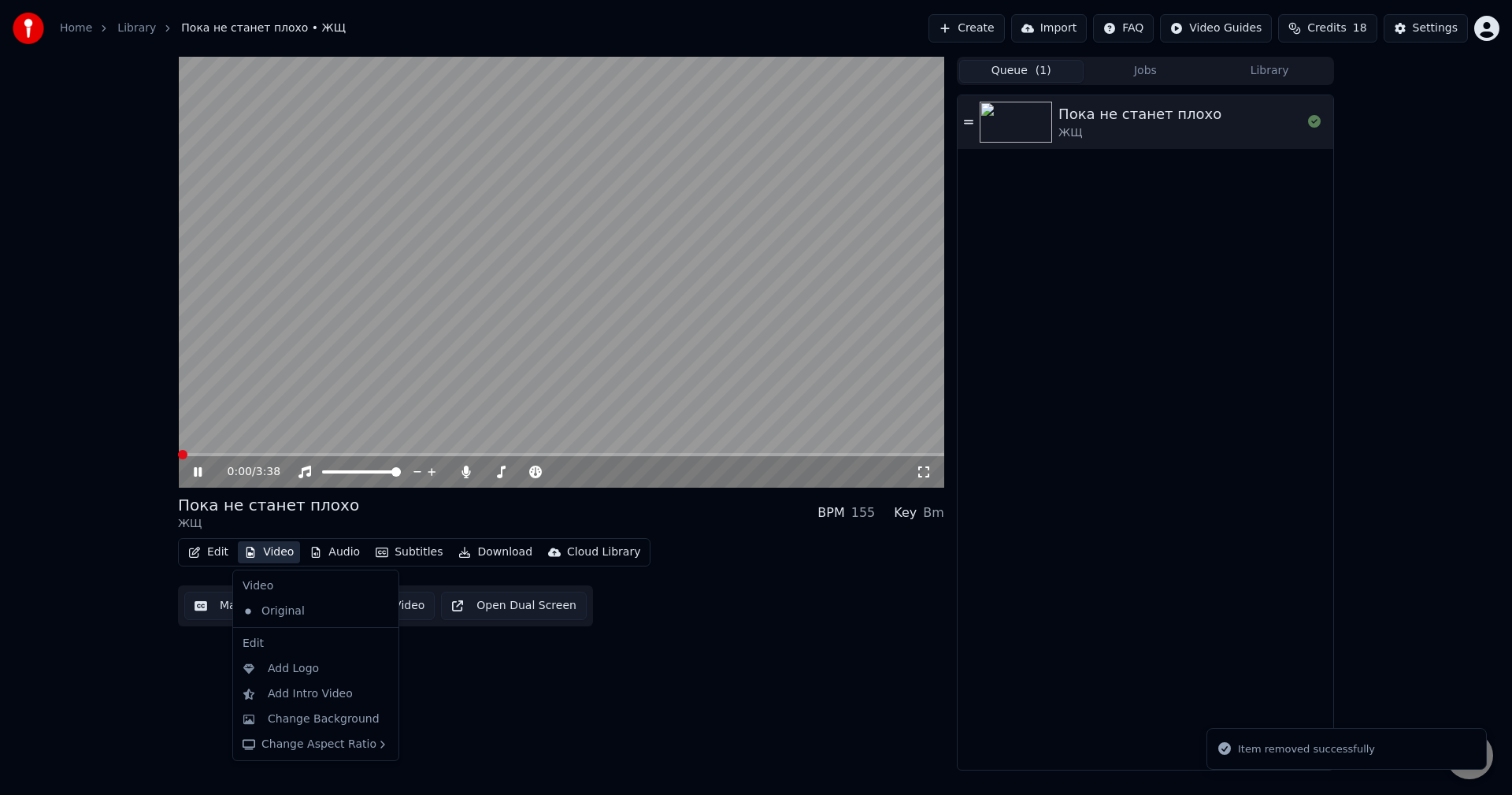
click at [270, 559] on button "Video" at bounding box center [269, 551] width 62 height 22
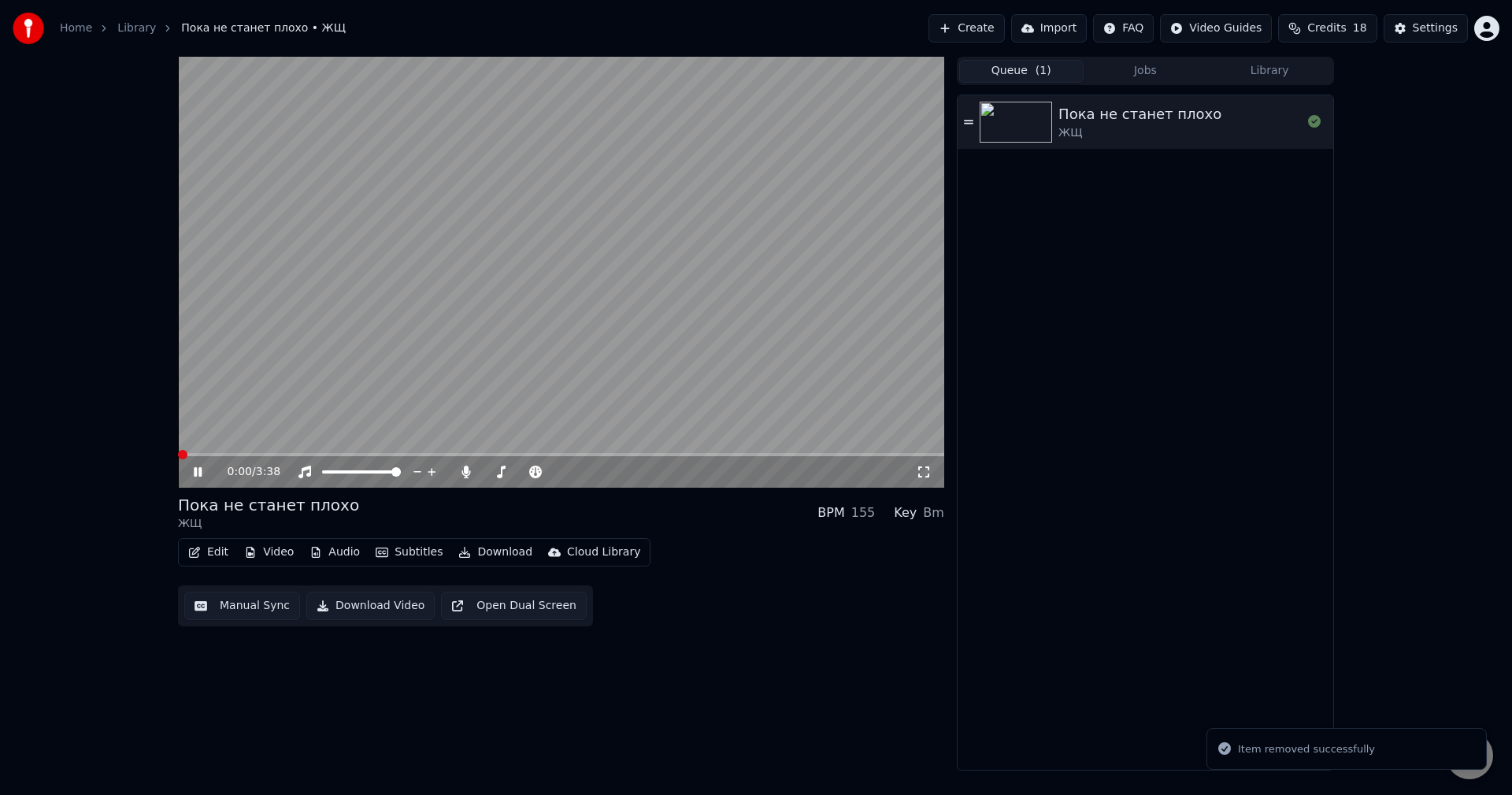
click at [201, 475] on icon at bounding box center [197, 472] width 8 height 10
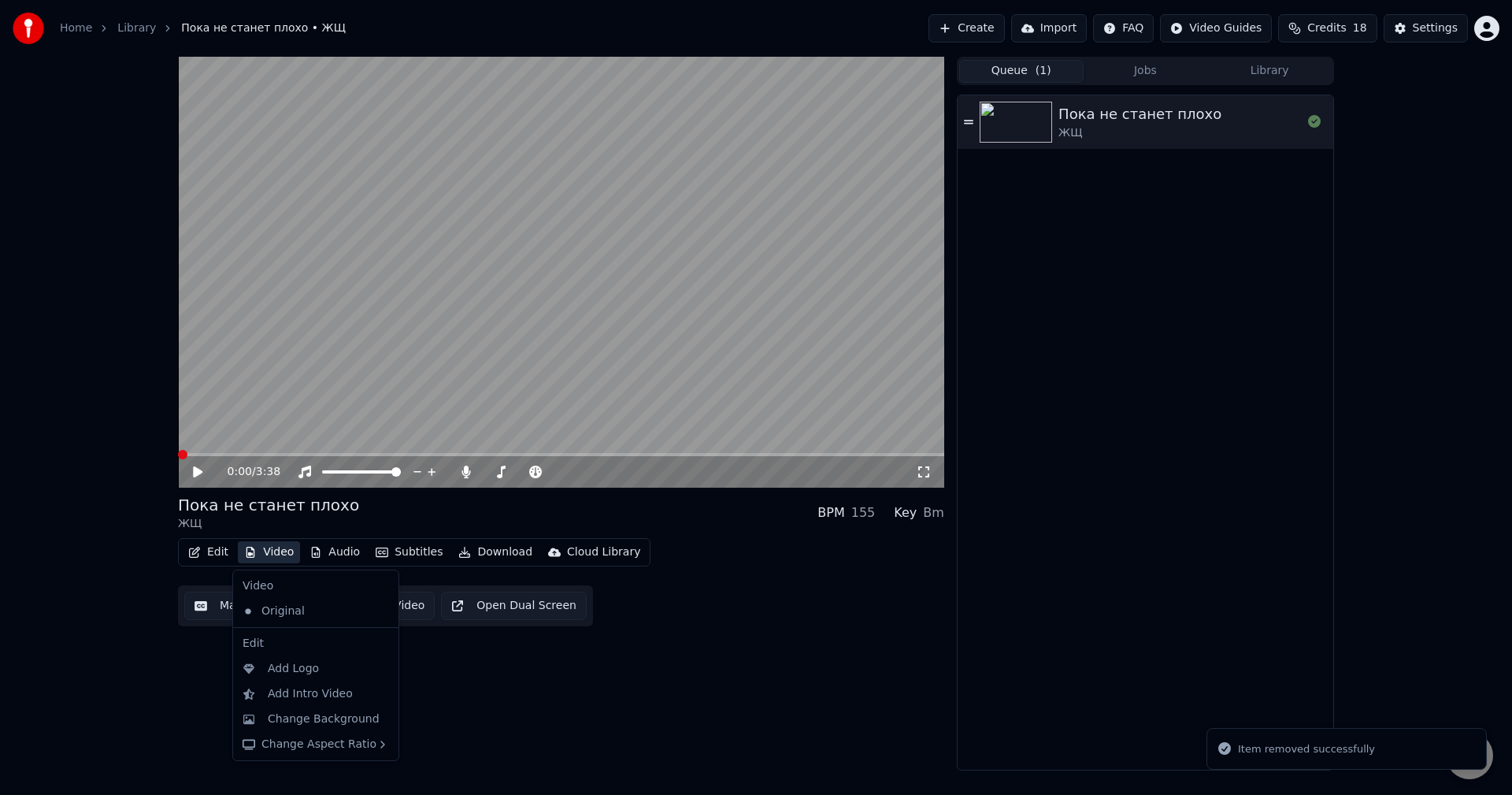
click at [266, 549] on button "Video" at bounding box center [269, 551] width 62 height 22
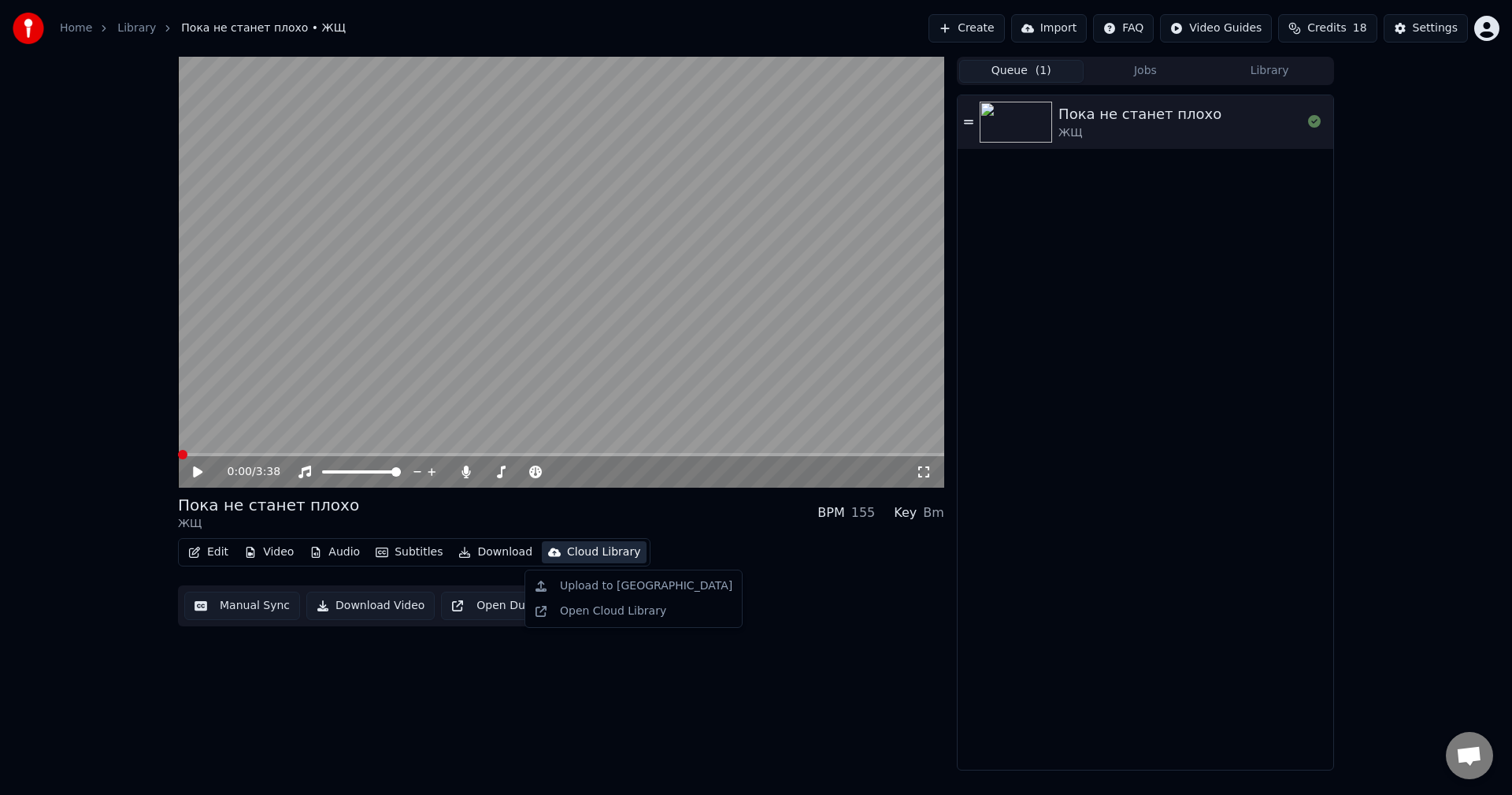
click at [1135, 72] on button "Jobs" at bounding box center [1146, 71] width 125 height 23
click at [1037, 70] on span "( 1 )" at bounding box center [1043, 70] width 15 height 15
click at [270, 555] on button "Video" at bounding box center [269, 551] width 62 height 22
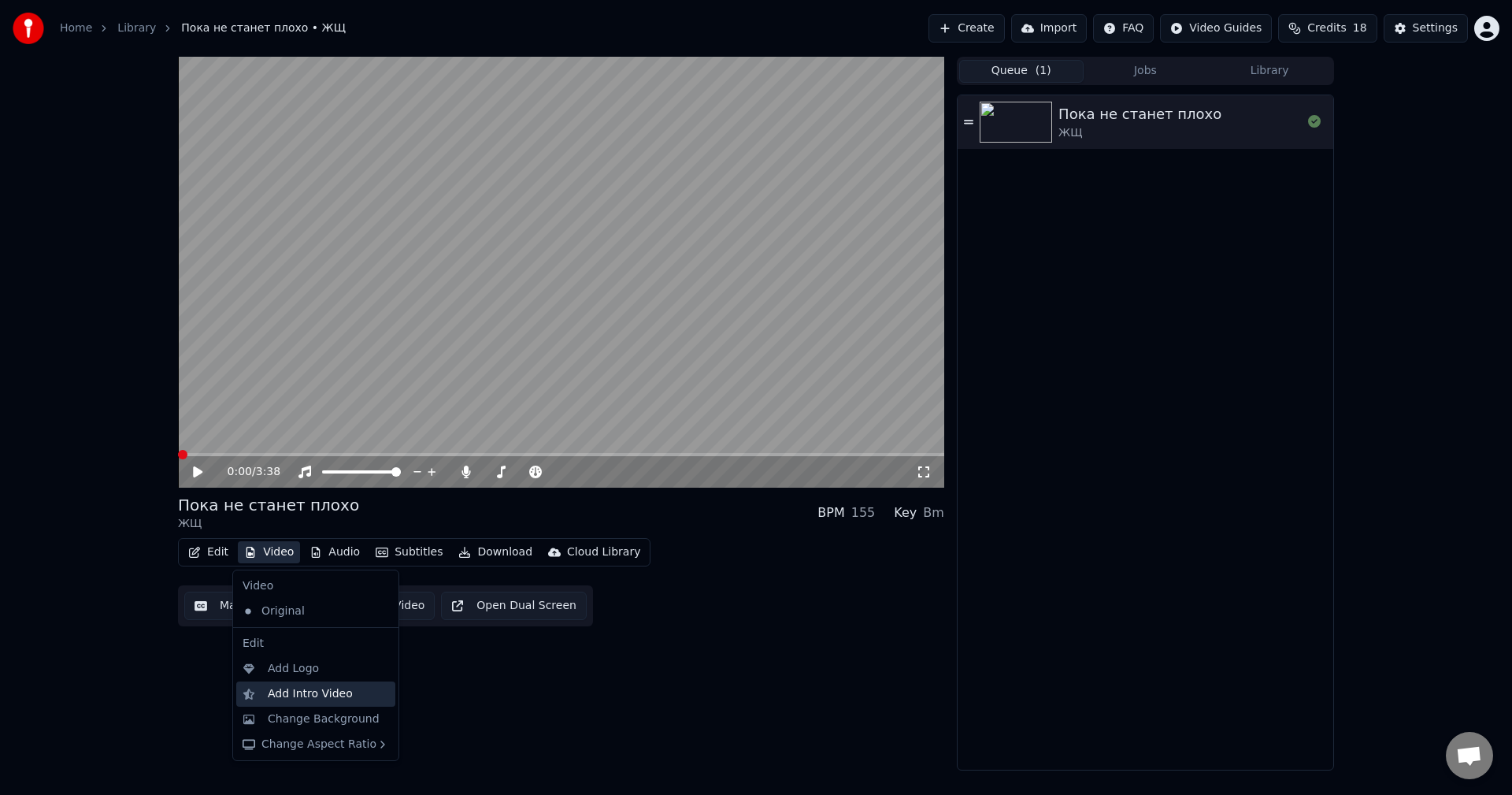
click at [312, 702] on div "Add Intro Video" at bounding box center [316, 694] width 159 height 25
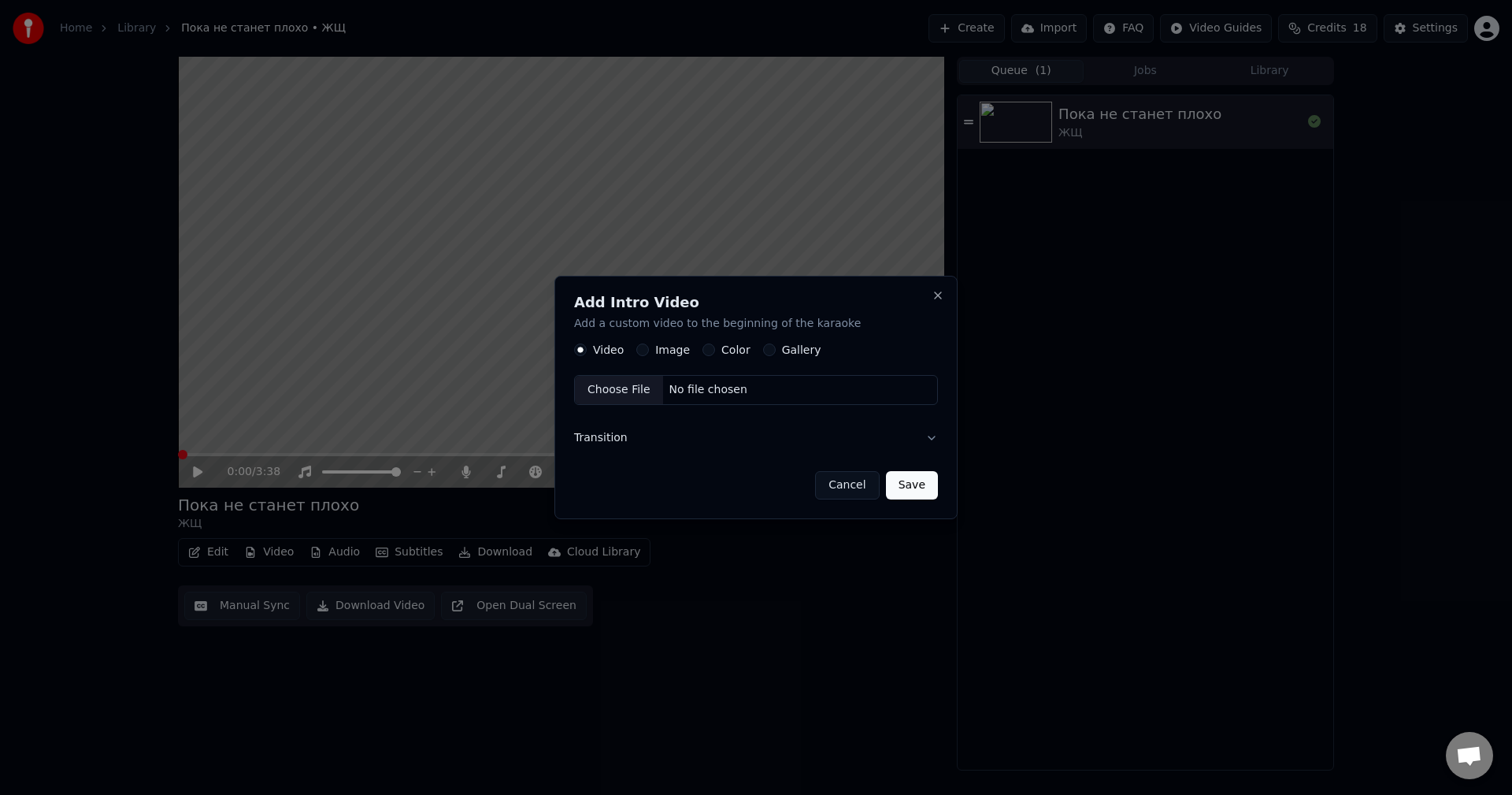
click at [721, 351] on label "Color" at bounding box center [736, 351] width 29 height 11
click at [715, 351] on button "Color" at bounding box center [709, 351] width 13 height 13
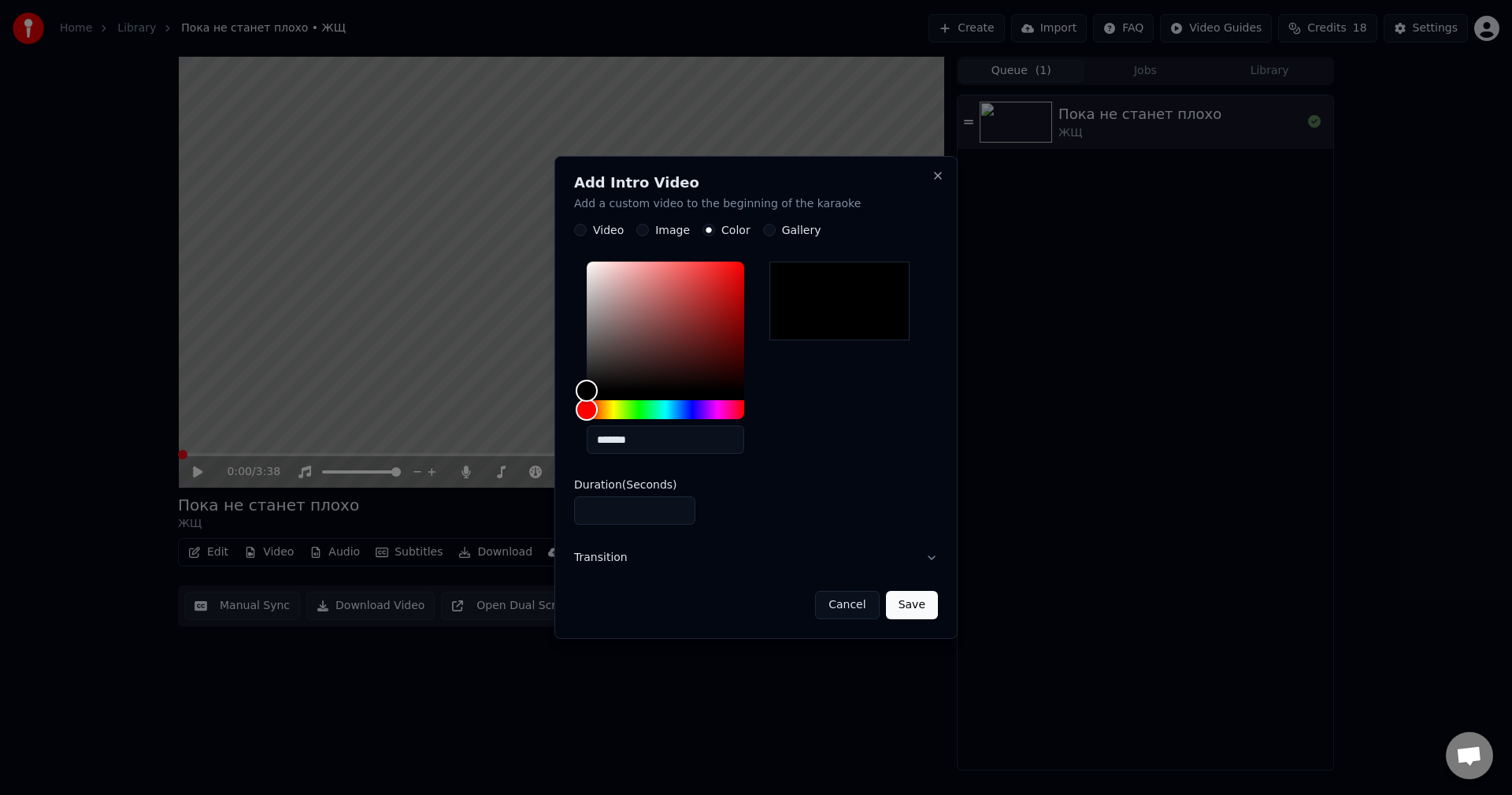
drag, startPoint x: 546, startPoint y: 504, endPoint x: 508, endPoint y: 501, distance: 38.1
click at [518, 504] on body "Home Library Пока не станет плохо • ЖЩ Create Import FAQ Video Guides Credits 1…" at bounding box center [756, 398] width 1512 height 795
drag, startPoint x: 640, startPoint y: 518, endPoint x: 561, endPoint y: 512, distance: 79.2
click at [567, 512] on div "Add Intro Video Add a custom video to the beginning of the karaoke Video Image …" at bounding box center [756, 398] width 403 height 483
type input "*"
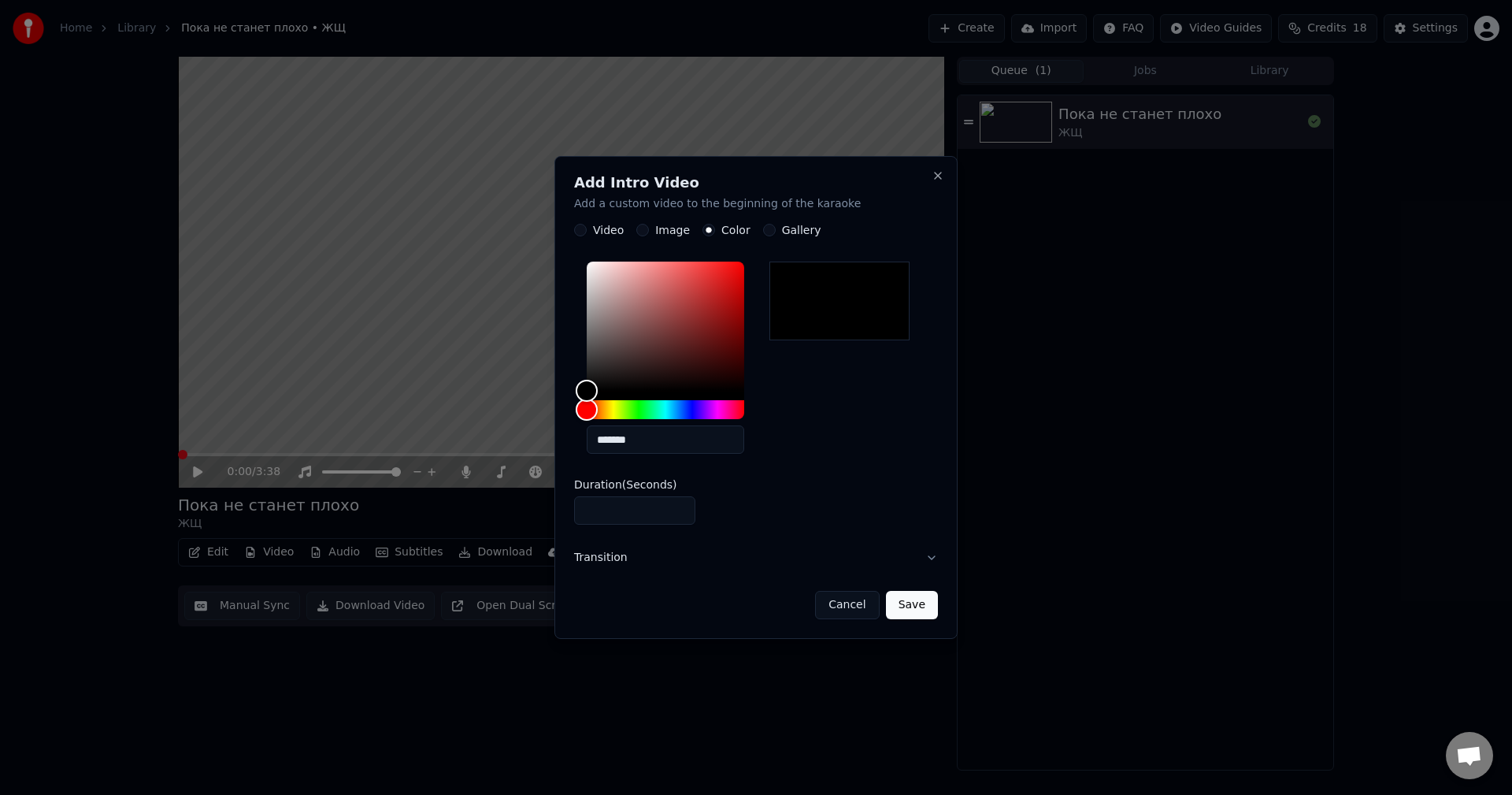
click at [877, 444] on div "*******" at bounding box center [755, 361] width 363 height 211
click at [914, 599] on button "Save" at bounding box center [911, 605] width 52 height 28
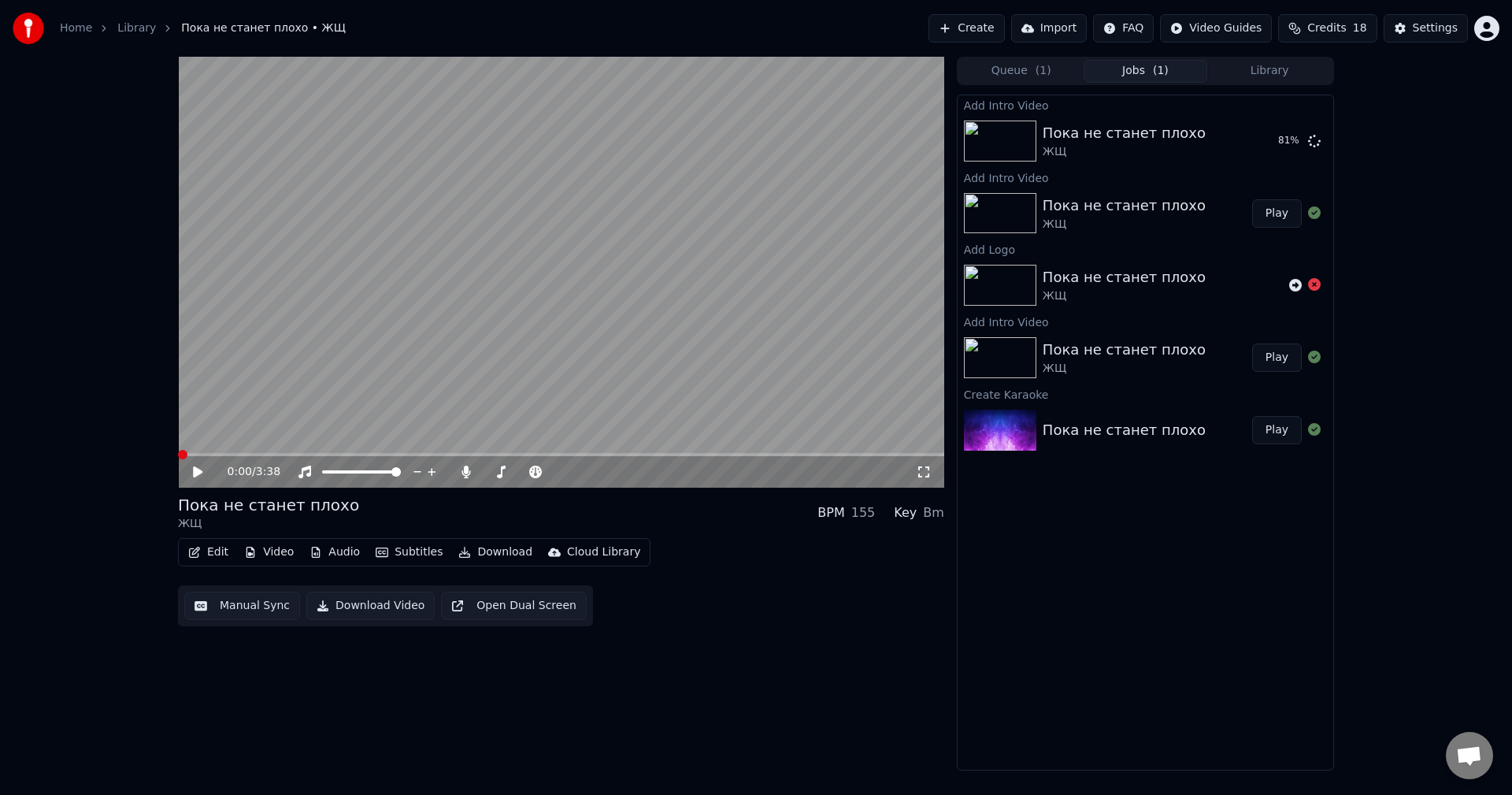
click at [1220, 563] on div "Add Intro Video Пока не станет плохо ЖЩ 81 % Add Intro Video Пока не станет пло…" at bounding box center [1145, 432] width 377 height 676
click at [178, 450] on span at bounding box center [183, 455] width 10 height 10
click at [401, 474] on span at bounding box center [361, 472] width 79 height 3
click at [351, 474] on span at bounding box center [337, 472] width 29 height 3
click at [401, 474] on span at bounding box center [361, 472] width 79 height 3
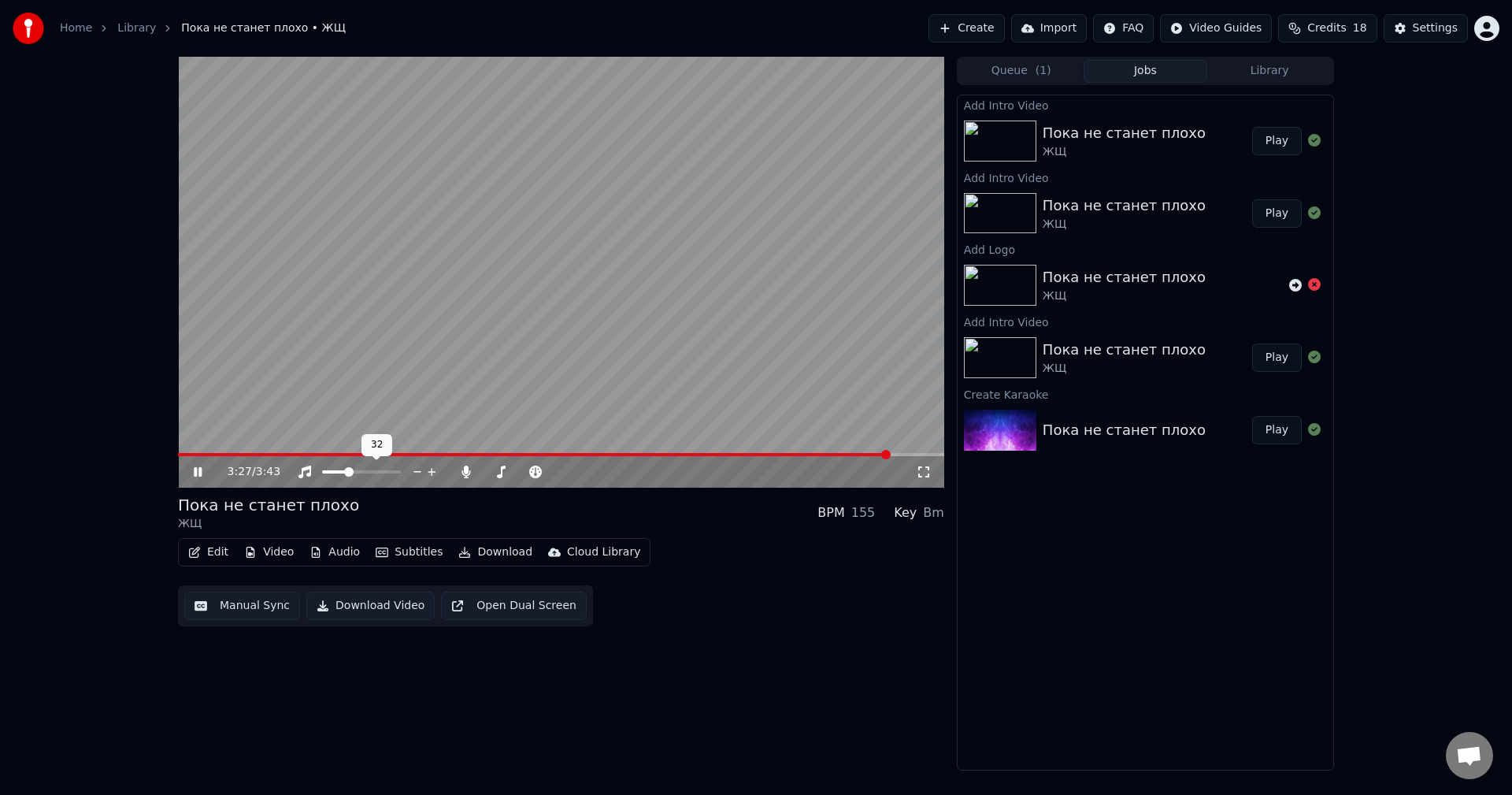
click at [346, 471] on span at bounding box center [334, 472] width 25 height 3
click at [394, 474] on span at bounding box center [390, 472] width 10 height 10
drag, startPoint x: 402, startPoint y: 468, endPoint x: 431, endPoint y: 466, distance: 29.1
click at [431, 466] on div at bounding box center [376, 471] width 127 height 15
click at [401, 471] on span at bounding box center [397, 472] width 10 height 10
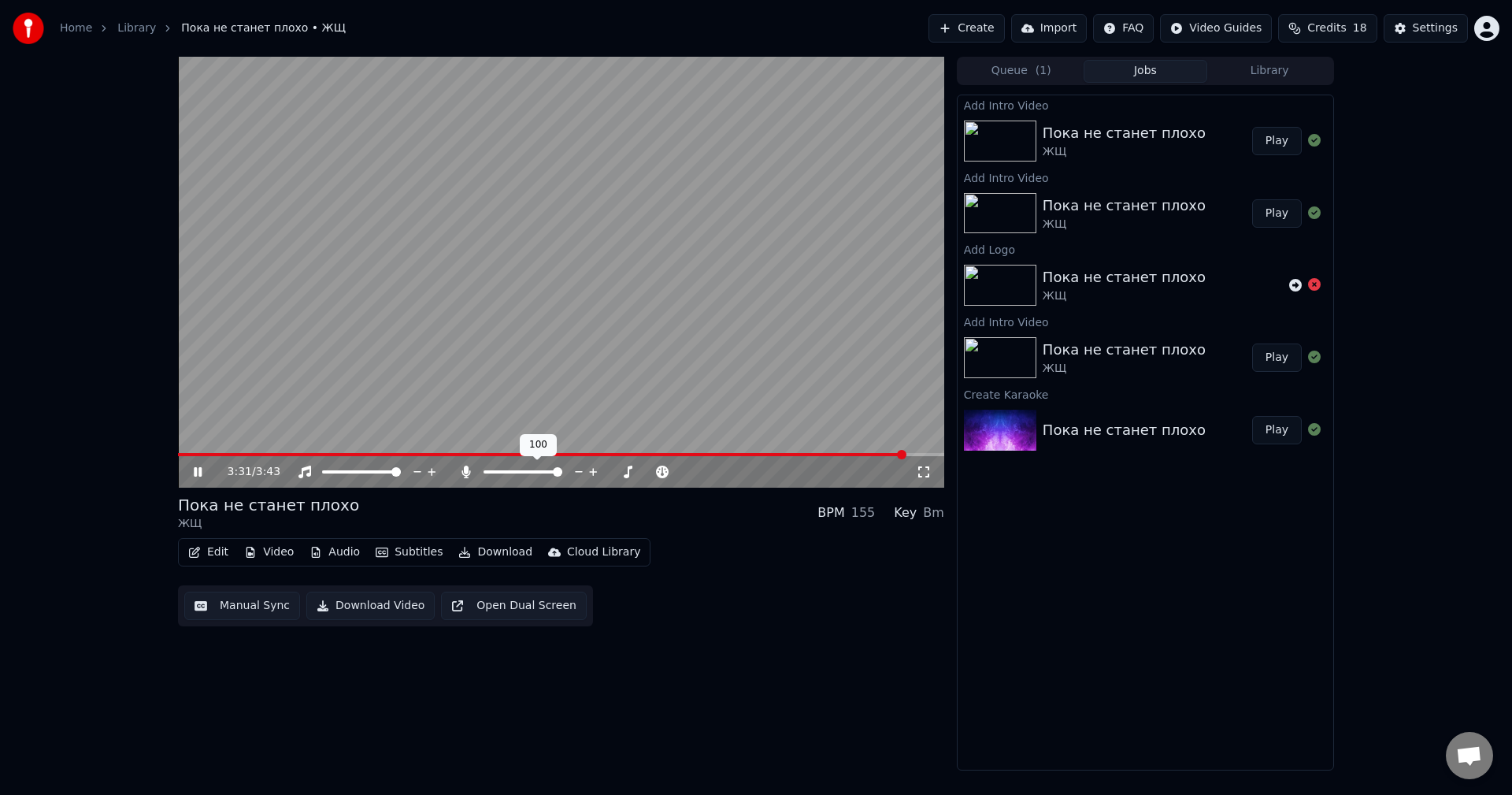
drag, startPoint x: 527, startPoint y: 475, endPoint x: 502, endPoint y: 476, distance: 25.0
click at [502, 476] on div at bounding box center [537, 471] width 127 height 15
click at [504, 469] on div at bounding box center [537, 471] width 127 height 15
click at [491, 471] on span at bounding box center [487, 472] width 8 height 3
click at [846, 452] on video at bounding box center [561, 272] width 767 height 431
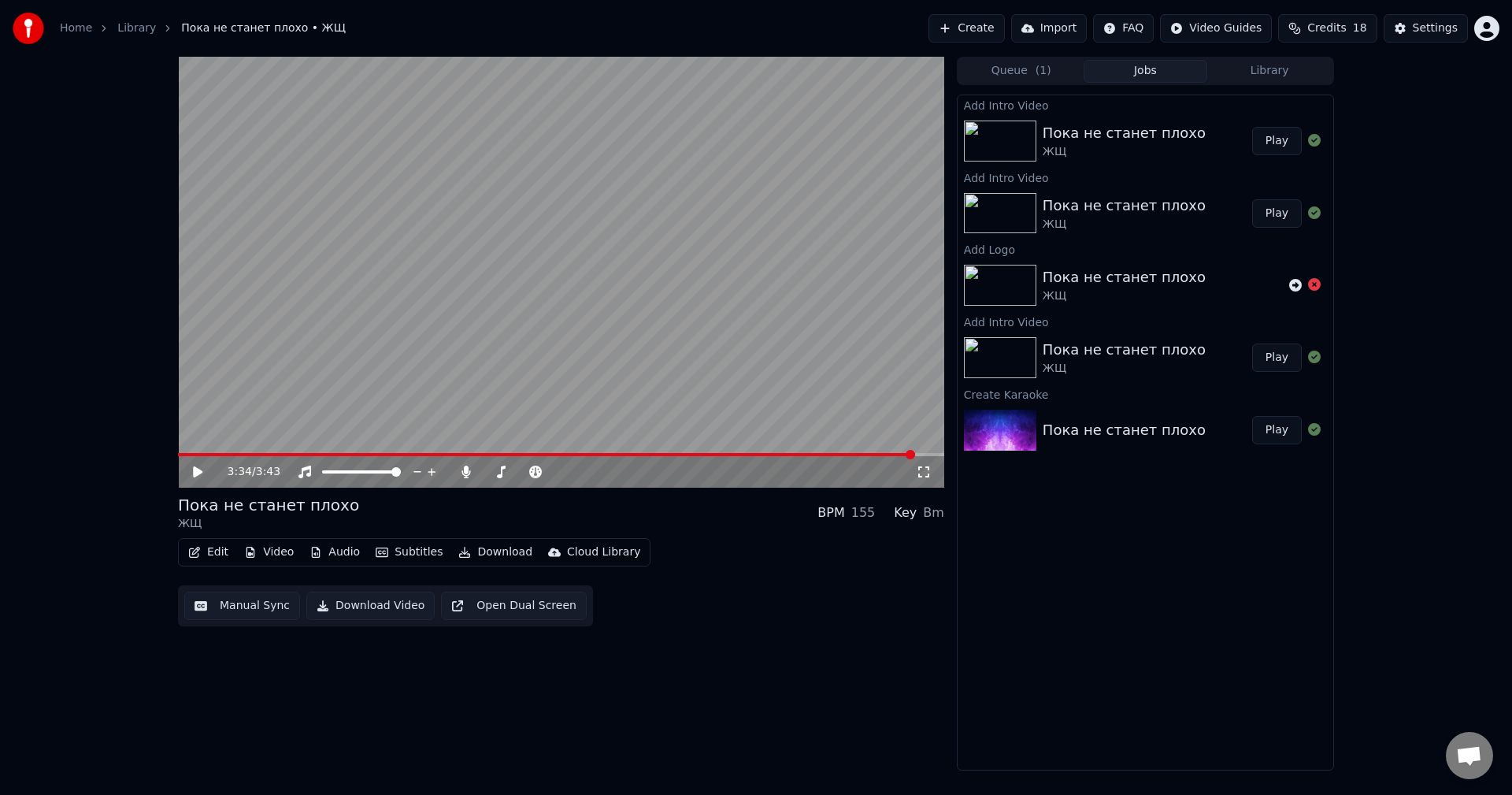
click at [831, 455] on span at bounding box center [546, 454] width 737 height 3
click at [591, 378] on video at bounding box center [561, 272] width 767 height 431
click at [499, 471] on span at bounding box center [502, 472] width 10 height 10
click at [247, 453] on span at bounding box center [212, 454] width 69 height 3
click at [465, 474] on icon at bounding box center [465, 472] width 9 height 13
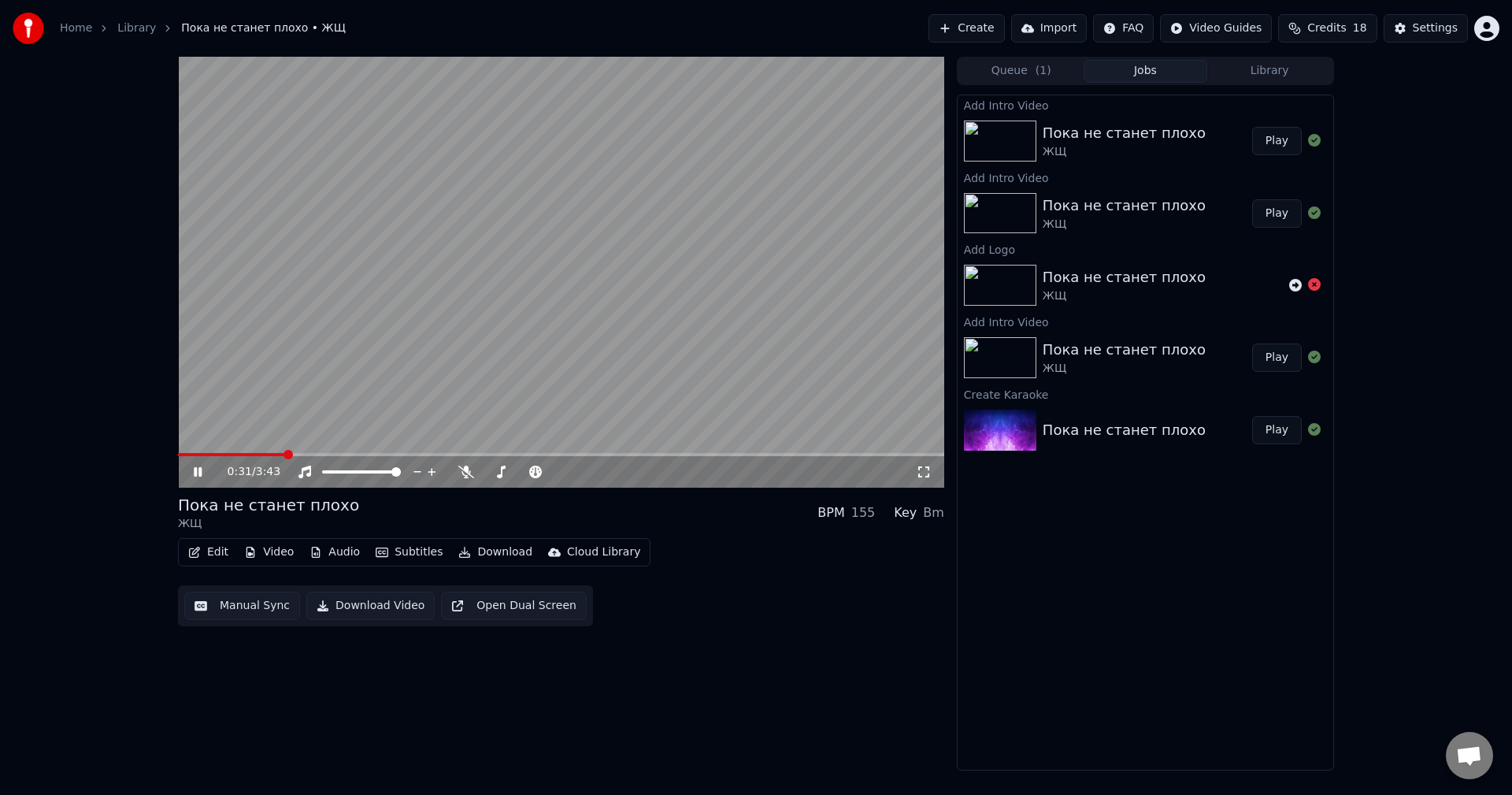
click at [197, 474] on icon at bounding box center [197, 472] width 8 height 10
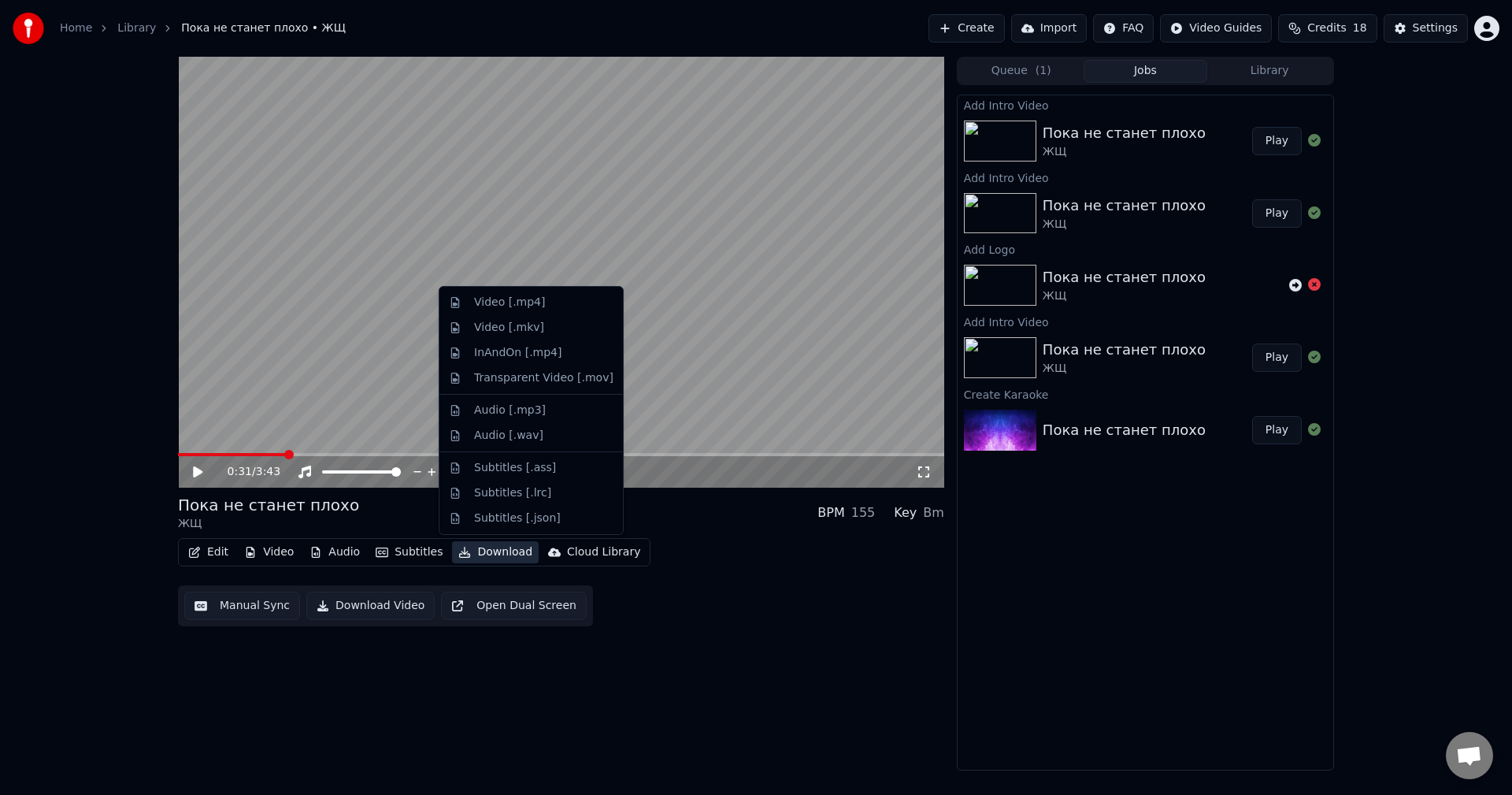
click at [471, 546] on button "Download" at bounding box center [495, 551] width 87 height 22
click at [556, 304] on div "Video [.mp4]" at bounding box center [544, 302] width 139 height 15
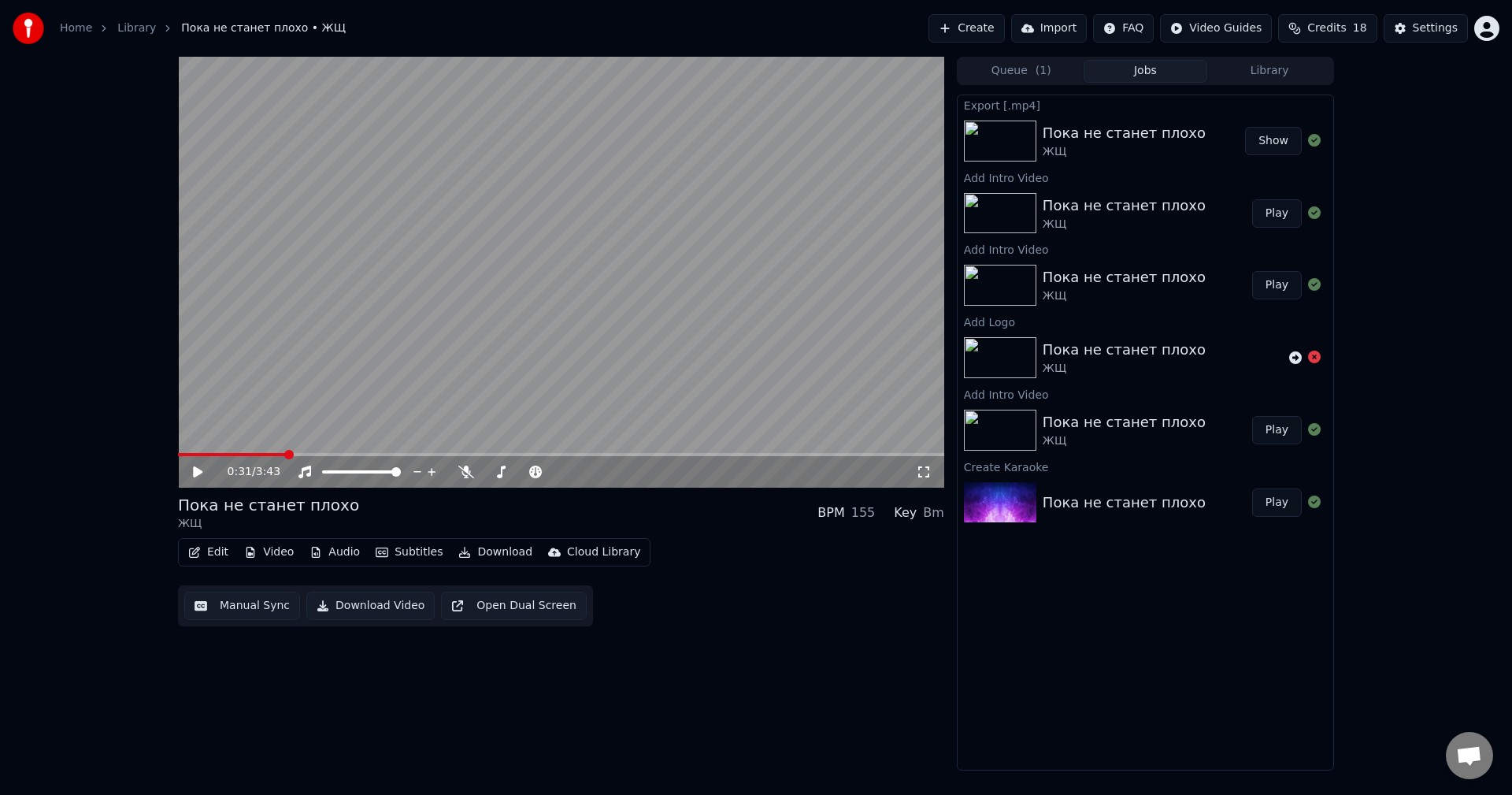
click at [1266, 139] on button "Show" at bounding box center [1273, 141] width 57 height 28
